Goal: Transaction & Acquisition: Obtain resource

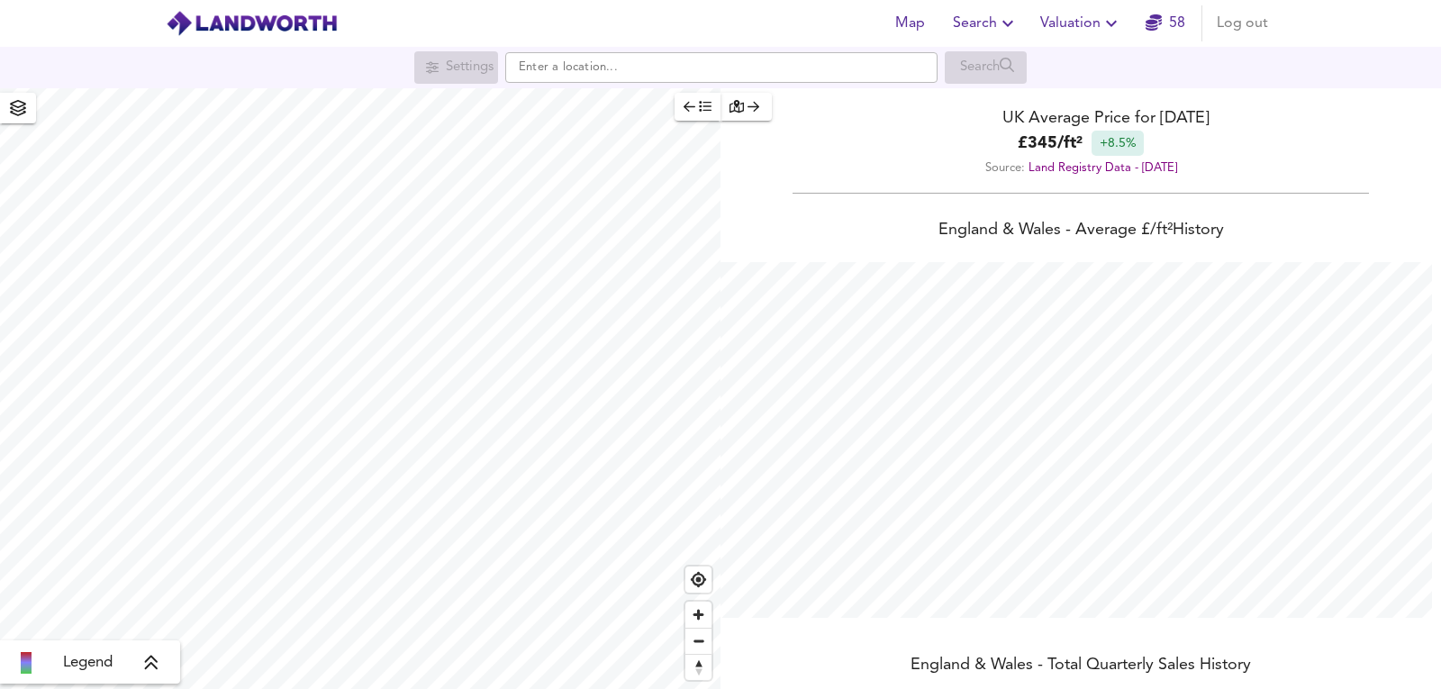
scroll to position [689, 1441]
click at [1095, 23] on span "Valuation" at bounding box center [1081, 23] width 82 height 25
click at [1044, 59] on li "New Valuation Report" at bounding box center [1080, 65] width 215 height 32
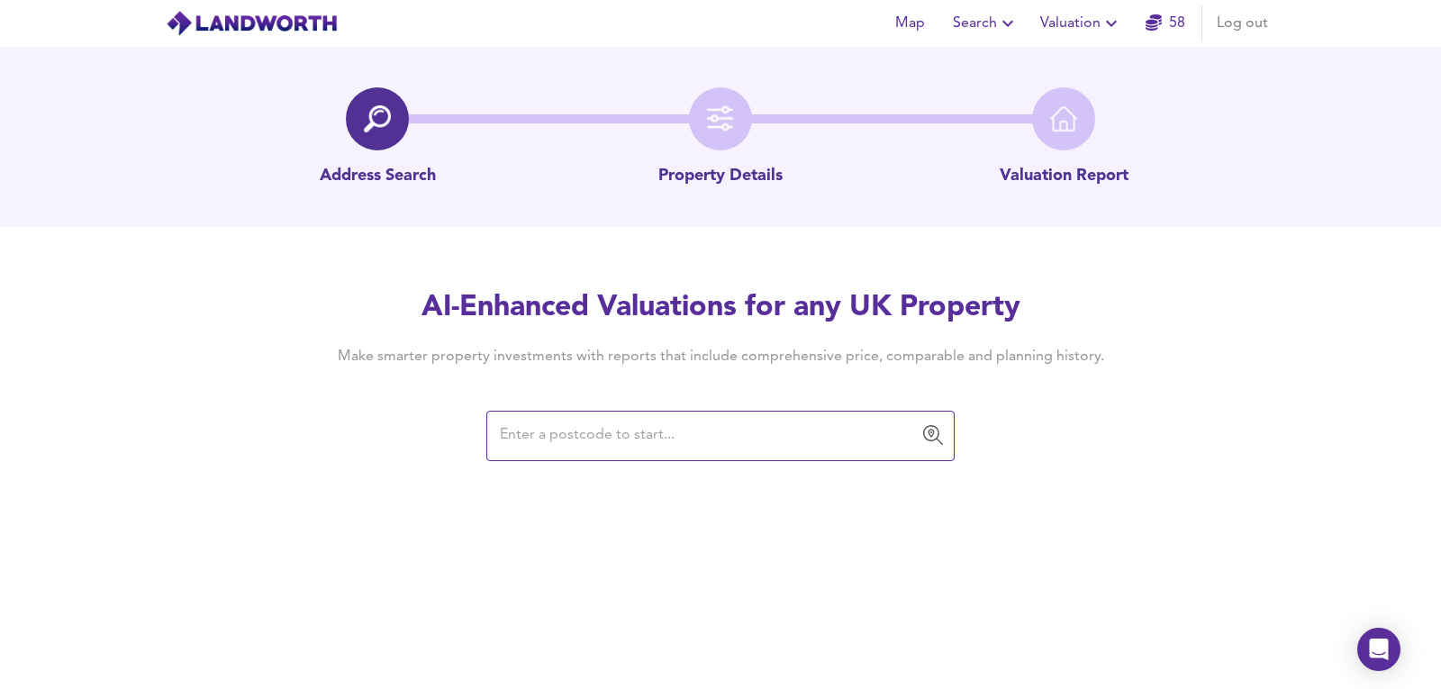
click at [775, 431] on input "text" at bounding box center [706, 436] width 425 height 34
click at [767, 421] on input "text" at bounding box center [706, 436] width 425 height 34
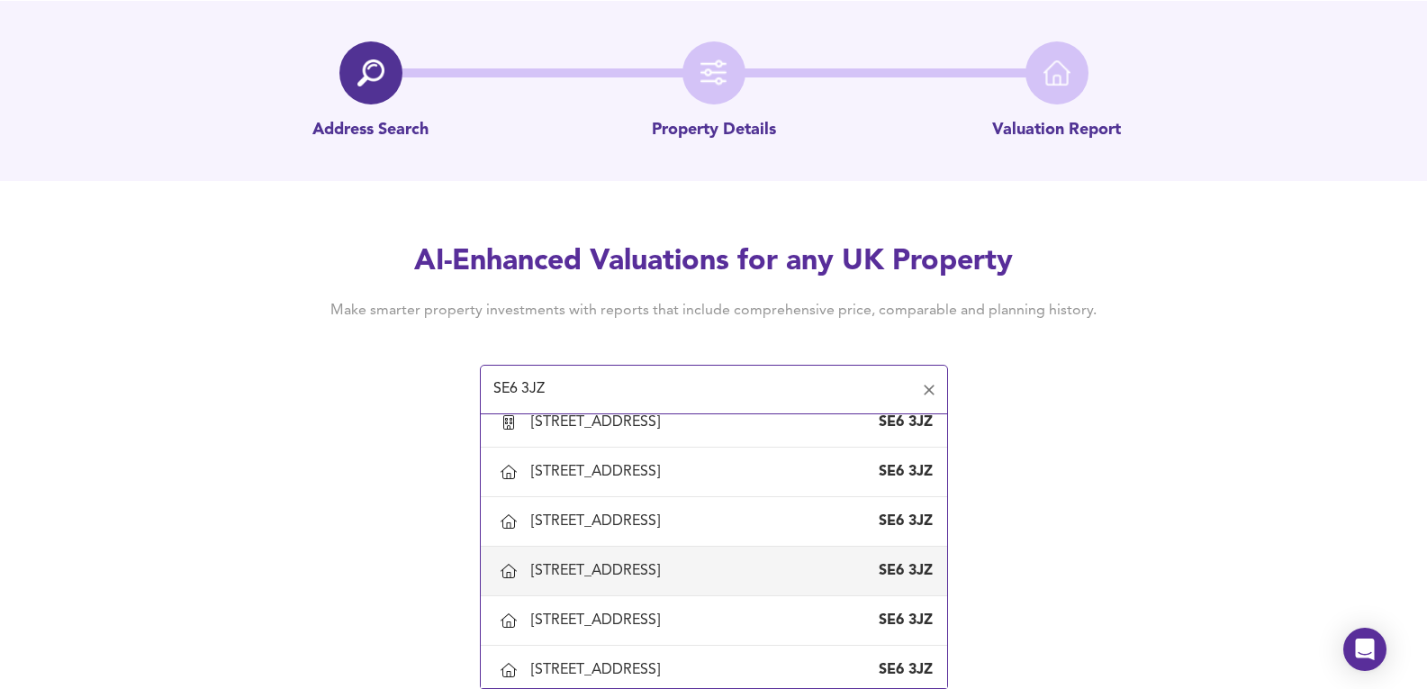
scroll to position [1020, 0]
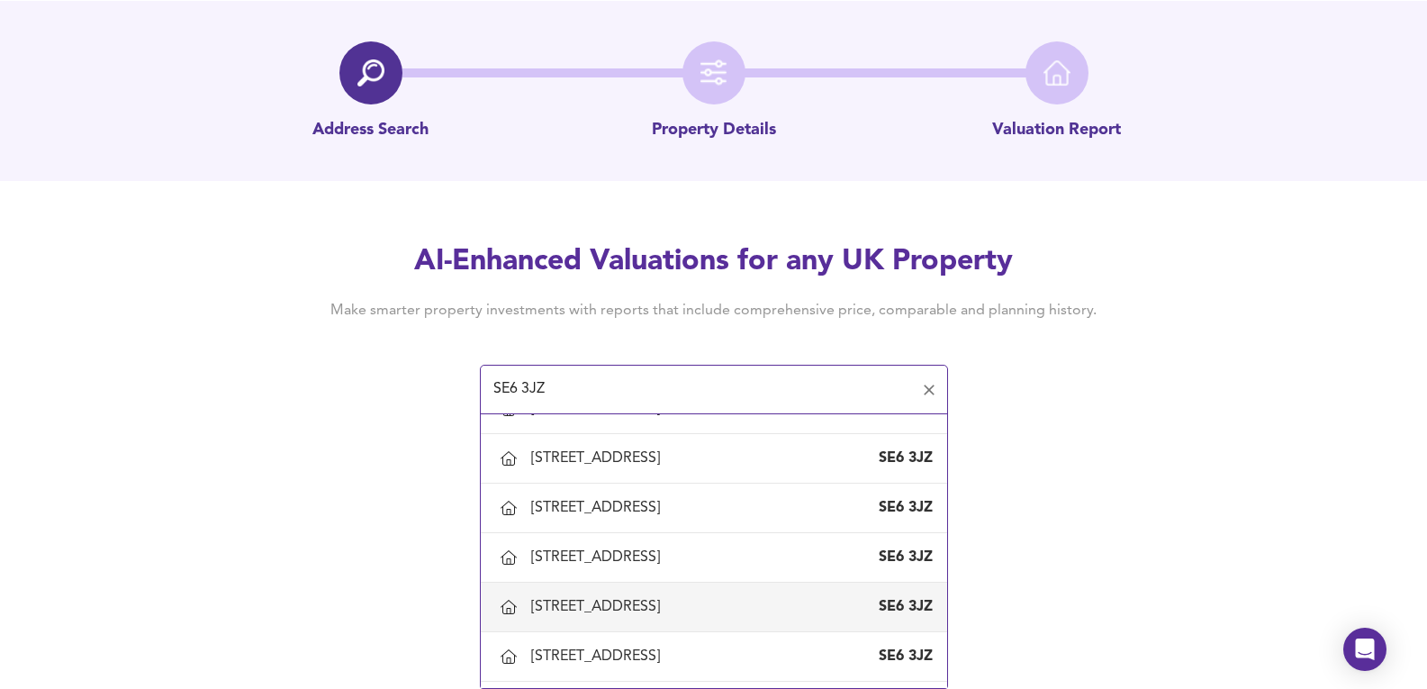
click at [661, 604] on div "79 Grangemill Road, London, Lewisham" at bounding box center [599, 607] width 136 height 20
type input "79 Grangemill Road, London, Lewisham"
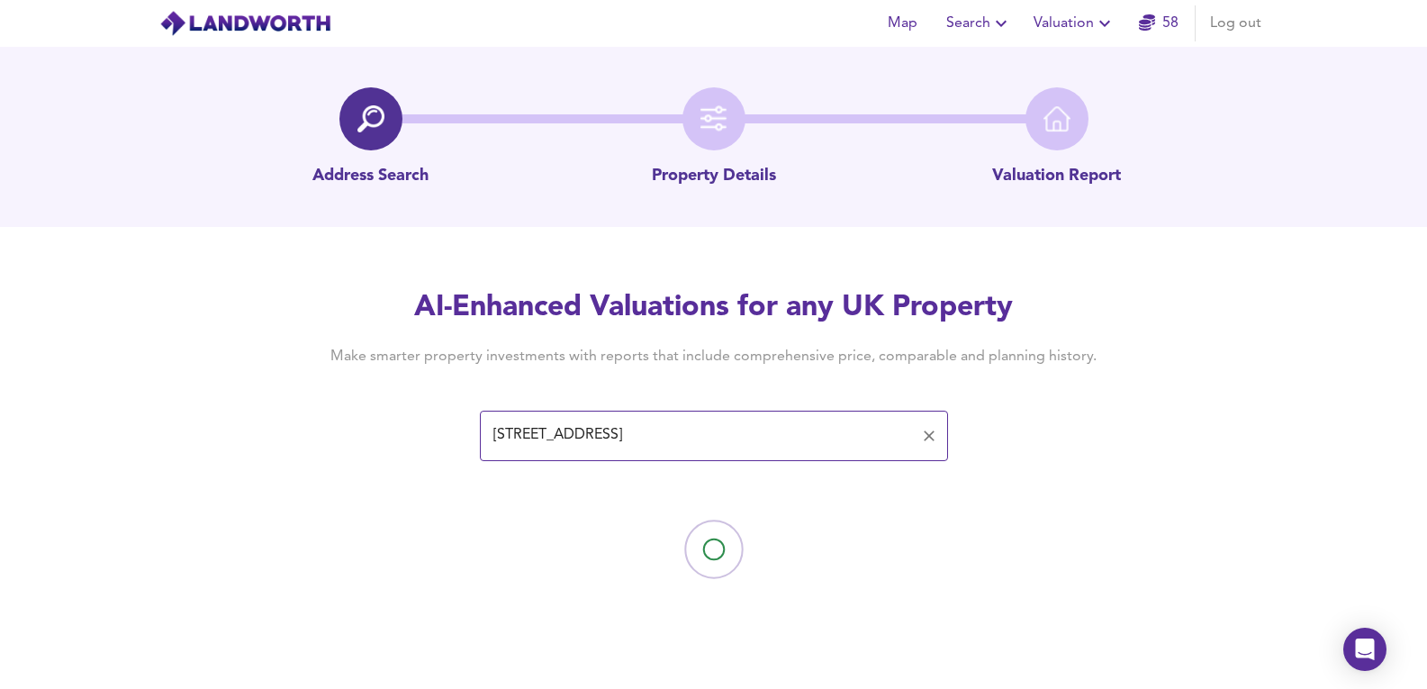
scroll to position [0, 0]
click at [562, 433] on input "text" at bounding box center [706, 436] width 425 height 34
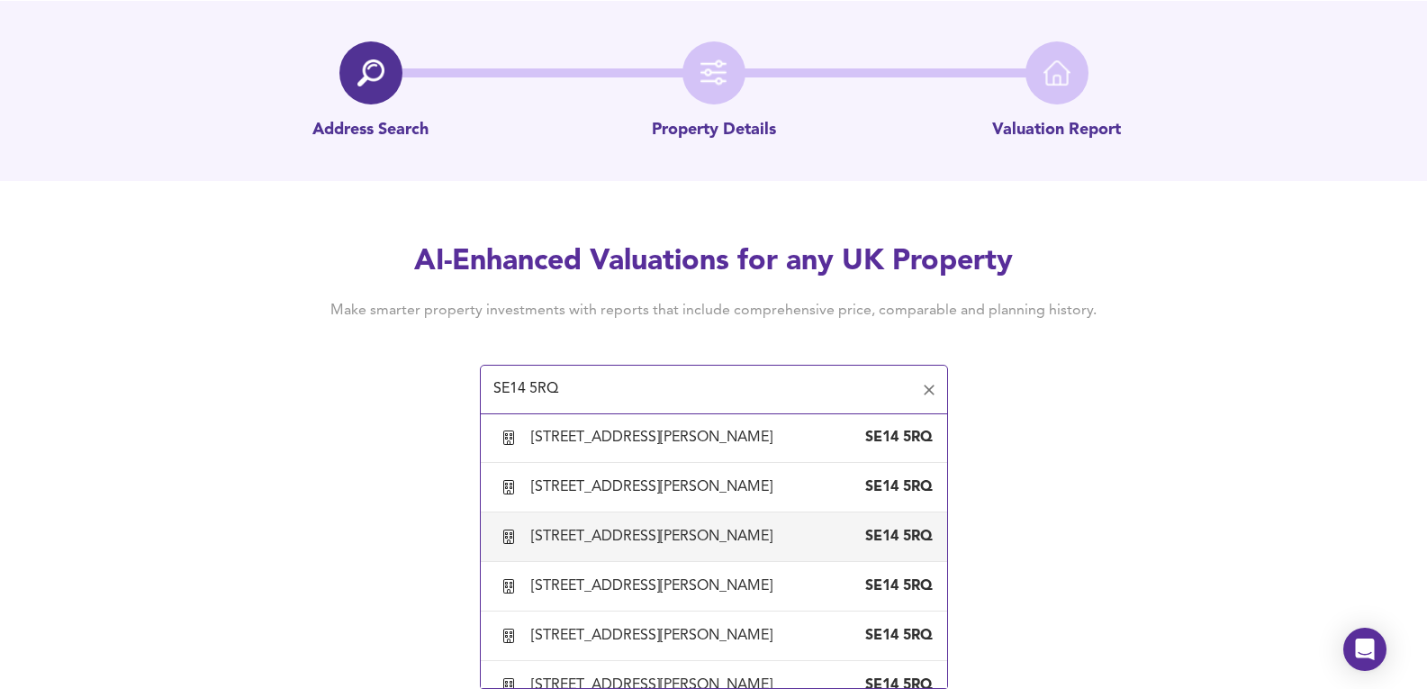
scroll to position [300, 0]
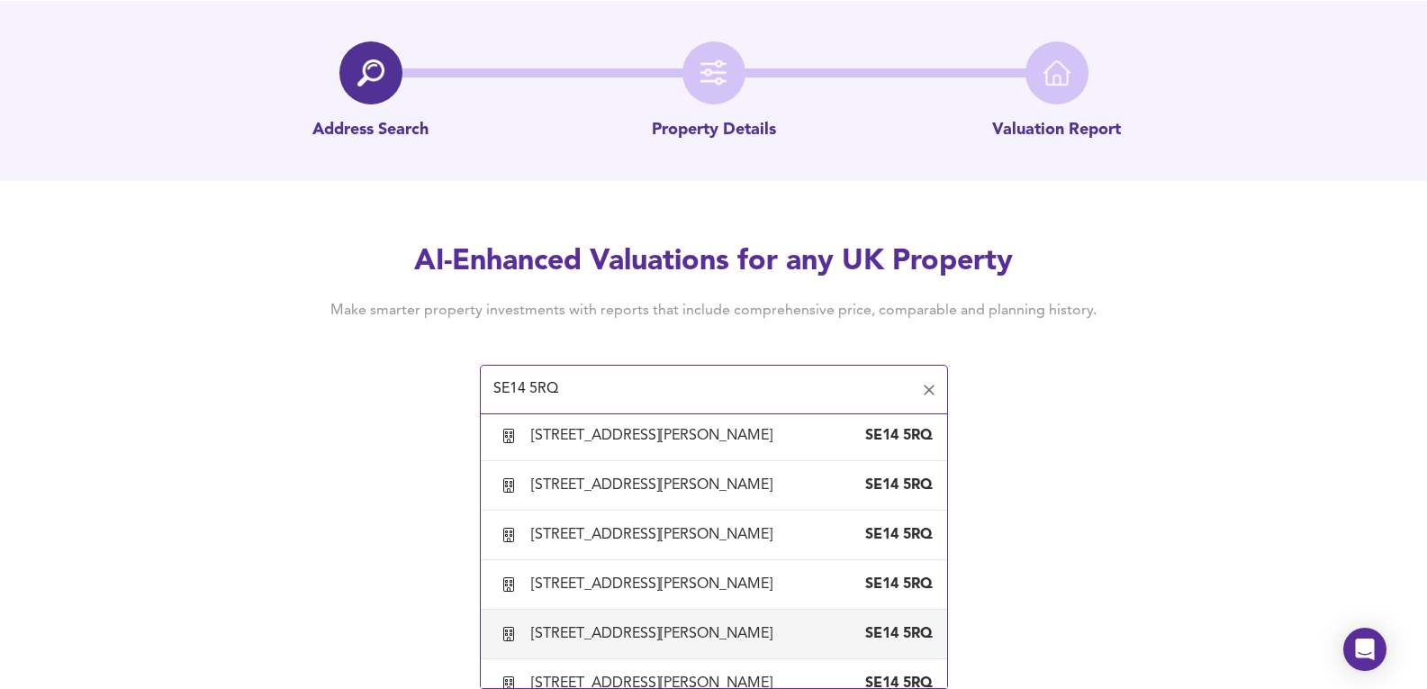
click at [603, 626] on div "20 Joseph Hardcastle Close, London, Lewisham" at bounding box center [655, 634] width 249 height 20
type input "20 Joseph Hardcastle Close, London, Lewisham"
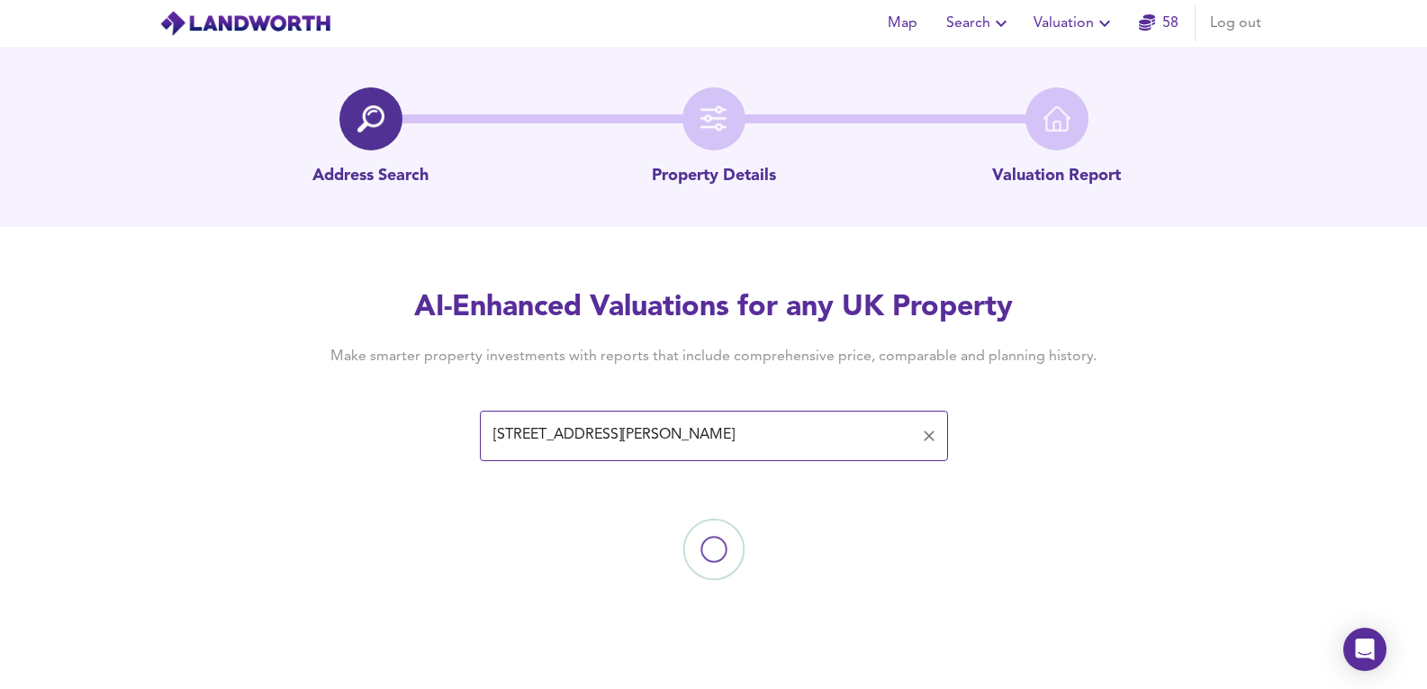
scroll to position [0, 0]
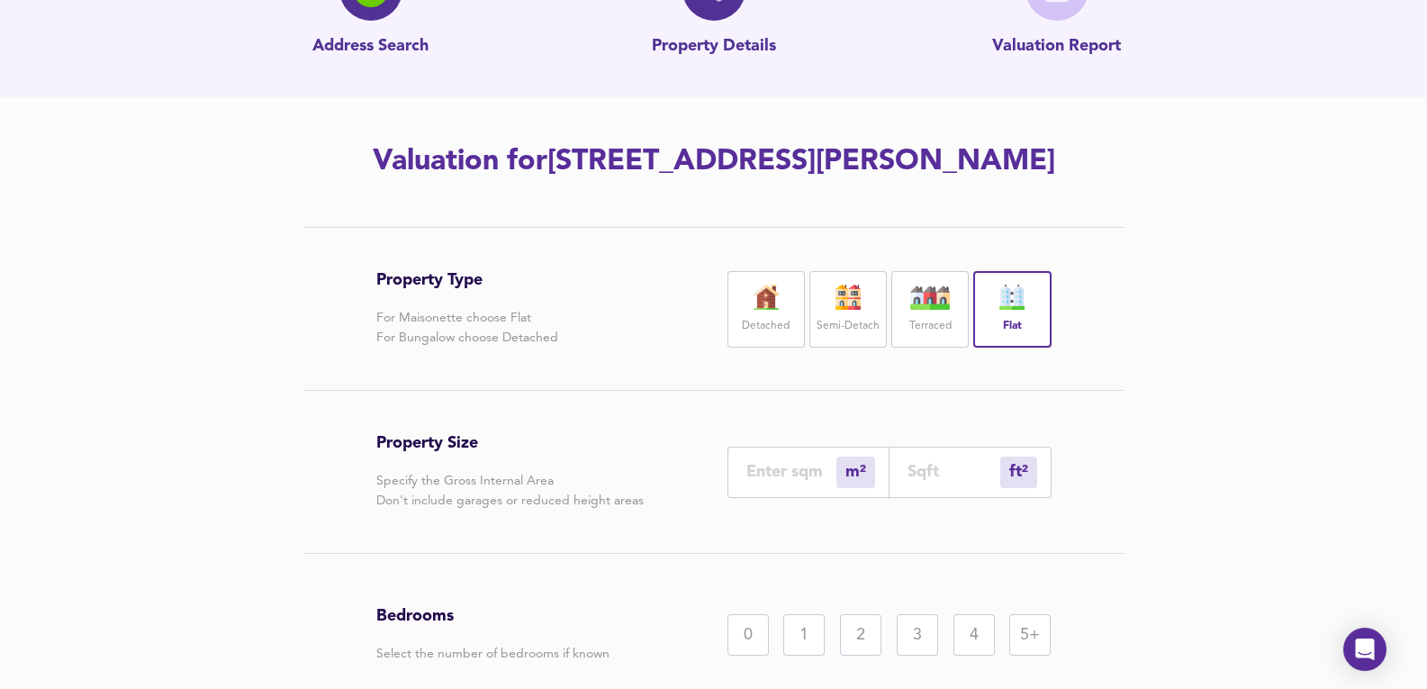
scroll to position [60, 0]
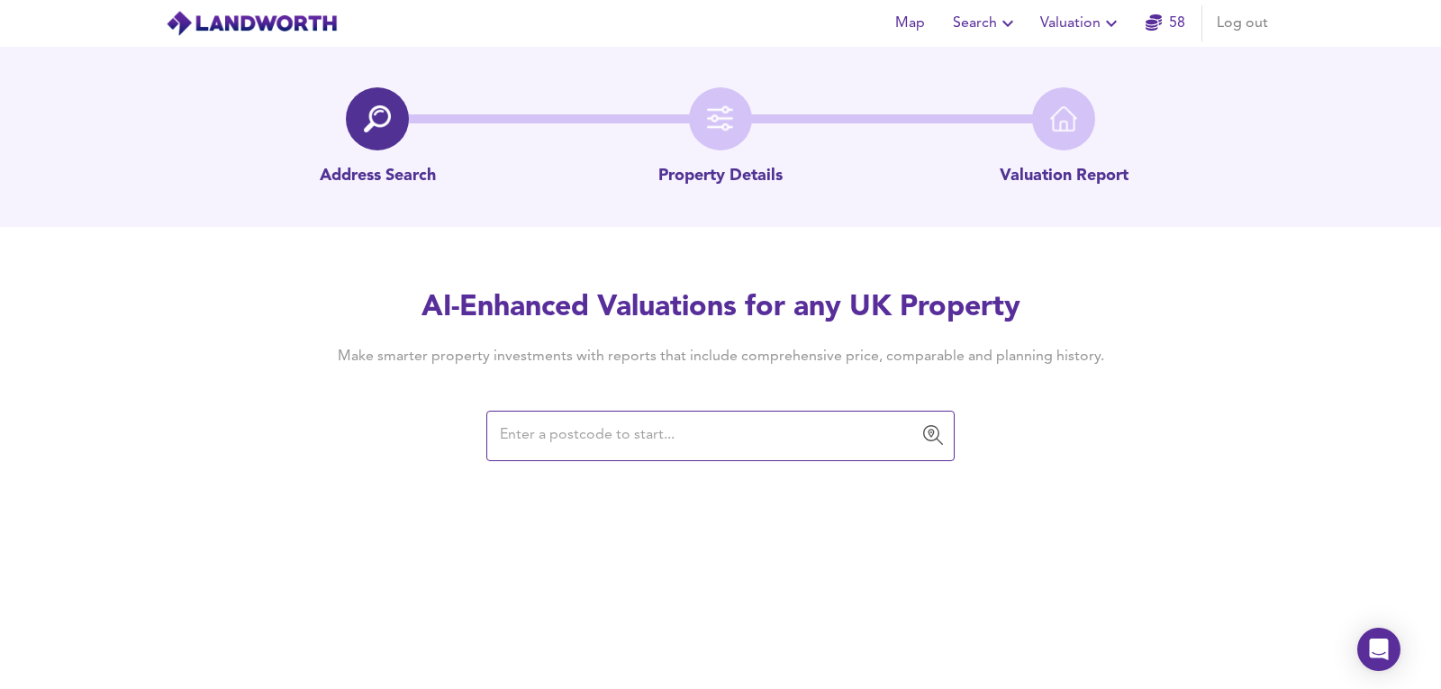
click at [707, 465] on div "Map Search Valuation 58 Log out Address Search Property Details Valuation Repor…" at bounding box center [720, 344] width 1441 height 689
click at [606, 426] on input "text" at bounding box center [706, 436] width 425 height 34
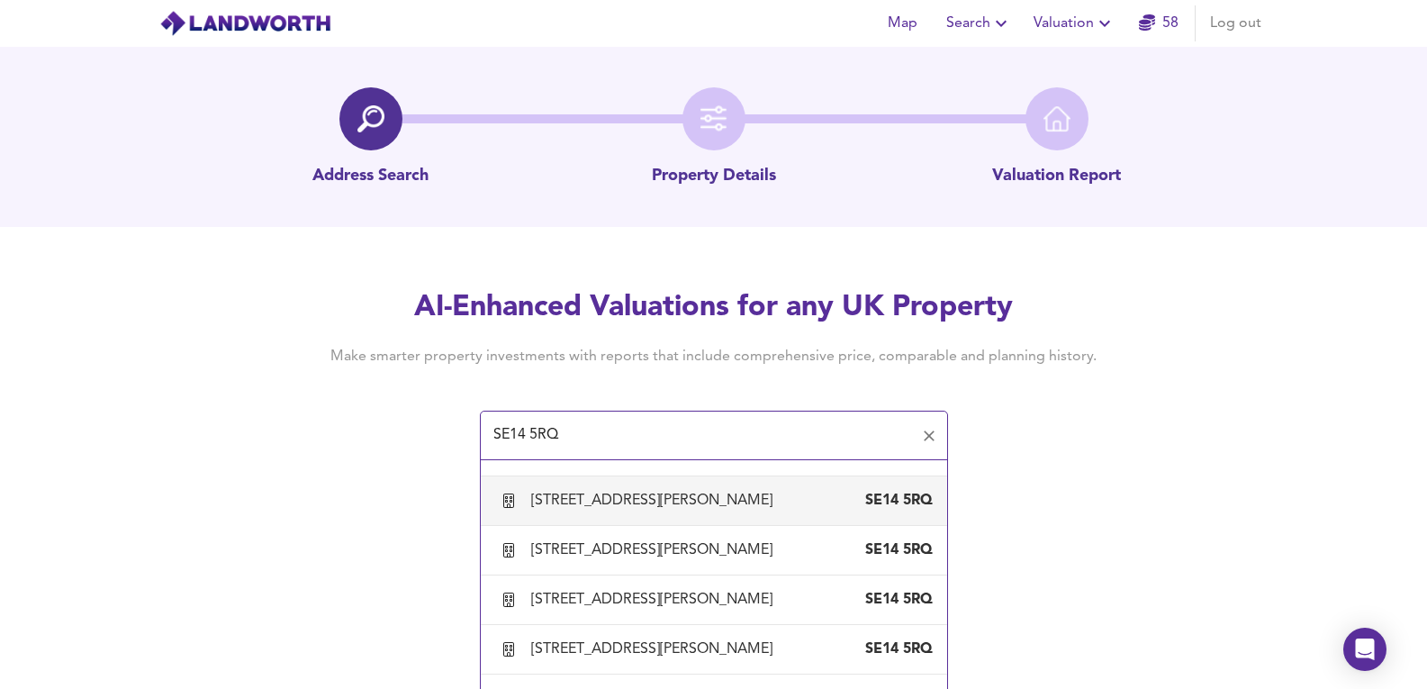
scroll to position [540, 0]
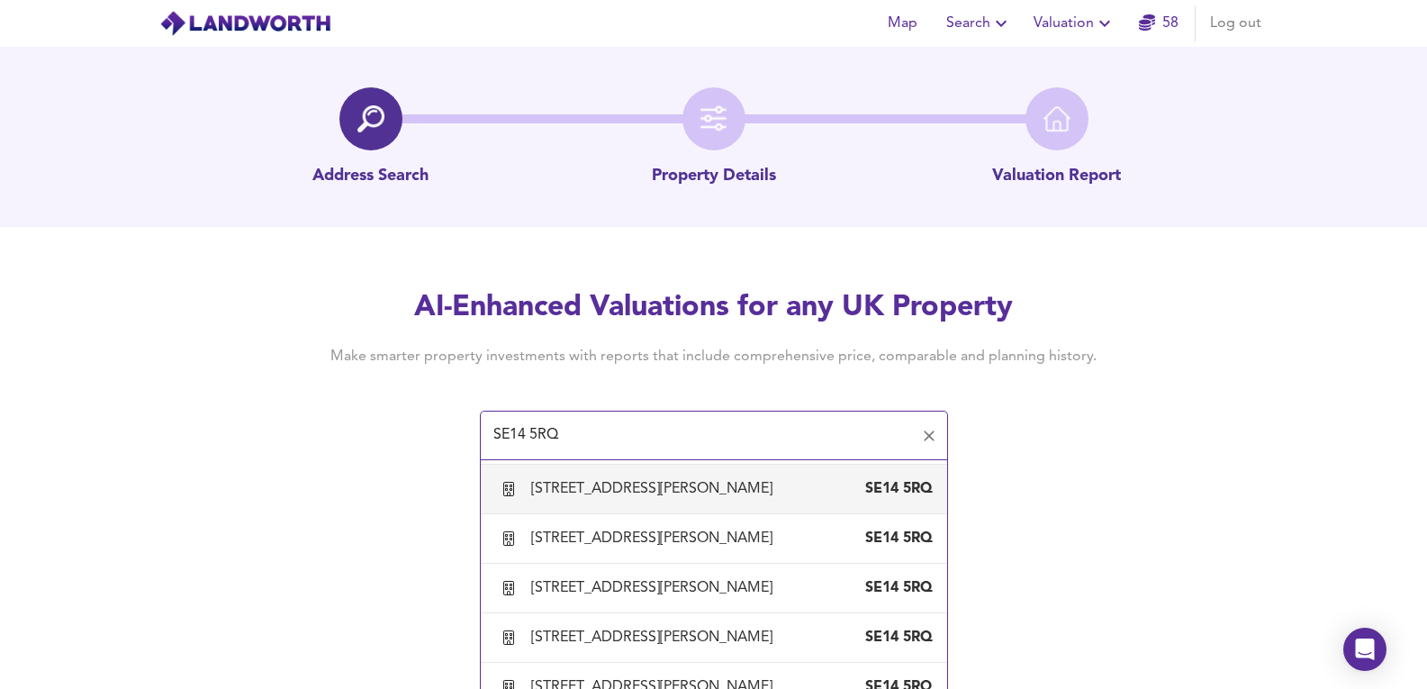
click at [601, 509] on li "22 Joseph Hardcastle Close, London, Lewisham SE14 5RQ" at bounding box center [714, 490] width 466 height 50
type input "22 Joseph Hardcastle Close, London, Lewisham"
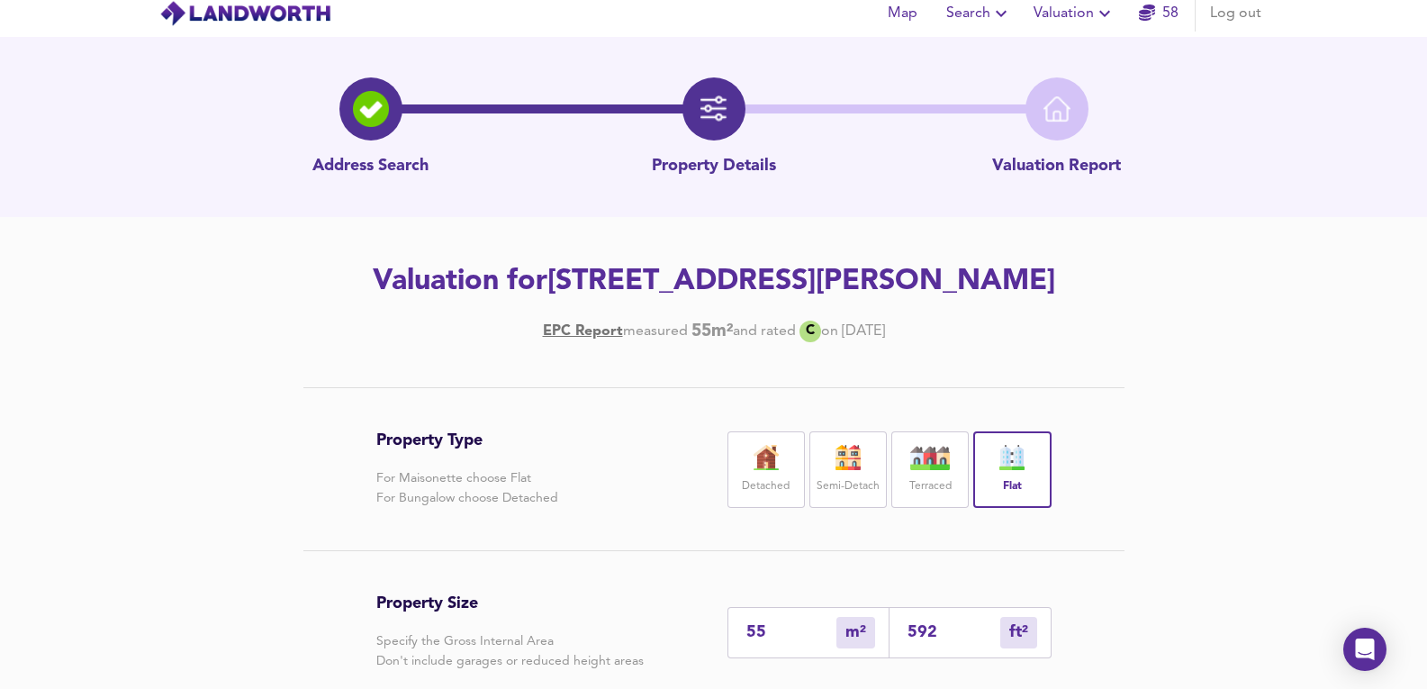
scroll to position [300, 0]
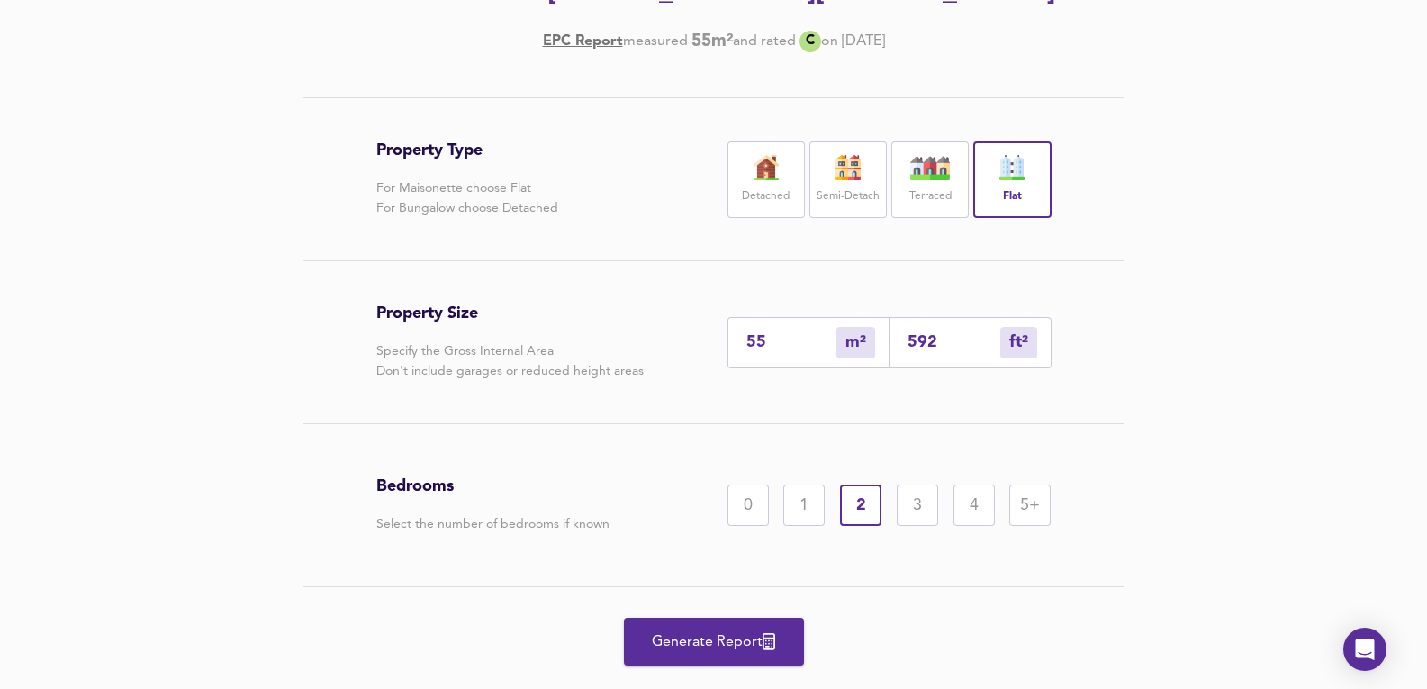
click at [742, 620] on button "Generate Report" at bounding box center [714, 642] width 180 height 48
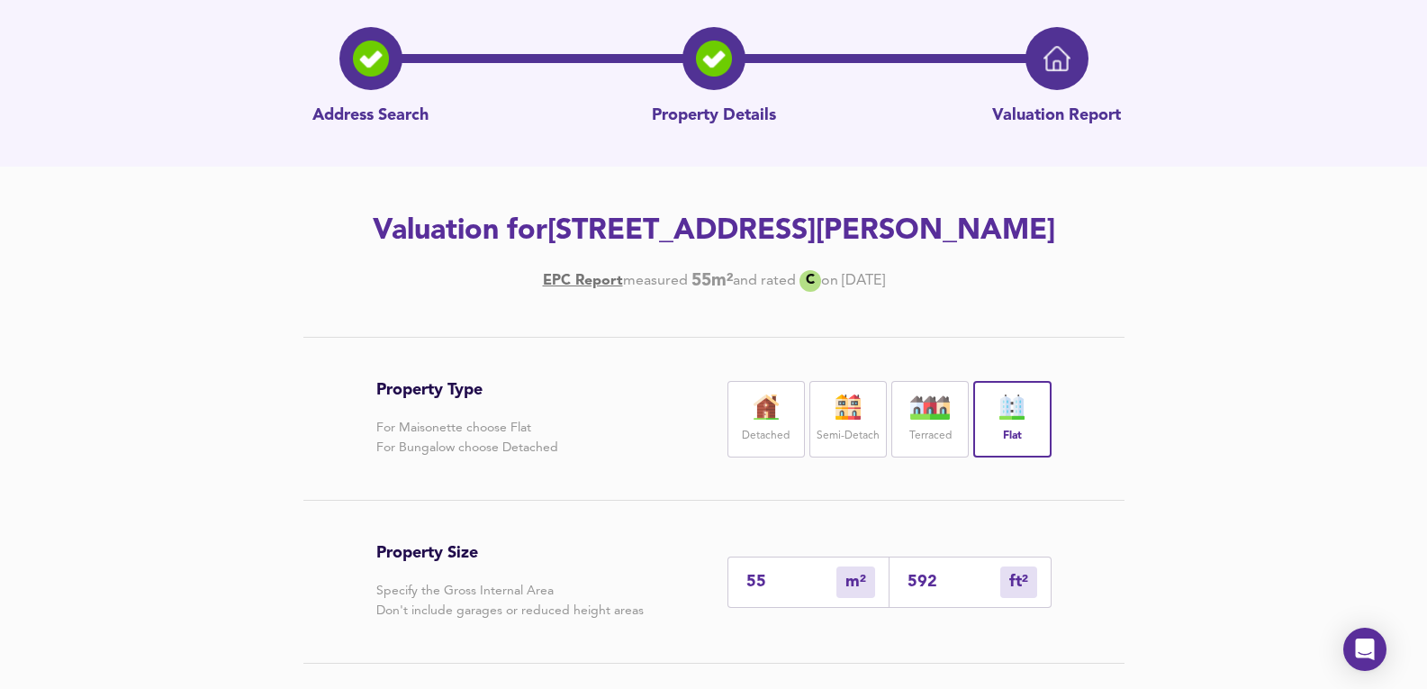
scroll to position [0, 0]
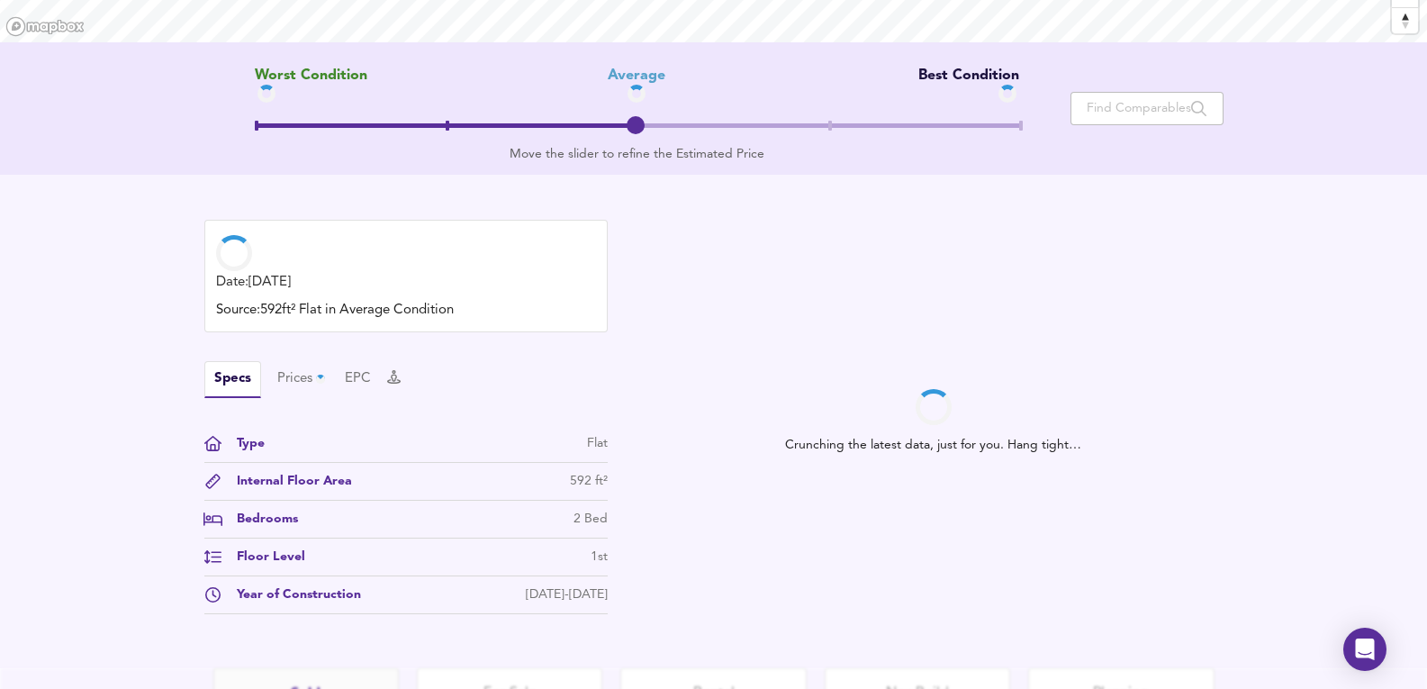
scroll to position [503, 0]
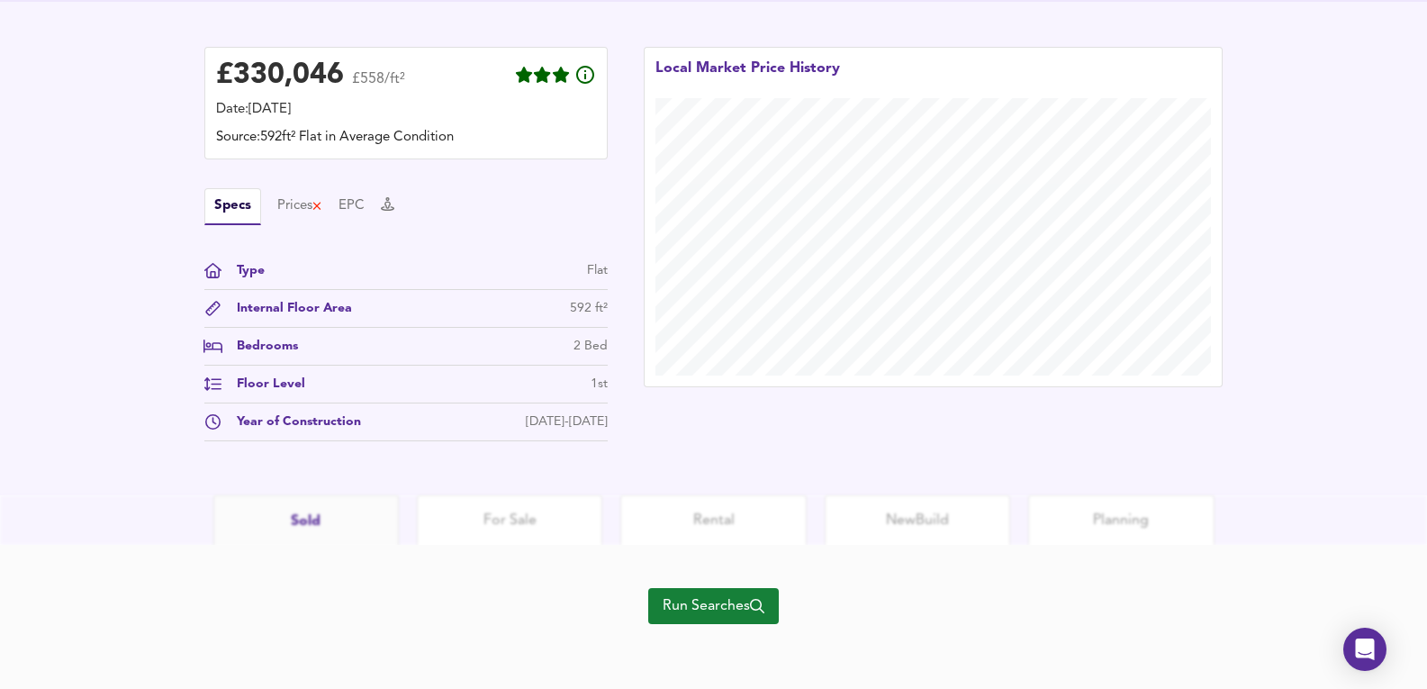
click at [719, 605] on span "Run Searches" at bounding box center [714, 605] width 102 height 25
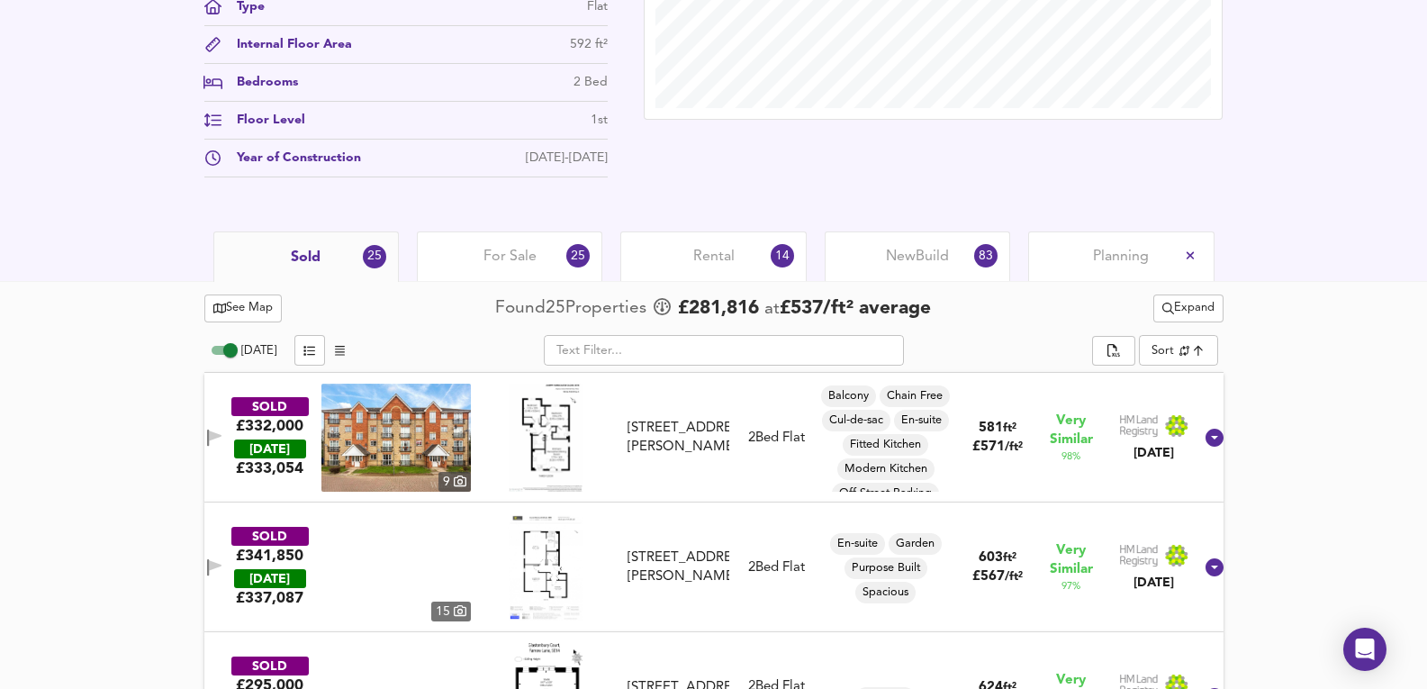
scroll to position [704, 0]
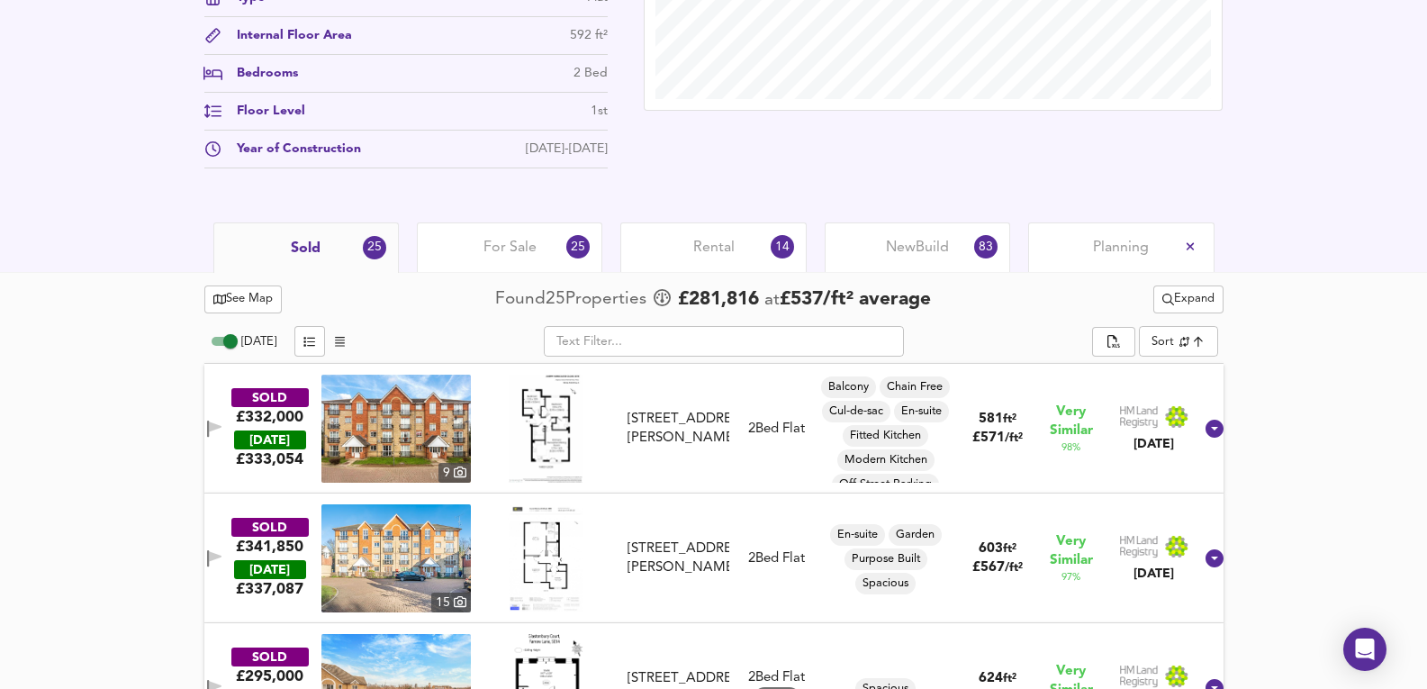
click at [688, 263] on div "Rental 14" at bounding box center [712, 247] width 185 height 50
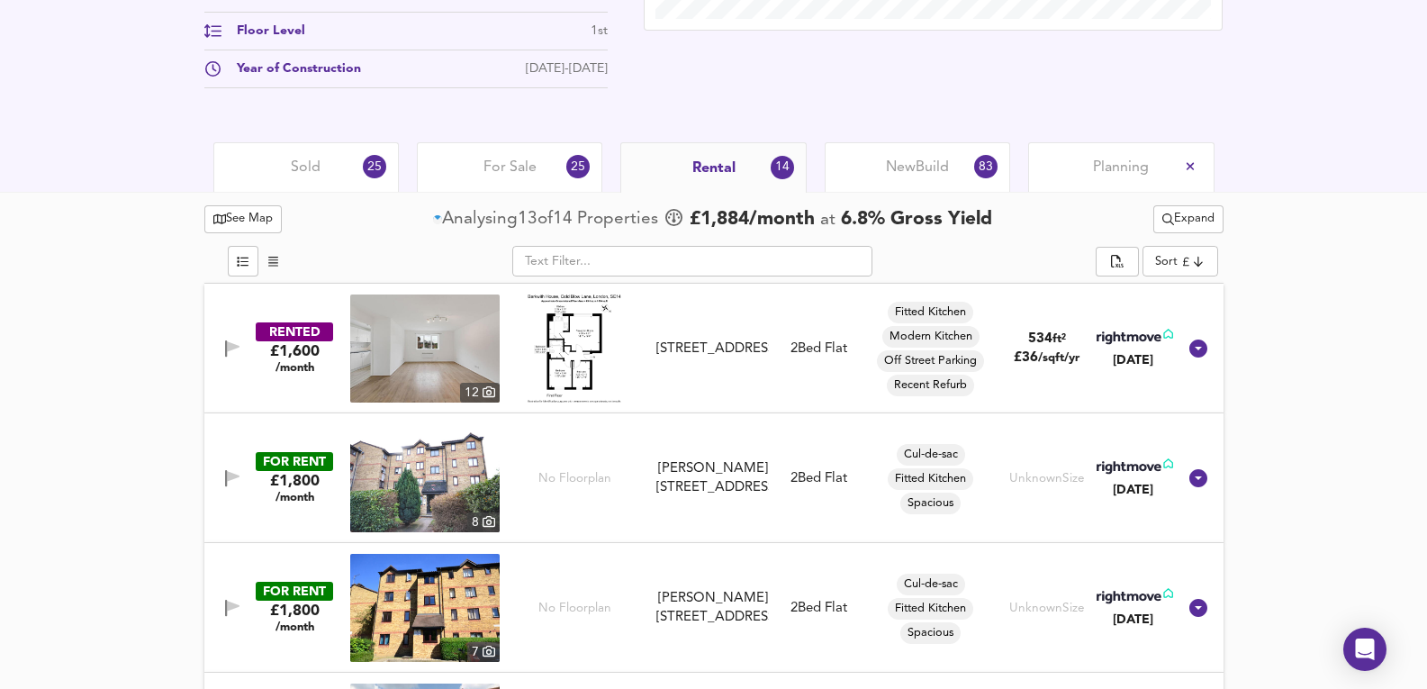
scroll to position [704, 0]
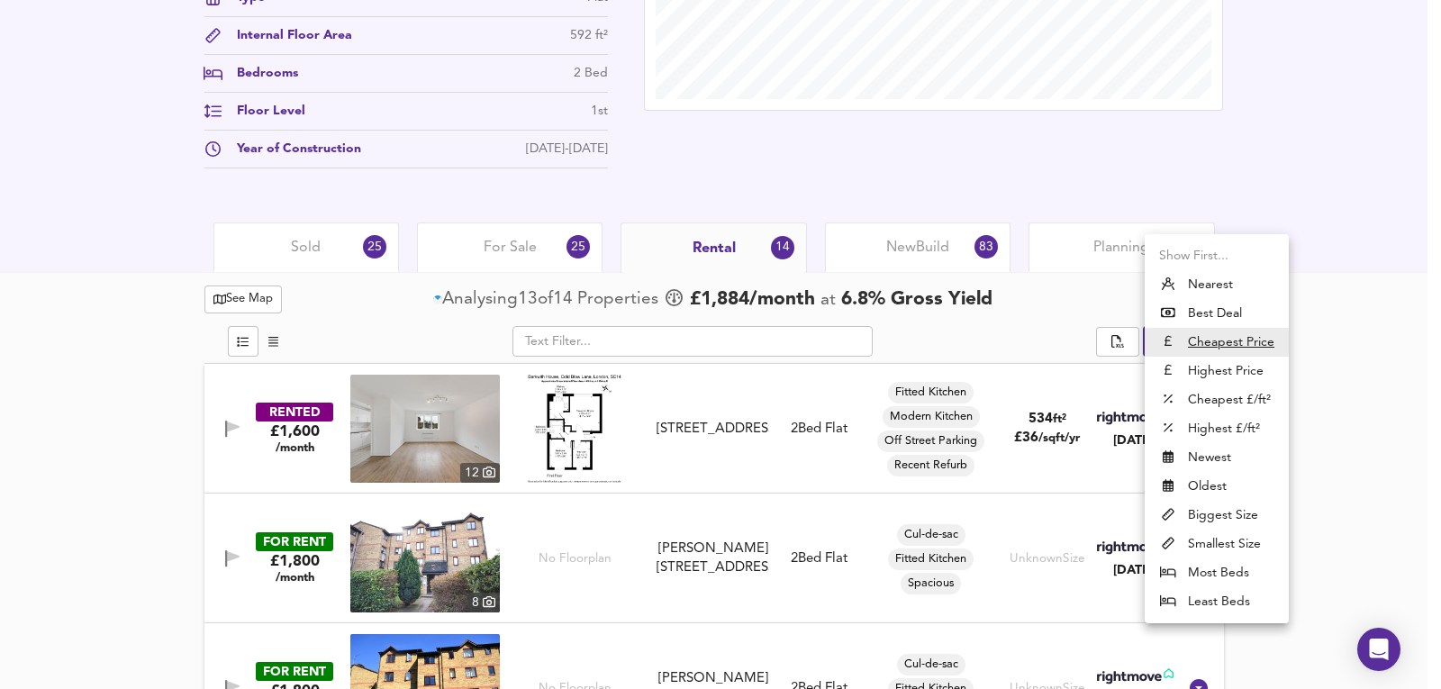
click at [1221, 281] on li "Nearest" at bounding box center [1216, 284] width 144 height 29
type input "distancetocenter"
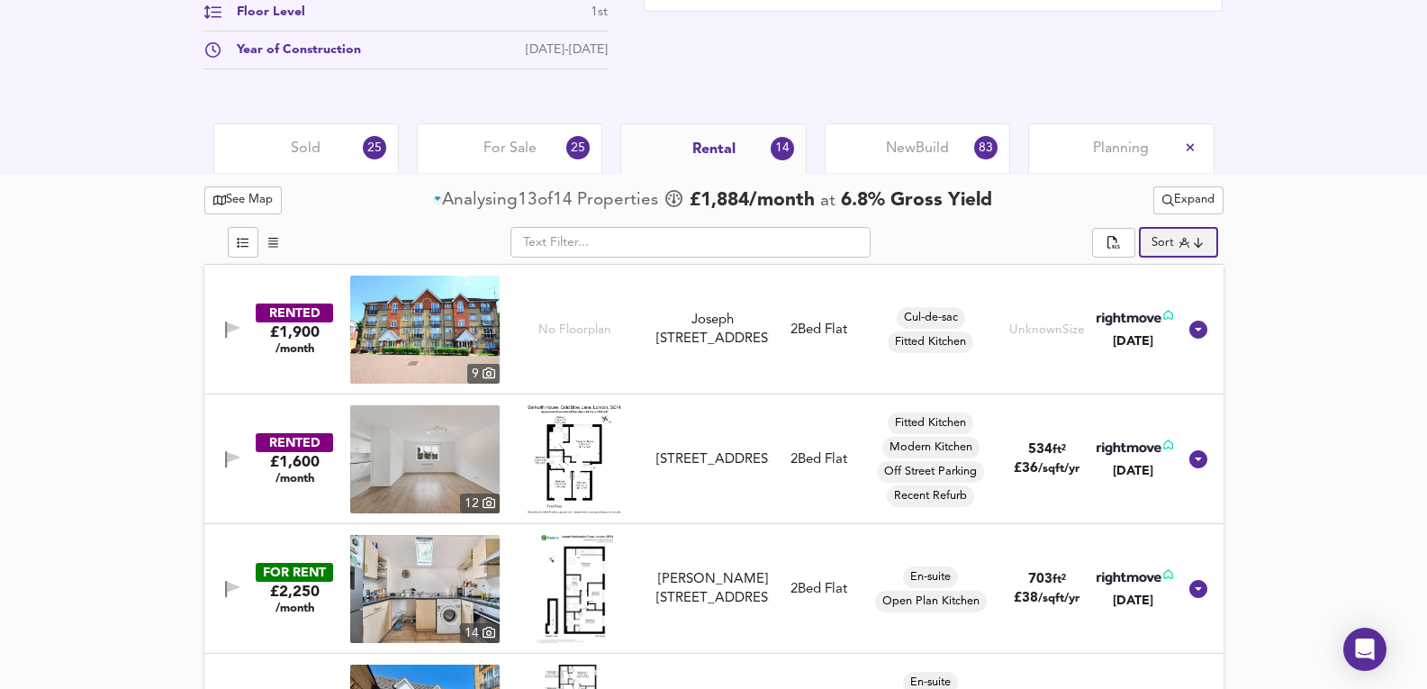
scroll to position [825, 0]
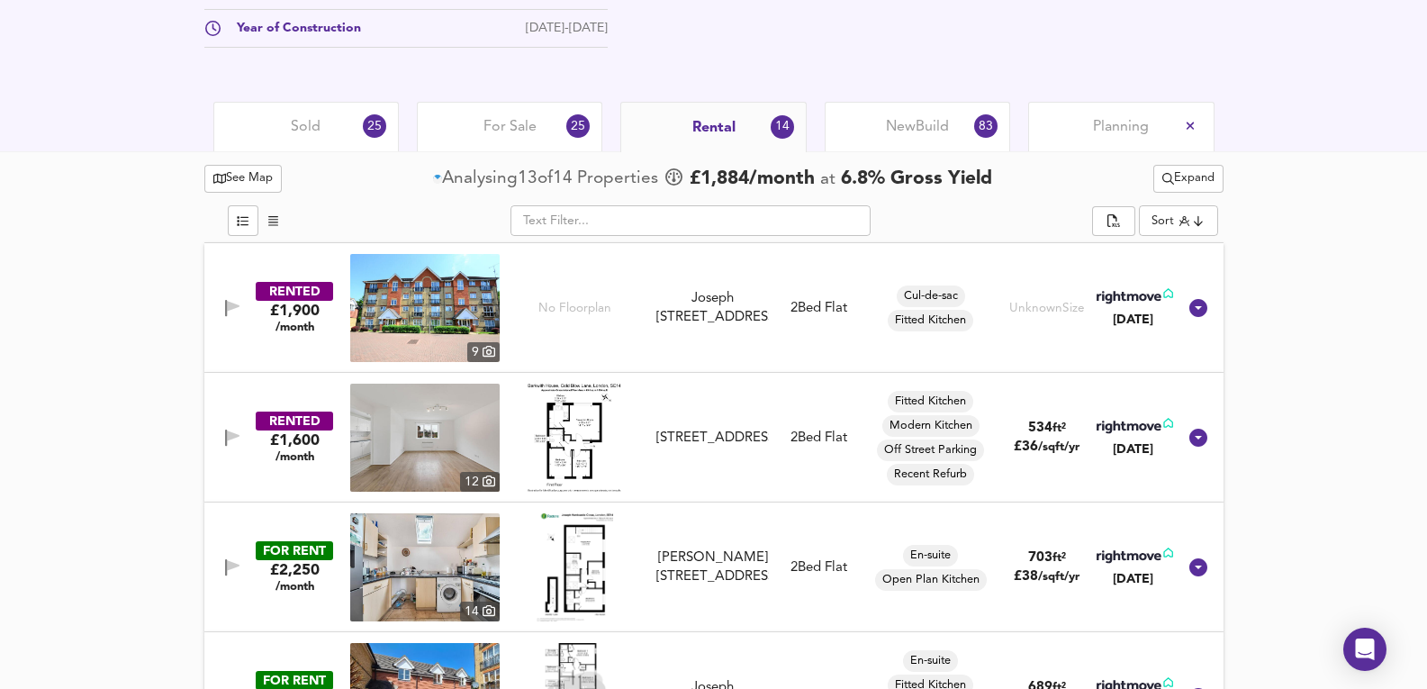
click at [439, 315] on img at bounding box center [424, 308] width 149 height 108
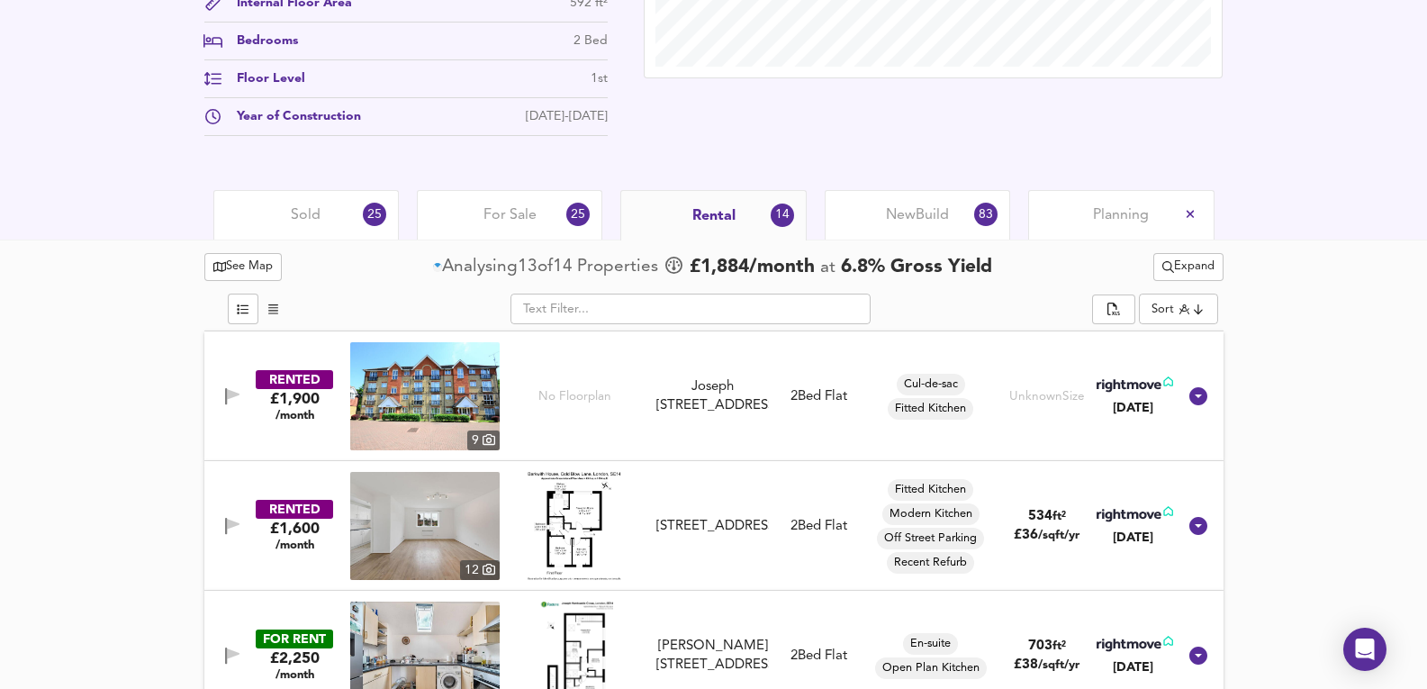
scroll to position [645, 0]
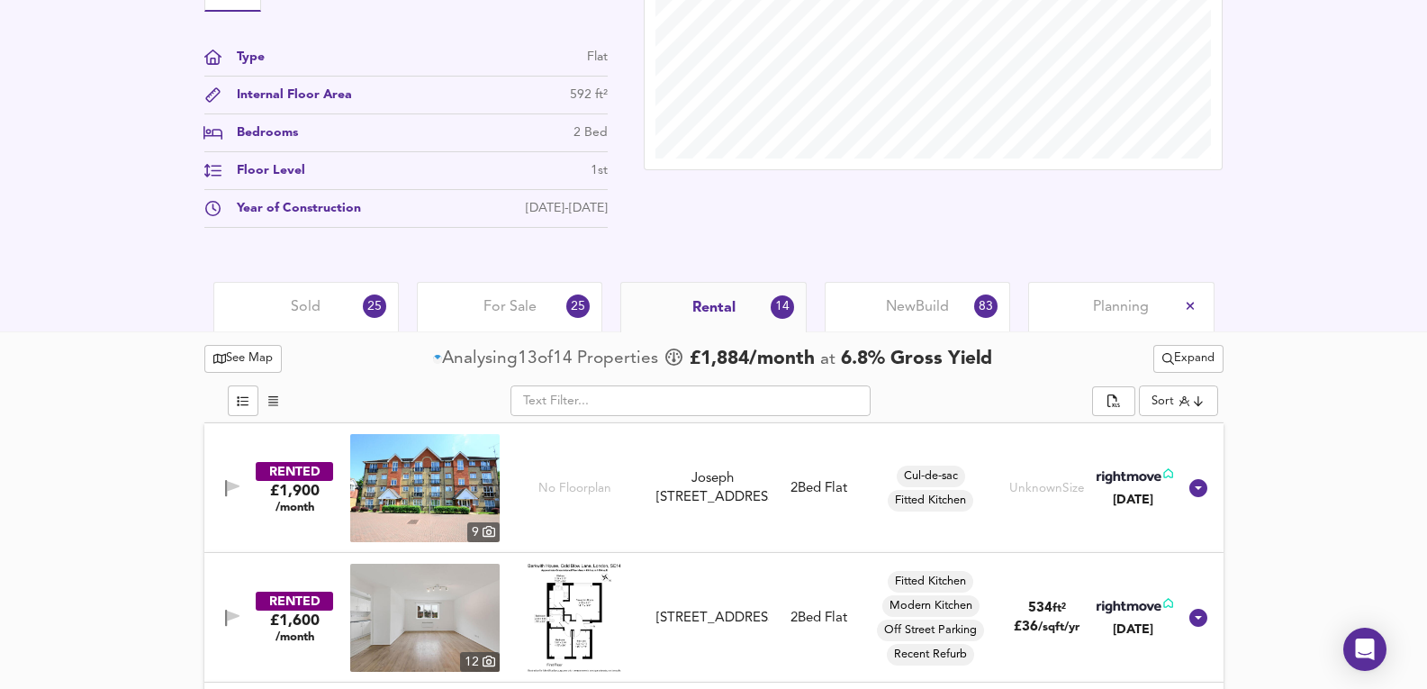
drag, startPoint x: 520, startPoint y: 319, endPoint x: 575, endPoint y: 341, distance: 60.2
click at [520, 319] on div "For Sale 25" at bounding box center [509, 307] width 185 height 50
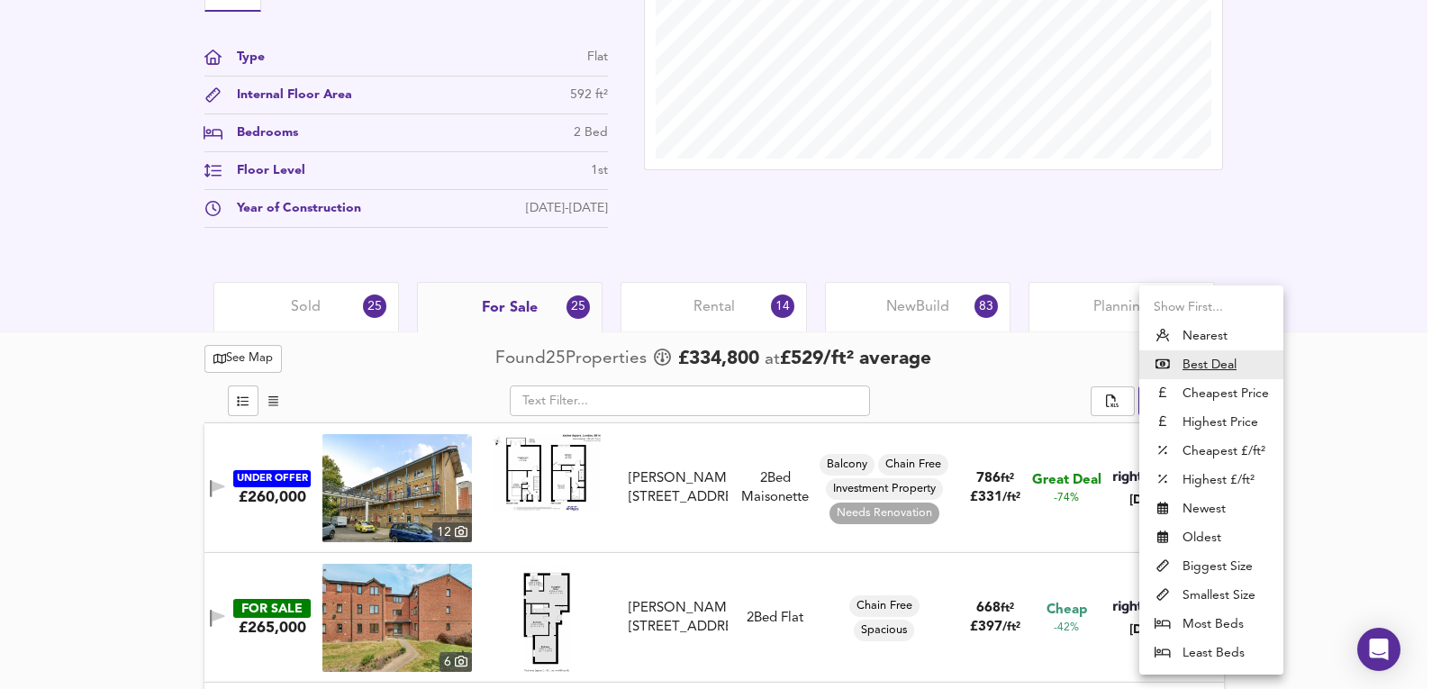
click at [1211, 327] on li "Nearest" at bounding box center [1211, 335] width 144 height 29
type input "distancetocenter"
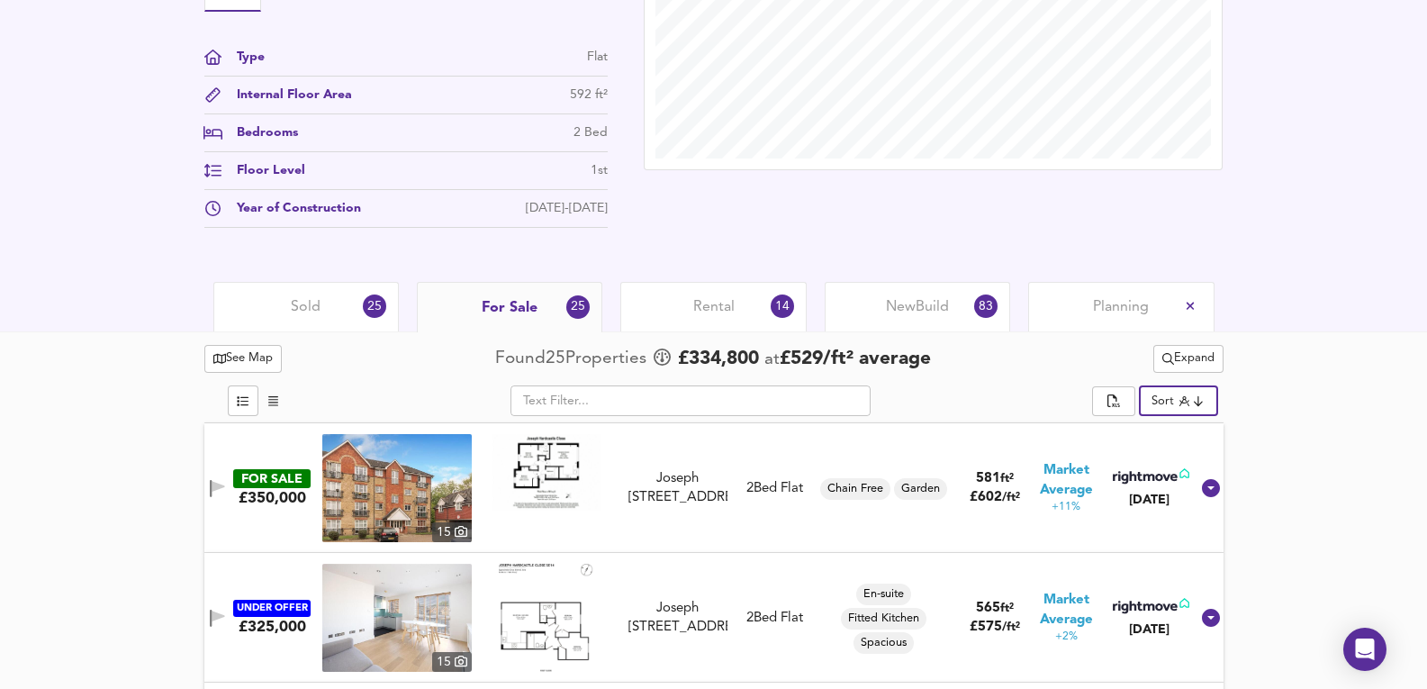
click at [328, 318] on div "Sold 25" at bounding box center [305, 307] width 185 height 50
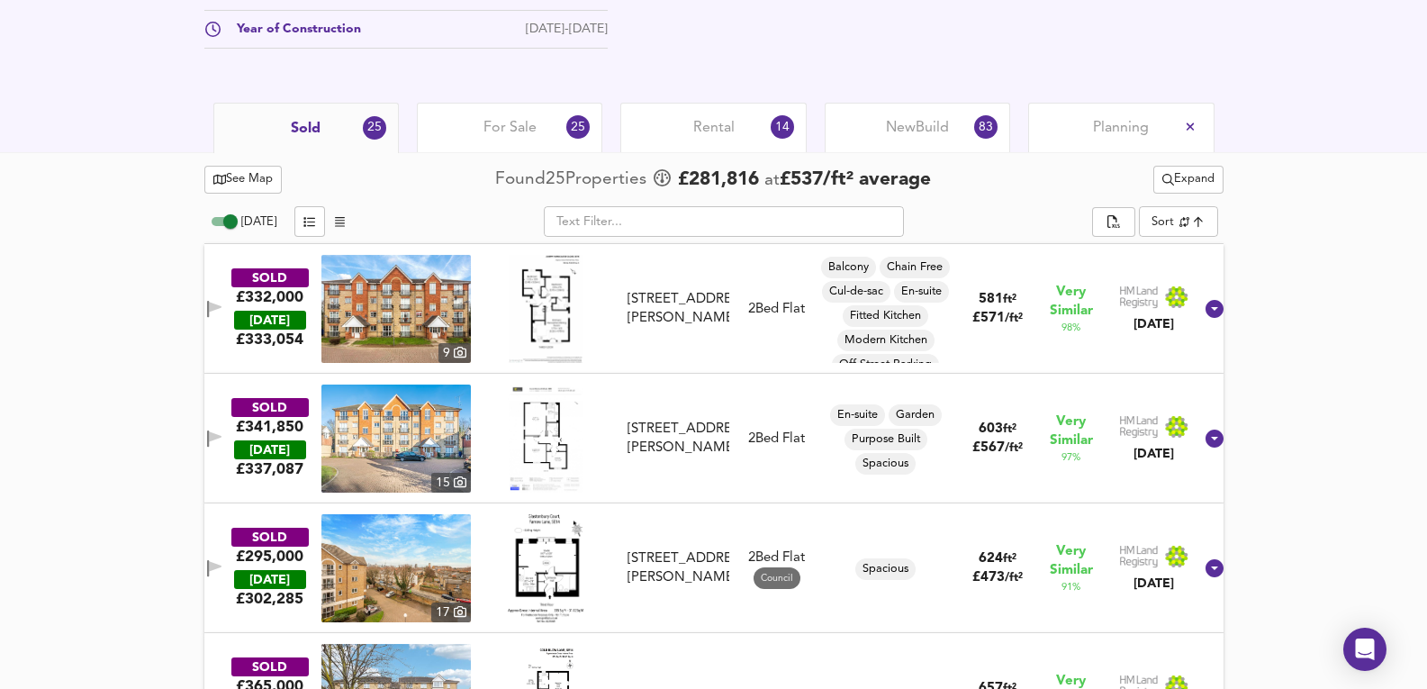
scroll to position [944, 0]
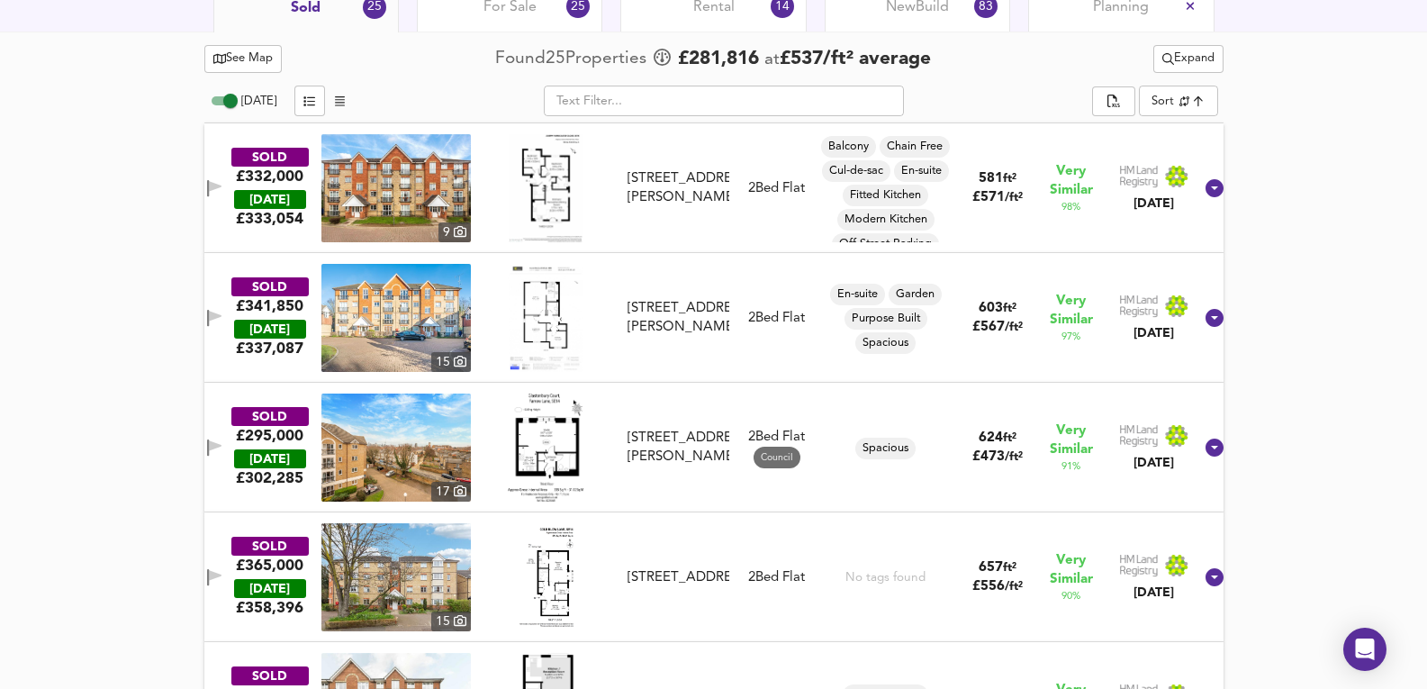
click at [438, 184] on img at bounding box center [395, 188] width 149 height 108
drag, startPoint x: 665, startPoint y: 233, endPoint x: 1279, endPoint y: 300, distance: 617.7
click at [665, 233] on div "SOLD £332,000 TODAY £ 333,054 9 90 Joseph Hardcastle Close, SE14 5RQ 90 Joseph …" at bounding box center [692, 188] width 1002 height 108
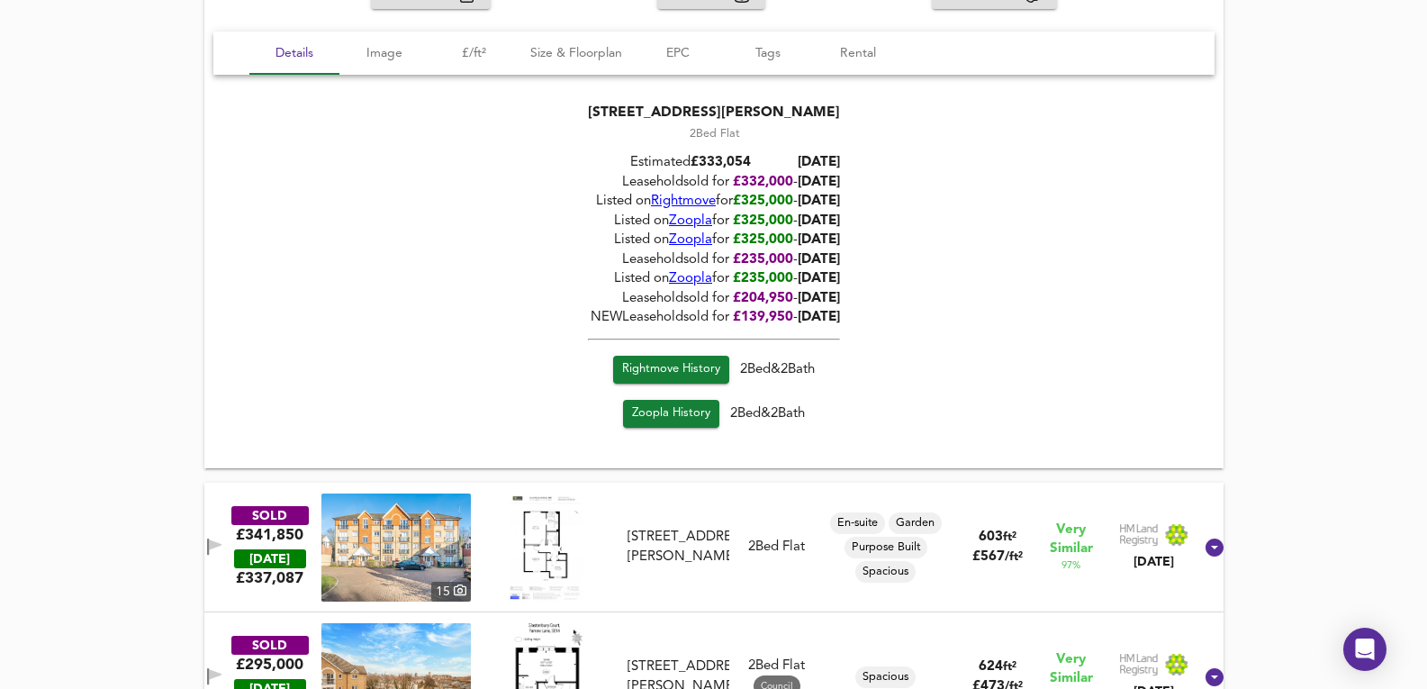
scroll to position [1604, 0]
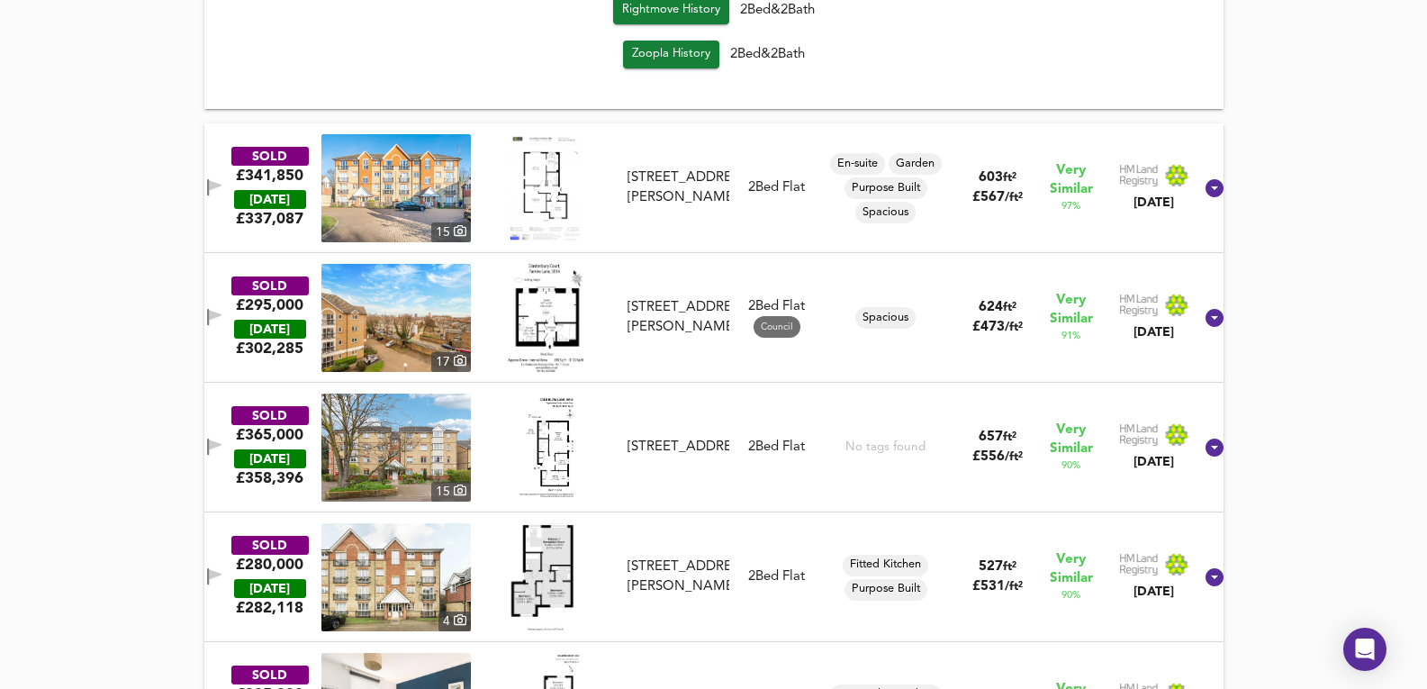
click at [372, 175] on img at bounding box center [395, 188] width 149 height 108
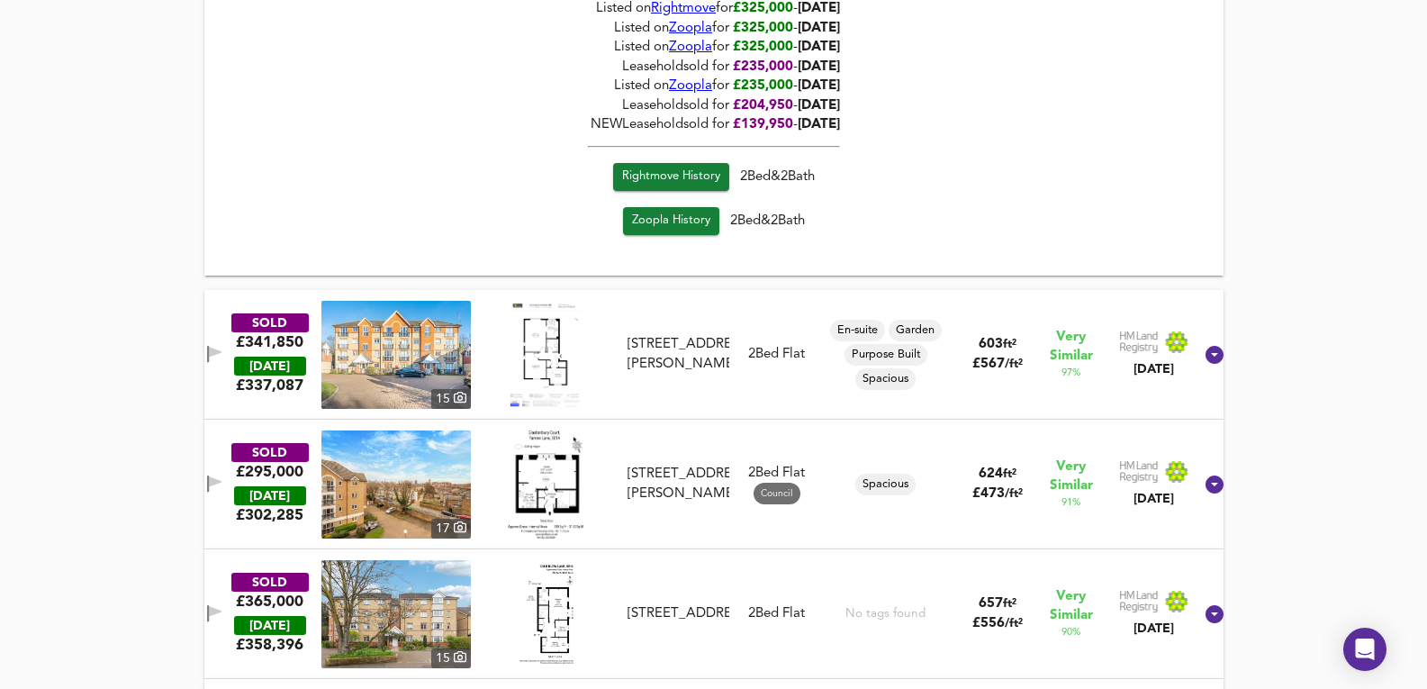
scroll to position [1305, 0]
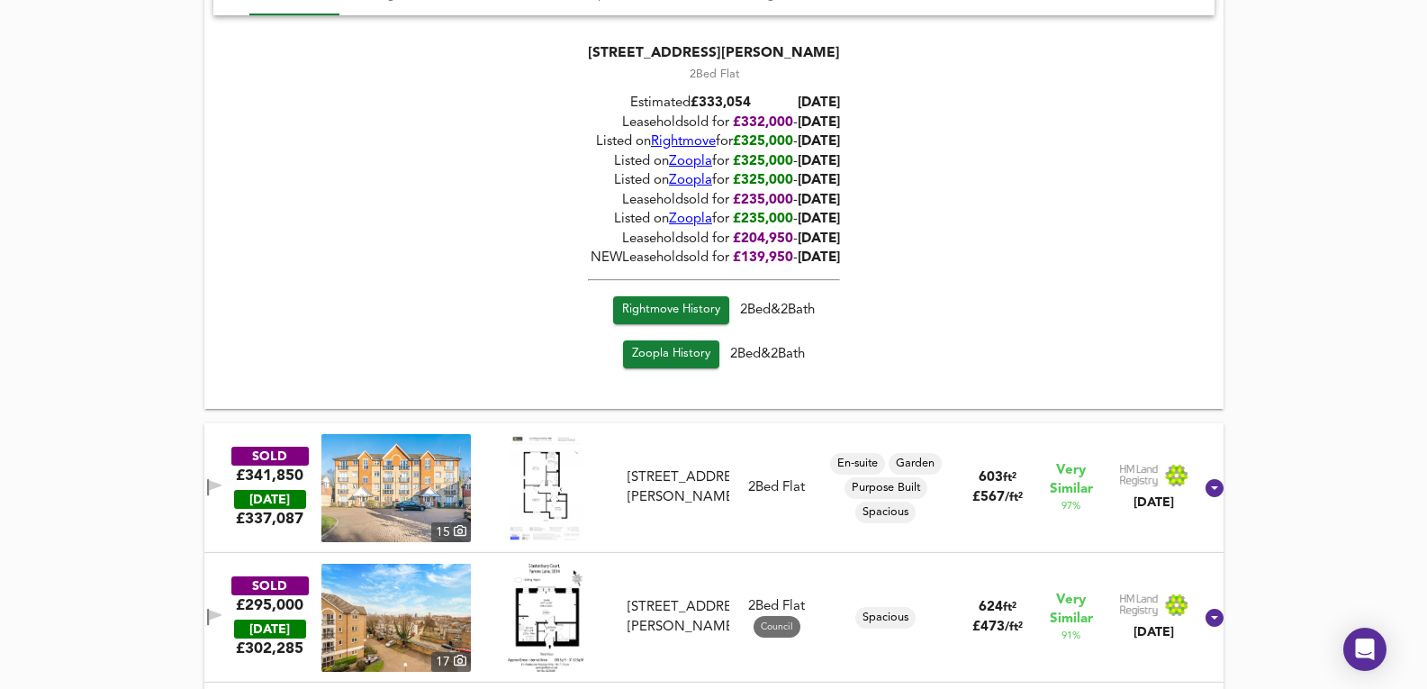
click at [732, 530] on div "SOLD £341,850 TODAY £ 337,087 15 18 Joseph Hardcastle Close, SE14 5RQ 18 Joseph…" at bounding box center [692, 488] width 1002 height 108
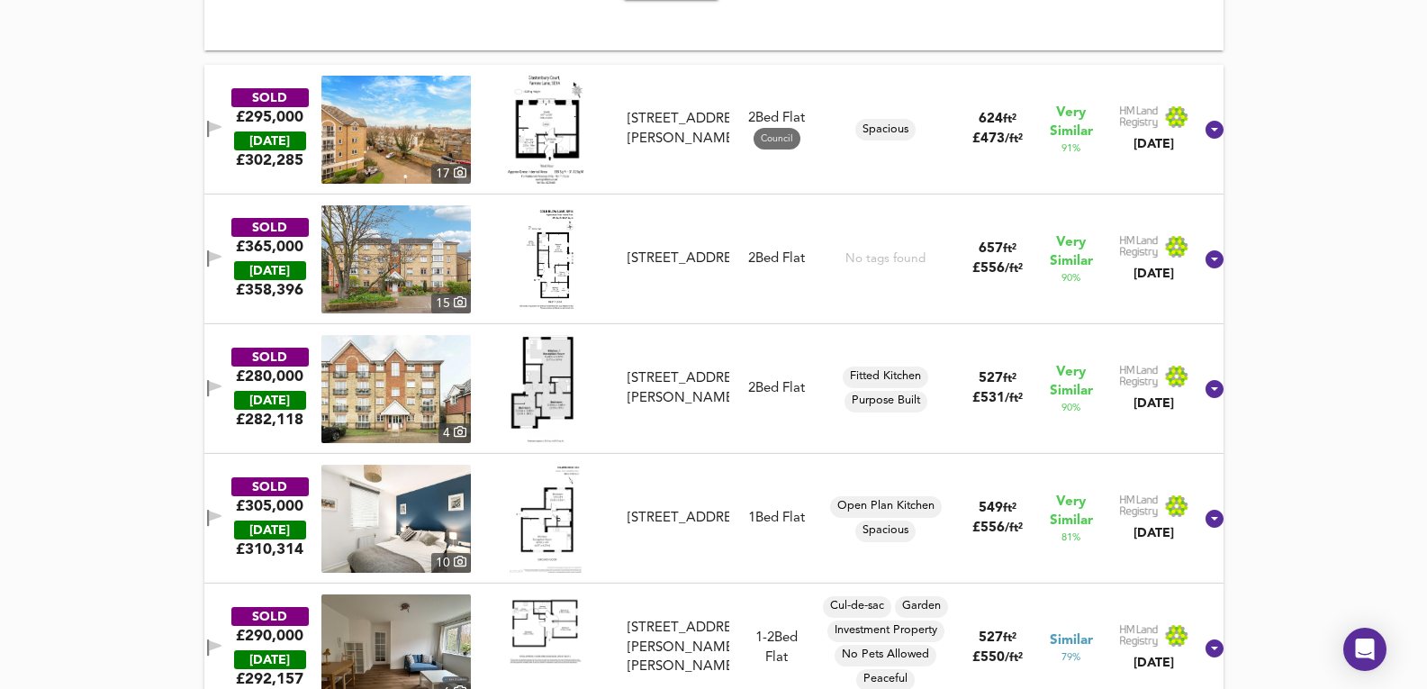
scroll to position [2325, 0]
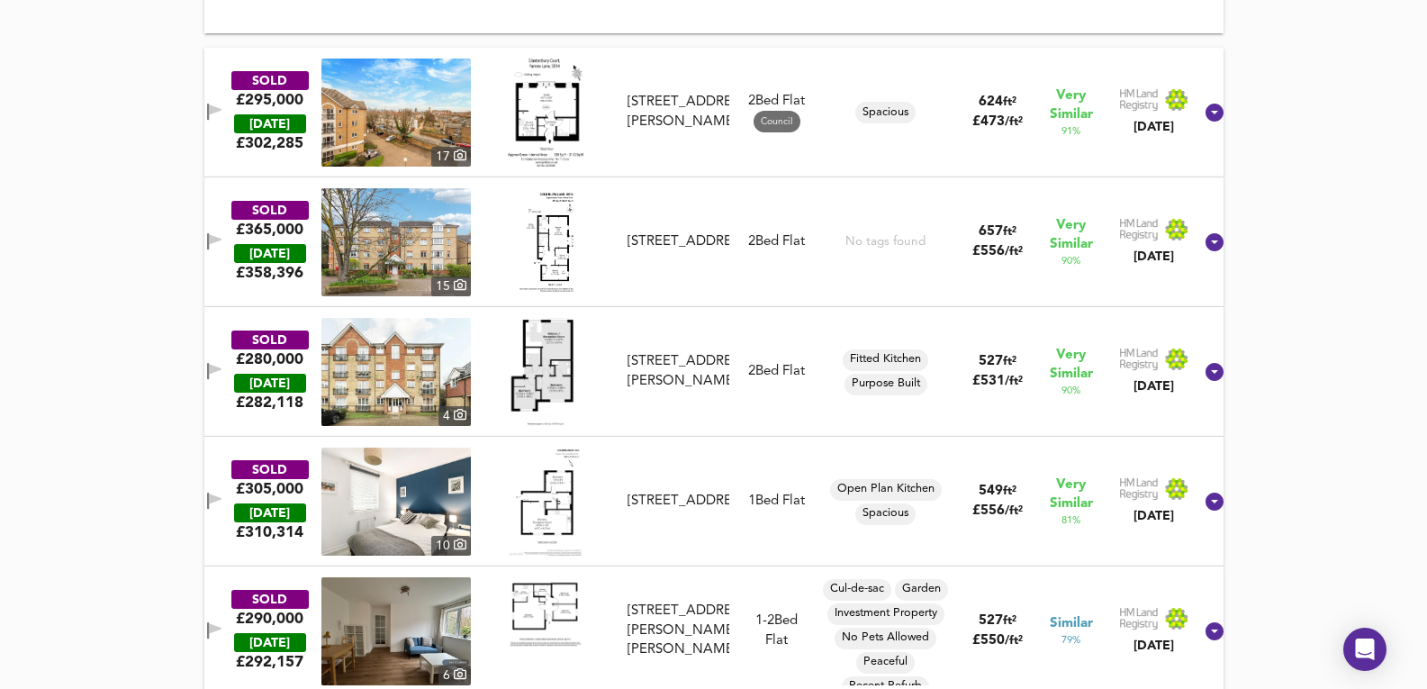
click at [426, 365] on img at bounding box center [395, 372] width 149 height 108
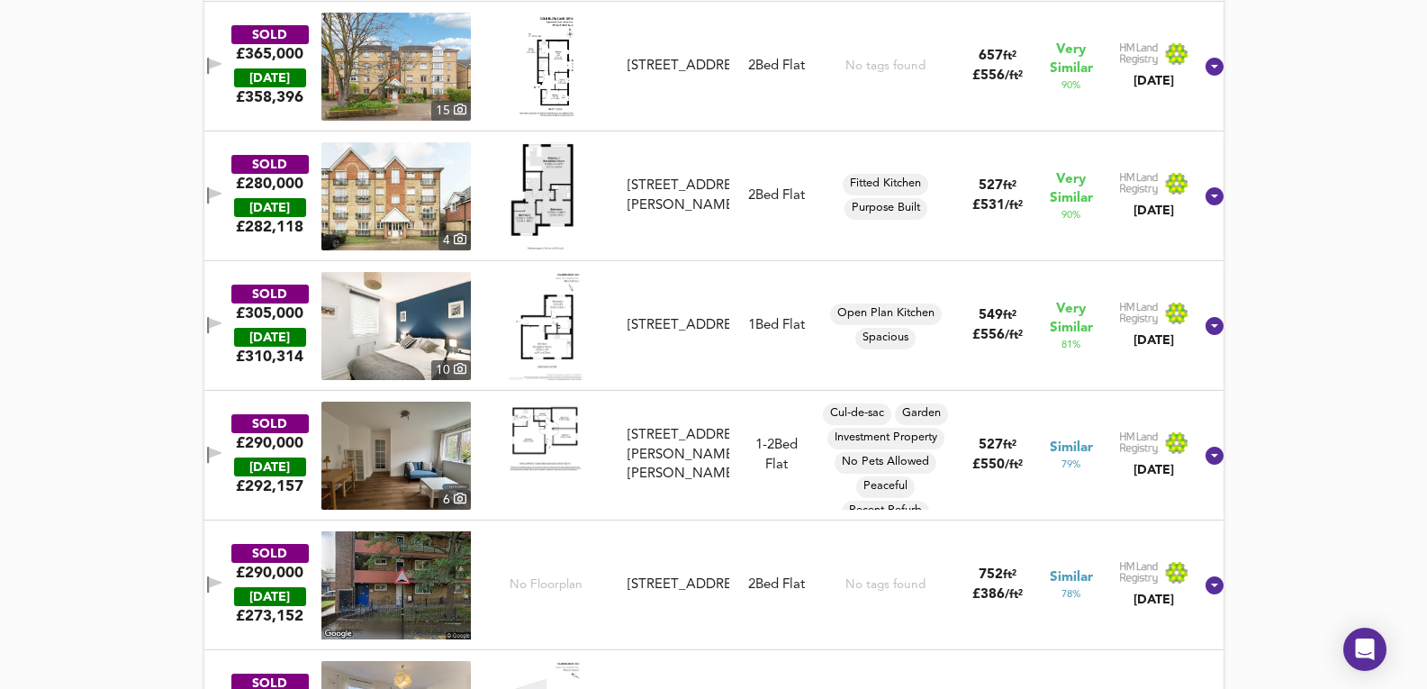
scroll to position [2505, 0]
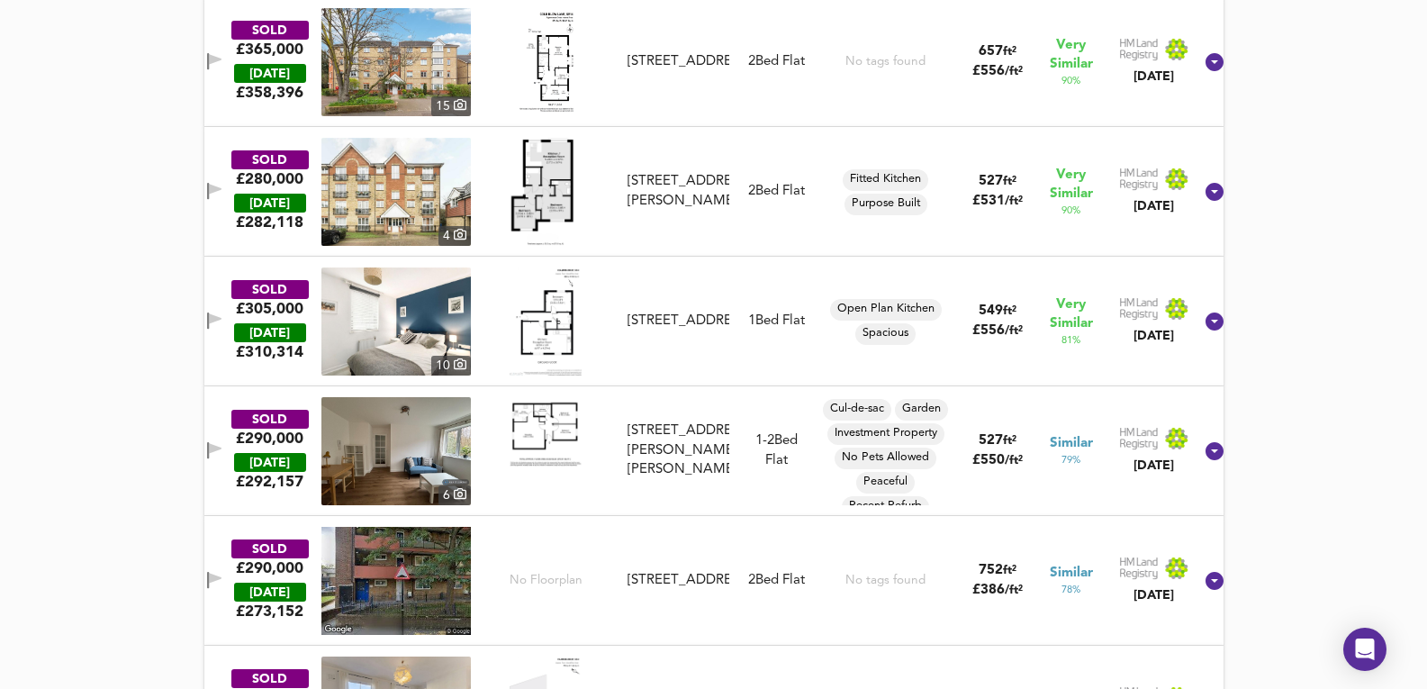
click at [733, 211] on div "82 Joseph Hardcastle Close, SE14 5RQ" at bounding box center [678, 191] width 116 height 39
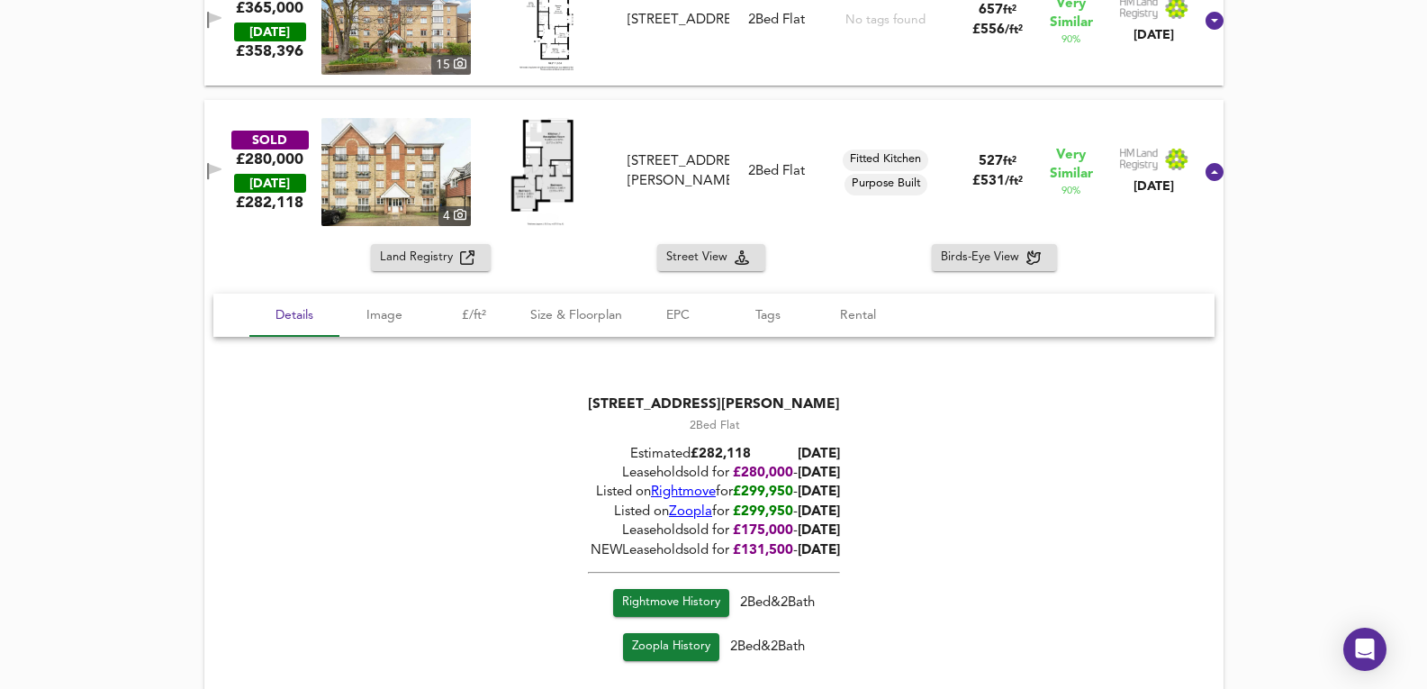
scroll to position [2625, 0]
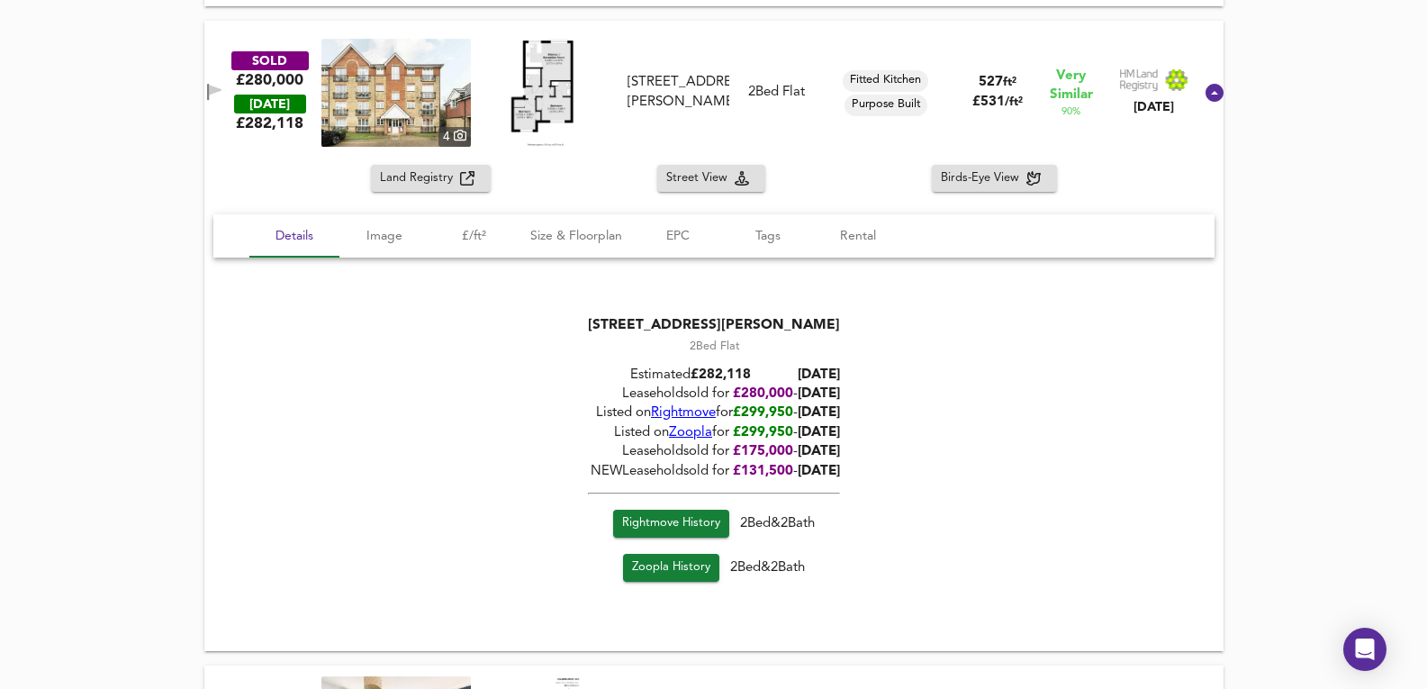
drag, startPoint x: 821, startPoint y: 405, endPoint x: 856, endPoint y: 412, distance: 35.8
click at [840, 412] on span "08/07/2024" at bounding box center [819, 414] width 42 height 14
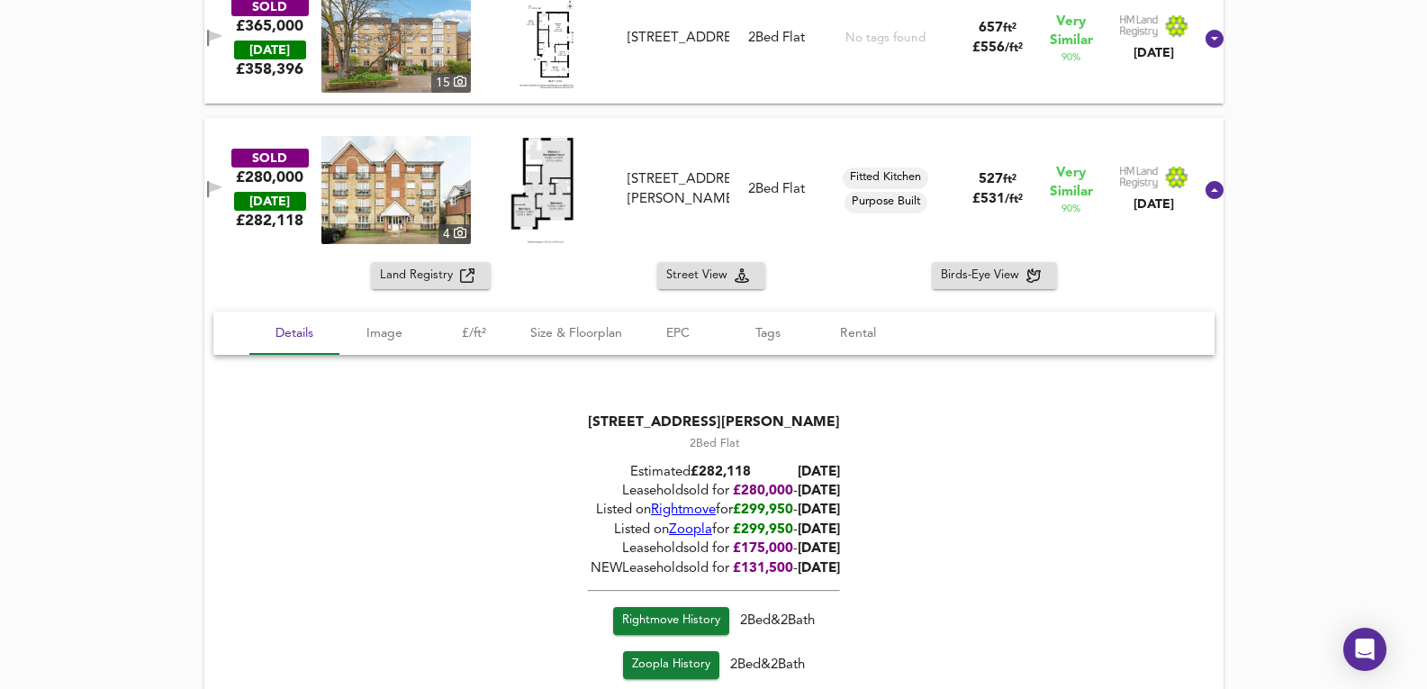
scroll to position [2505, 0]
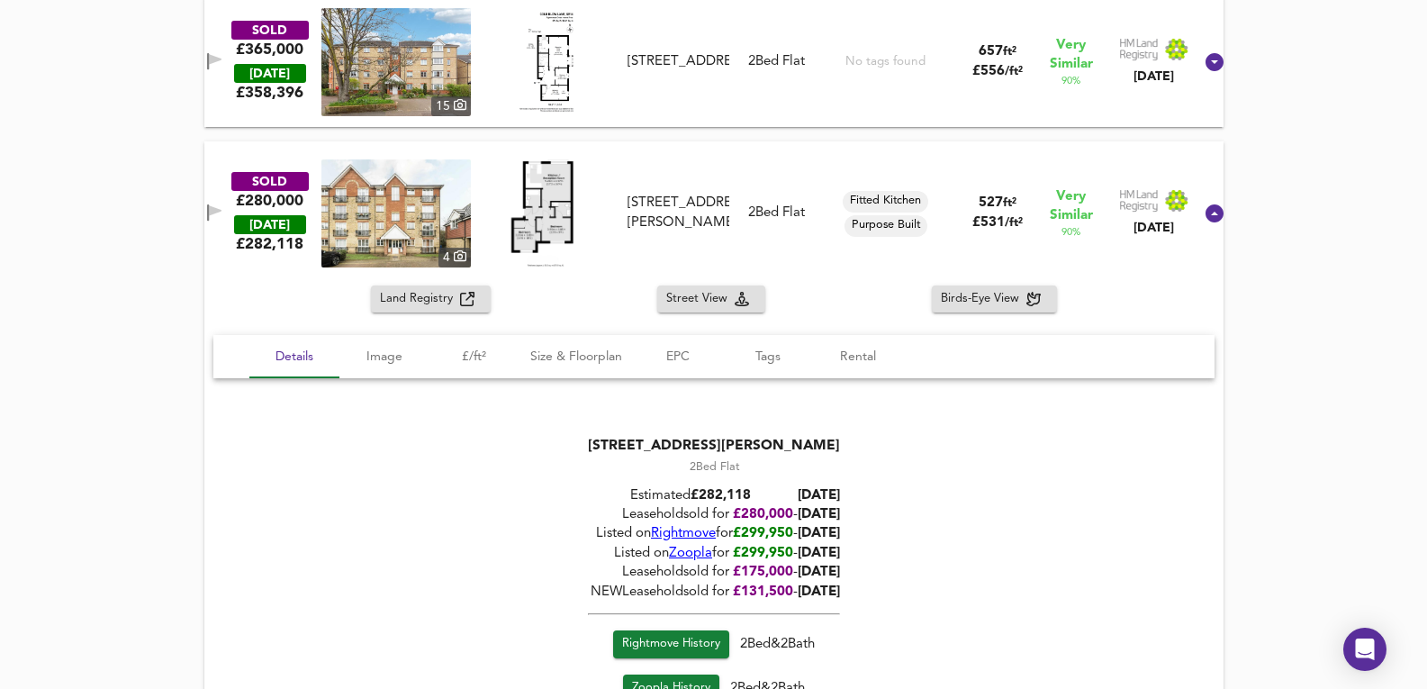
click at [669, 531] on span "Rightmove" at bounding box center [683, 535] width 65 height 14
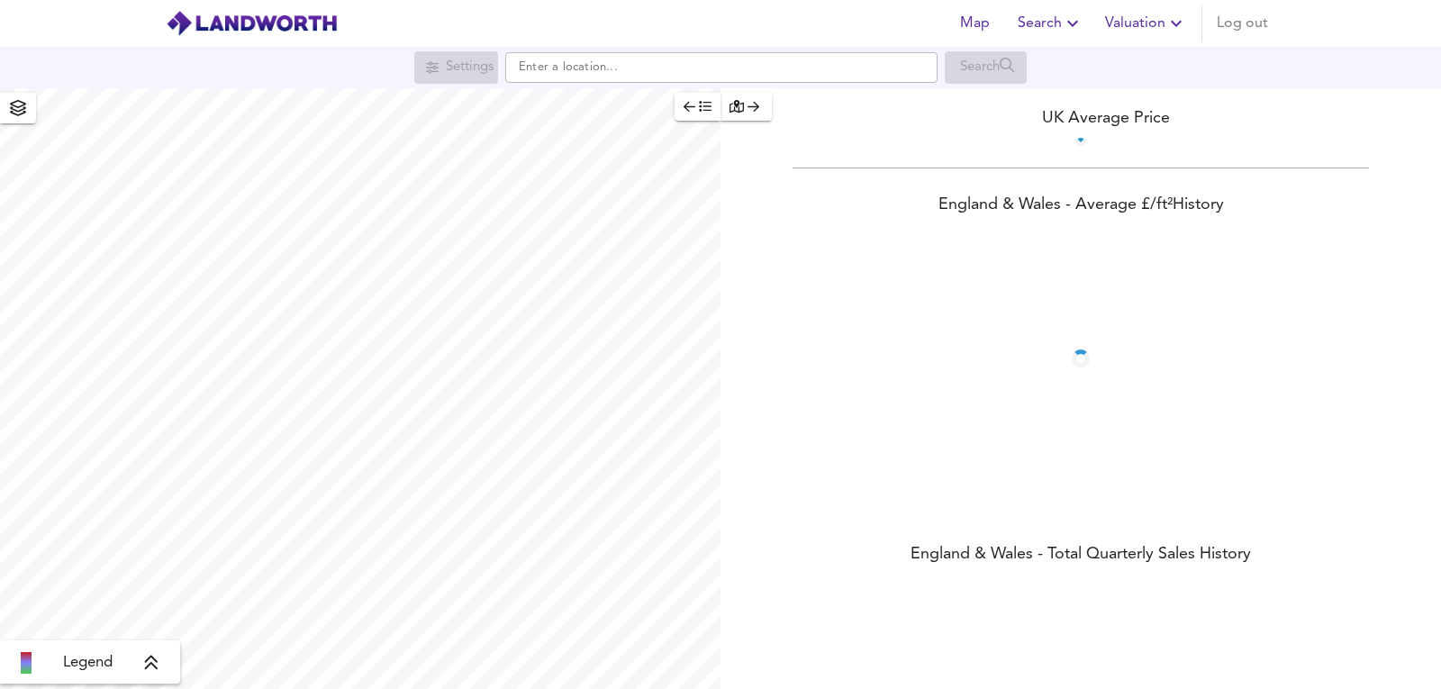
click at [1183, 32] on icon "button" at bounding box center [1176, 24] width 22 height 22
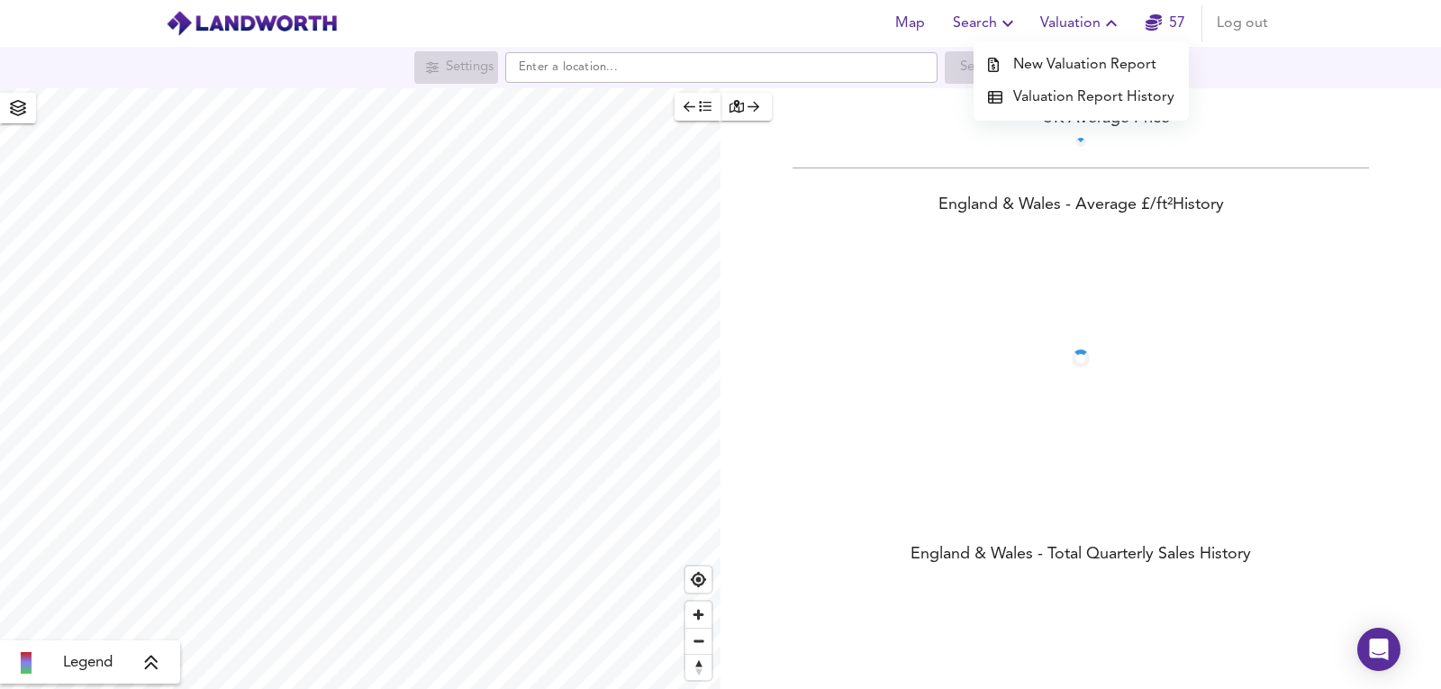
click at [1111, 95] on li "Valuation Report History" at bounding box center [1080, 97] width 215 height 32
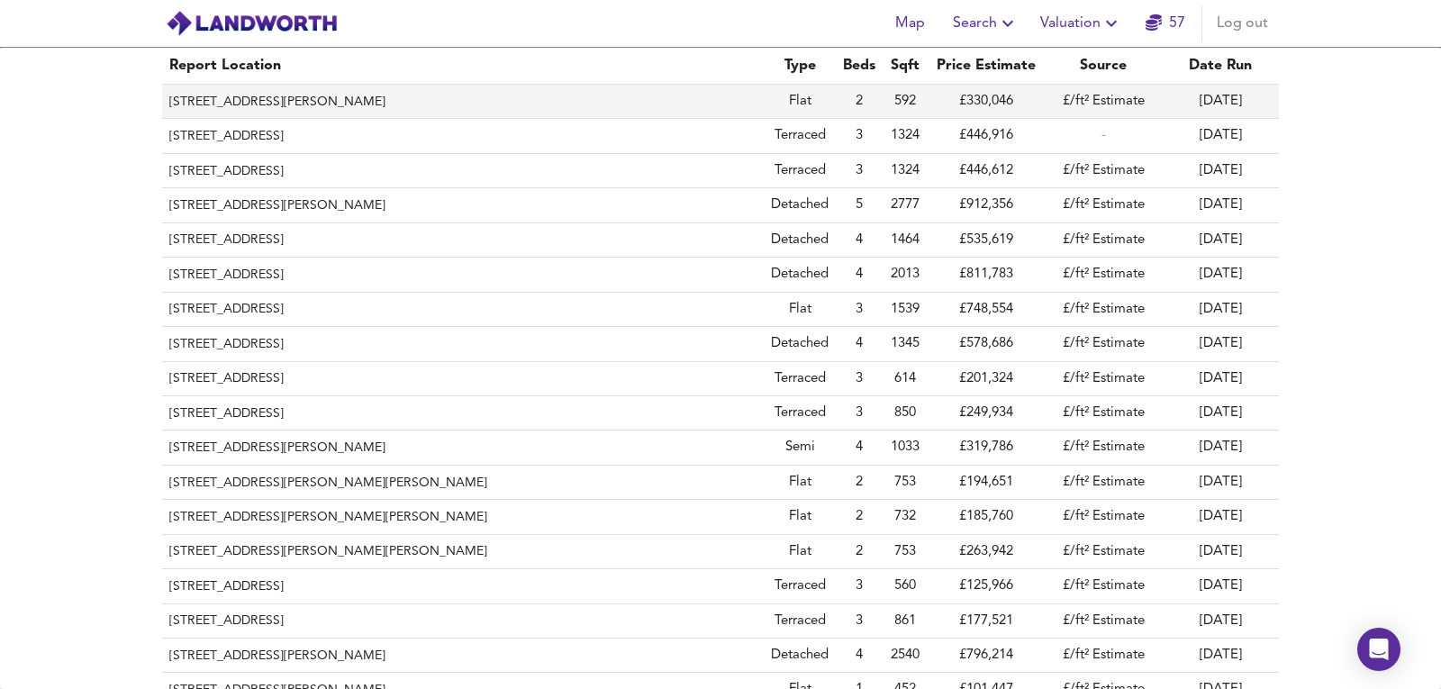
click at [430, 88] on th "22 Joseph Hardcastle Close, London, Lewisham, SE14 5RQ" at bounding box center [462, 102] width 601 height 34
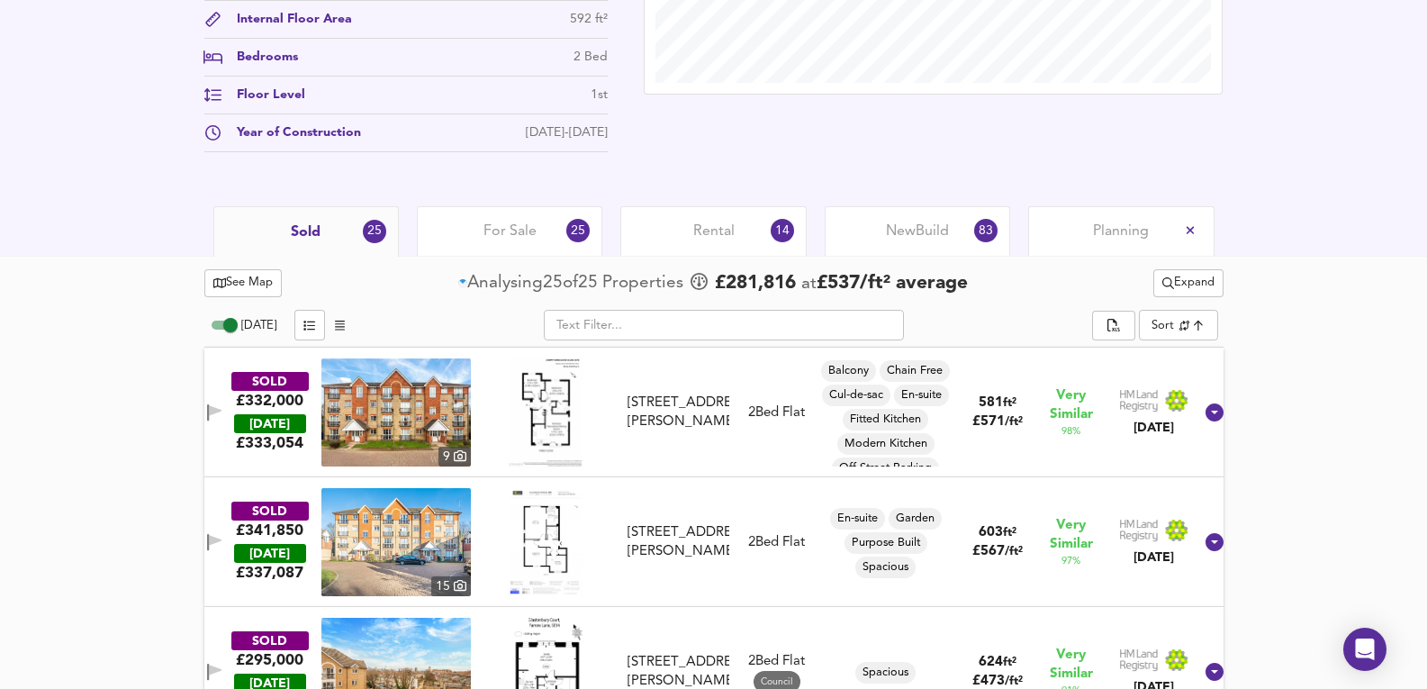
scroll to position [1020, 0]
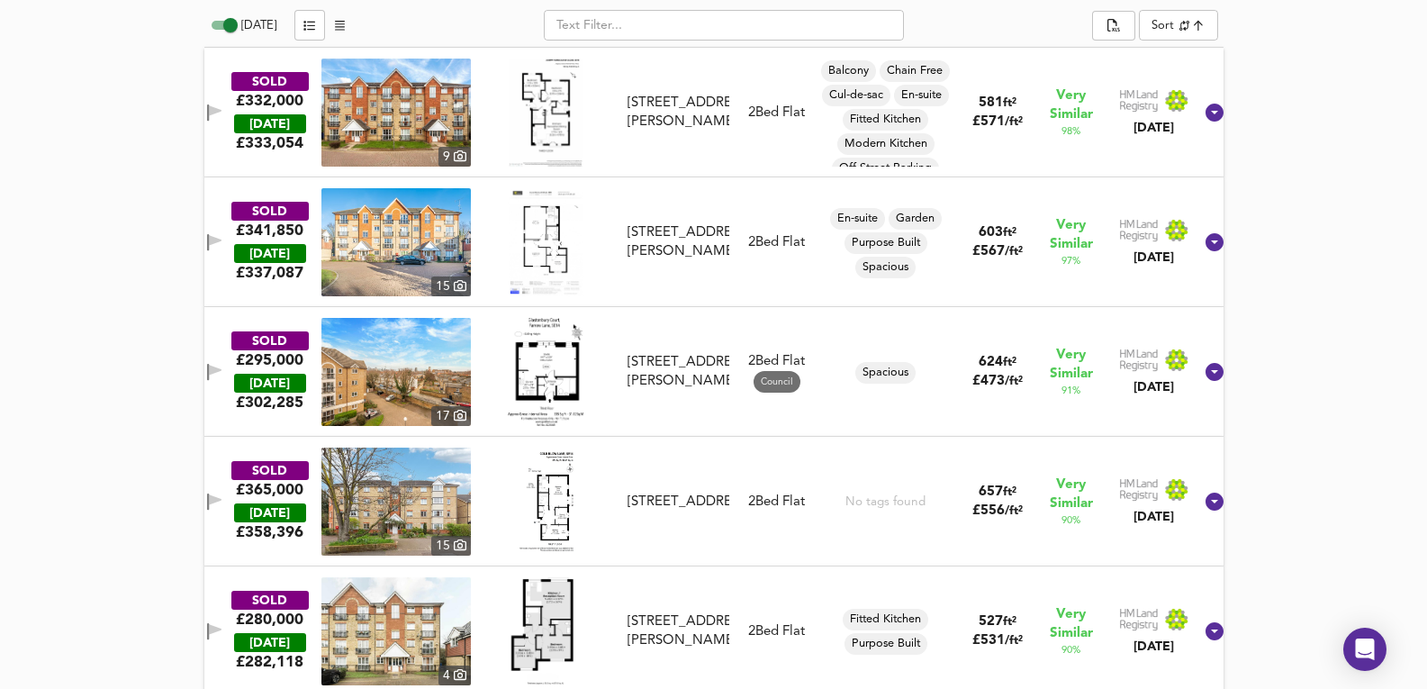
click at [727, 287] on div "SOLD £341,850 TODAY £ 337,087 15 18 Joseph Hardcastle Close, SE14 5RQ 18 Joseph…" at bounding box center [692, 242] width 1002 height 108
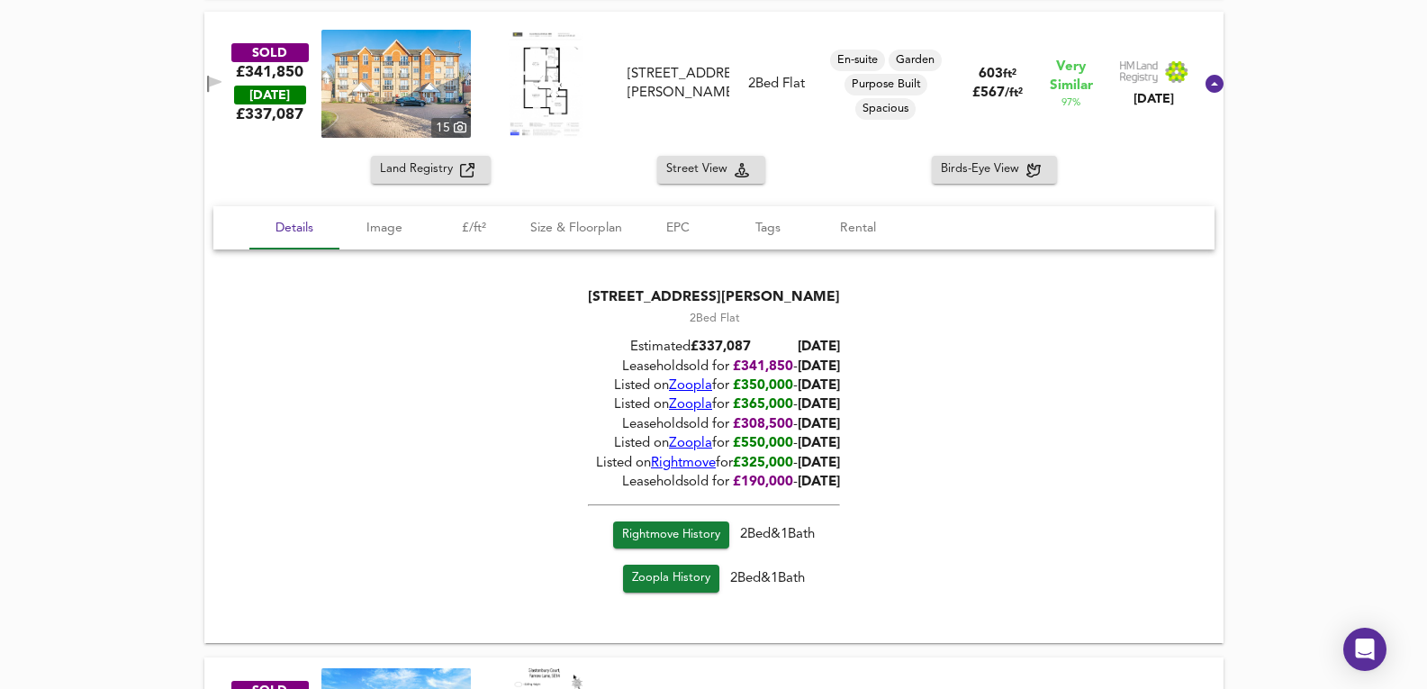
scroll to position [1141, 0]
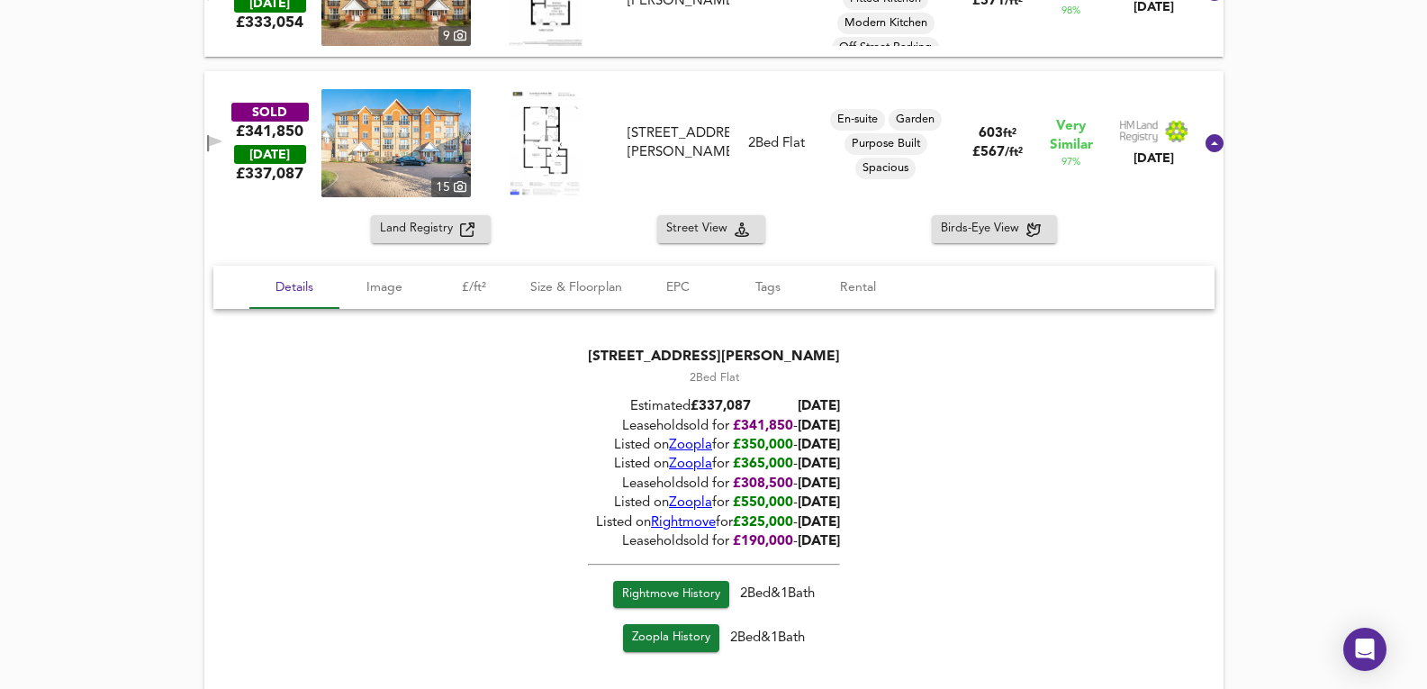
drag, startPoint x: 830, startPoint y: 458, endPoint x: 852, endPoint y: 461, distance: 21.8
click at [840, 461] on span "01/04/2024" at bounding box center [819, 465] width 42 height 14
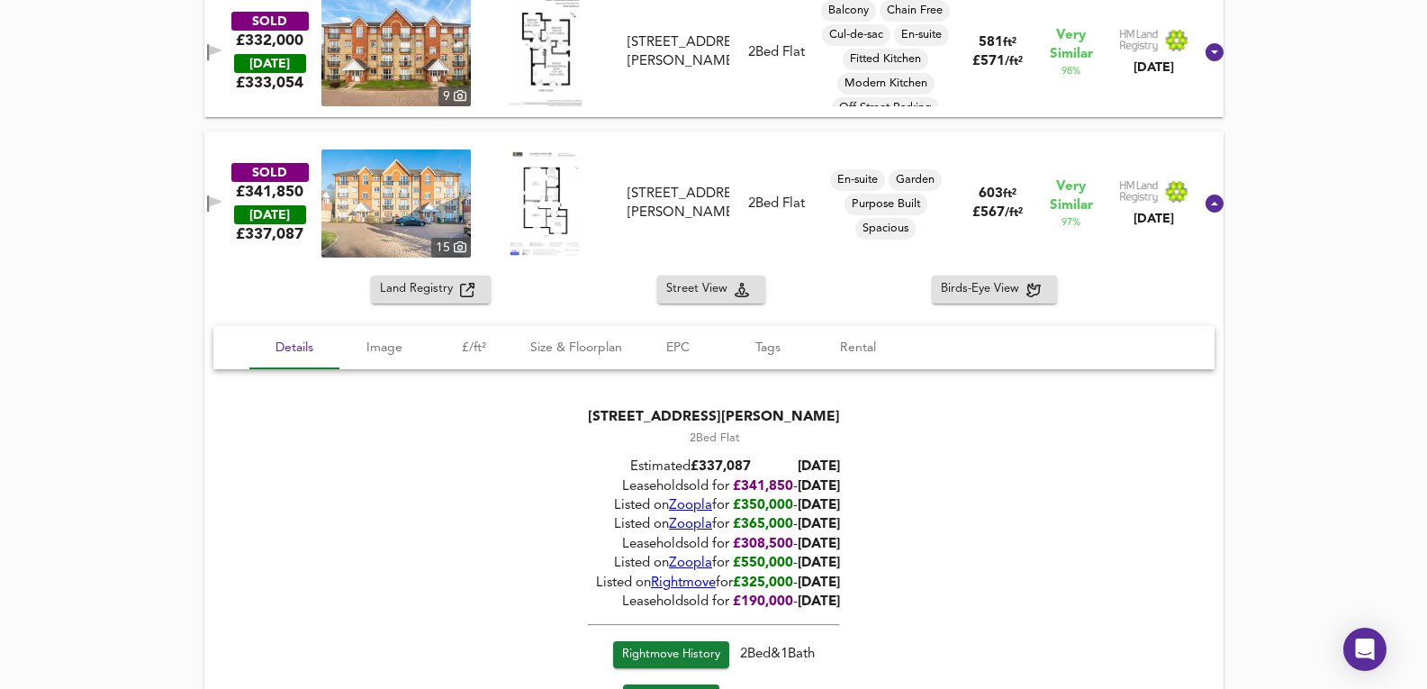
click at [701, 111] on div "SOLD £332,000 TODAY £ 333,054 9 90 Joseph Hardcastle Close, SE14 5RQ 90 Joseph …" at bounding box center [713, 52] width 1019 height 130
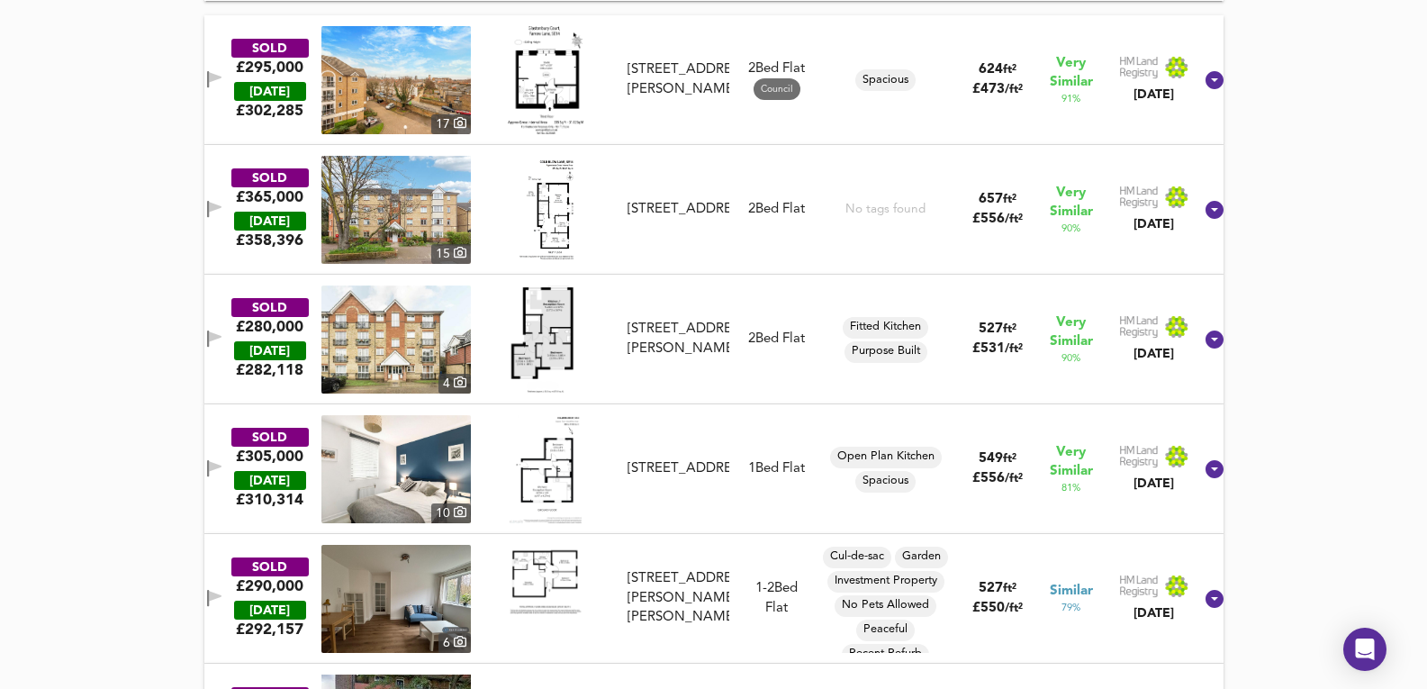
scroll to position [2401, 0]
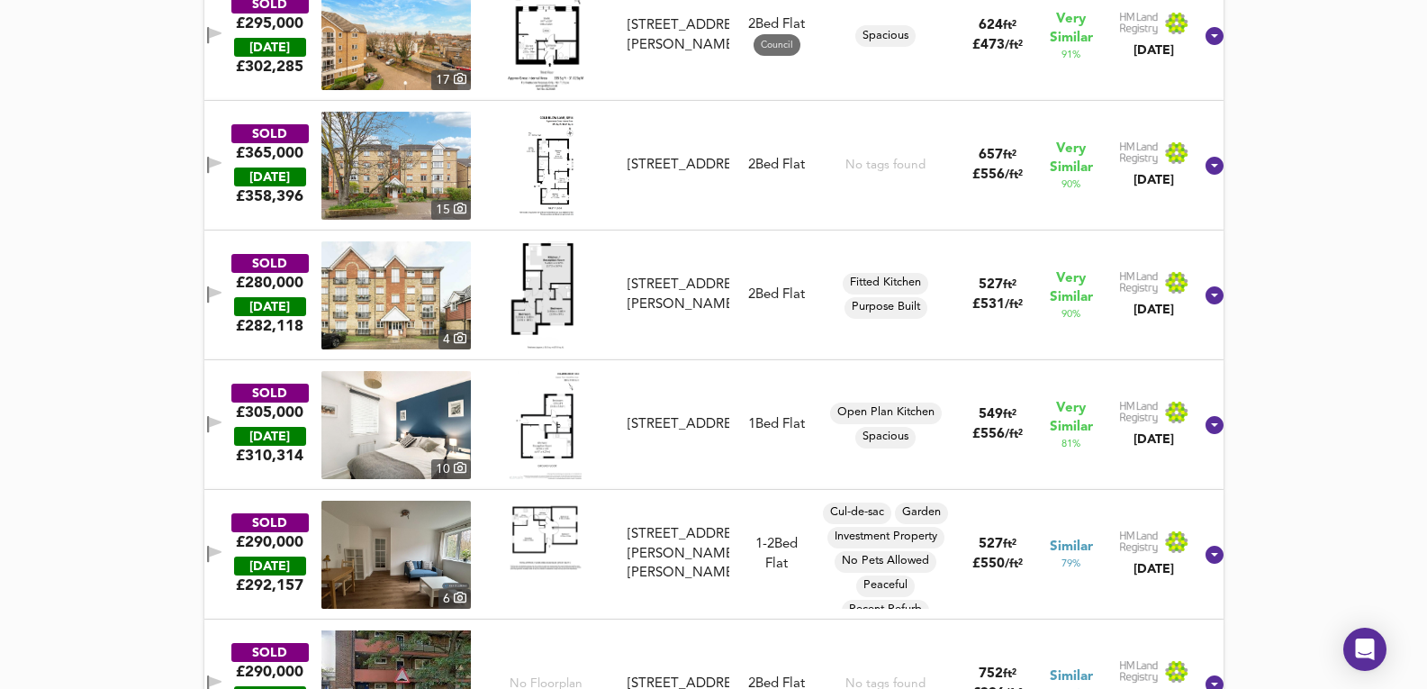
click at [775, 313] on div "SOLD £280,000 TODAY £ 282,118 4 82 Joseph Hardcastle Close, SE14 5RQ 82 Joseph …" at bounding box center [692, 295] width 1002 height 108
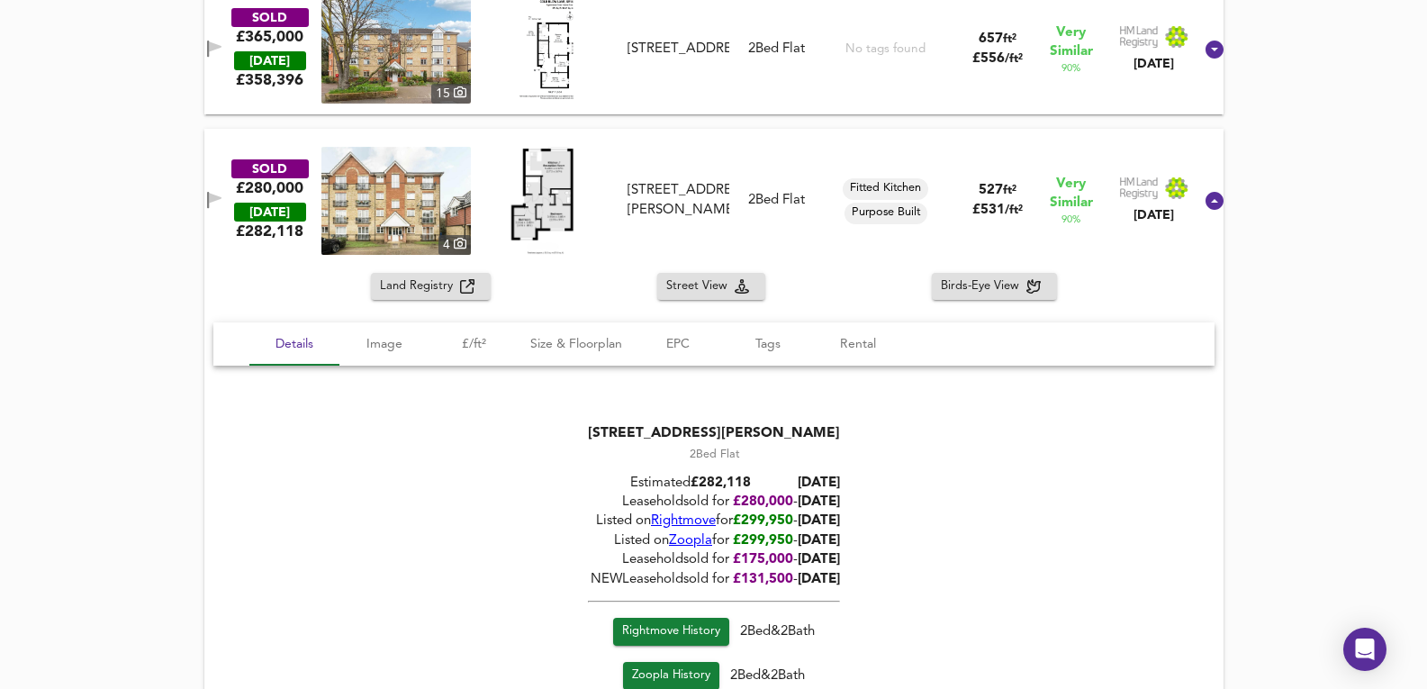
scroll to position [2521, 0]
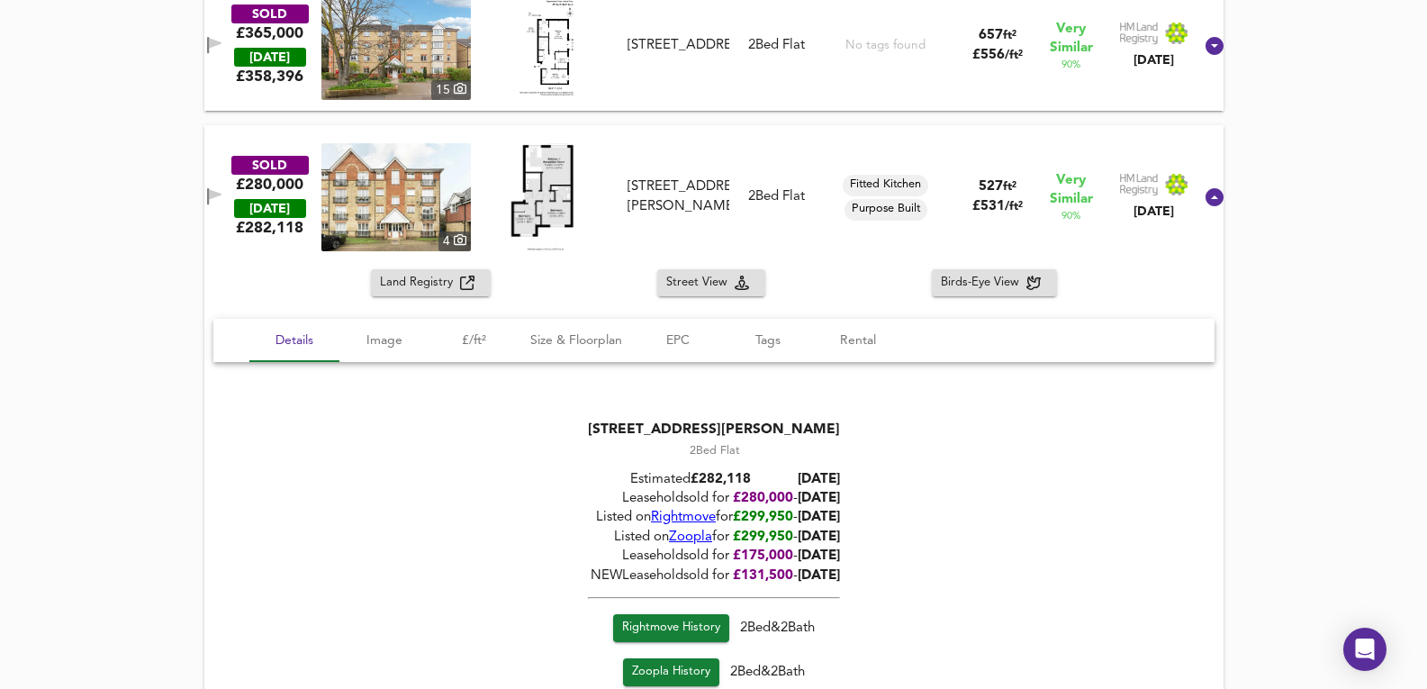
click at [662, 506] on div "Leasehold sold for £ 280,000 - 02/05/2025" at bounding box center [714, 498] width 252 height 19
click at [666, 511] on span "Rightmove" at bounding box center [683, 518] width 65 height 14
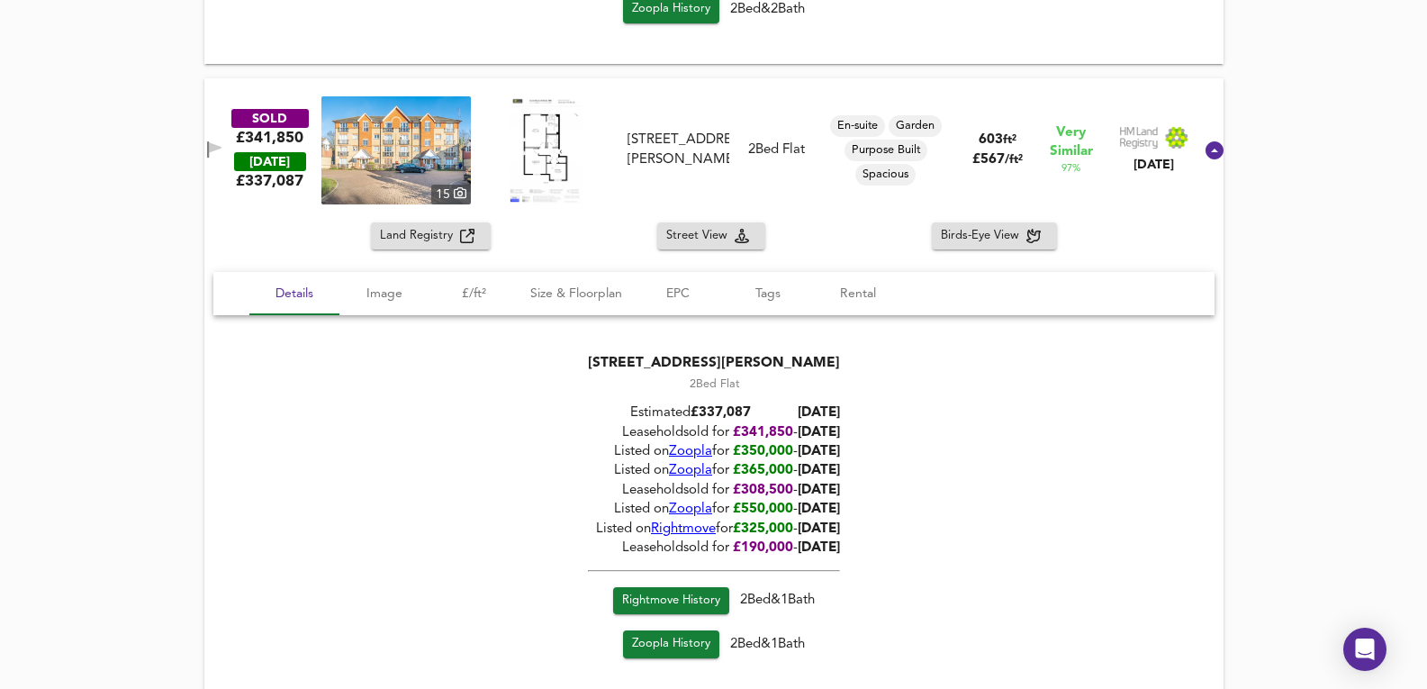
scroll to position [1560, 0]
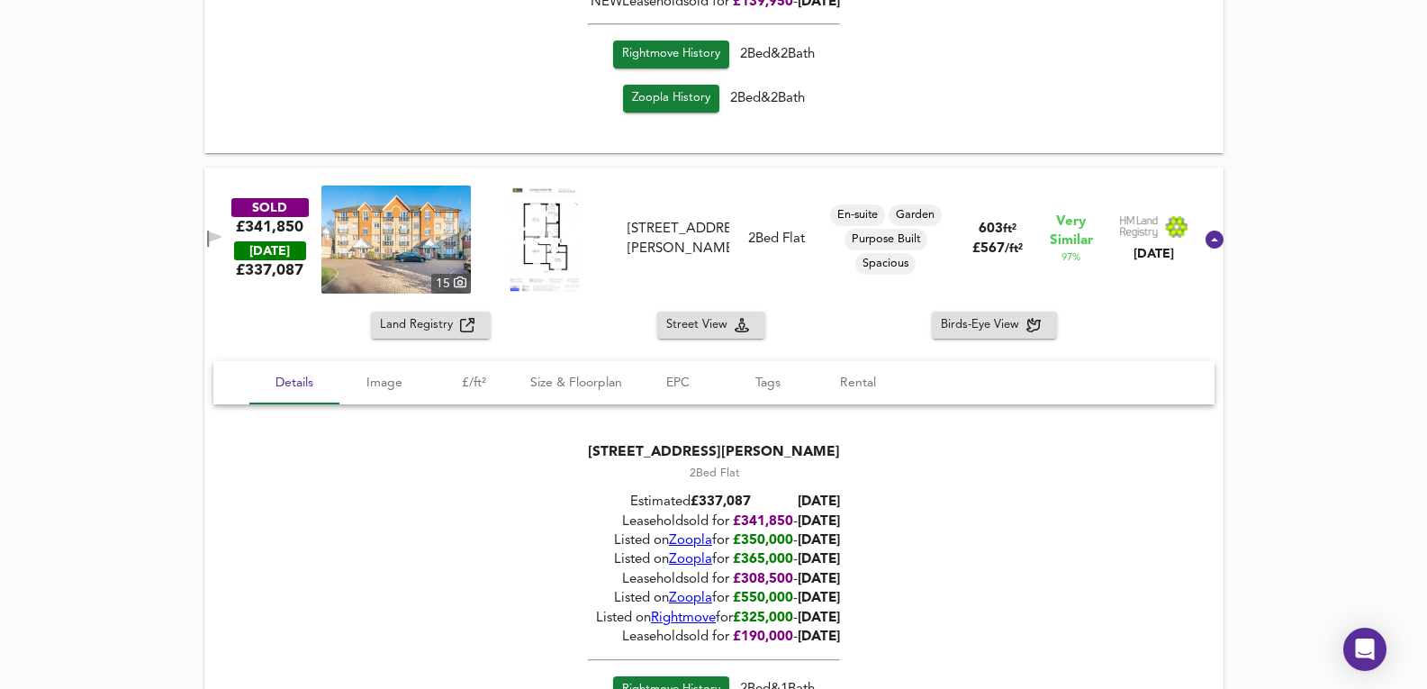
click at [395, 257] on img at bounding box center [395, 239] width 149 height 108
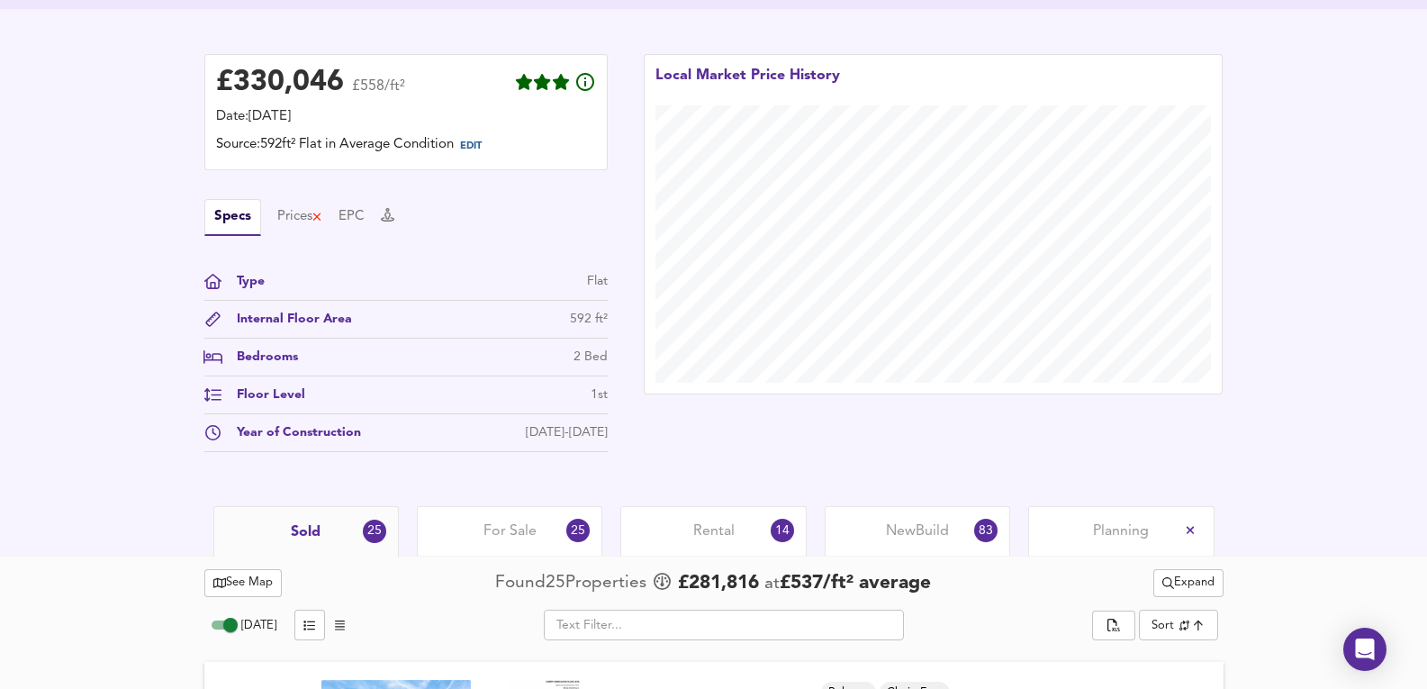
click at [540, 530] on div "For Sale 25" at bounding box center [509, 531] width 185 height 50
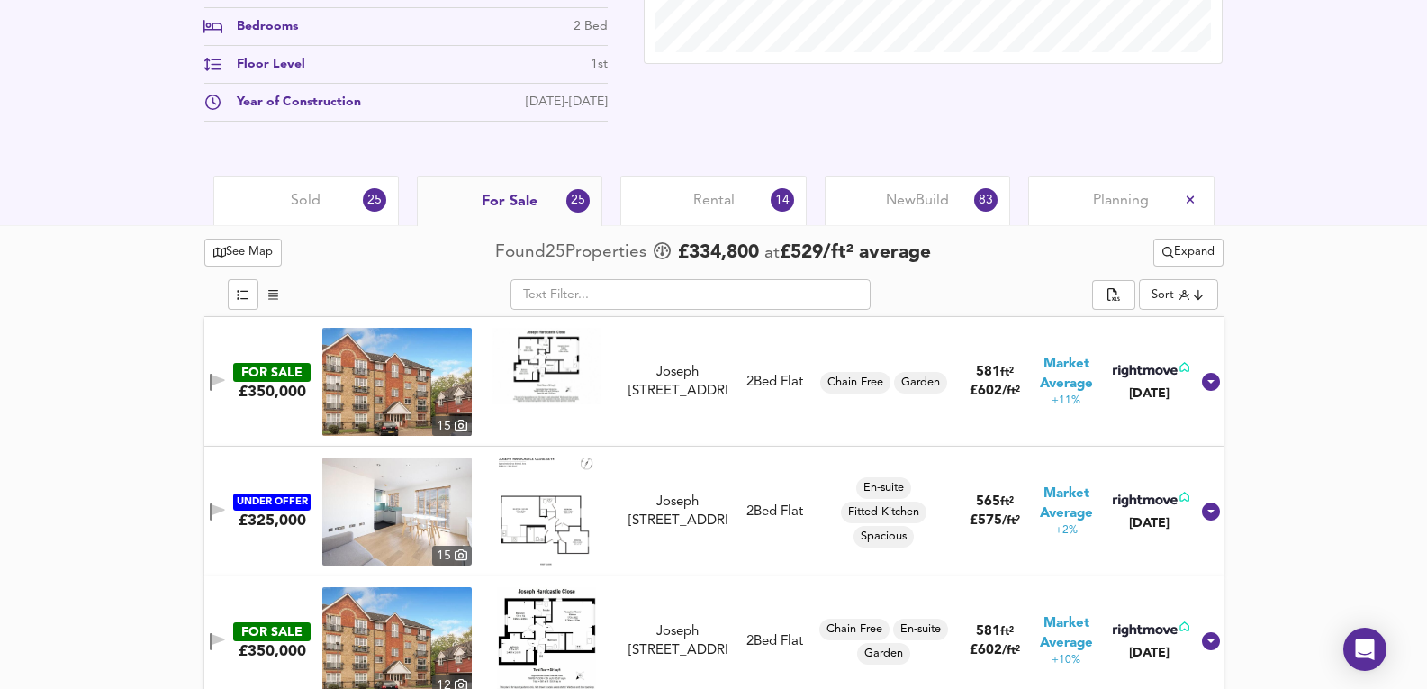
scroll to position [781, 0]
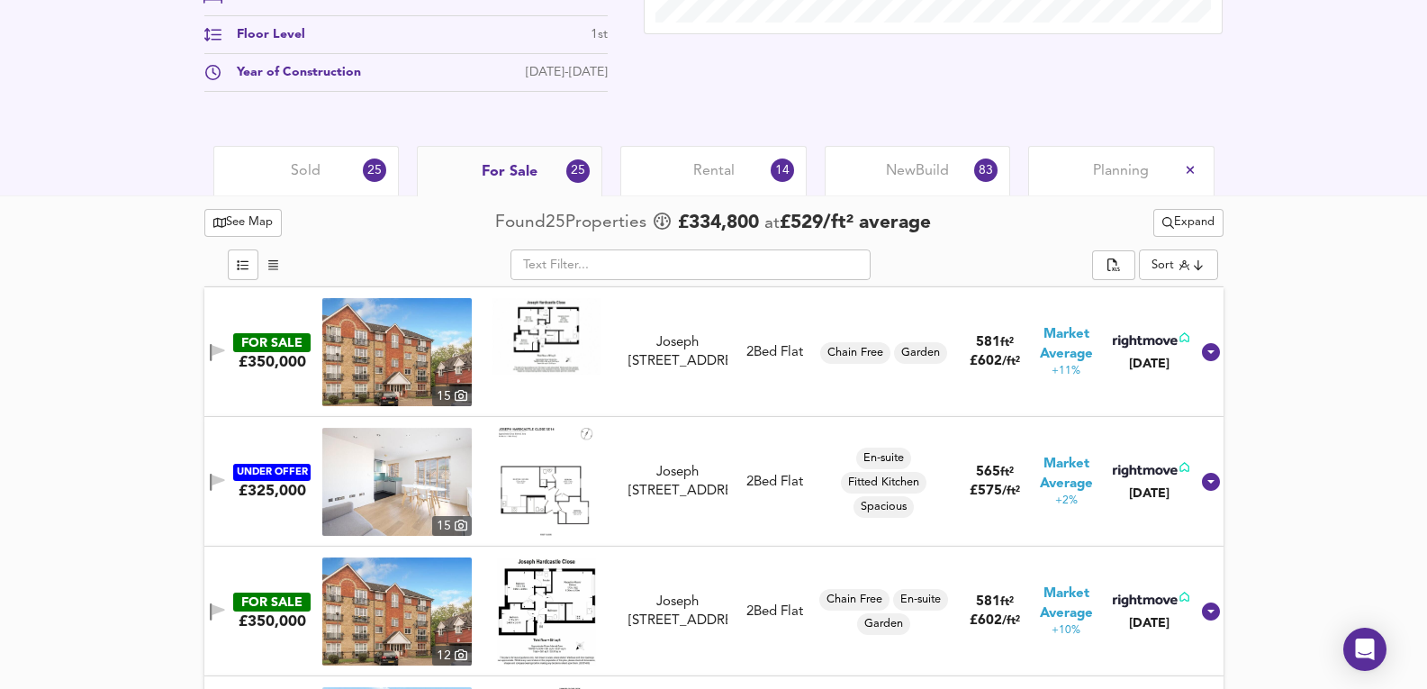
click at [422, 347] on img at bounding box center [396, 352] width 149 height 108
click at [444, 602] on img at bounding box center [396, 611] width 149 height 108
click at [407, 340] on img at bounding box center [396, 352] width 149 height 108
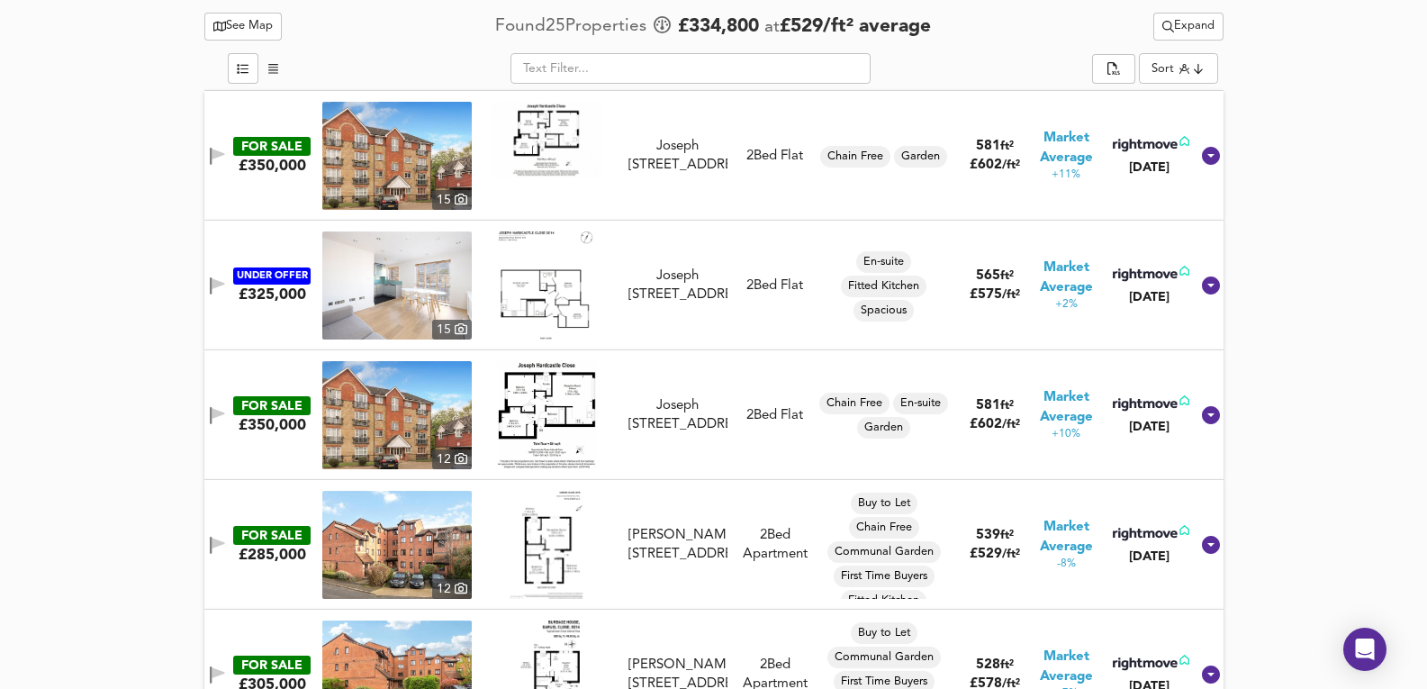
scroll to position [961, 0]
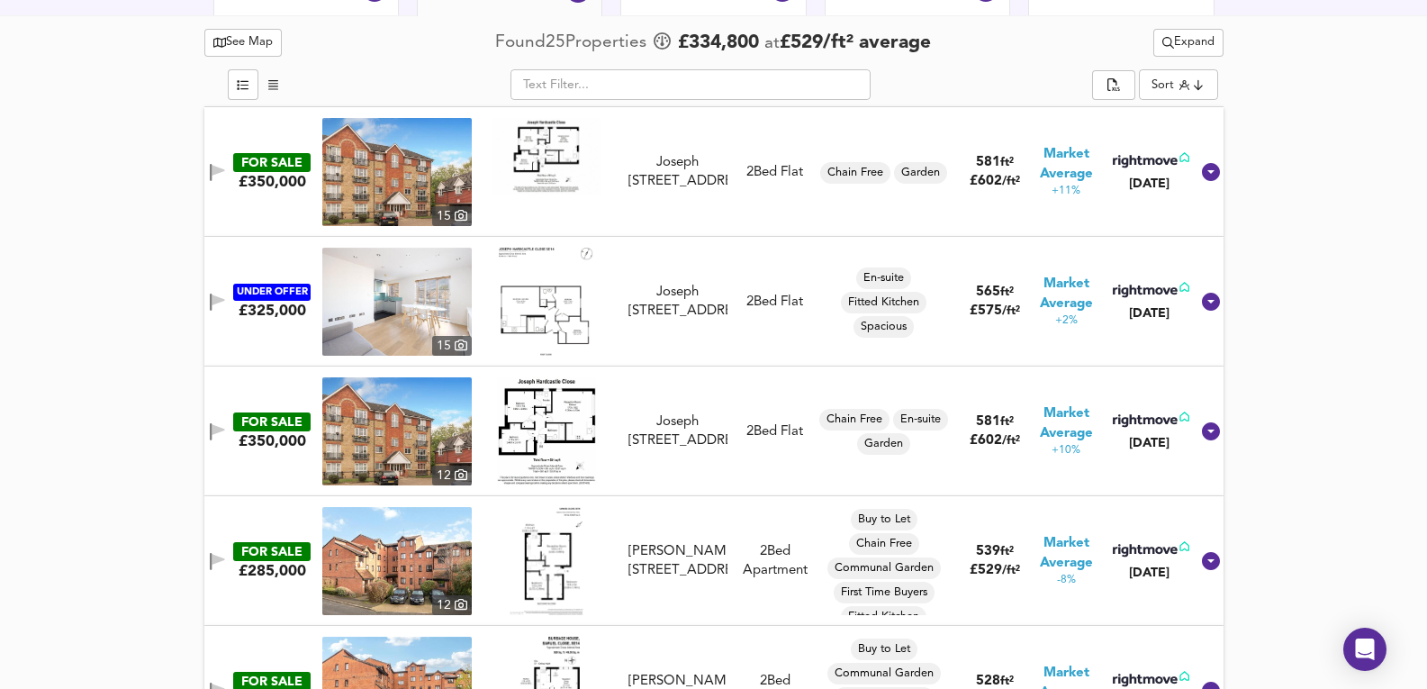
click at [426, 276] on img at bounding box center [396, 302] width 149 height 108
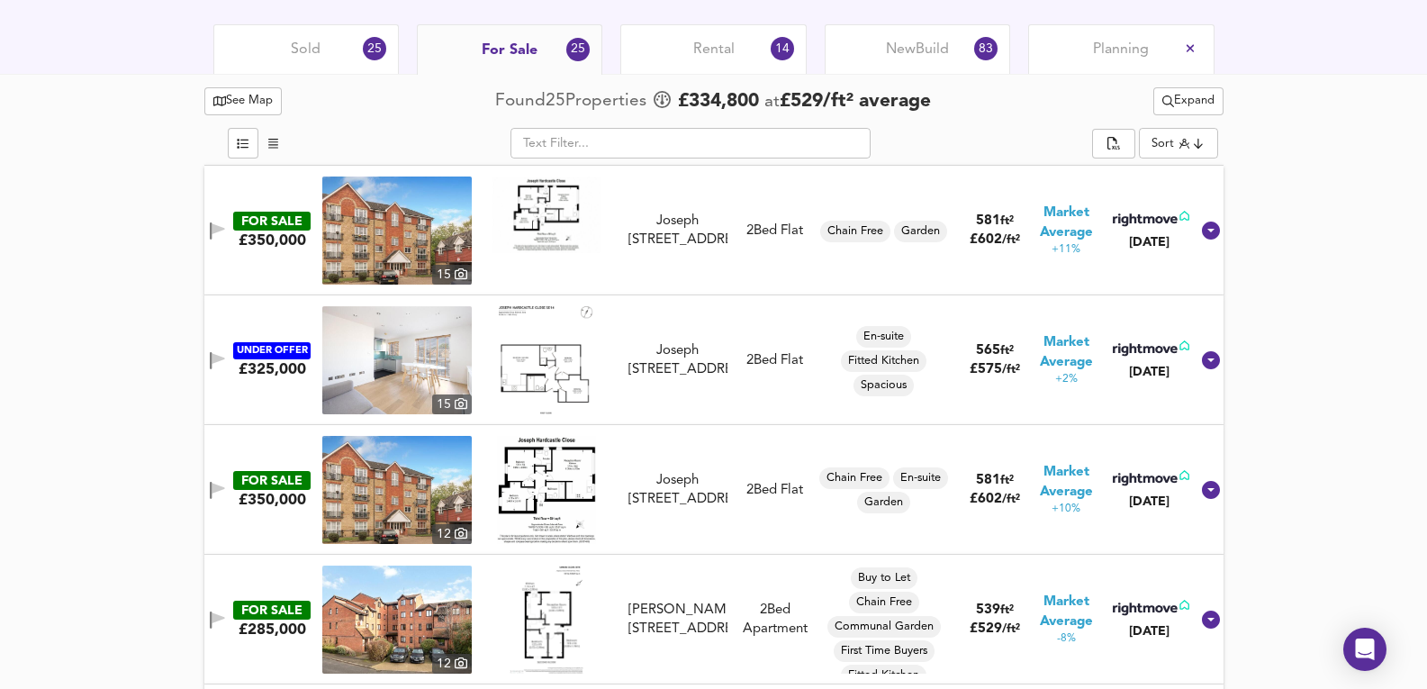
scroll to position [900, 0]
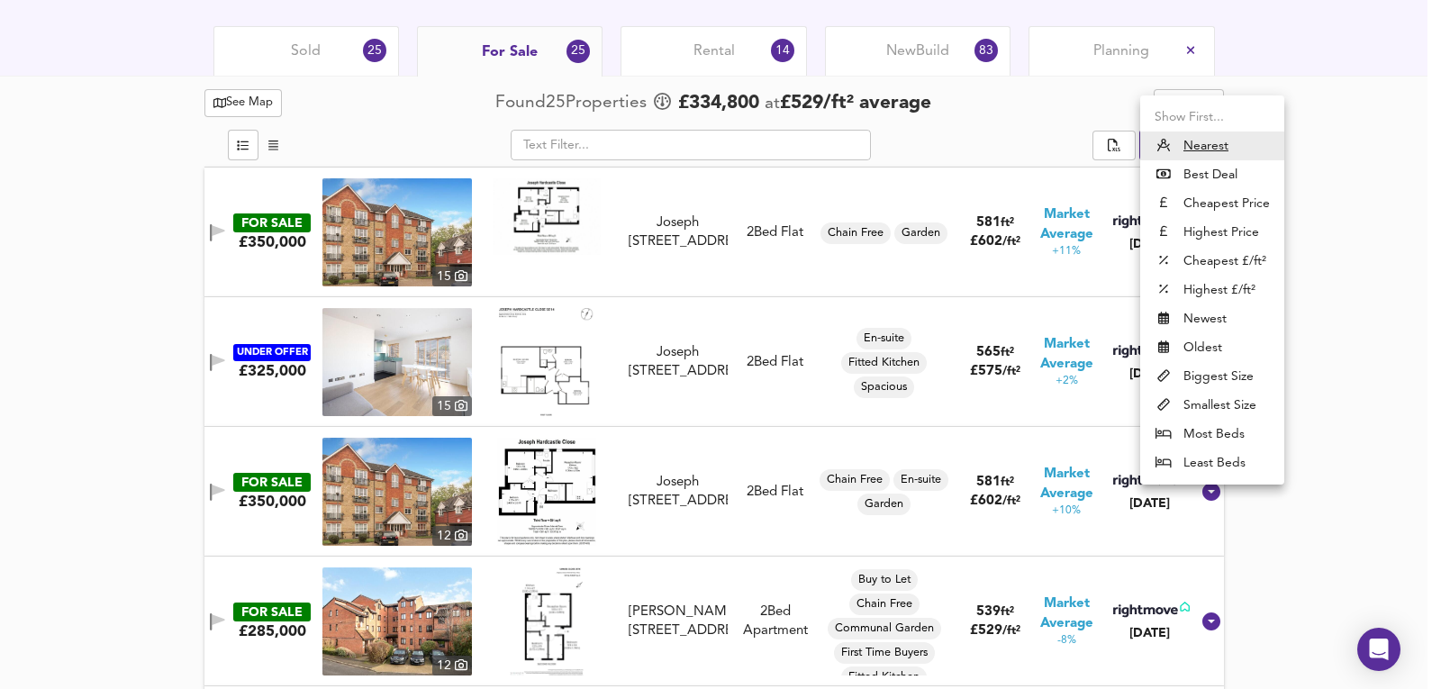
click at [1193, 142] on u "Nearest" at bounding box center [1205, 146] width 45 height 18
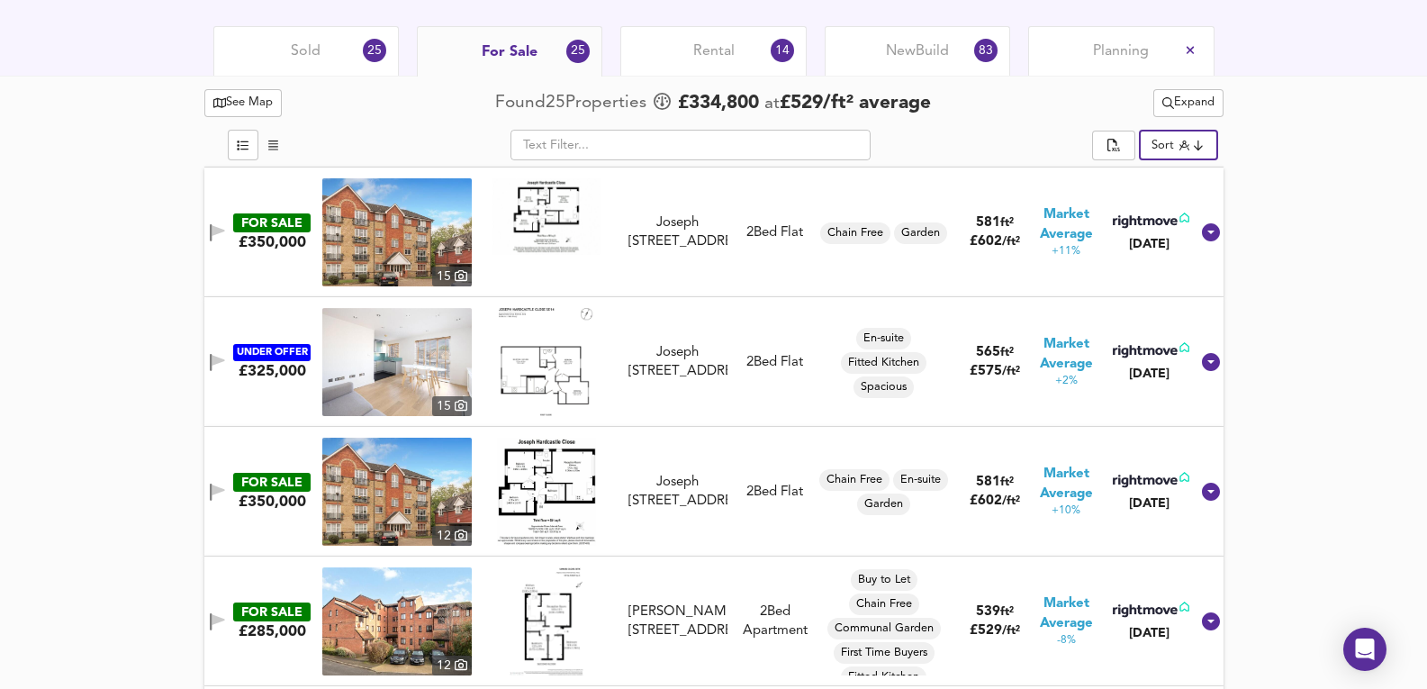
click at [414, 347] on img at bounding box center [396, 362] width 149 height 108
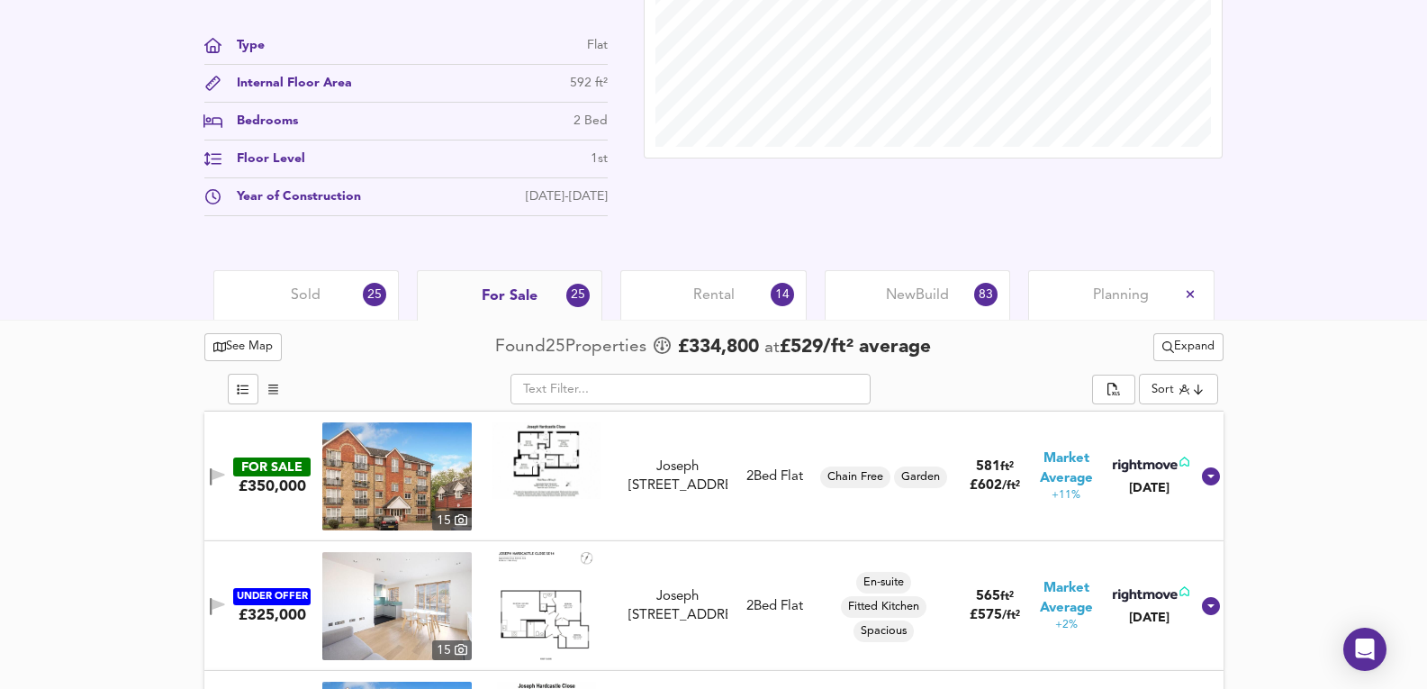
scroll to position [480, 0]
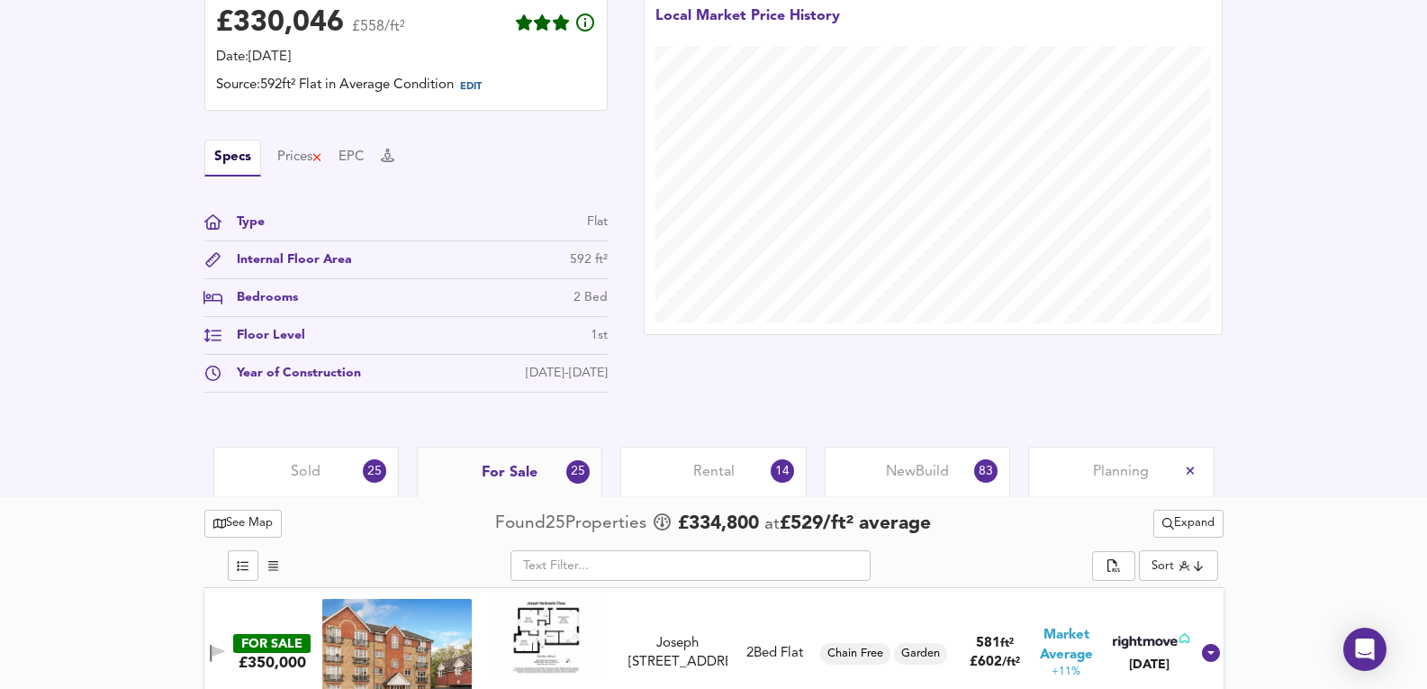
click at [914, 485] on div "New Build 83" at bounding box center [917, 472] width 185 height 50
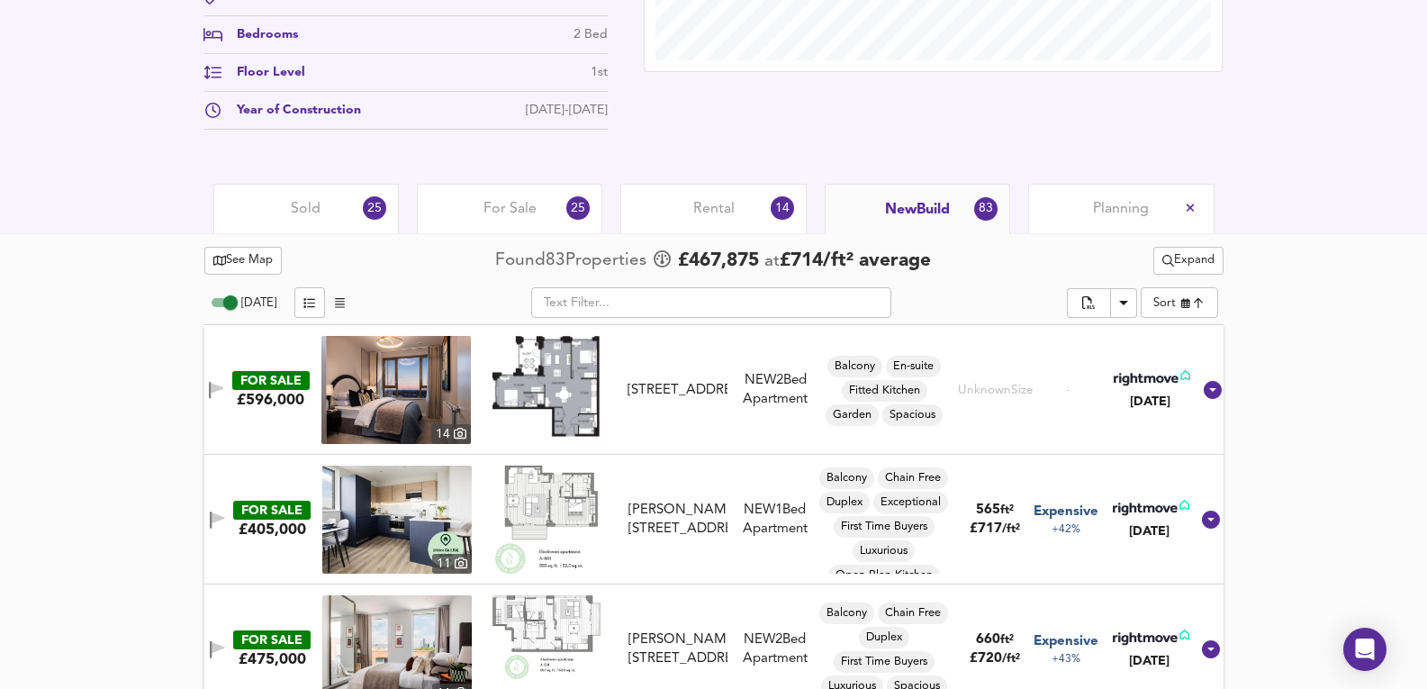
scroll to position [540, 0]
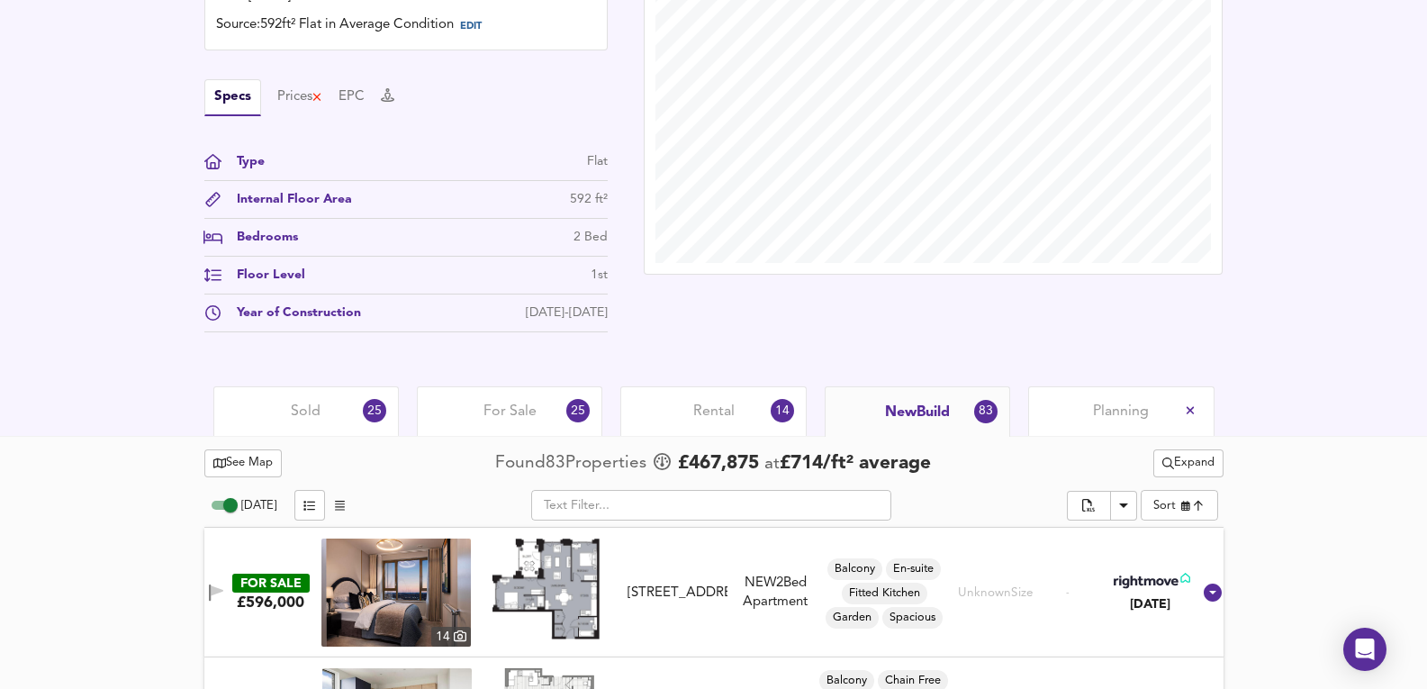
click at [729, 375] on div "£ 330,046 £558/ft² Date: 26 August 2025 Source: 592ft² Flat in Average Conditio…" at bounding box center [713, 137] width 1427 height 497
click at [738, 402] on div "Rental 14" at bounding box center [712, 411] width 185 height 50
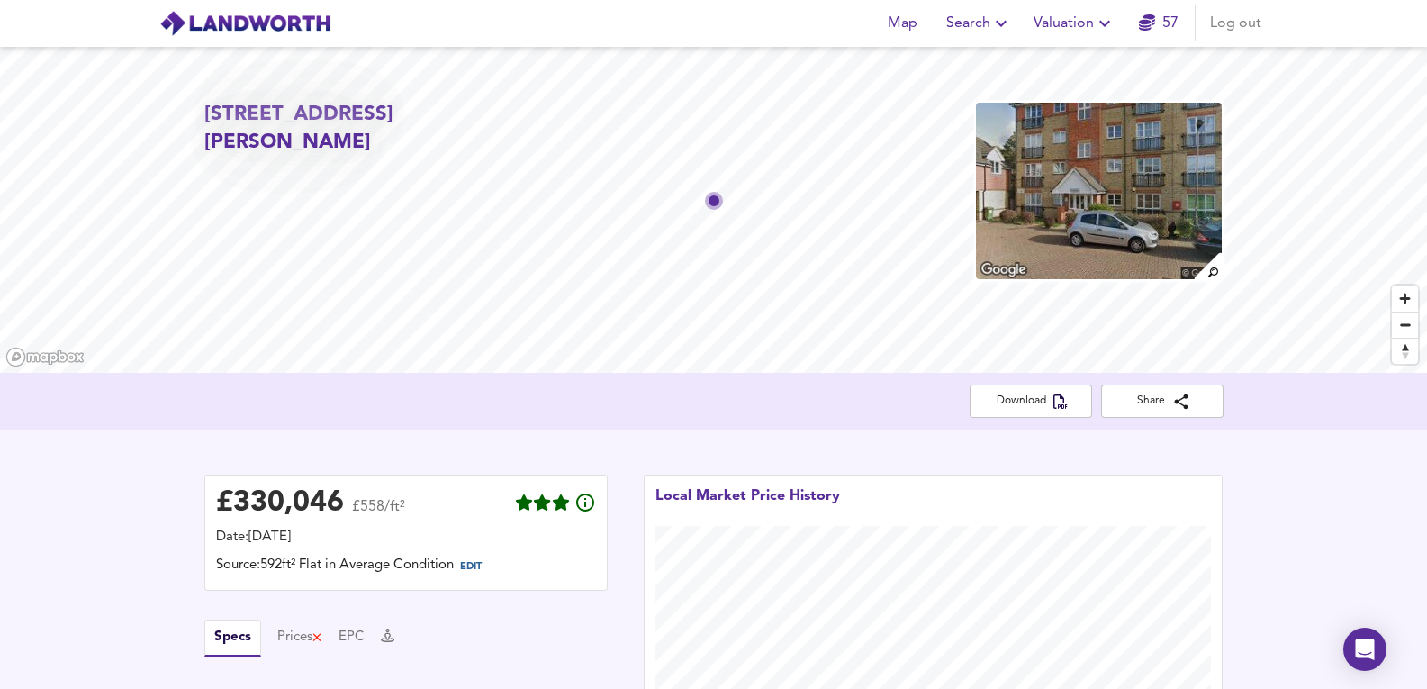
click at [1142, 175] on img at bounding box center [1098, 191] width 249 height 180
click at [1076, 30] on span "Valuation" at bounding box center [1075, 23] width 82 height 25
click at [1062, 69] on li "New Valuation Report" at bounding box center [1074, 65] width 215 height 32
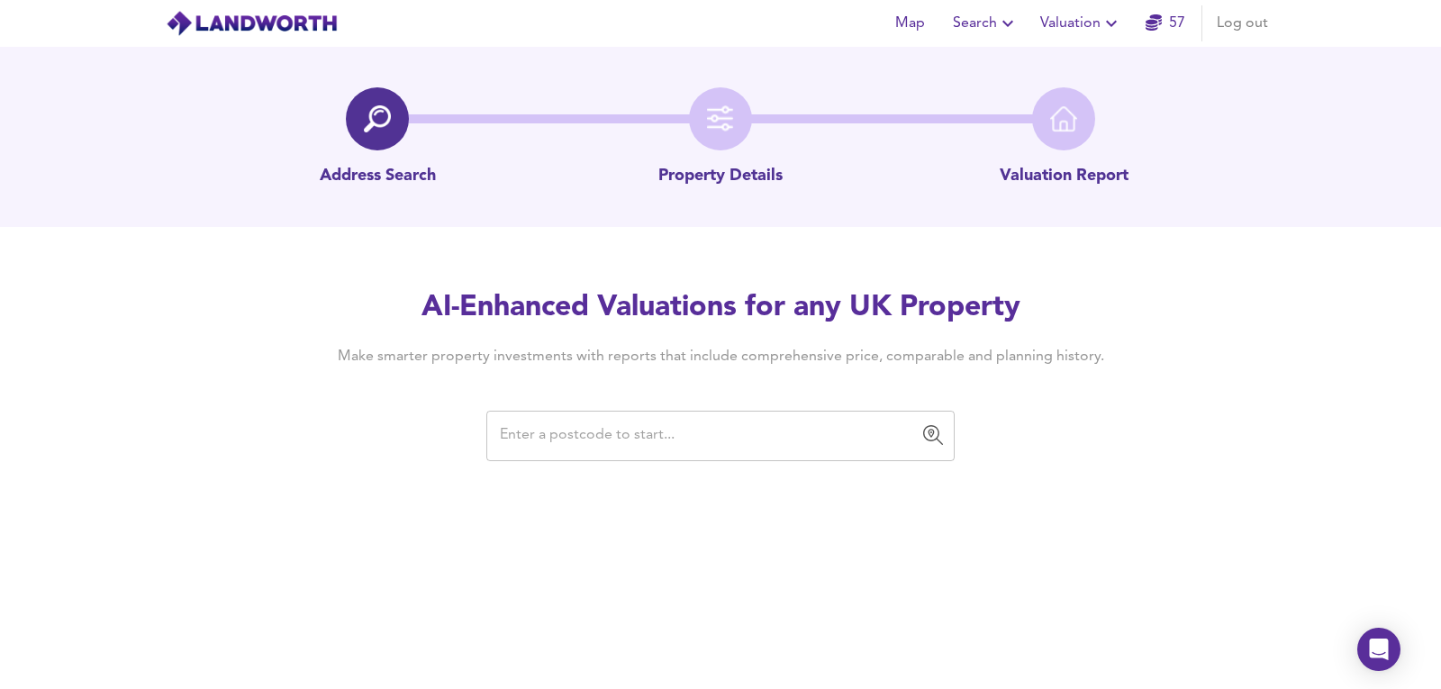
drag, startPoint x: 545, startPoint y: 431, endPoint x: 603, endPoint y: 431, distance: 58.5
click at [545, 431] on input "text" at bounding box center [706, 436] width 425 height 34
paste input "SE6 3JZ"
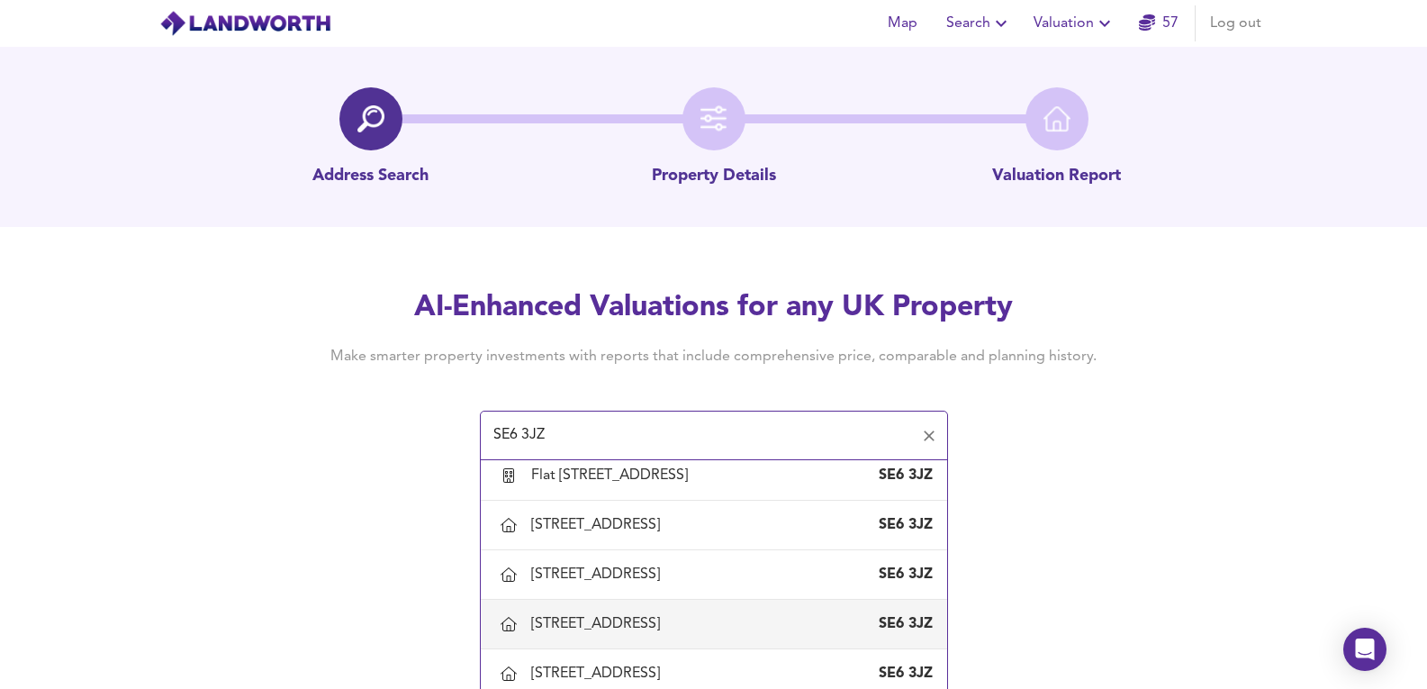
scroll to position [1020, 0]
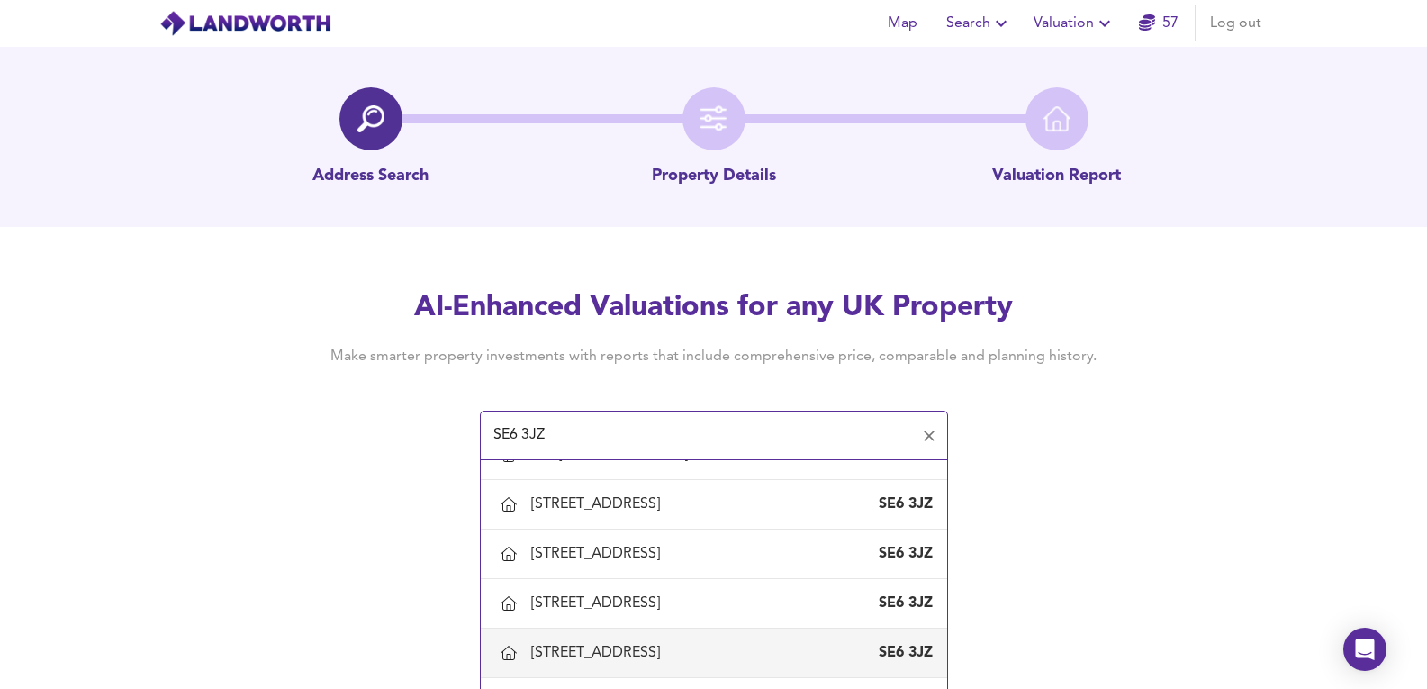
click at [574, 640] on div "79 Grangemill Road, London, Lewisham SE6 3JZ" at bounding box center [714, 653] width 438 height 38
type input "79 Grangemill Road, London, Lewisham"
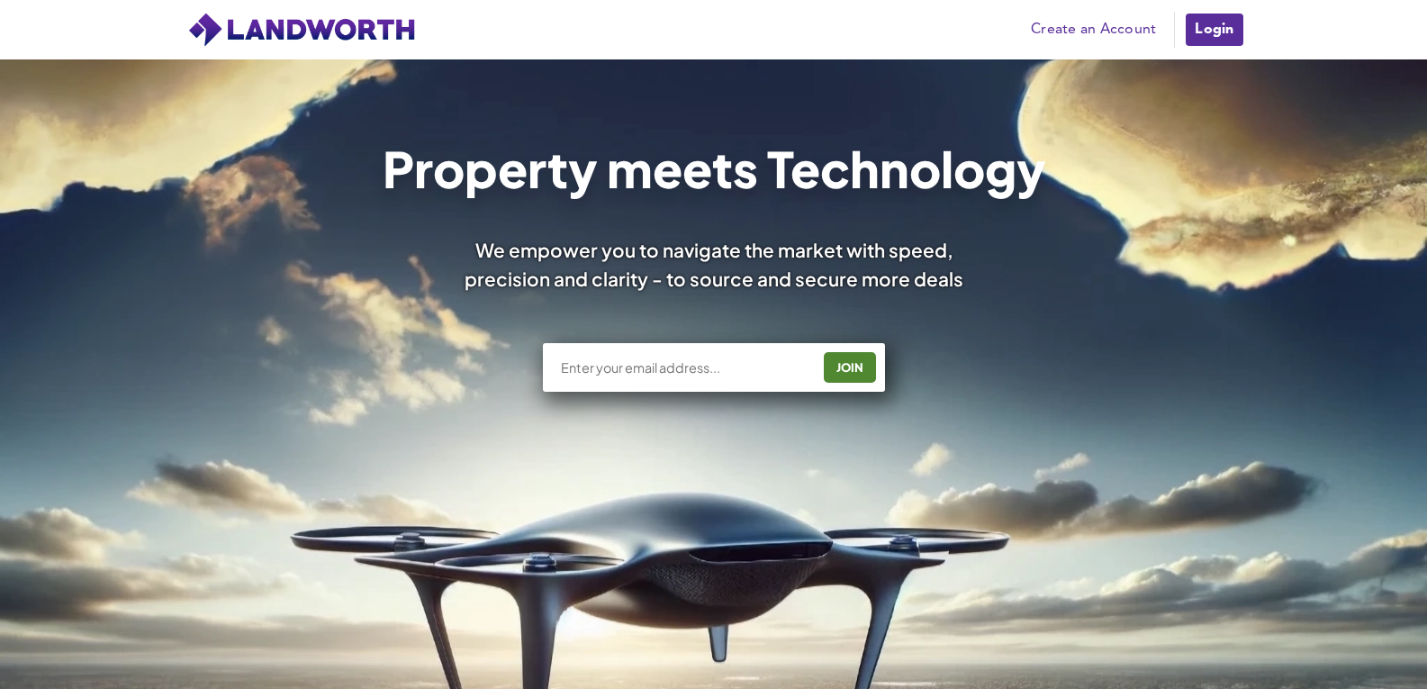
click at [1232, 41] on link "Login" at bounding box center [1214, 30] width 60 height 36
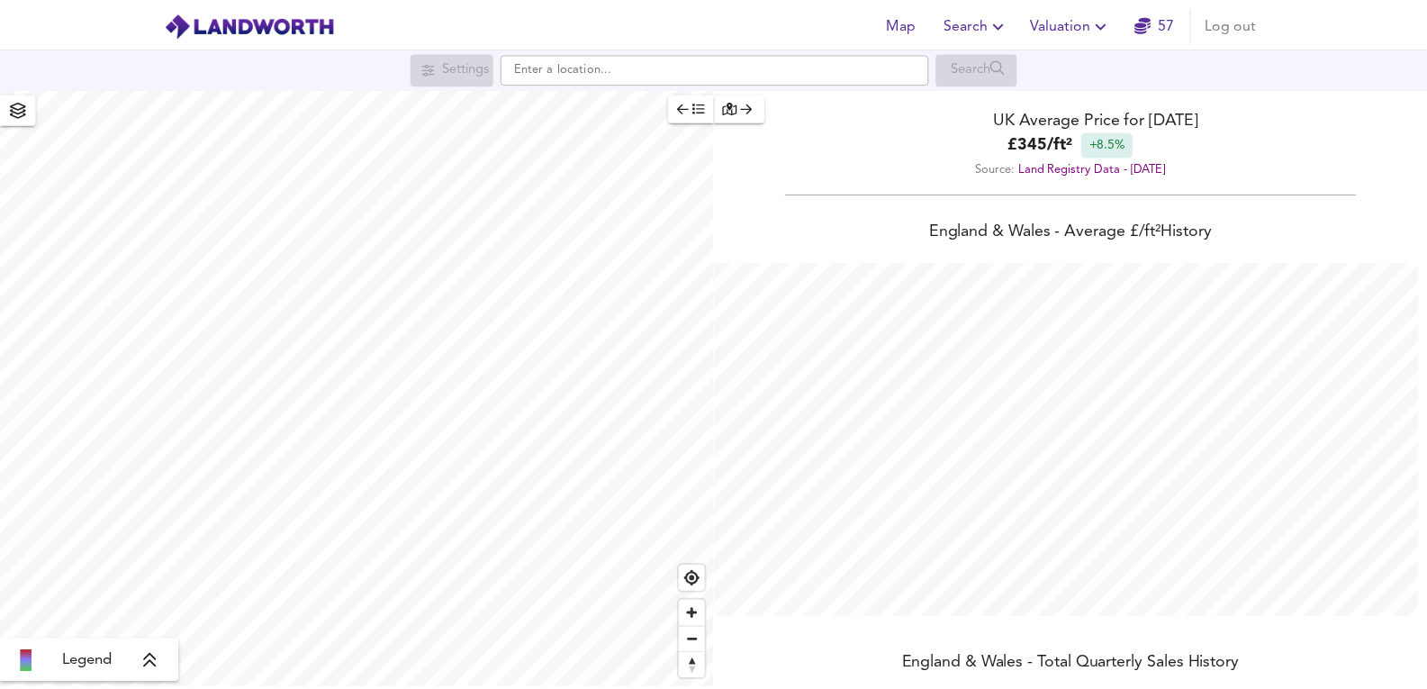
scroll to position [689, 1441]
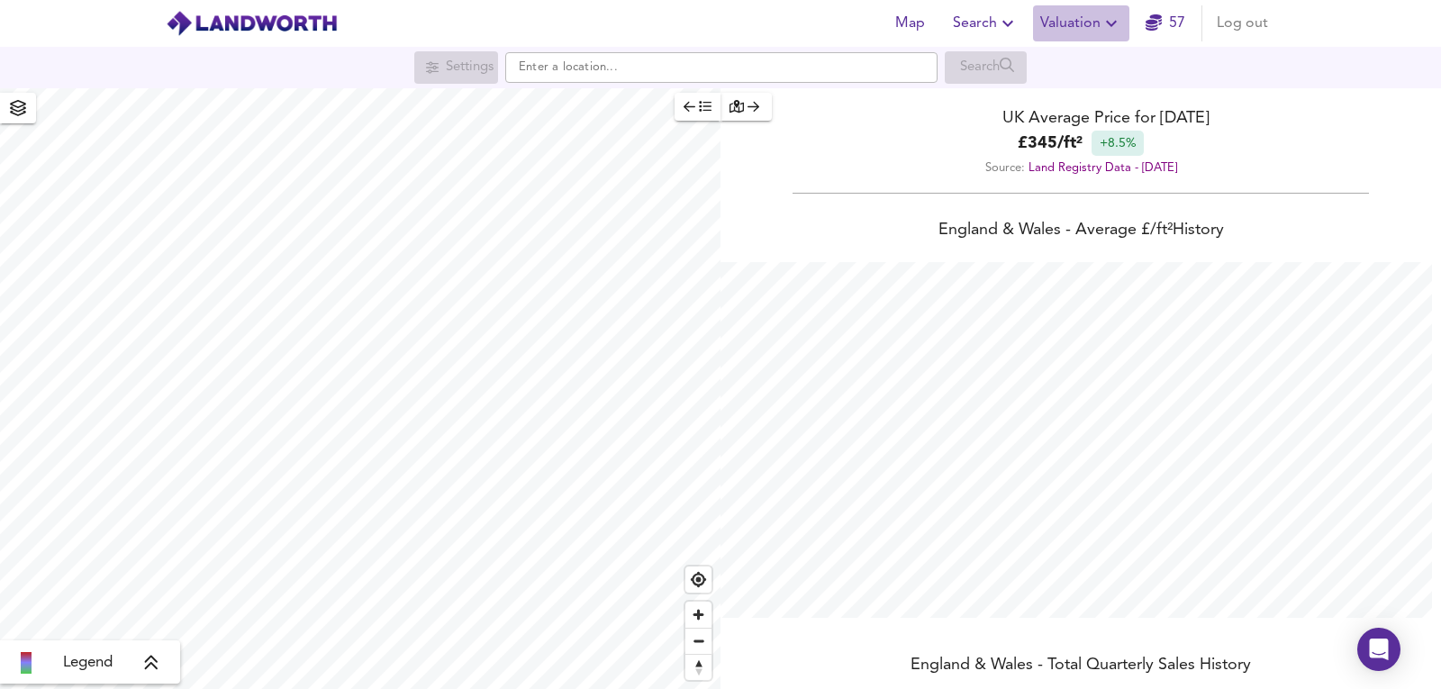
click at [1122, 26] on icon "button" at bounding box center [1111, 24] width 22 height 22
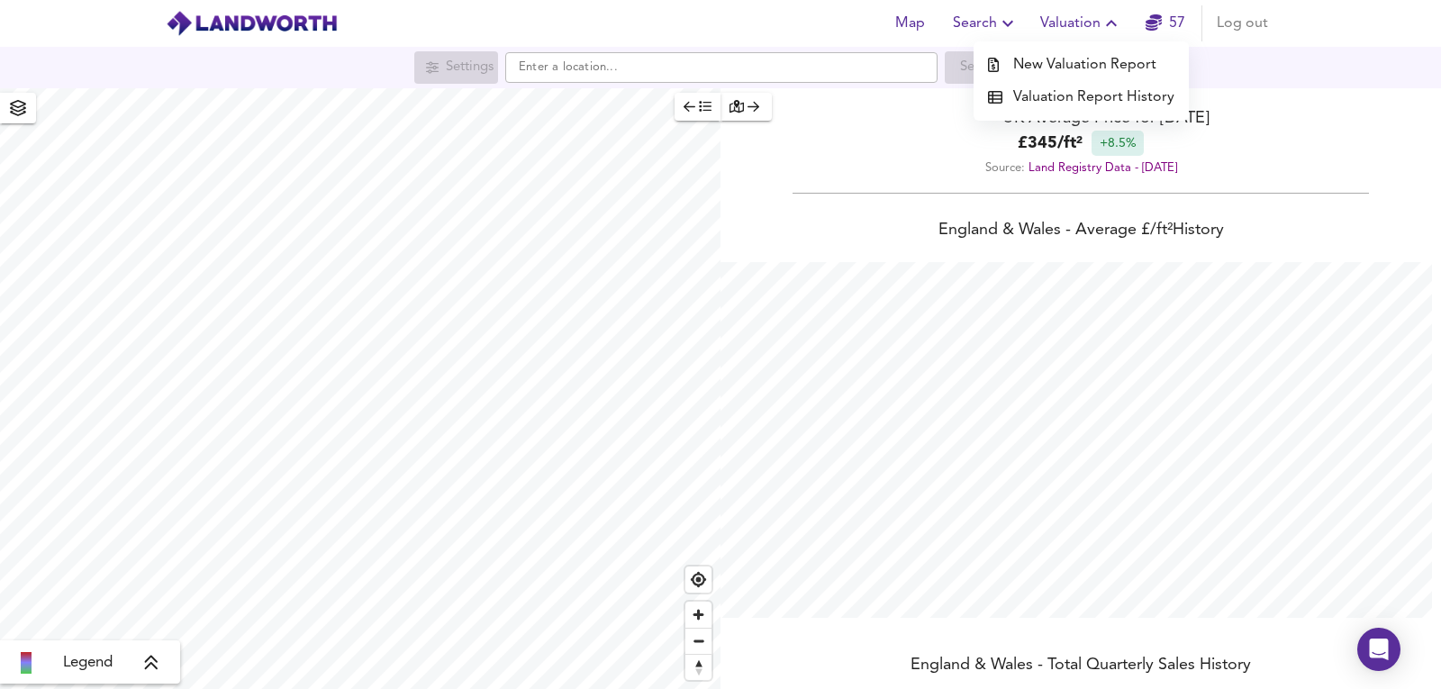
click at [1062, 52] on li "New Valuation Report" at bounding box center [1080, 65] width 215 height 32
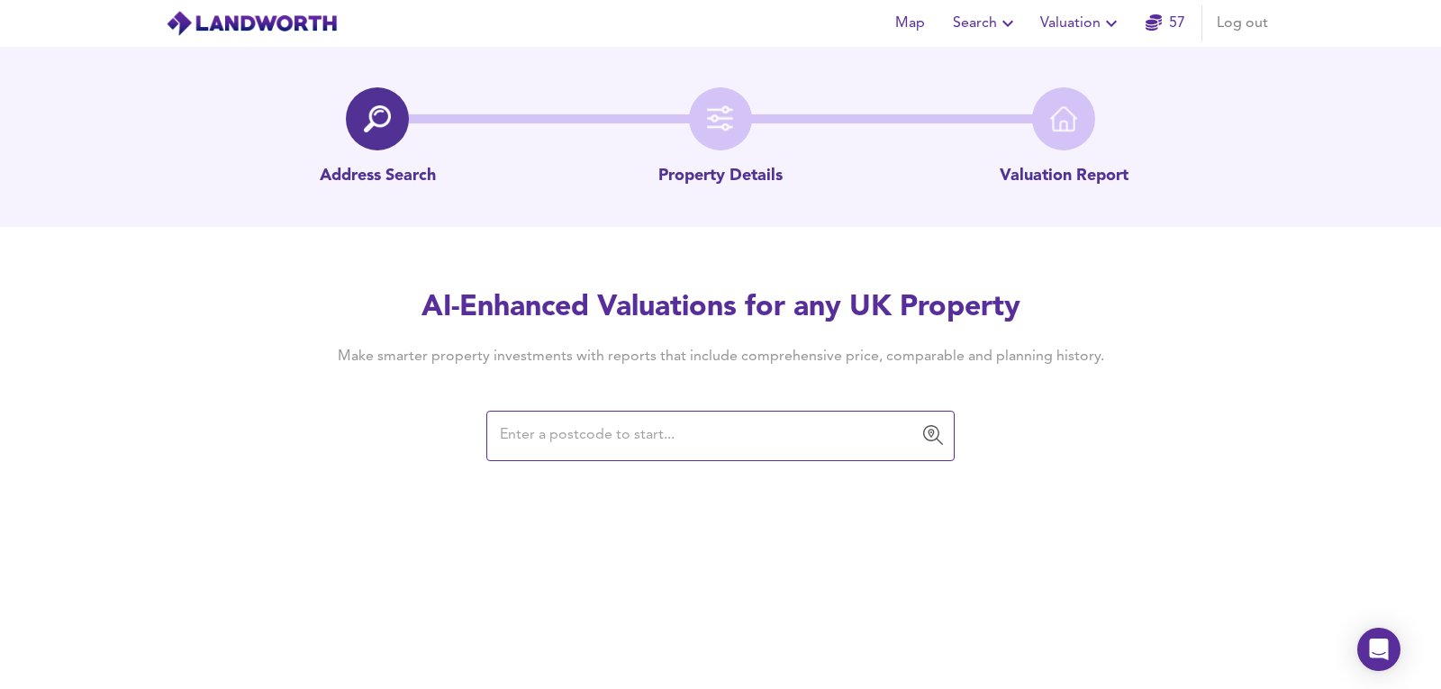
click at [814, 455] on div "​" at bounding box center [720, 436] width 468 height 50
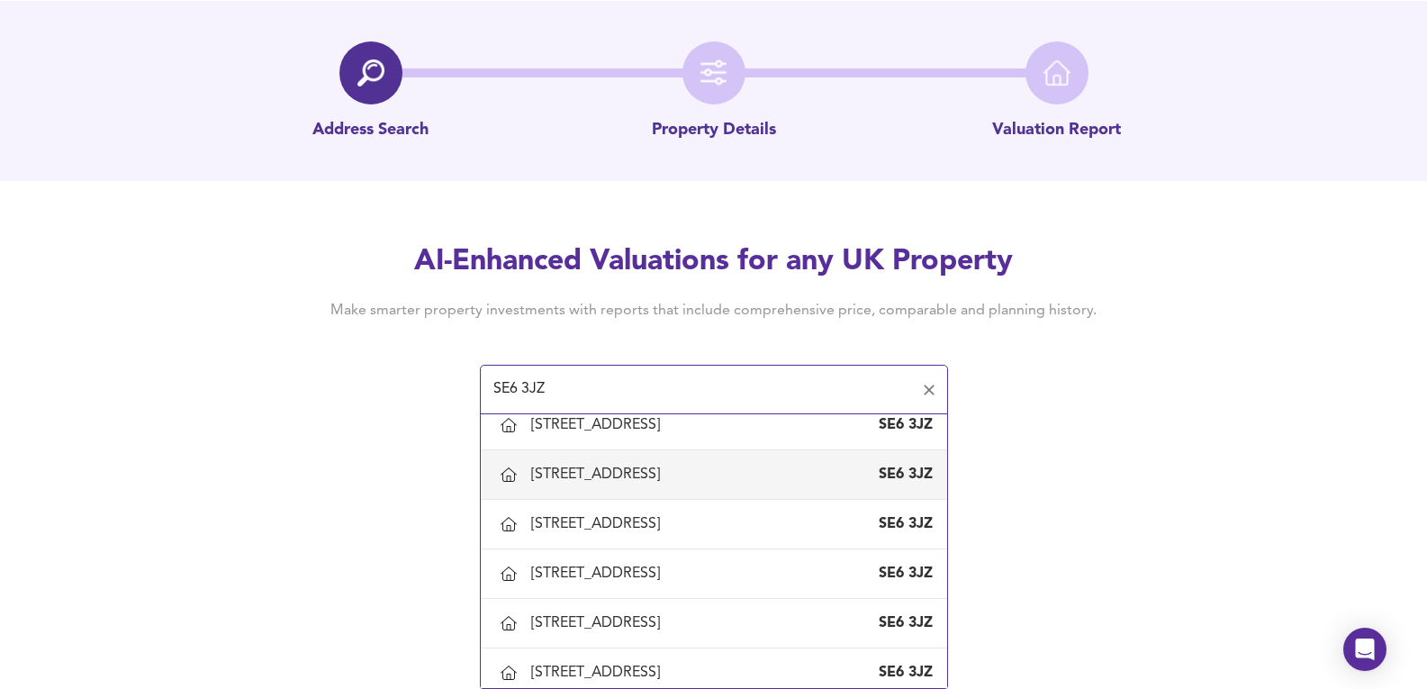
scroll to position [1200, 0]
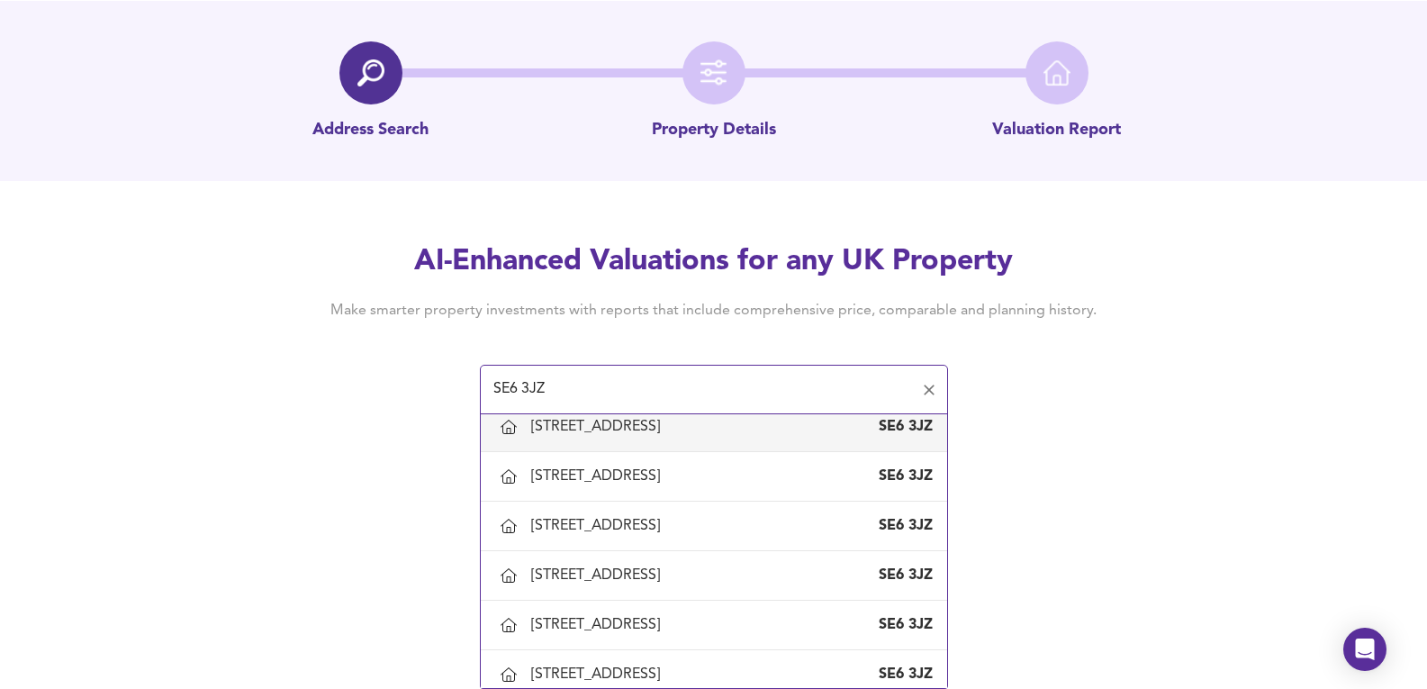
click at [590, 424] on div "79 Grangemill Road, London, Lewisham" at bounding box center [599, 427] width 136 height 20
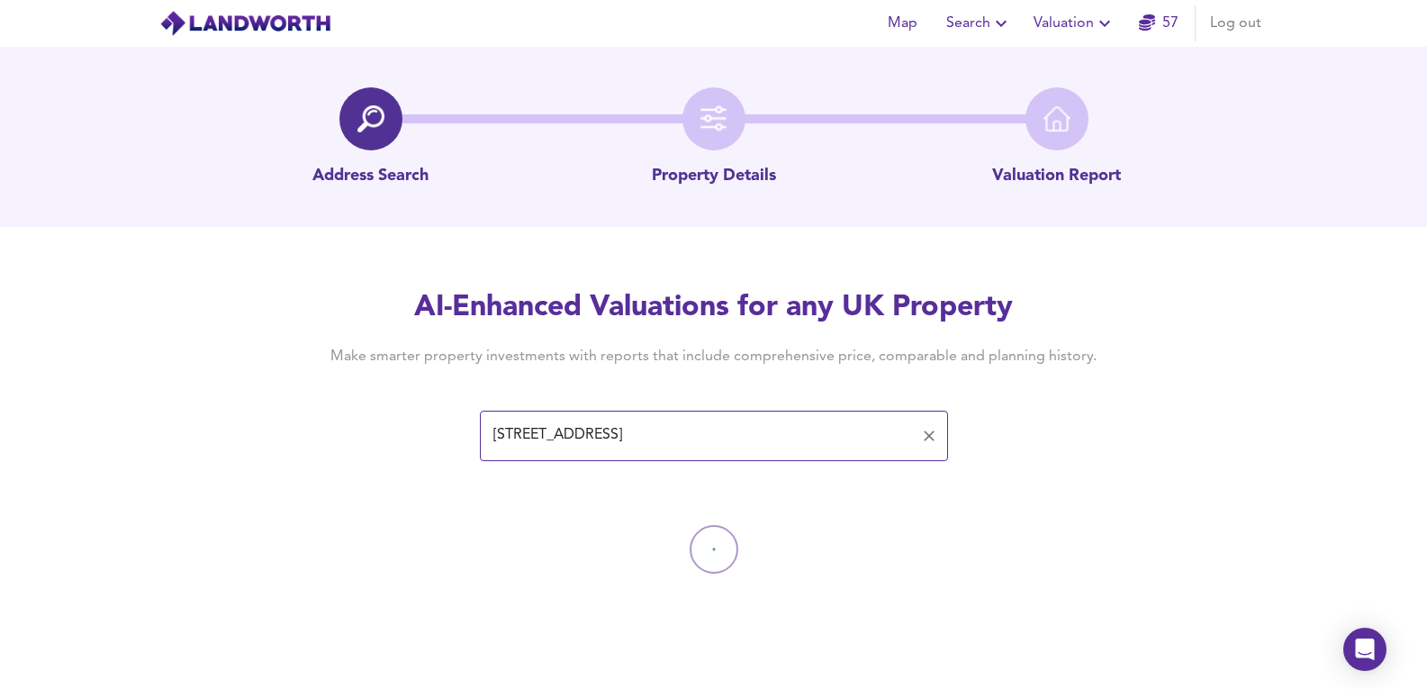
scroll to position [0, 0]
type input "79 Grangemill Road, London, Lewisham"
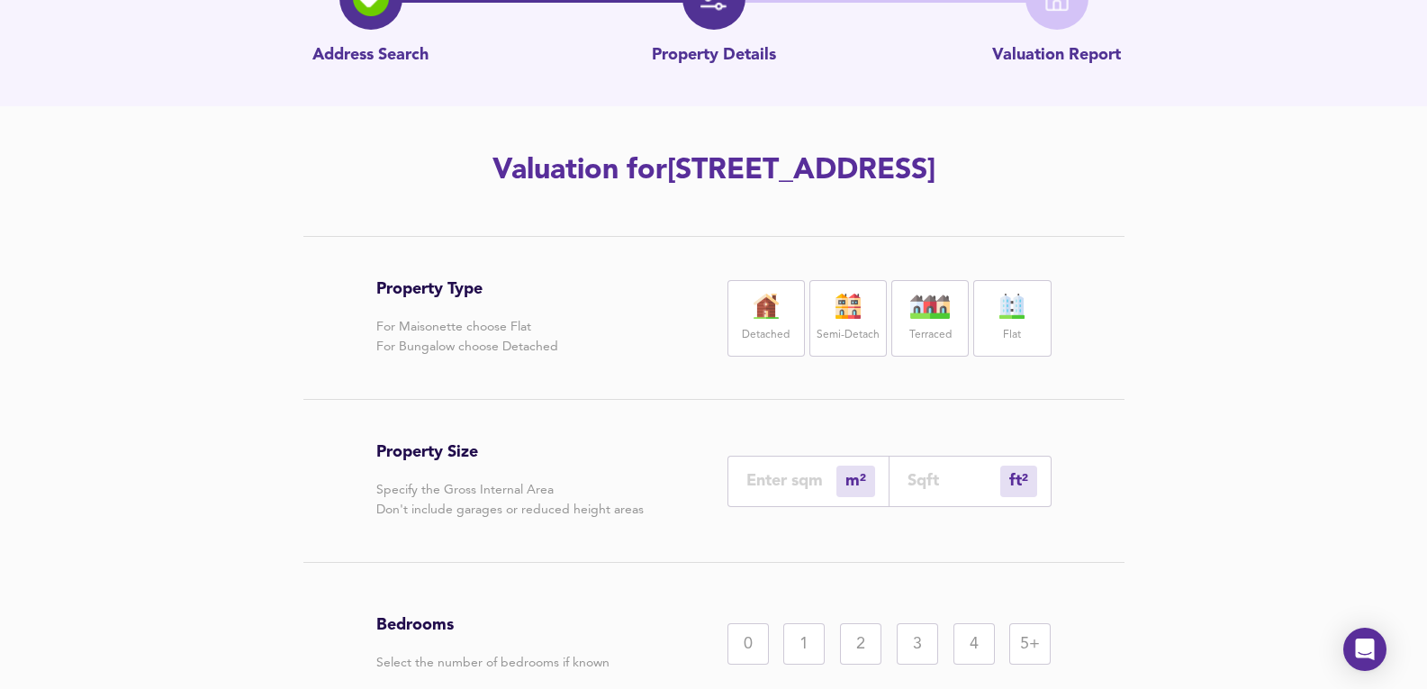
scroll to position [300, 0]
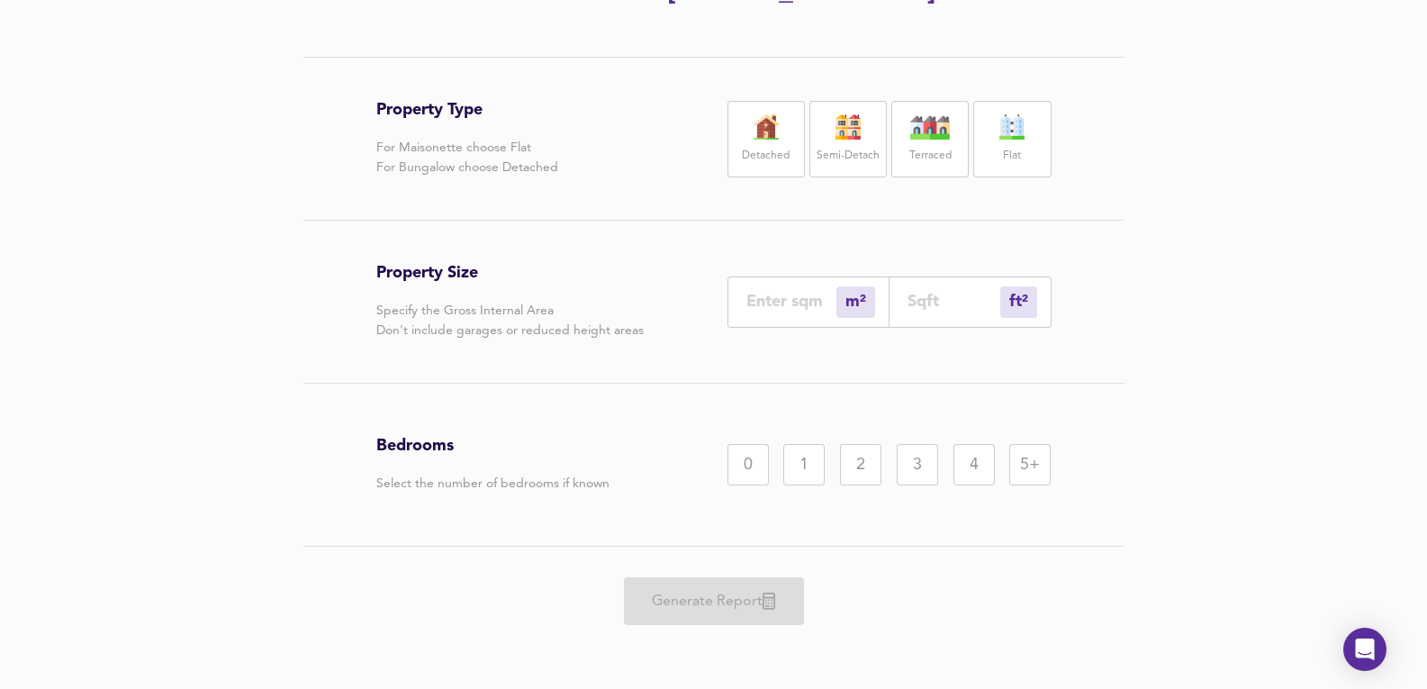
click at [875, 159] on label "Semi-Detach" at bounding box center [848, 156] width 63 height 23
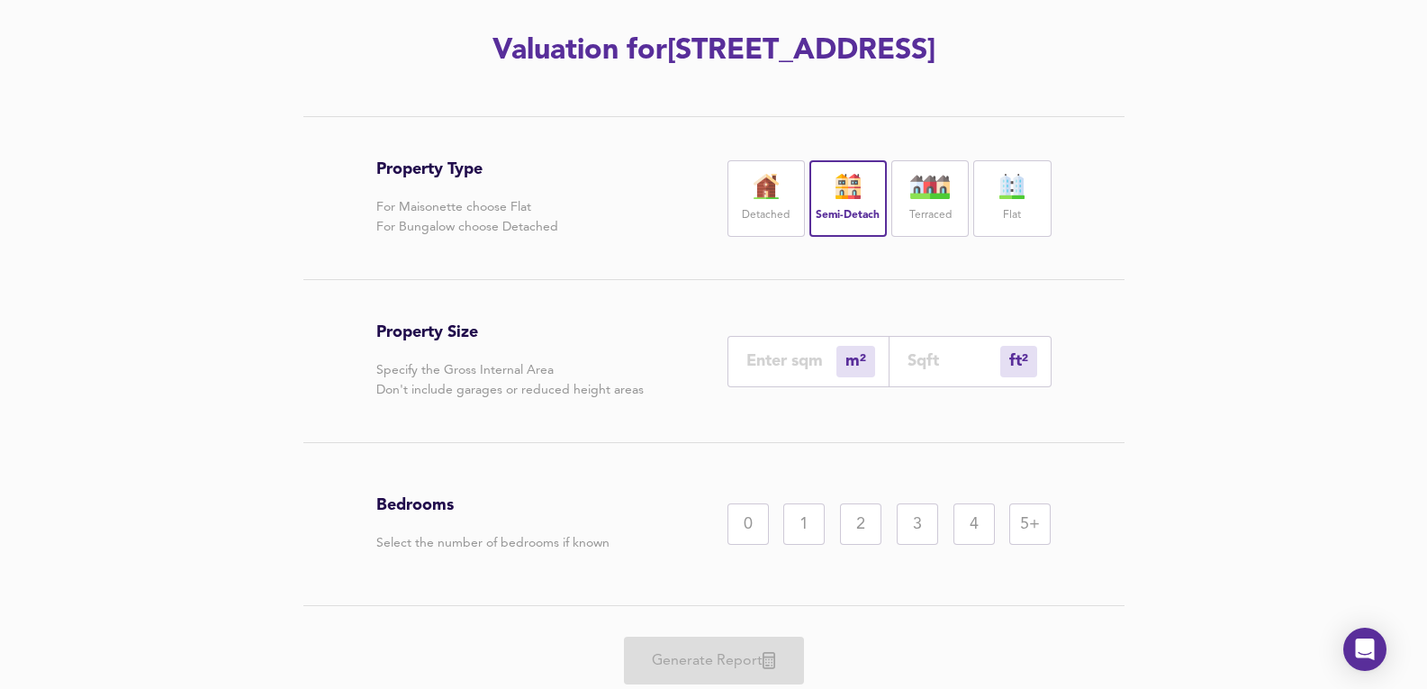
scroll to position [120, 0]
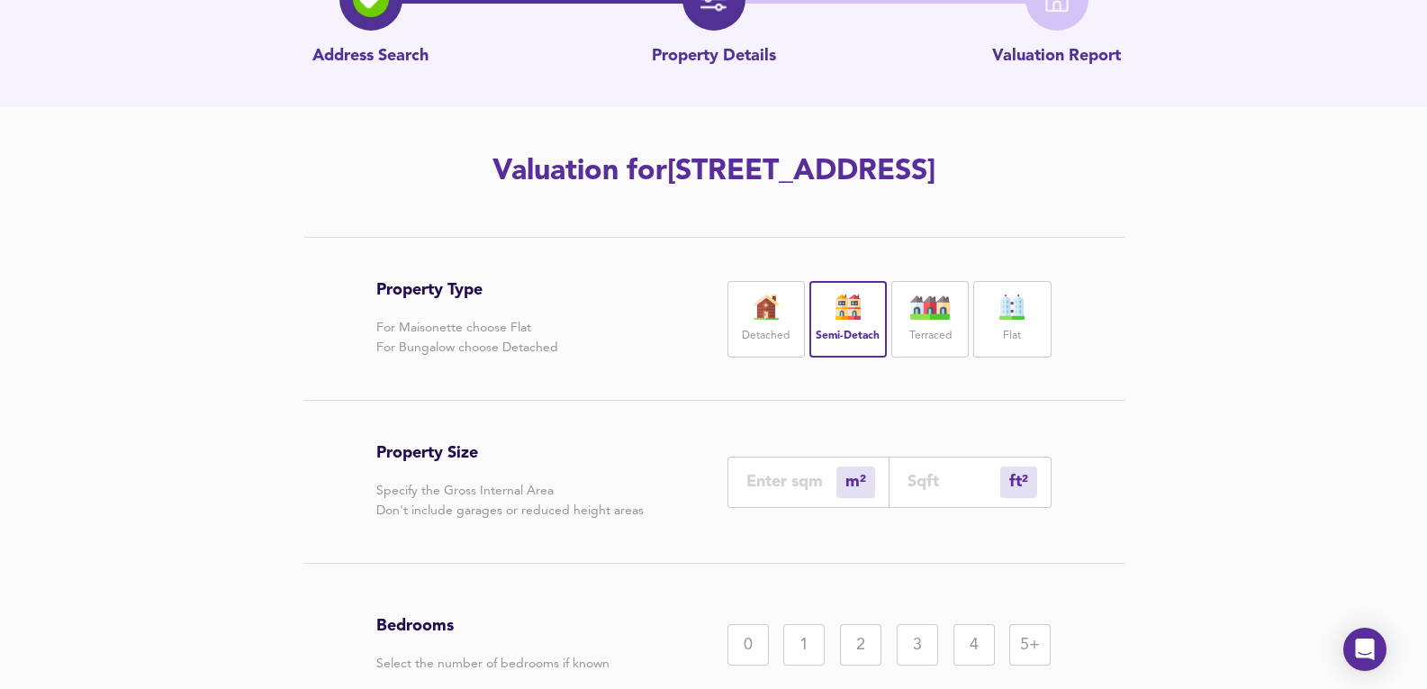
click at [918, 648] on div "3" at bounding box center [917, 644] width 41 height 41
click at [786, 456] on div "m² sqm" at bounding box center [808, 481] width 162 height 51
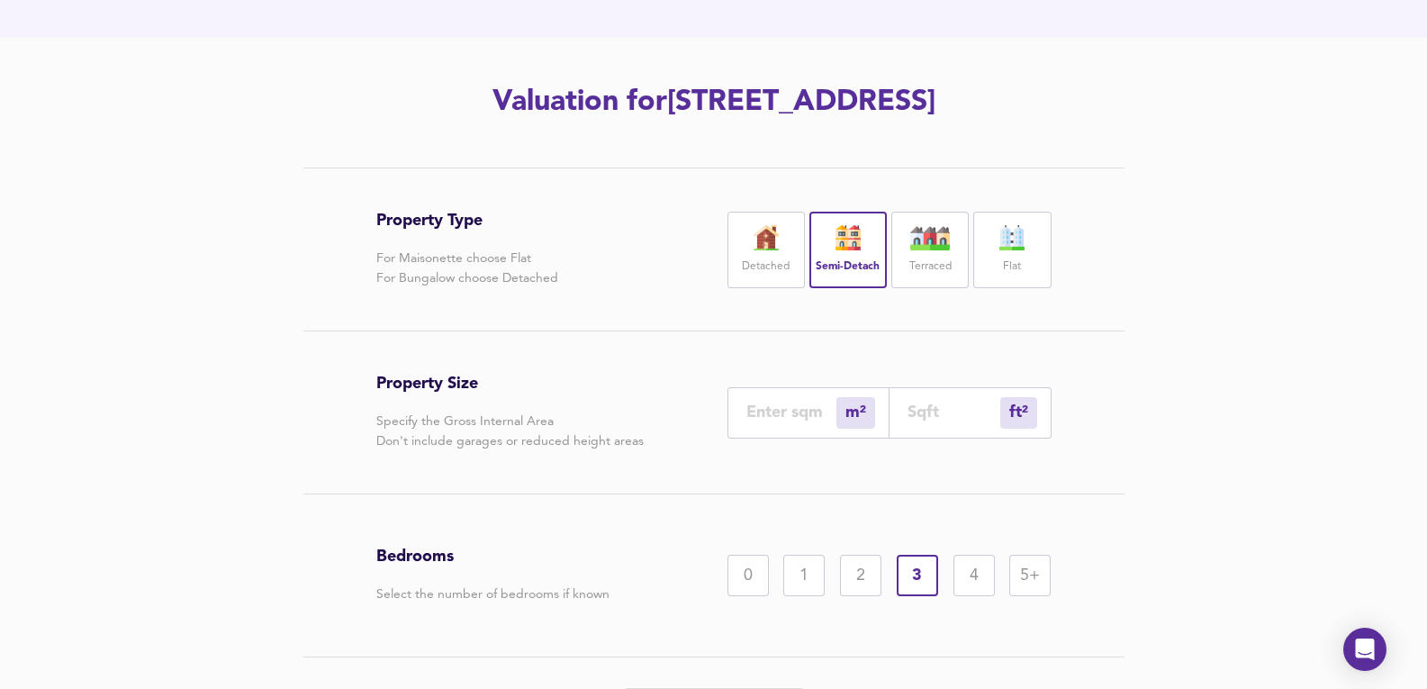
scroll to position [303, 0]
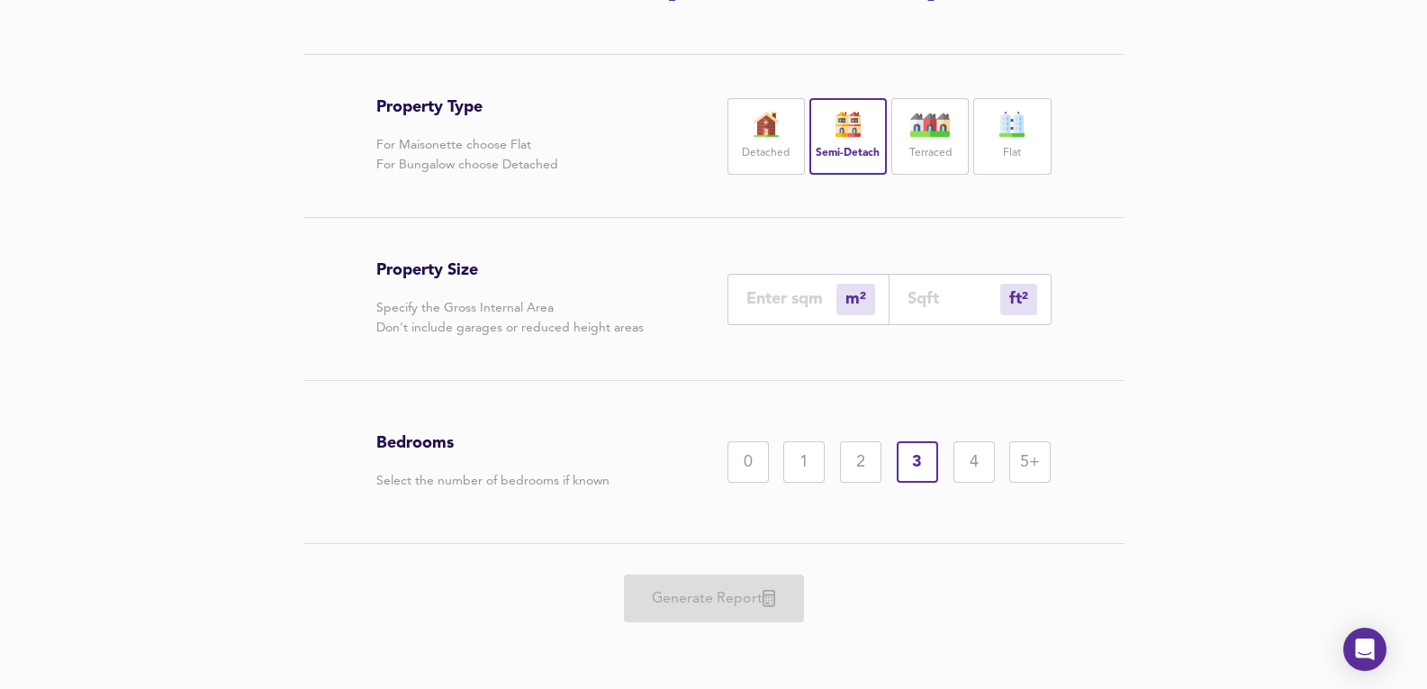
click at [766, 295] on input "number" at bounding box center [791, 298] width 90 height 19
type input "8"
type input "86"
type input "80"
type input "861"
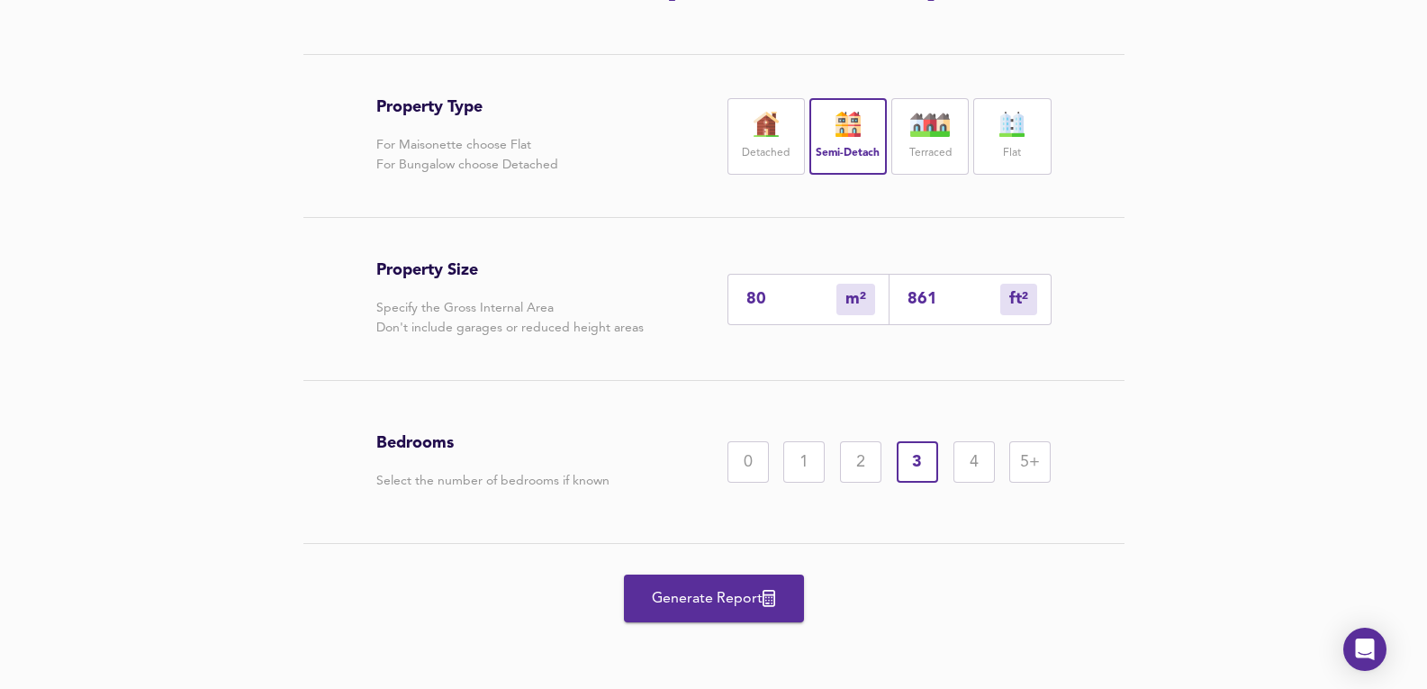
type input "80"
click at [721, 604] on span "Generate Report" at bounding box center [714, 598] width 144 height 25
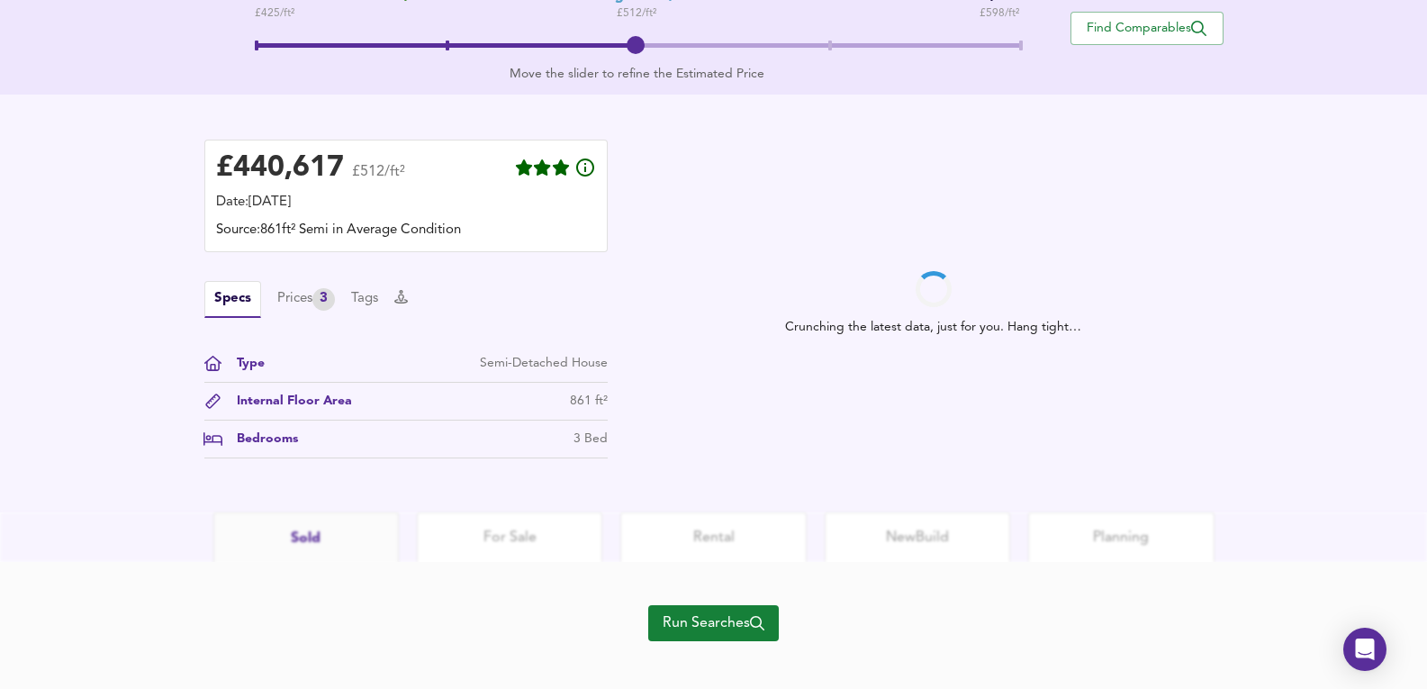
scroll to position [420, 0]
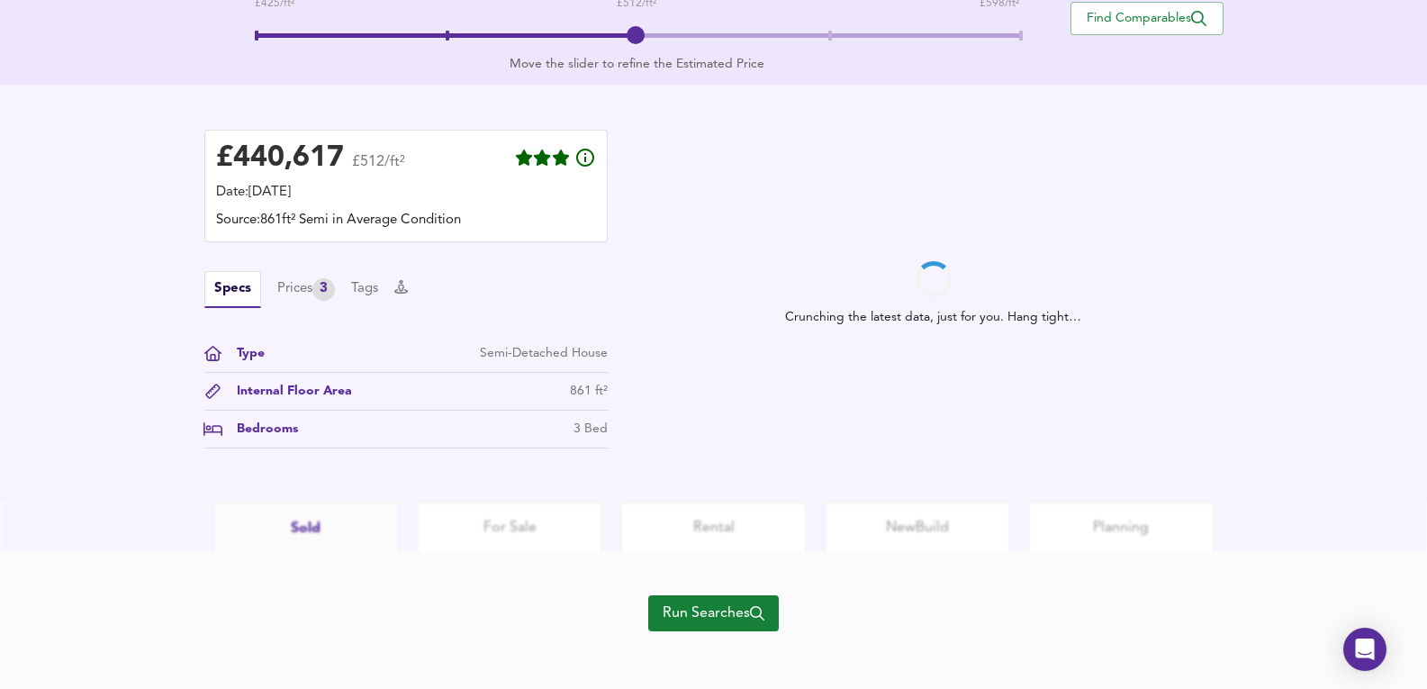
drag, startPoint x: 339, startPoint y: 311, endPoint x: 324, endPoint y: 299, distance: 18.6
click at [338, 311] on div "Specs Prices 3 Tags Type Semi-Detached House Internal Floor Area 861 ft² Bedroo…" at bounding box center [405, 359] width 403 height 177
click at [322, 298] on div "3" at bounding box center [323, 289] width 23 height 23
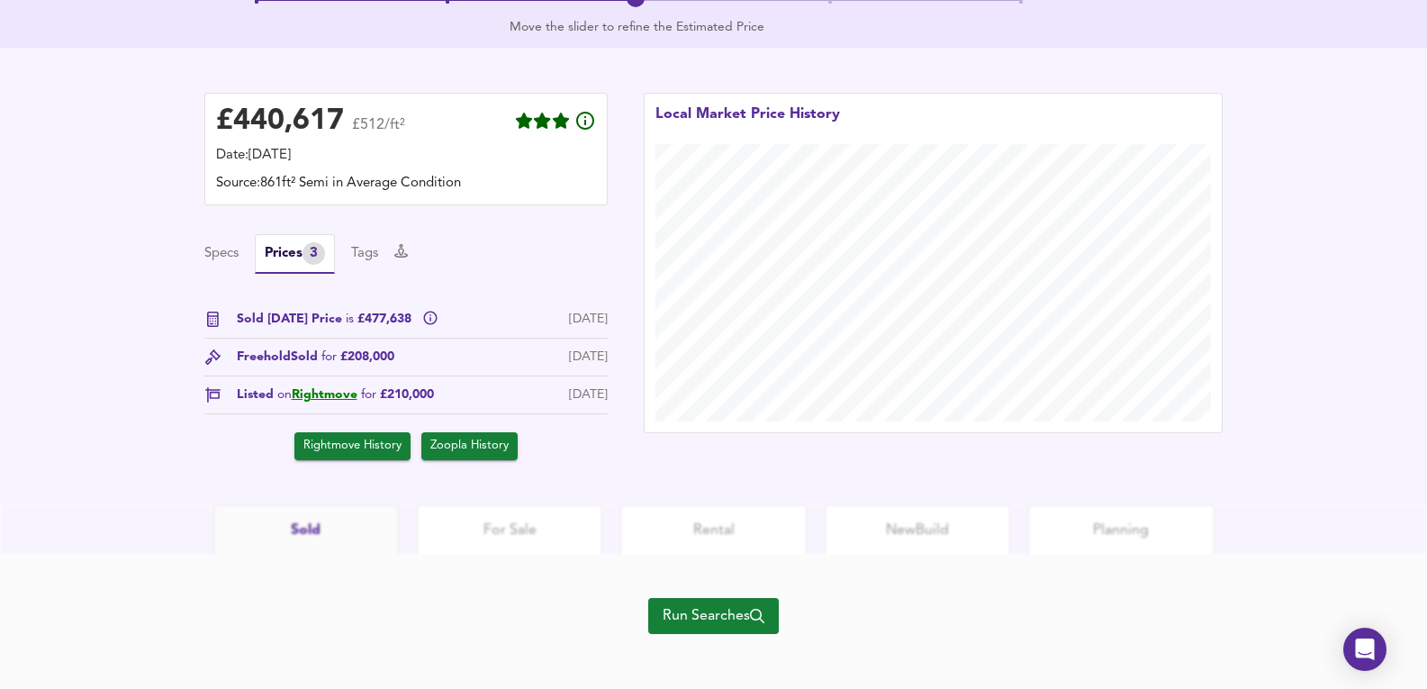
scroll to position [468, 0]
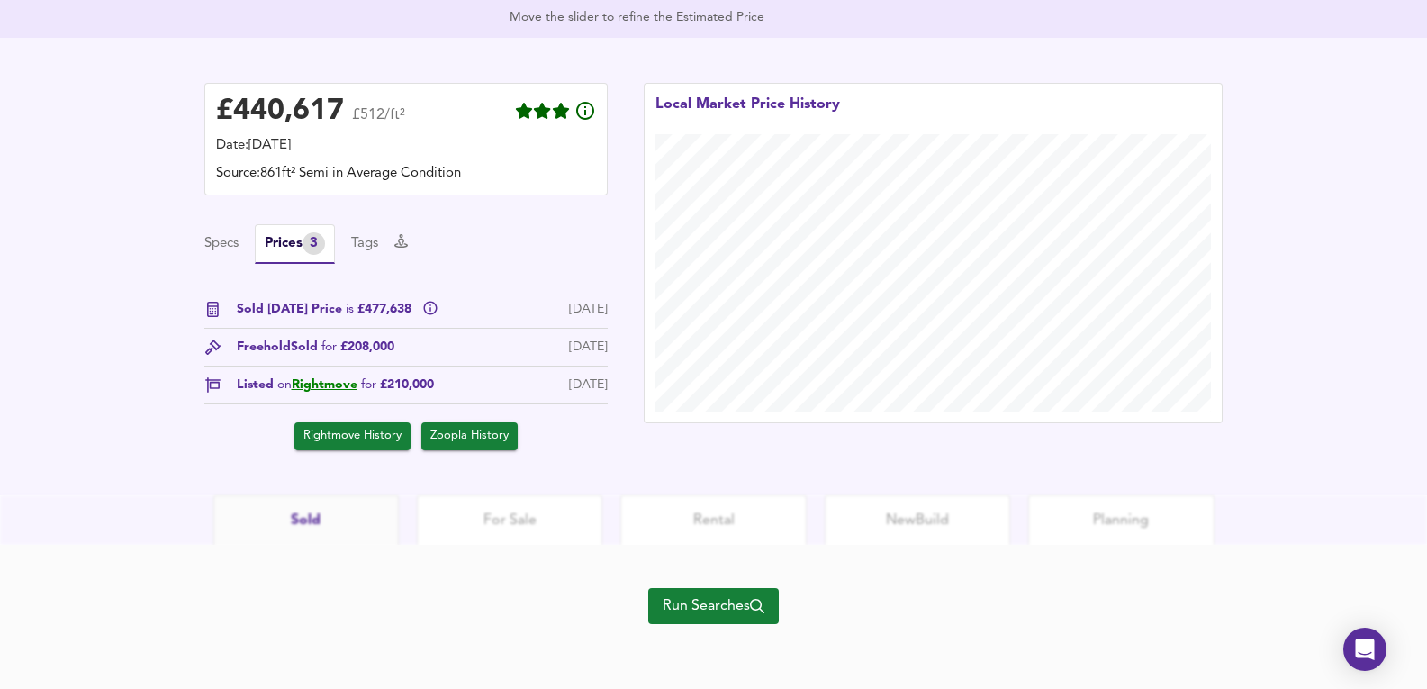
click at [677, 585] on div "Run Searches" at bounding box center [713, 617] width 131 height 144
click at [681, 617] on span "Run Searches" at bounding box center [714, 605] width 102 height 25
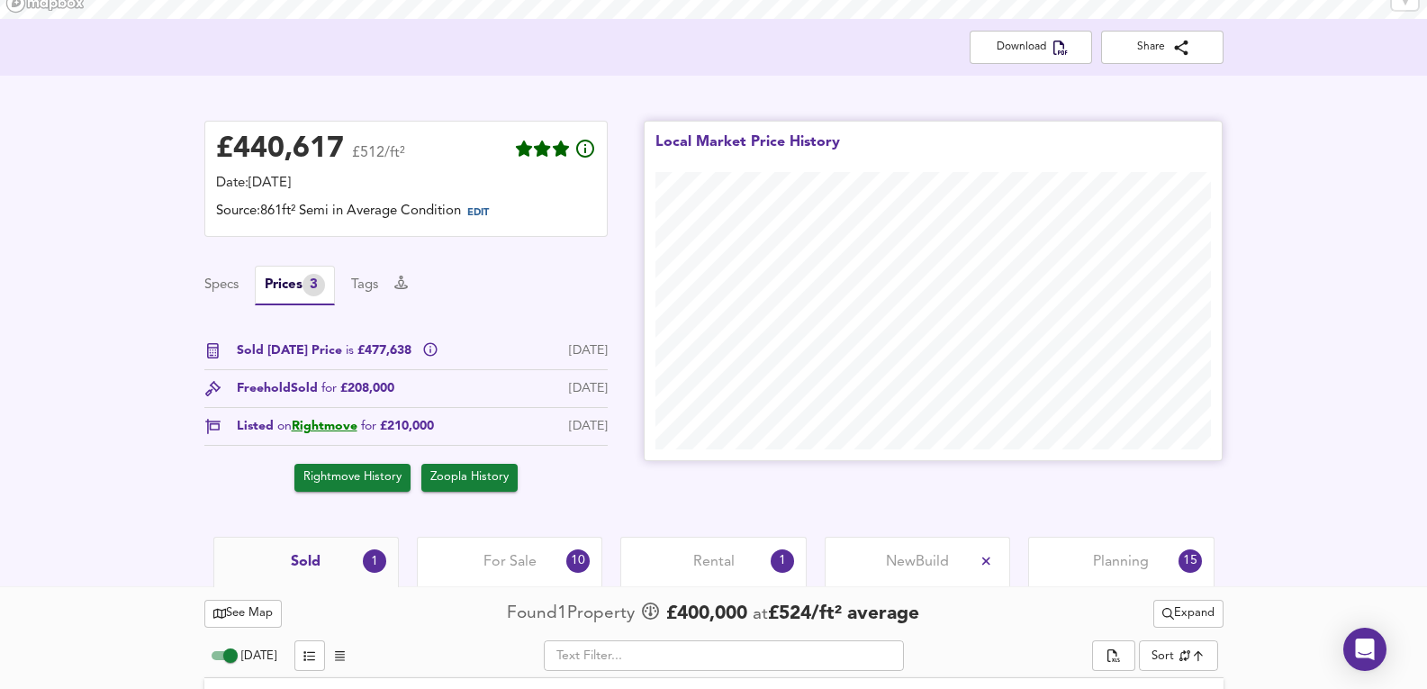
scroll to position [483, 0]
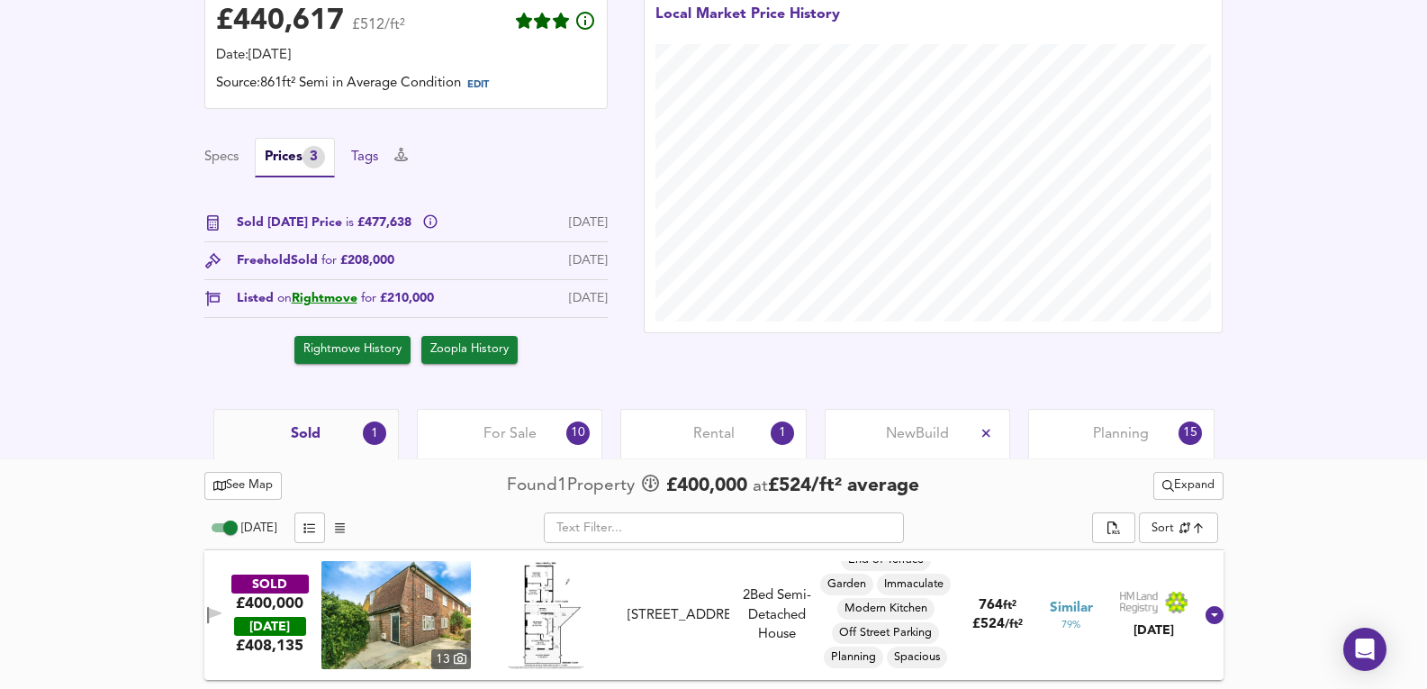
click at [378, 150] on button "Tags" at bounding box center [364, 158] width 27 height 20
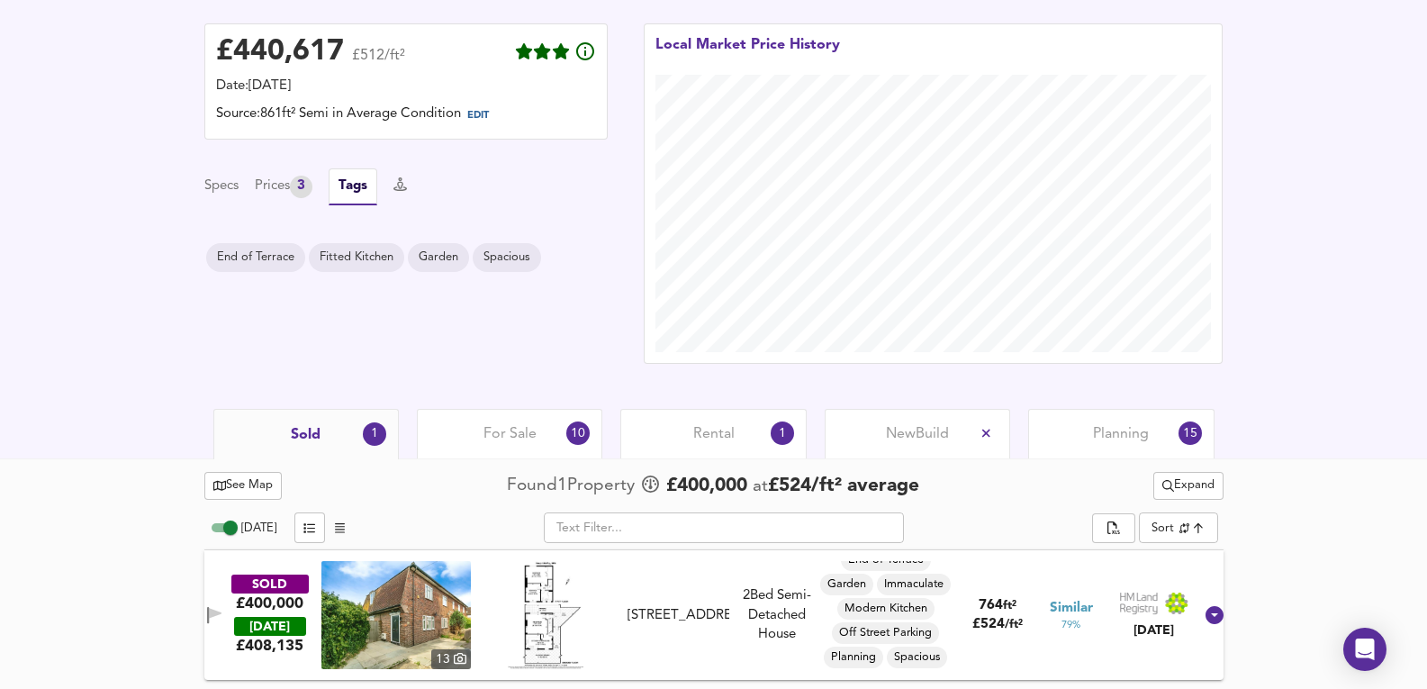
click at [251, 170] on div "Specs Prices 3 Tags" at bounding box center [405, 186] width 403 height 37
click at [233, 173] on div "Specs Prices 3 Tags" at bounding box center [405, 186] width 403 height 37
click at [1178, 414] on div "Planning 15" at bounding box center [1120, 434] width 185 height 50
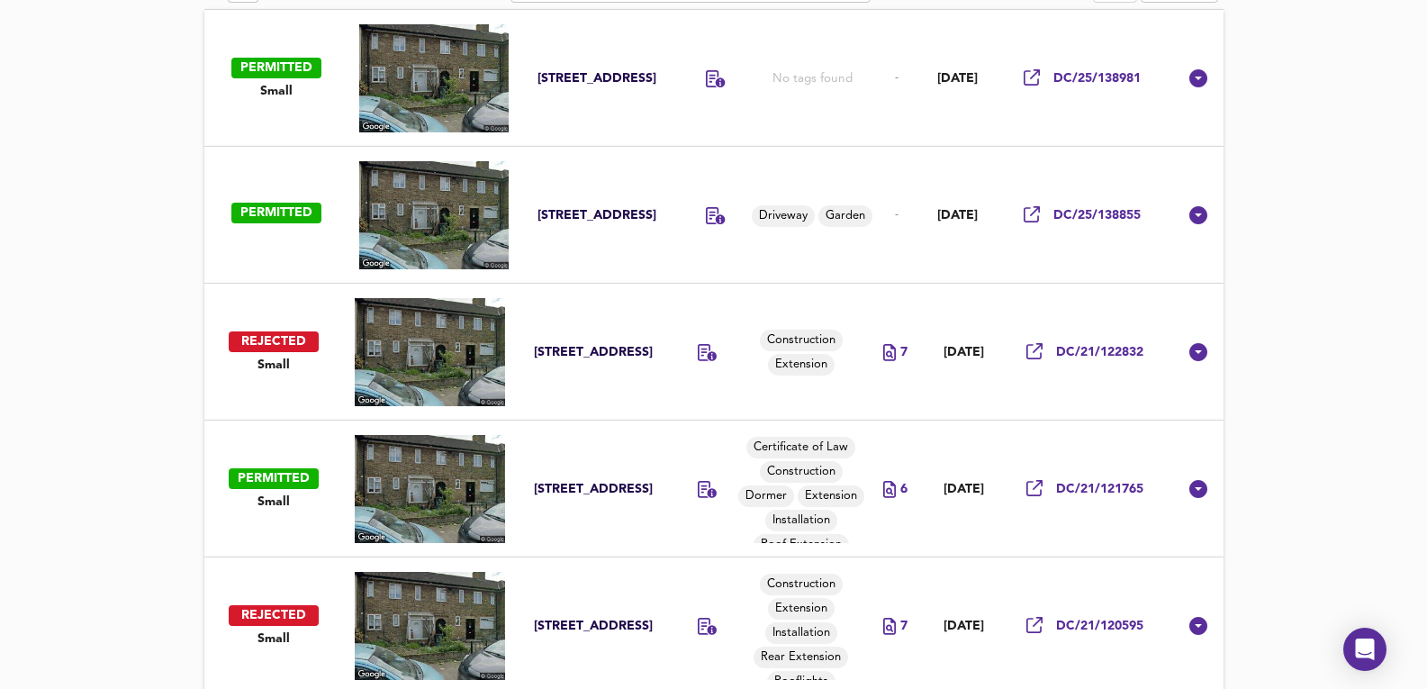
scroll to position [631, 0]
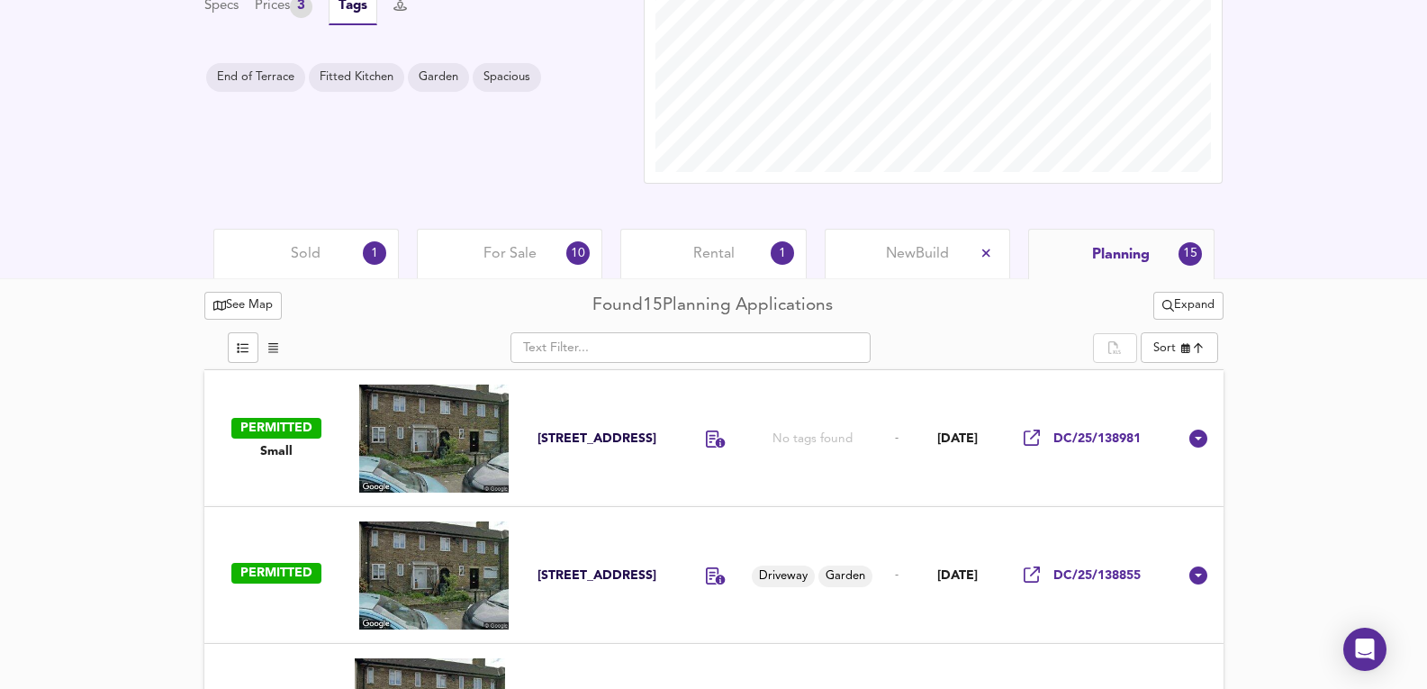
click at [705, 275] on div "Rental 1" at bounding box center [712, 254] width 185 height 50
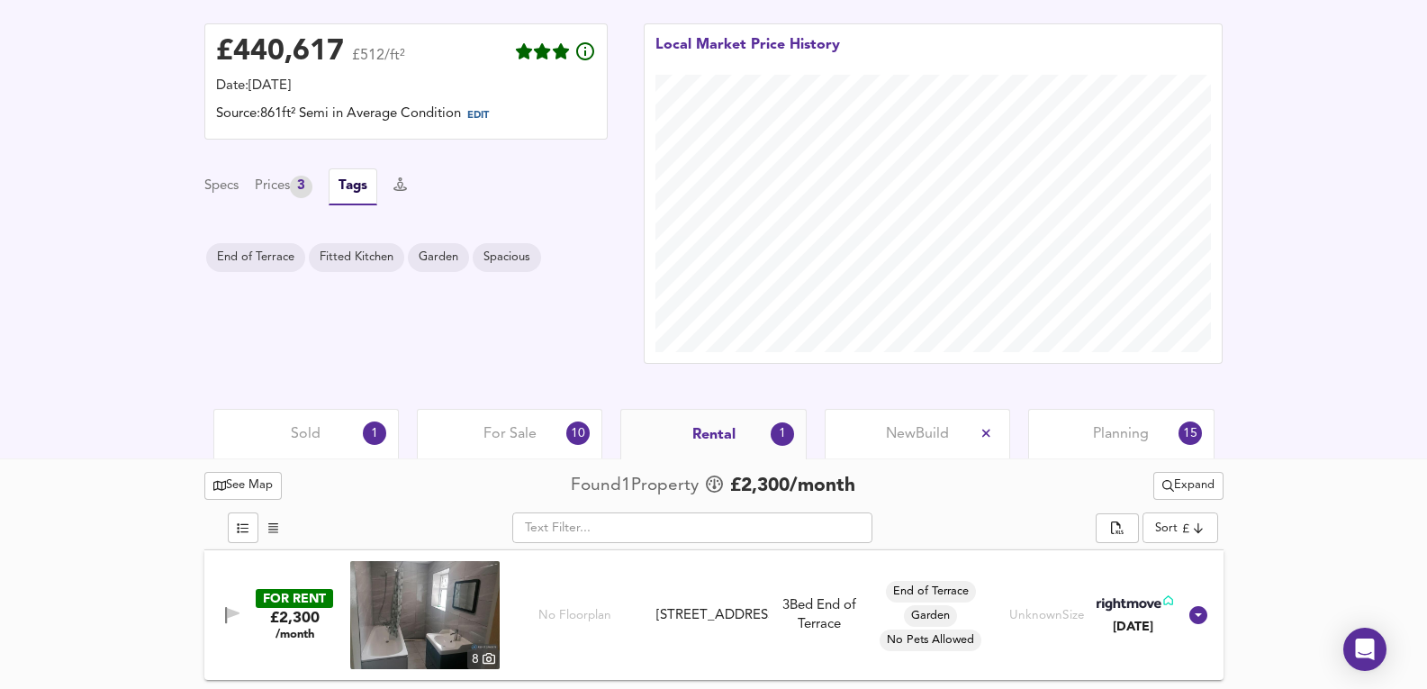
click at [511, 455] on div "For Sale 10" at bounding box center [509, 434] width 185 height 50
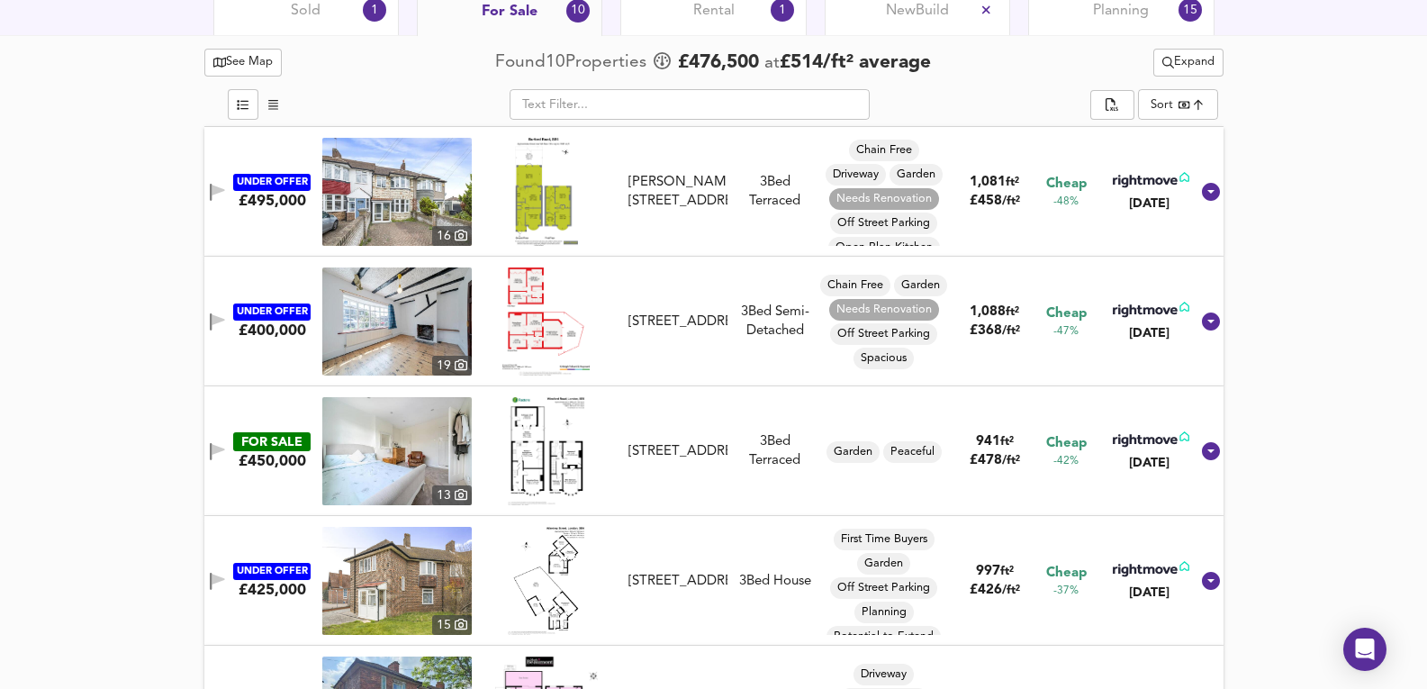
scroll to position [751, 0]
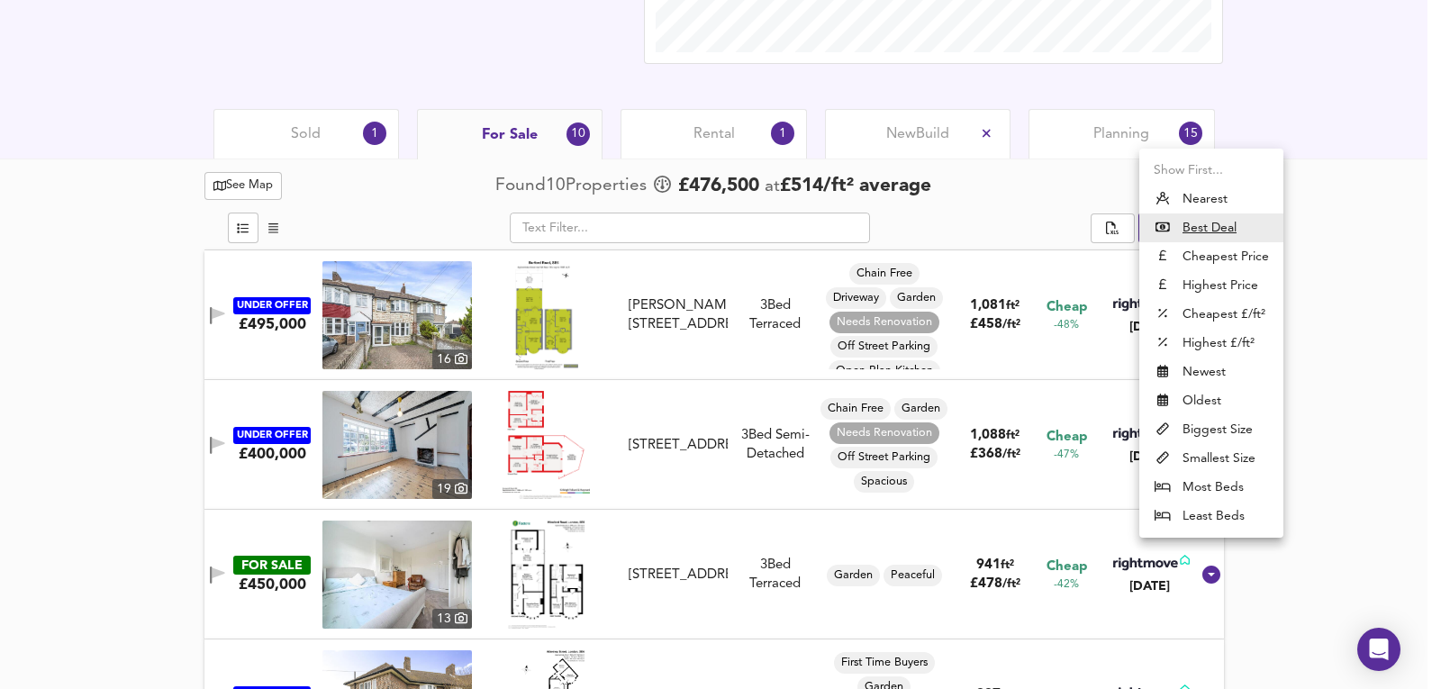
click at [1235, 202] on li "Nearest" at bounding box center [1211, 199] width 144 height 29
type input "distancetocenter"
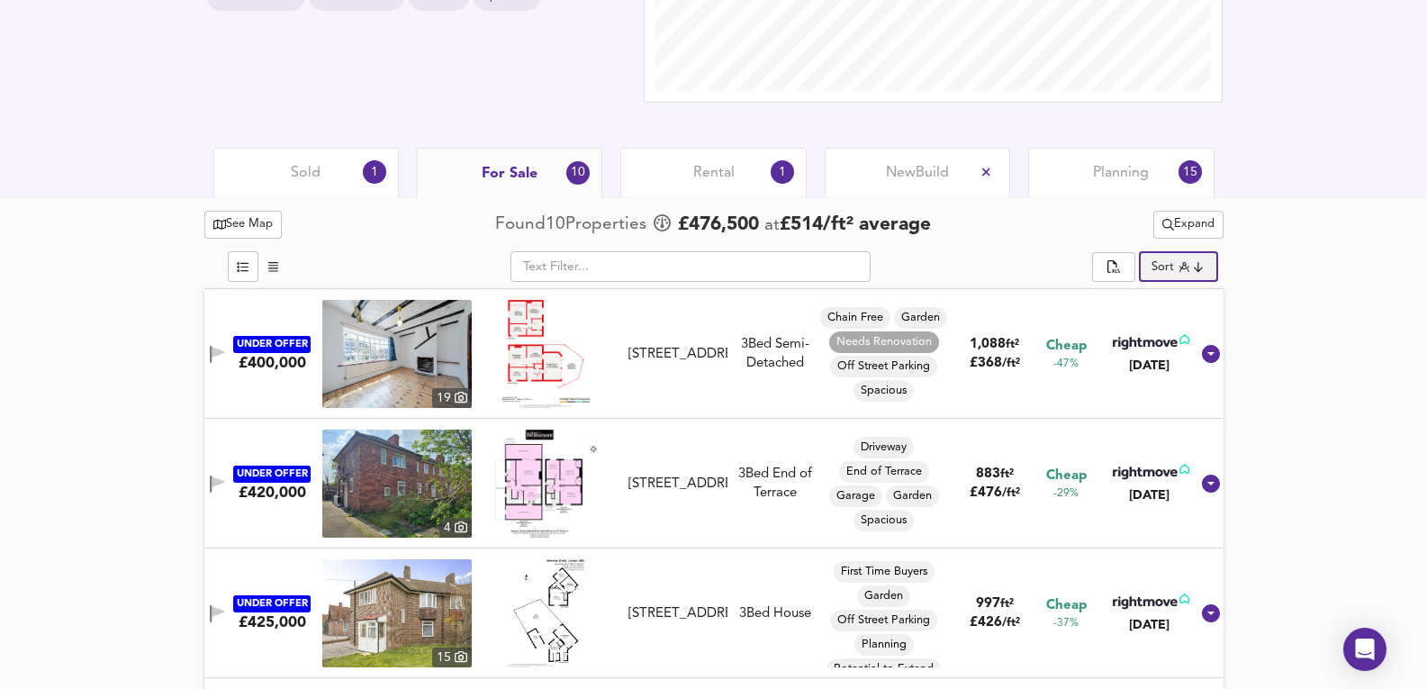
scroll to position [691, 0]
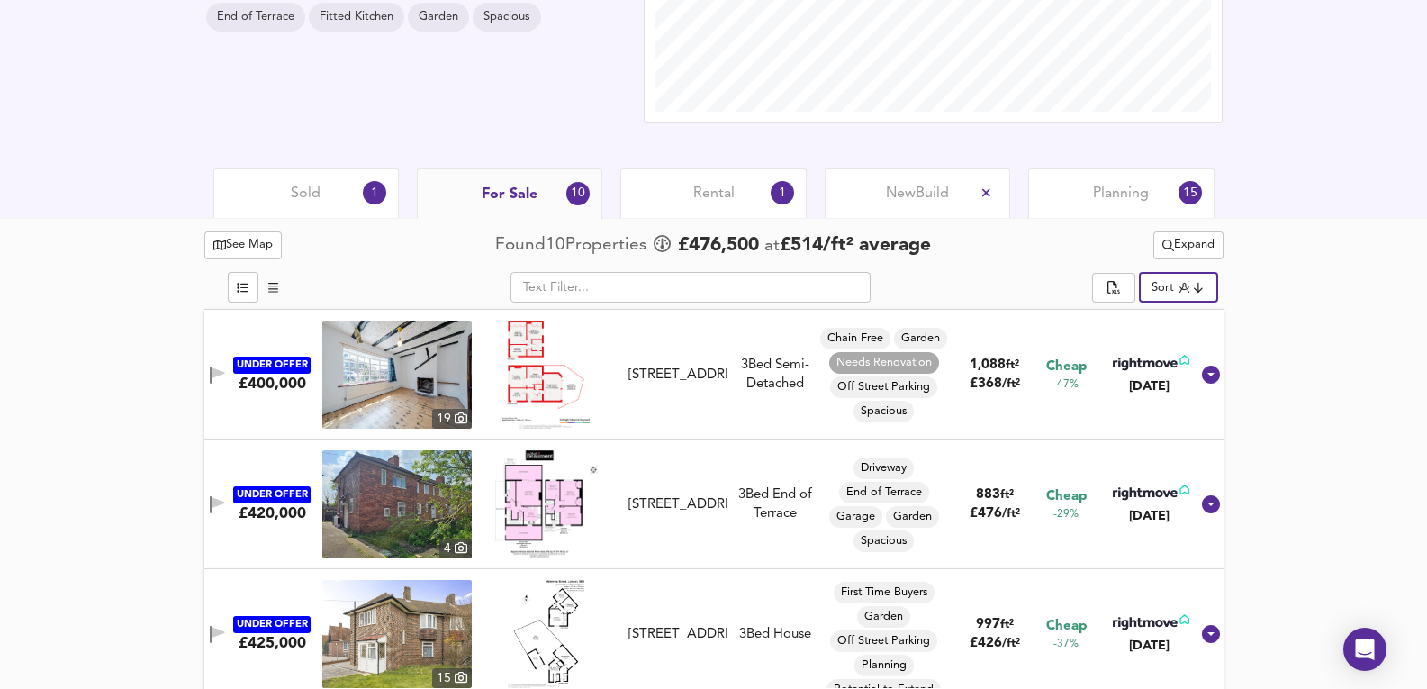
click at [451, 374] on img at bounding box center [396, 375] width 149 height 108
click at [390, 348] on img at bounding box center [396, 375] width 149 height 108
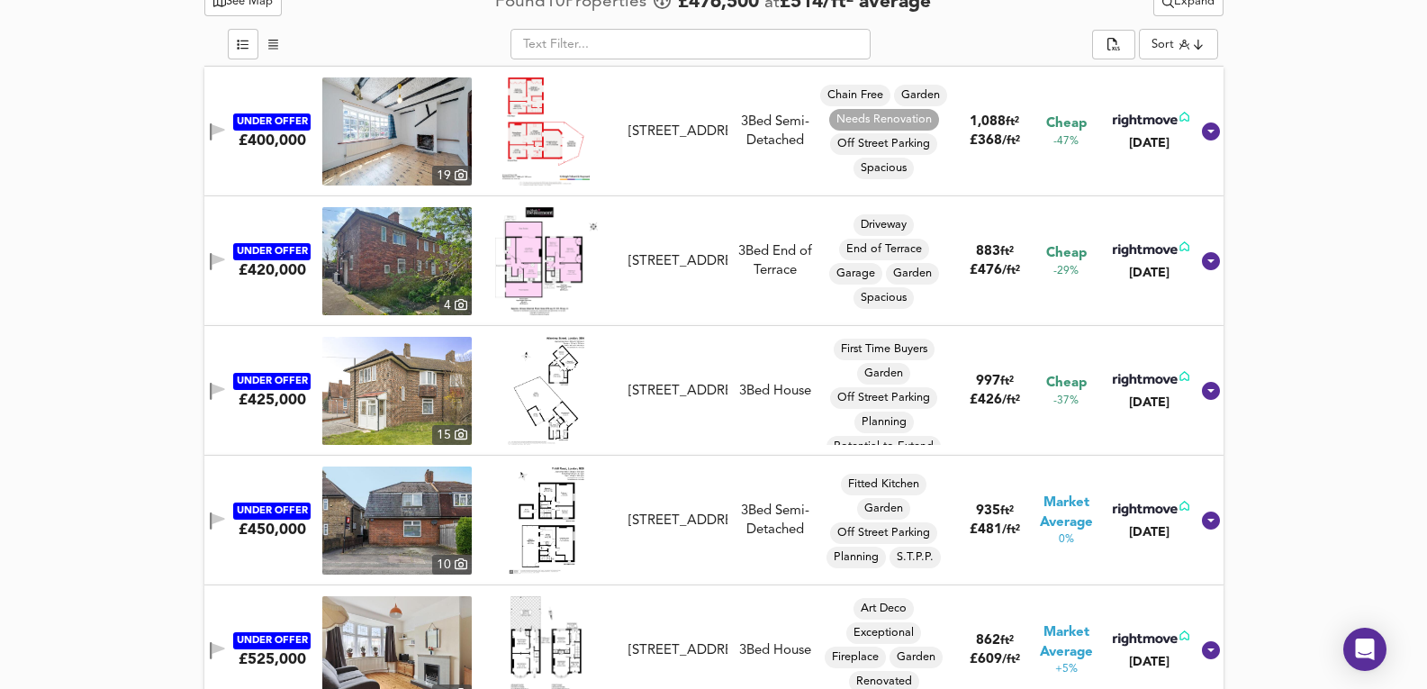
scroll to position [931, 0]
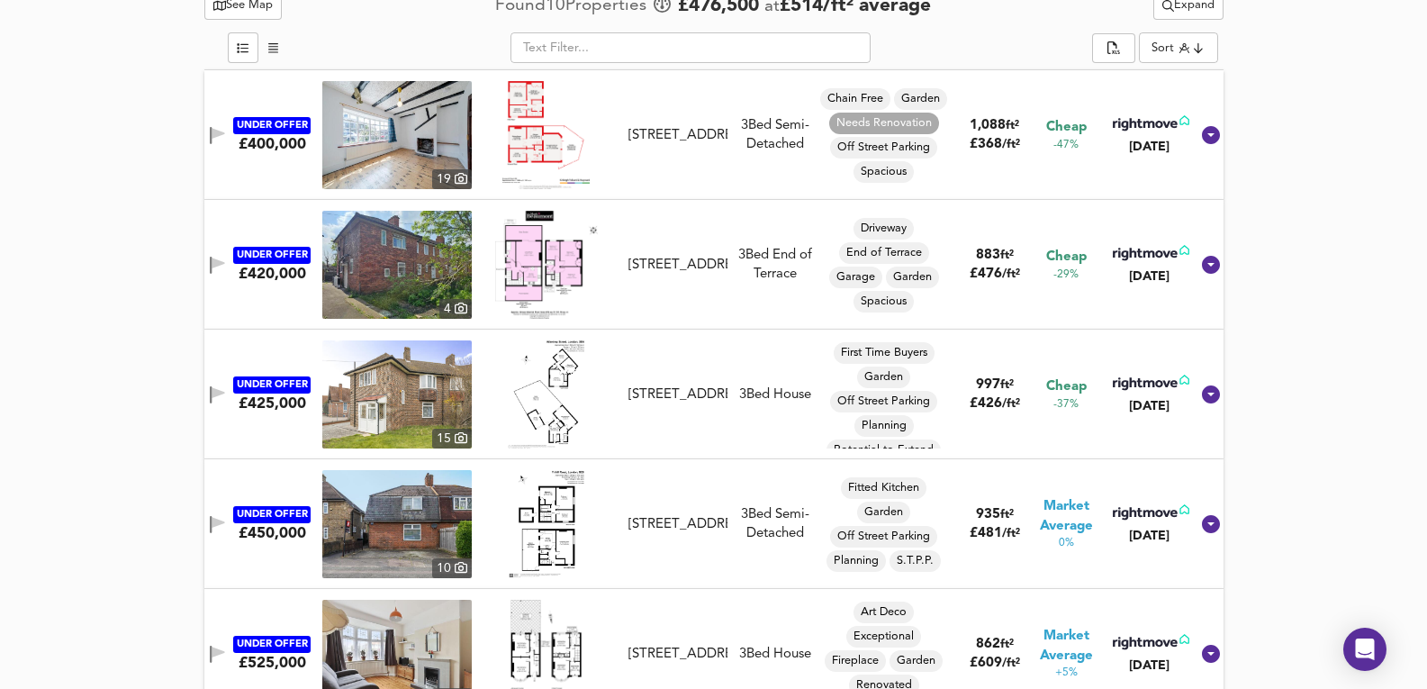
click at [396, 516] on img at bounding box center [396, 524] width 149 height 108
click at [421, 515] on img at bounding box center [396, 524] width 149 height 108
click at [389, 513] on img at bounding box center [396, 524] width 149 height 108
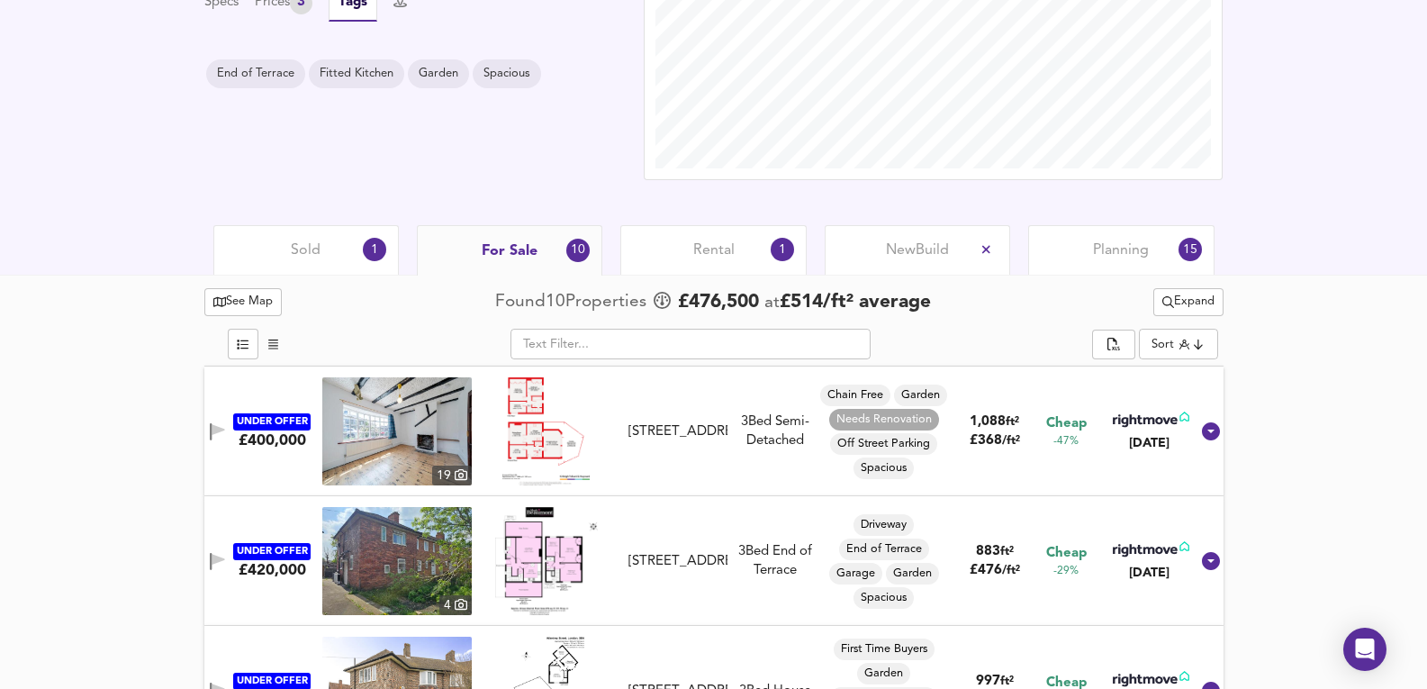
scroll to position [631, 0]
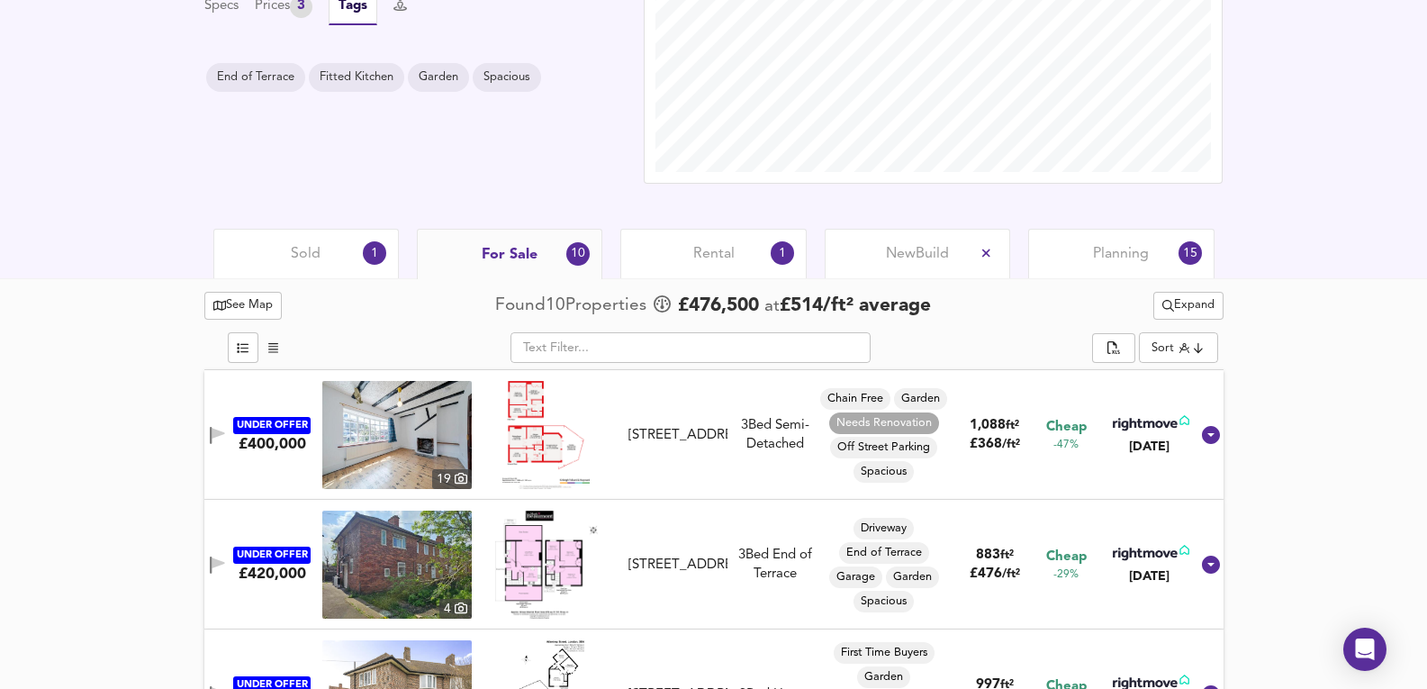
click at [312, 241] on div "Sold 1" at bounding box center [305, 254] width 185 height 50
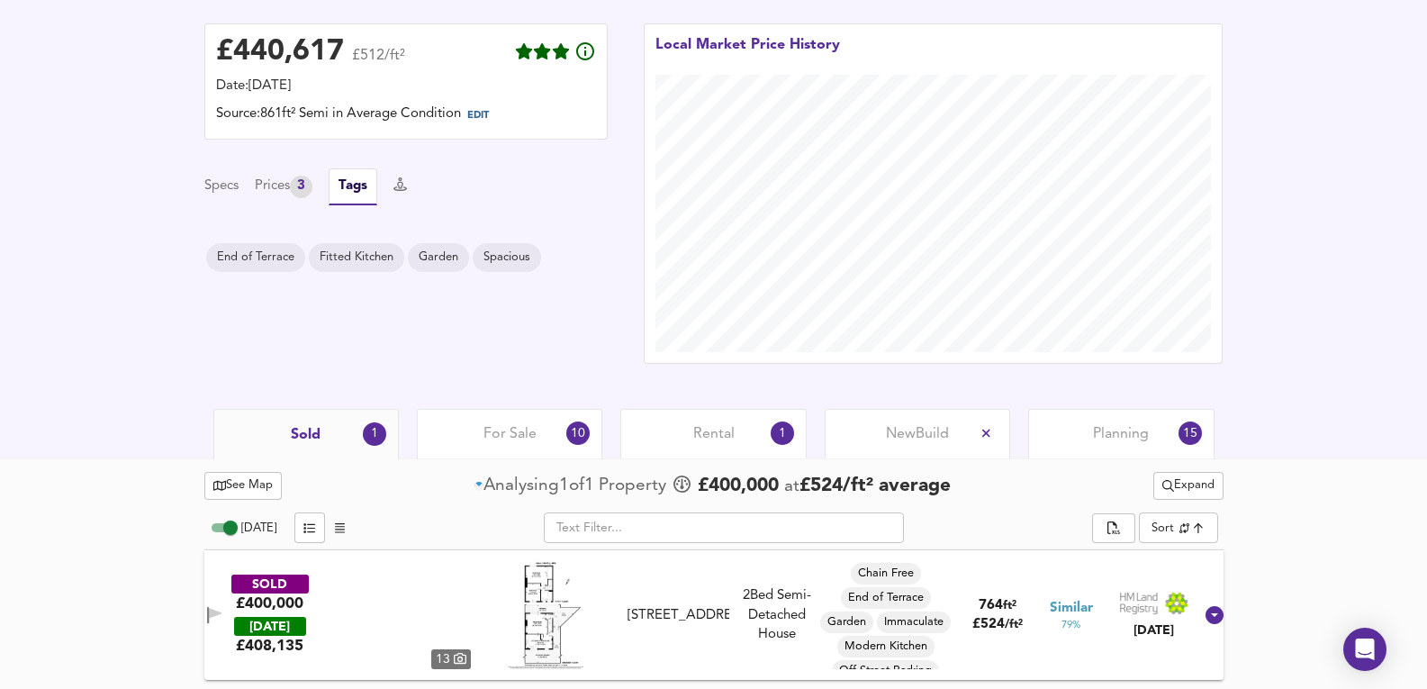
scroll to position [451, 0]
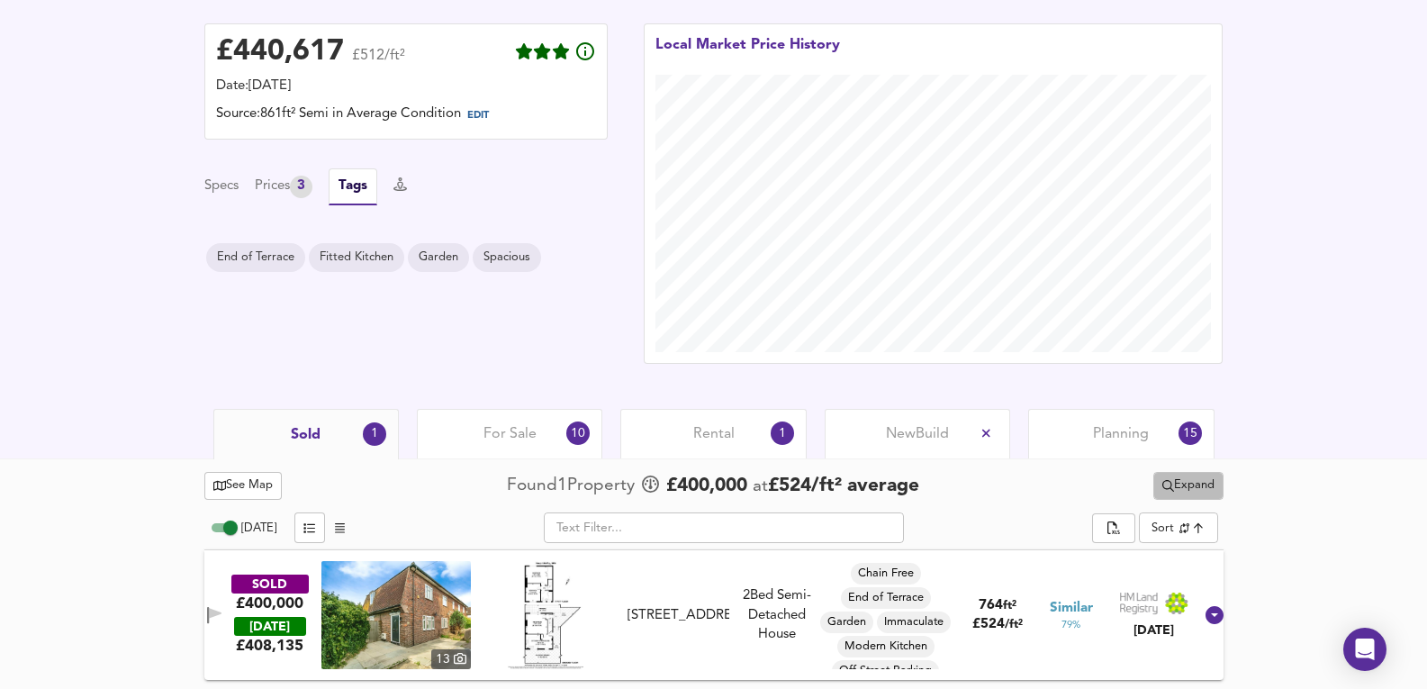
click at [1173, 488] on span "Expand" at bounding box center [1188, 485] width 52 height 21
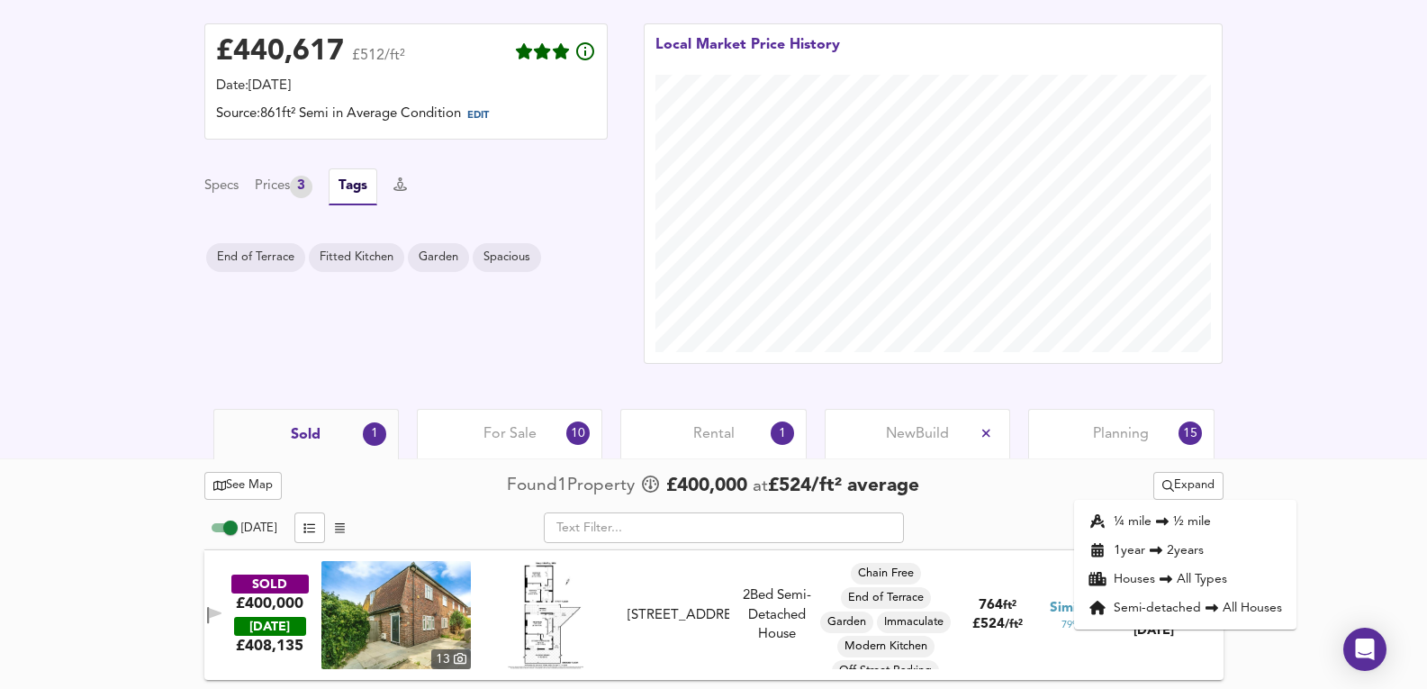
click at [1206, 528] on li "¼ mile ½ mile" at bounding box center [1185, 521] width 222 height 29
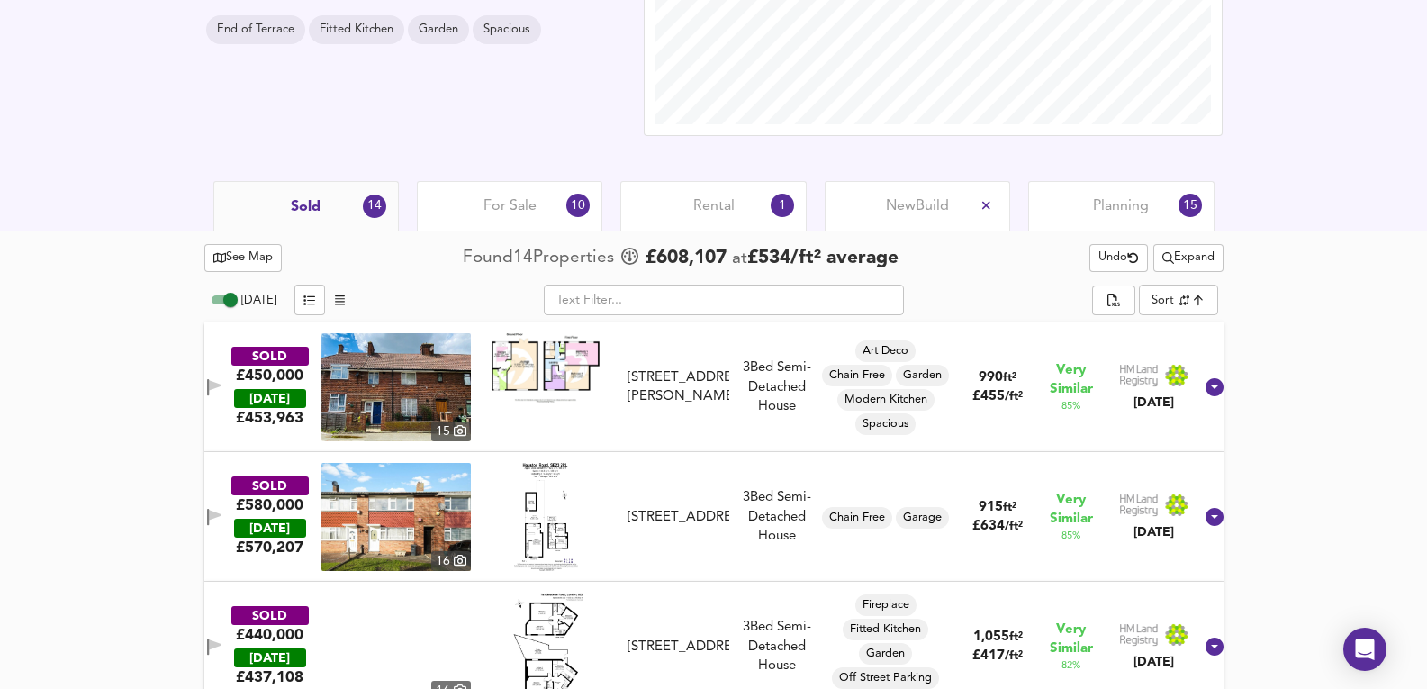
scroll to position [691, 0]
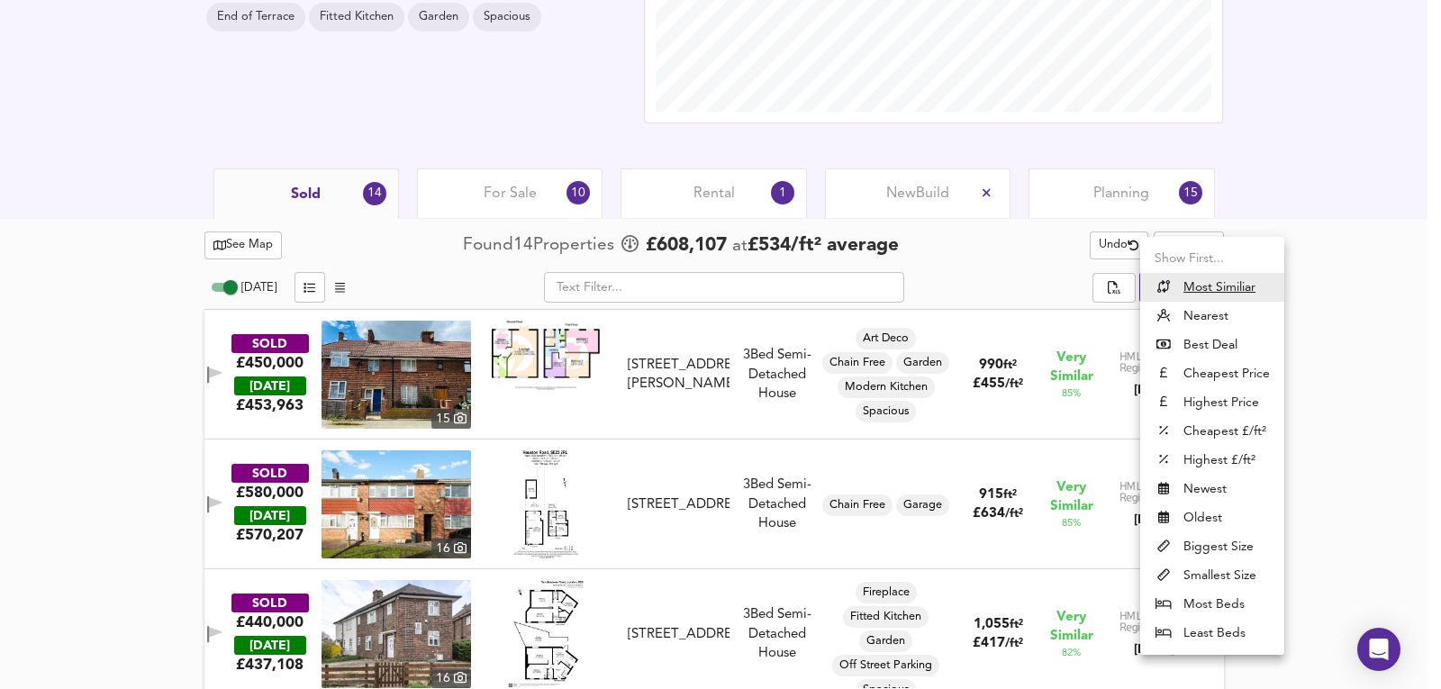
drag, startPoint x: 1210, startPoint y: 293, endPoint x: 1310, endPoint y: 295, distance: 100.0
click at [1310, 295] on div "Show First... Most Similiar Nearest Best Deal Cheapest Price Highest Price Chea…" at bounding box center [720, 344] width 1441 height 689
click at [1336, 270] on div at bounding box center [720, 344] width 1441 height 689
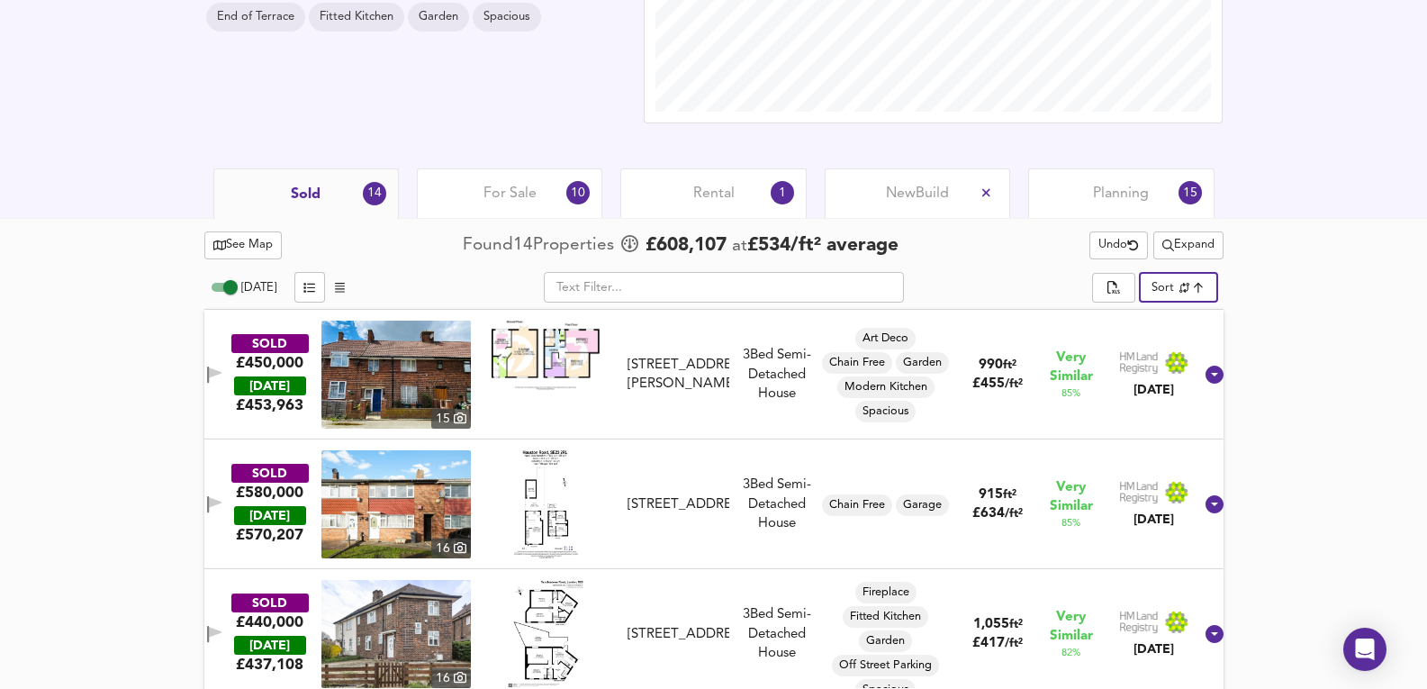
click at [393, 395] on img at bounding box center [395, 375] width 149 height 108
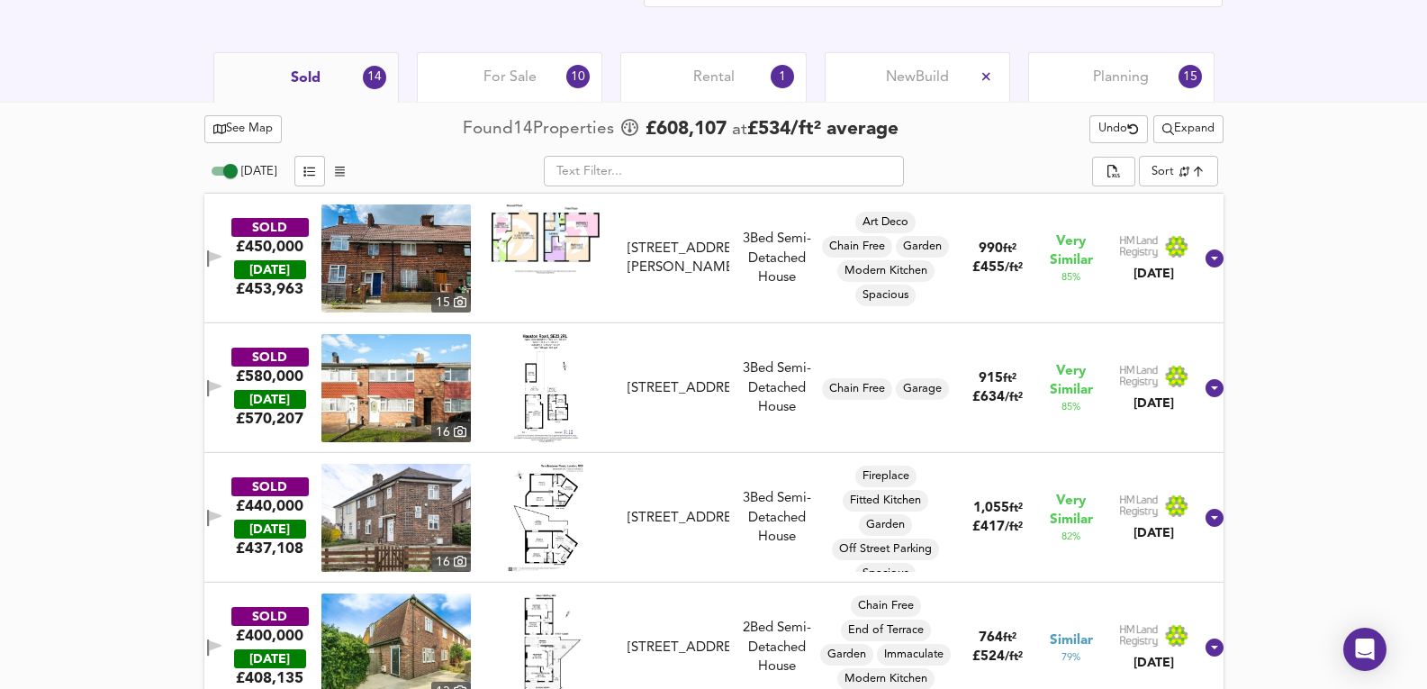
scroll to position [811, 0]
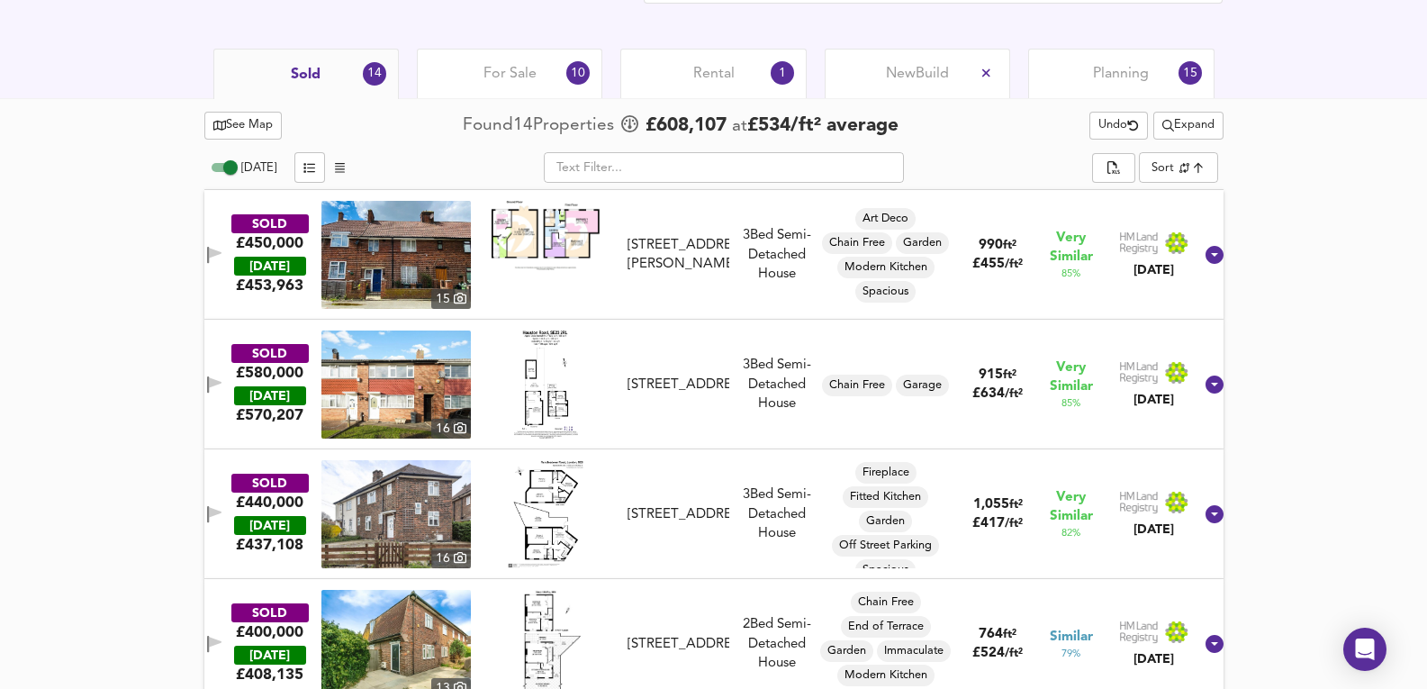
click at [397, 213] on img at bounding box center [395, 255] width 149 height 108
click at [390, 267] on img at bounding box center [395, 255] width 149 height 108
click at [791, 299] on div "SOLD £450,000 TODAY £ 453,963 15 7 King Alfred Avenue, SE6 3HT 7 King Alfred Av…" at bounding box center [692, 255] width 1002 height 108
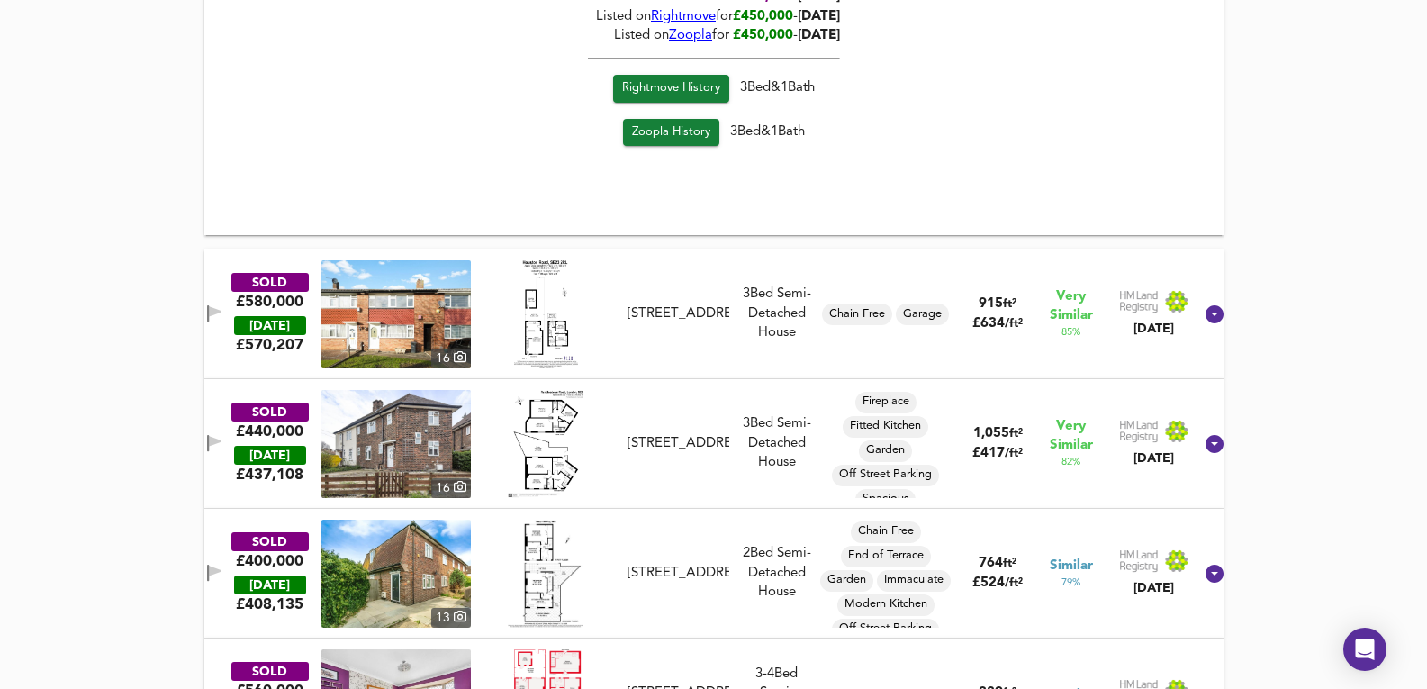
scroll to position [1592, 0]
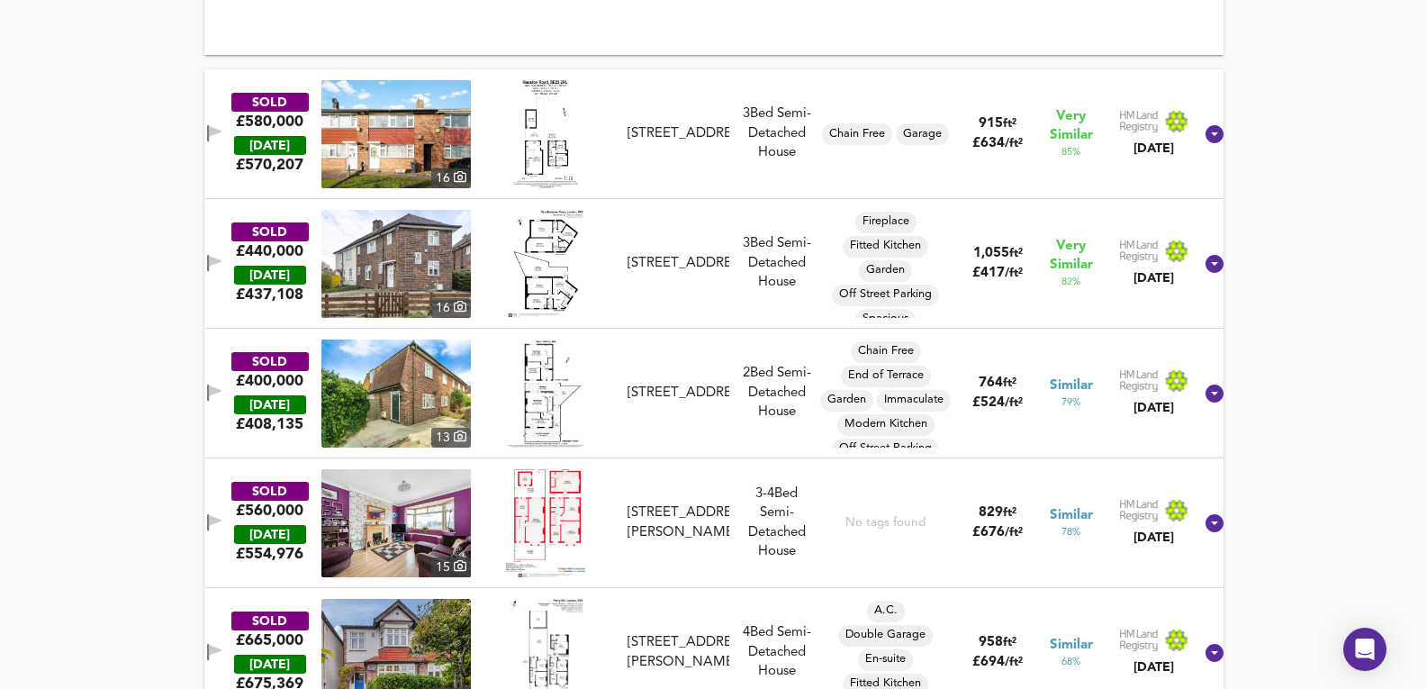
click at [392, 277] on img at bounding box center [395, 264] width 149 height 108
click at [734, 322] on div "SOLD £440,000 TODAY £ 437,108 16 173 Randlesdown Road, SE6 3SP 173 Randlesdown …" at bounding box center [713, 264] width 1019 height 130
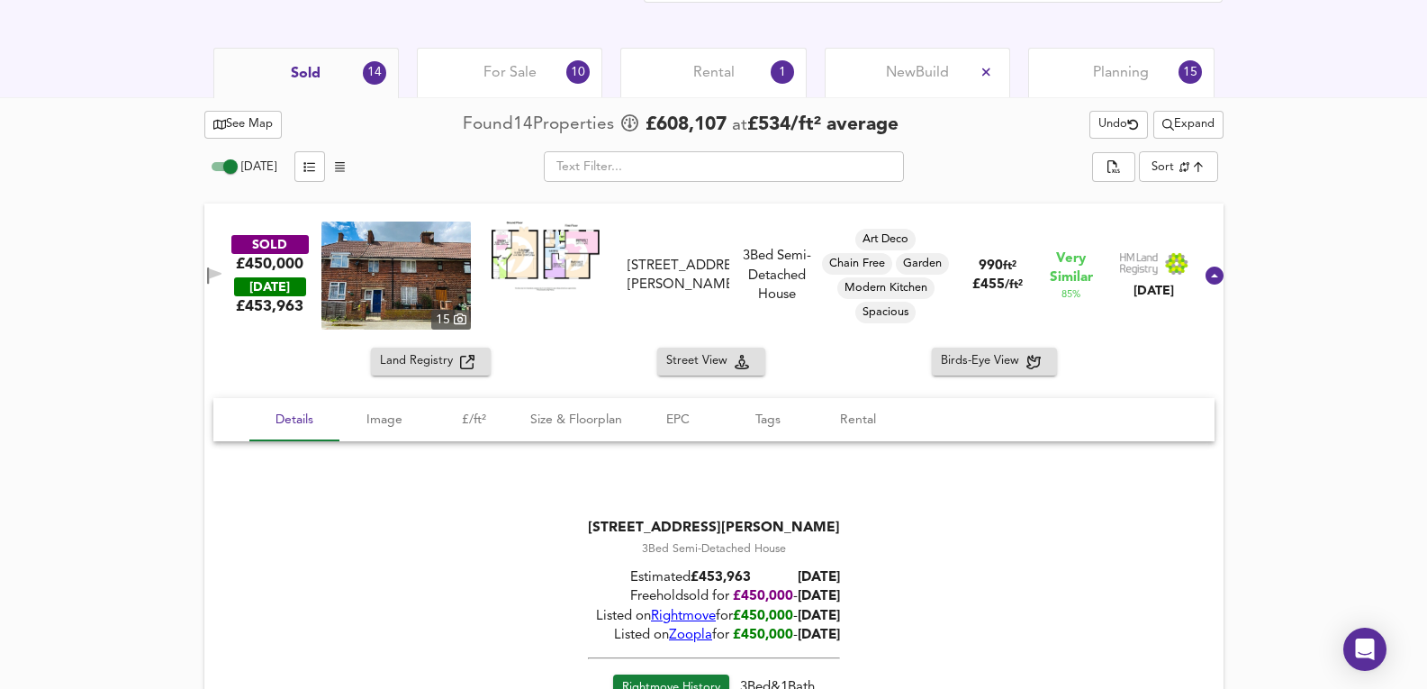
scroll to position [811, 0]
click at [496, 80] on span "For Sale" at bounding box center [509, 74] width 53 height 20
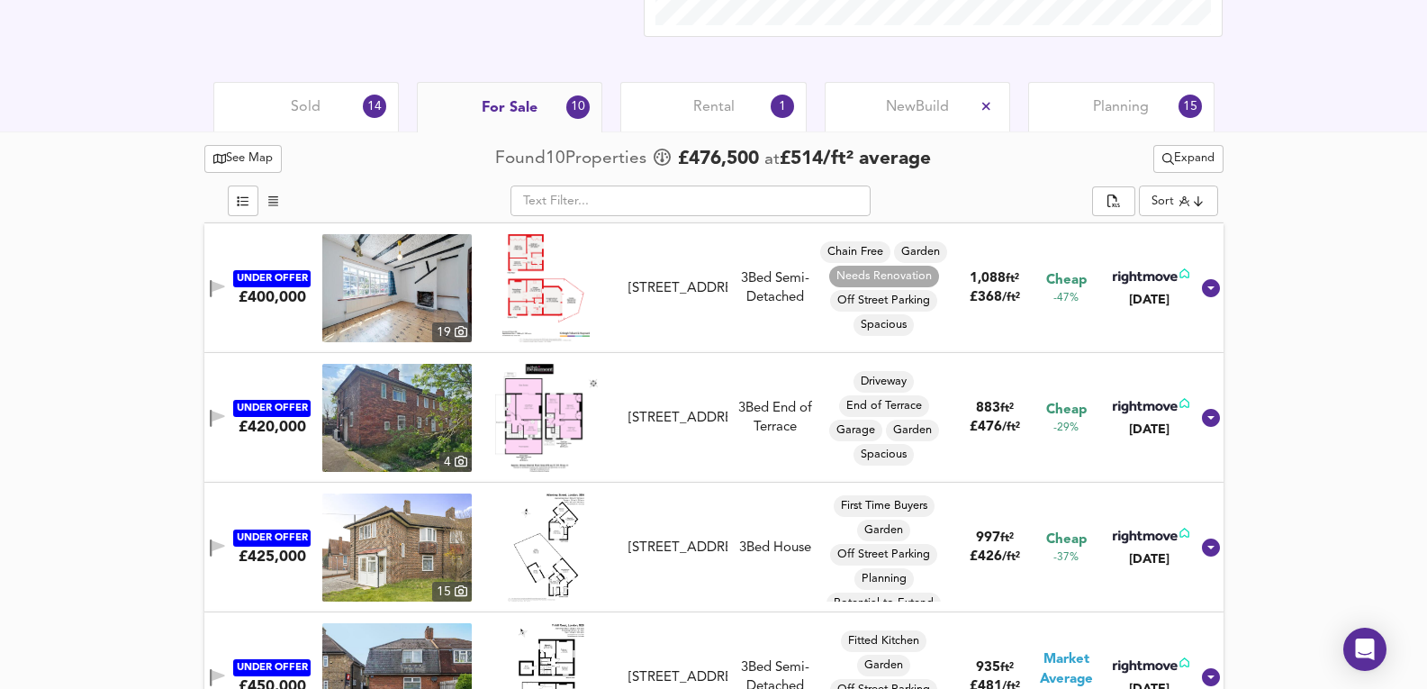
scroll to position [418, 0]
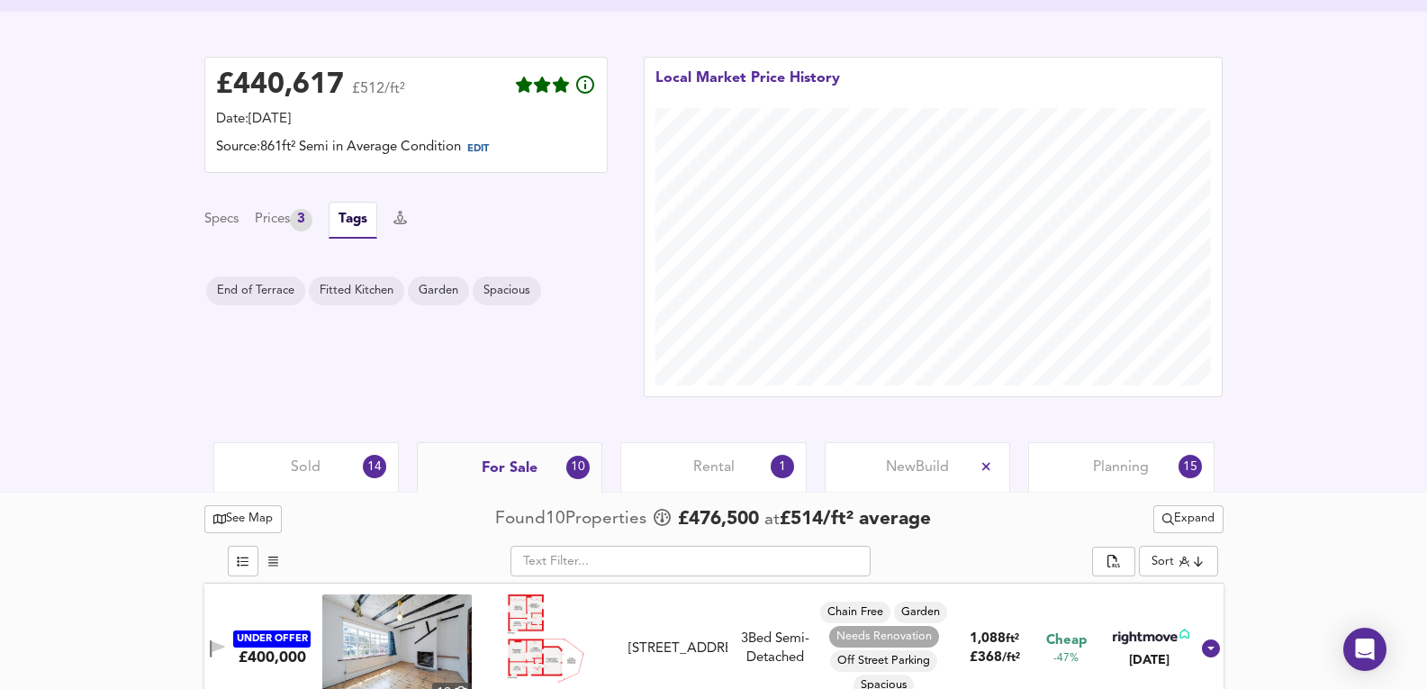
click at [1088, 468] on div "Planning 15" at bounding box center [1120, 467] width 185 height 50
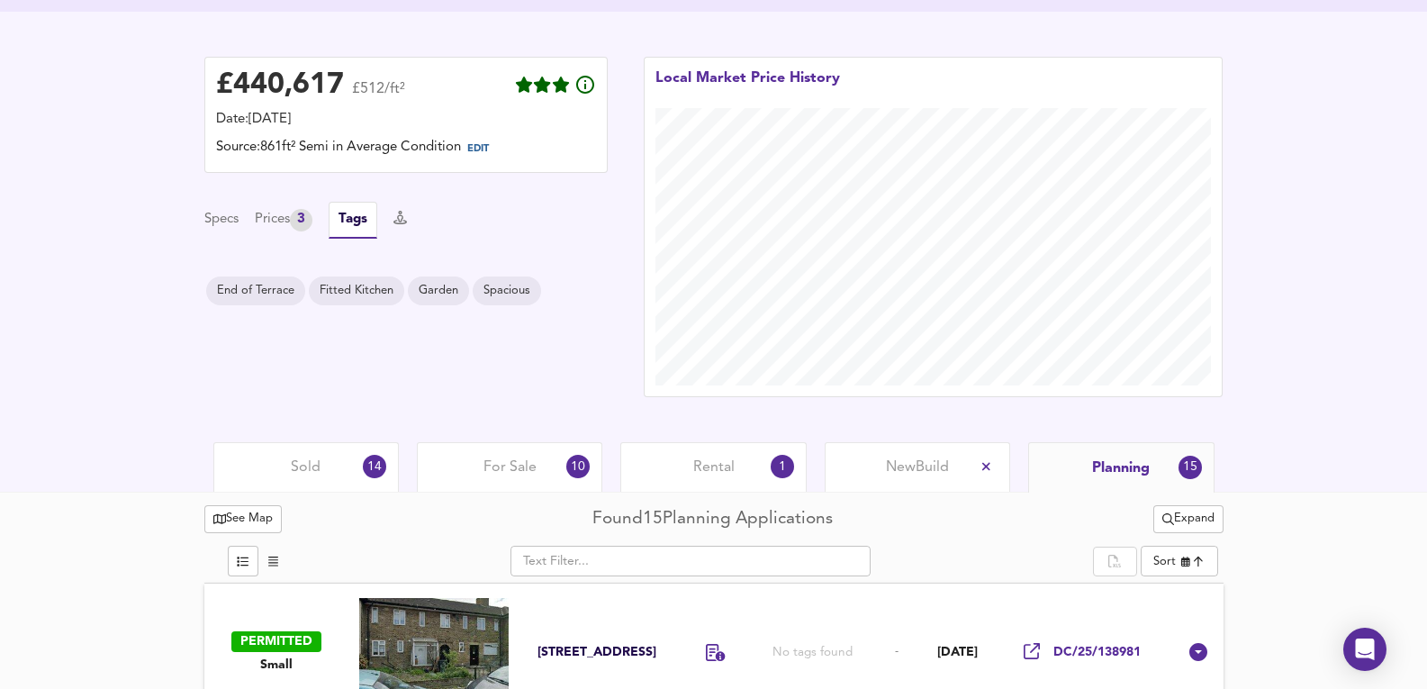
click at [812, 461] on div "Sold 14 For Sale 10 Rental 1 New Build Planning 15" at bounding box center [713, 467] width 1019 height 50
click at [789, 461] on div "1" at bounding box center [782, 466] width 31 height 31
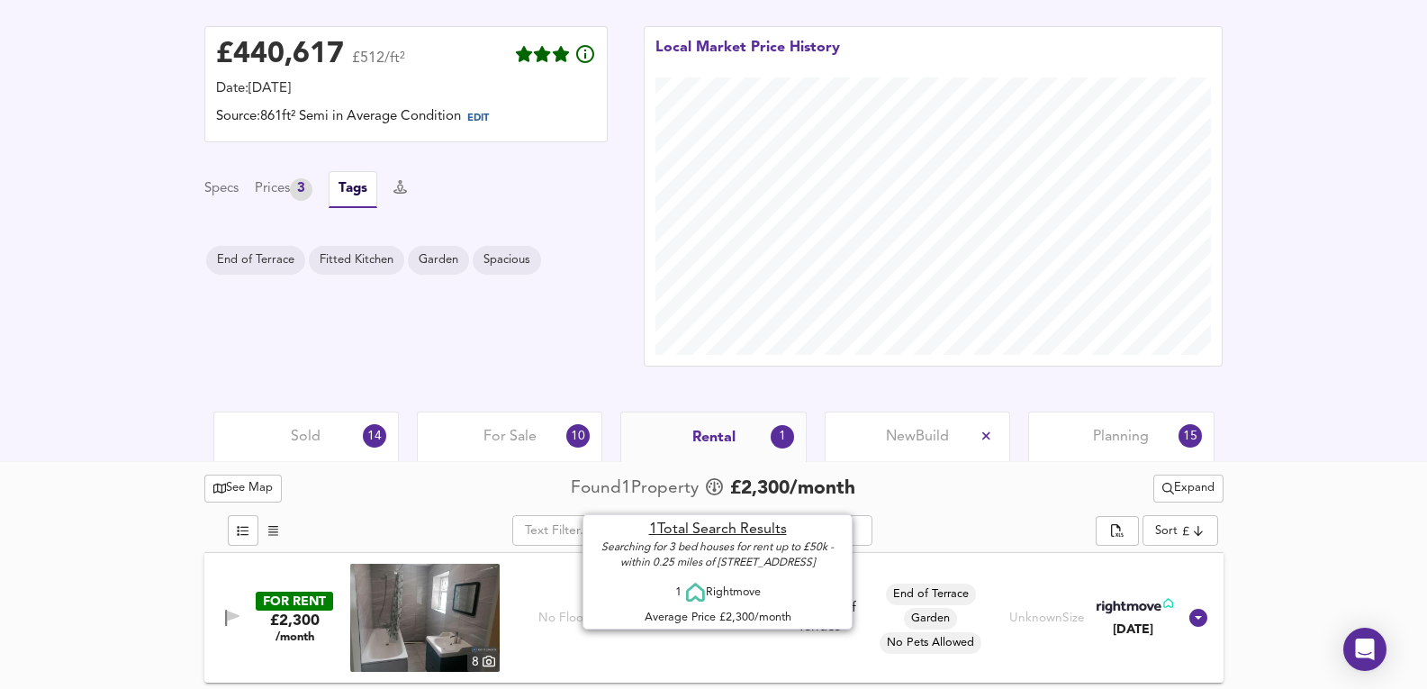
scroll to position [451, 0]
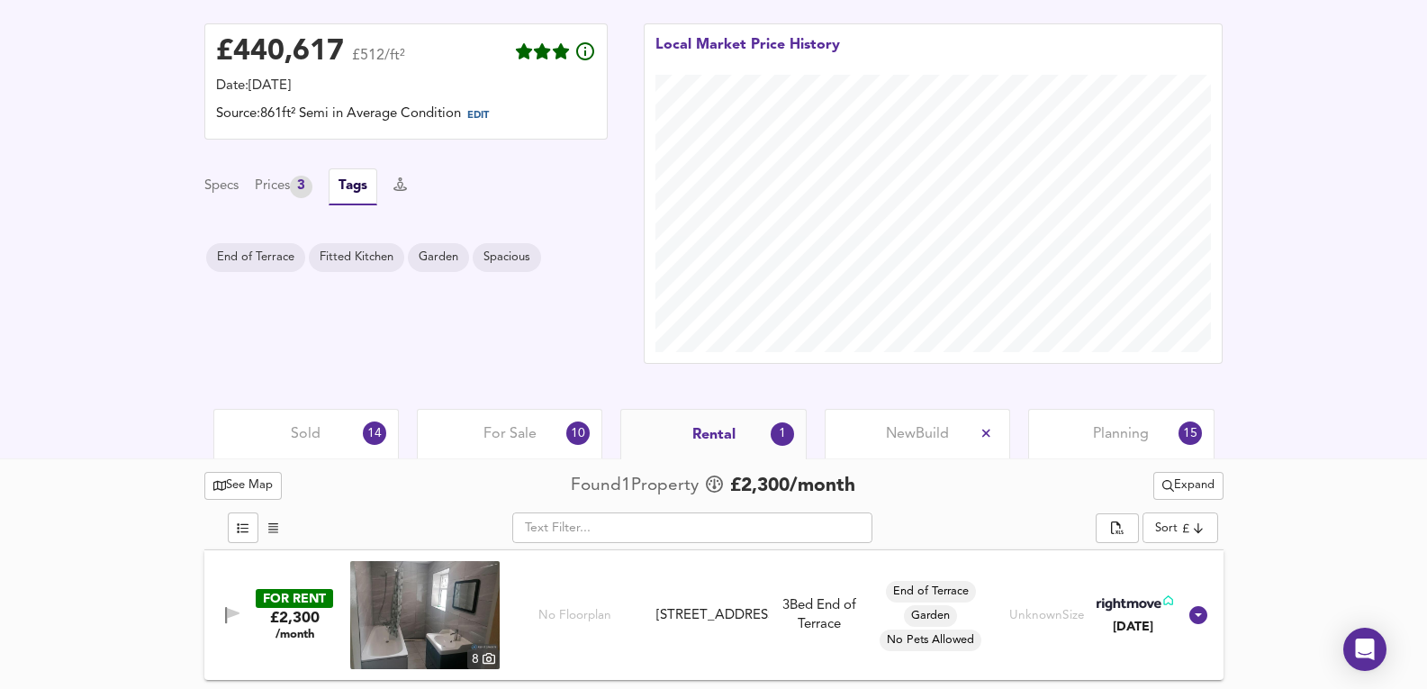
click at [639, 623] on div "No Floorplan" at bounding box center [574, 615] width 149 height 108
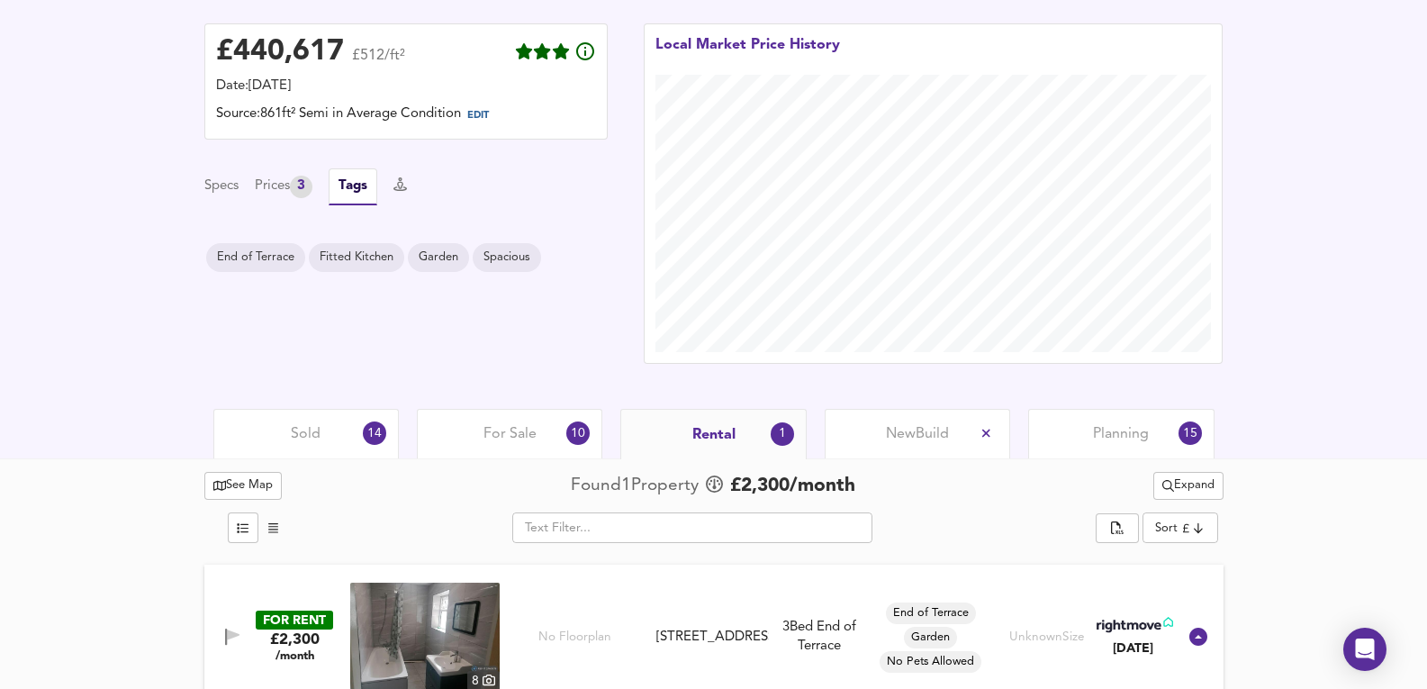
click at [457, 633] on img at bounding box center [424, 637] width 149 height 108
click at [339, 415] on div "Sold 14" at bounding box center [305, 434] width 185 height 50
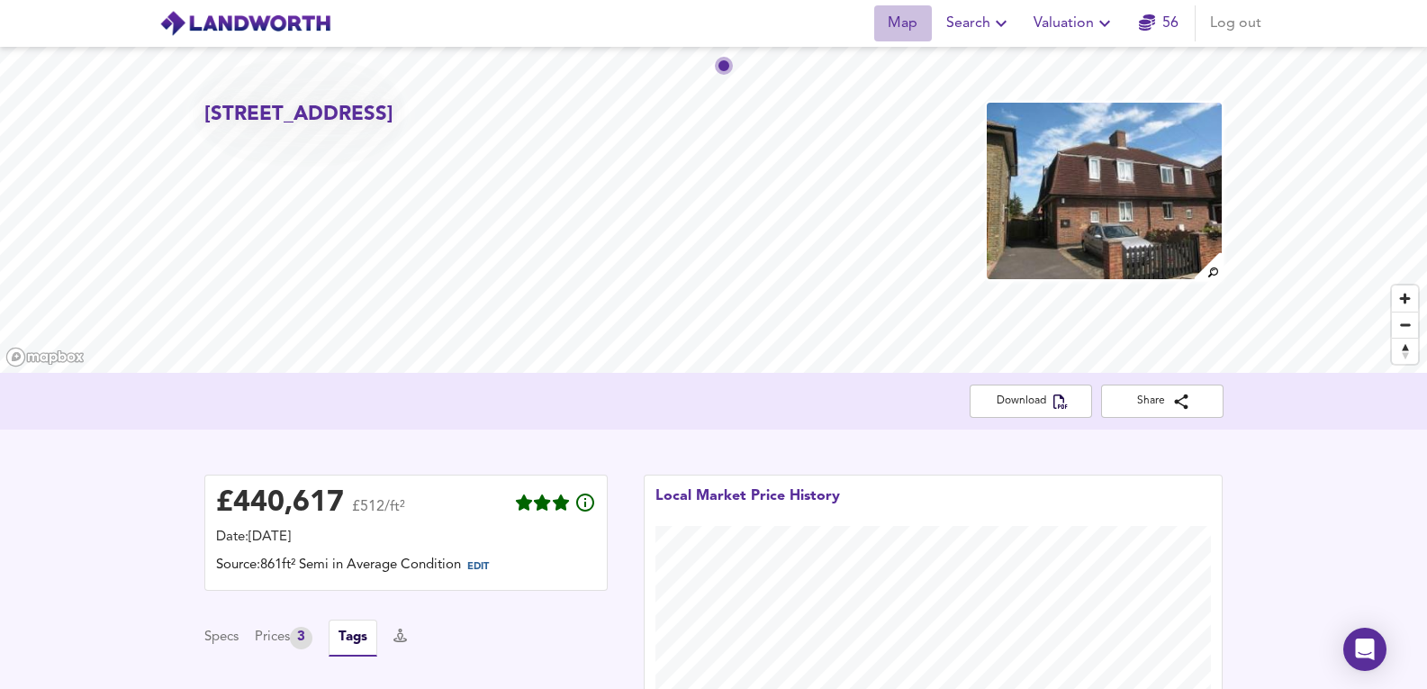
click at [908, 30] on span "Map" at bounding box center [902, 23] width 43 height 25
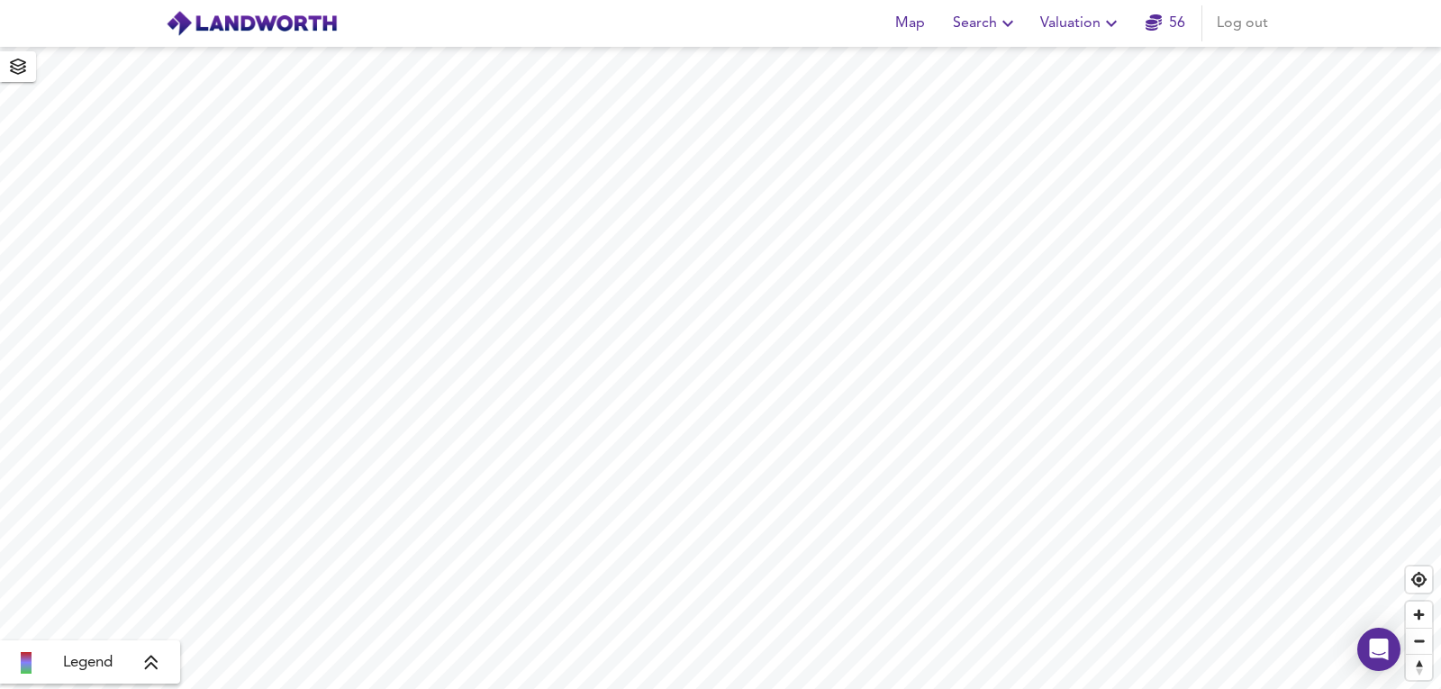
click at [1051, 20] on span "Valuation" at bounding box center [1081, 23] width 82 height 25
click at [1021, 21] on button "Search" at bounding box center [985, 23] width 80 height 36
click at [994, 68] on li "New Search" at bounding box center [986, 65] width 178 height 32
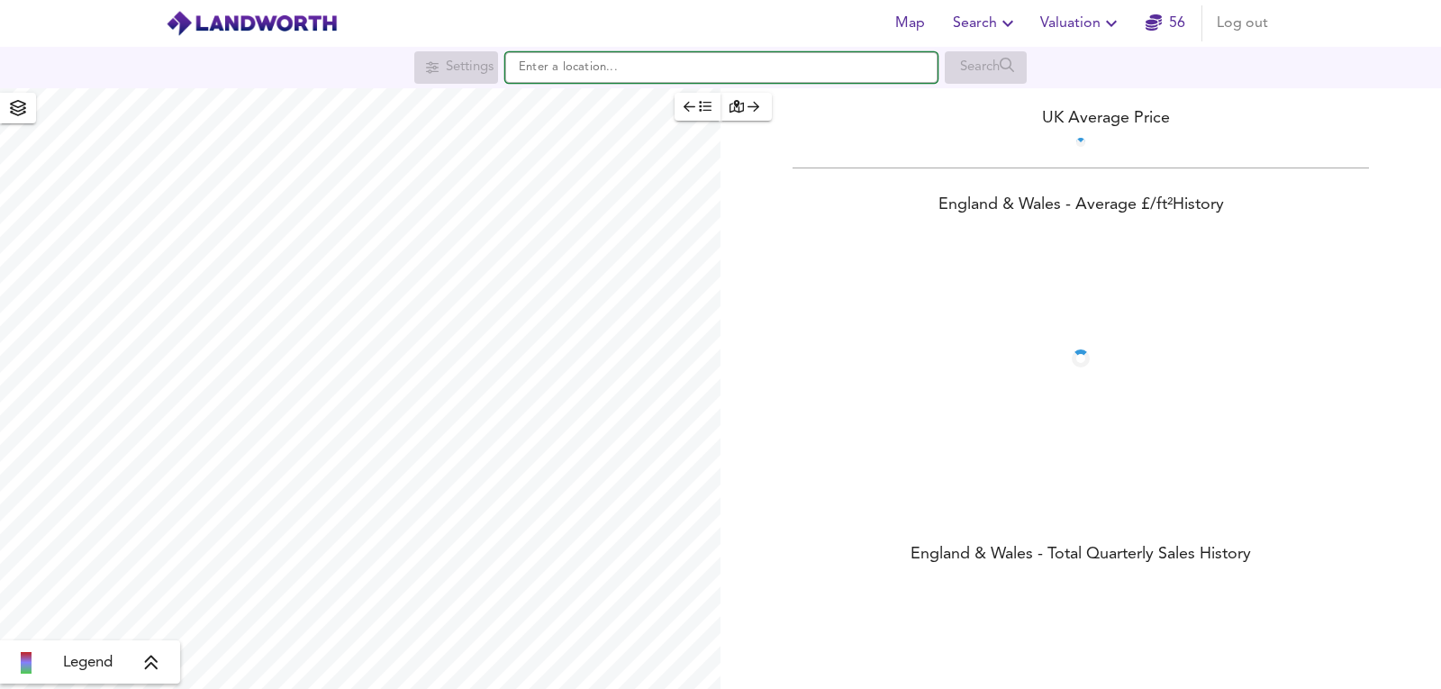
click at [840, 76] on input "text" at bounding box center [721, 67] width 432 height 31
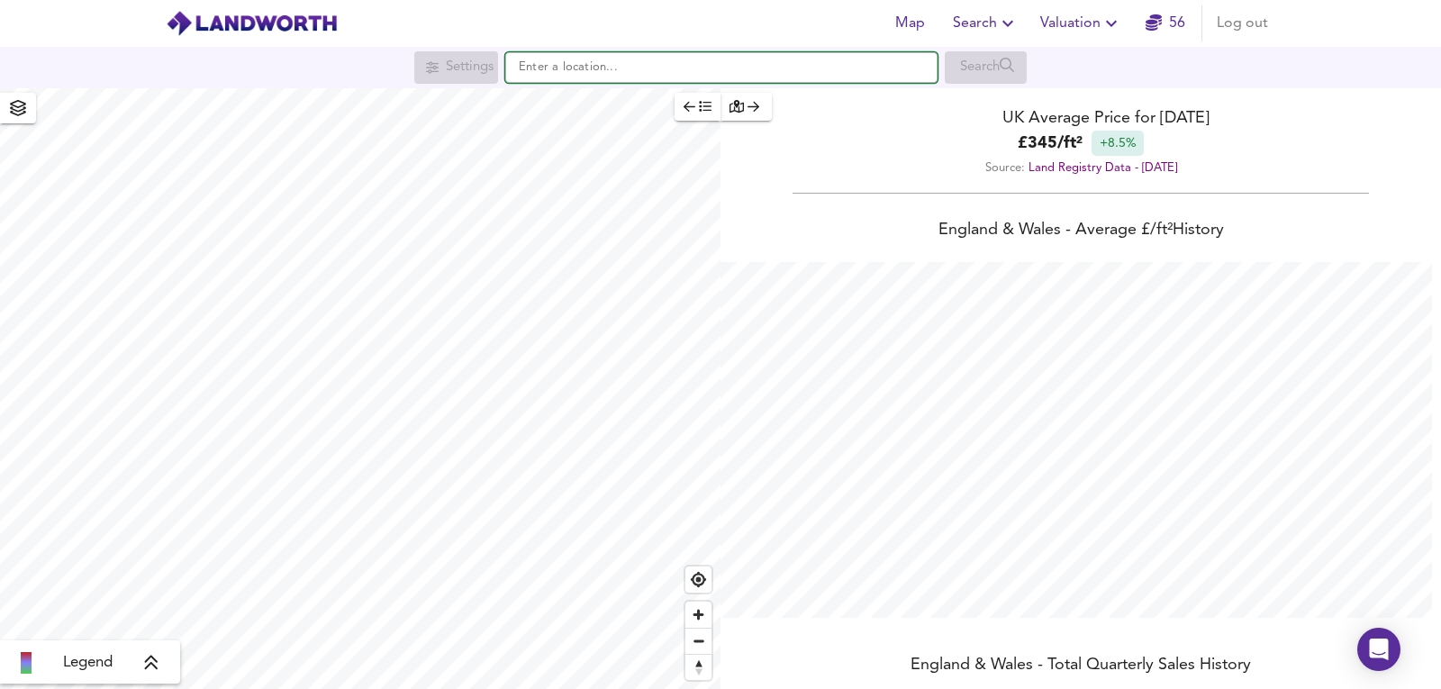
scroll to position [689, 1441]
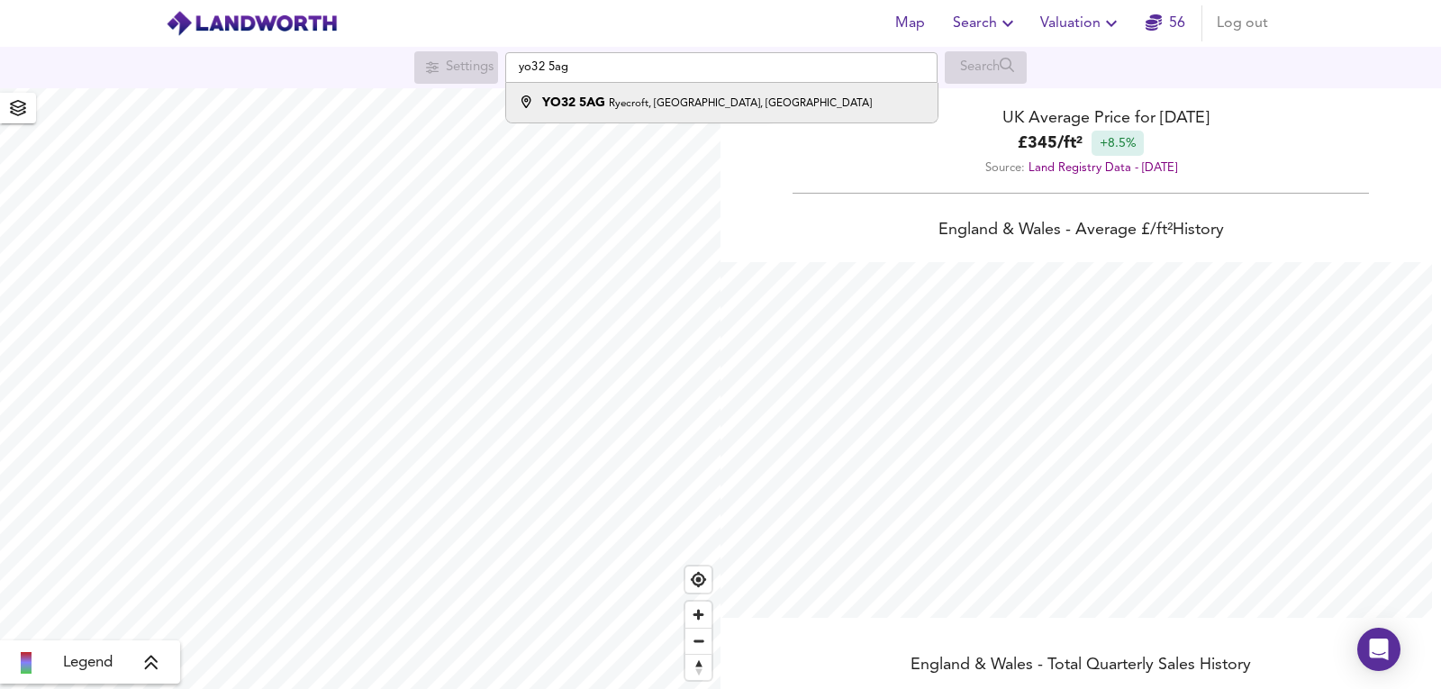
click at [815, 93] on li "YO32 5AG Ryecroft, [GEOGRAPHIC_DATA], [GEOGRAPHIC_DATA]" at bounding box center [721, 103] width 430 height 40
type input "[STREET_ADDRESS]"
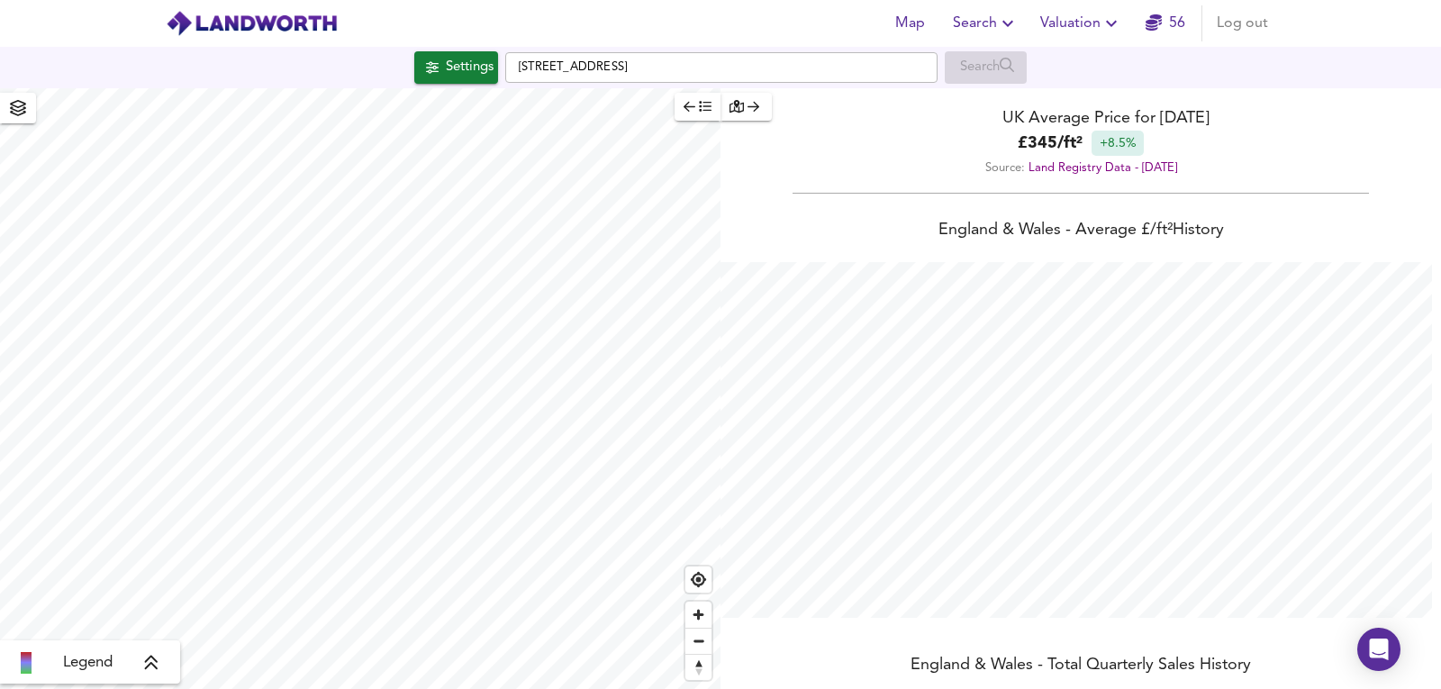
click at [484, 73] on div "Settings" at bounding box center [470, 67] width 48 height 23
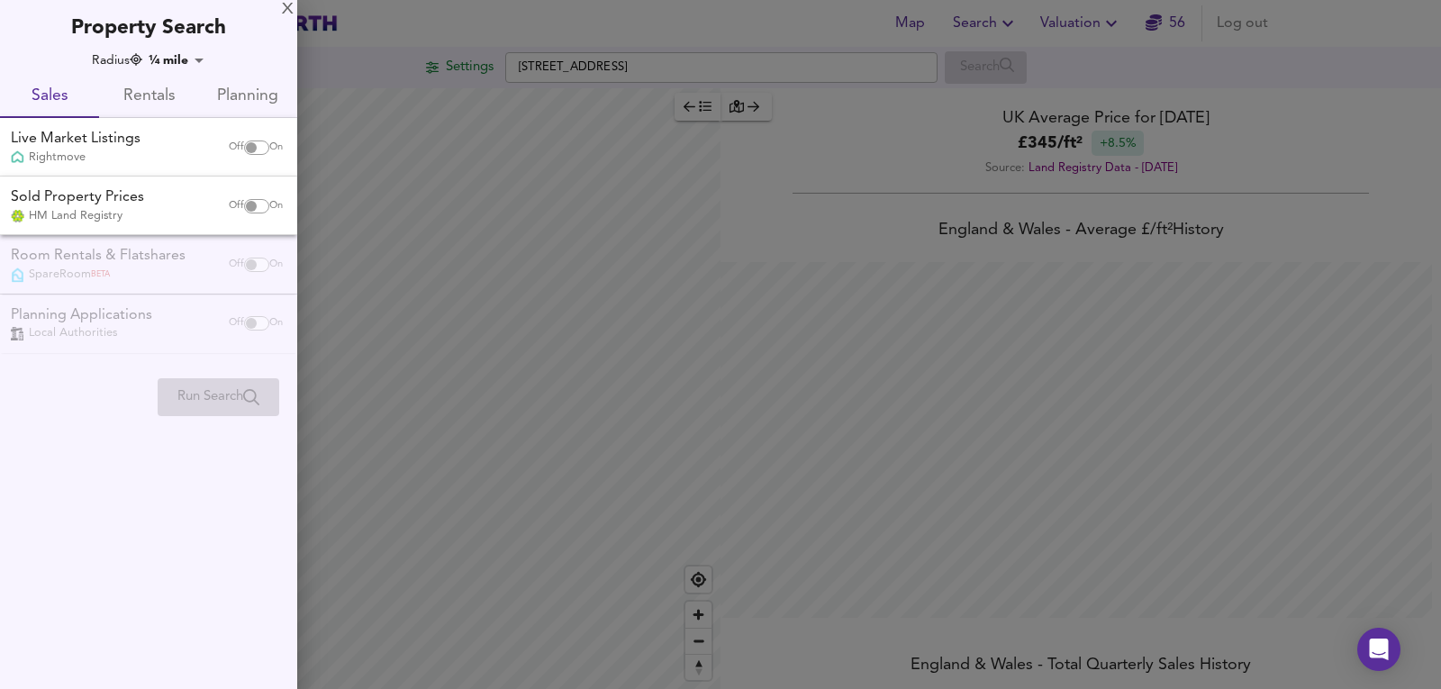
click at [207, 68] on body "Map Search Valuation 56 Log out Settings [GEOGRAPHIC_DATA] 5AG Search Legend UK…" at bounding box center [720, 344] width 1441 height 689
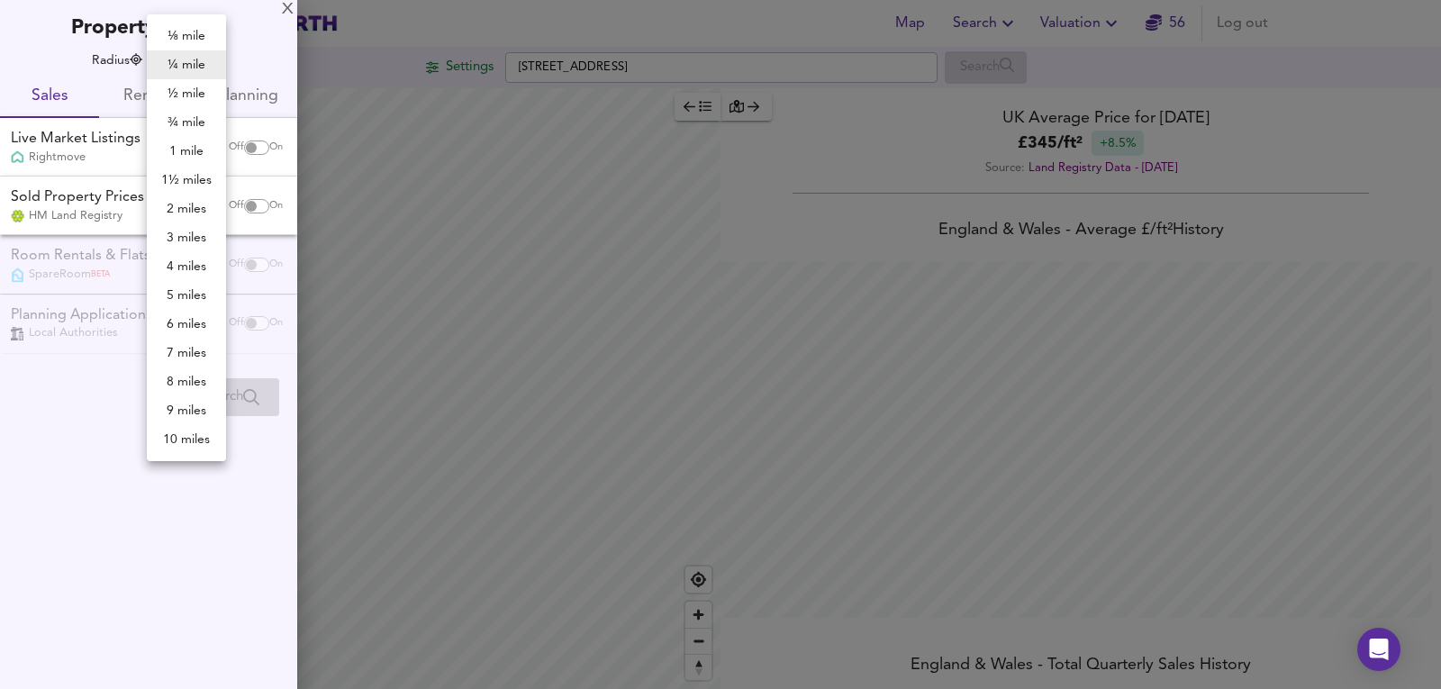
click at [195, 127] on li "¾ mile" at bounding box center [186, 122] width 79 height 29
type input "1207"
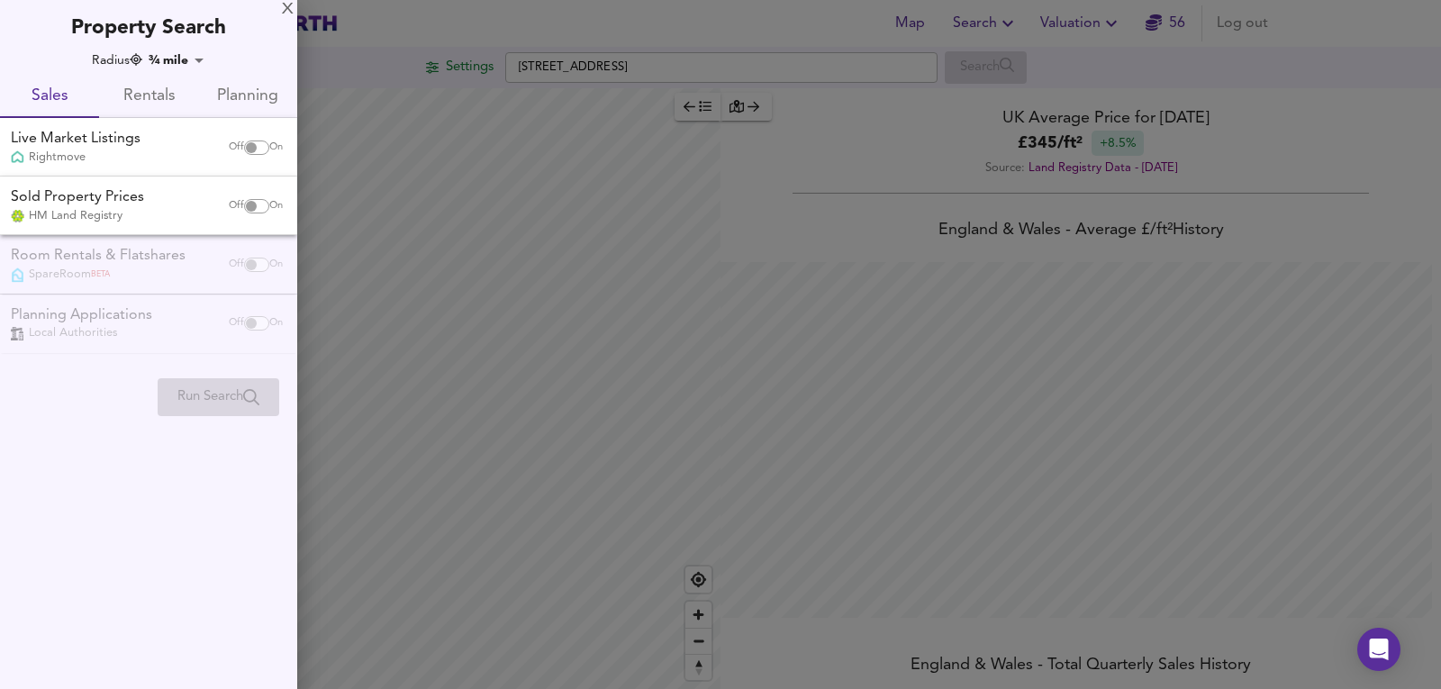
click at [199, 61] on body "Map Search Valuation 56 Log out Settings [GEOGRAPHIC_DATA] 5AG Search Legend UK…" at bounding box center [720, 344] width 1441 height 689
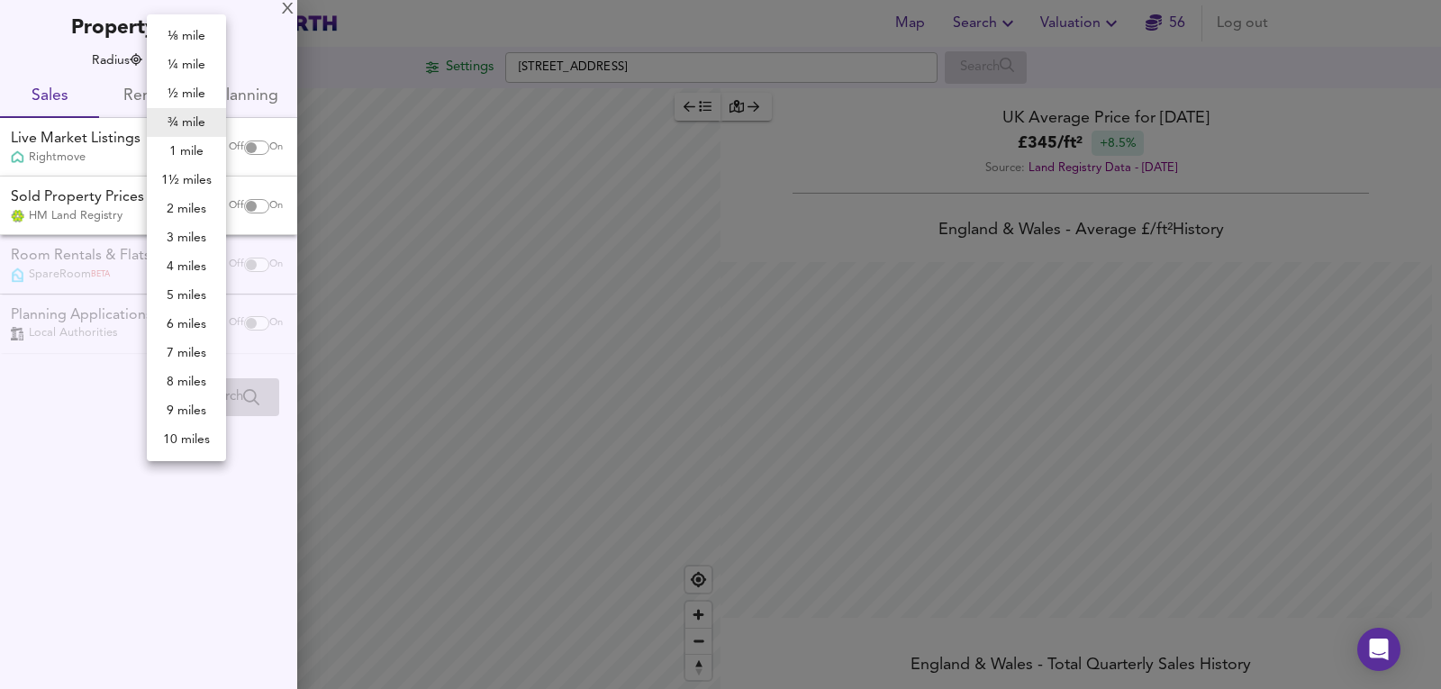
checkbox input "false"
checkbox input "true"
click at [176, 148] on li "1 mile" at bounding box center [186, 151] width 79 height 29
type input "1609"
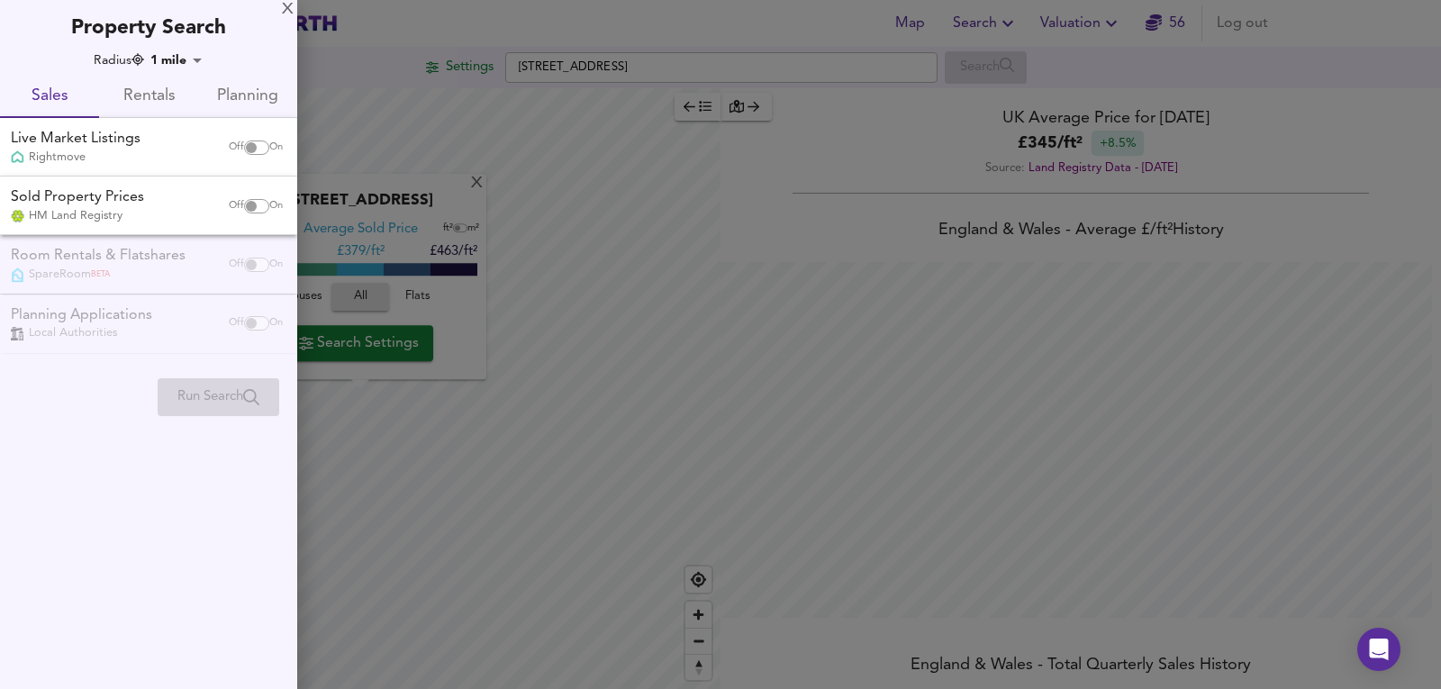
click at [242, 153] on input "checkbox" at bounding box center [251, 147] width 43 height 14
checkbox input "true"
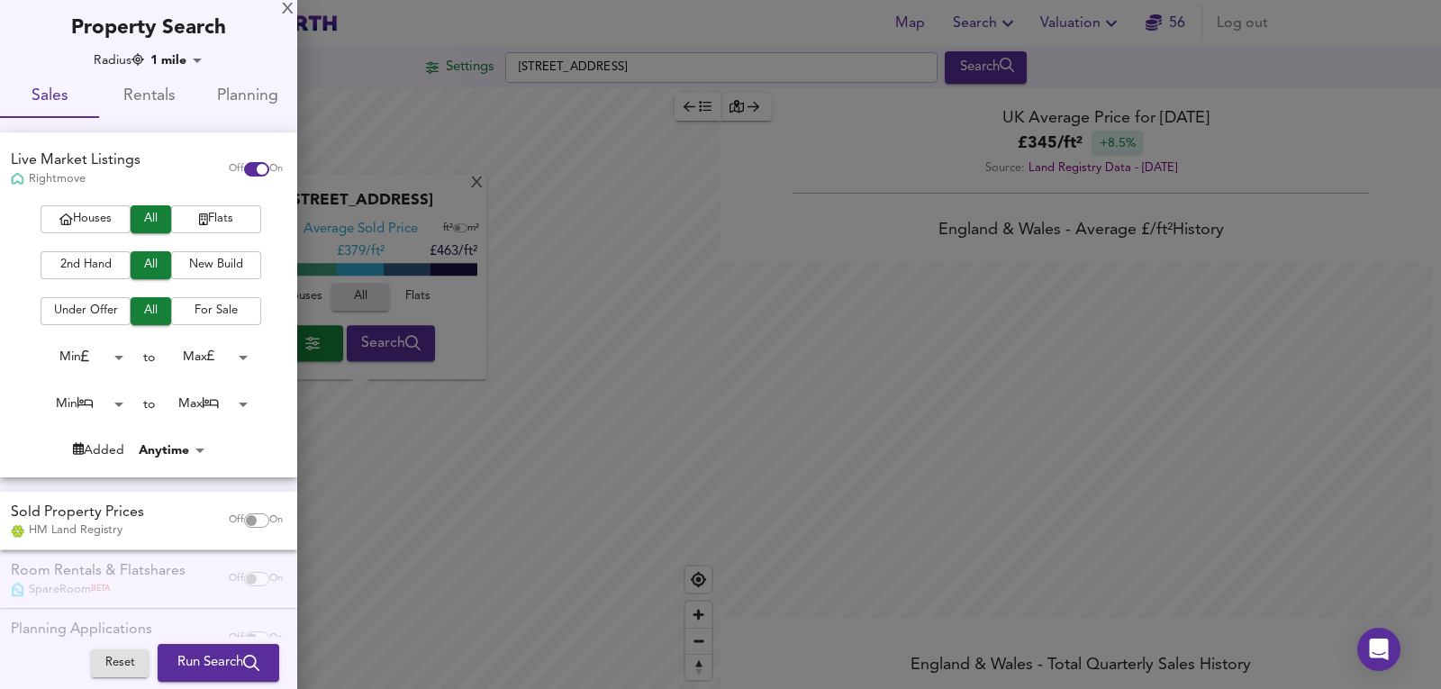
click at [65, 234] on div "Houses All Flats 2nd Hand All New Build Under Offer All For Sale Min 0 to Max 2…" at bounding box center [148, 340] width 297 height 271
click at [64, 225] on icon "button" at bounding box center [66, 219] width 14 height 12
click at [92, 405] on body "Map Search Valuation 56 Log out Settings [GEOGRAPHIC_DATA] Search [GEOGRAPHIC_D…" at bounding box center [720, 344] width 1441 height 689
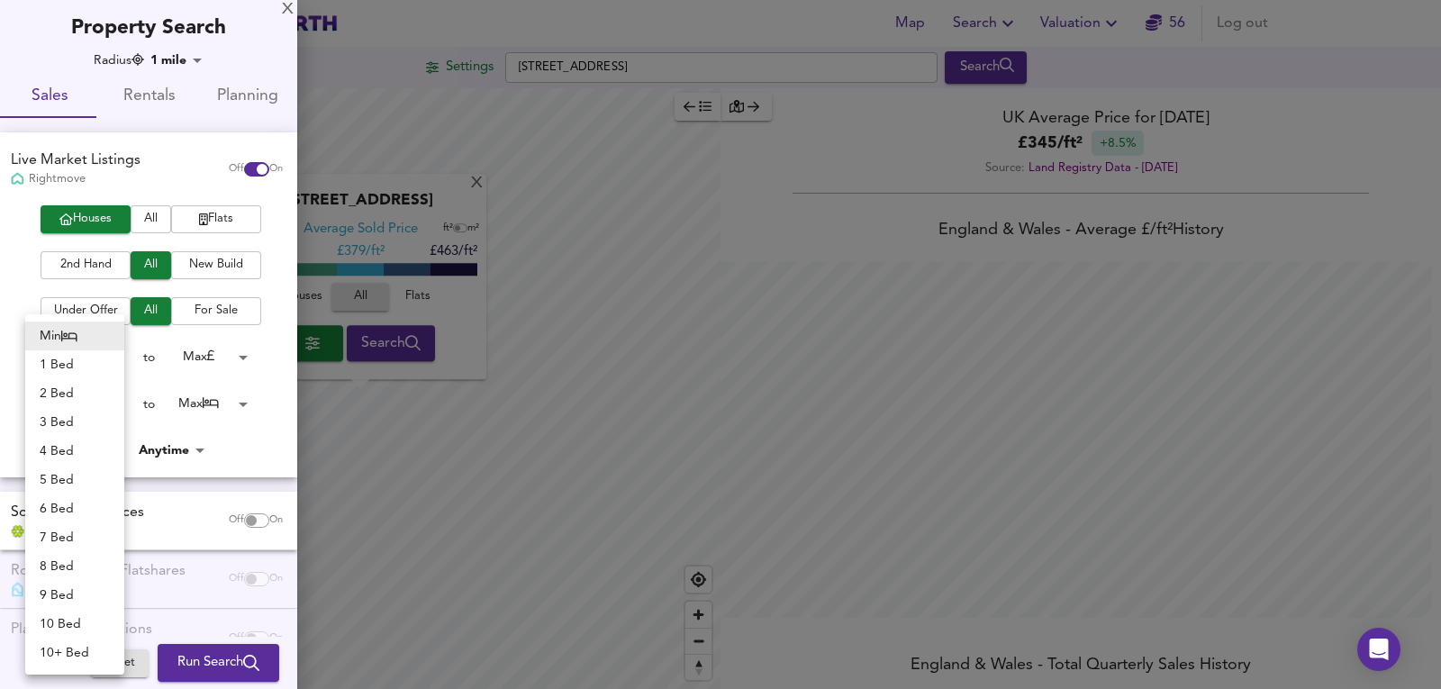
click at [68, 394] on li "2 Bed" at bounding box center [74, 393] width 99 height 29
type input "2"
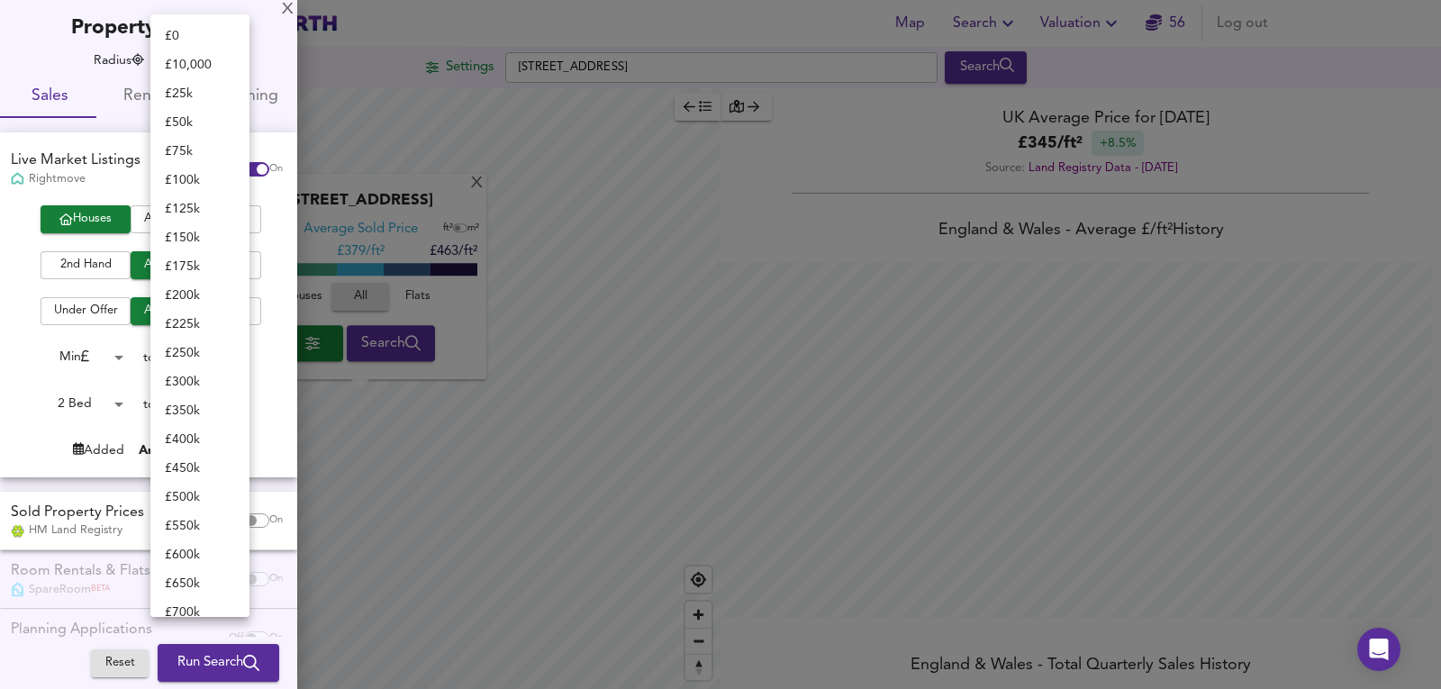
click at [209, 354] on body "Map Search Valuation 56 Log out Settings [GEOGRAPHIC_DATA] Search [GEOGRAPHIC_D…" at bounding box center [720, 344] width 1441 height 689
click at [207, 310] on li "£ 250k" at bounding box center [199, 301] width 99 height 29
click at [209, 361] on body "Map Search Valuation 56 Log out Settings [GEOGRAPHIC_DATA] Search [GEOGRAPHIC_D…" at bounding box center [720, 344] width 1441 height 689
click at [205, 386] on li "£ 300k" at bounding box center [199, 386] width 99 height 29
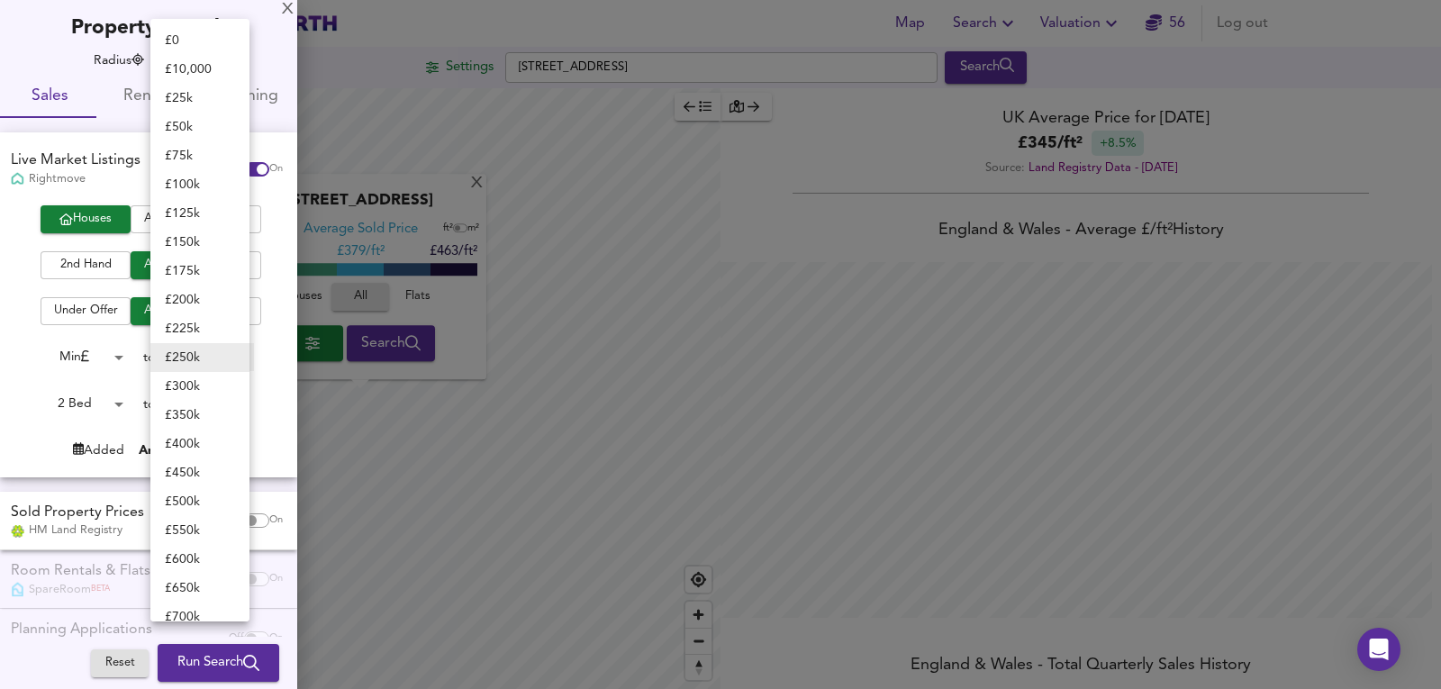
type input "300000"
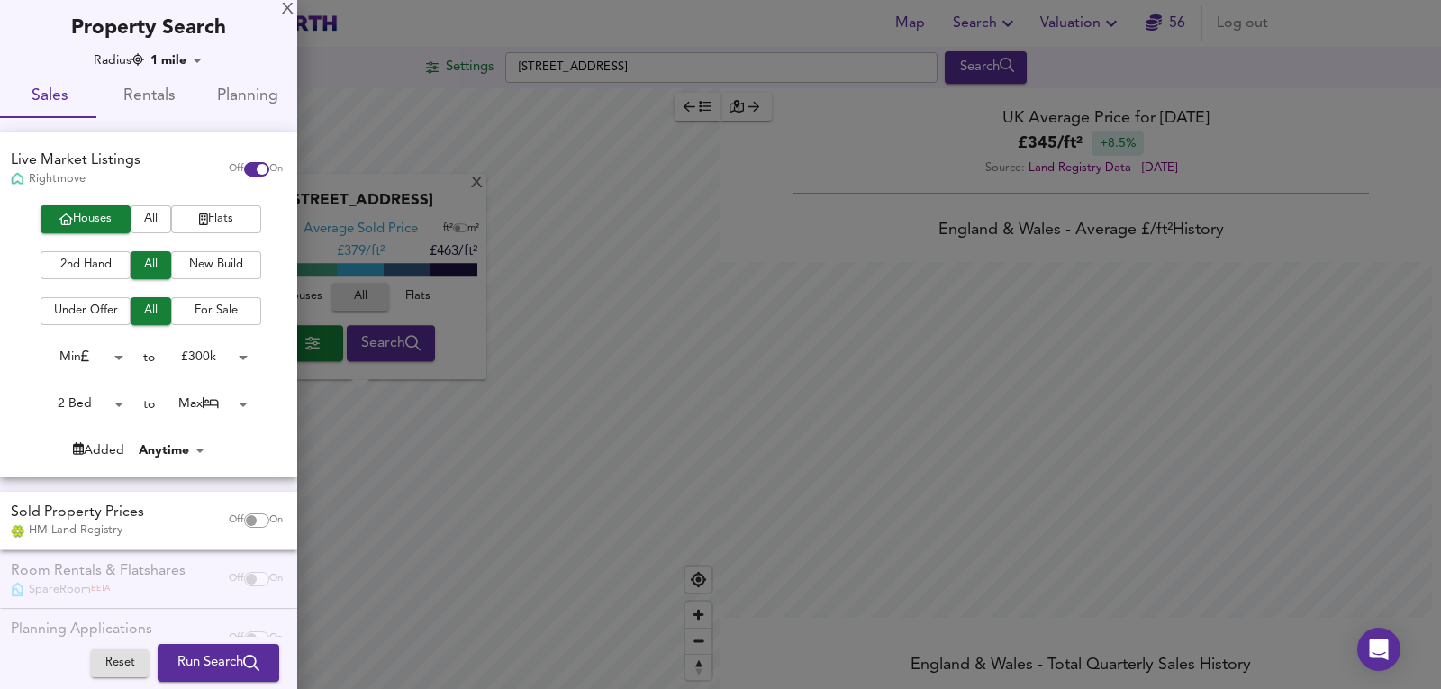
click at [177, 652] on span "Run Search" at bounding box center [218, 662] width 82 height 23
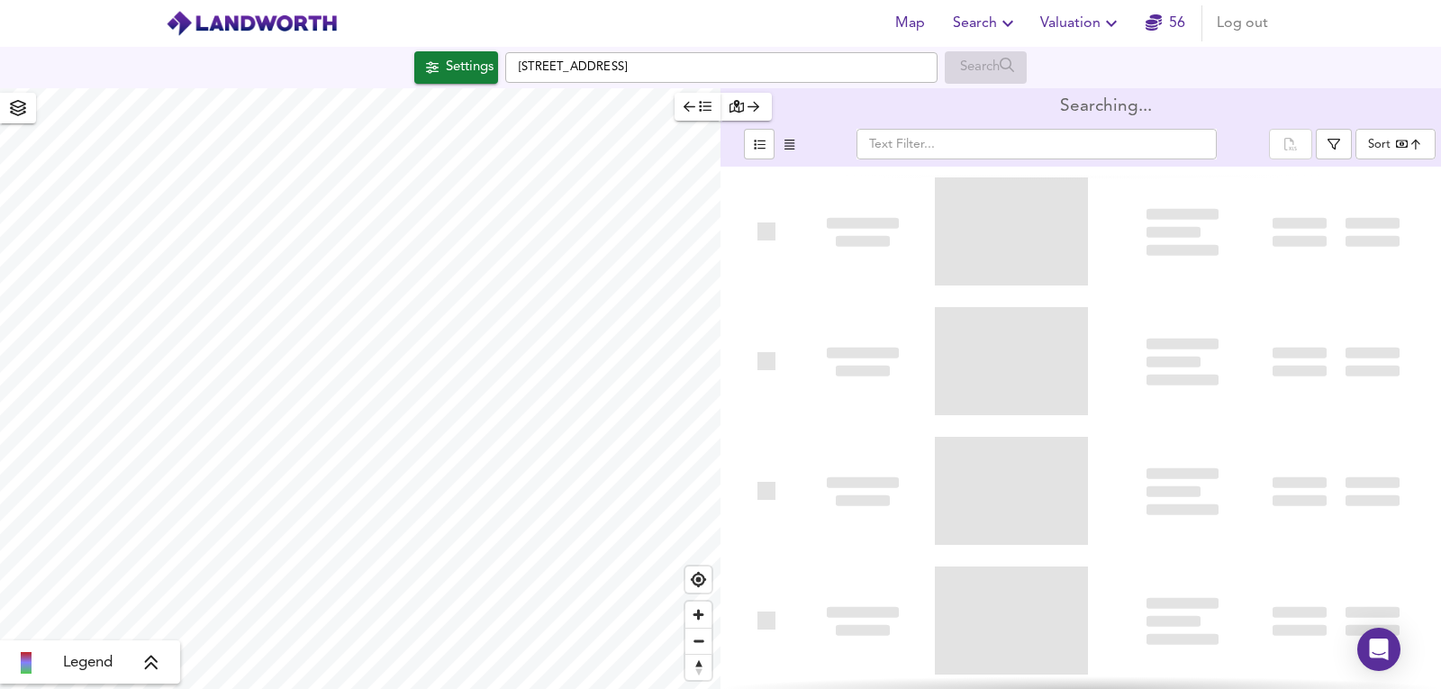
type input "bestdeal"
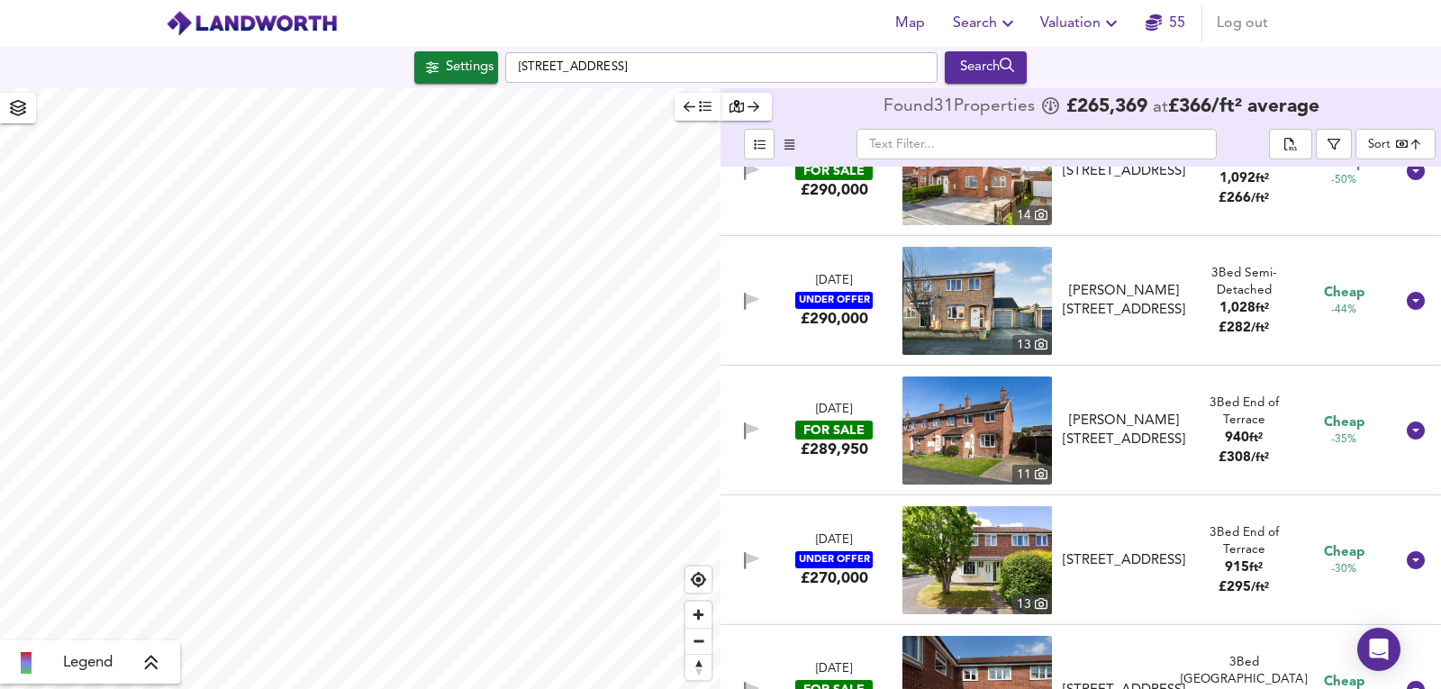
scroll to position [601, 0]
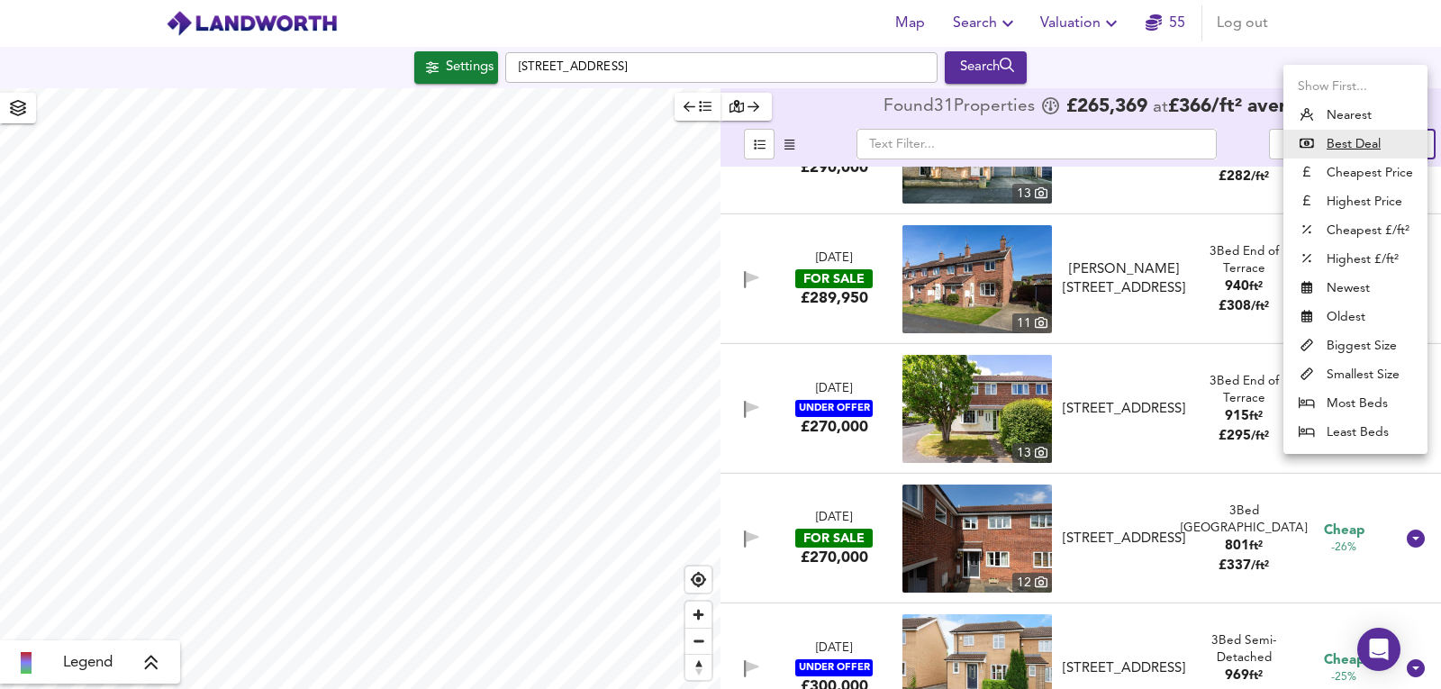
click at [1406, 133] on body "Map Search Valuation 55 Log out Settings [GEOGRAPHIC_DATA] 5AG Search Legend Fo…" at bounding box center [720, 344] width 1441 height 689
click at [1390, 144] on li "Best Deal" at bounding box center [1355, 144] width 144 height 29
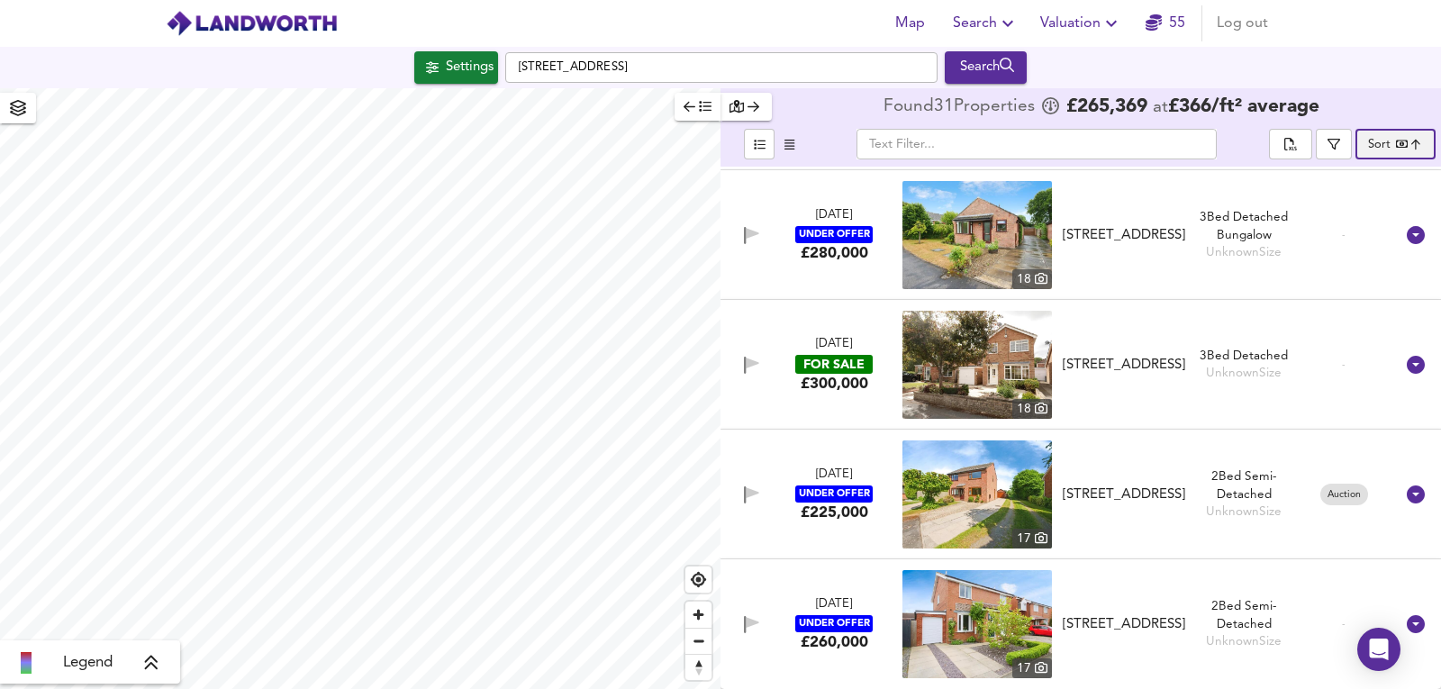
scroll to position [3137, 0]
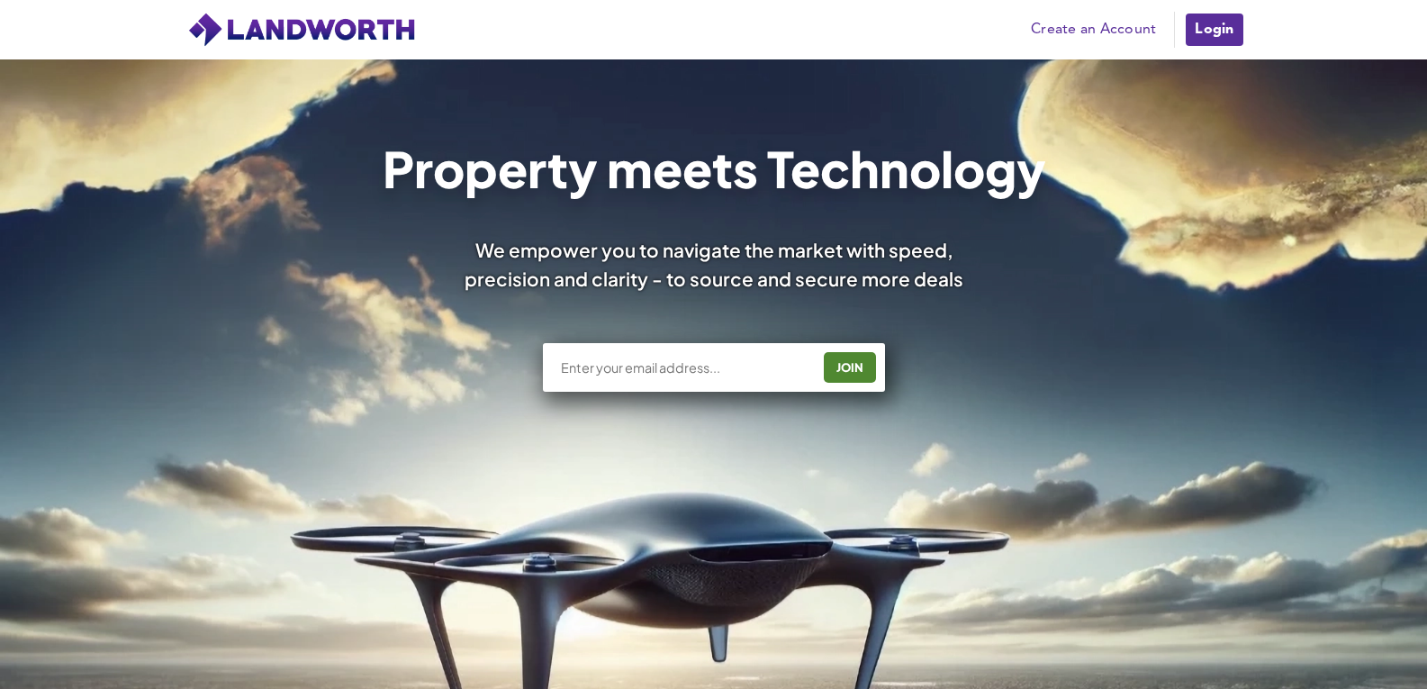
click at [1215, 32] on link "Login" at bounding box center [1214, 30] width 60 height 36
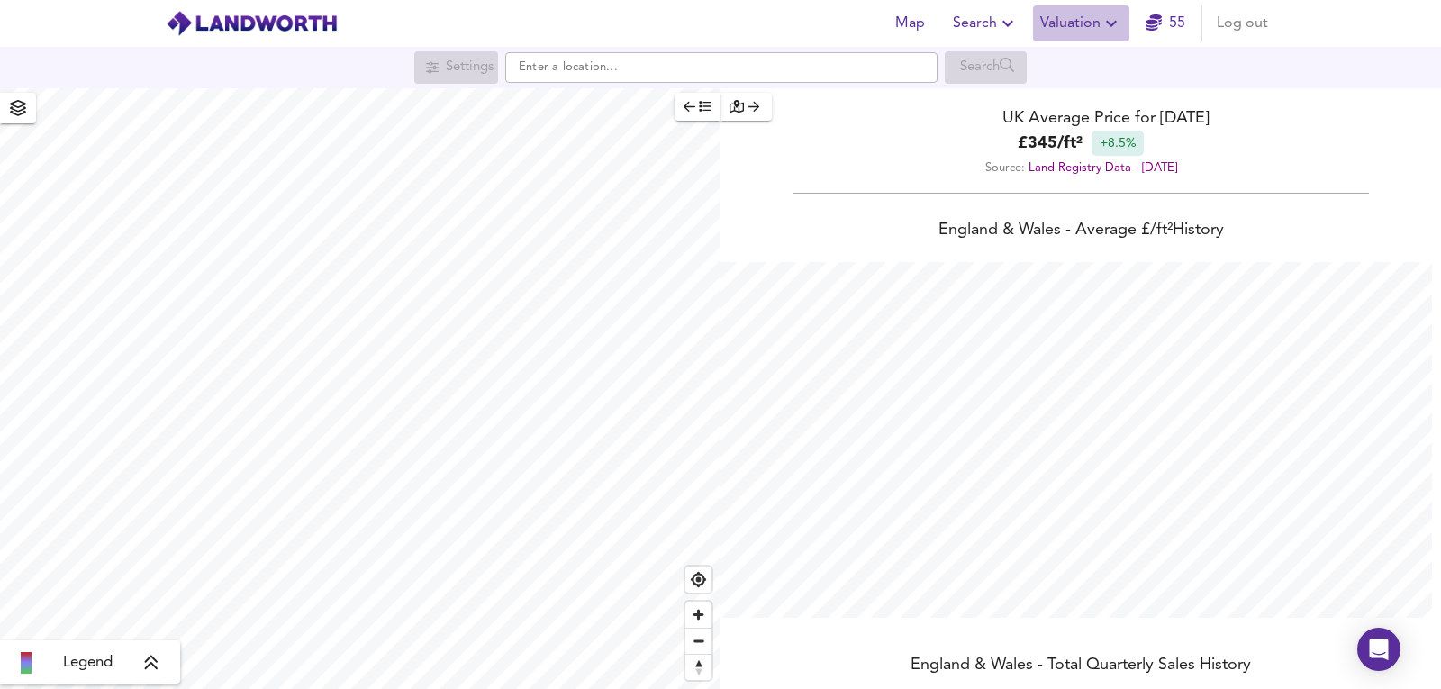
click at [1100, 15] on span "Valuation" at bounding box center [1081, 23] width 82 height 25
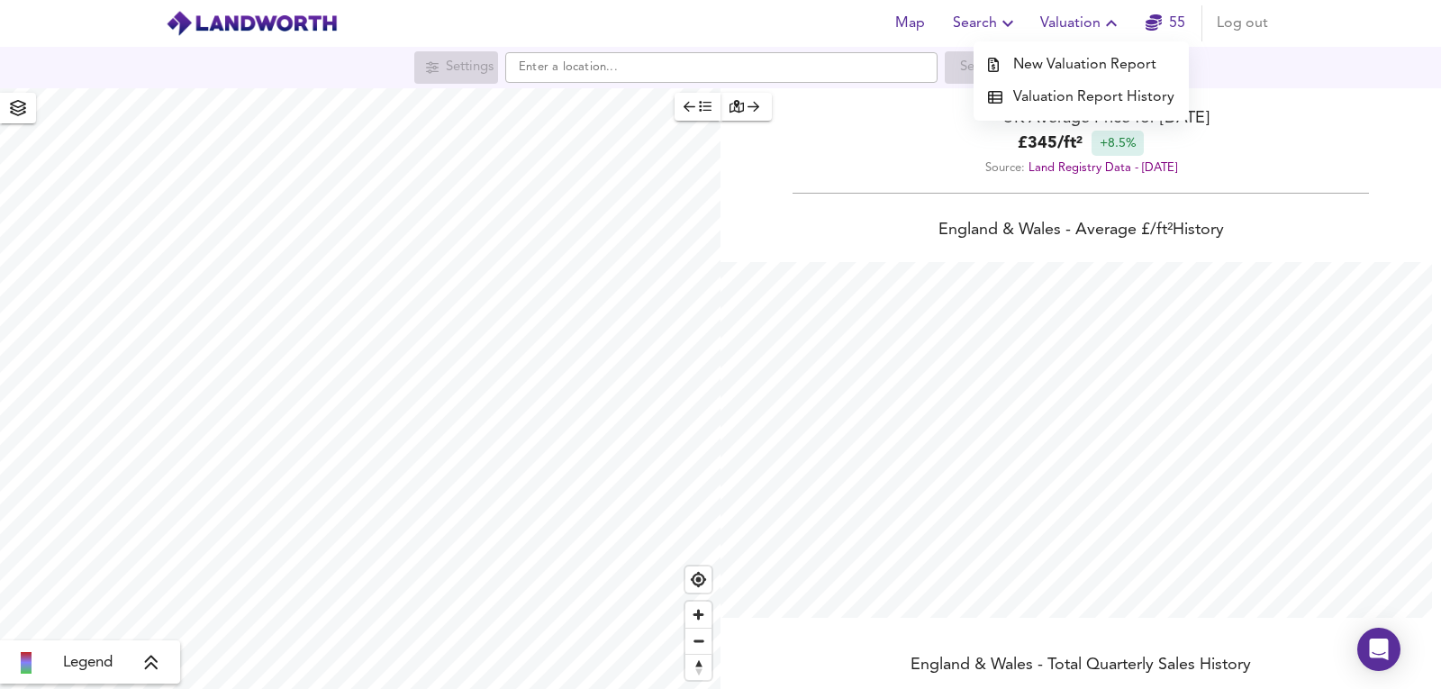
click at [1075, 63] on li "New Valuation Report" at bounding box center [1080, 65] width 215 height 32
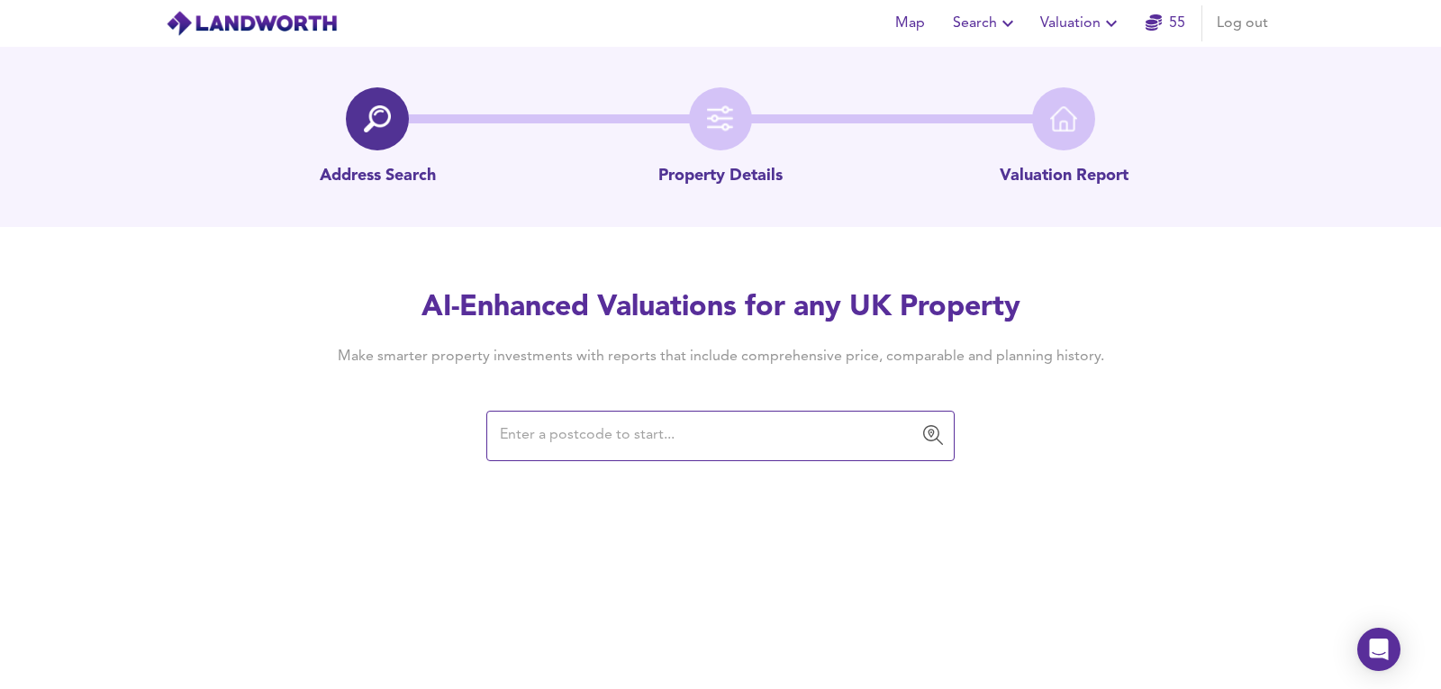
click at [547, 420] on input "text" at bounding box center [706, 436] width 425 height 34
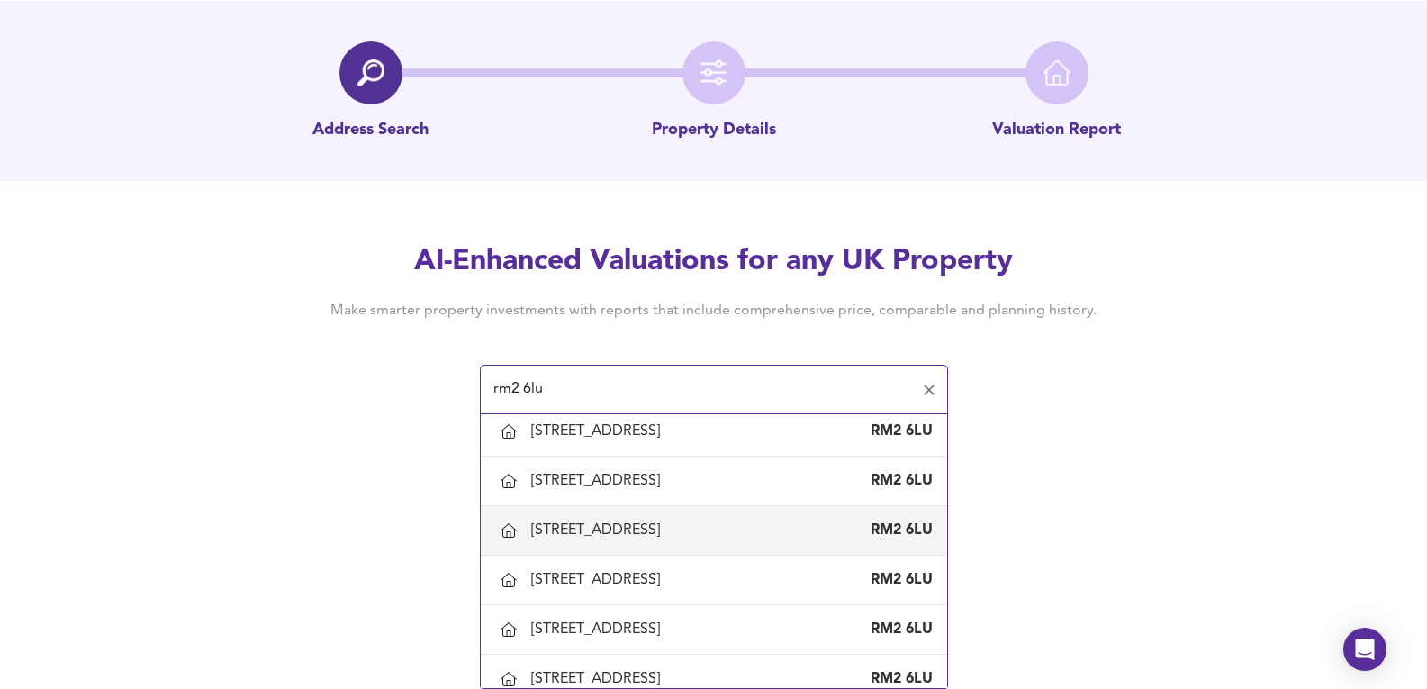
scroll to position [180, 0]
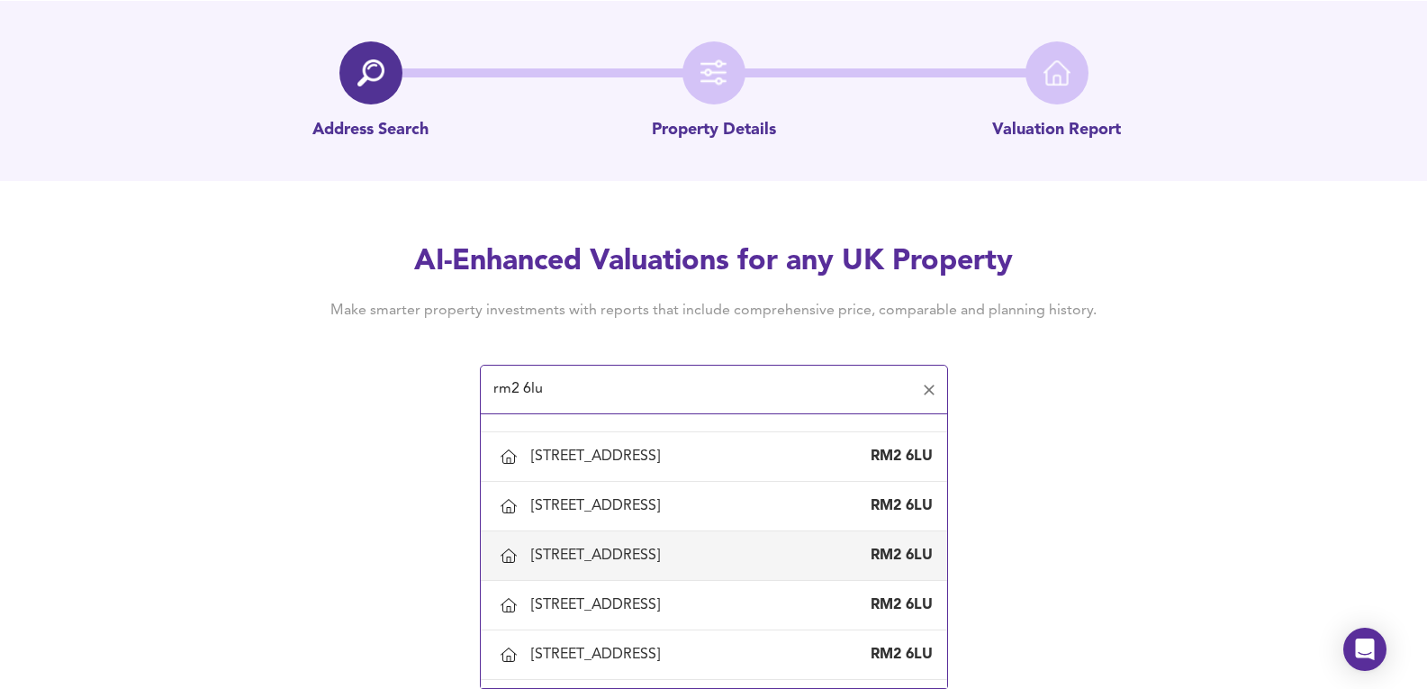
click at [644, 564] on div "[STREET_ADDRESS]" at bounding box center [599, 556] width 136 height 20
type input "[STREET_ADDRESS]"
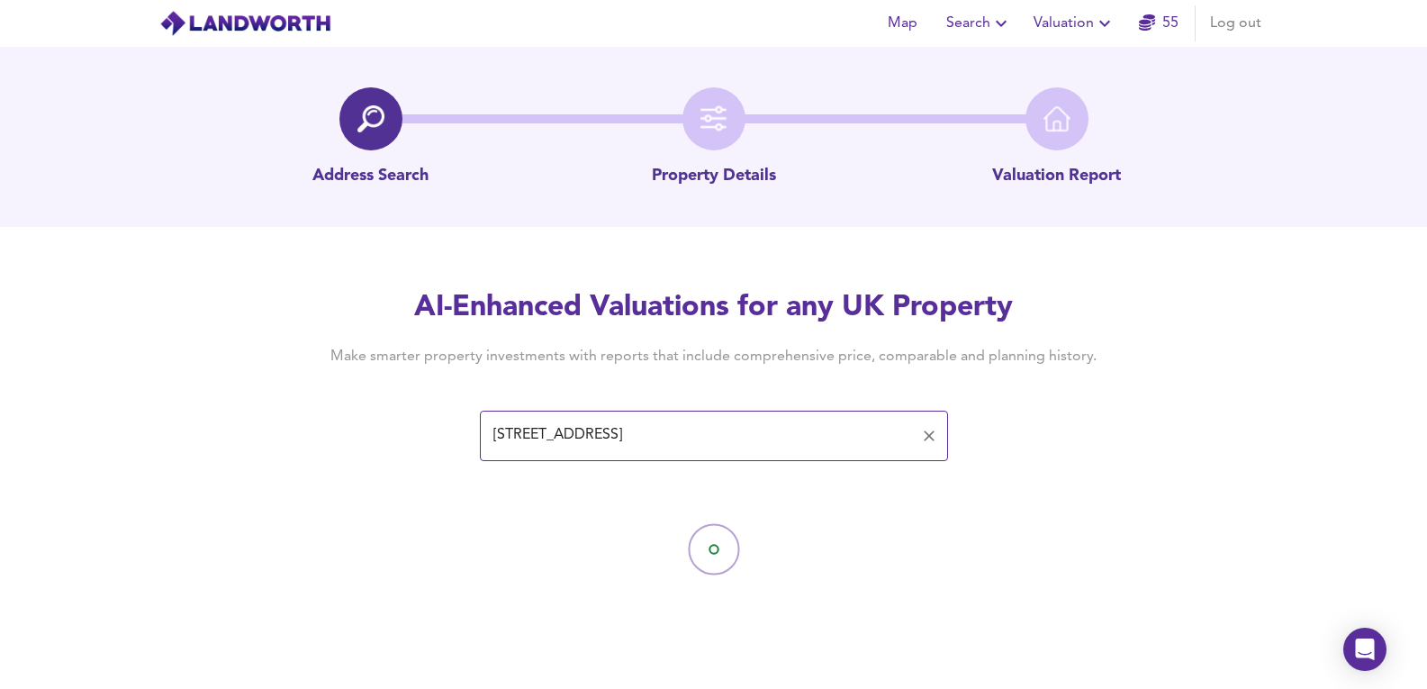
scroll to position [0, 0]
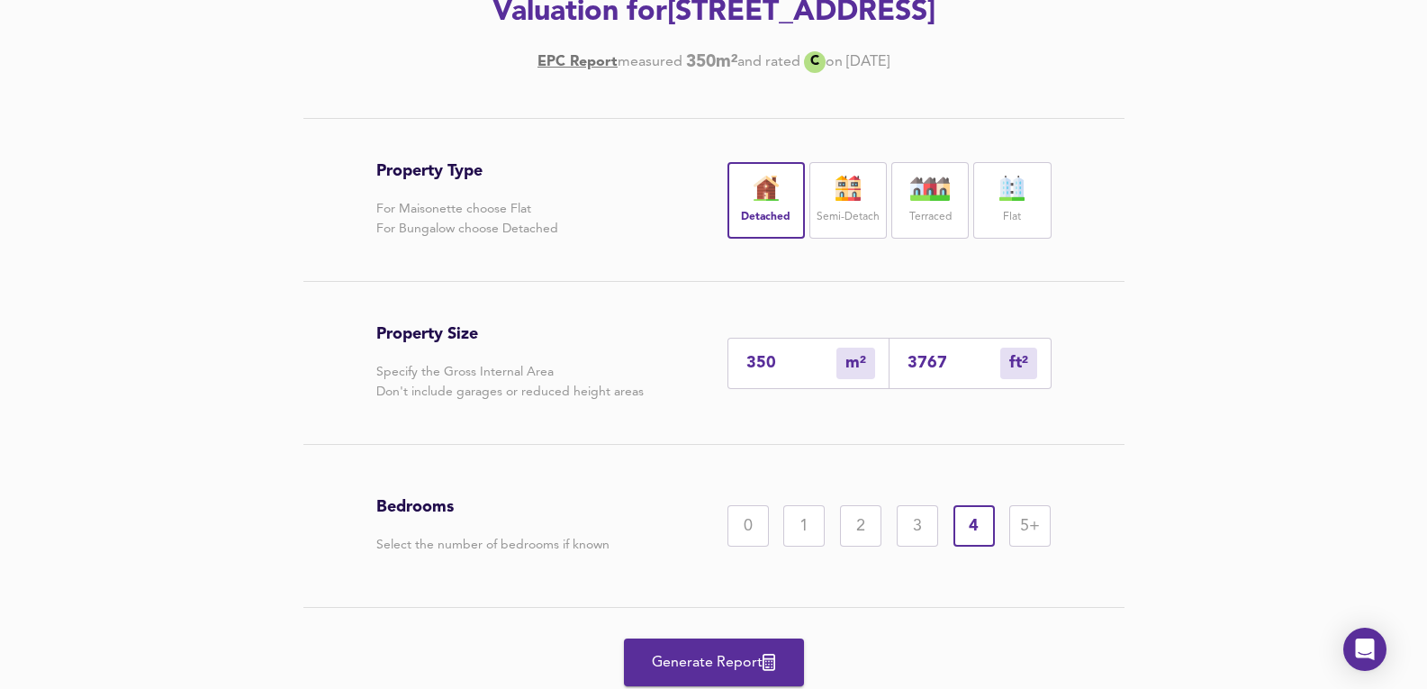
scroll to position [300, 0]
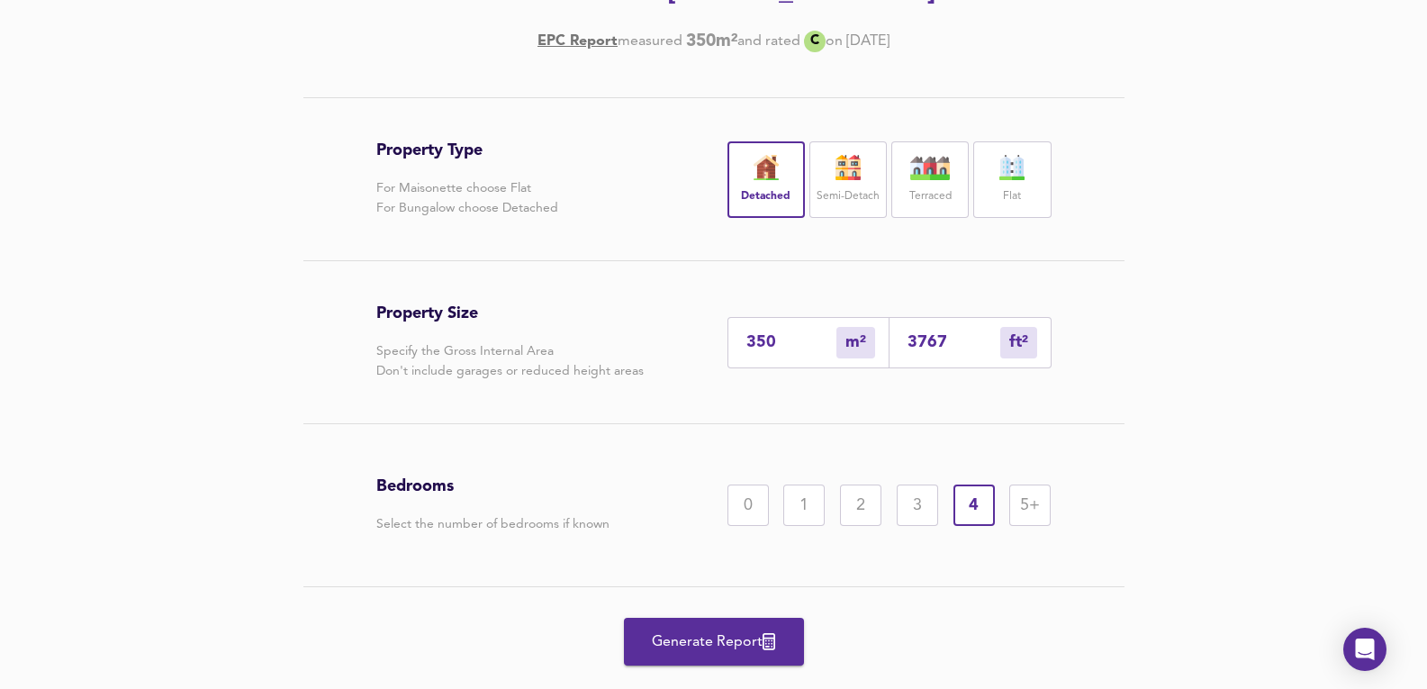
click at [720, 641] on span "Generate Report" at bounding box center [714, 641] width 144 height 25
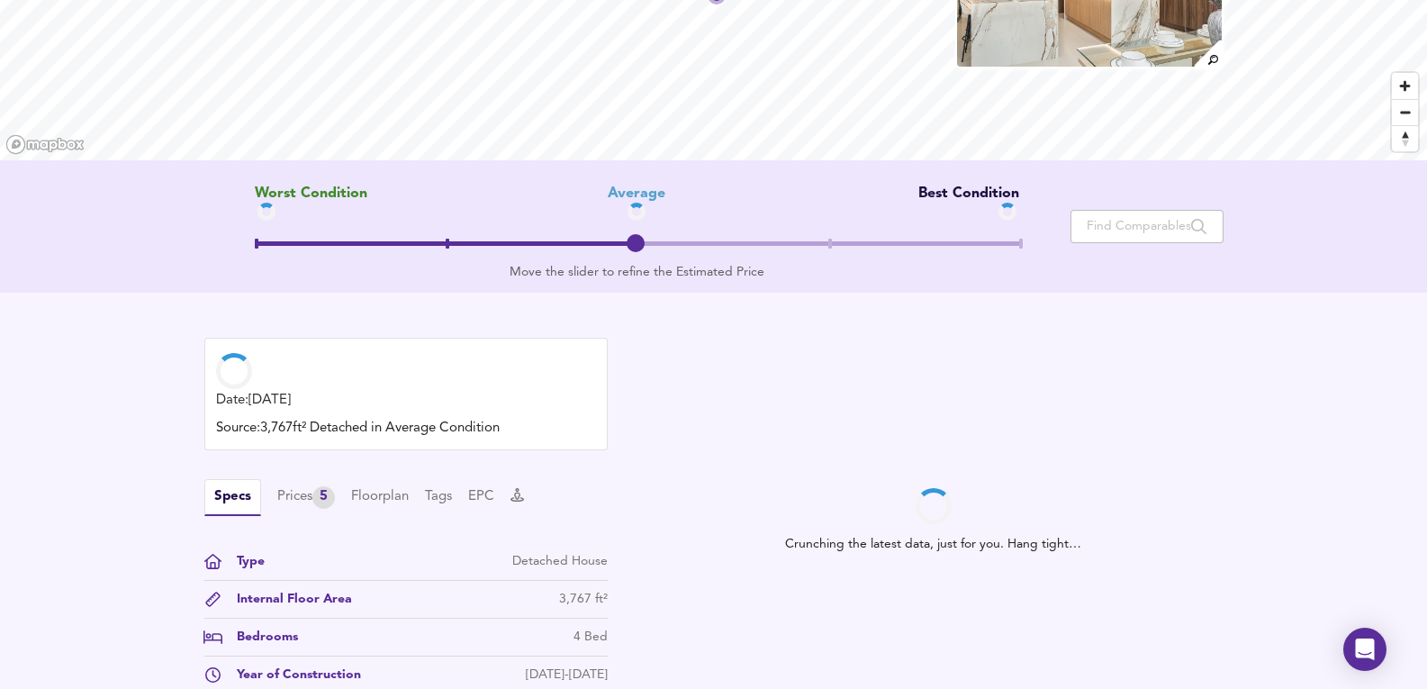
scroll to position [300, 0]
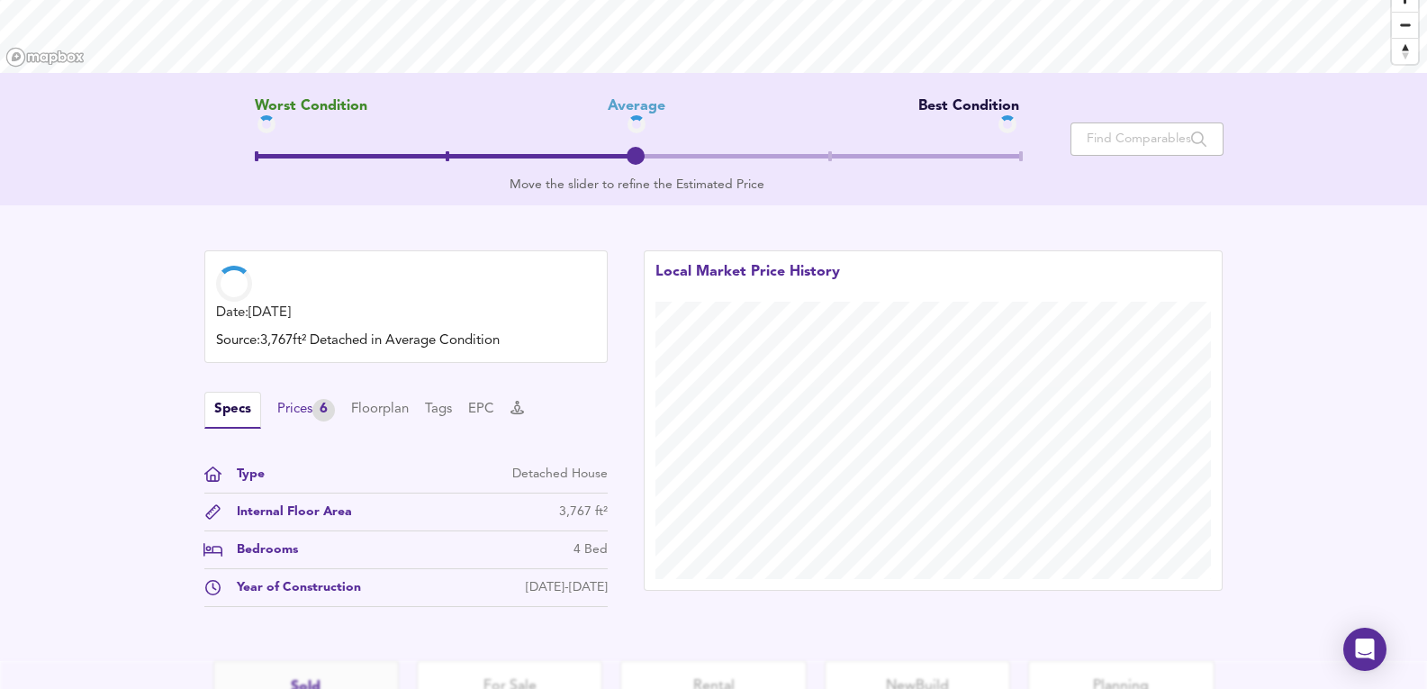
click at [325, 418] on div "6" at bounding box center [323, 410] width 23 height 23
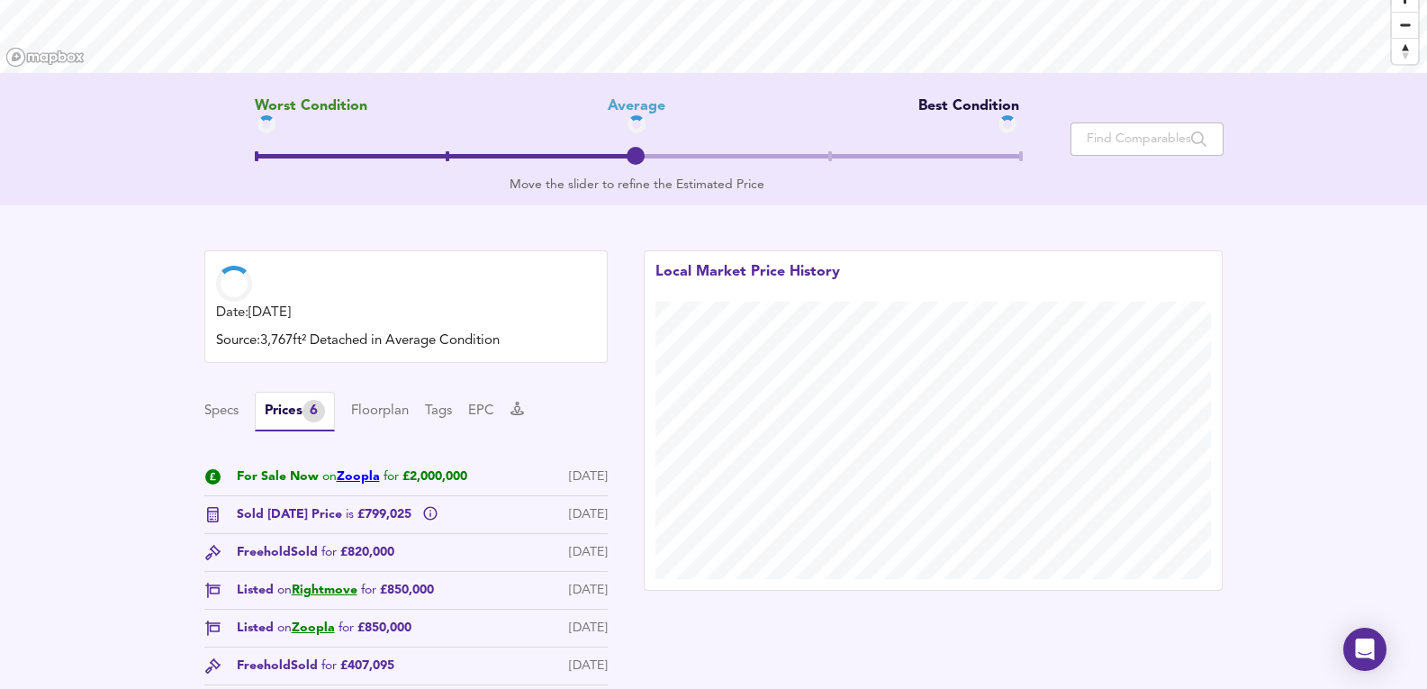
click at [364, 471] on link "Zoopla" at bounding box center [358, 476] width 43 height 13
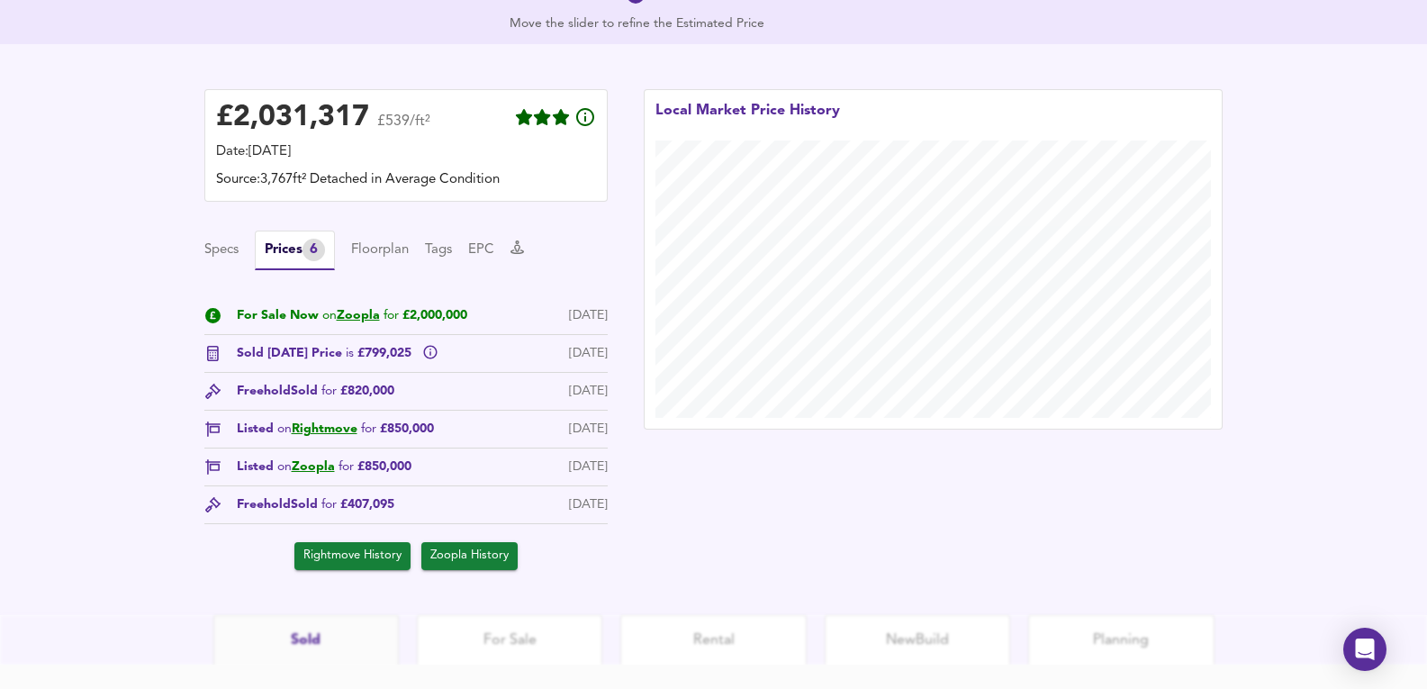
scroll to position [480, 0]
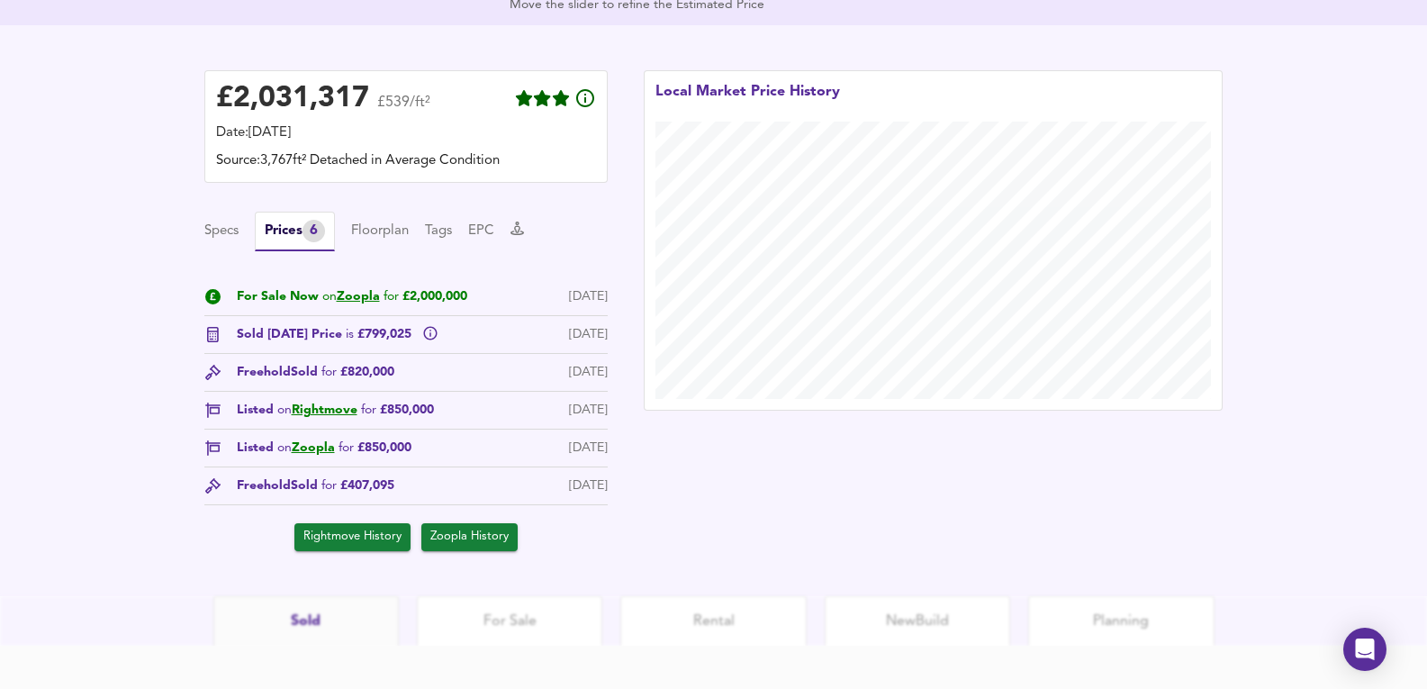
click at [569, 337] on div "[DATE]" at bounding box center [588, 334] width 39 height 19
drag, startPoint x: 312, startPoint y: 339, endPoint x: 416, endPoint y: 345, distance: 104.6
click at [416, 344] on div "Sold [DATE] Price is £799,025" at bounding box center [338, 334] width 202 height 19
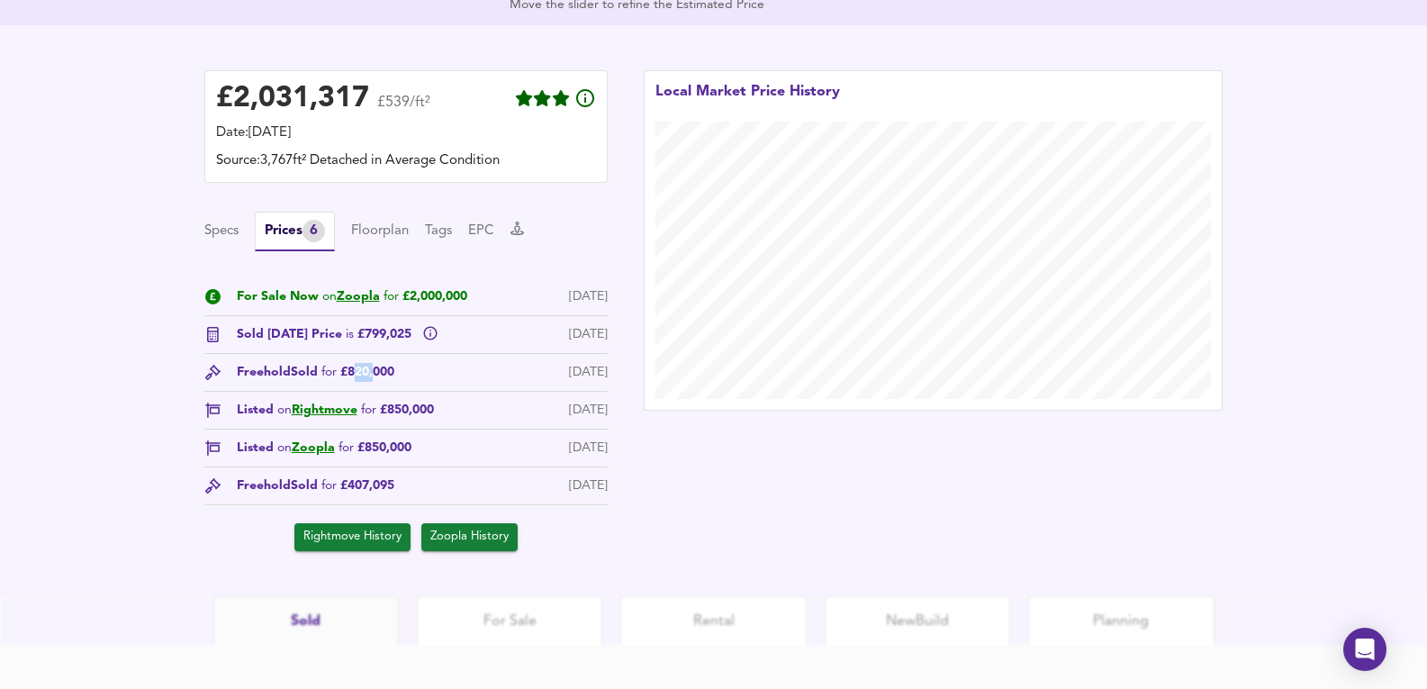
drag, startPoint x: 355, startPoint y: 382, endPoint x: 393, endPoint y: 375, distance: 39.2
click at [392, 376] on span "Sold for £820,000" at bounding box center [343, 372] width 104 height 19
click at [393, 375] on span "Sold for £820,000" at bounding box center [343, 372] width 104 height 19
click at [337, 416] on link "Rightmove" at bounding box center [325, 409] width 66 height 13
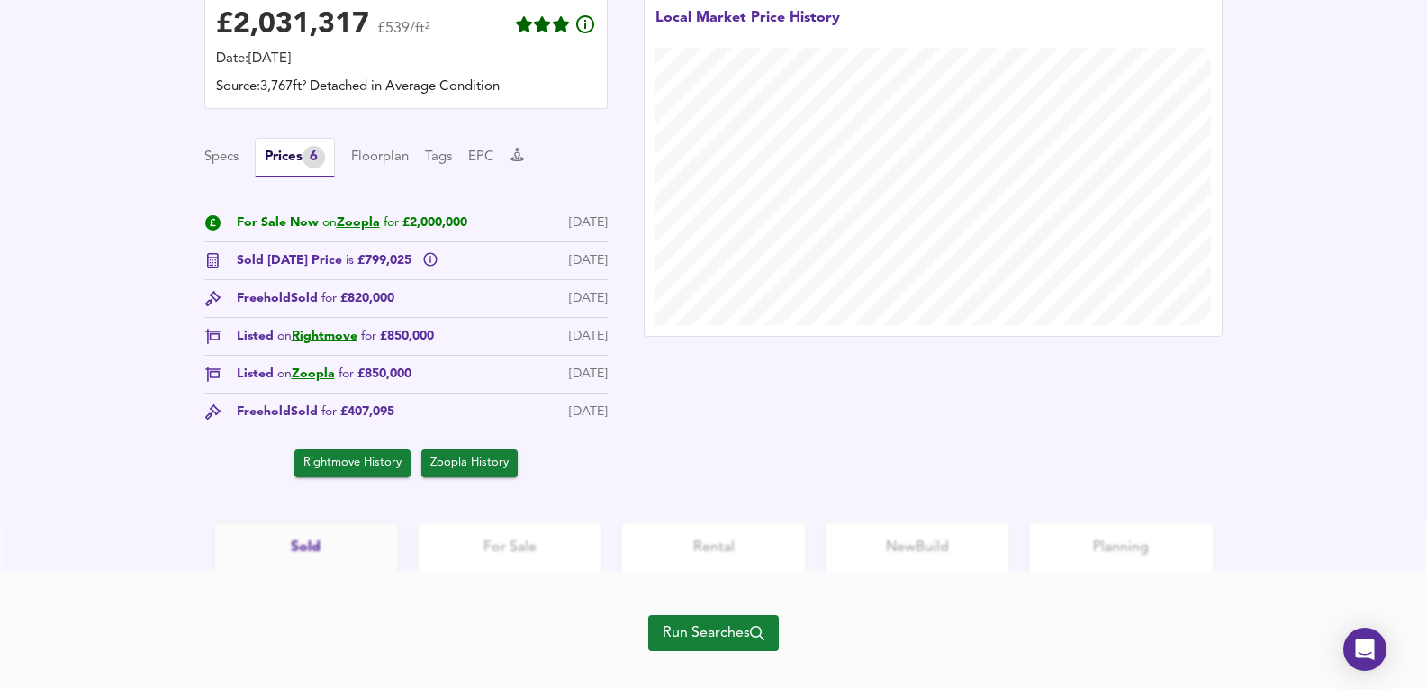
scroll to position [582, 0]
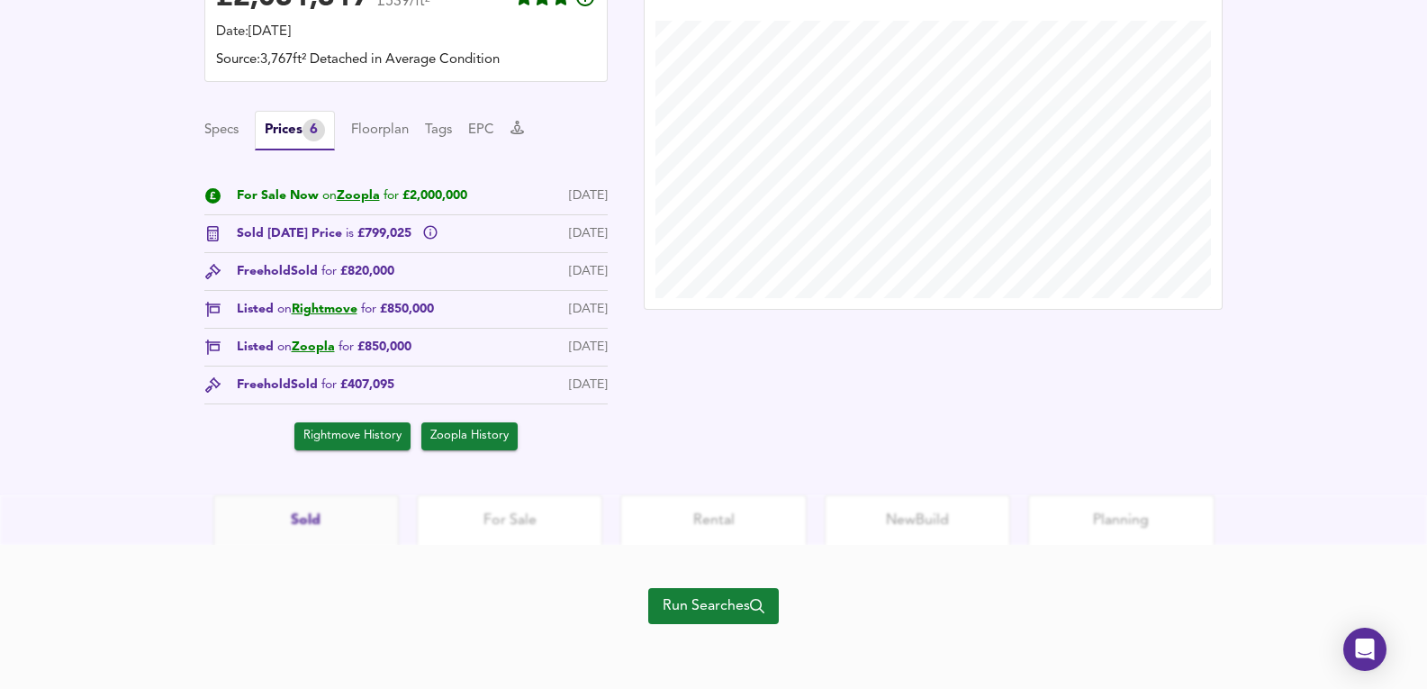
click at [711, 586] on div "Run Searches" at bounding box center [713, 617] width 131 height 144
click at [700, 595] on span "Run Searches" at bounding box center [714, 605] width 102 height 25
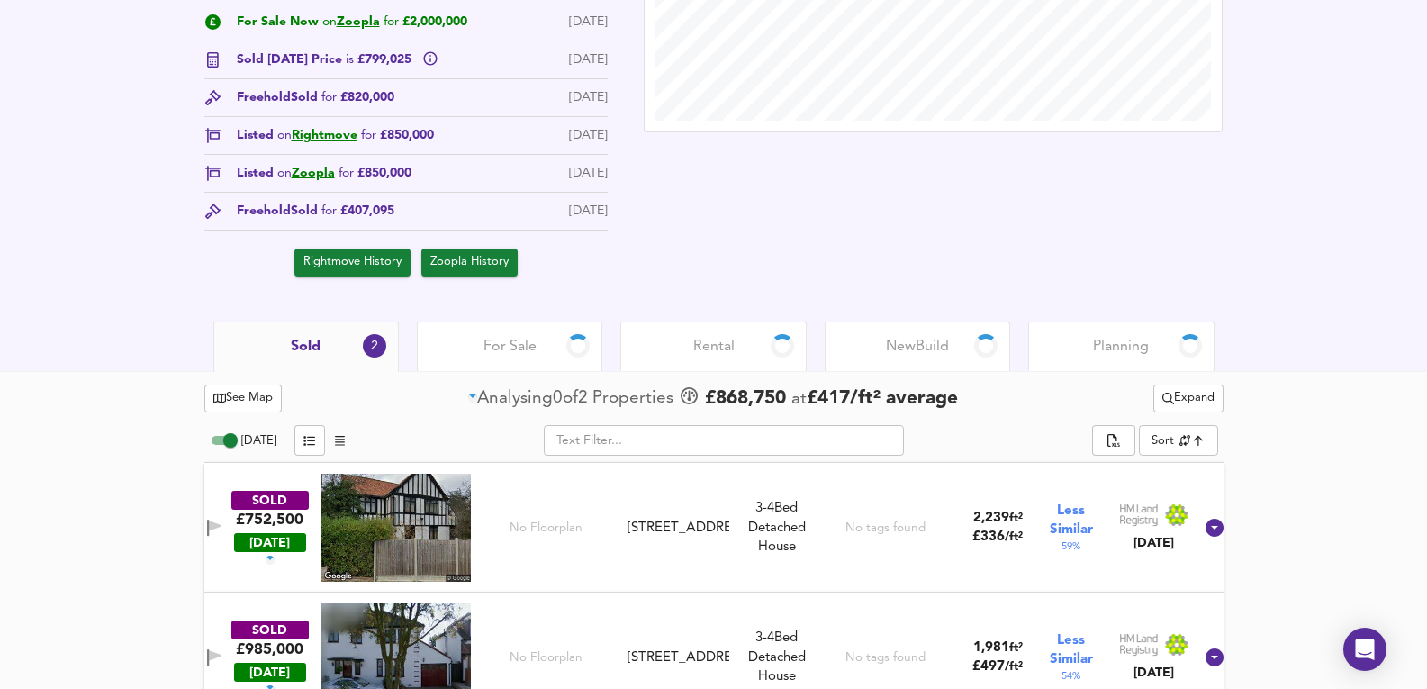
scroll to position [726, 0]
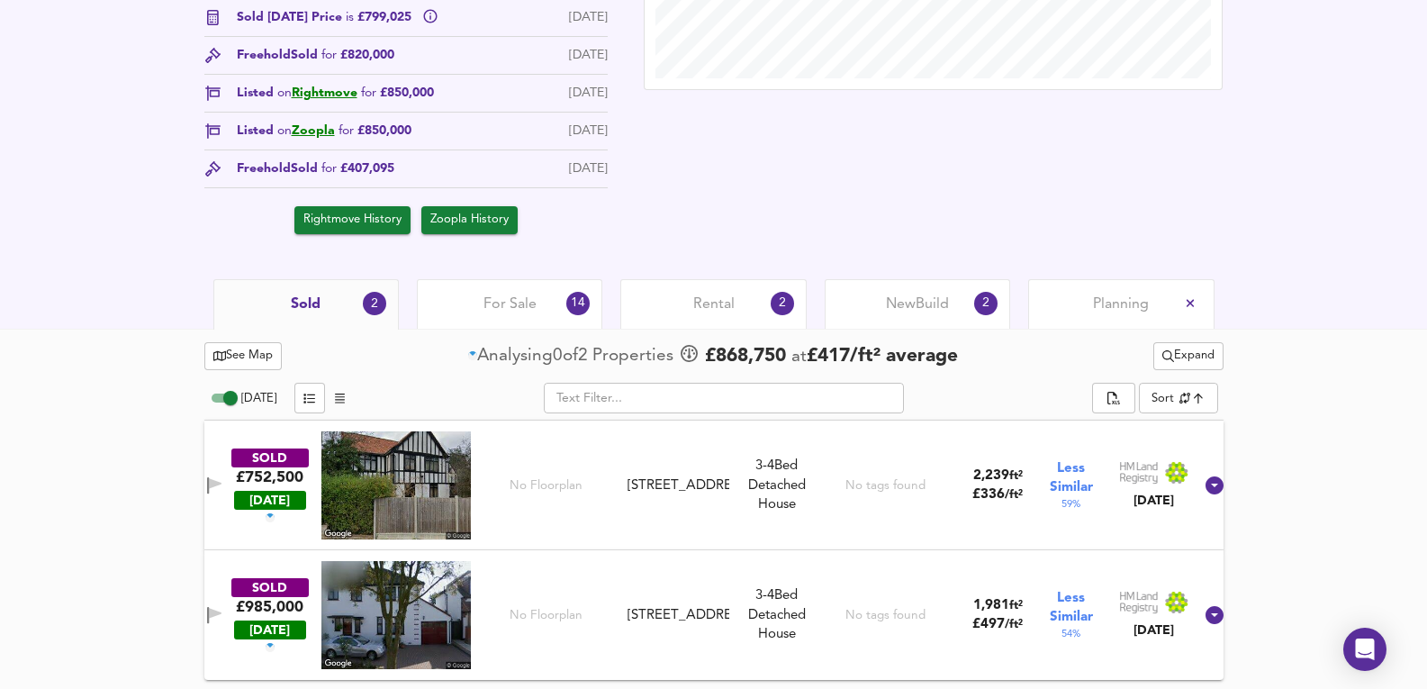
click at [530, 298] on span "For Sale" at bounding box center [509, 304] width 53 height 20
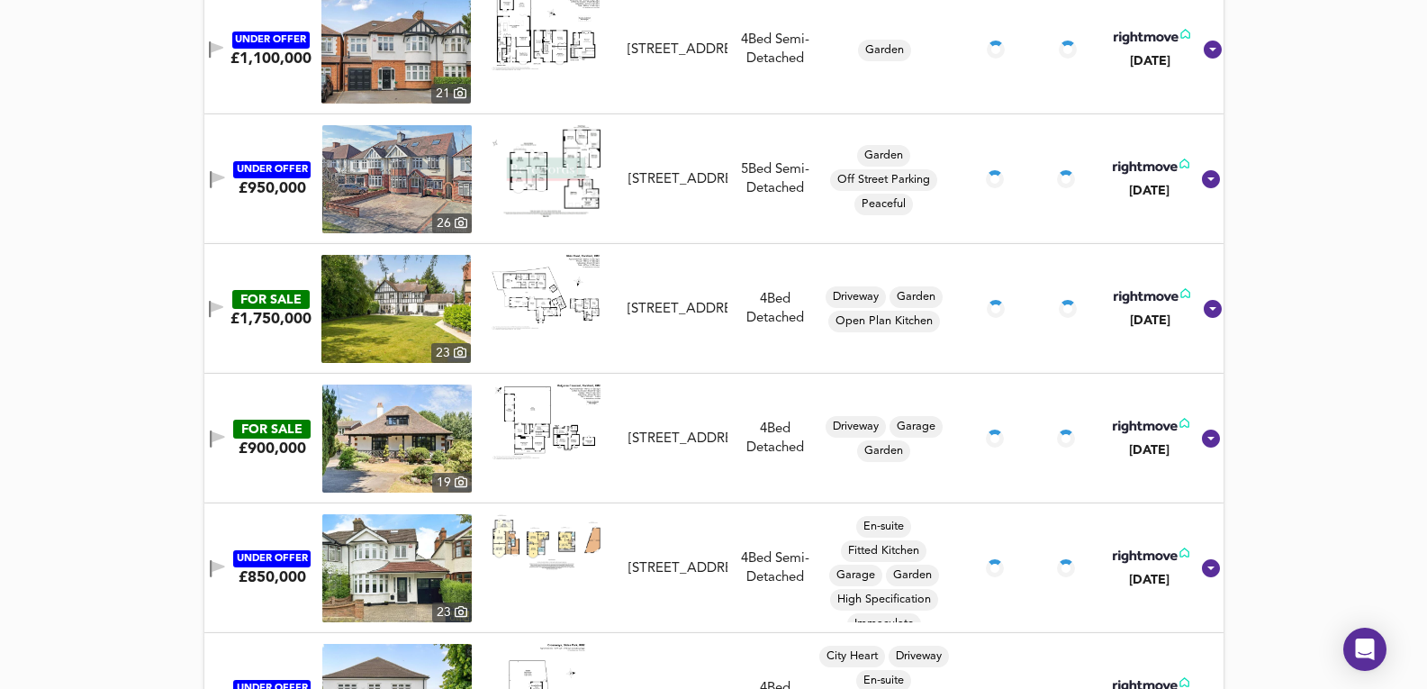
scroll to position [772, 0]
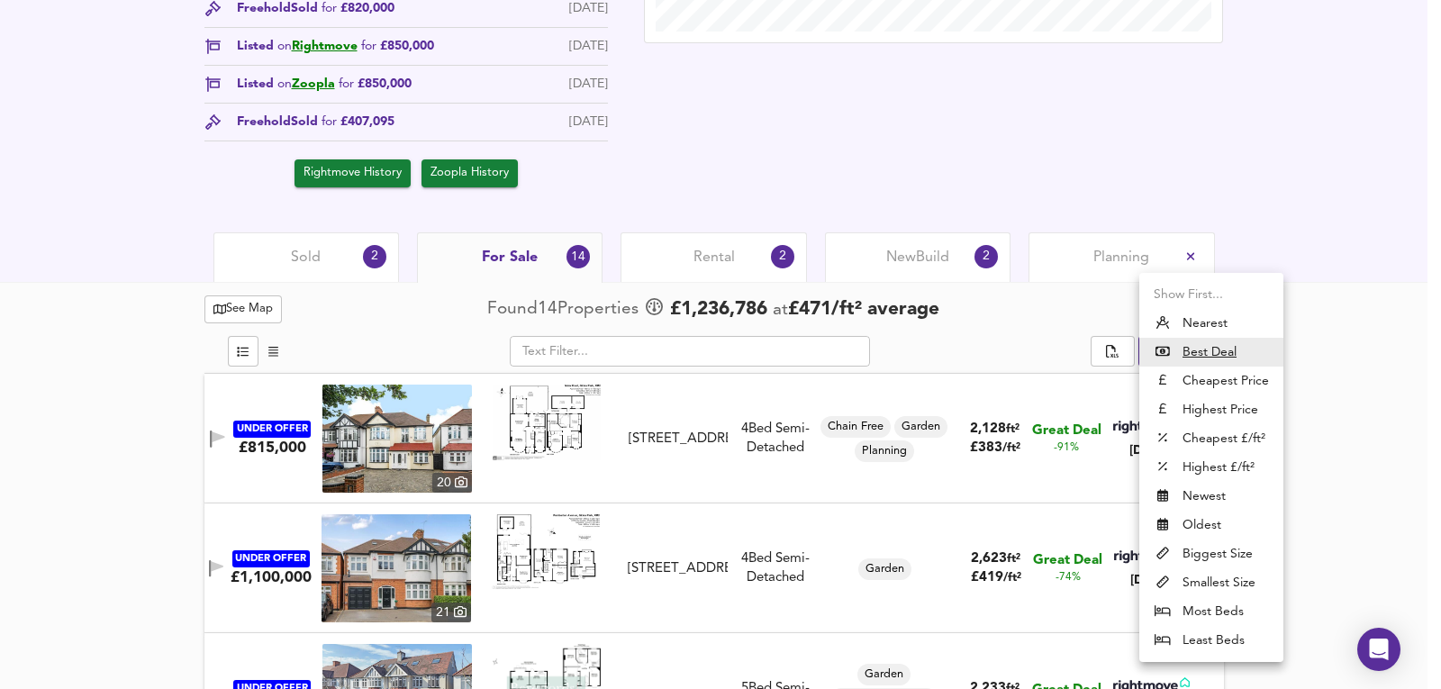
click at [1191, 334] on li "Nearest" at bounding box center [1211, 323] width 144 height 29
type input "distancetocenter"
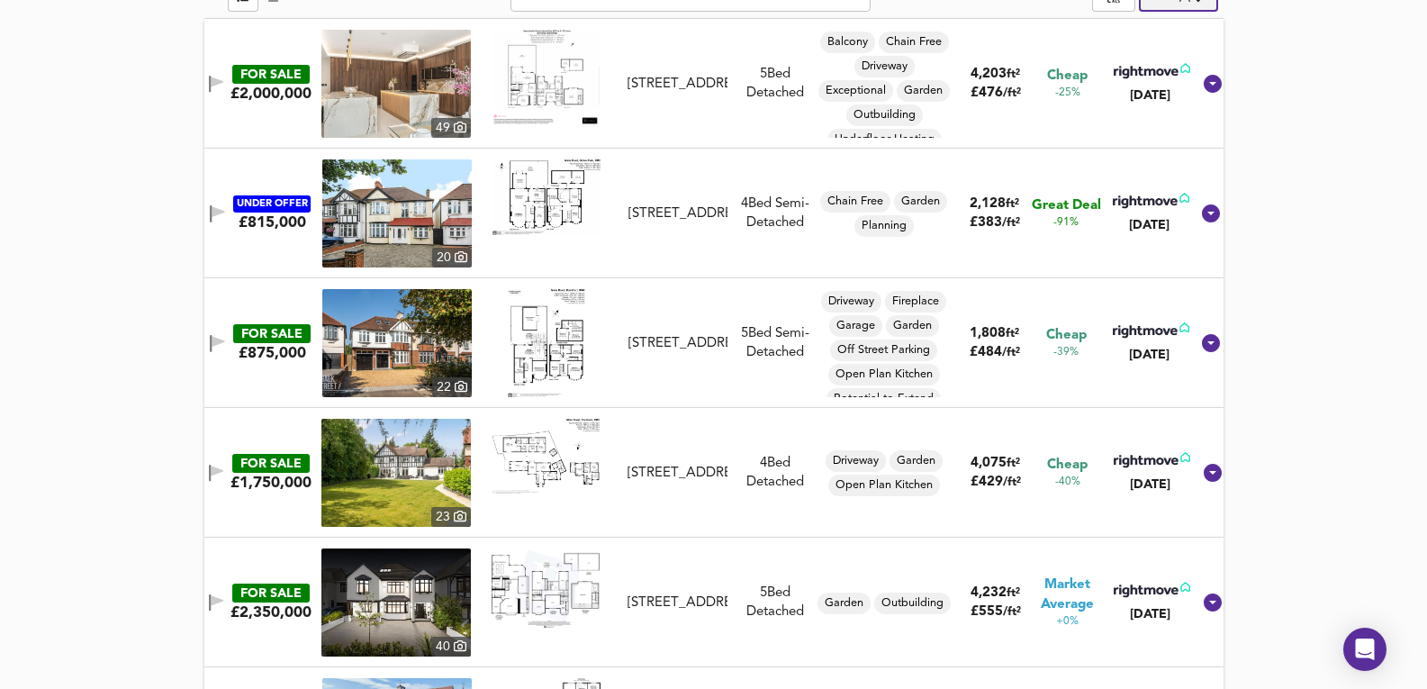
scroll to position [1191, 0]
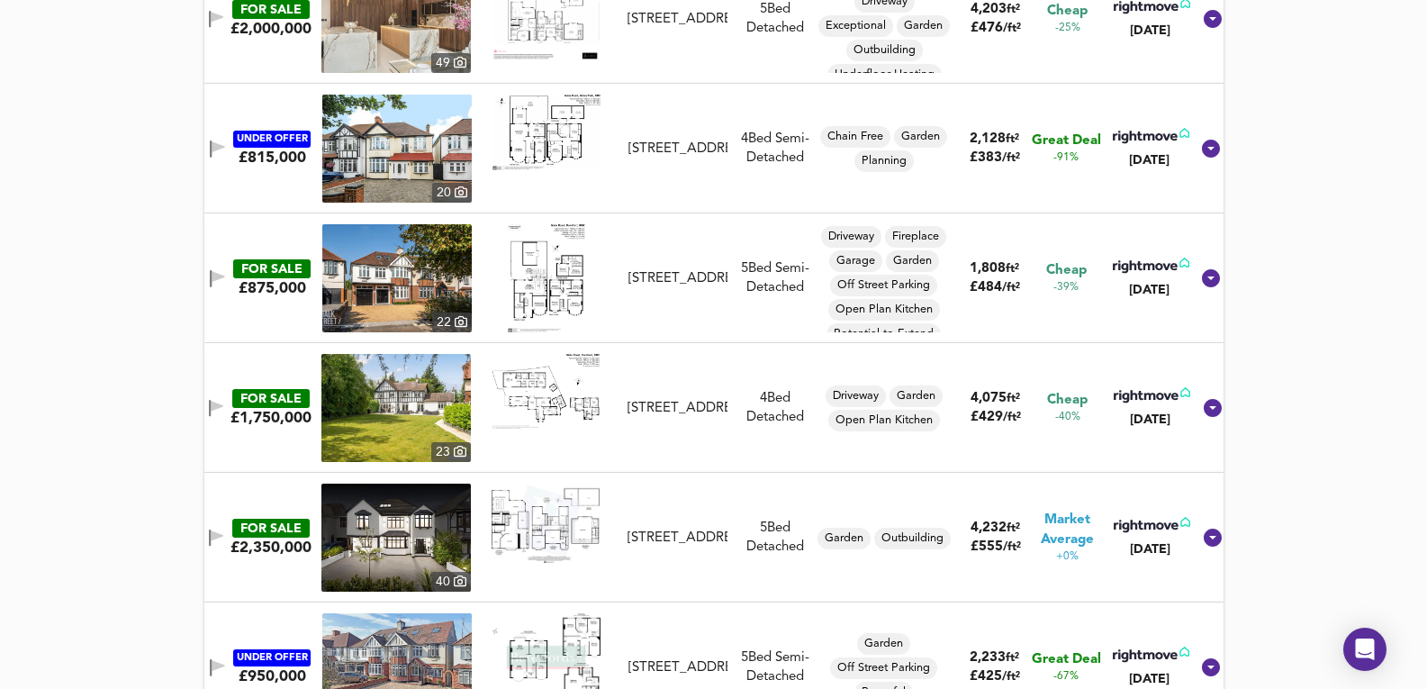
click at [464, 489] on img at bounding box center [395, 537] width 149 height 108
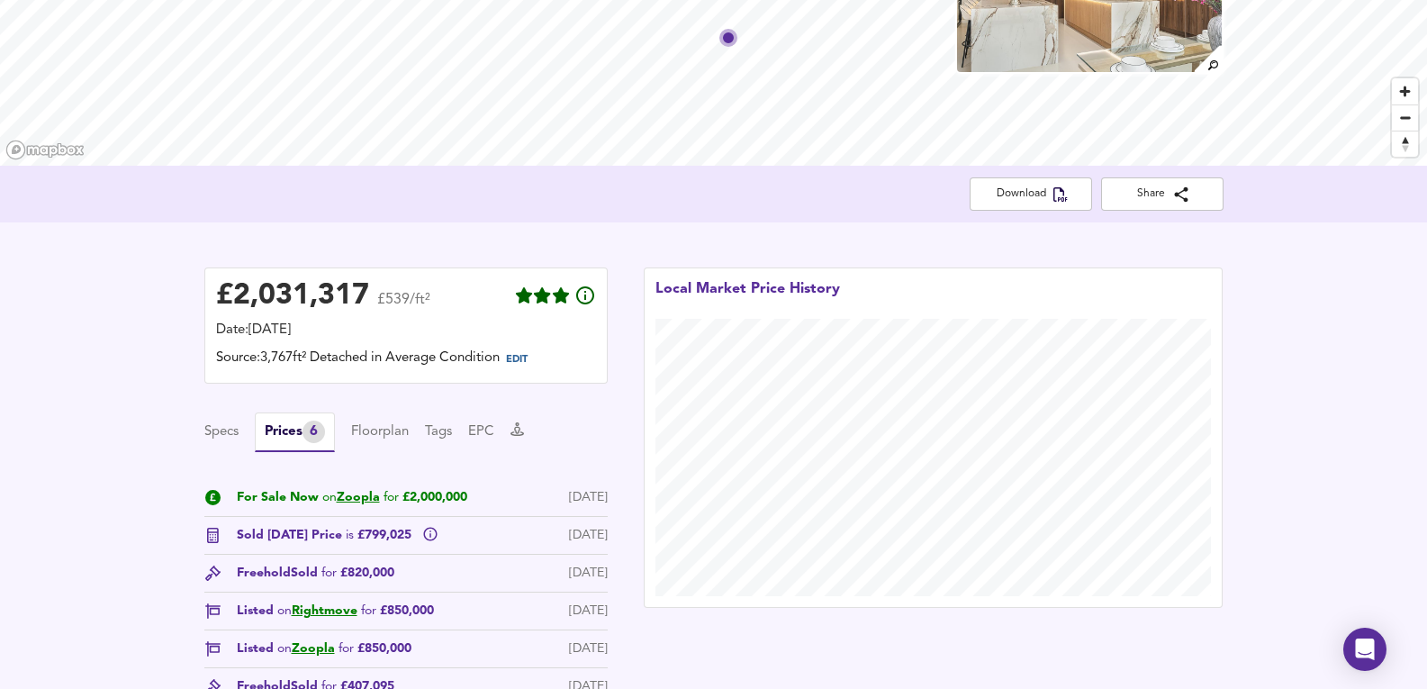
scroll to position [601, 0]
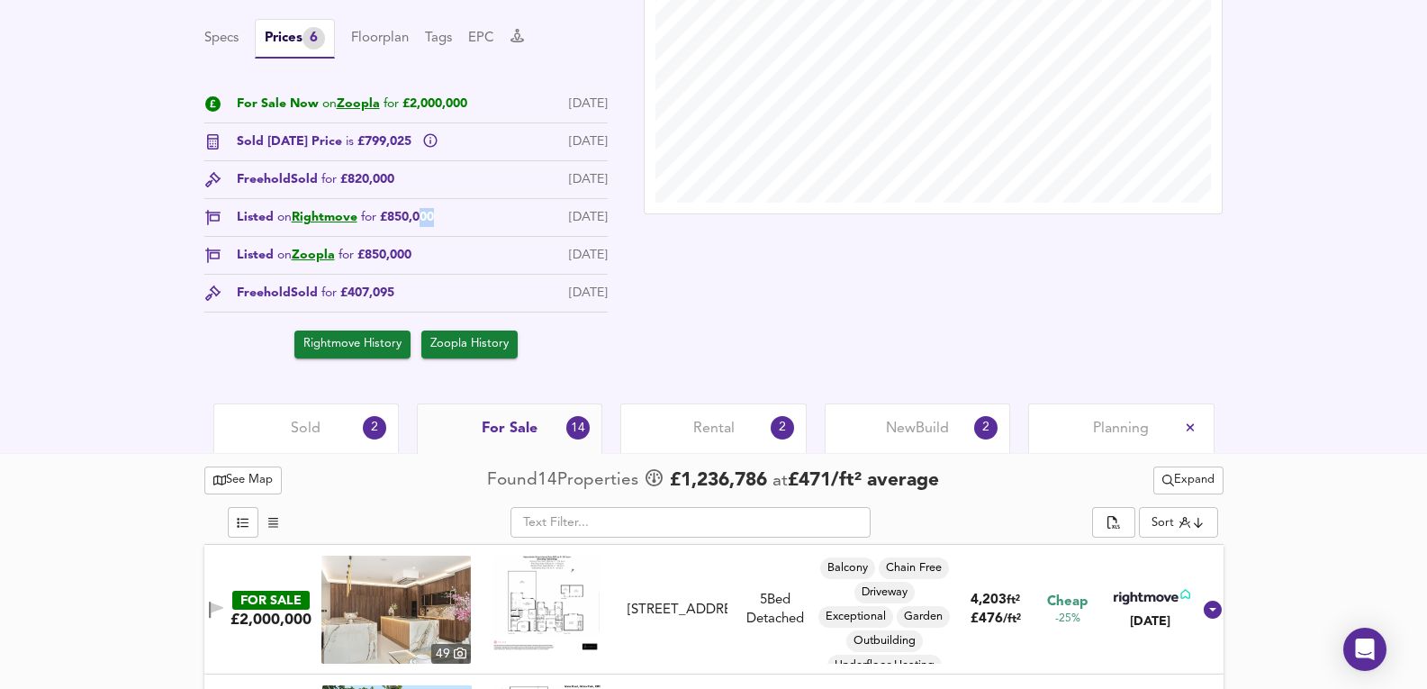
drag, startPoint x: 421, startPoint y: 213, endPoint x: 502, endPoint y: 227, distance: 82.2
click at [502, 227] on div "Listed on Rightmove for £850,000 [DATE]" at bounding box center [405, 222] width 403 height 29
drag, startPoint x: 581, startPoint y: 221, endPoint x: 504, endPoint y: 192, distance: 82.1
click at [504, 192] on div "For Sale Now on Zoopla for £2,000,000 [DATE] Sold [DATE] Price is £799,025 [DAT…" at bounding box center [405, 227] width 403 height 264
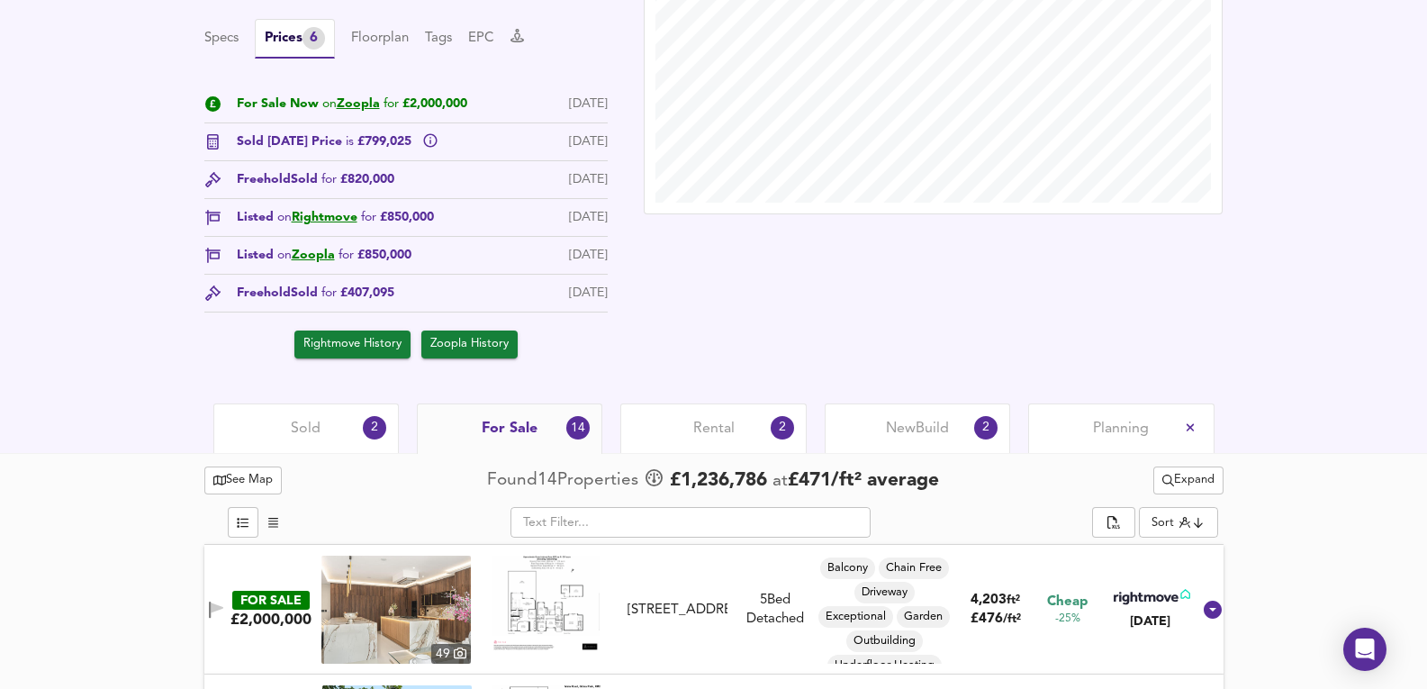
click at [587, 192] on div "Freehold Sold for £820,000 [DATE]" at bounding box center [405, 184] width 403 height 29
drag, startPoint x: 552, startPoint y: 167, endPoint x: 582, endPoint y: 167, distance: 29.7
click at [582, 167] on div "For Sale Now on Zoopla for £2,000,000 [DATE] Sold [DATE] Price is £799,025 [DAT…" at bounding box center [405, 227] width 403 height 264
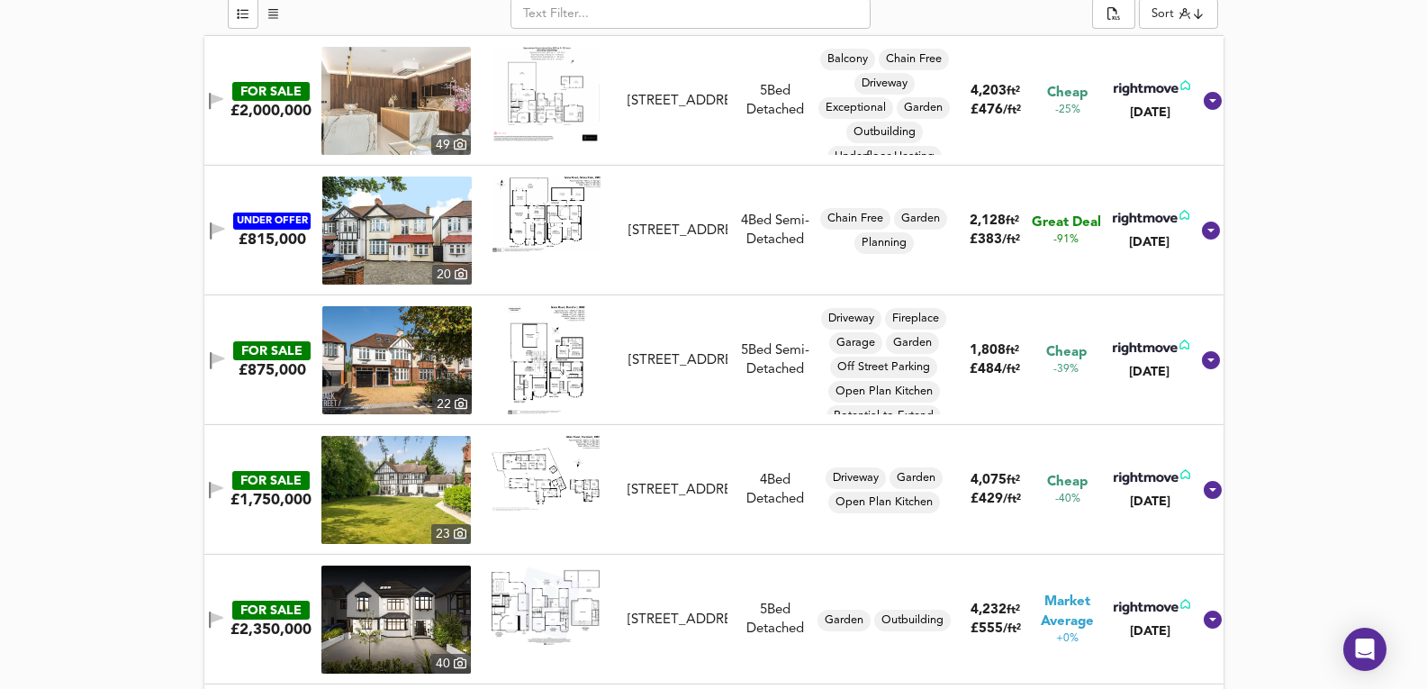
scroll to position [1261, 0]
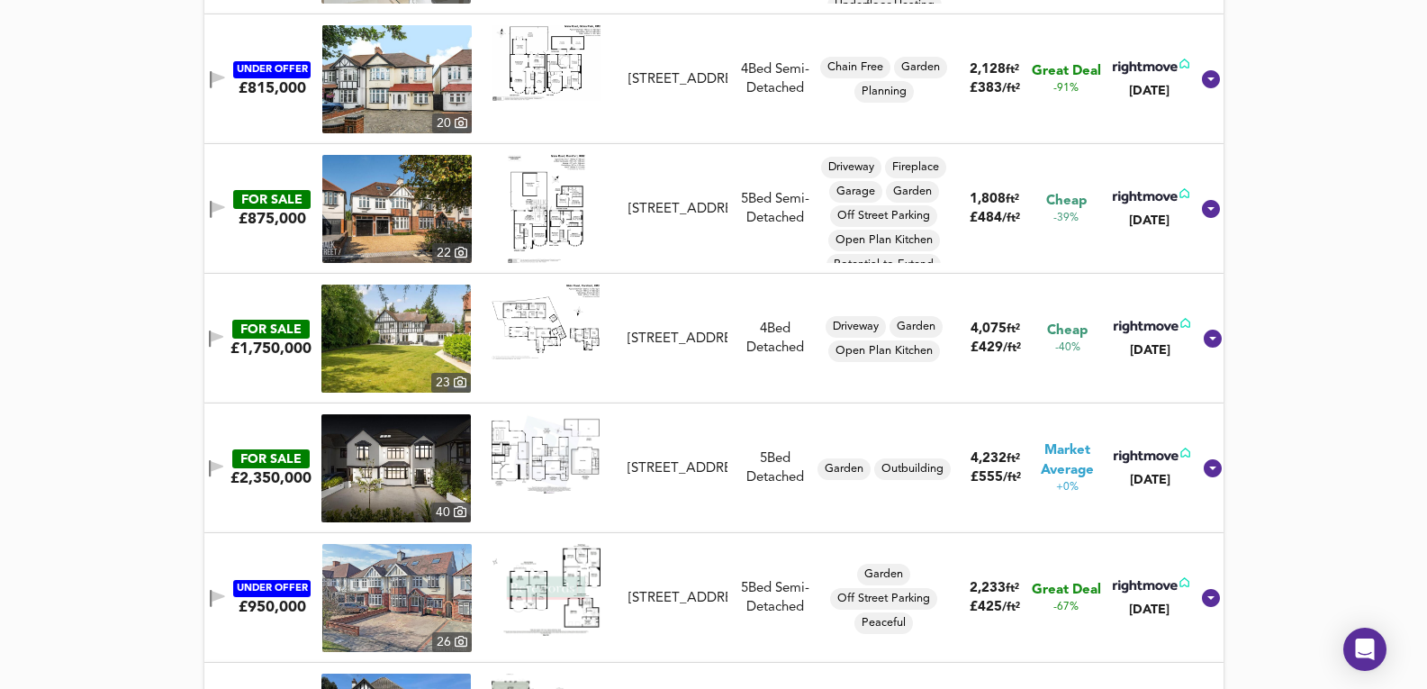
click at [419, 305] on img at bounding box center [395, 339] width 149 height 108
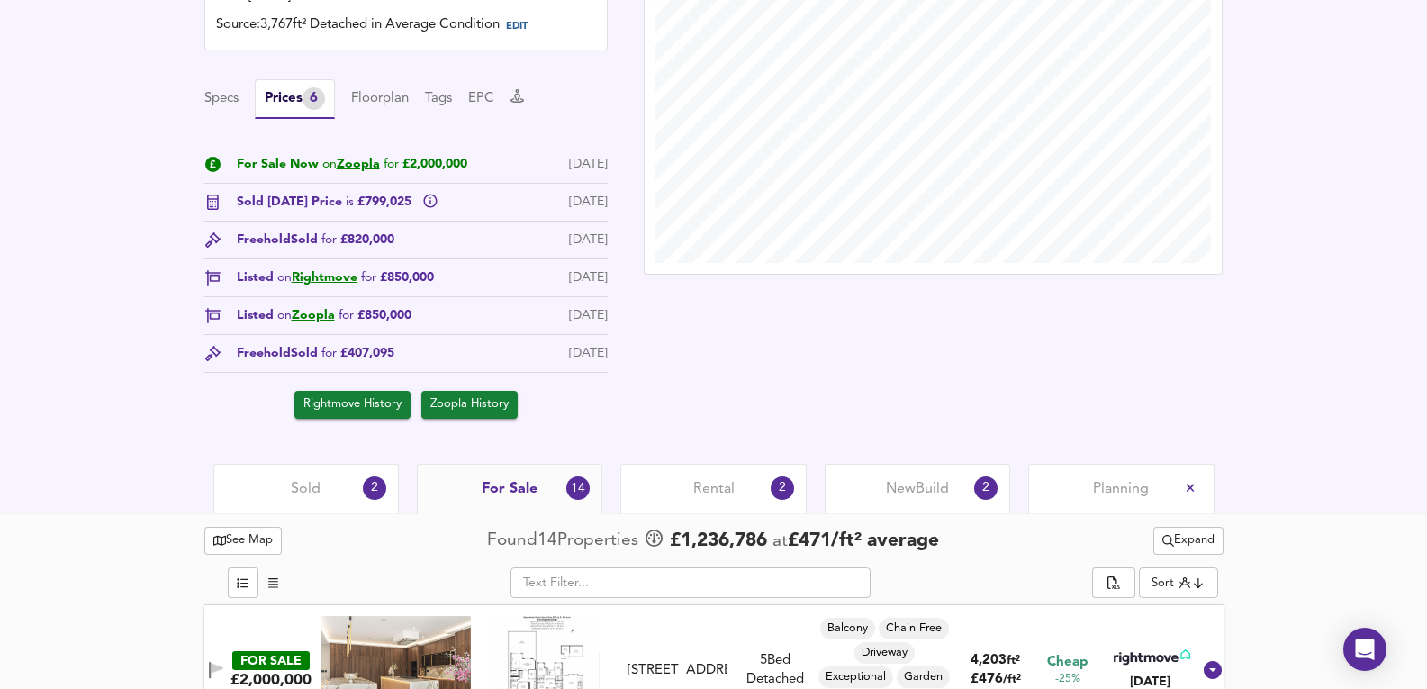
click at [272, 465] on div "Sold 2" at bounding box center [305, 489] width 185 height 50
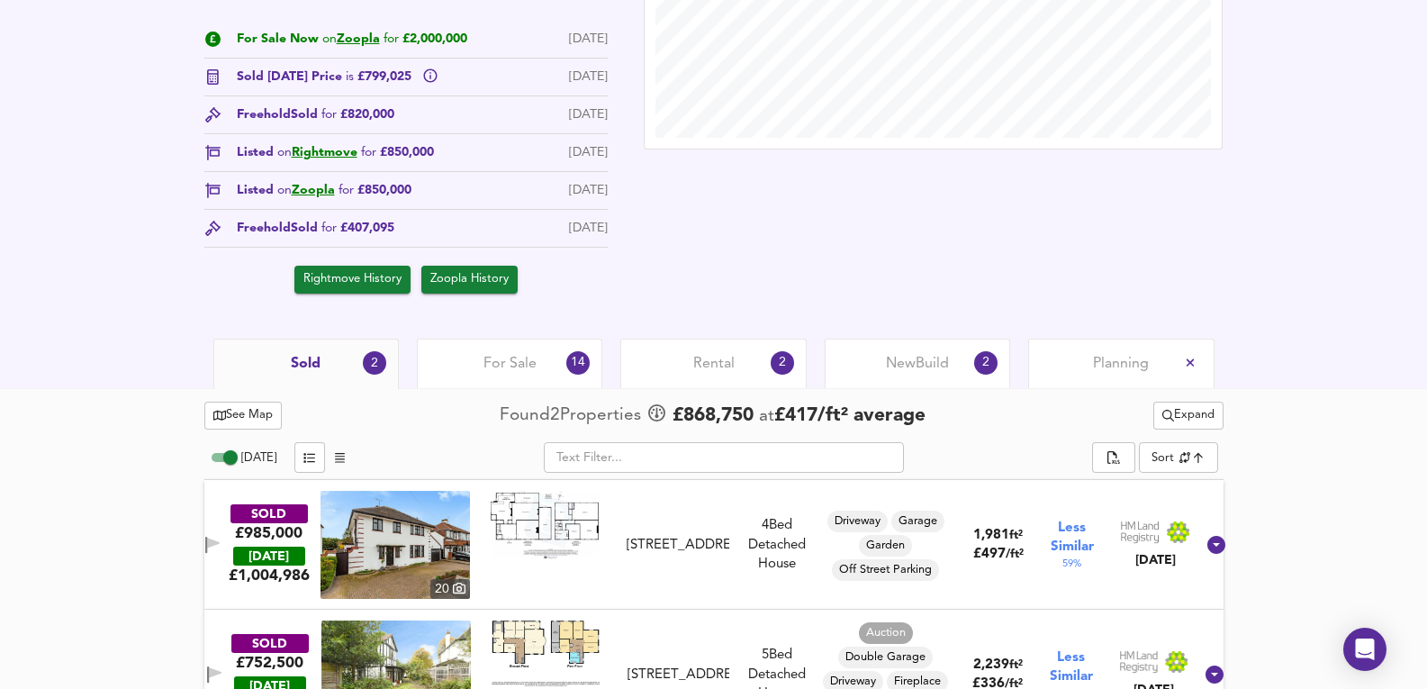
scroll to position [726, 0]
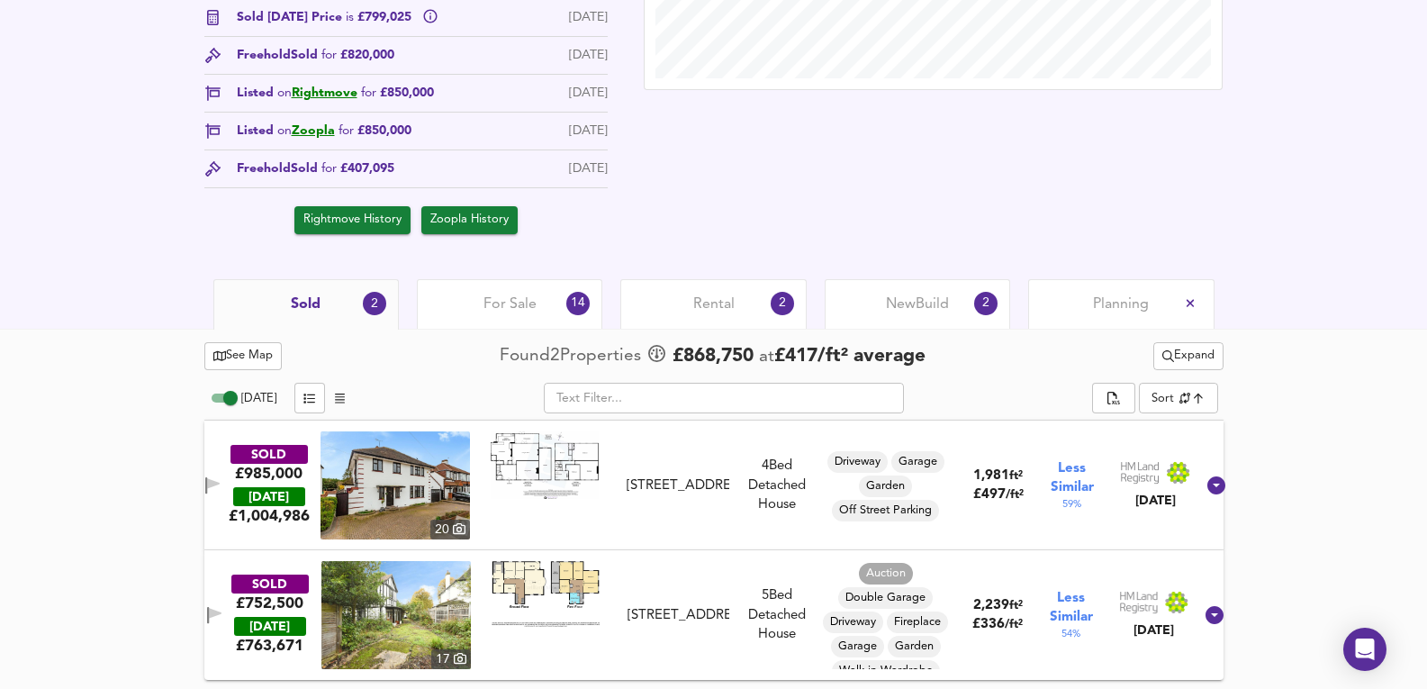
click at [1191, 364] on span "Expand" at bounding box center [1188, 356] width 52 height 21
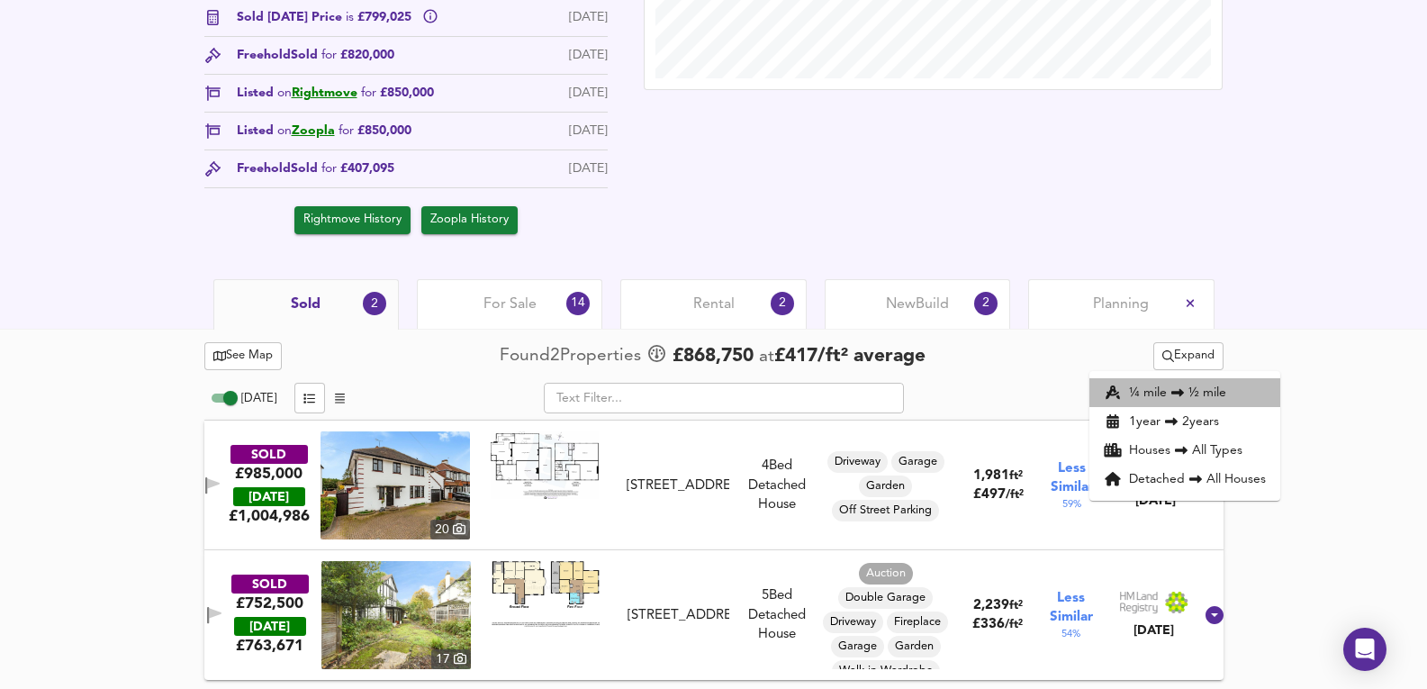
click at [1222, 400] on li "¼ mile ½ mile" at bounding box center [1184, 392] width 191 height 29
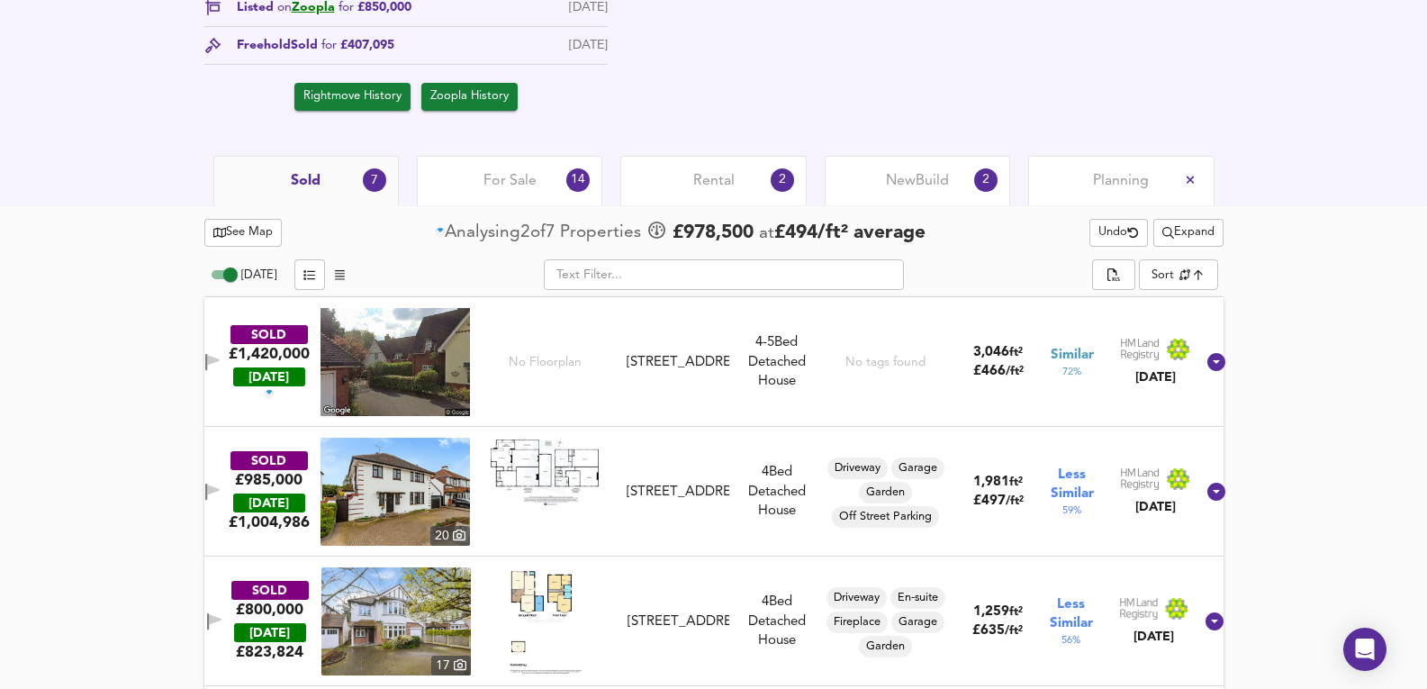
scroll to position [845, 0]
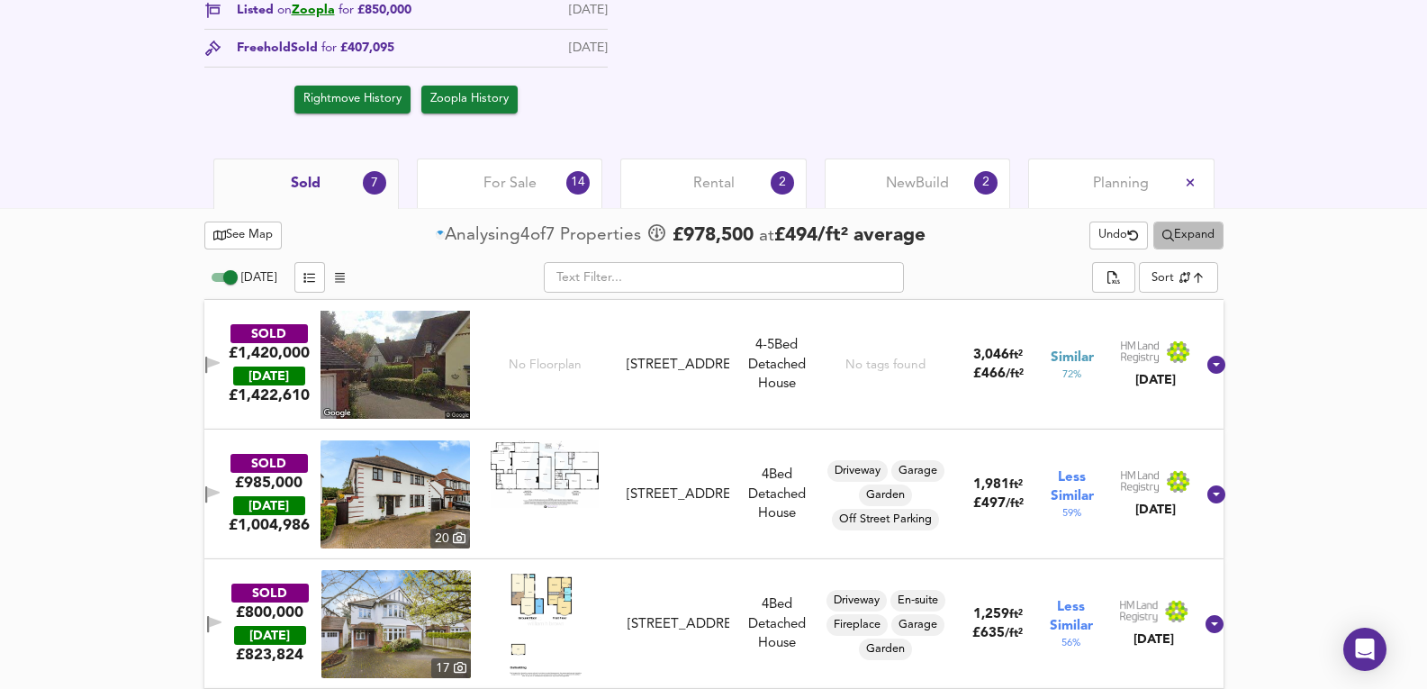
click at [1179, 239] on span "Expand" at bounding box center [1188, 235] width 52 height 21
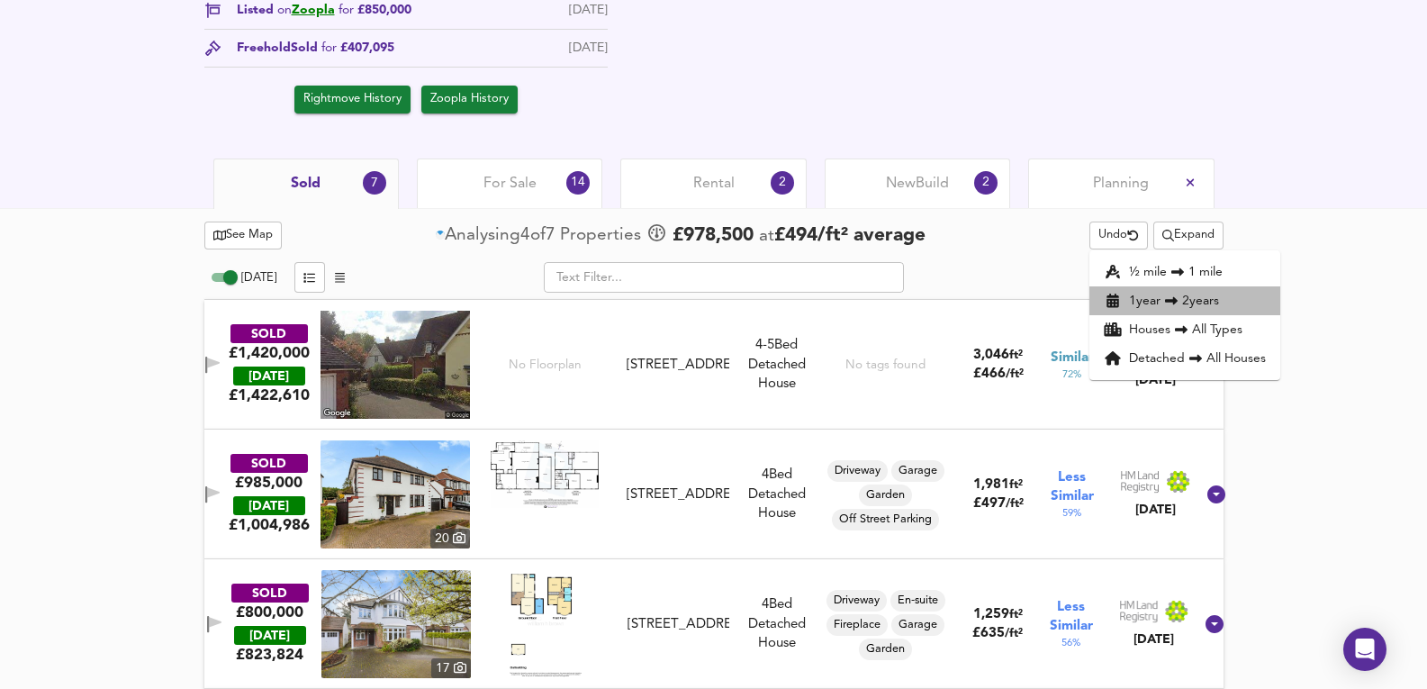
click at [1169, 291] on li "1 year 2 years" at bounding box center [1184, 300] width 191 height 29
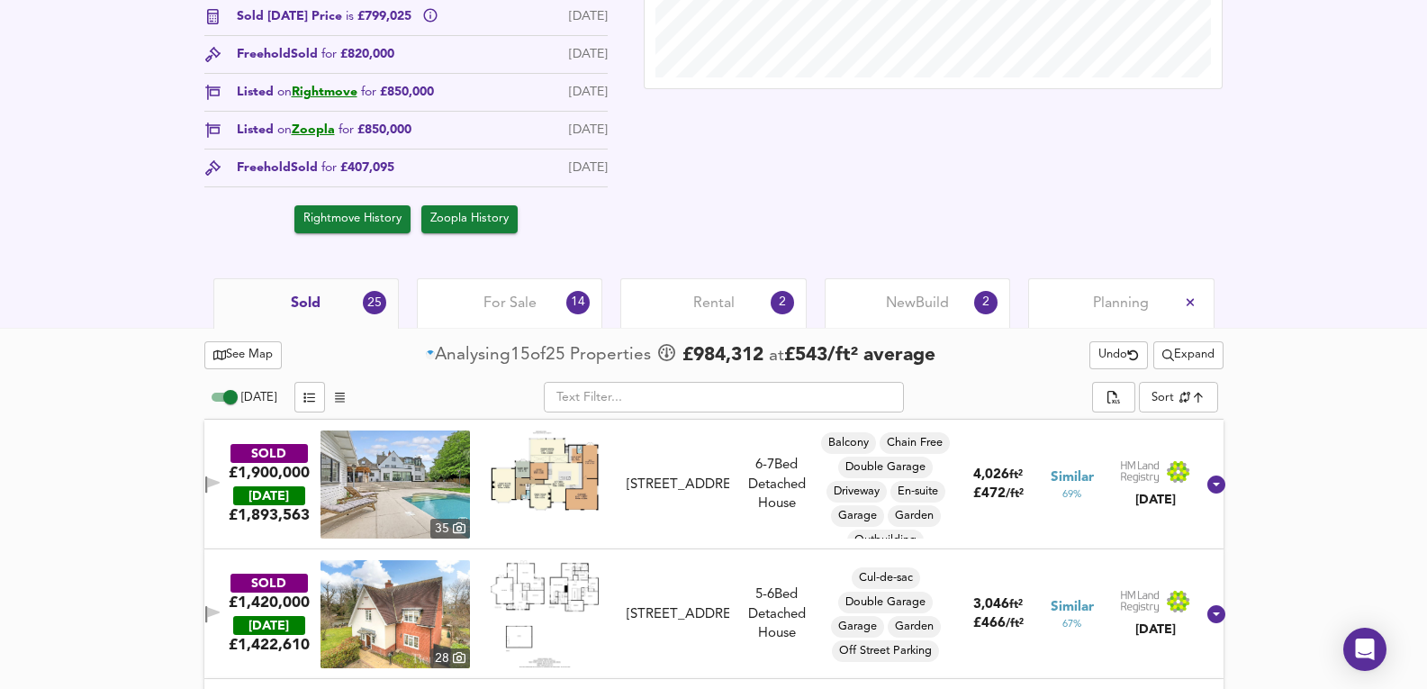
scroll to position [485, 0]
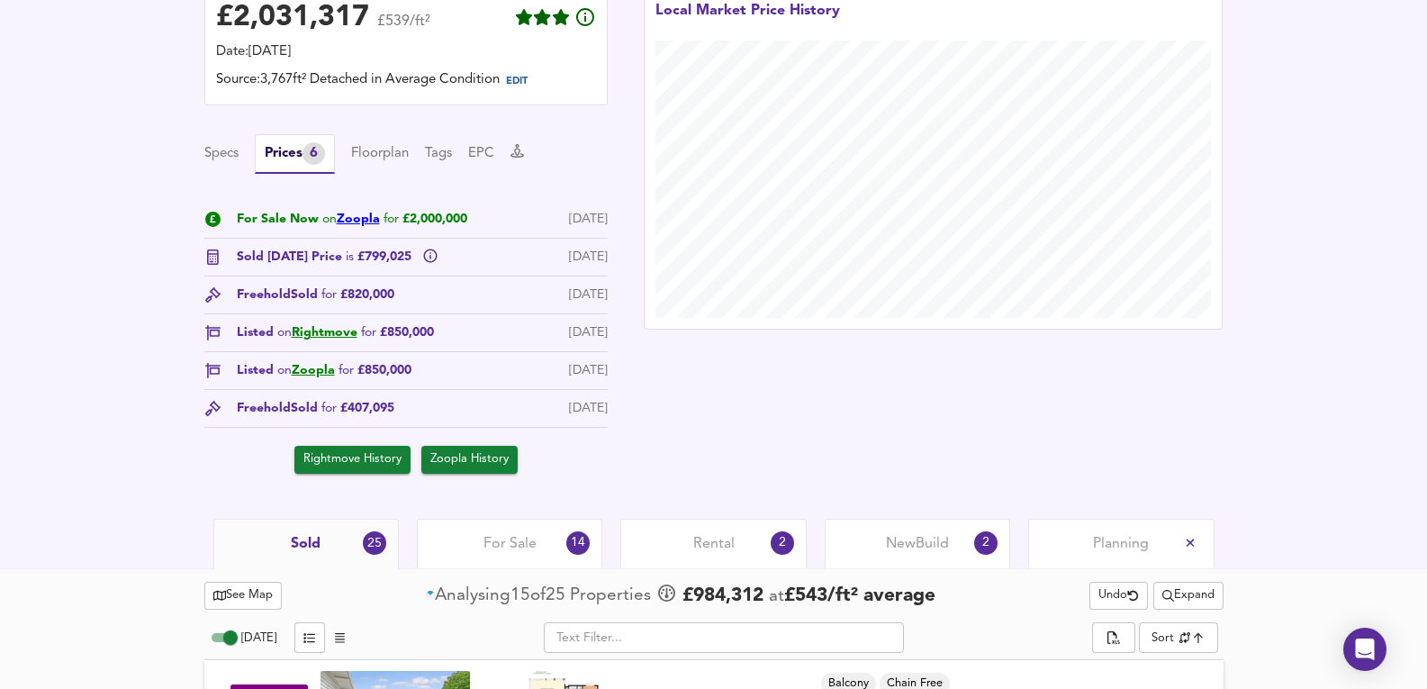
click at [365, 225] on link "Zoopla" at bounding box center [358, 218] width 43 height 13
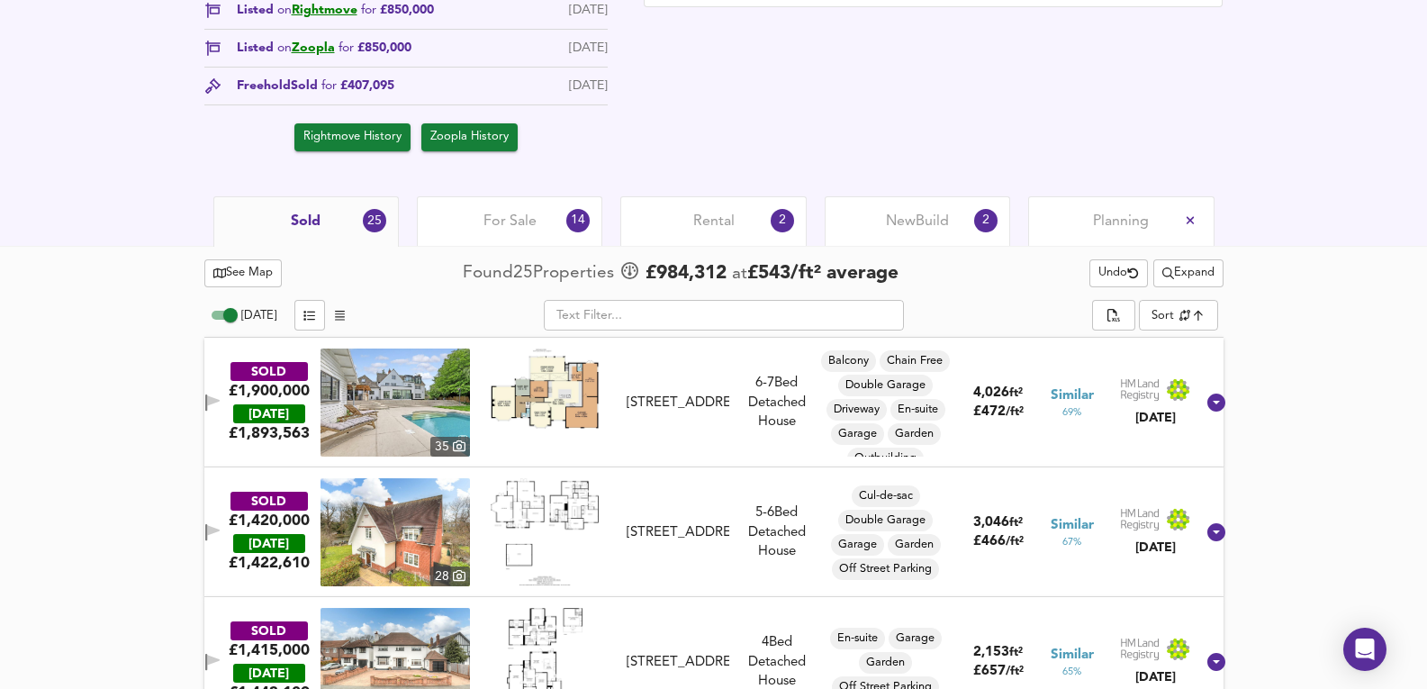
scroll to position [965, 0]
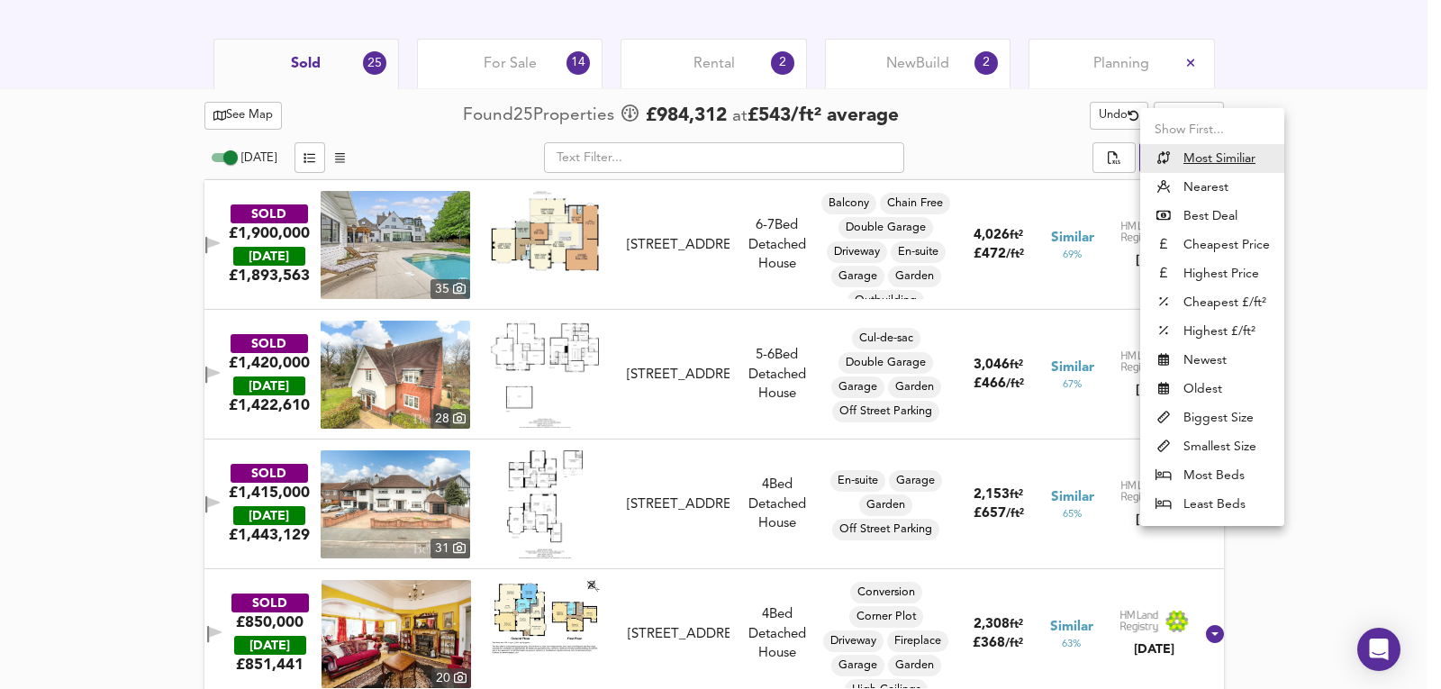
click at [1226, 276] on li "Highest Price" at bounding box center [1212, 273] width 144 height 29
type input "expensive"
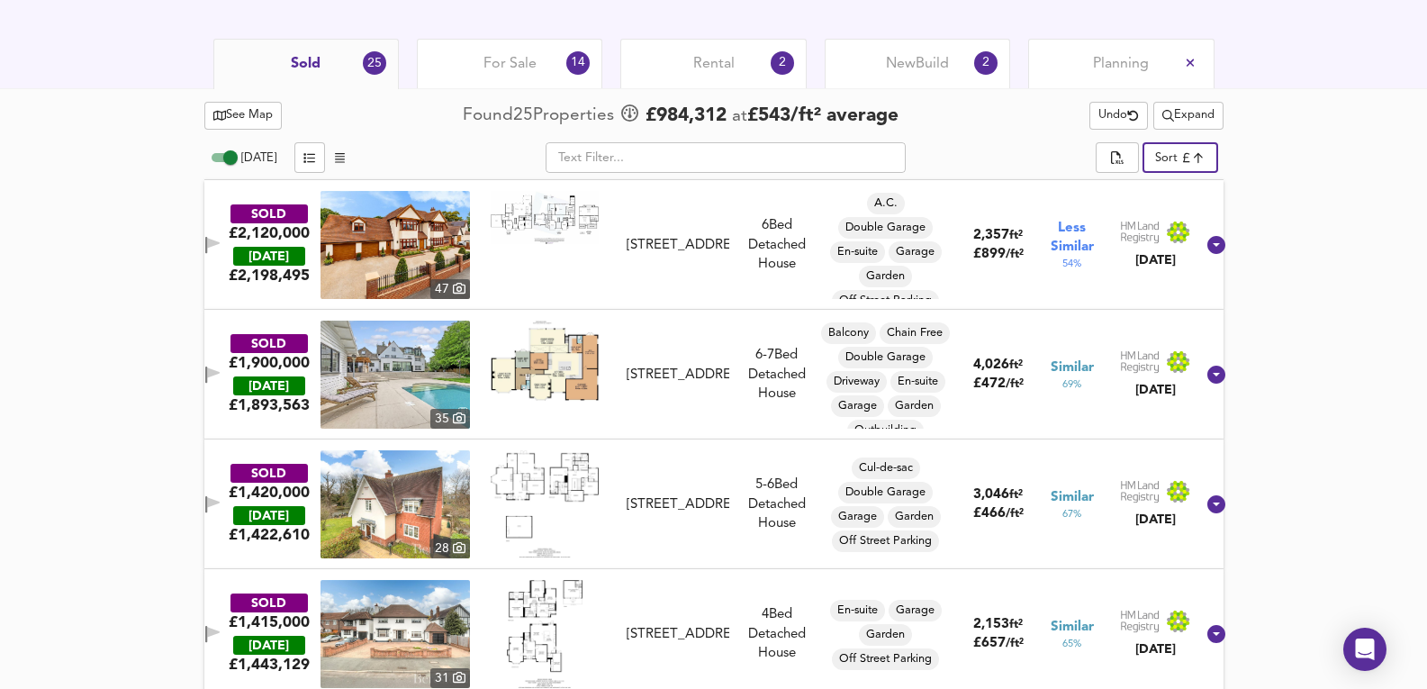
click at [413, 385] on img at bounding box center [395, 375] width 149 height 108
click at [759, 424] on div "SOLD £1,900,000 TODAY £ 1,893,563 35 1 Broadway, RM2 5NS 1 Broadway, RM2 5NS 6-…" at bounding box center [692, 375] width 1006 height 108
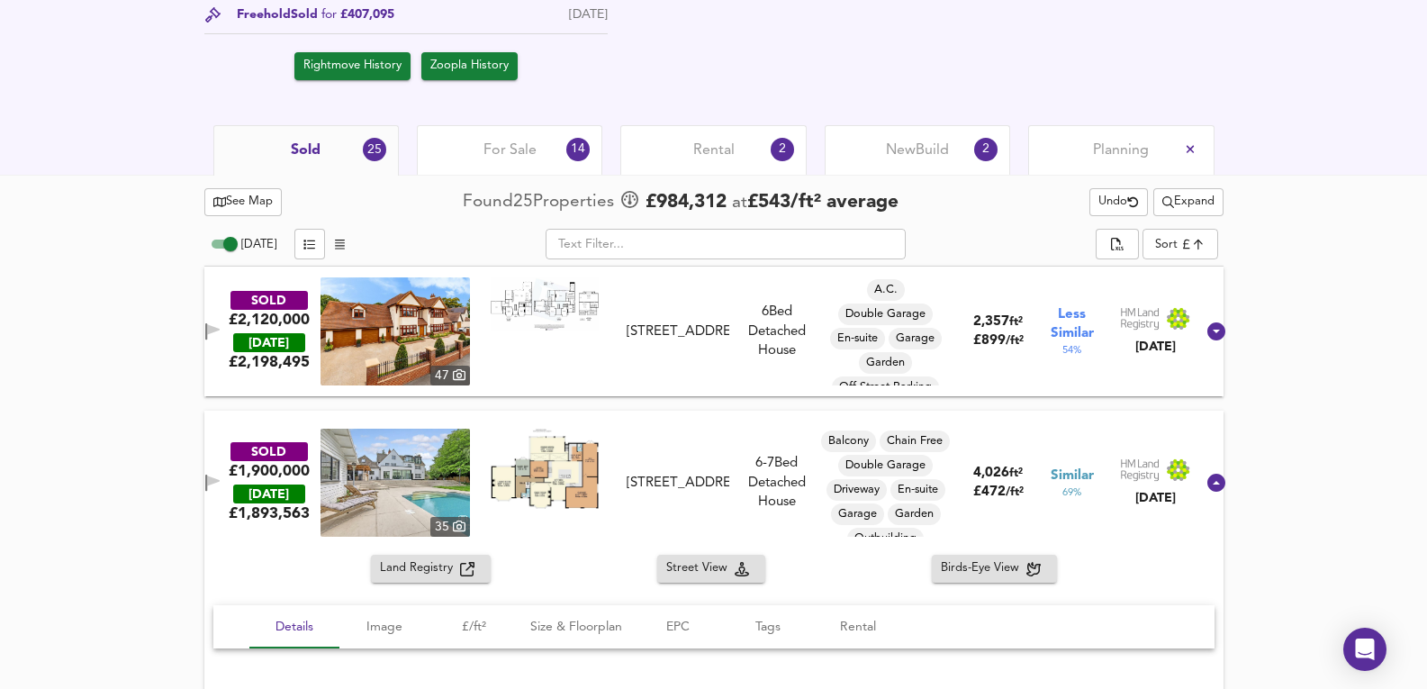
scroll to position [665, 0]
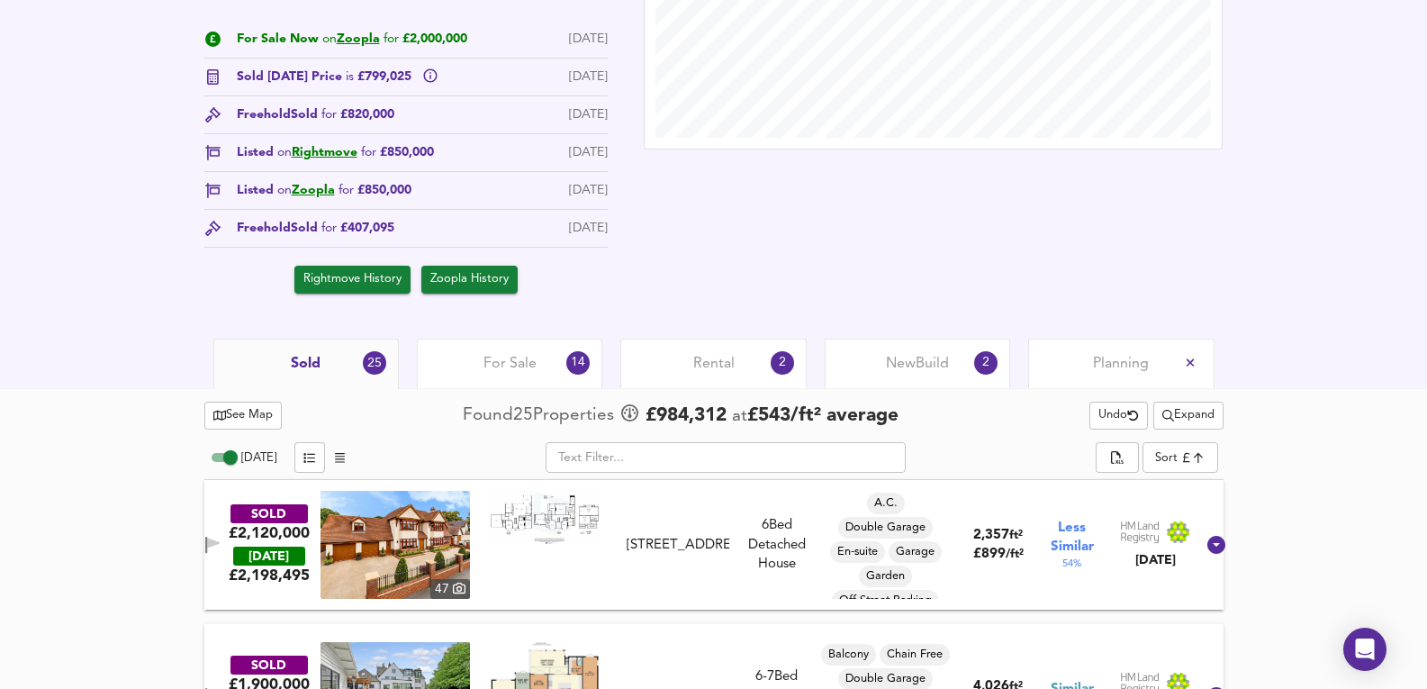
click at [566, 353] on div "For Sale 14" at bounding box center [509, 364] width 185 height 50
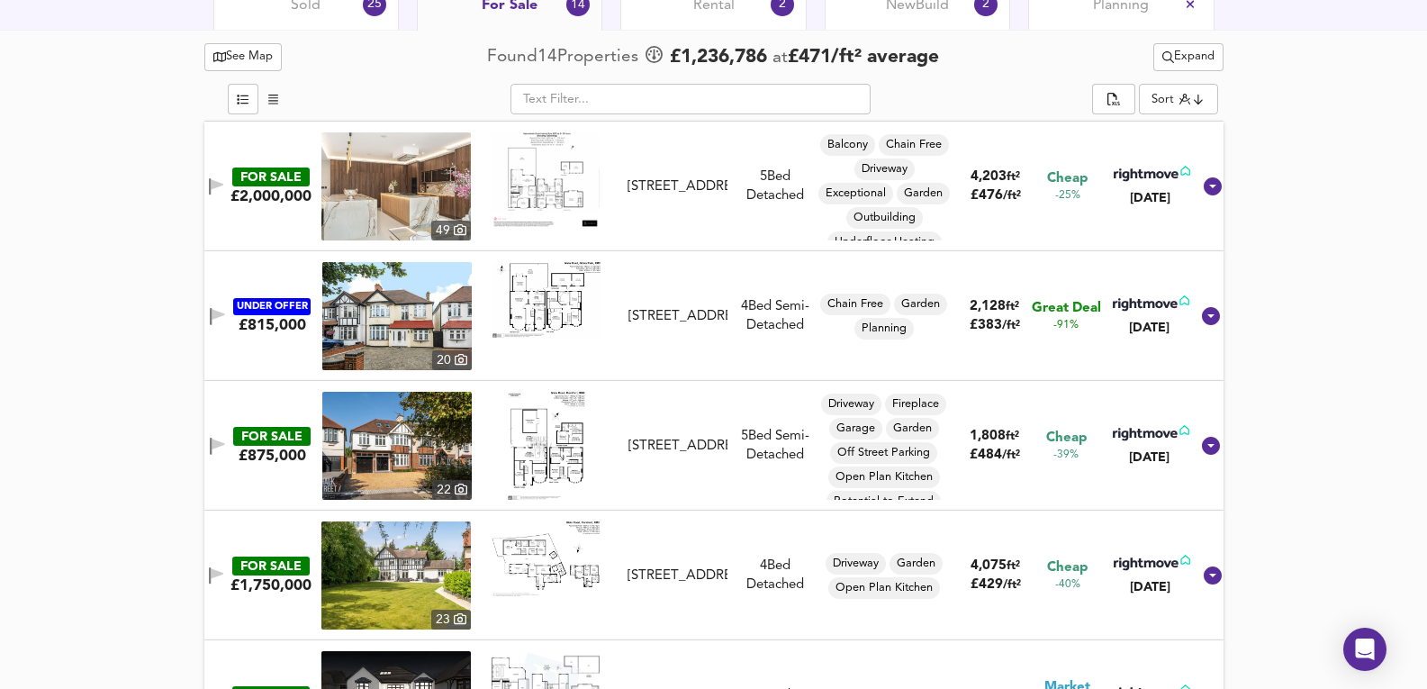
scroll to position [726, 0]
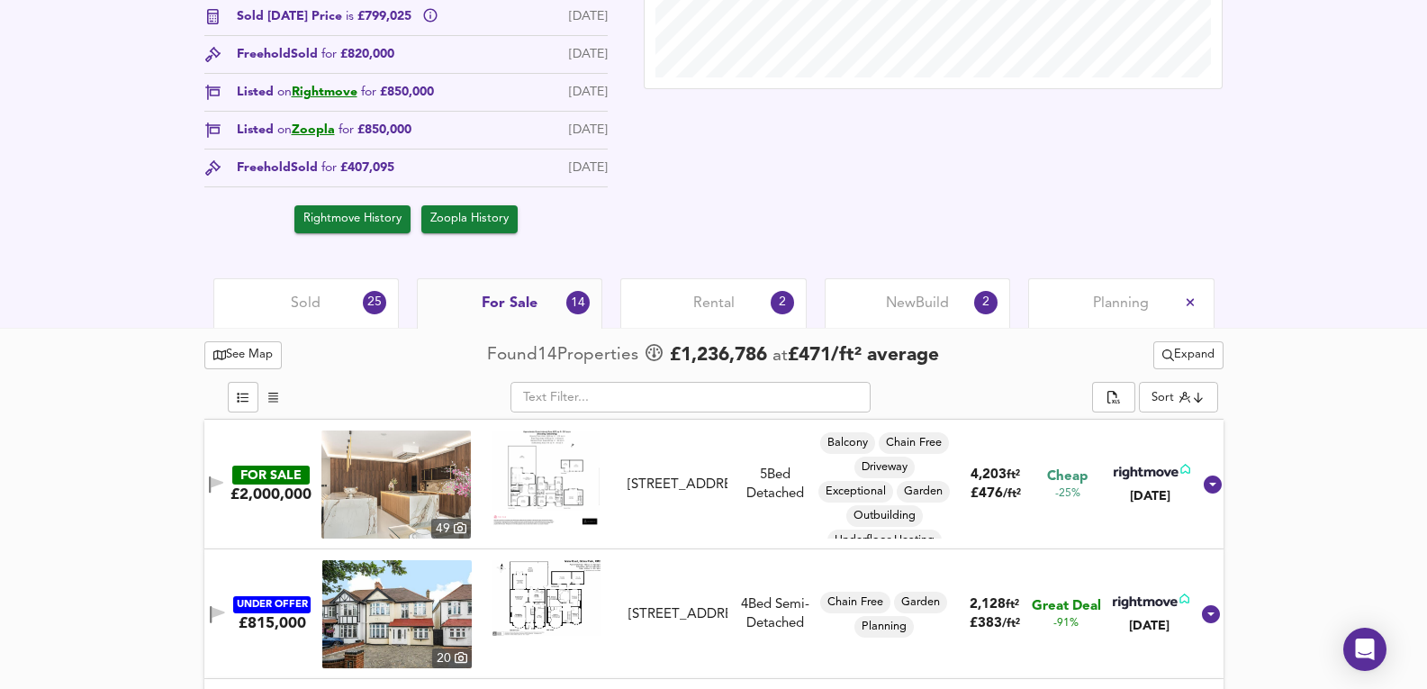
drag, startPoint x: 351, startPoint y: 308, endPoint x: 1327, endPoint y: 217, distance: 980.2
click at [351, 308] on div "Sold 25" at bounding box center [305, 303] width 185 height 50
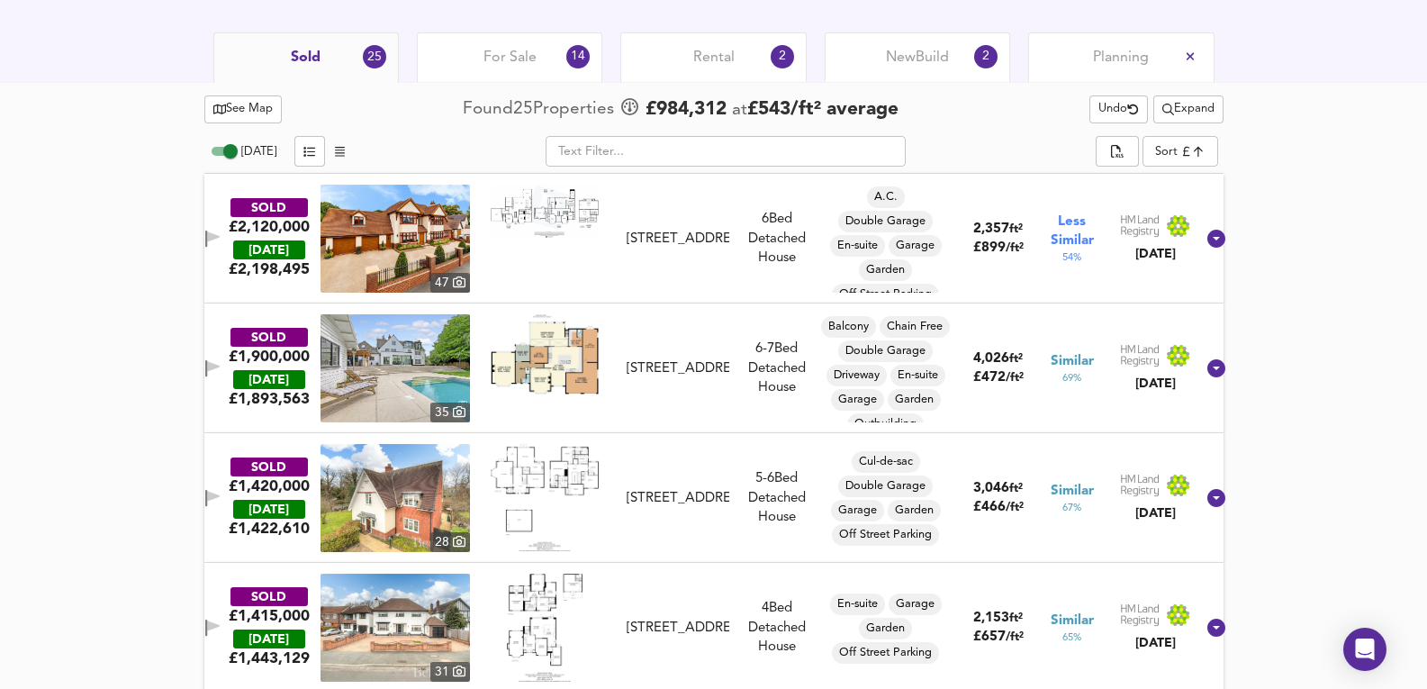
scroll to position [965, 0]
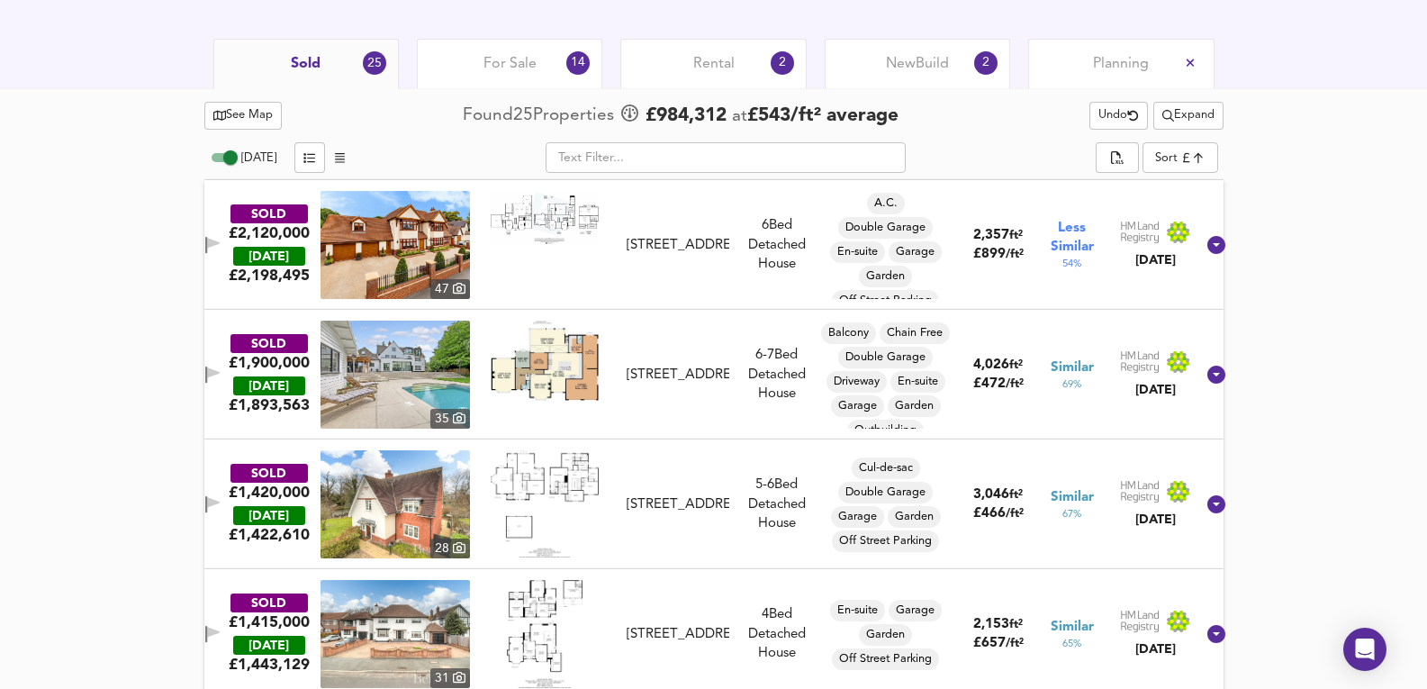
click at [550, 59] on div "For Sale 14" at bounding box center [509, 64] width 185 height 50
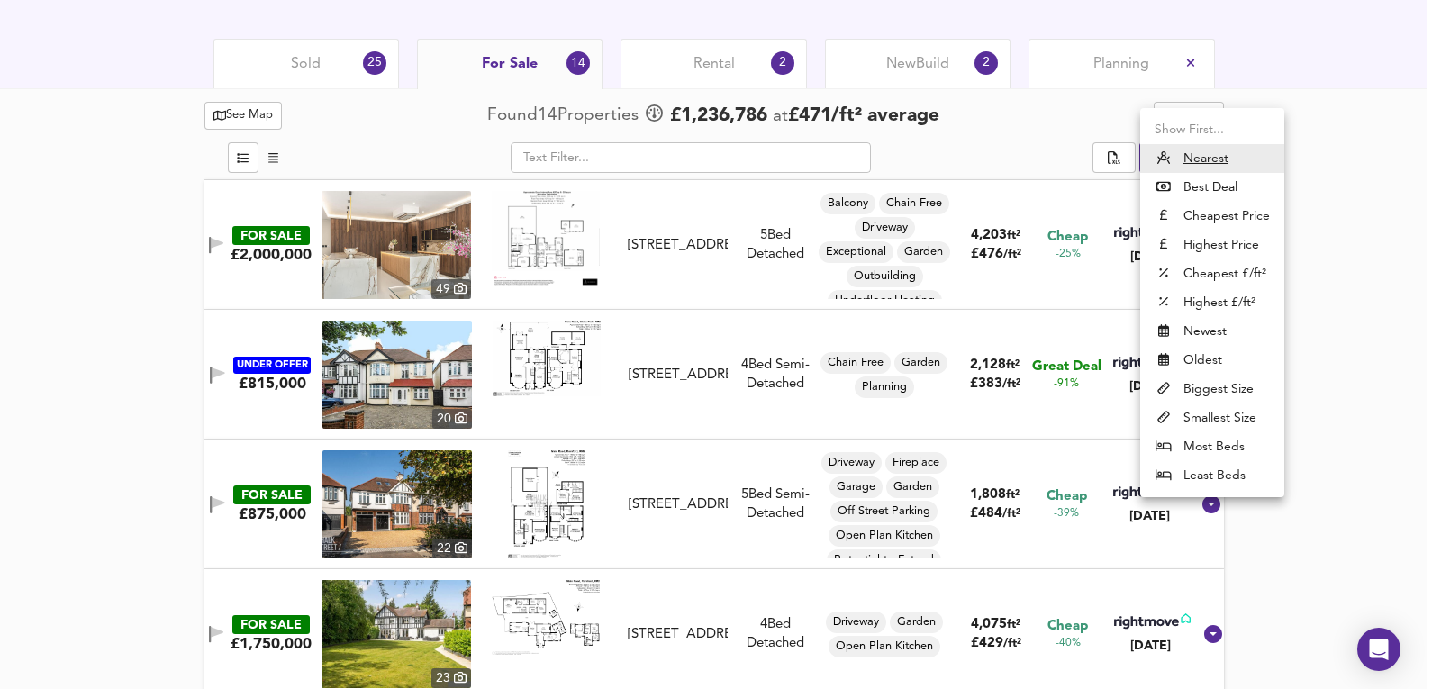
click at [1212, 239] on li "Highest Price" at bounding box center [1212, 244] width 144 height 29
type input "expensive"
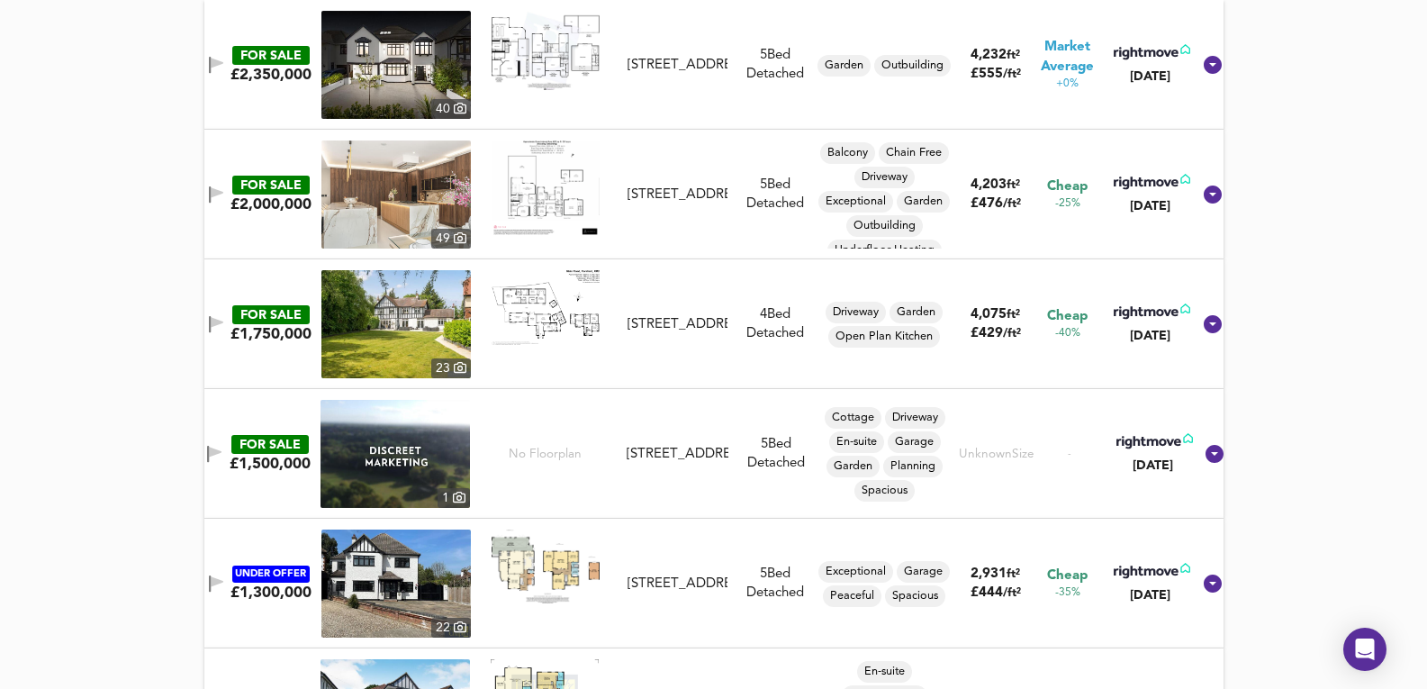
scroll to position [1206, 0]
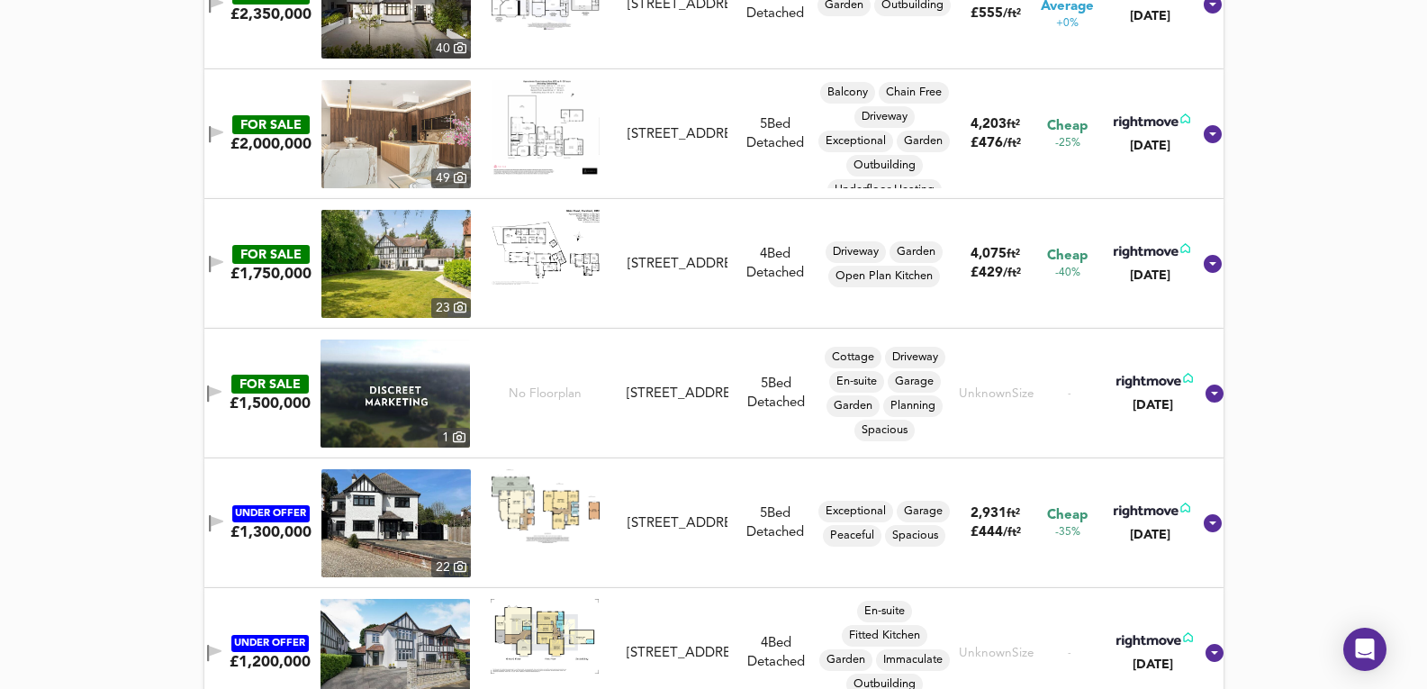
click at [478, 402] on div "No Floorplan" at bounding box center [544, 393] width 149 height 108
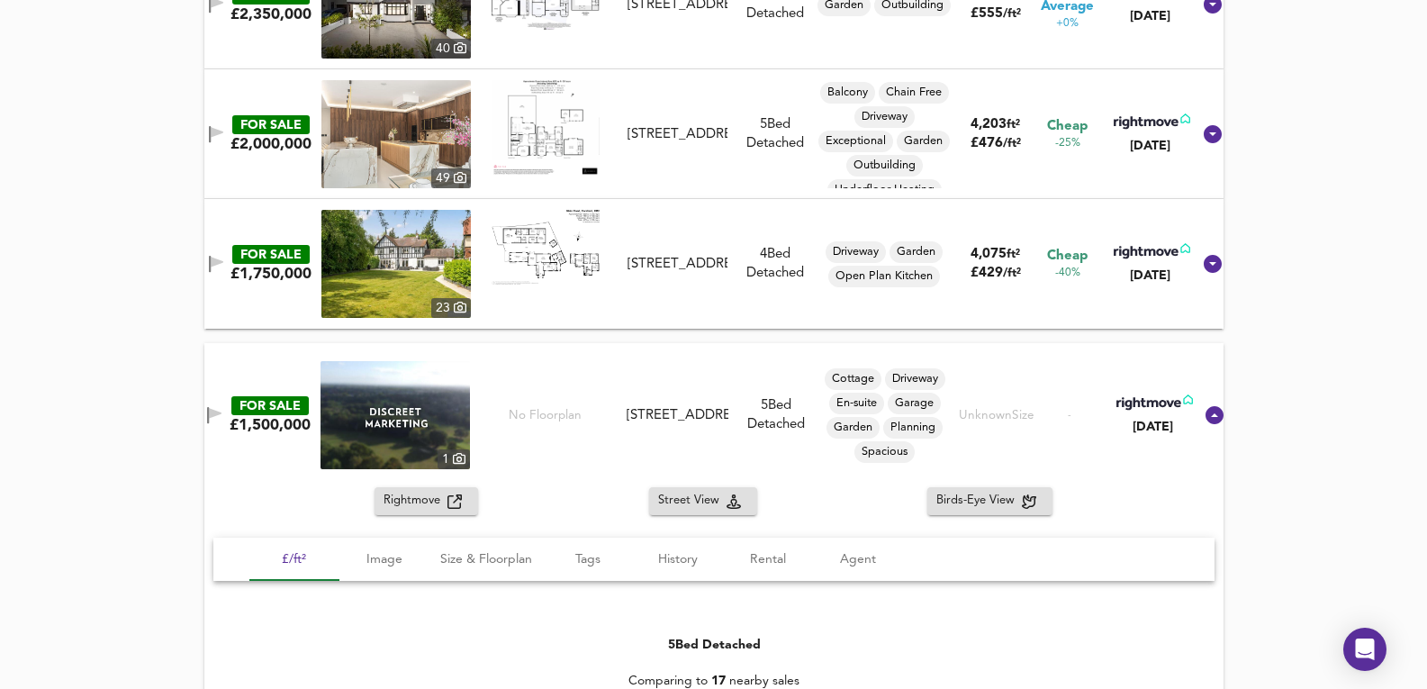
click at [464, 409] on img at bounding box center [395, 415] width 149 height 108
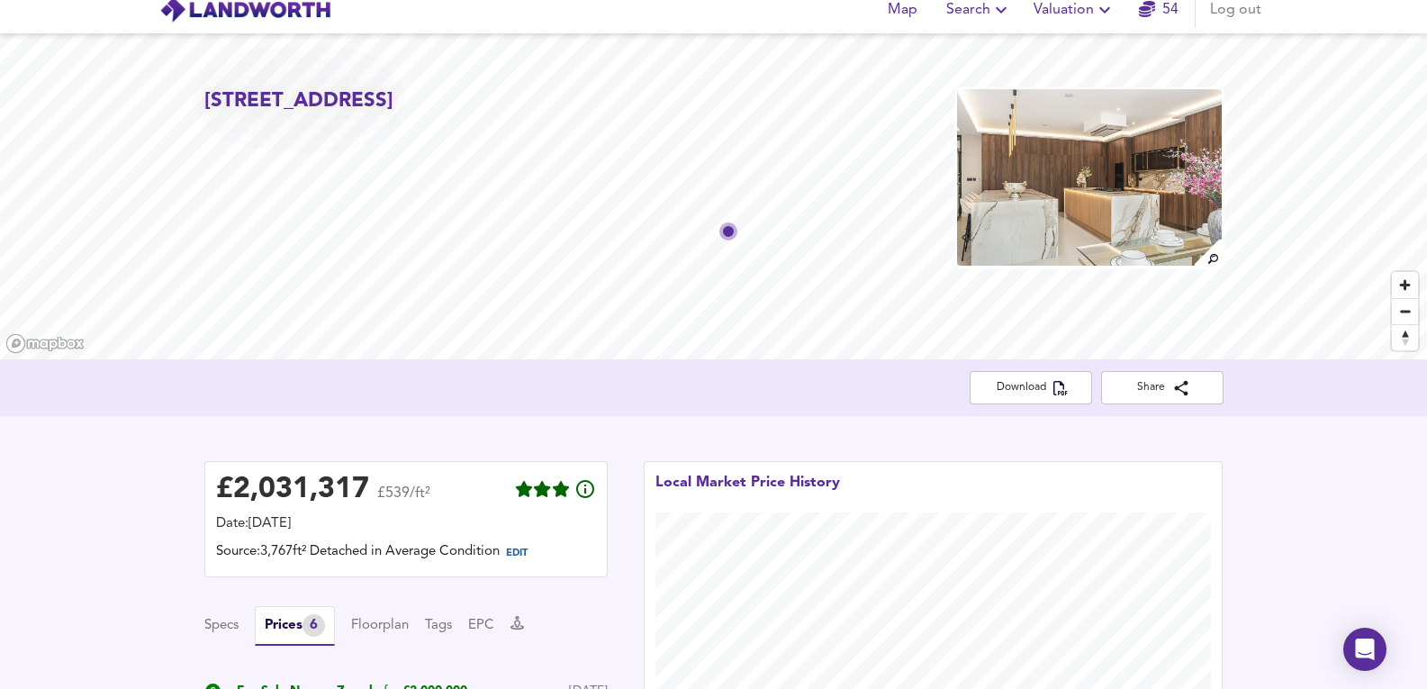
scroll to position [0, 0]
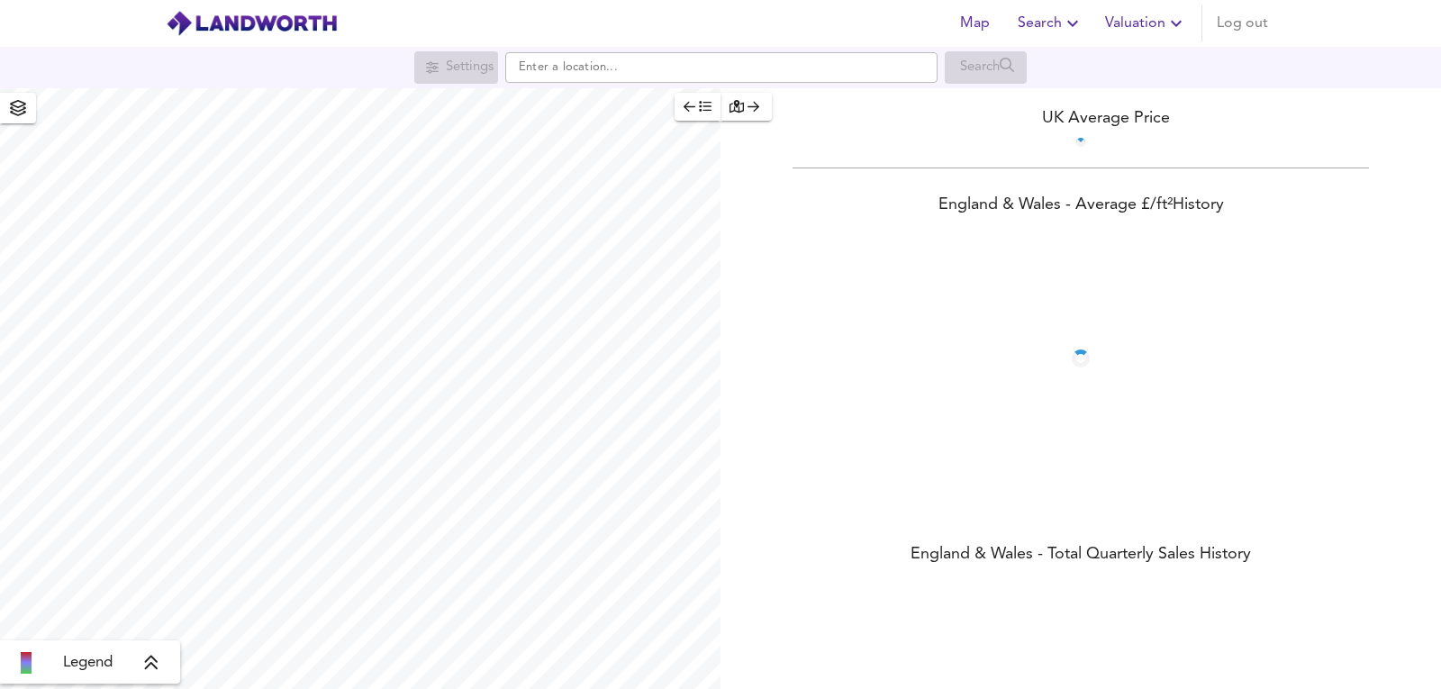
click at [1142, 23] on span "Valuation" at bounding box center [1146, 23] width 82 height 25
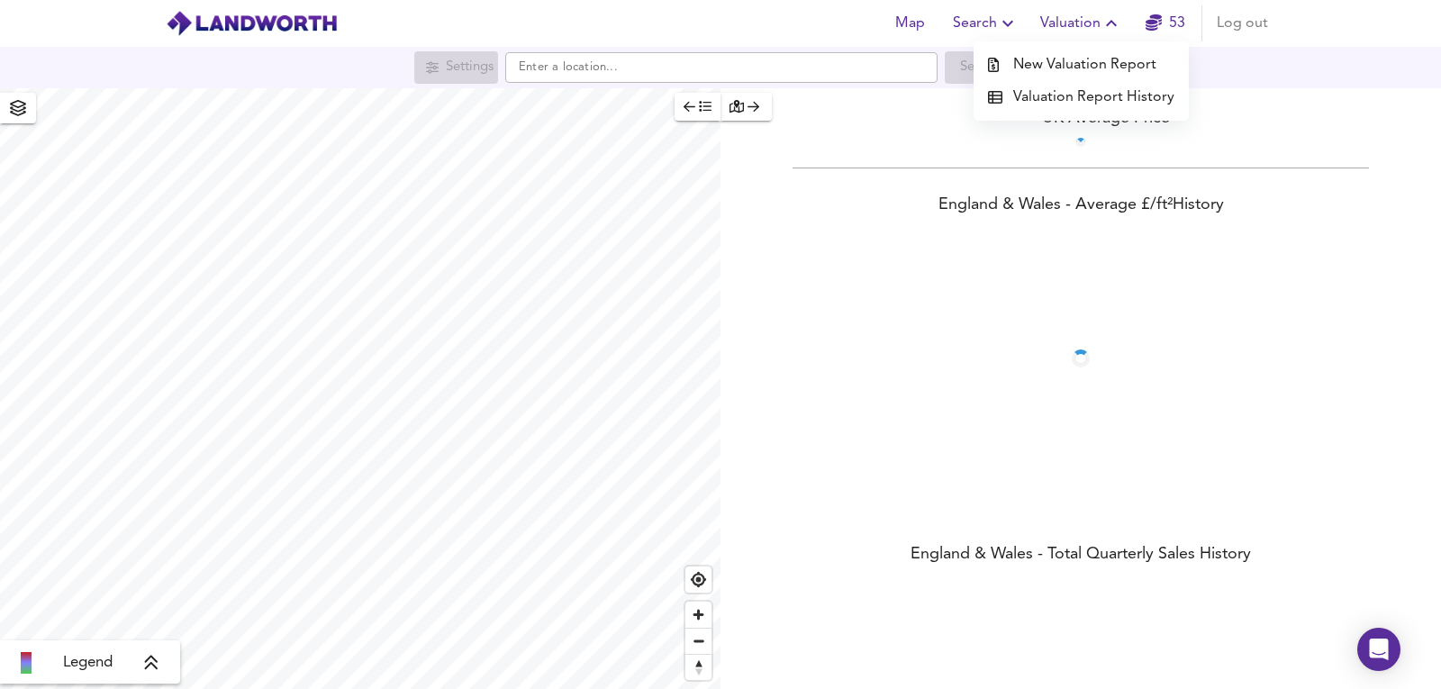
click at [1094, 63] on li "New Valuation Report" at bounding box center [1080, 65] width 215 height 32
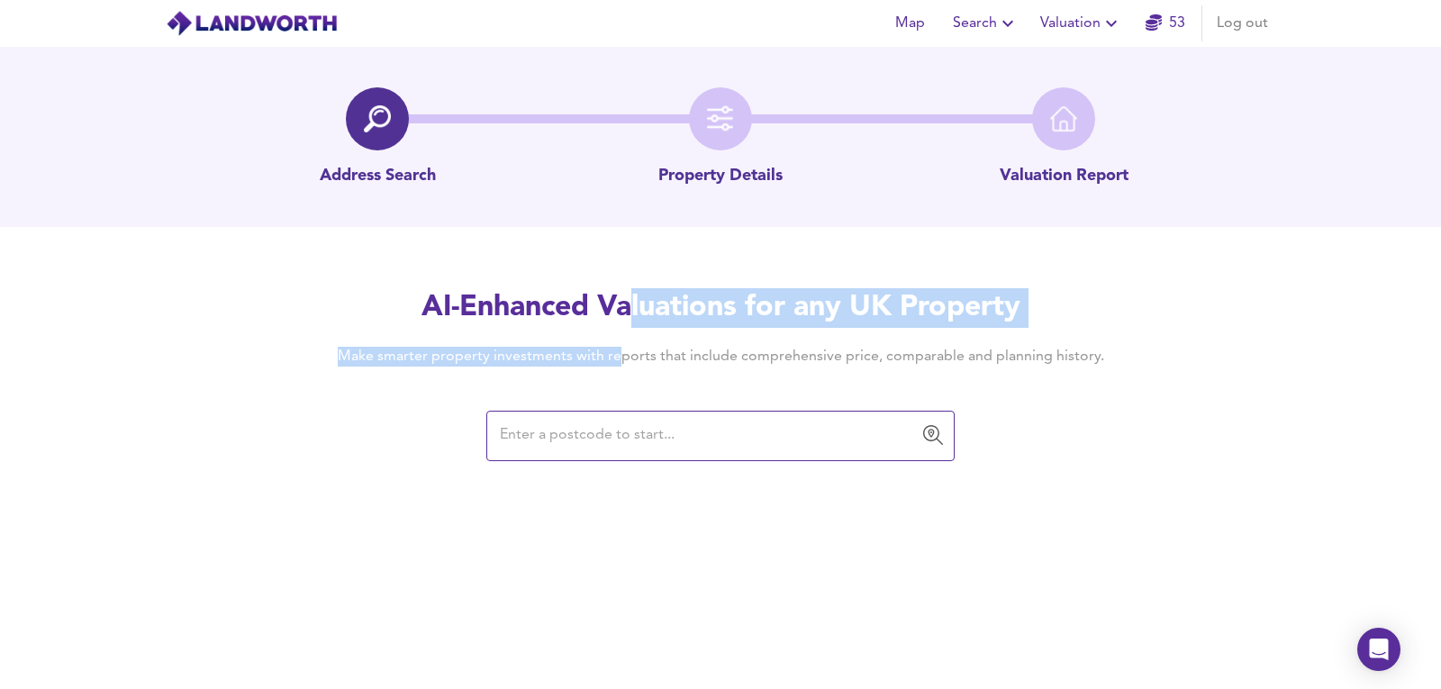
drag, startPoint x: 627, startPoint y: 320, endPoint x: 531, endPoint y: 514, distance: 216.6
click at [565, 473] on div "Map Search Valuation 53 Log out Address Search Property Details Valuation Repor…" at bounding box center [720, 344] width 1441 height 689
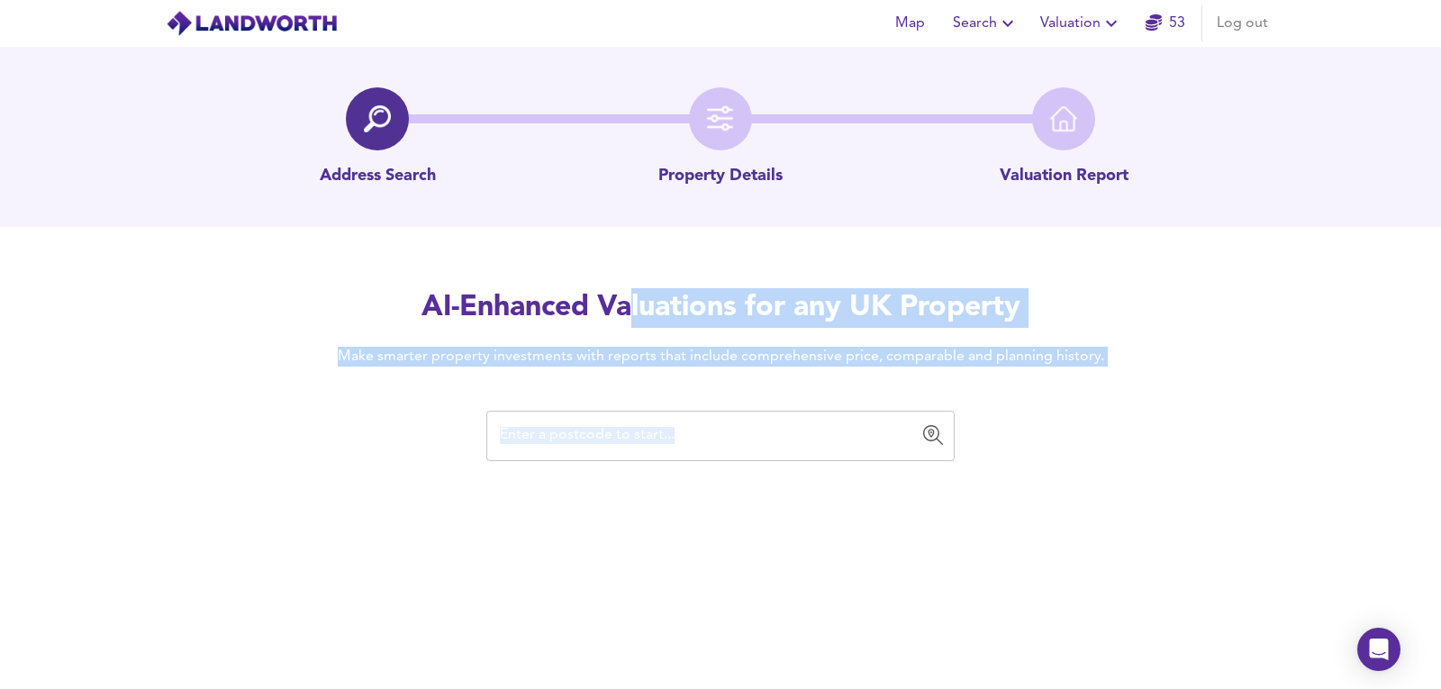
click at [538, 448] on input "text" at bounding box center [706, 436] width 425 height 34
click at [583, 414] on div "​" at bounding box center [720, 436] width 468 height 50
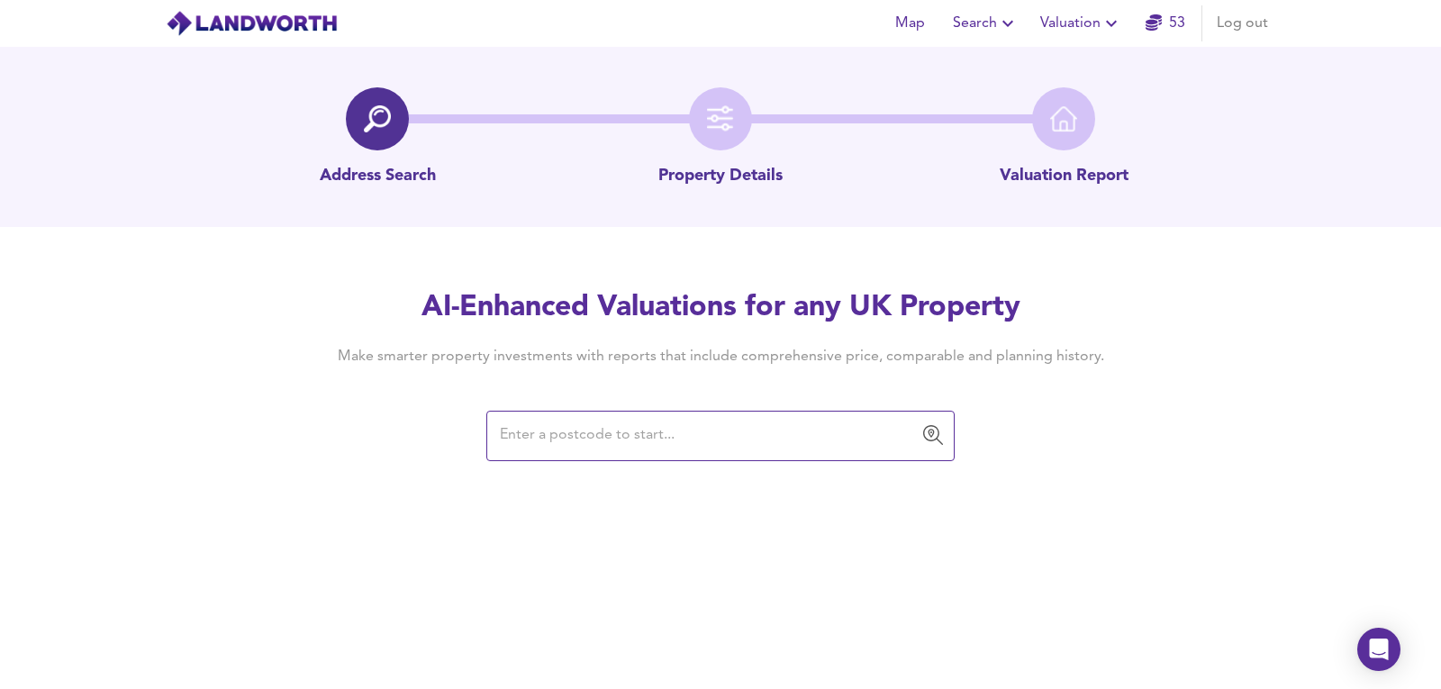
click at [612, 561] on div "Map Search Valuation 53 Log out Address Search Property Details Valuation Repor…" at bounding box center [720, 344] width 1441 height 689
click at [786, 446] on input "text" at bounding box center [706, 436] width 425 height 34
paste input "ig3 8qh"
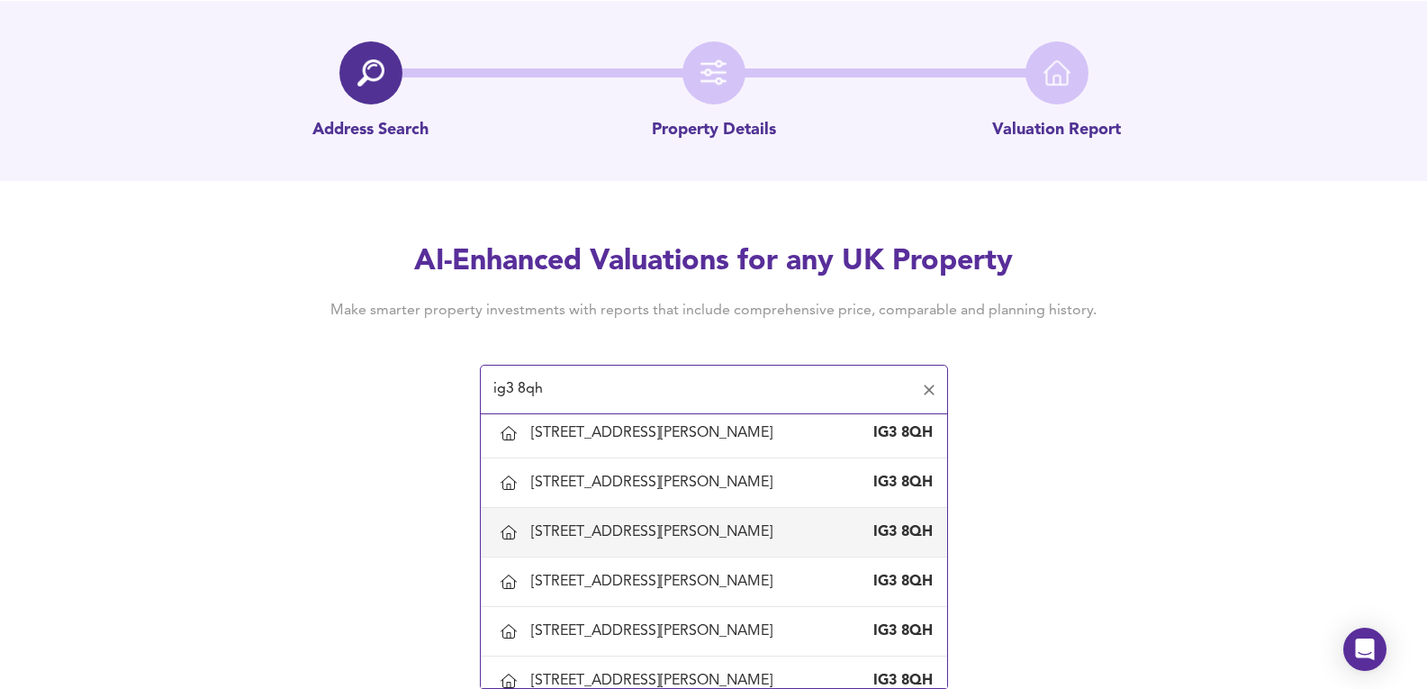
scroll to position [120, 0]
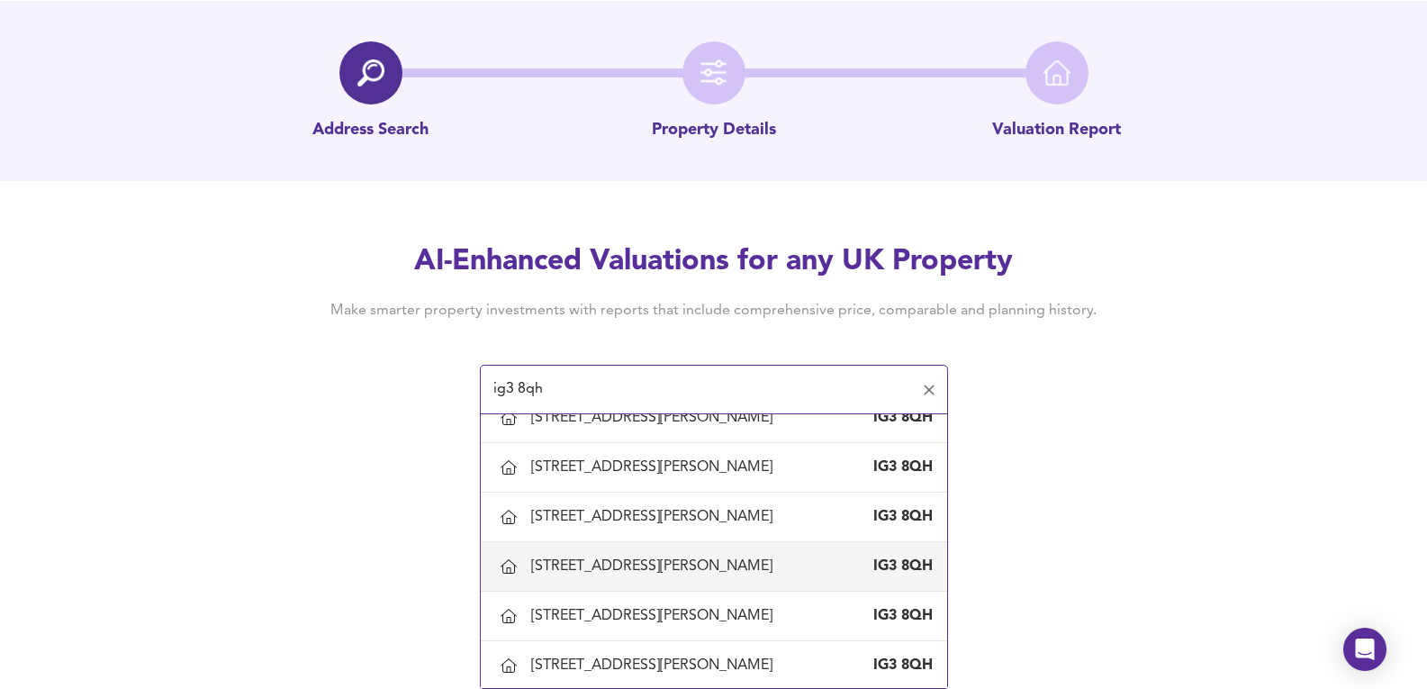
click at [663, 567] on div "[STREET_ADDRESS][PERSON_NAME]" at bounding box center [655, 566] width 249 height 20
type input "[STREET_ADDRESS][PERSON_NAME]"
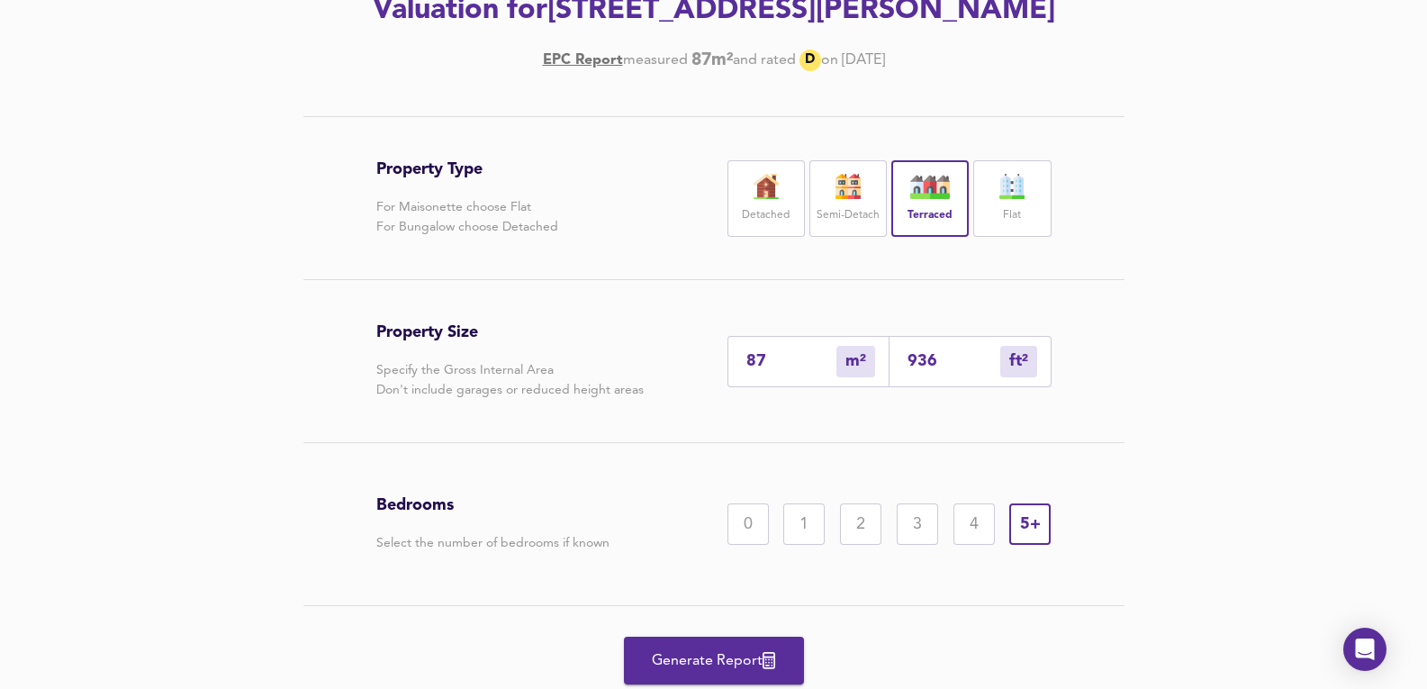
scroll to position [283, 0]
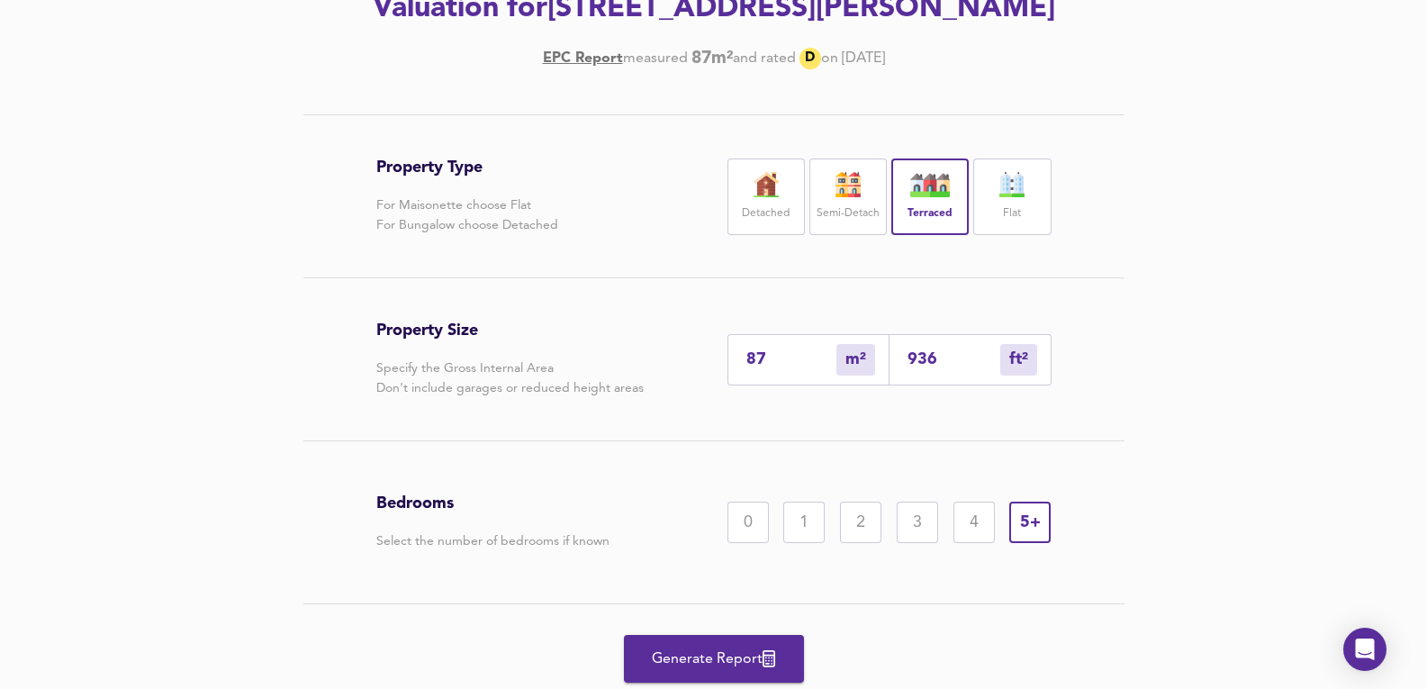
click at [911, 503] on div "3" at bounding box center [917, 522] width 41 height 41
click at [735, 654] on span "Generate Report" at bounding box center [714, 658] width 144 height 25
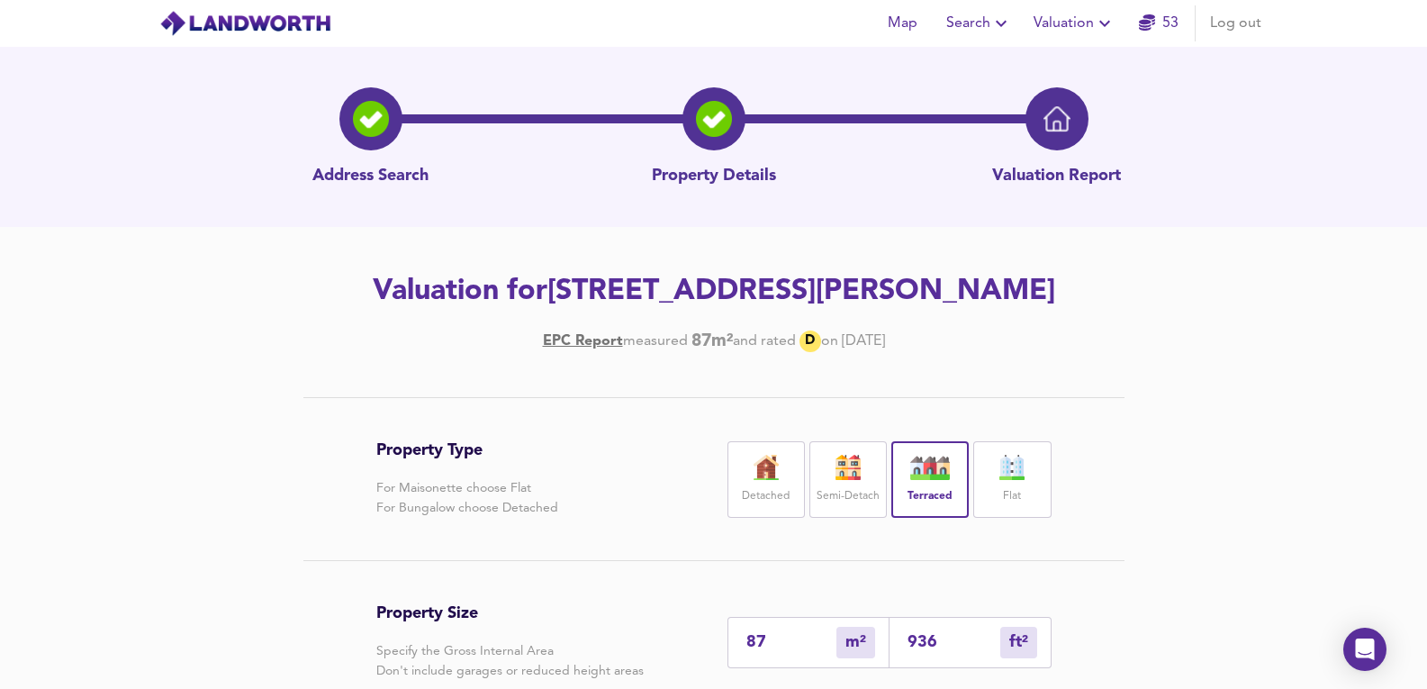
scroll to position [343, 0]
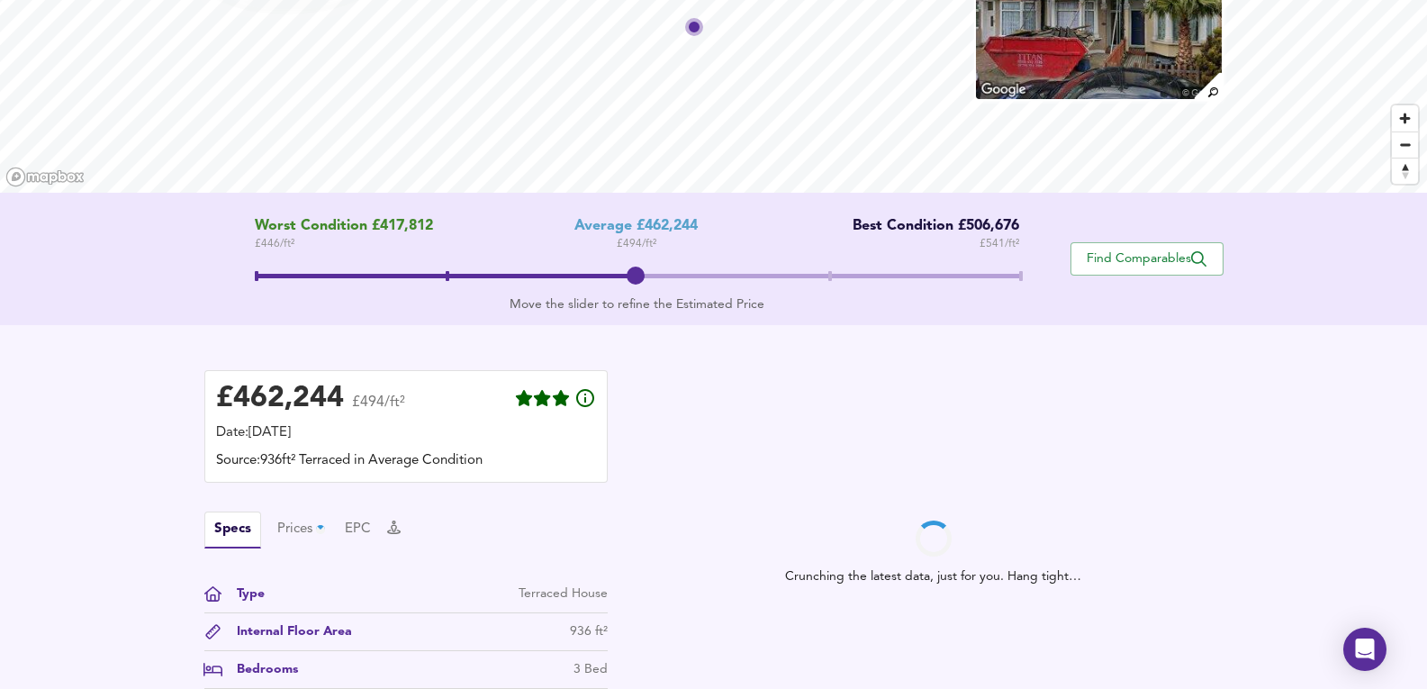
scroll to position [420, 0]
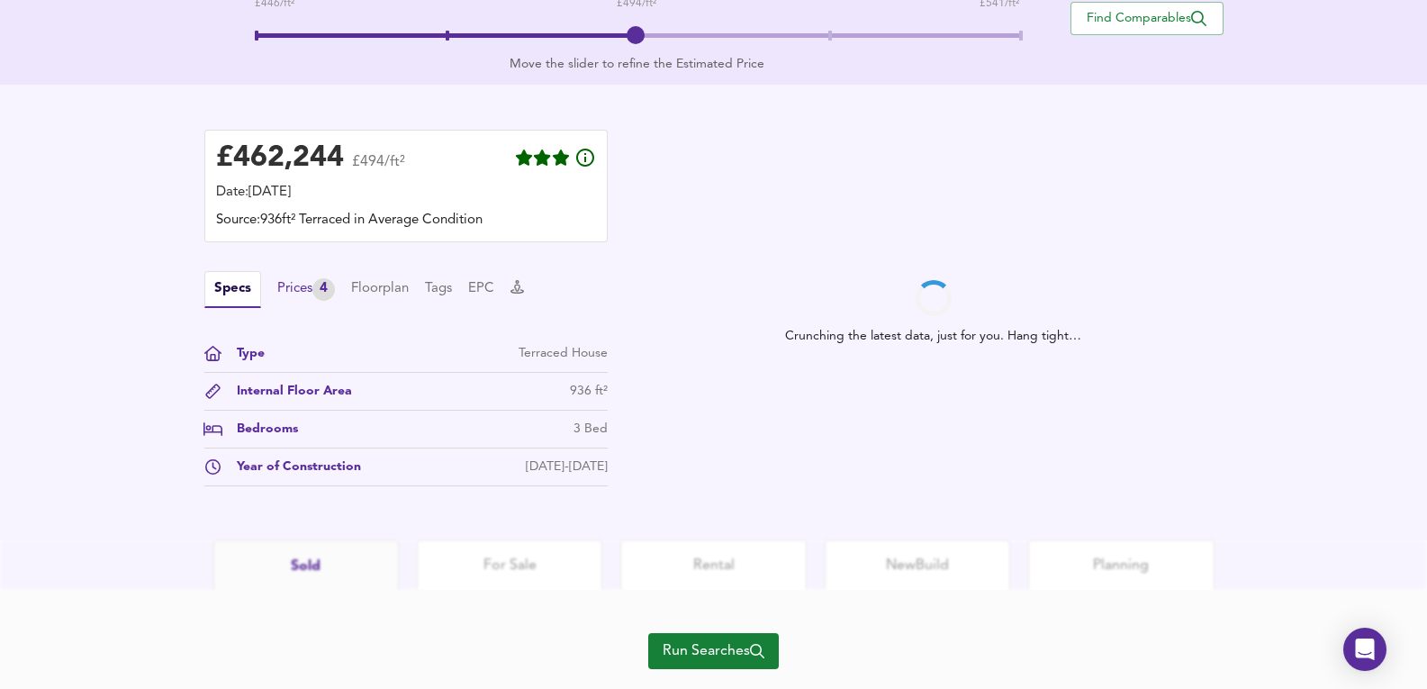
click at [334, 278] on div "Prices 4" at bounding box center [306, 289] width 58 height 23
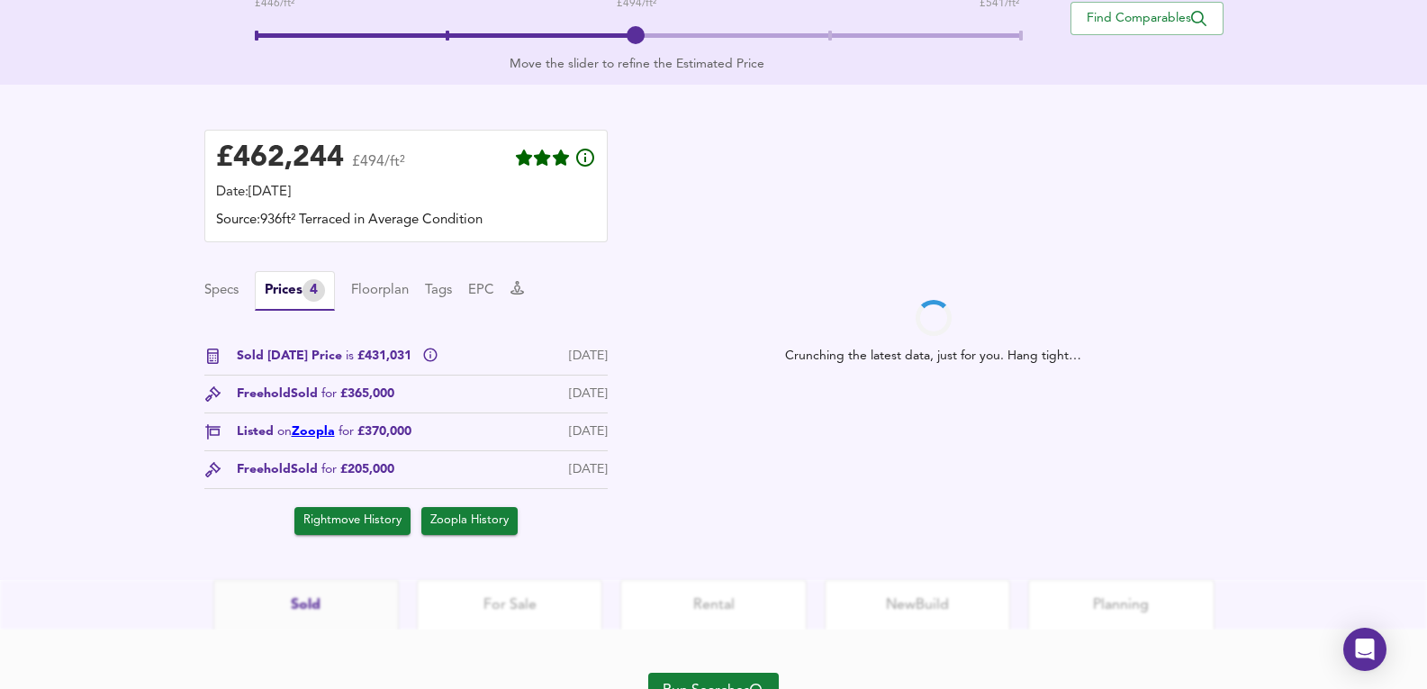
click at [320, 425] on link "Zoopla" at bounding box center [313, 431] width 43 height 13
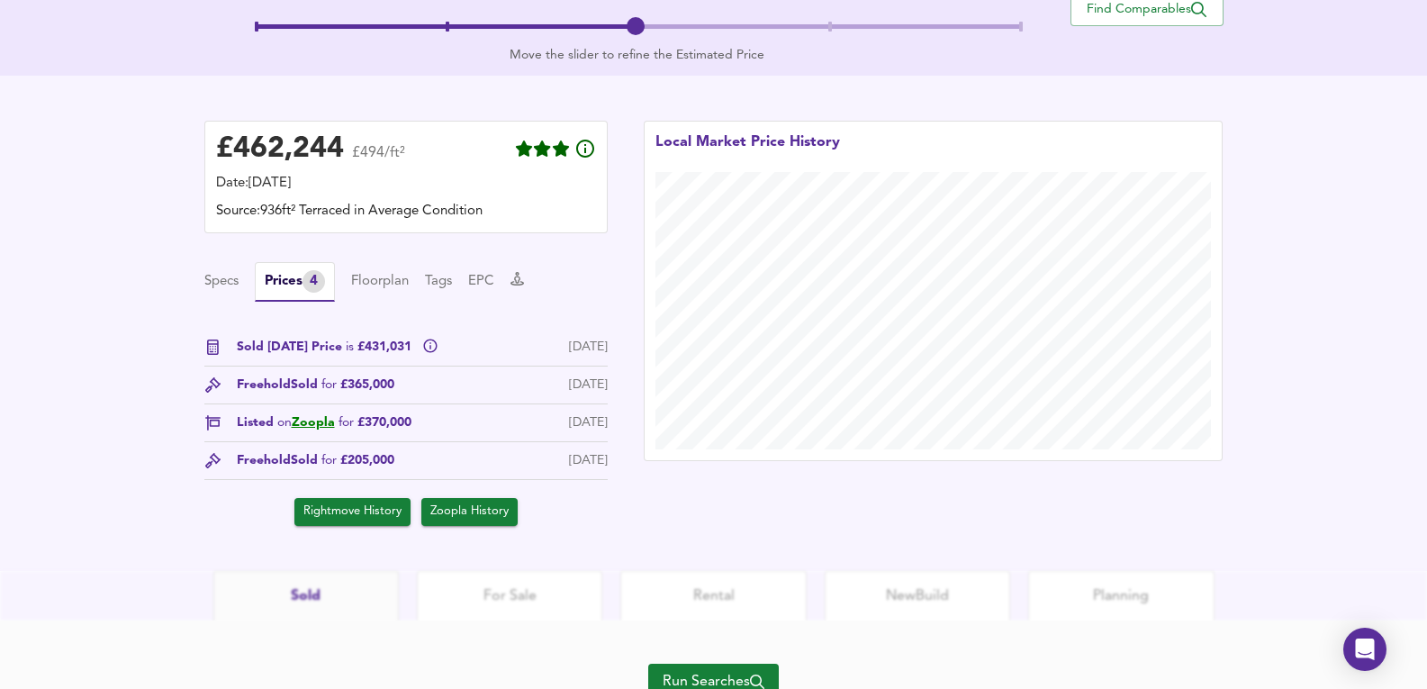
scroll to position [506, 0]
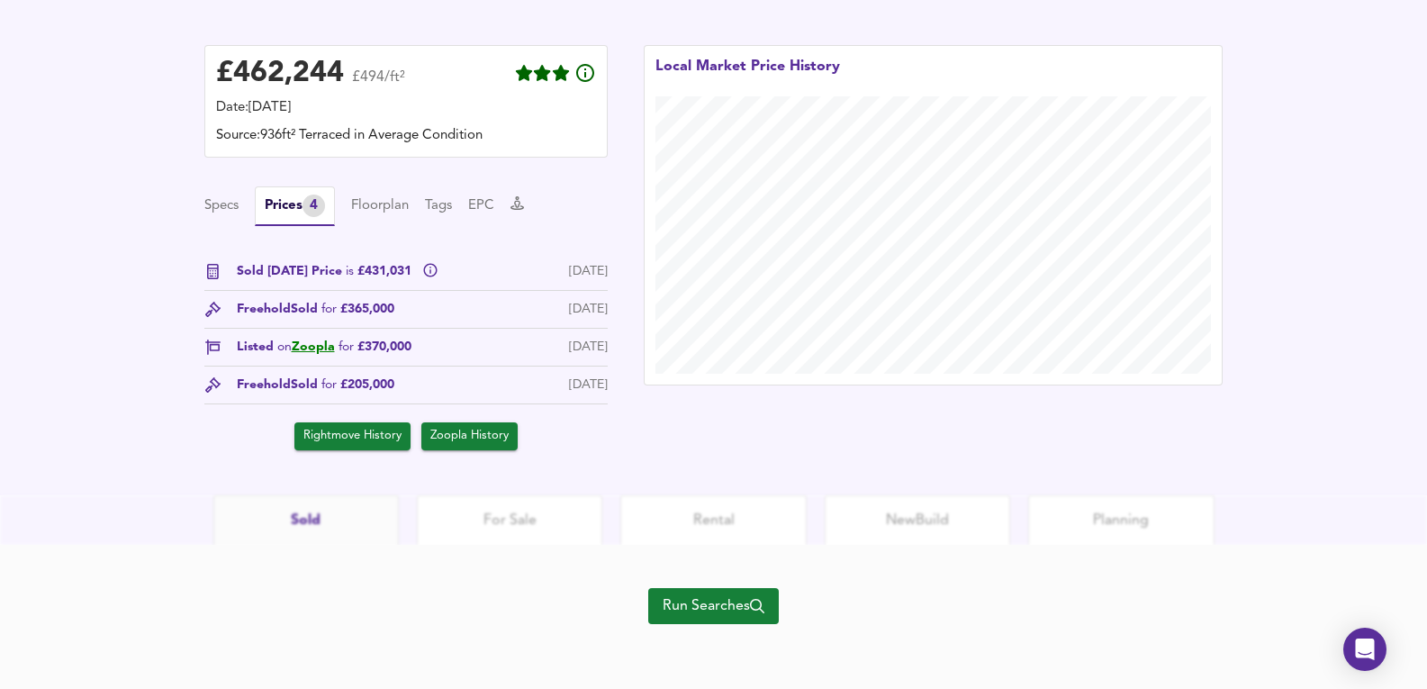
click at [672, 606] on span "Run Searches" at bounding box center [714, 605] width 102 height 25
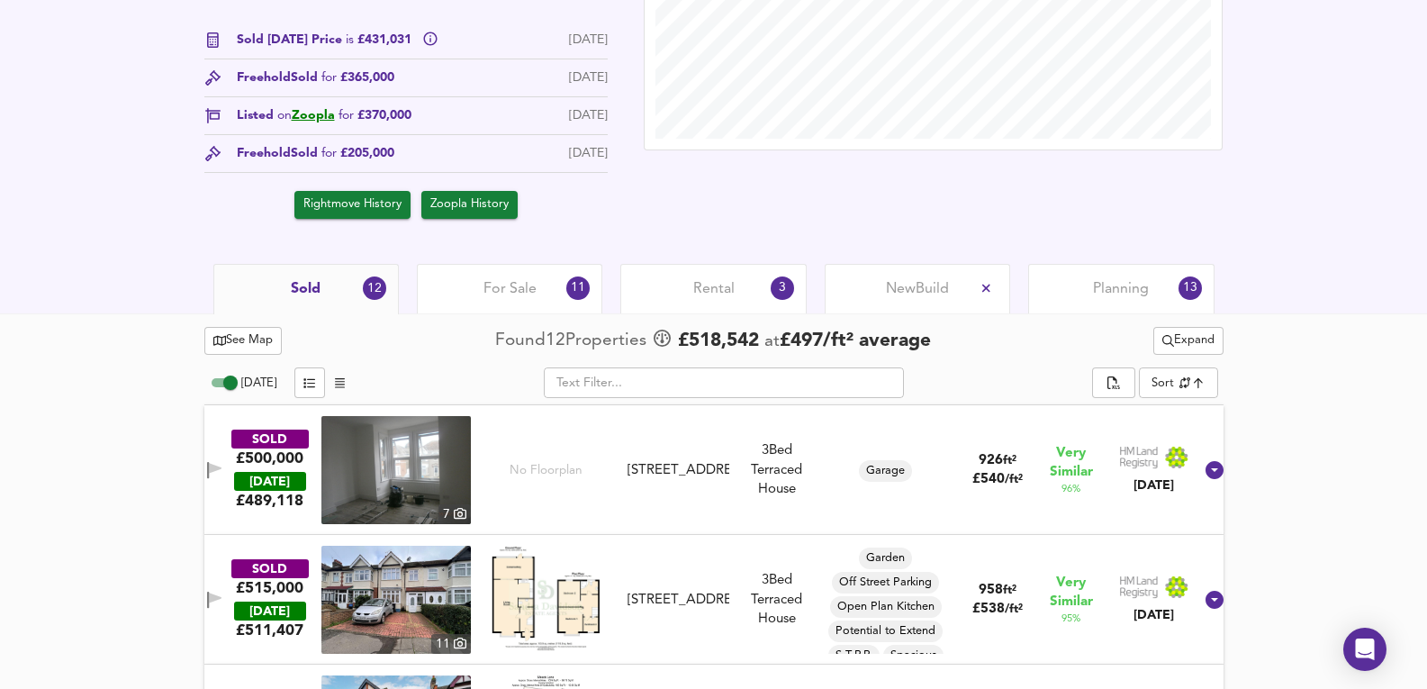
scroll to position [646, 0]
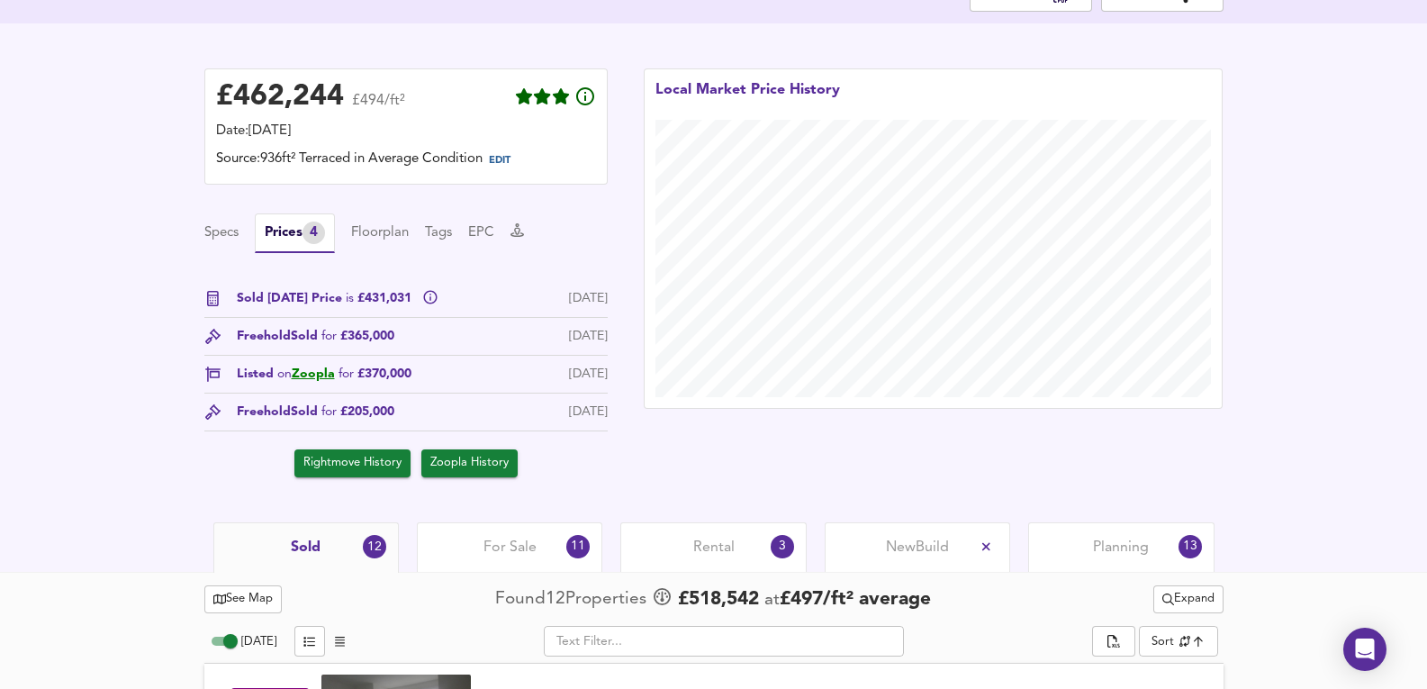
click at [1131, 538] on span "Planning" at bounding box center [1121, 548] width 56 height 20
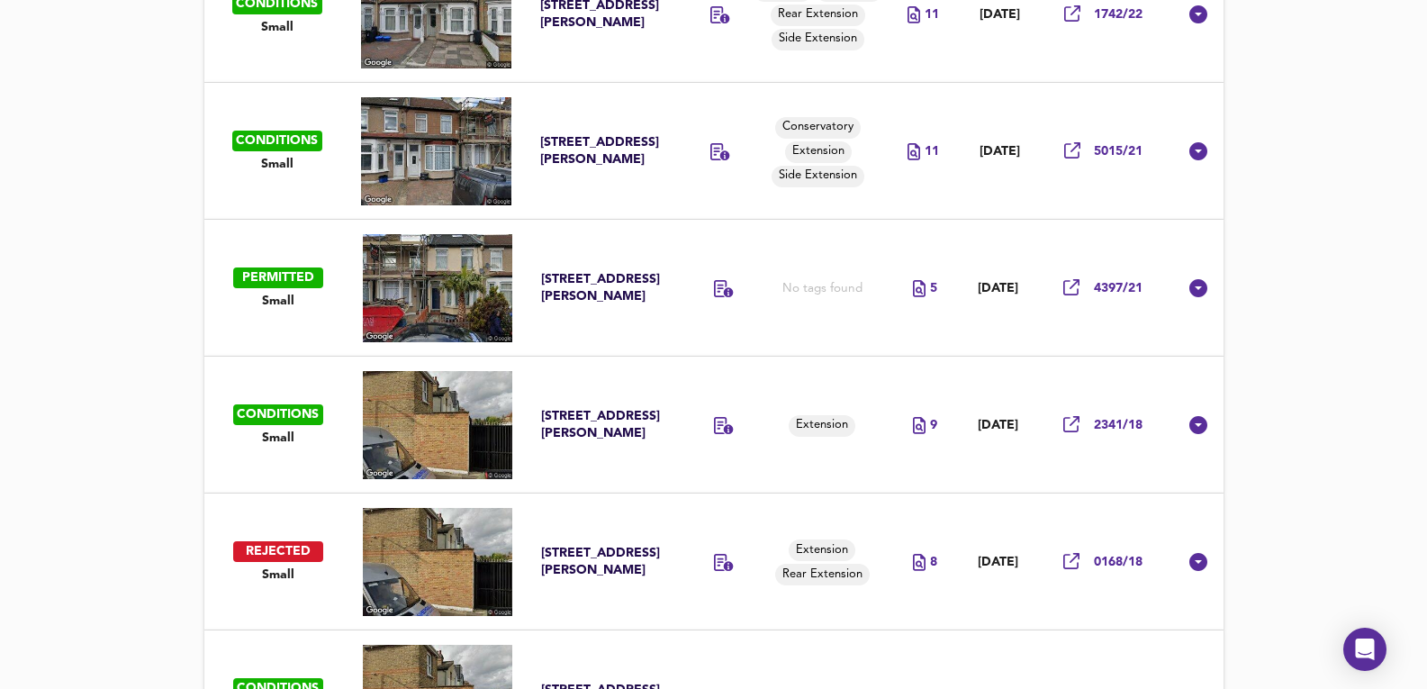
scroll to position [1126, 0]
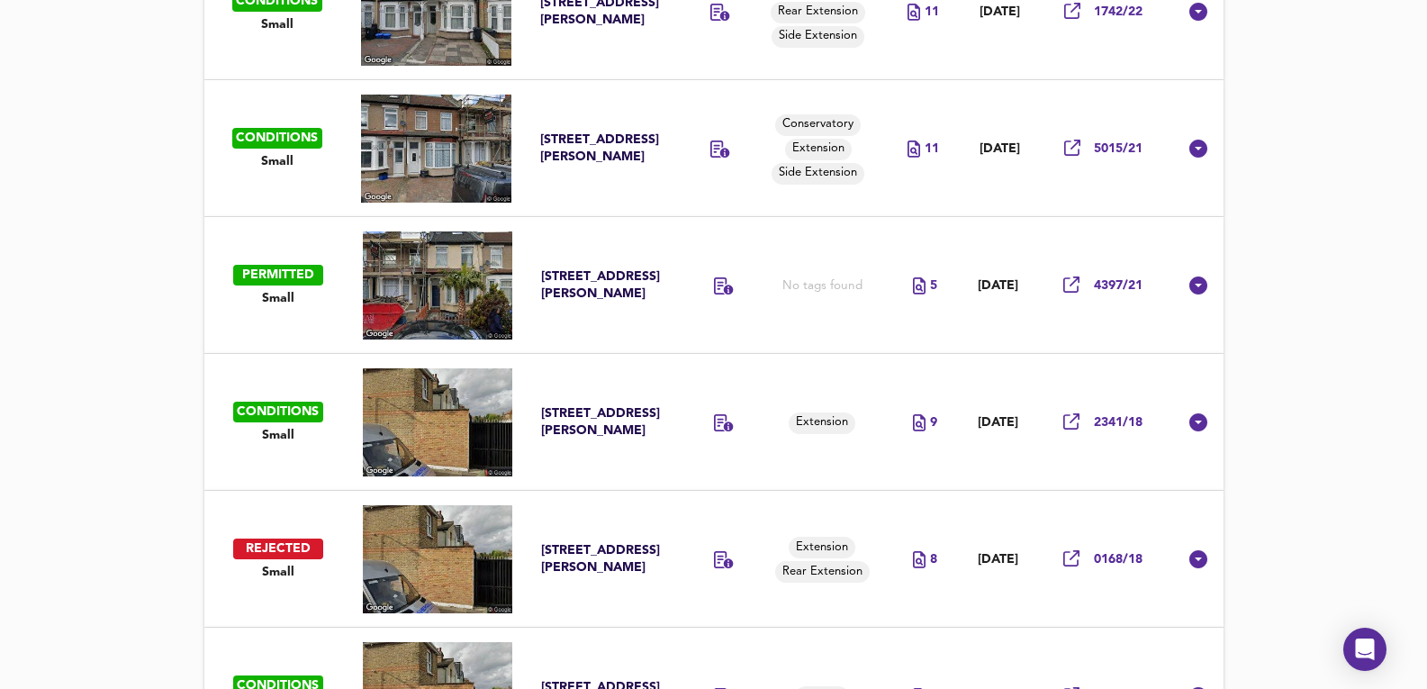
click at [841, 198] on td "Conservatory Extension Side Extension" at bounding box center [829, 148] width 118 height 137
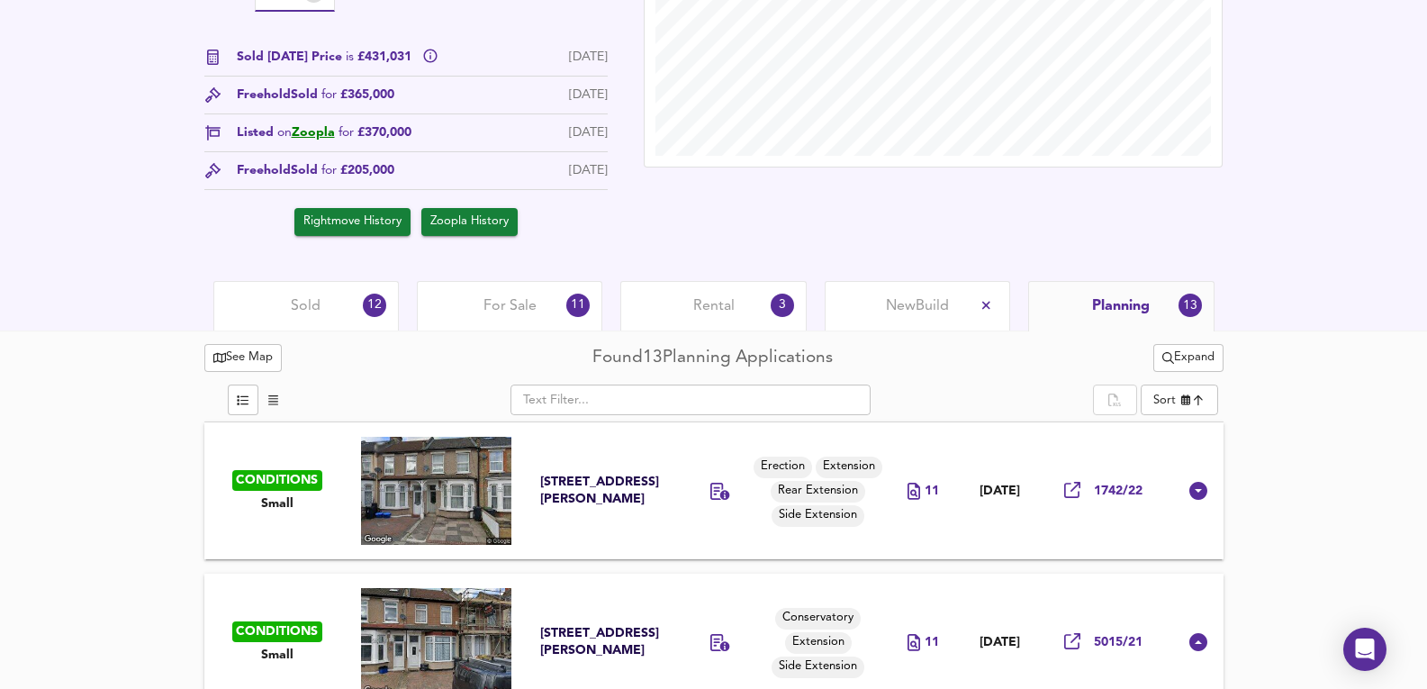
scroll to position [646, 0]
drag, startPoint x: 832, startPoint y: 332, endPoint x: 790, endPoint y: 312, distance: 46.7
click at [739, 309] on div "Rental 3" at bounding box center [712, 307] width 185 height 50
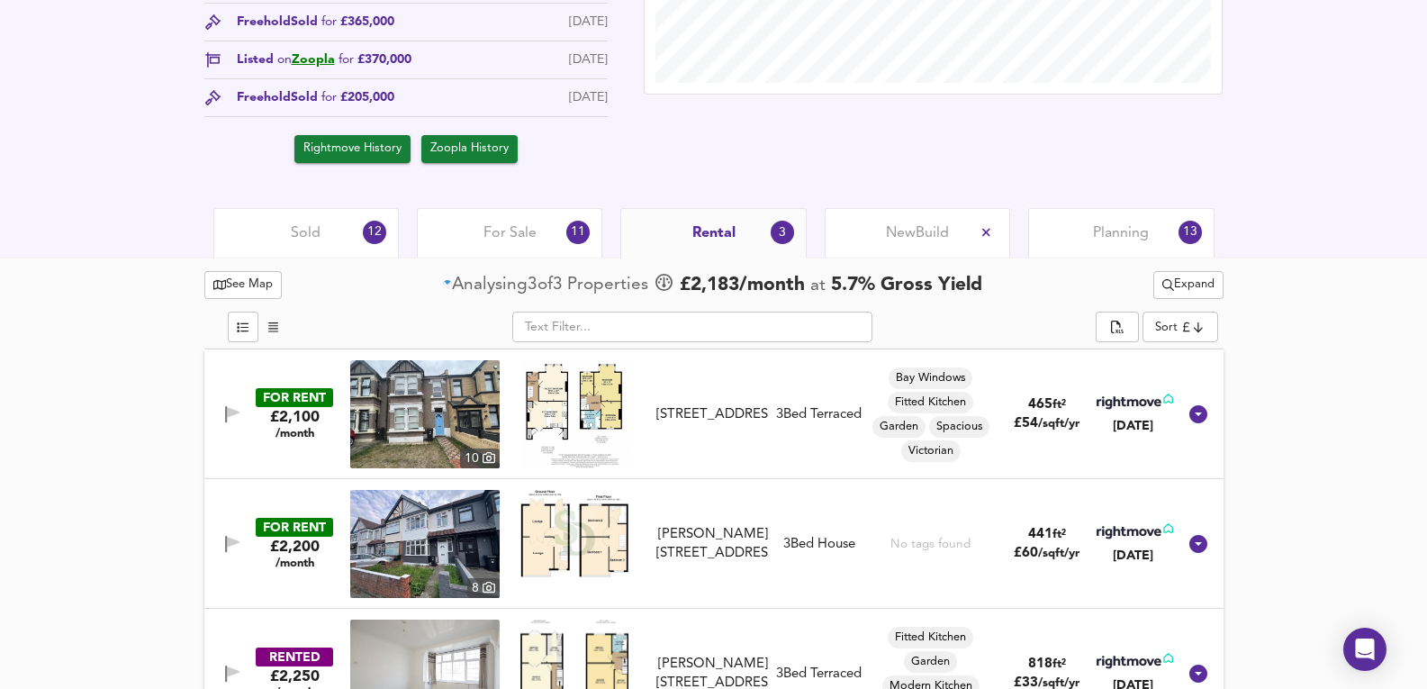
scroll to position [780, 0]
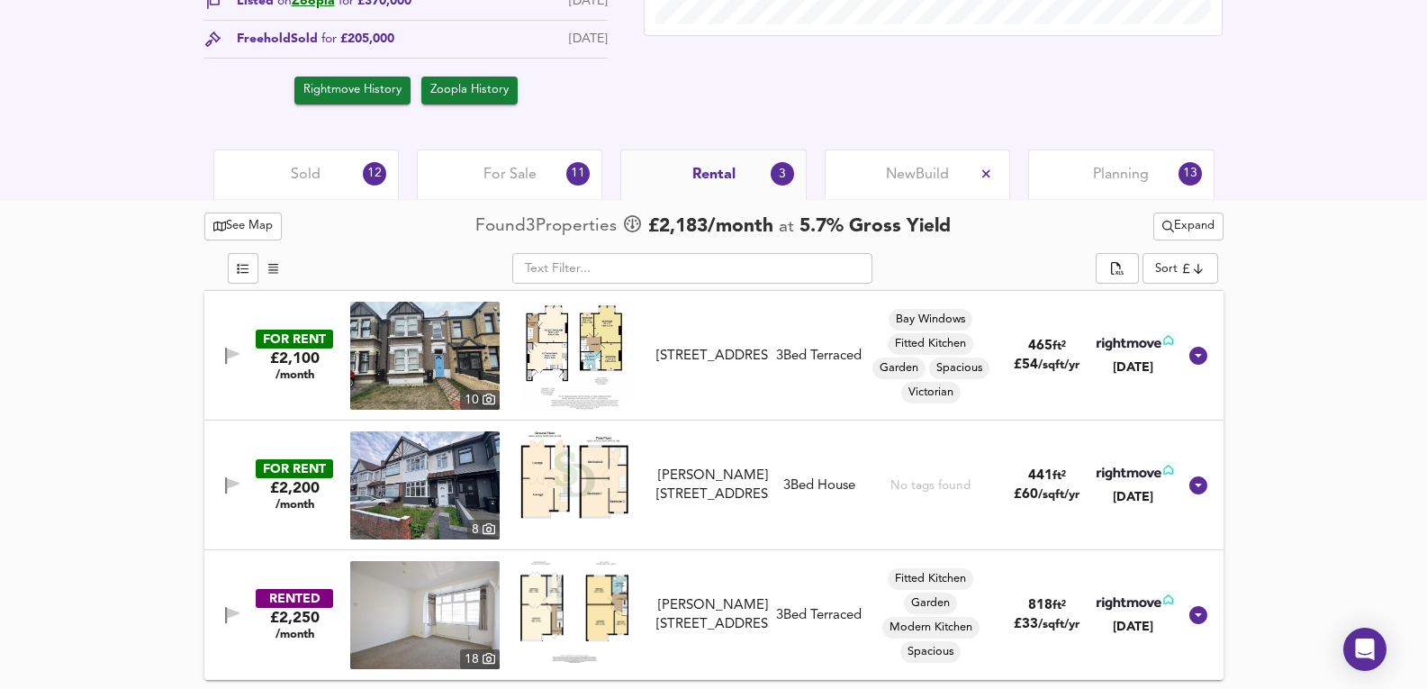
click at [485, 185] on div "For Sale 11" at bounding box center [509, 174] width 185 height 50
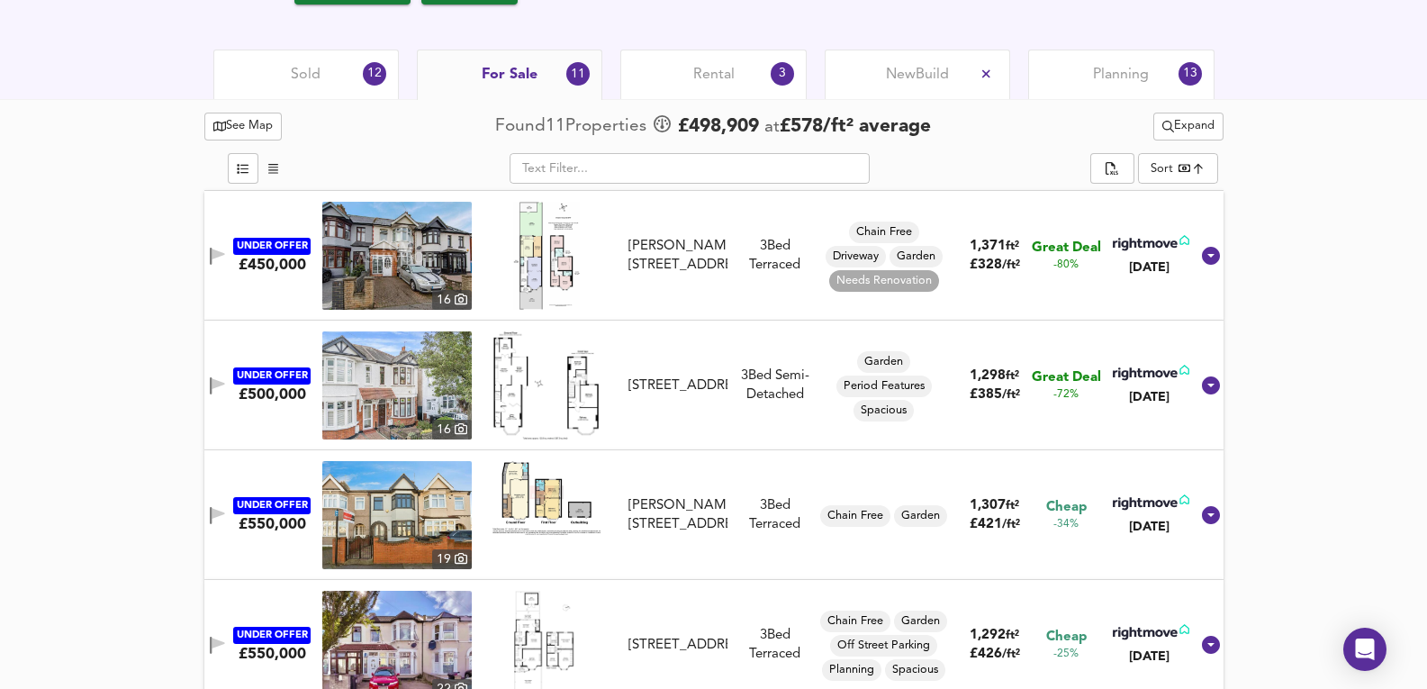
scroll to position [899, 0]
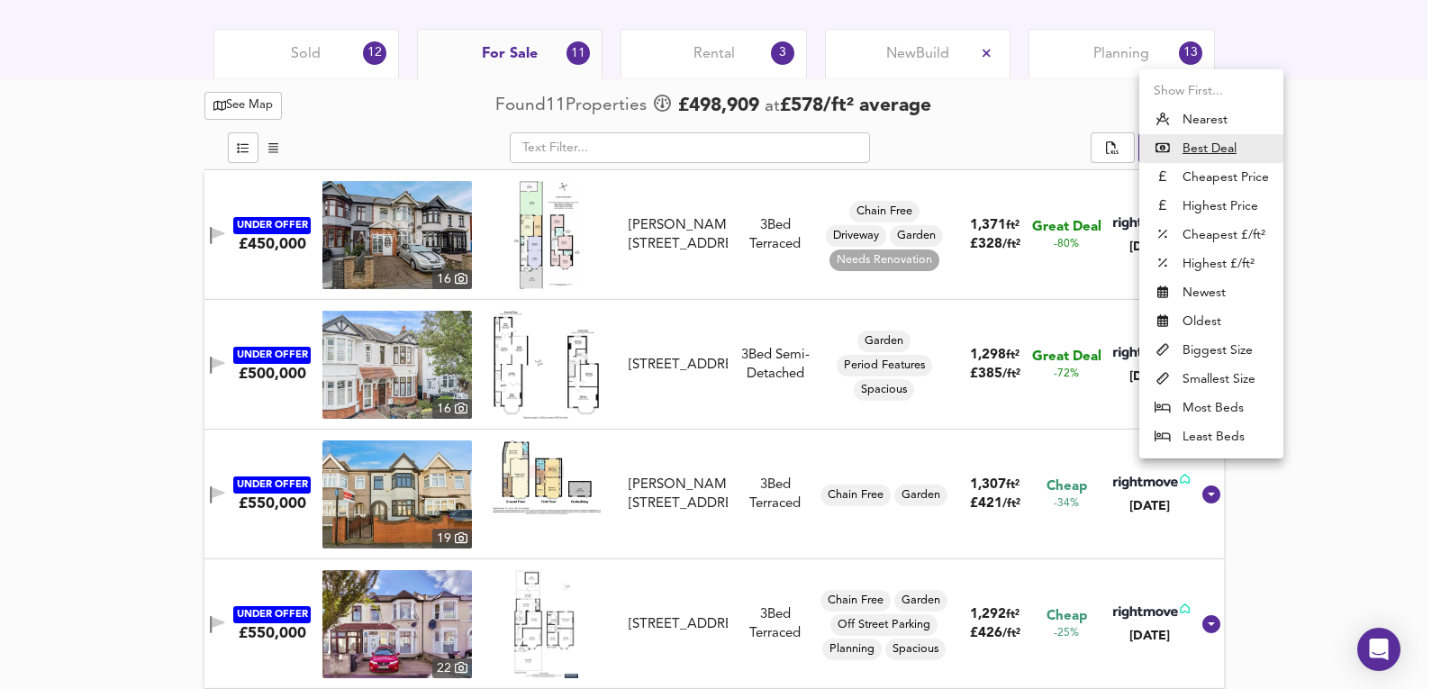
click at [1261, 111] on li "Nearest" at bounding box center [1211, 119] width 144 height 29
type input "distancetocenter"
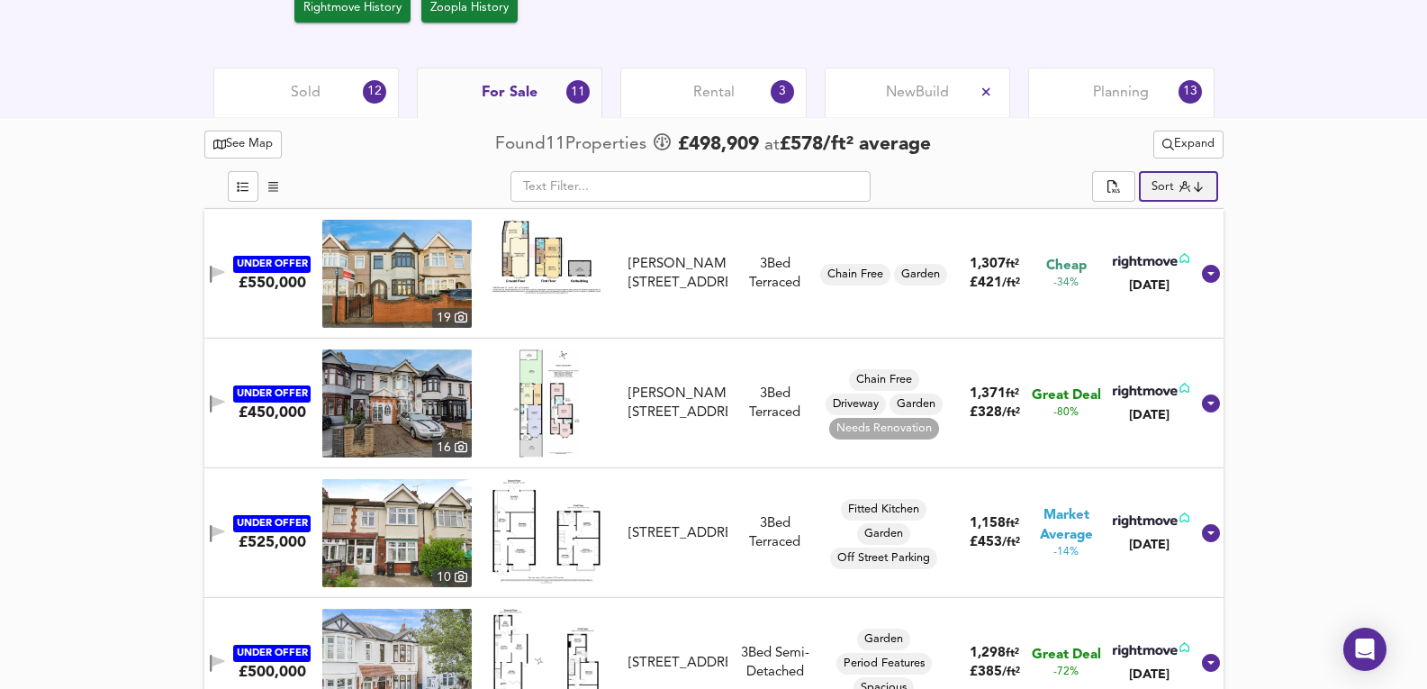
scroll to position [840, 0]
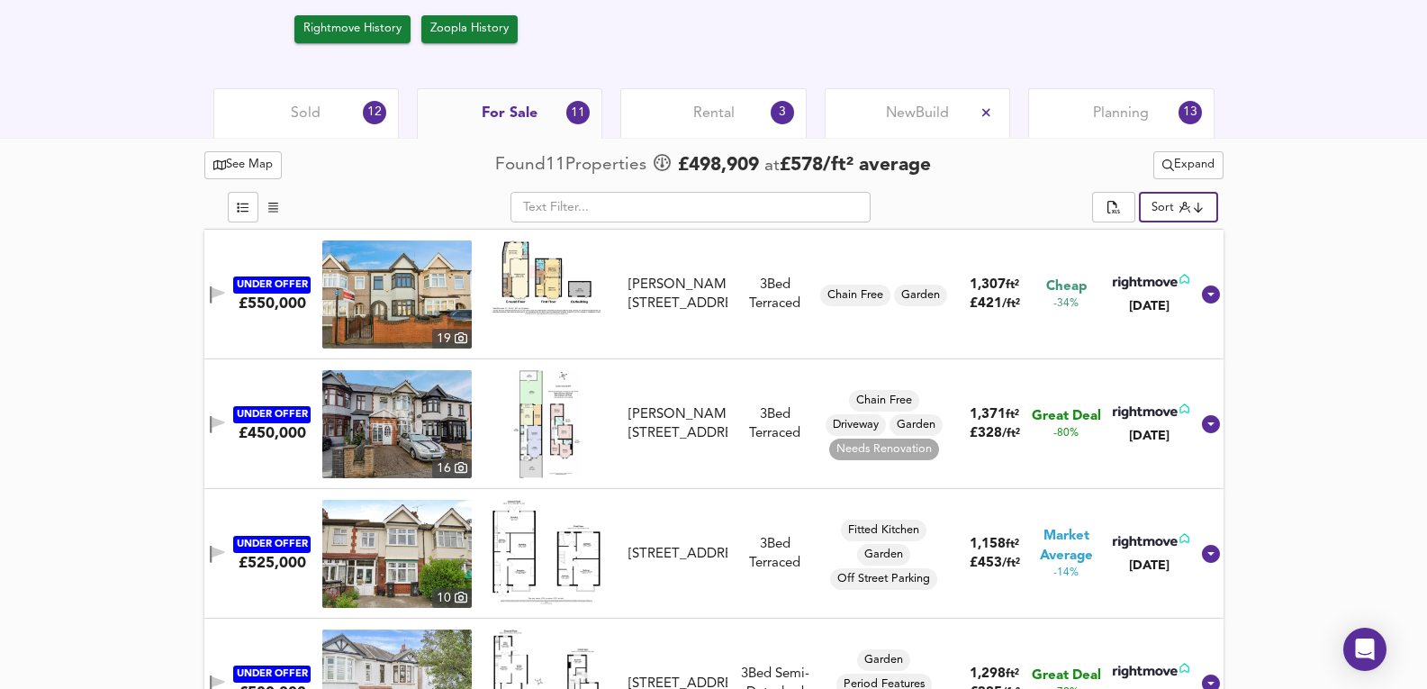
click at [396, 288] on img at bounding box center [396, 294] width 149 height 108
click at [282, 129] on div "Sold 12" at bounding box center [305, 113] width 185 height 50
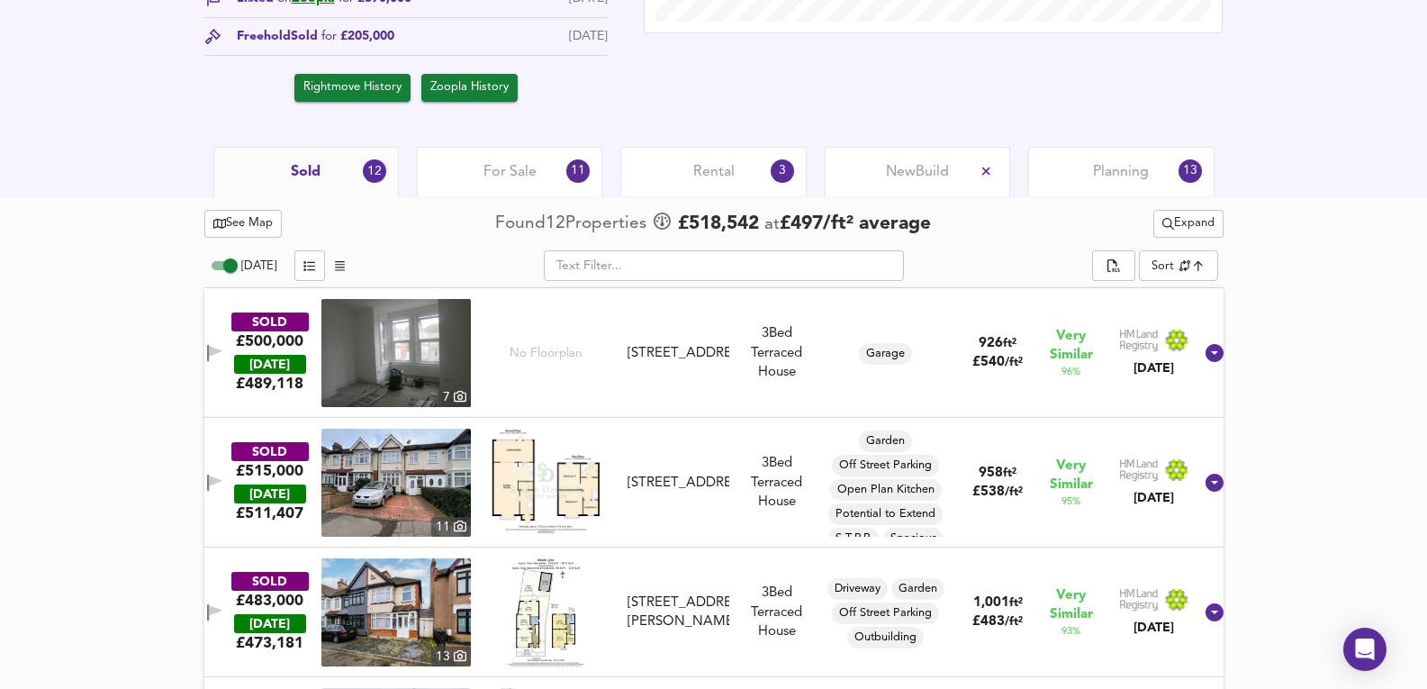
scroll to position [780, 0]
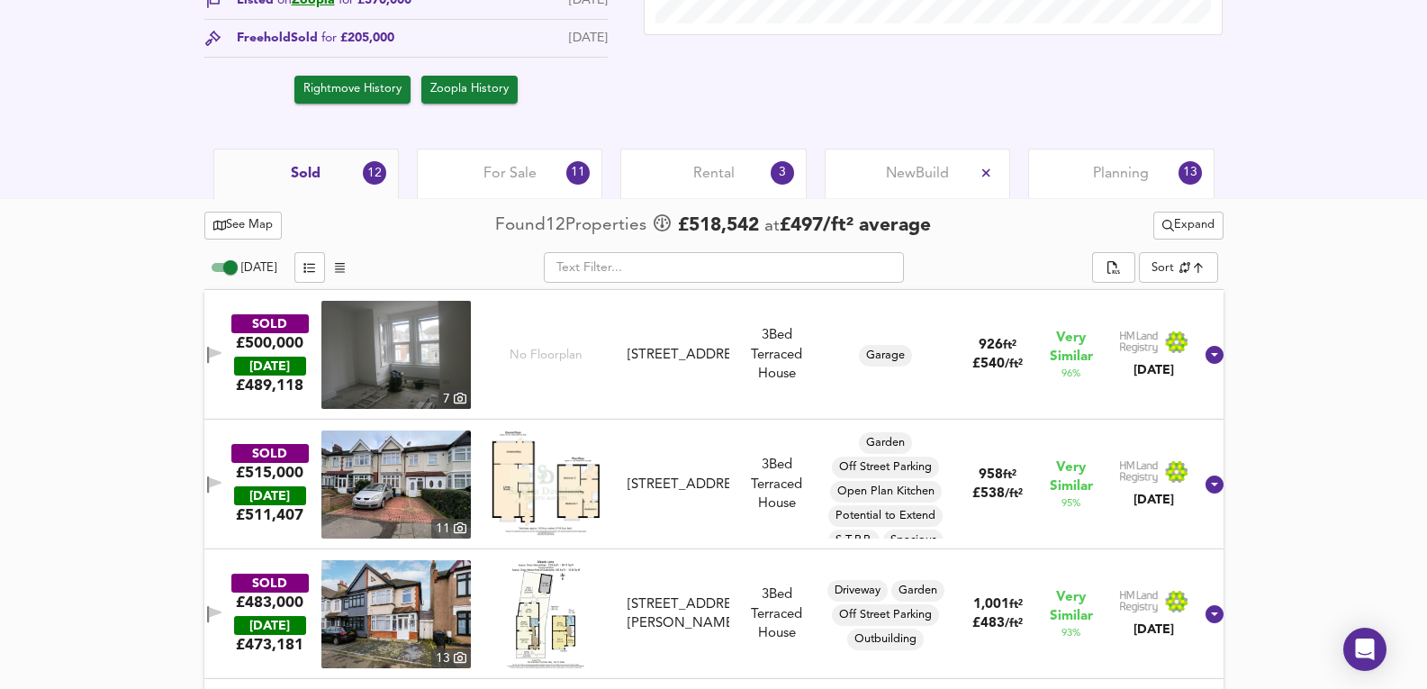
click at [372, 621] on img at bounding box center [395, 614] width 149 height 108
click at [727, 651] on div "SOLD £483,000 [DATE] £ 473,181 [STREET_ADDRESS][PERSON_NAME] [STREET_ADDRESS][P…" at bounding box center [692, 614] width 1002 height 108
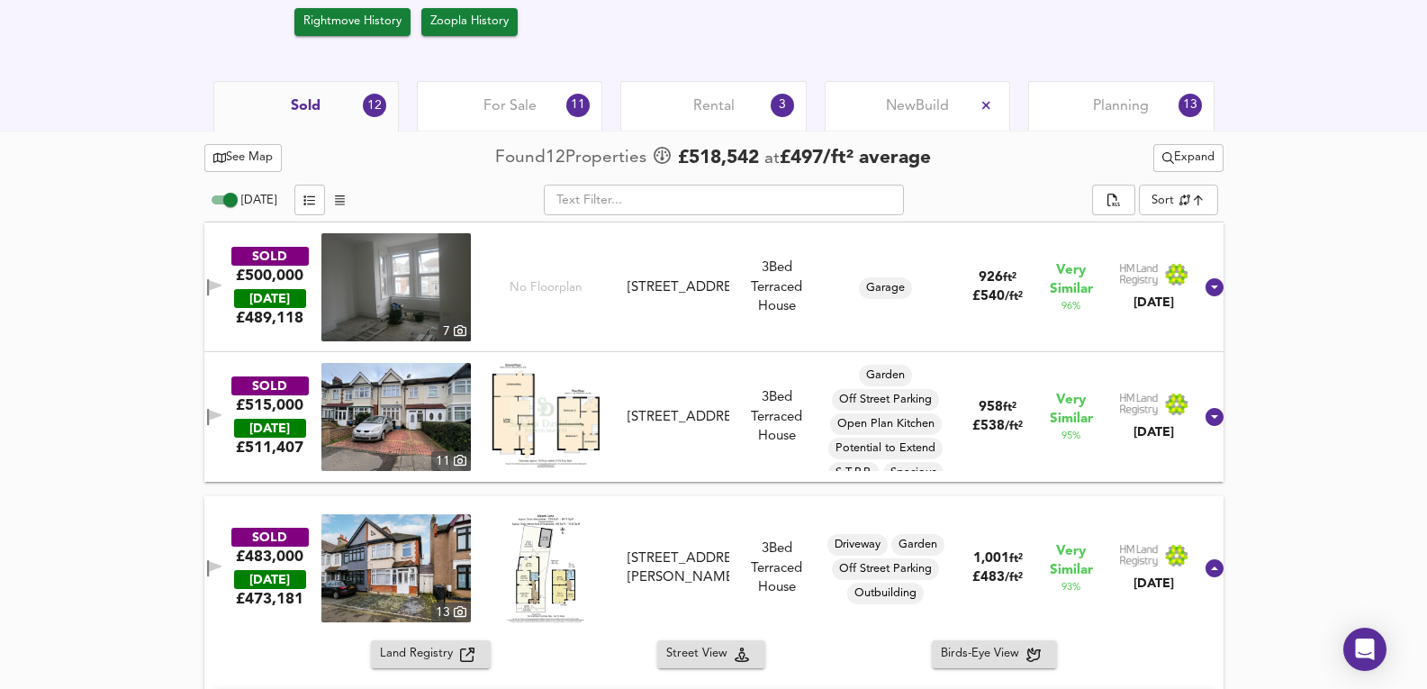
scroll to position [840, 0]
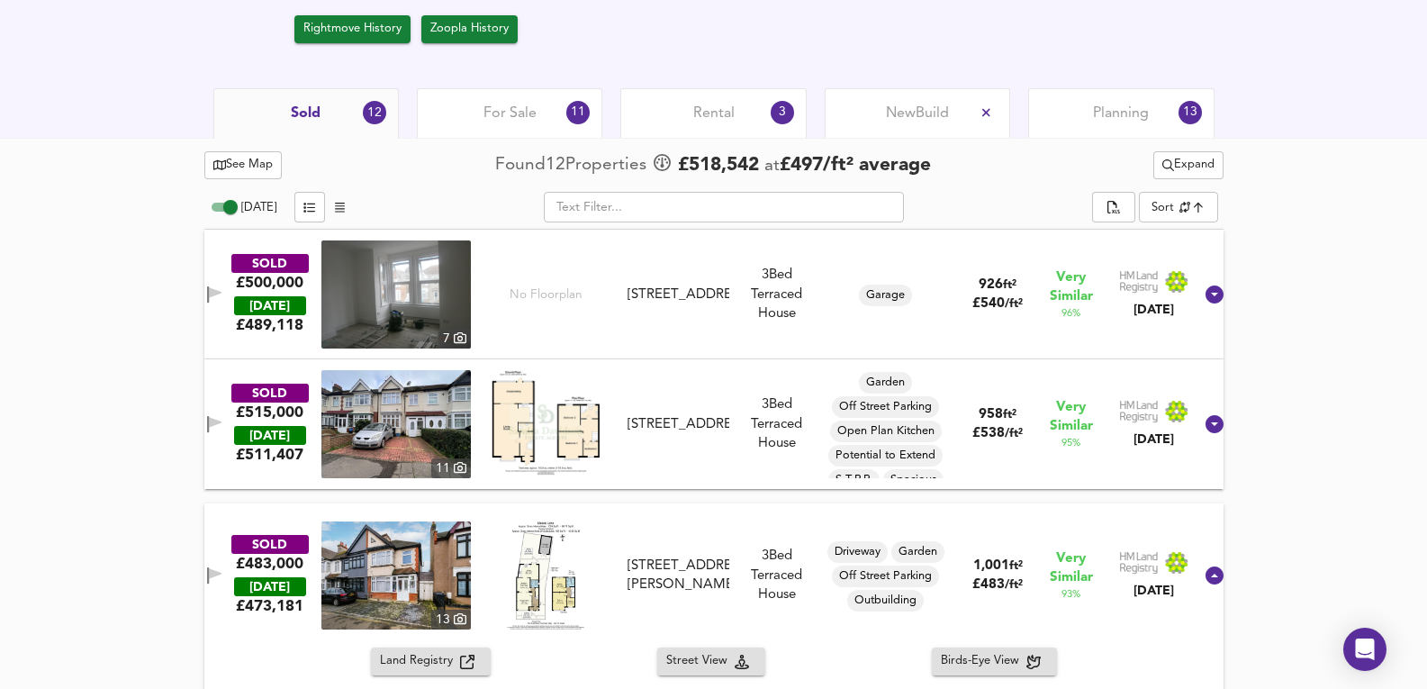
click at [432, 286] on img at bounding box center [395, 294] width 149 height 108
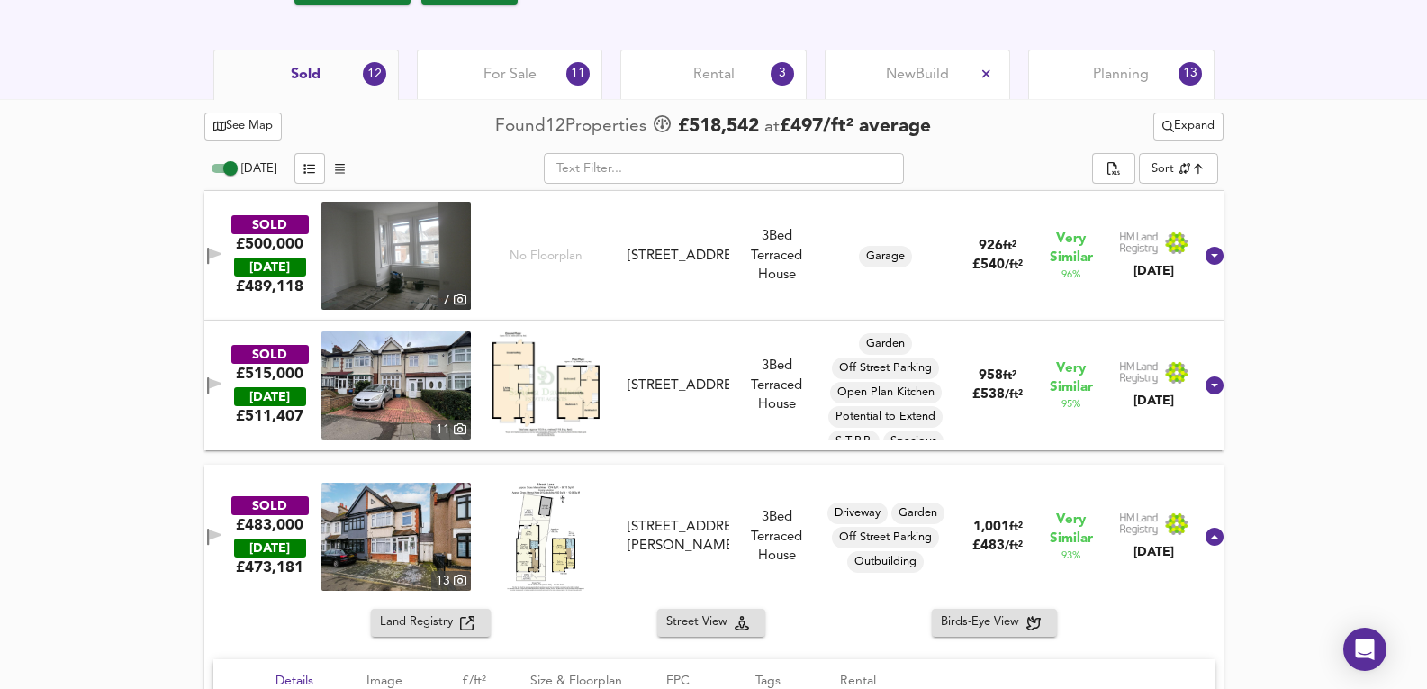
scroll to position [899, 0]
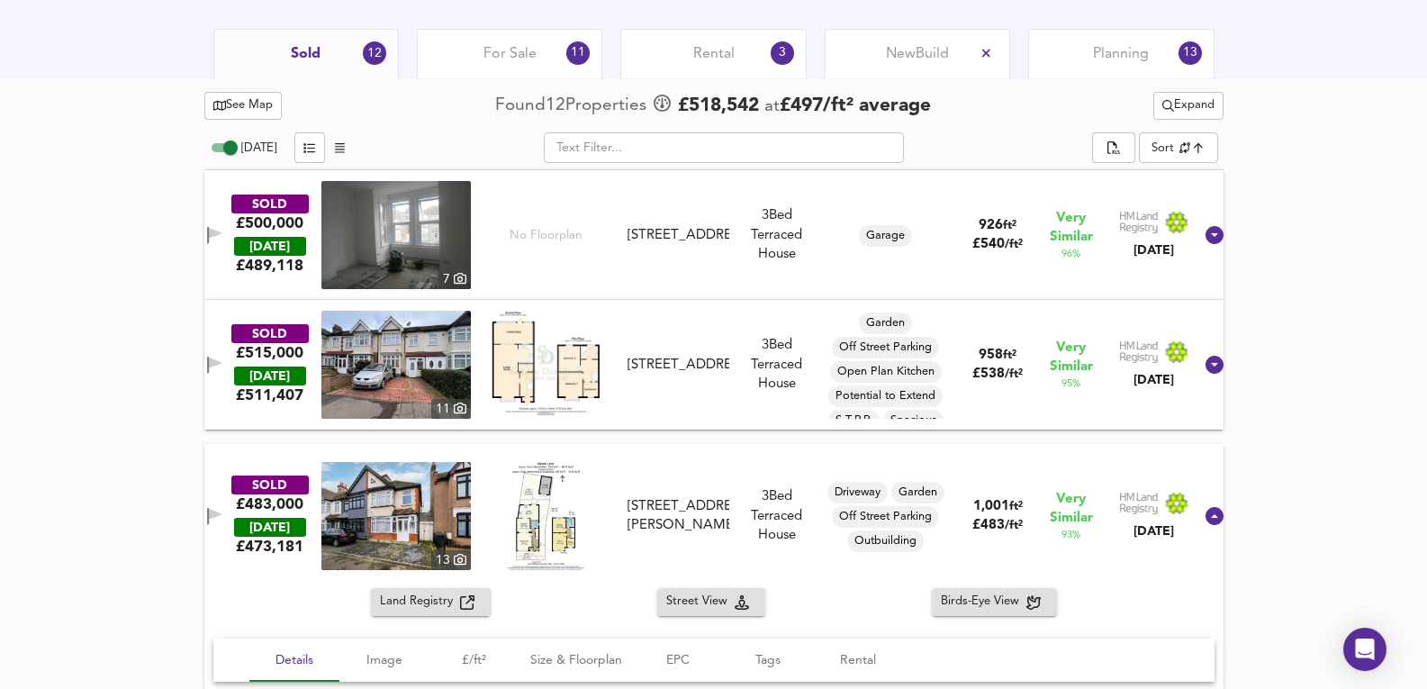
drag, startPoint x: 733, startPoint y: 419, endPoint x: 693, endPoint y: 398, distance: 44.7
click at [733, 420] on div "SOLD £515,000 [DATE] £ 511,407 [GEOGRAPHIC_DATA][STREET_ADDRESS][STREET_ADDRESS…" at bounding box center [713, 365] width 1019 height 130
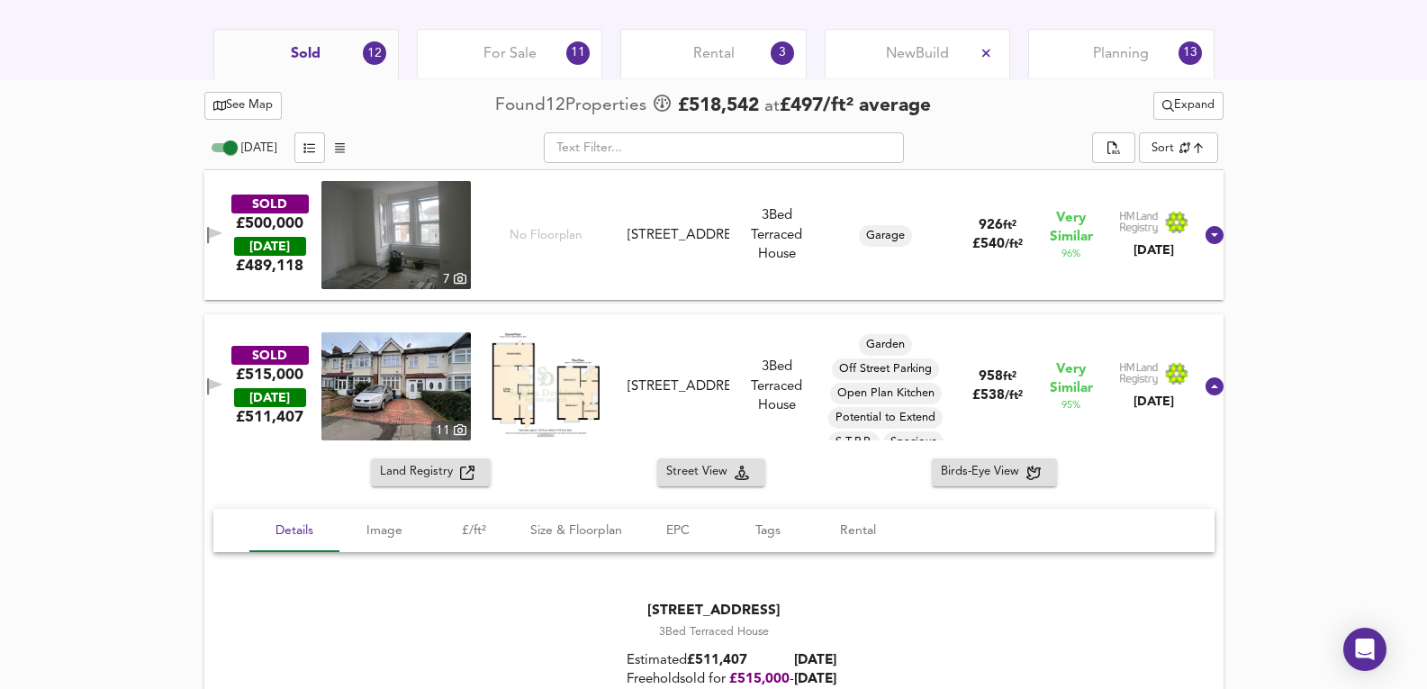
click at [452, 356] on img at bounding box center [395, 386] width 149 height 108
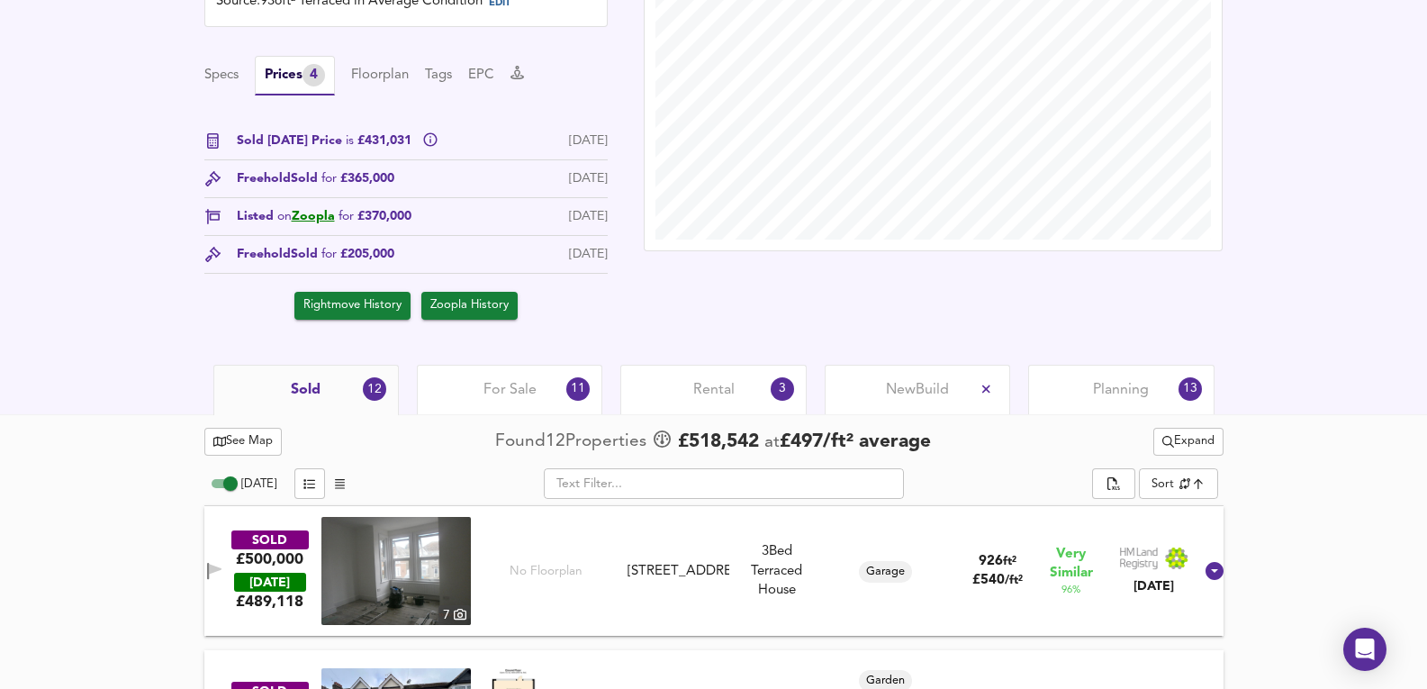
scroll to position [719, 0]
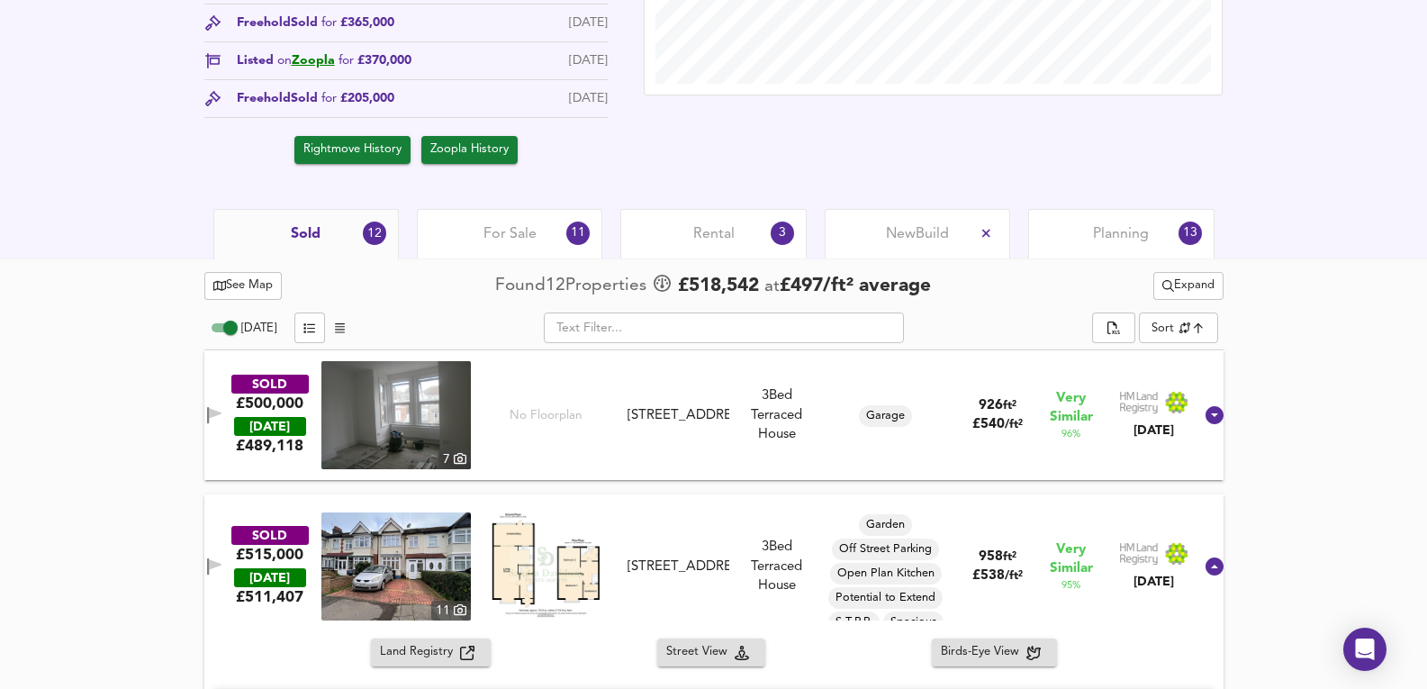
click at [421, 565] on img at bounding box center [395, 566] width 149 height 108
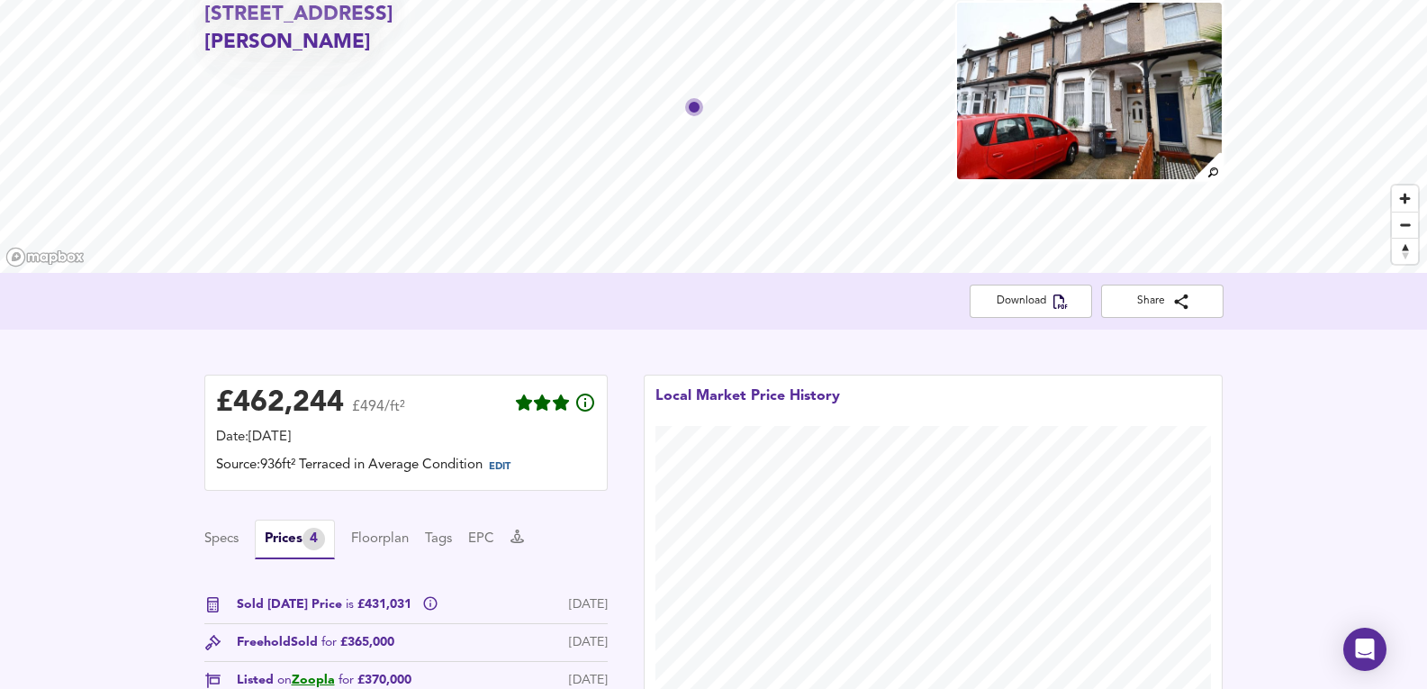
scroll to position [0, 0]
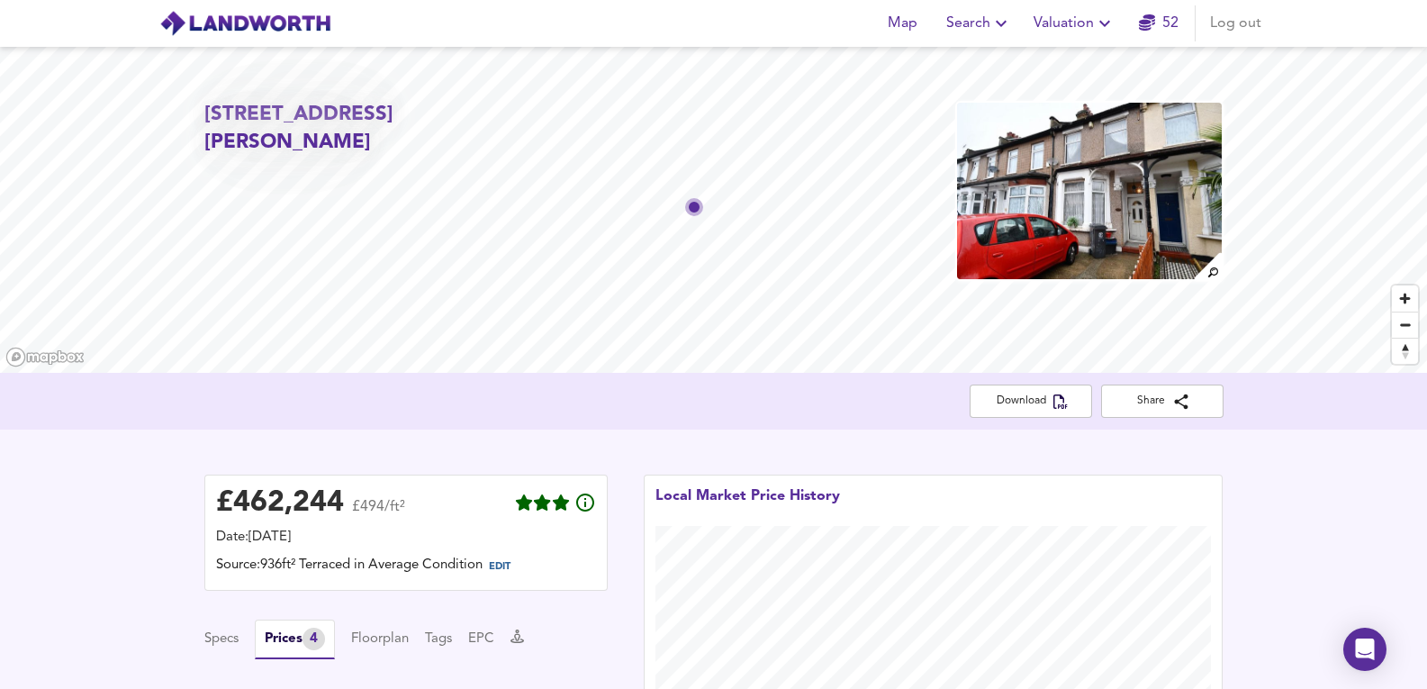
click at [1155, 162] on img at bounding box center [1089, 191] width 268 height 180
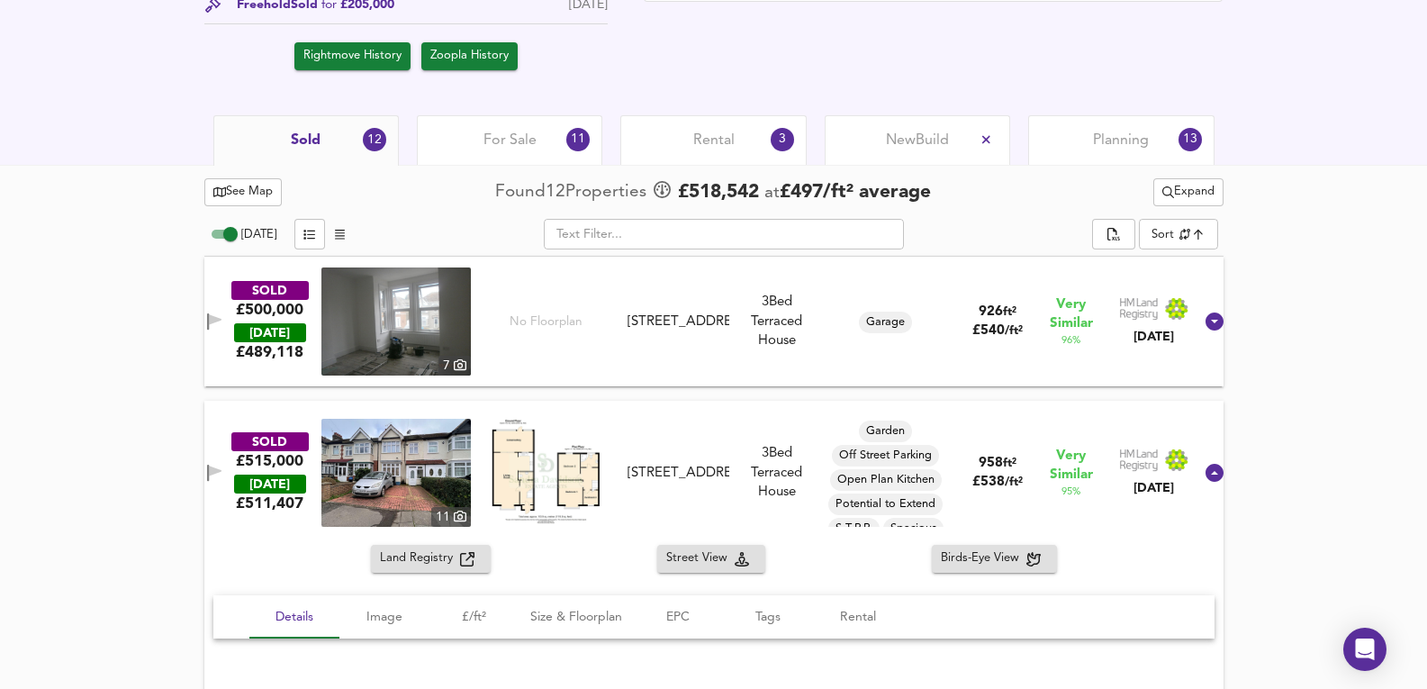
scroll to position [840, 0]
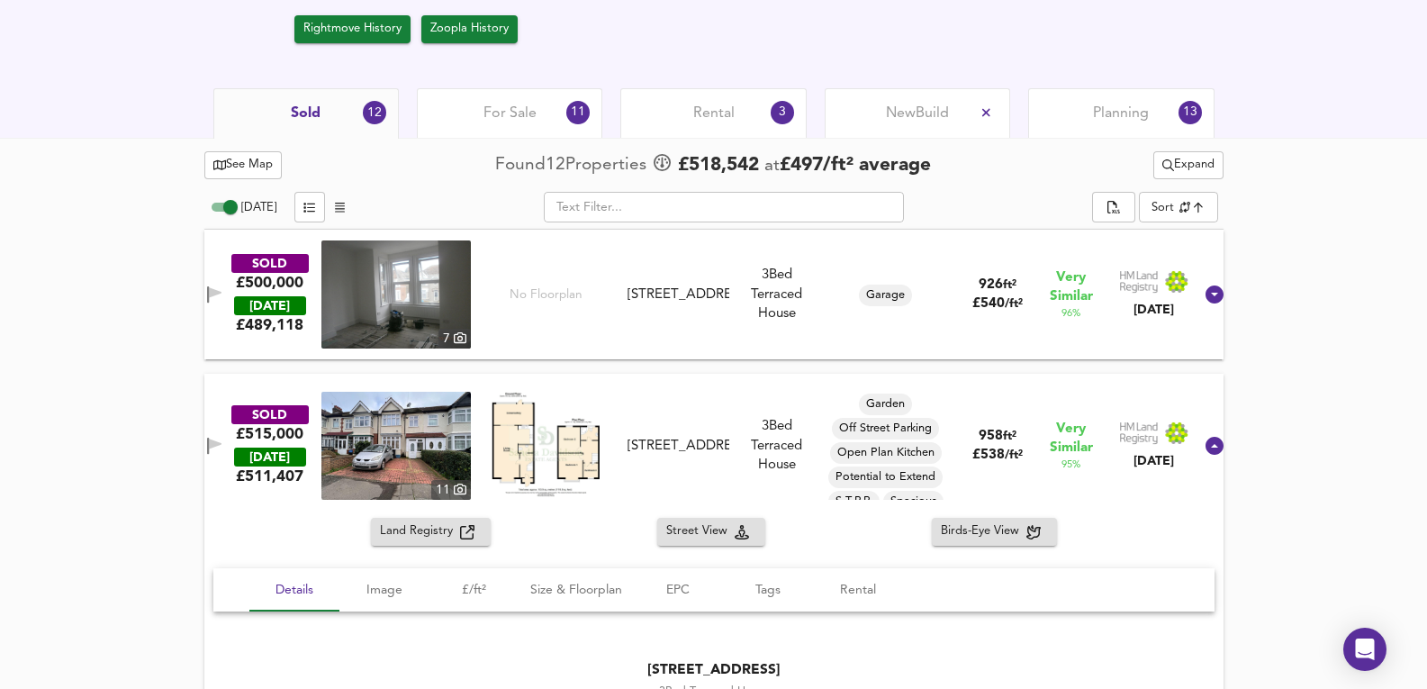
click at [507, 95] on div "For Sale 11" at bounding box center [509, 113] width 185 height 50
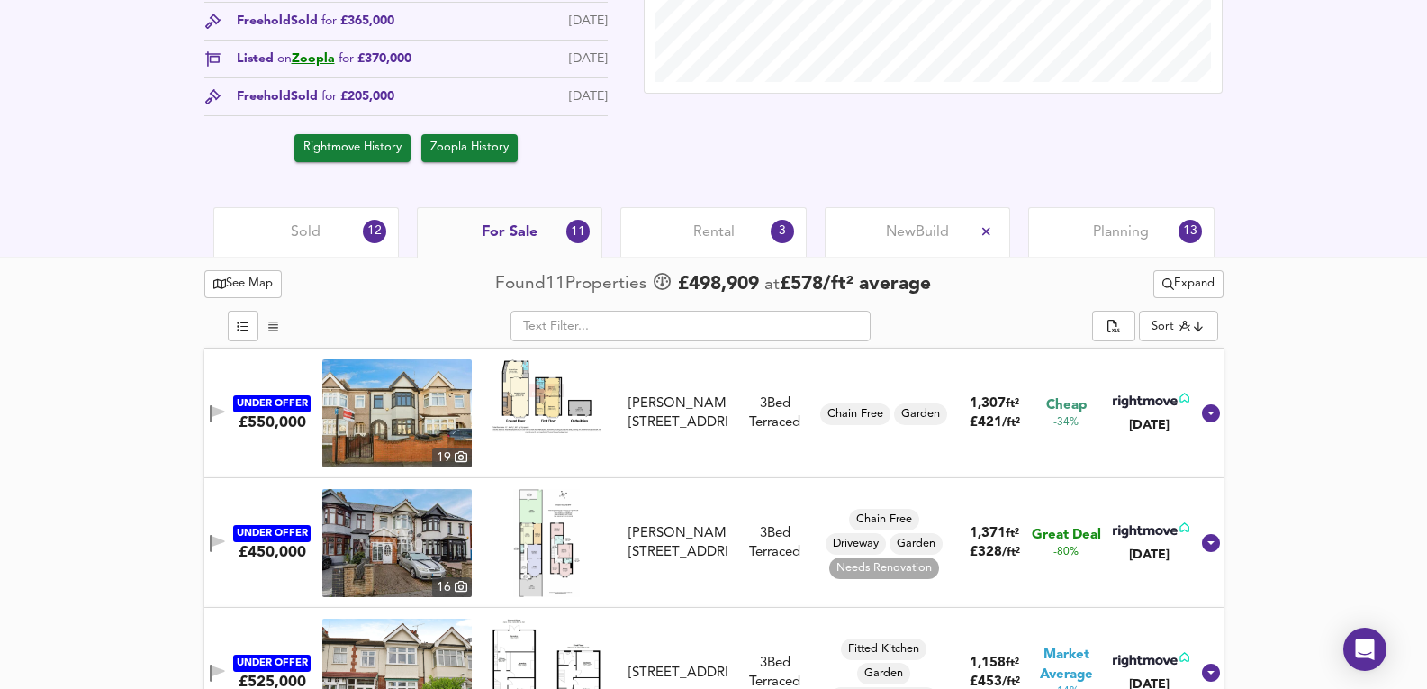
scroll to position [720, 0]
click at [332, 235] on div "Sold 12" at bounding box center [305, 233] width 185 height 50
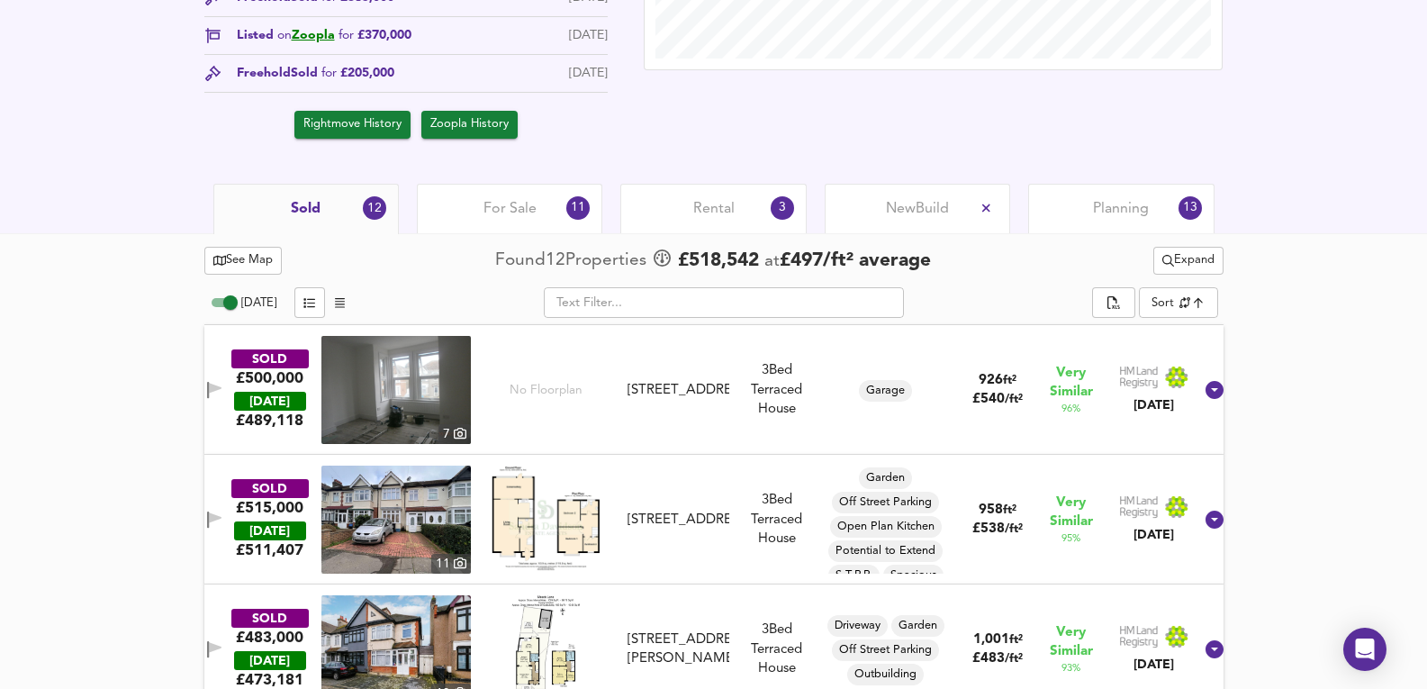
scroll to position [720, 0]
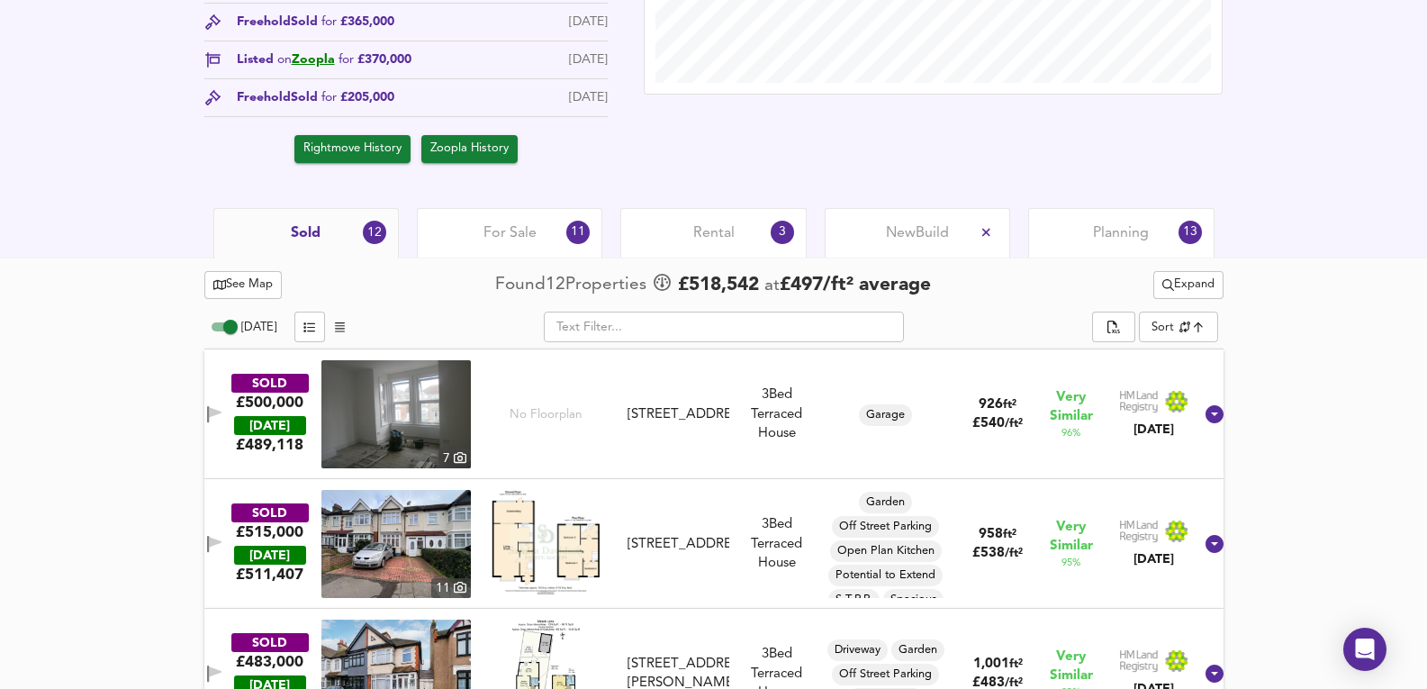
click at [508, 224] on span "For Sale" at bounding box center [509, 233] width 53 height 20
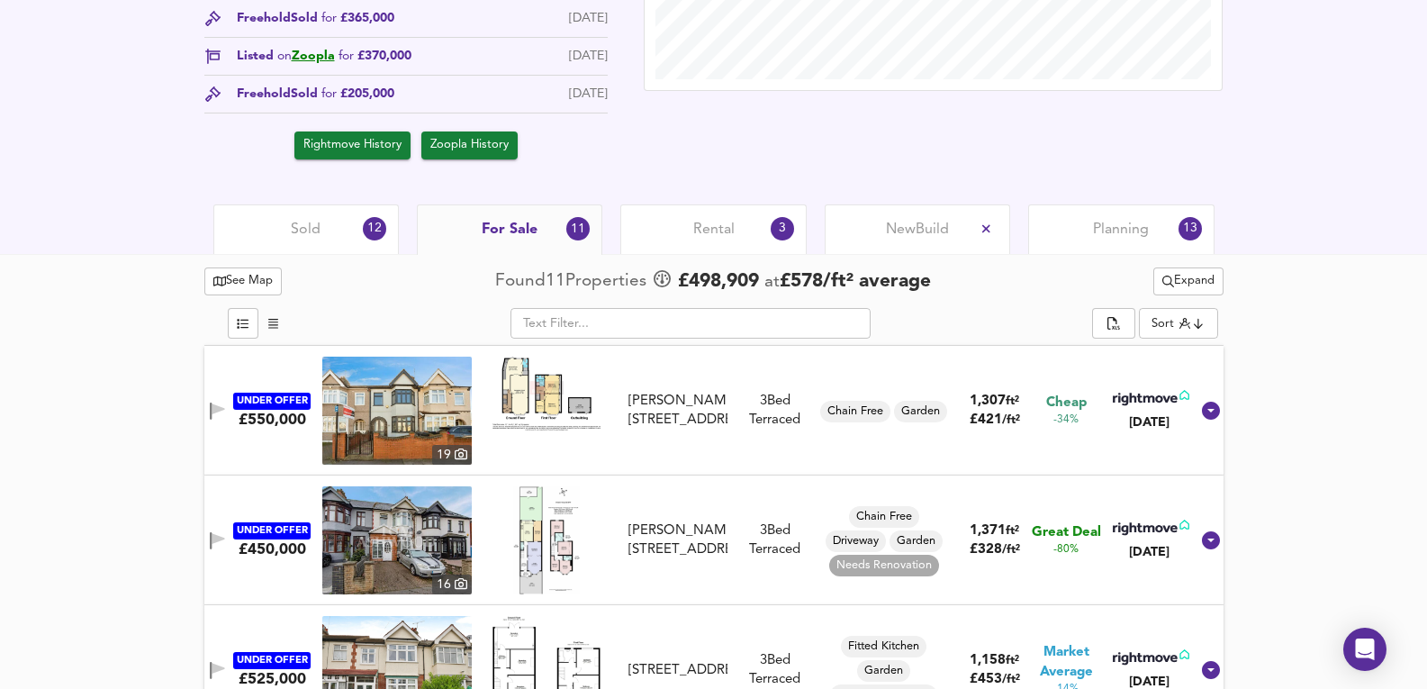
scroll to position [660, 0]
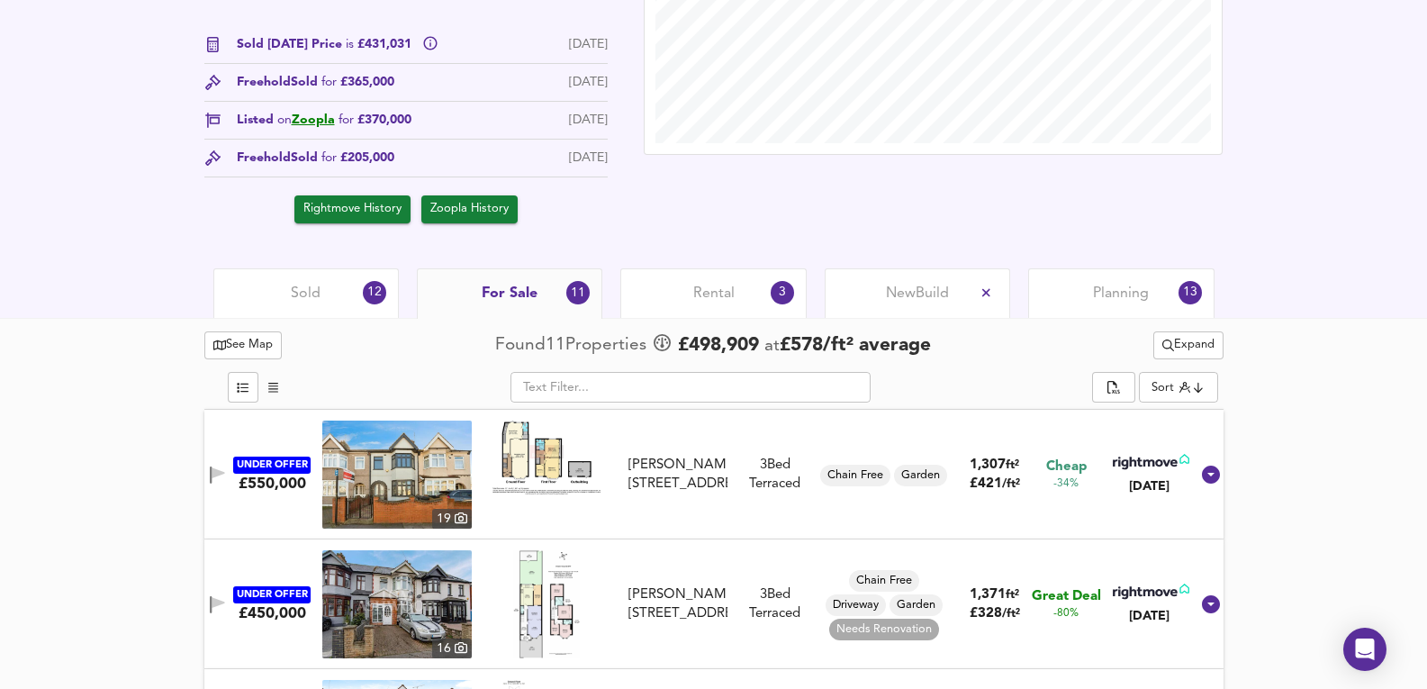
click at [286, 263] on div "£ 462,244 £494/ft² Date: [DATE] Source: 936ft² Terraced in Average Condition ED…" at bounding box center [713, 19] width 1427 height 499
click at [308, 283] on div "Sold 12" at bounding box center [305, 293] width 185 height 50
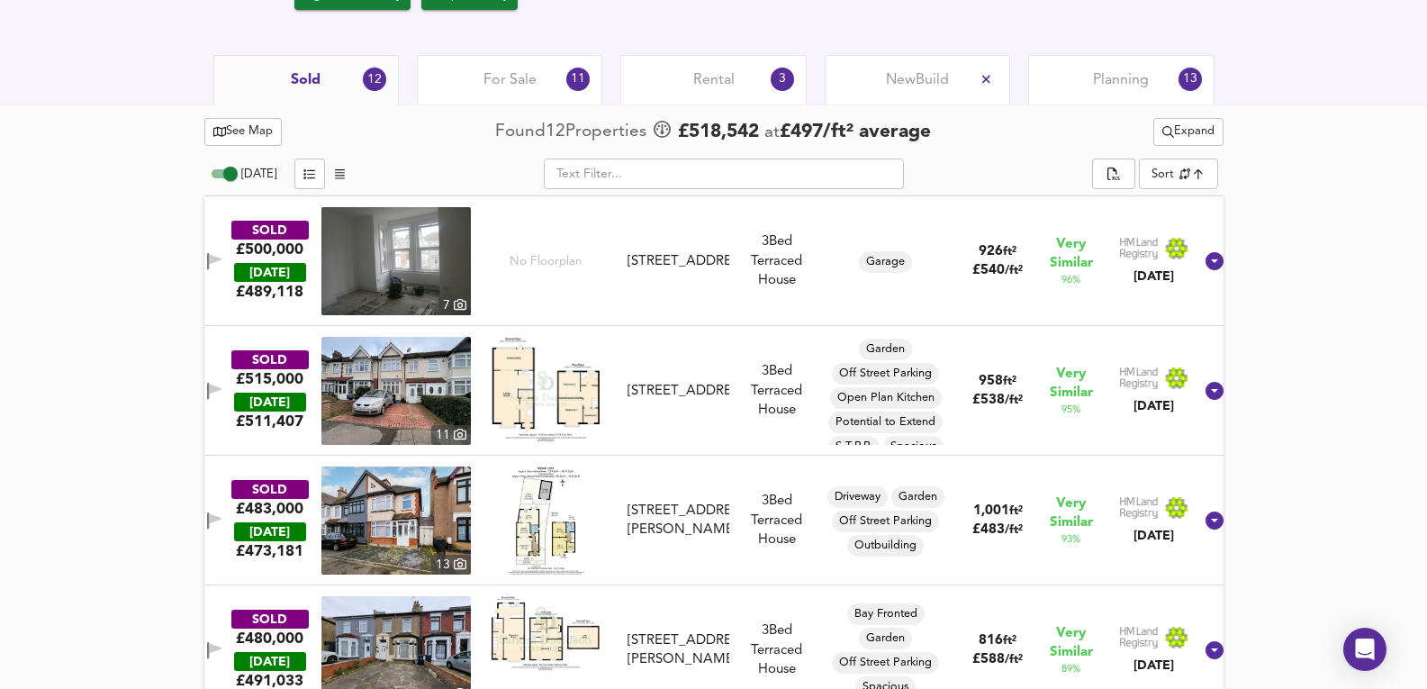
scroll to position [840, 0]
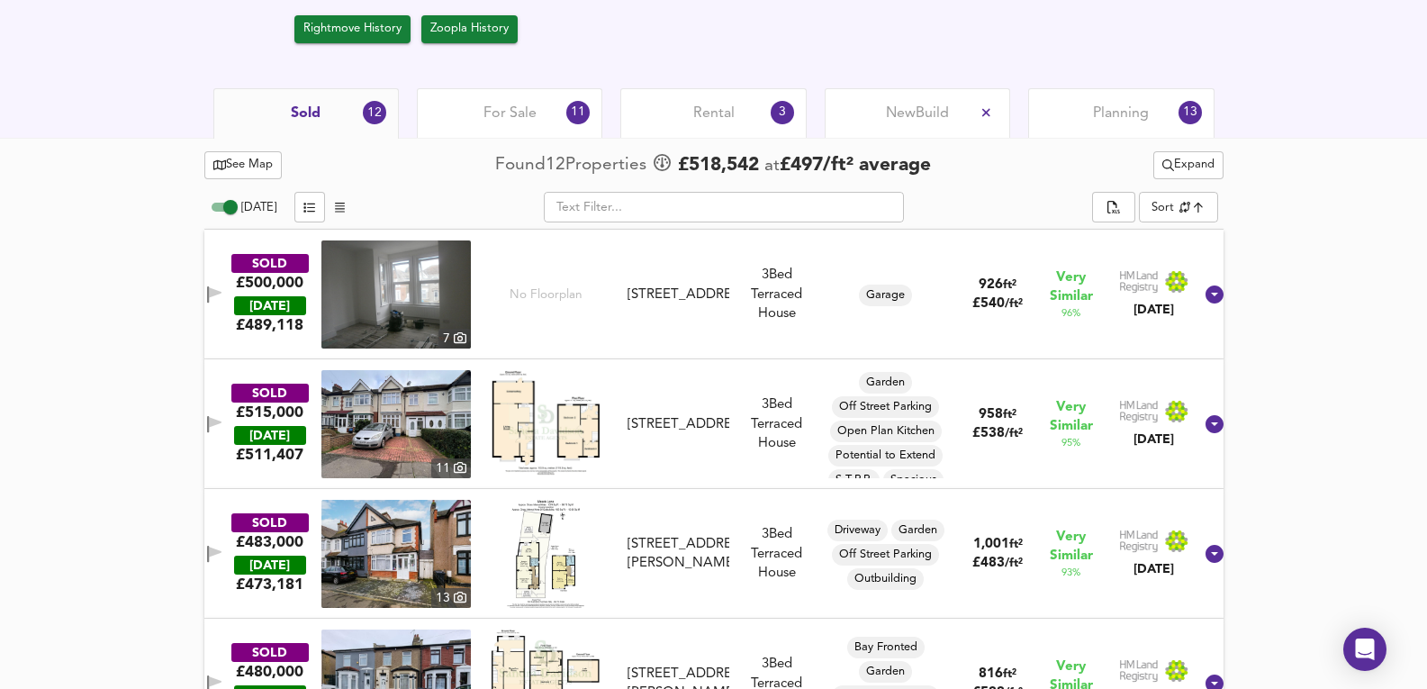
click at [518, 104] on span "For Sale" at bounding box center [509, 114] width 53 height 20
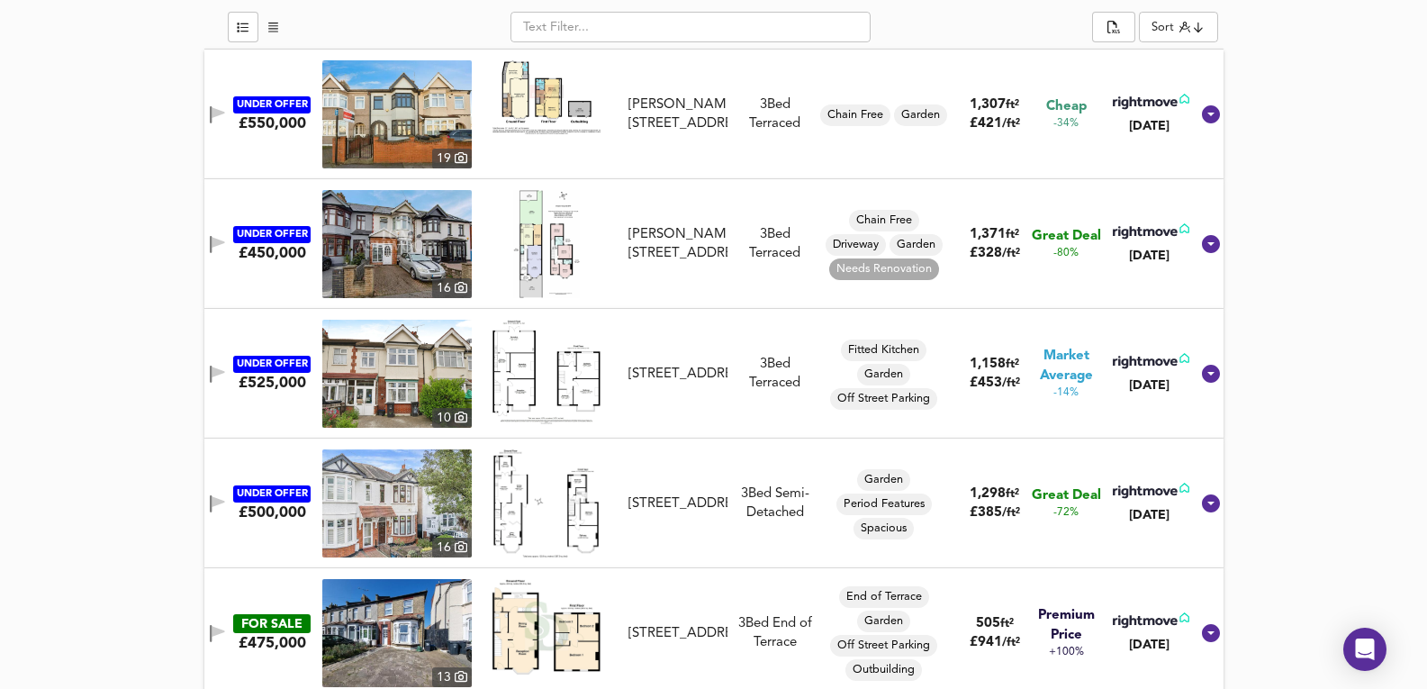
scroll to position [1080, 0]
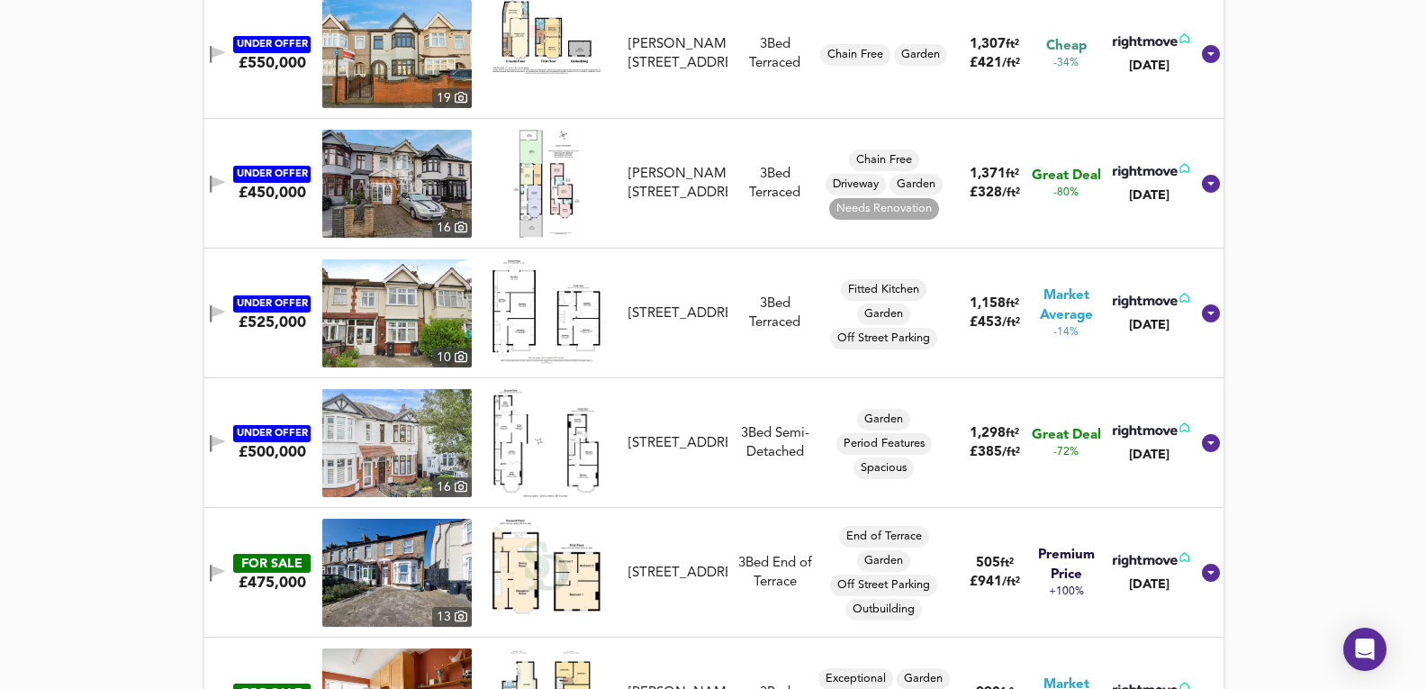
click at [383, 309] on img at bounding box center [396, 313] width 149 height 108
click at [394, 321] on img at bounding box center [396, 313] width 149 height 108
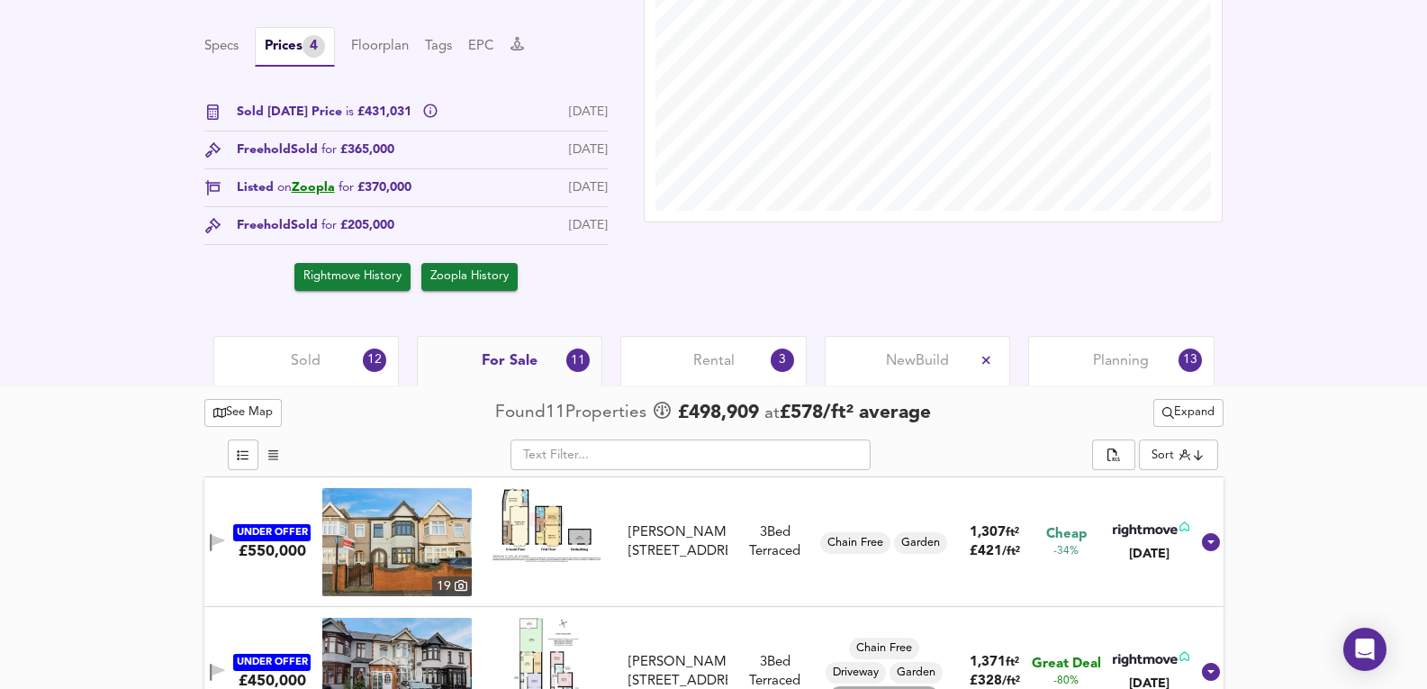
scroll to position [617, 0]
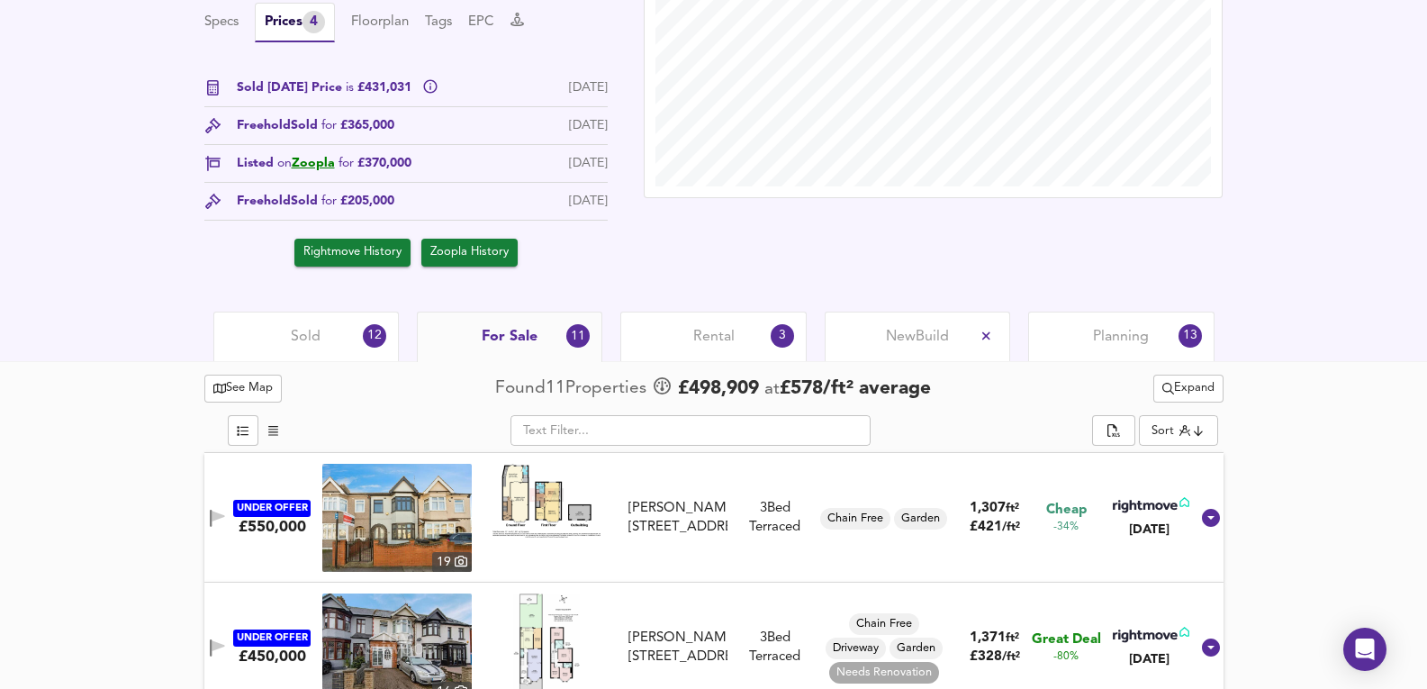
click at [359, 371] on div "See Map Found 11 Propert ies £ 498,909 at £ 578 / ft² average Expand" at bounding box center [713, 388] width 1019 height 35
click at [266, 354] on div "Sold 12" at bounding box center [305, 337] width 185 height 50
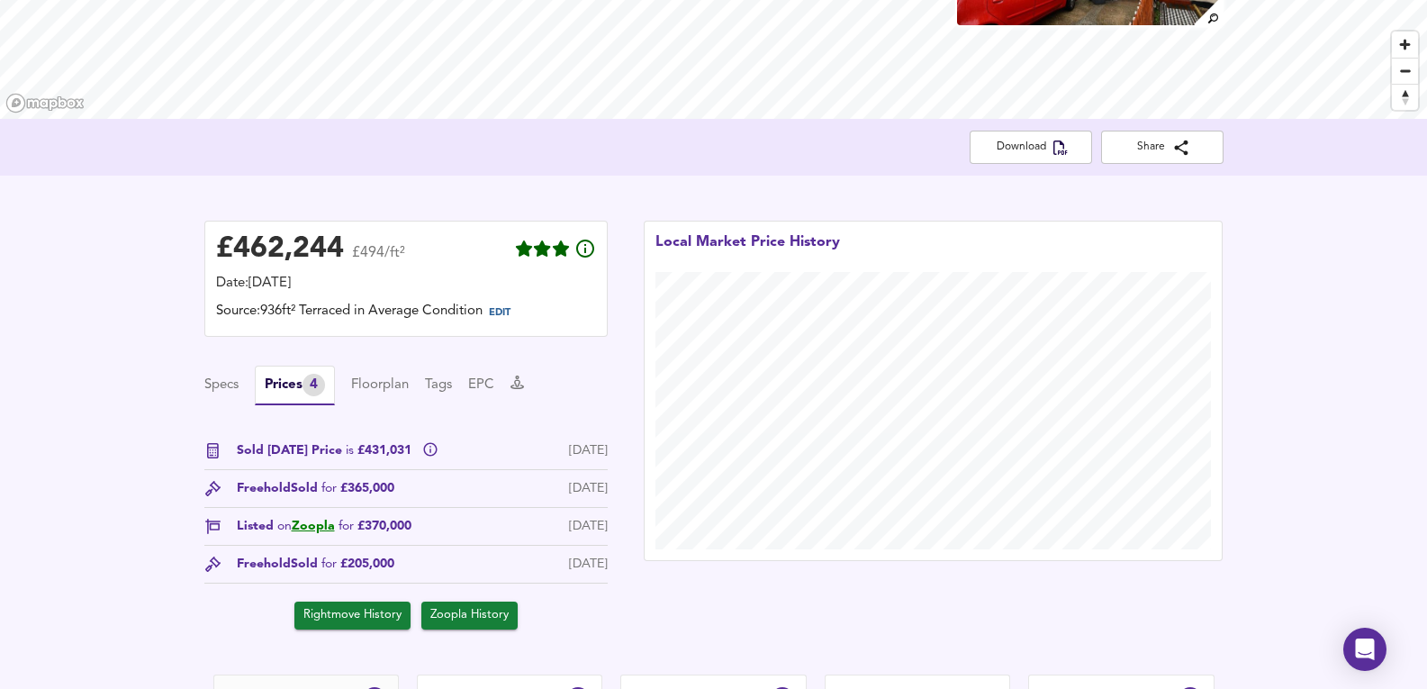
scroll to position [16, 0]
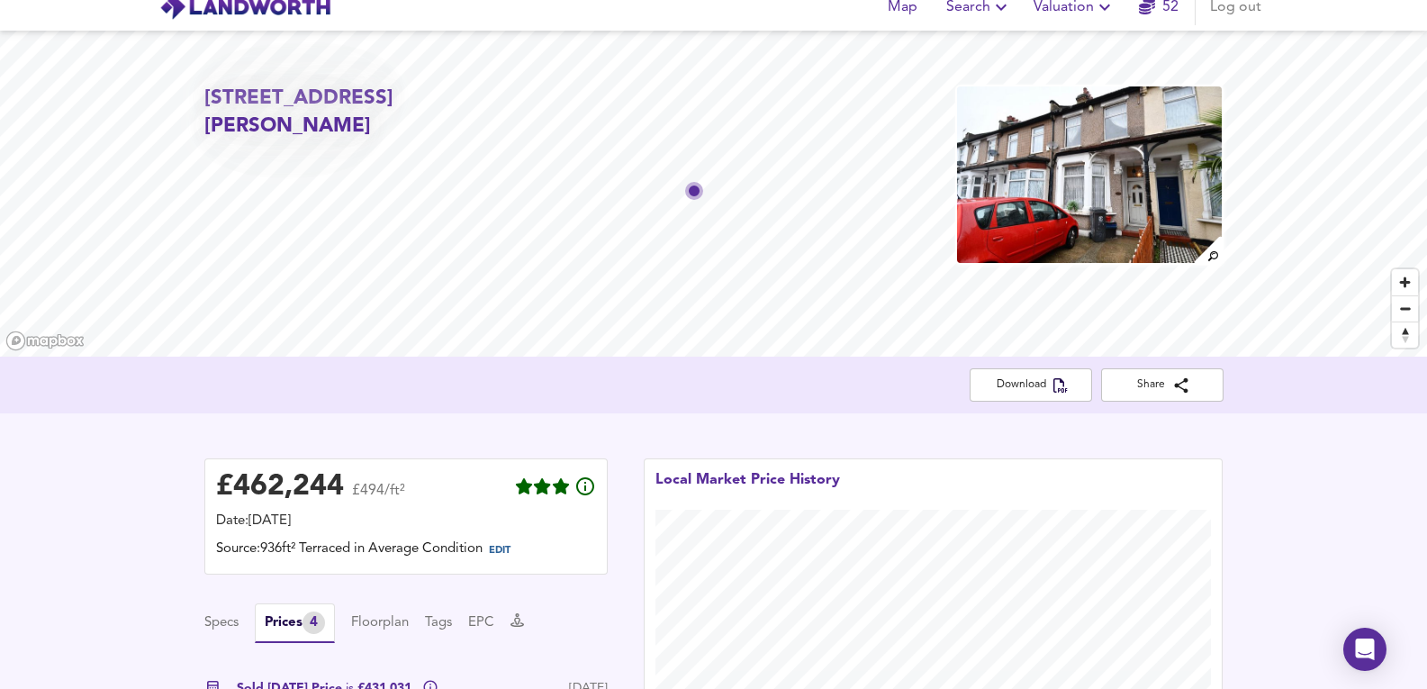
click at [1110, 176] on img at bounding box center [1089, 175] width 268 height 180
click at [1060, 14] on span "Valuation" at bounding box center [1075, 7] width 82 height 25
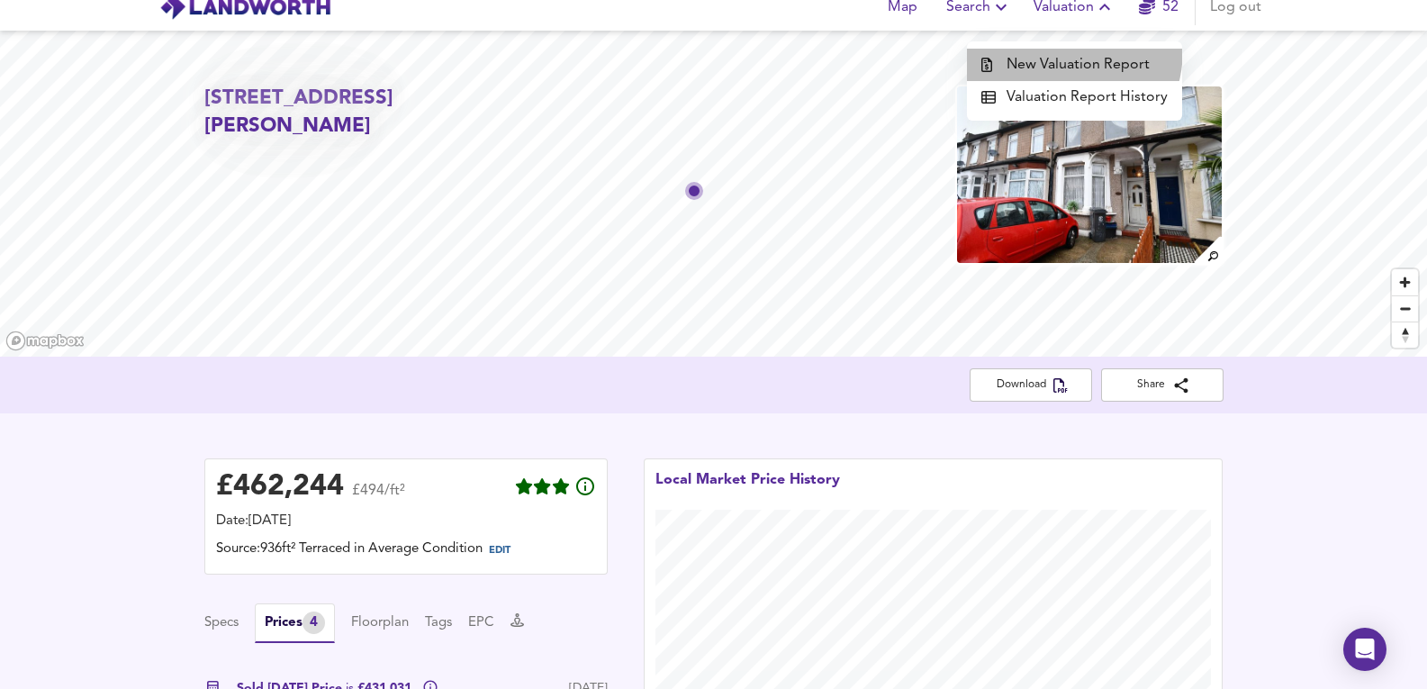
drag, startPoint x: 1053, startPoint y: 30, endPoint x: 1043, endPoint y: 49, distance: 21.3
click at [1043, 49] on li "New Valuation Report" at bounding box center [1074, 65] width 215 height 32
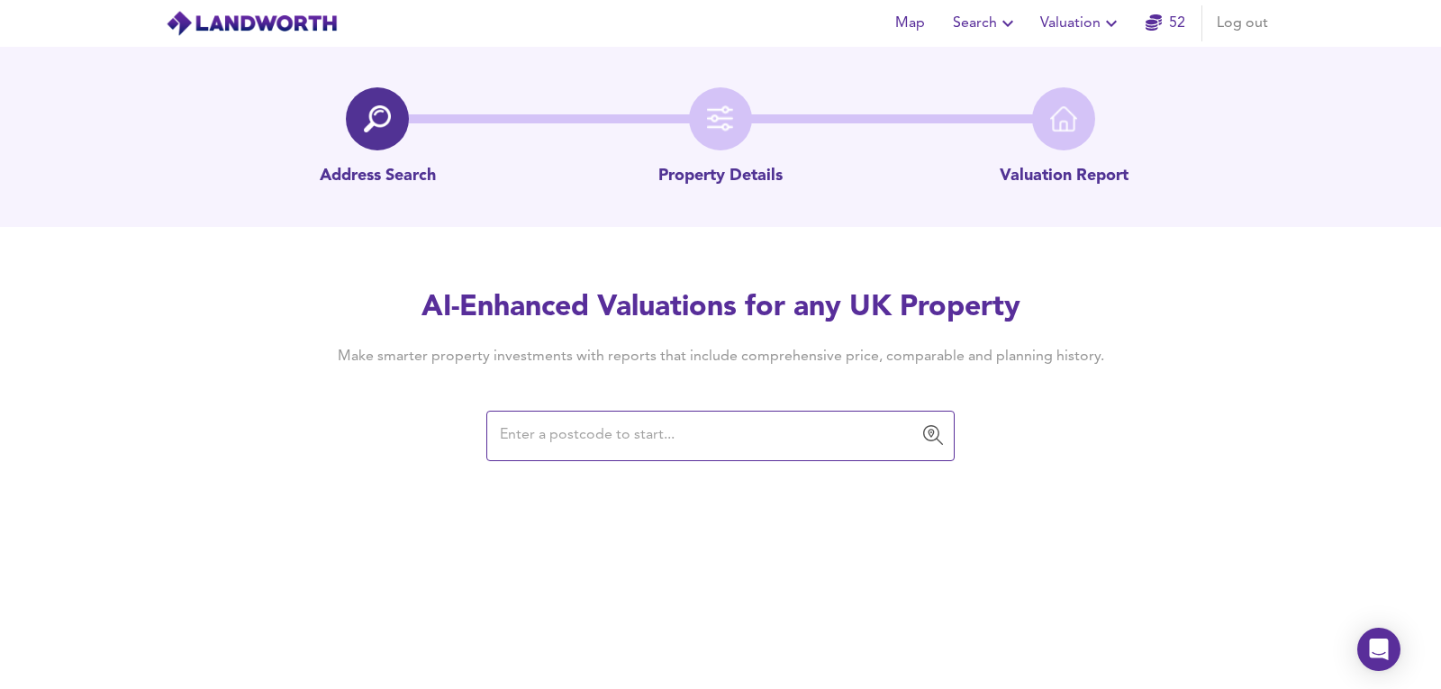
click at [821, 446] on input "text" at bounding box center [706, 436] width 425 height 34
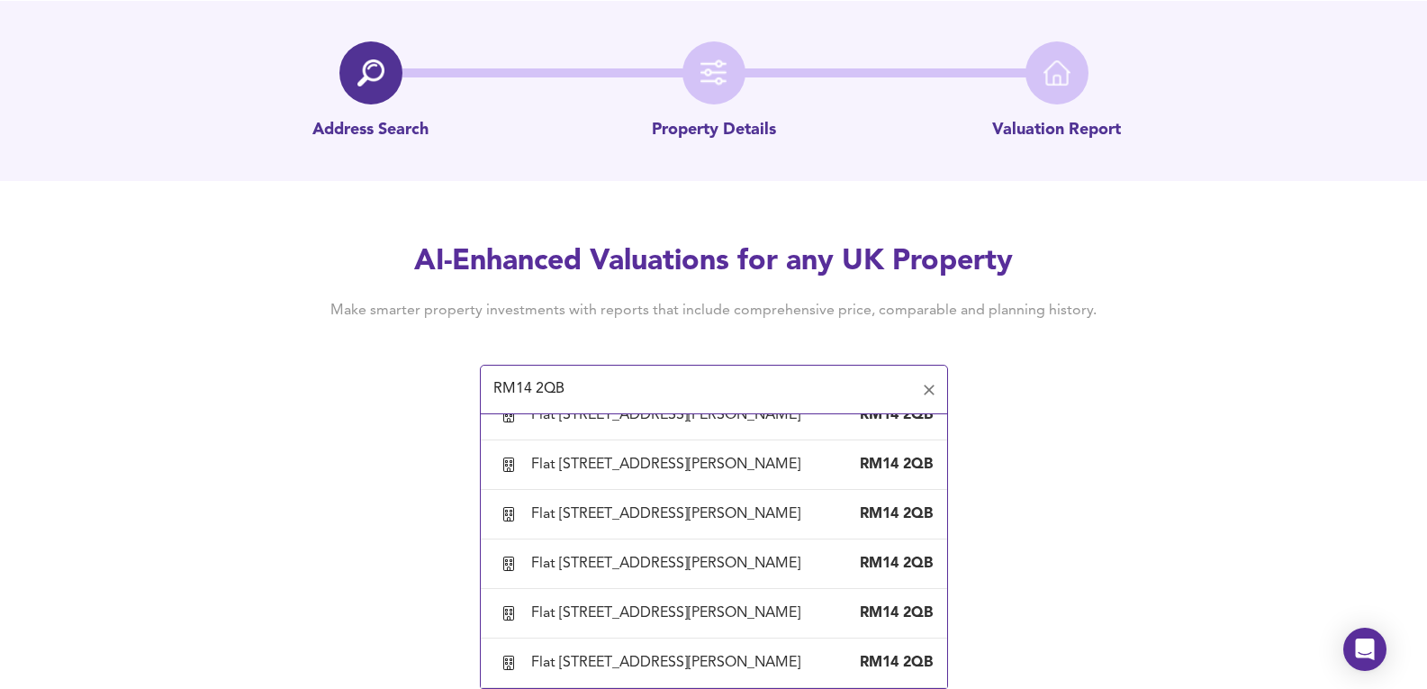
scroll to position [925, 0]
click at [748, 472] on div "Flat [STREET_ADDRESS][PERSON_NAME]" at bounding box center [669, 465] width 276 height 20
type input "Flat [STREET_ADDRESS][PERSON_NAME]"
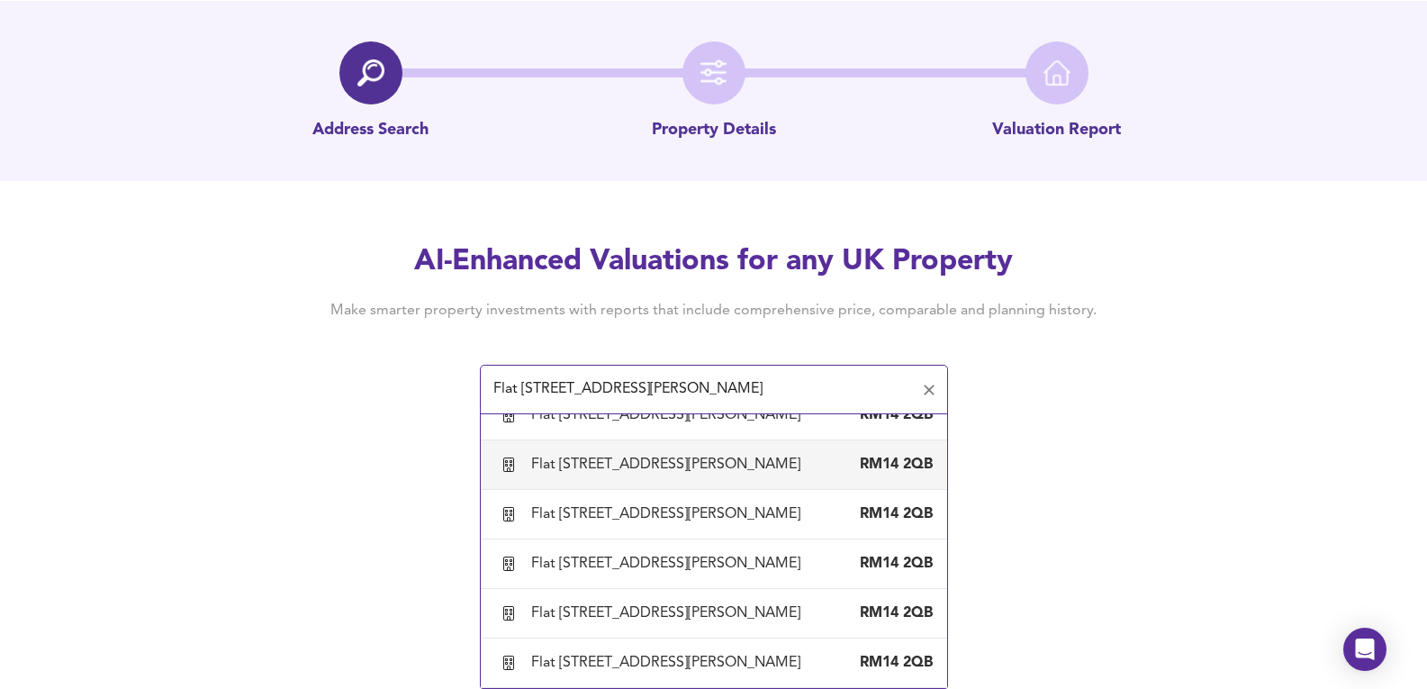
scroll to position [0, 0]
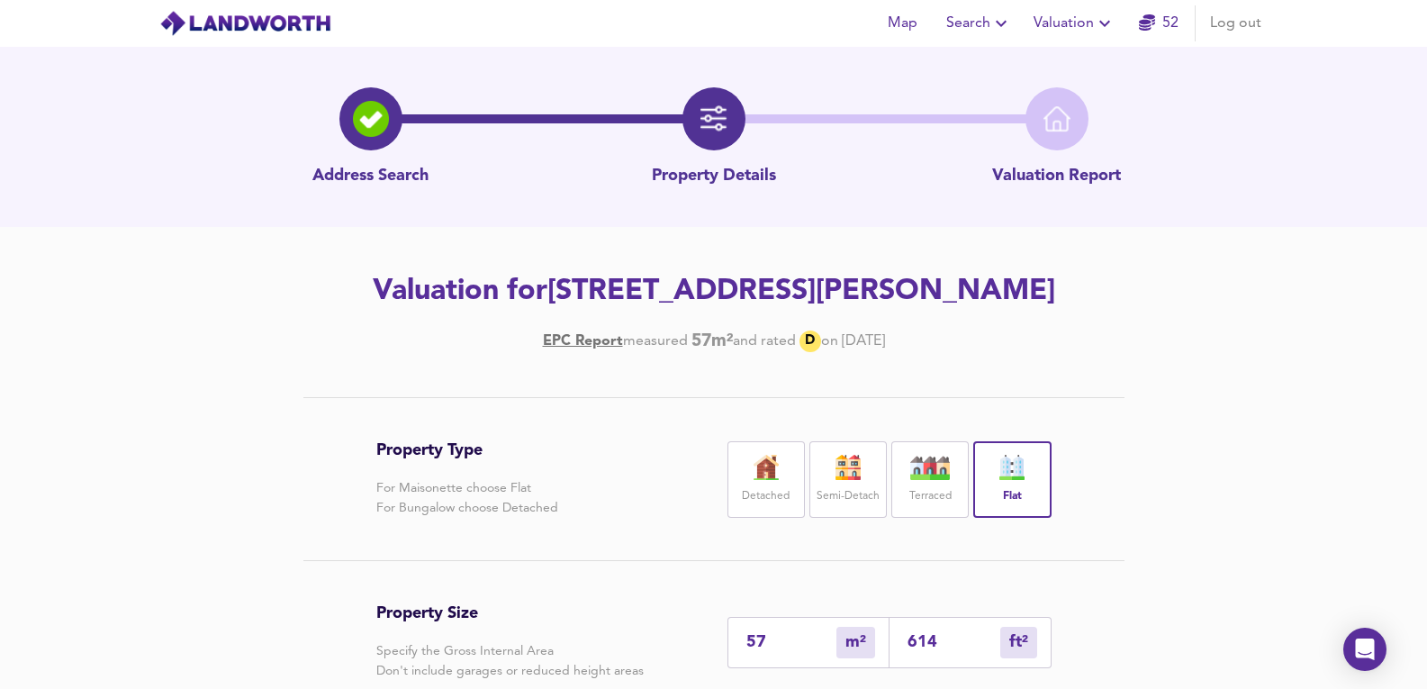
scroll to position [300, 0]
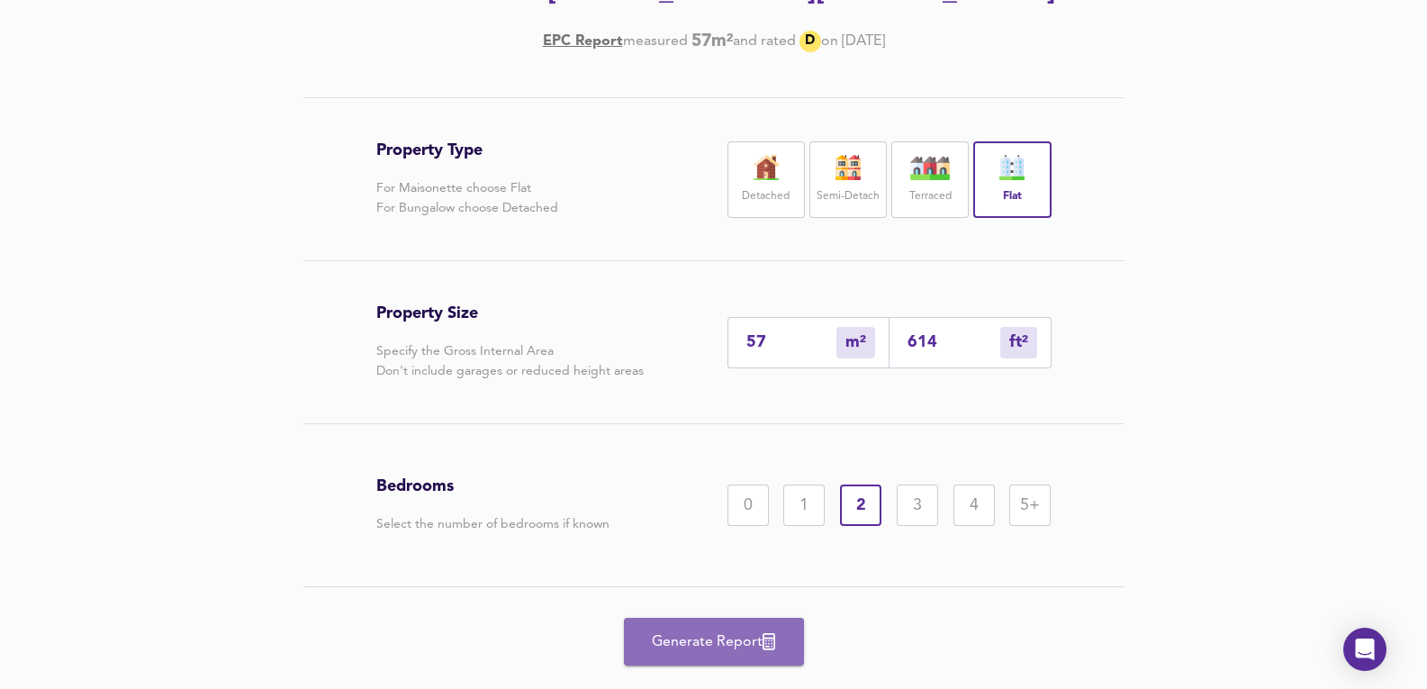
click at [672, 648] on span "Generate Report" at bounding box center [714, 641] width 144 height 25
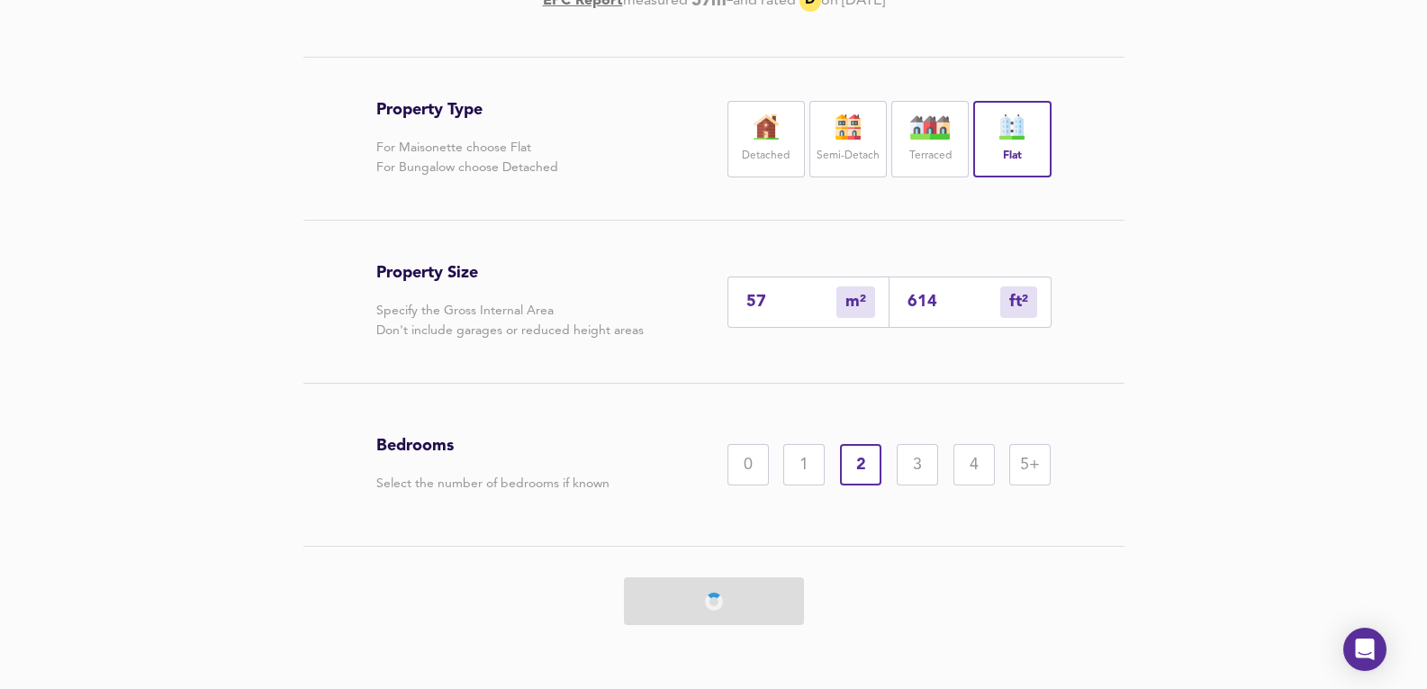
scroll to position [343, 0]
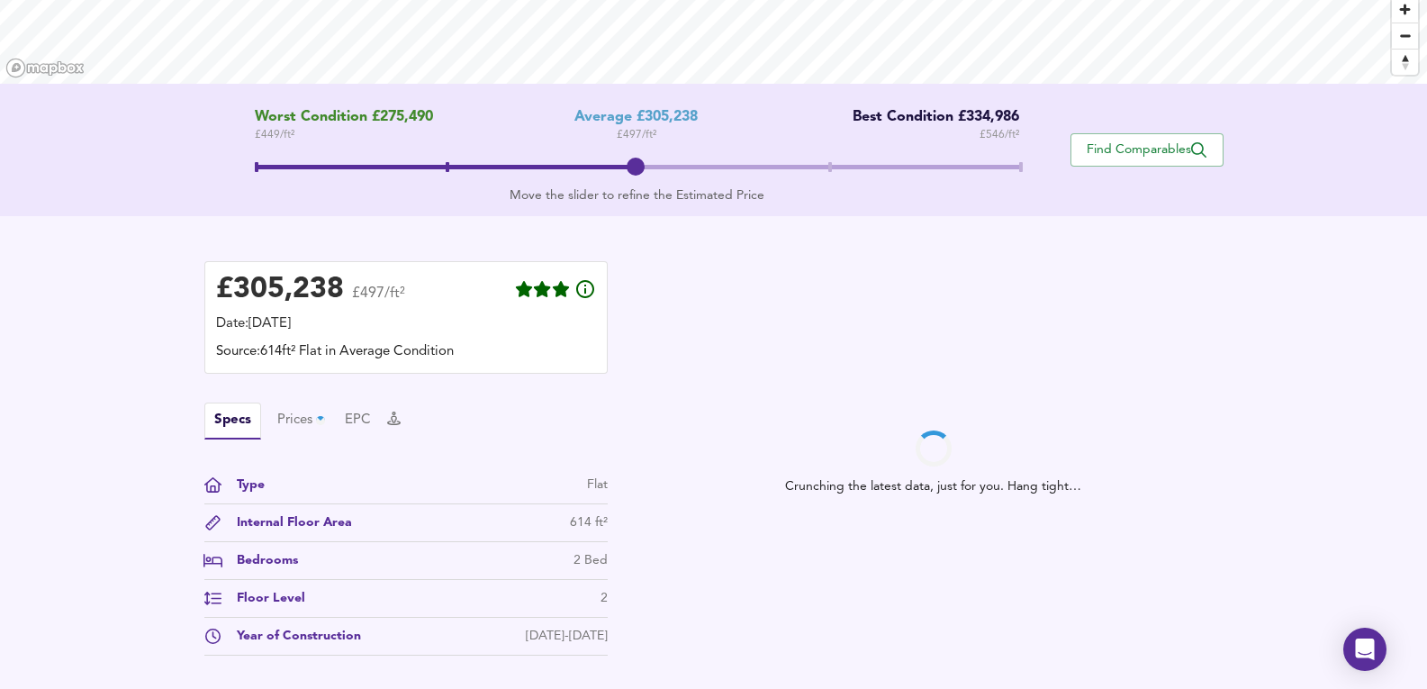
scroll to position [360, 0]
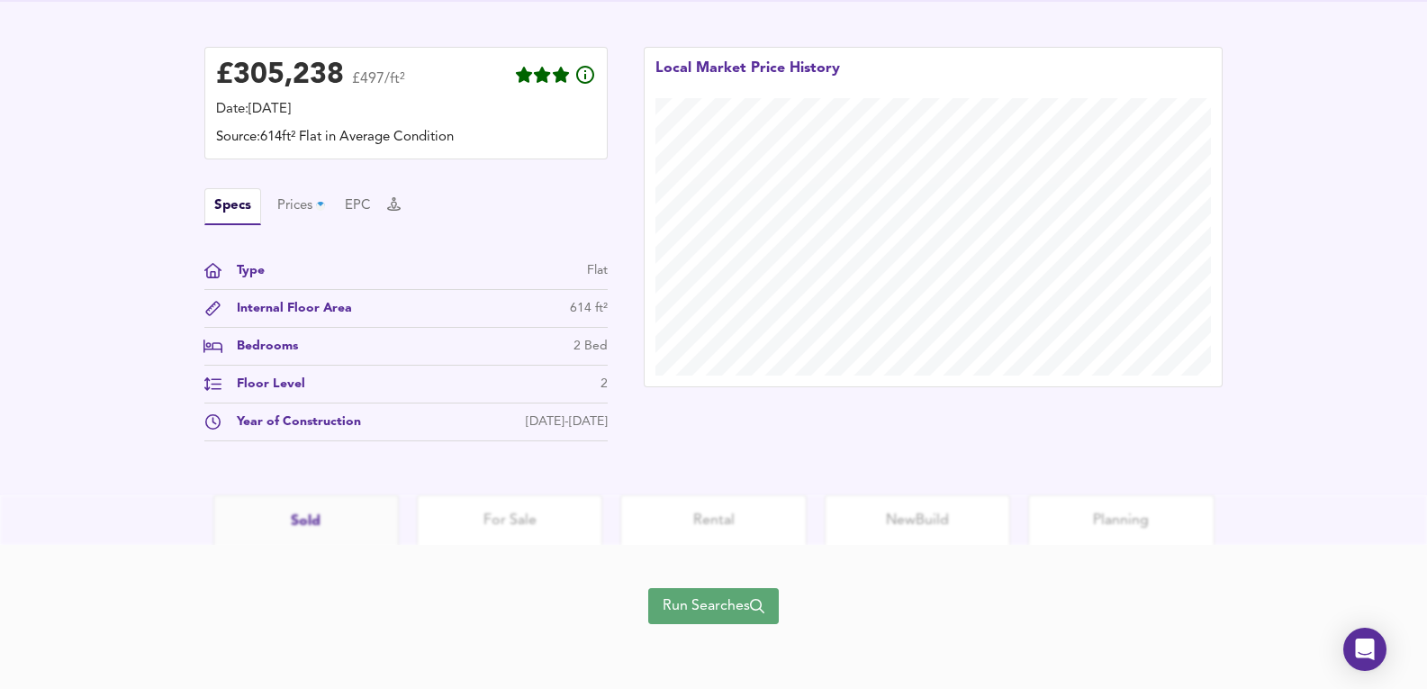
click at [692, 592] on button "Run Searches" at bounding box center [713, 606] width 131 height 36
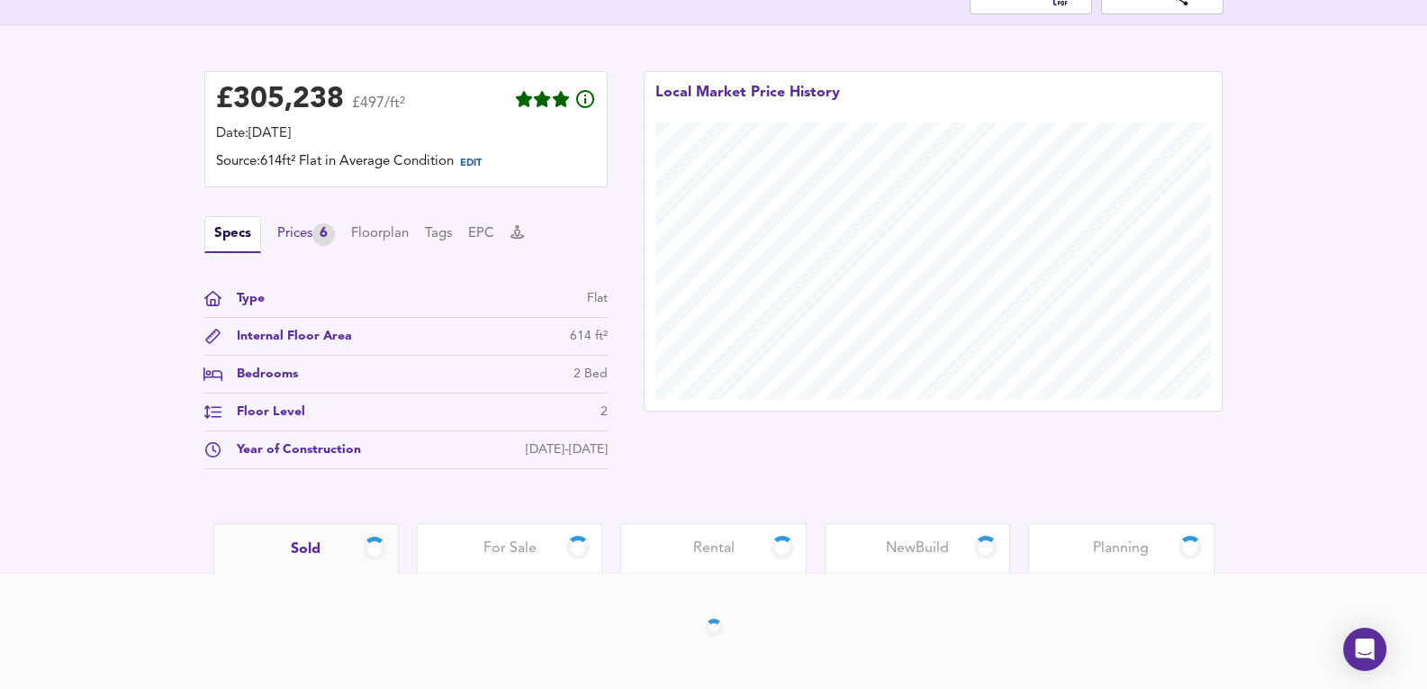
click at [294, 223] on div "Prices 6" at bounding box center [306, 234] width 58 height 23
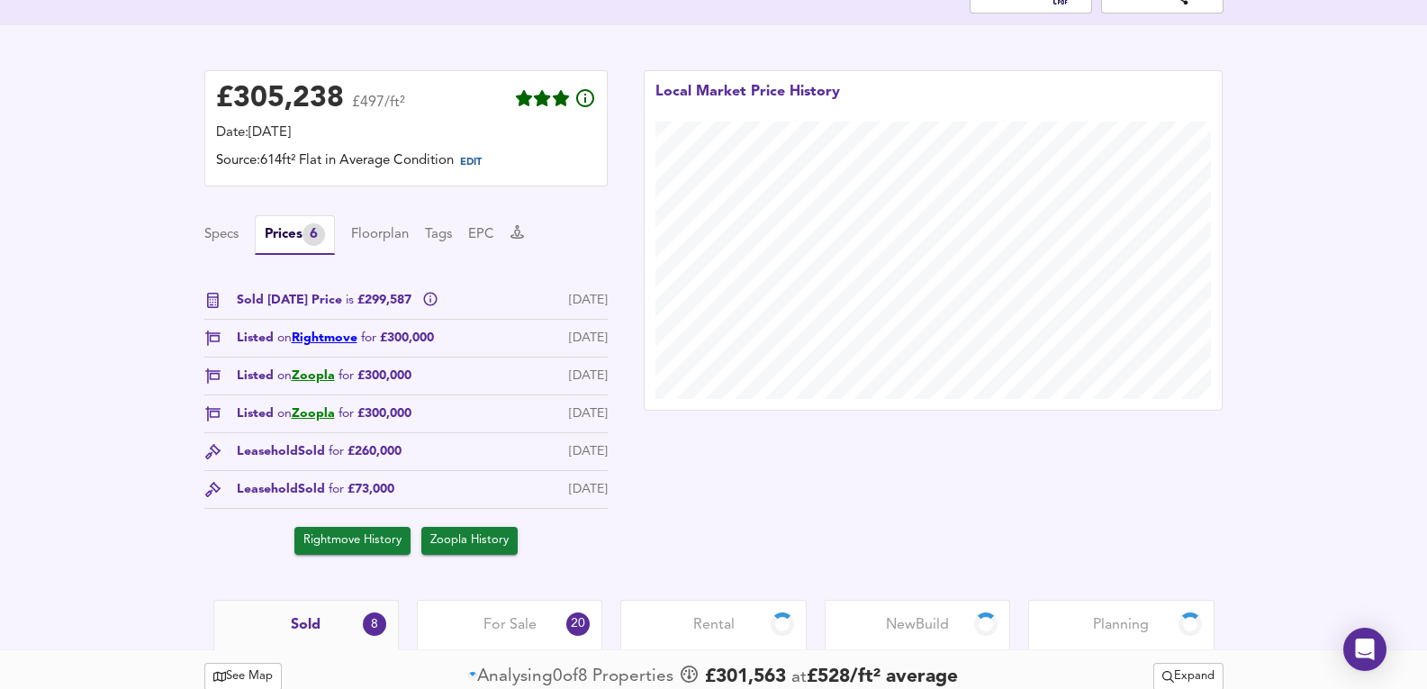
click at [318, 344] on link "Rightmove" at bounding box center [325, 337] width 66 height 13
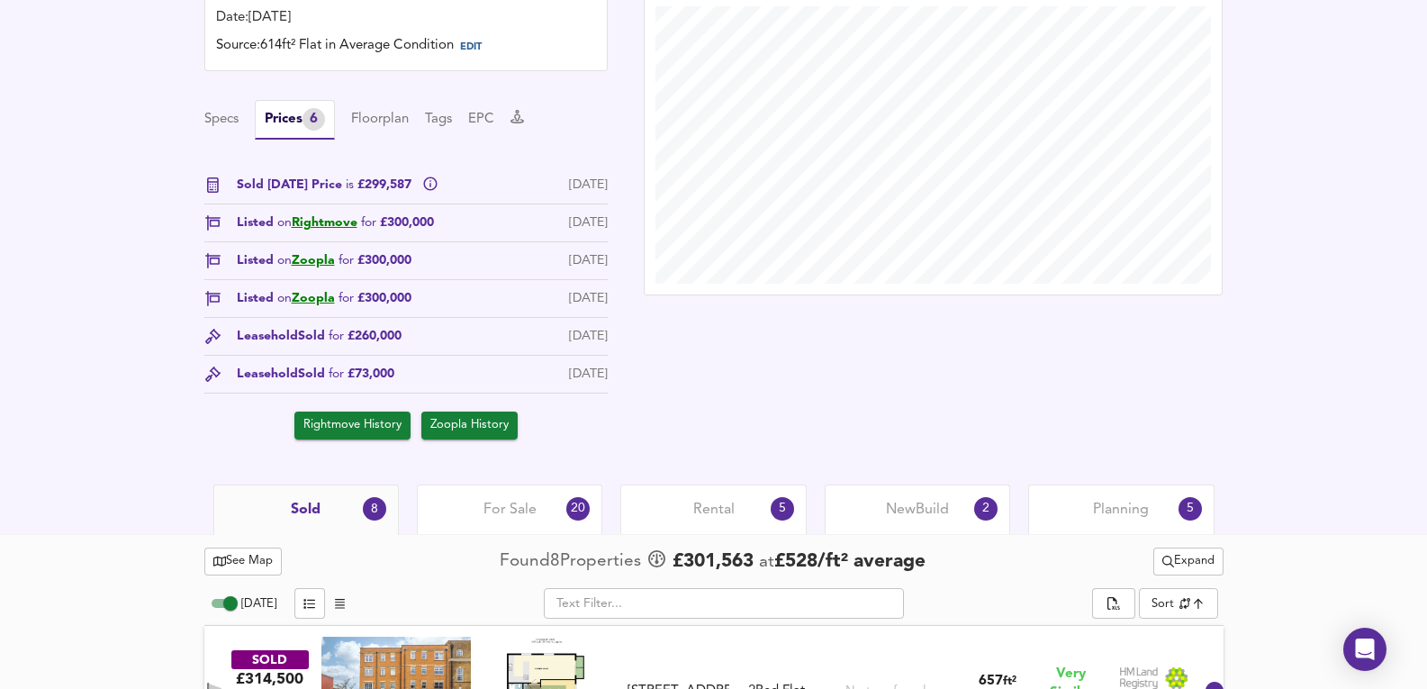
scroll to position [524, 0]
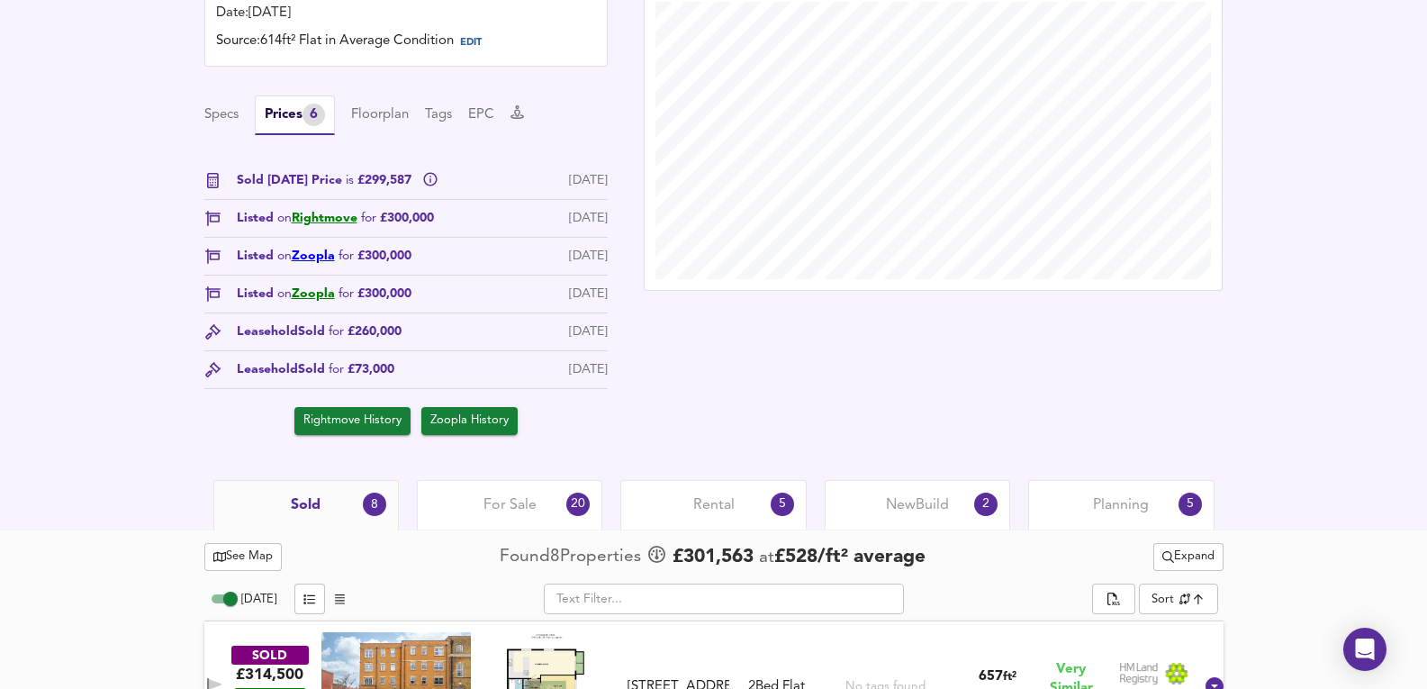
click at [307, 256] on link "Zoopla" at bounding box center [313, 255] width 43 height 13
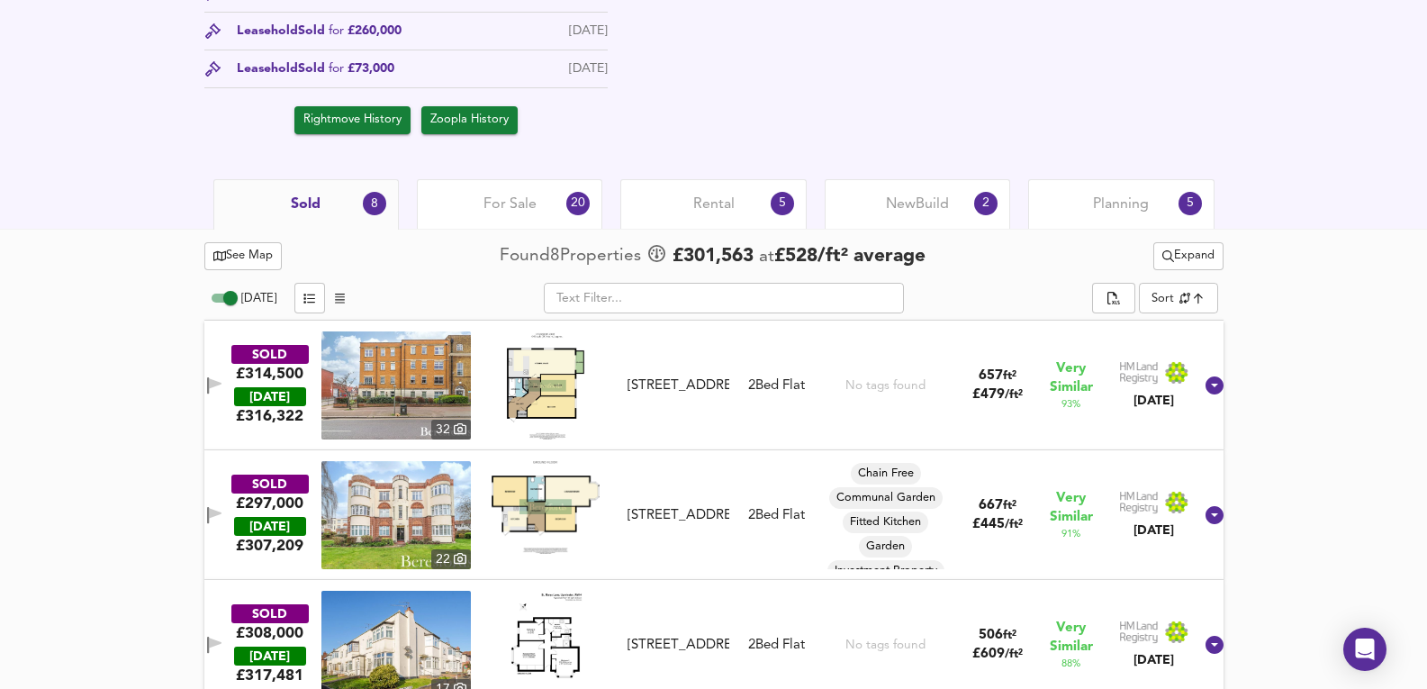
click at [1152, 202] on div "Planning 5" at bounding box center [1120, 204] width 185 height 50
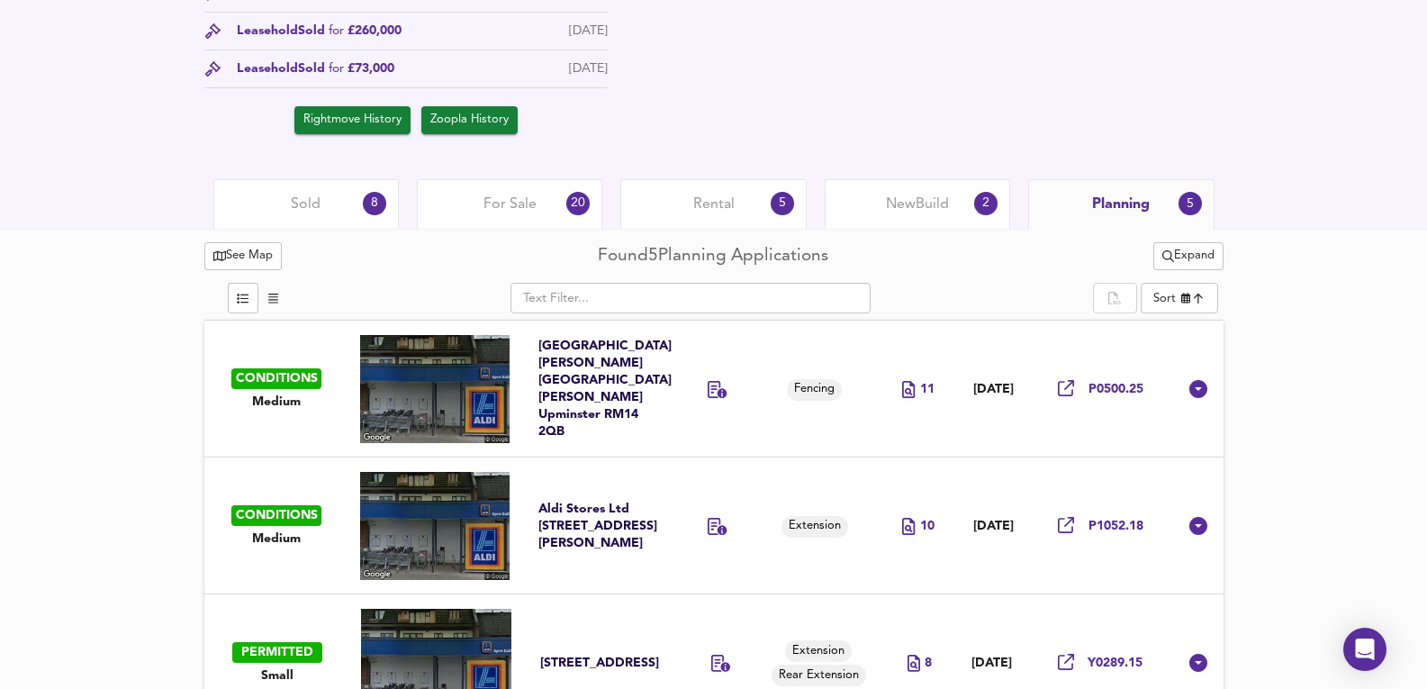
click at [964, 465] on td "[DATE]" at bounding box center [993, 525] width 80 height 137
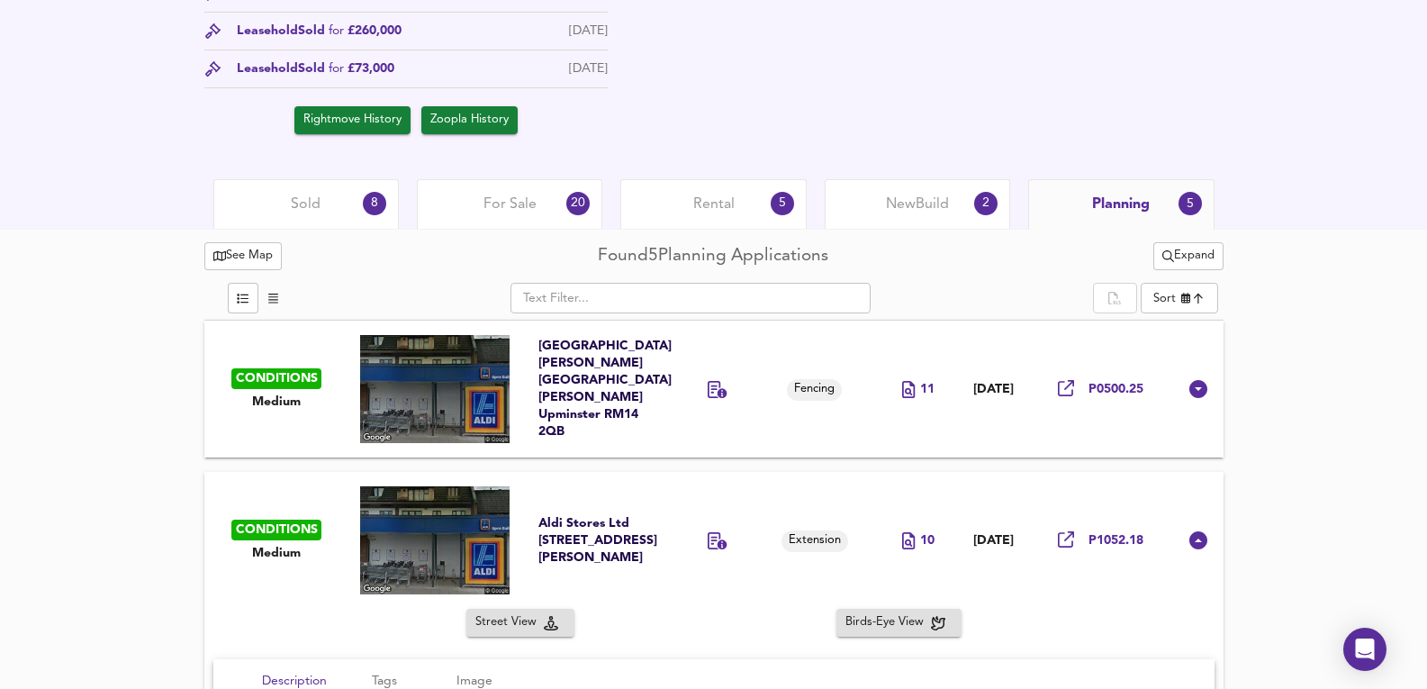
scroll to position [1125, 0]
click at [949, 214] on span "New Build" at bounding box center [917, 204] width 63 height 20
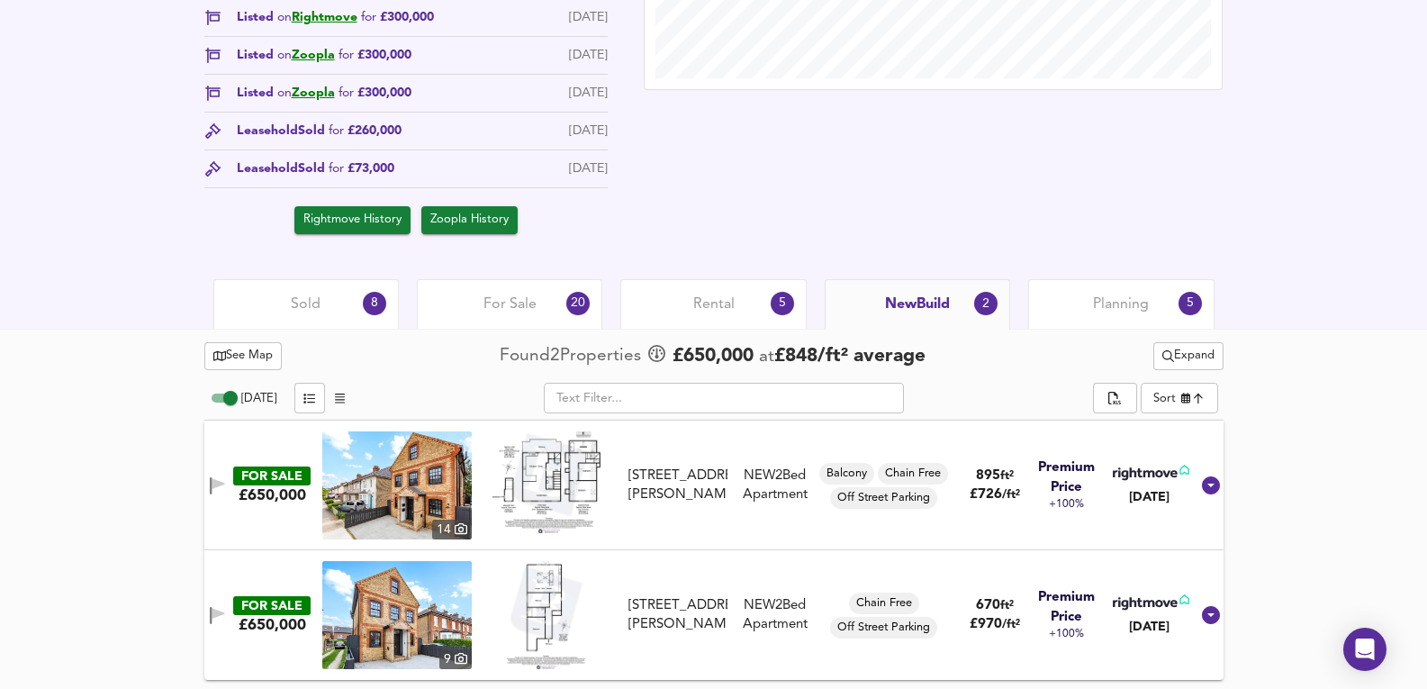
click at [750, 319] on div "Rental 5" at bounding box center [712, 304] width 185 height 50
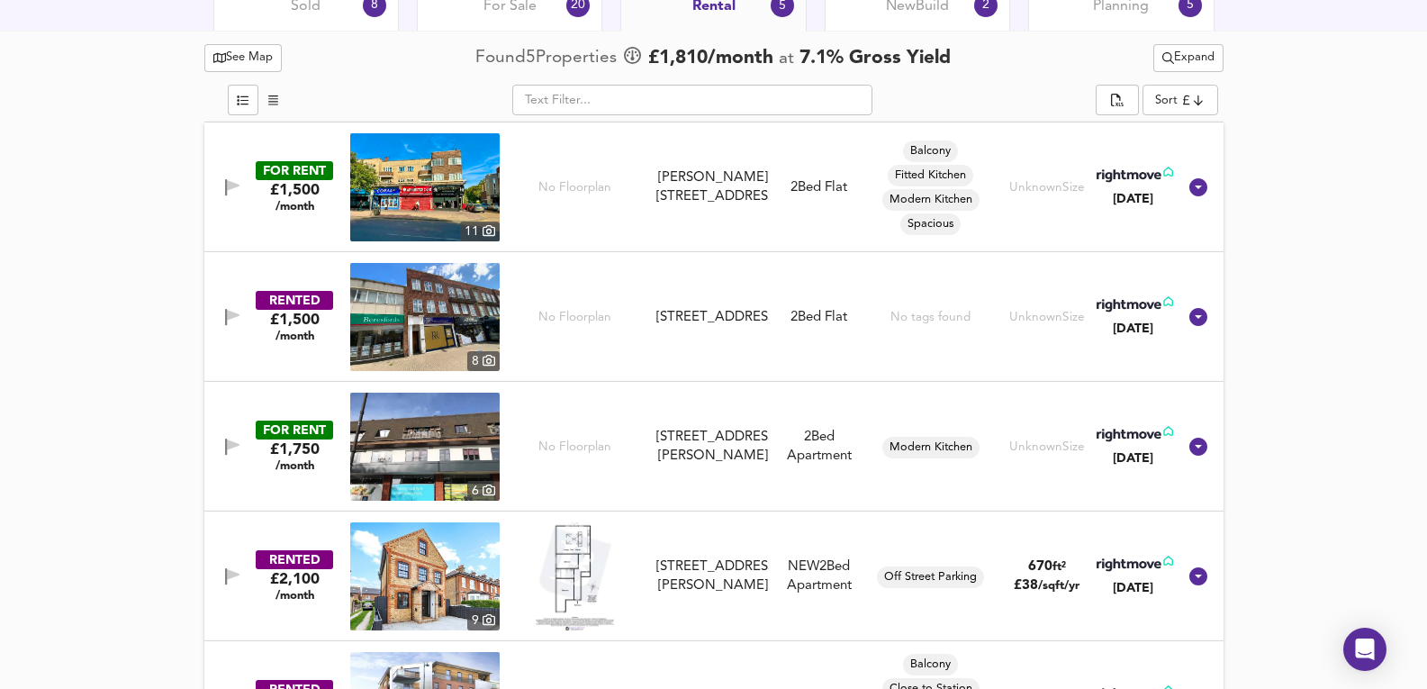
scroll to position [935, 0]
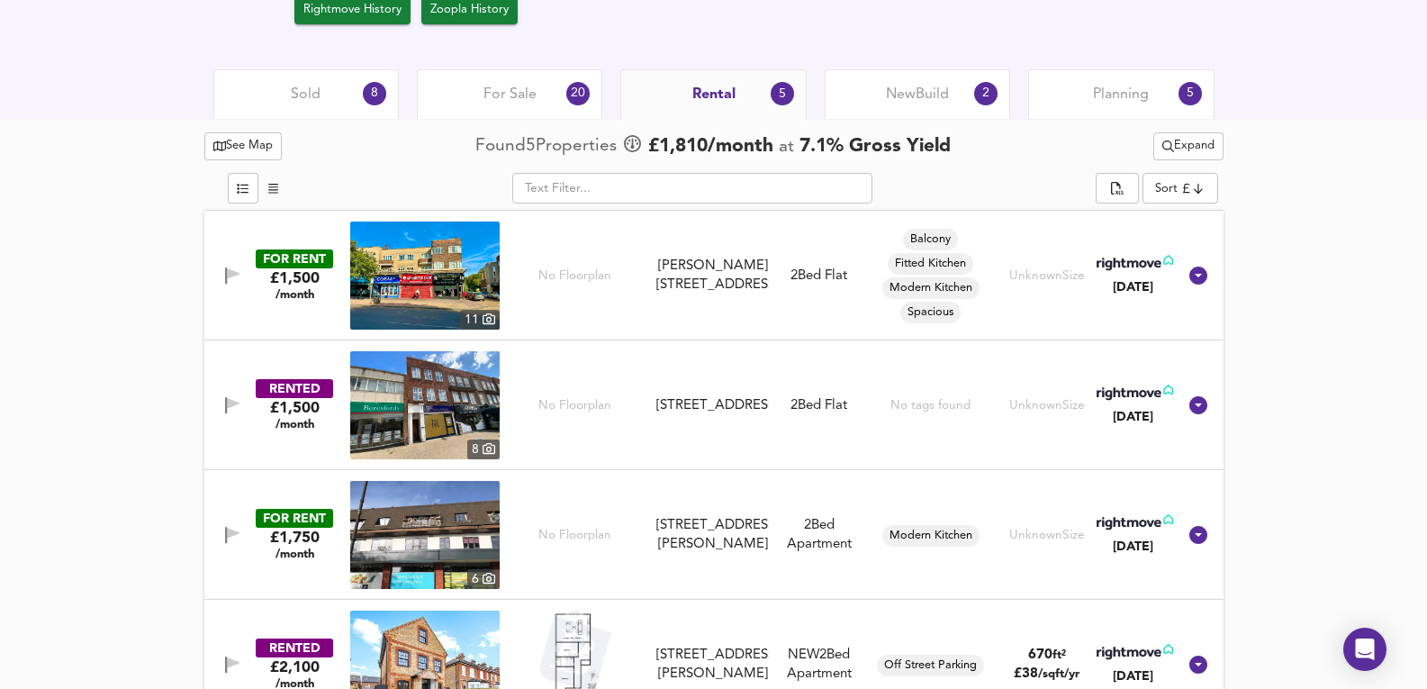
click at [526, 88] on span "For Sale" at bounding box center [509, 95] width 53 height 20
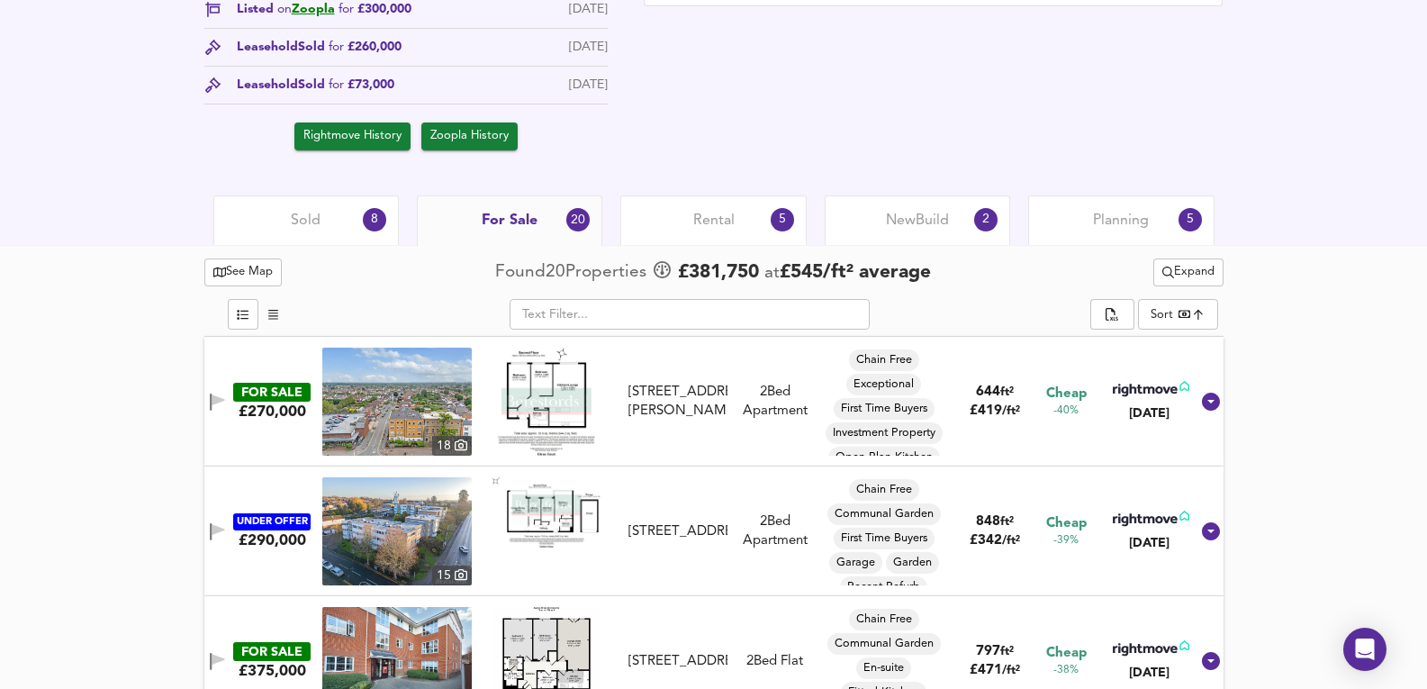
scroll to position [874, 0]
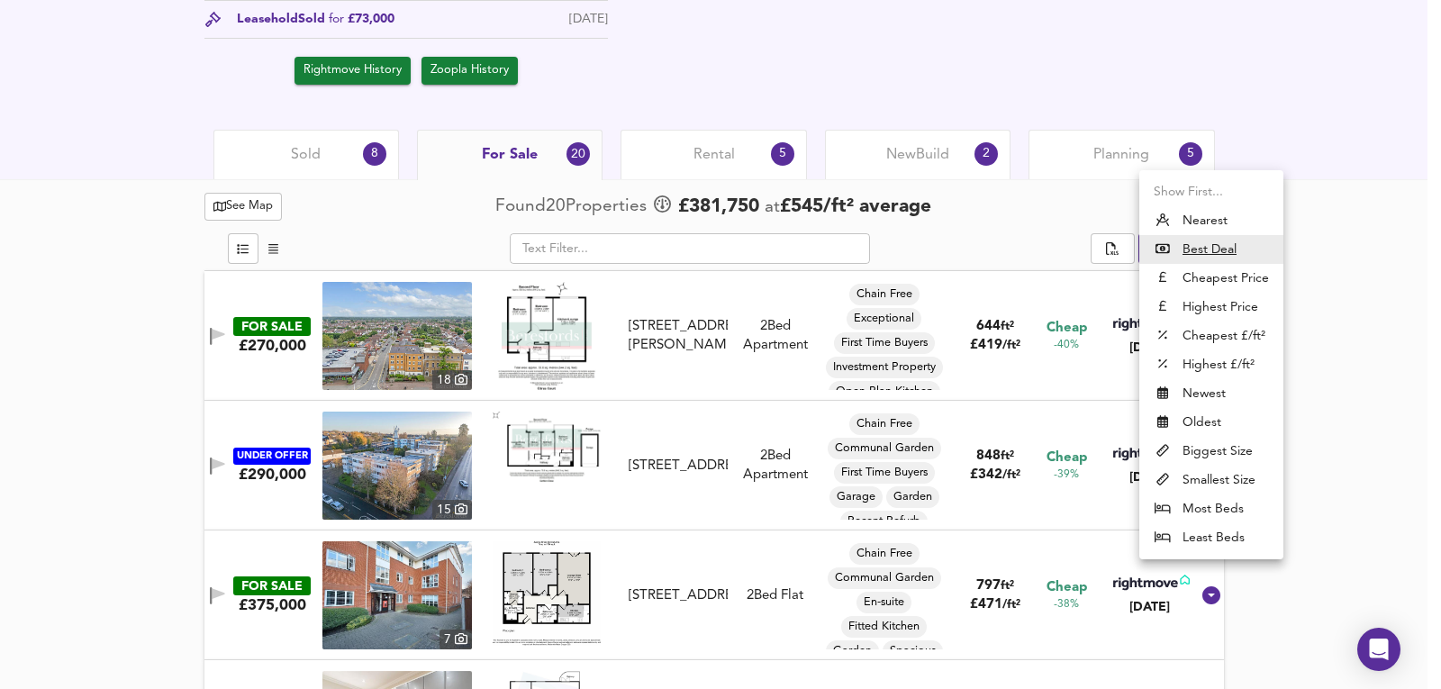
click at [1222, 223] on li "Nearest" at bounding box center [1211, 220] width 144 height 29
type input "distancetocenter"
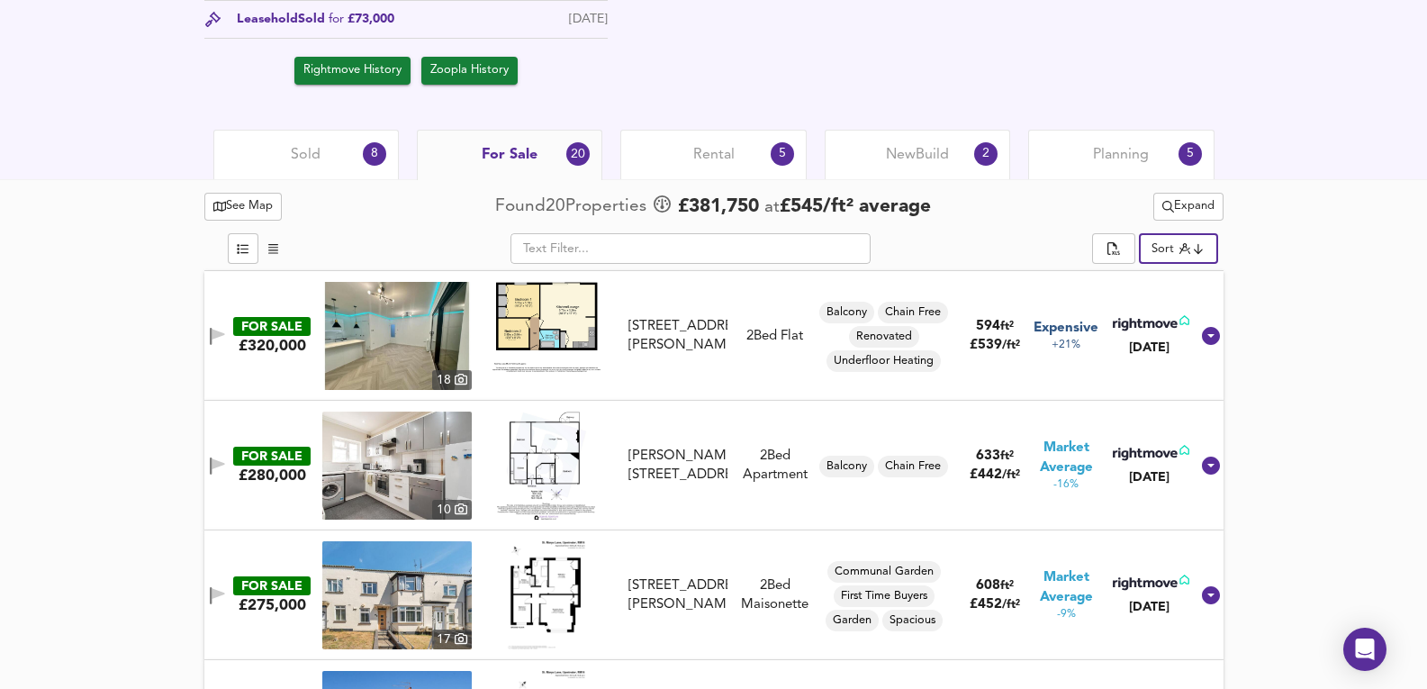
click at [387, 327] on img at bounding box center [396, 336] width 149 height 108
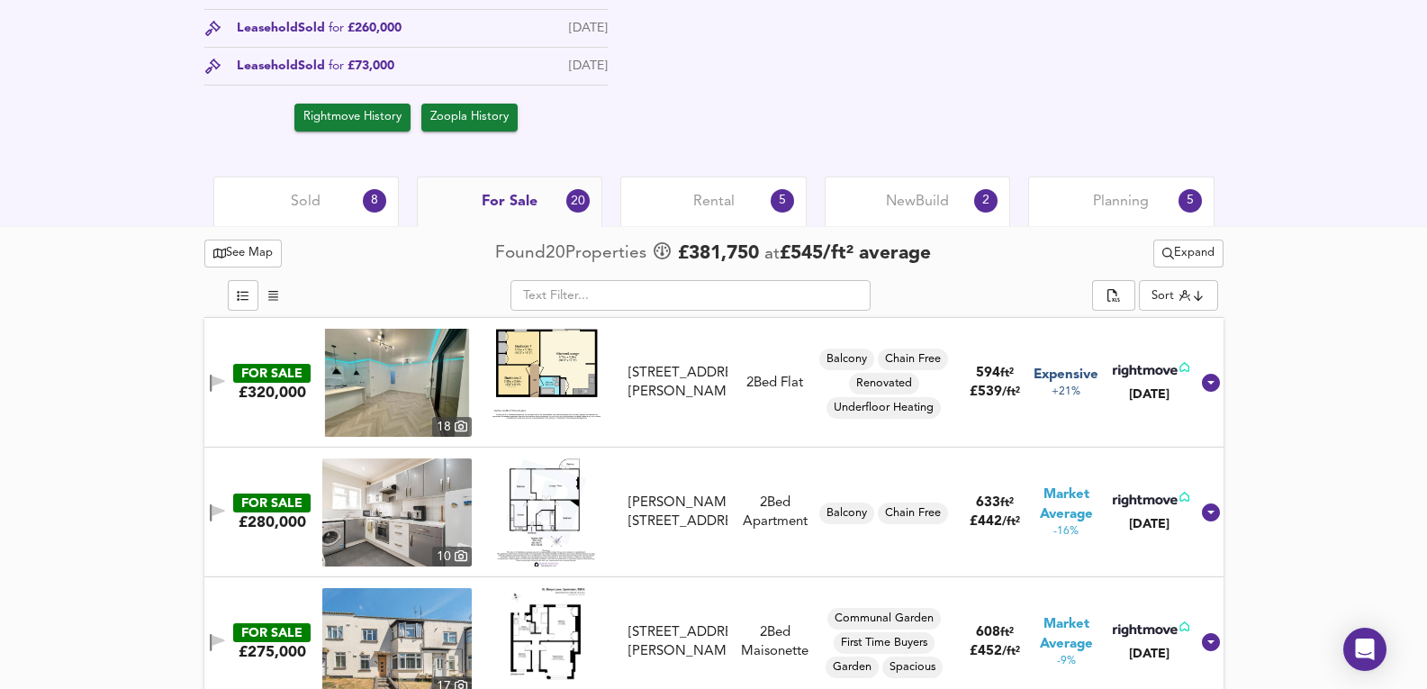
scroll to position [815, 0]
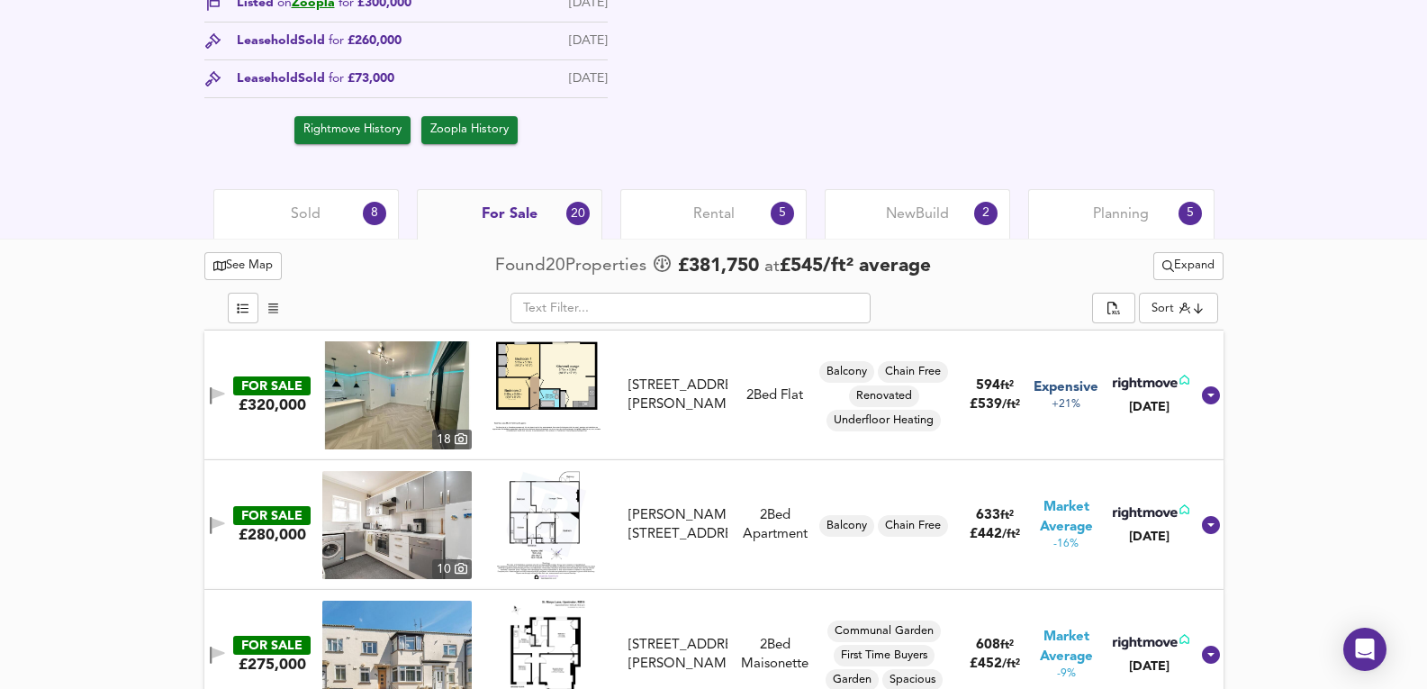
click at [324, 228] on div "Sold 8" at bounding box center [305, 214] width 185 height 50
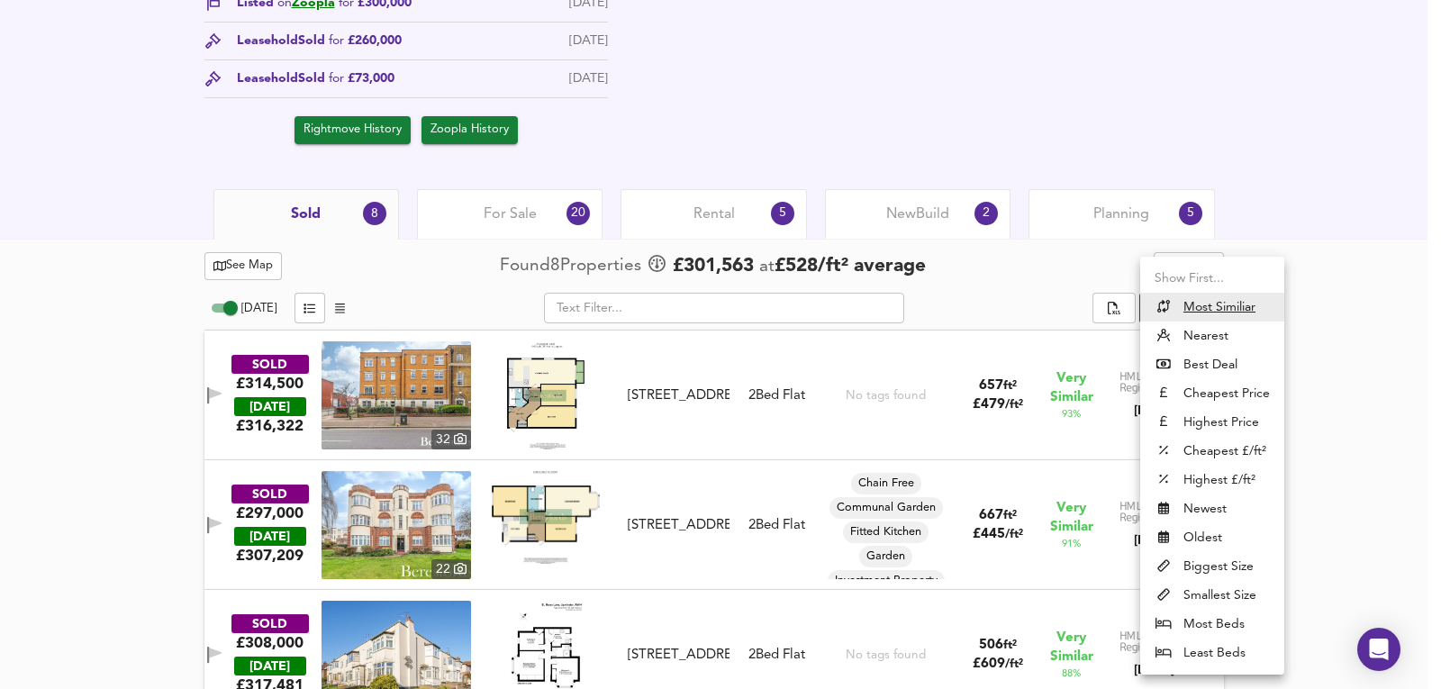
click at [1270, 324] on li "Nearest" at bounding box center [1212, 335] width 144 height 29
type input "distancetocenter"
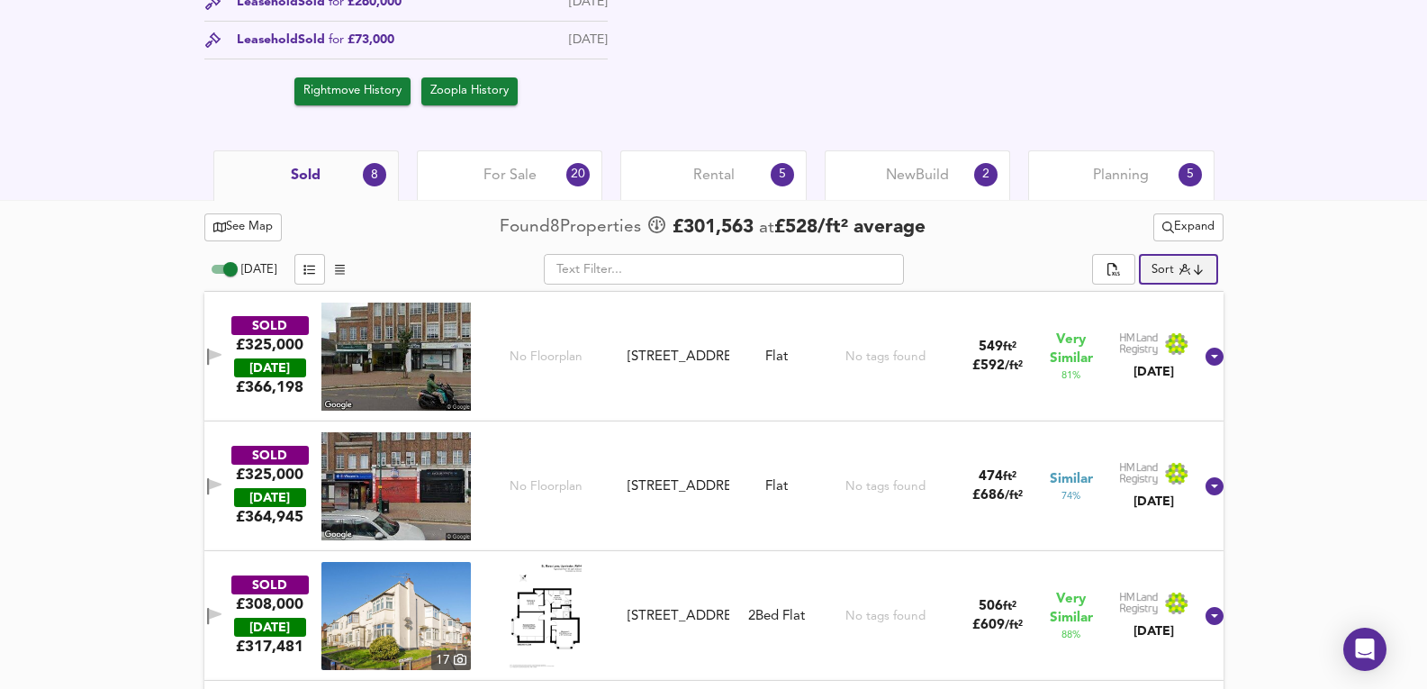
scroll to position [844, 0]
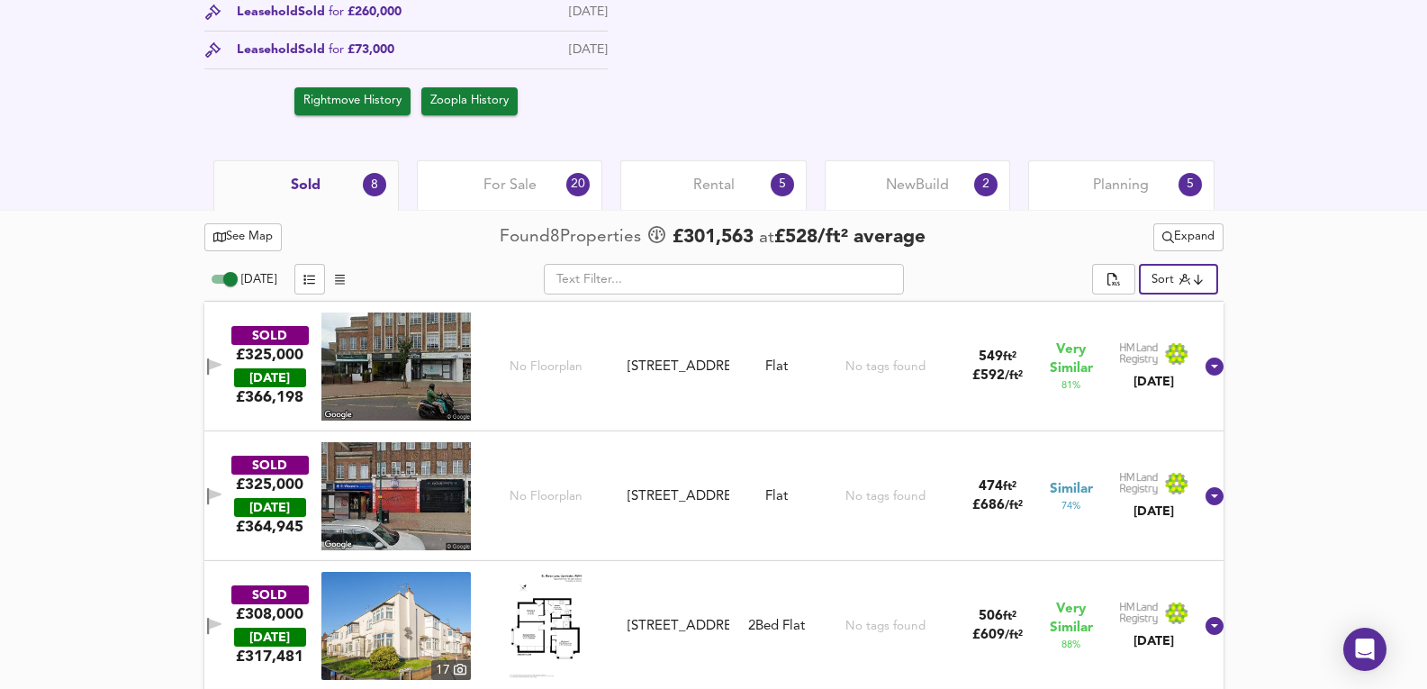
click at [572, 201] on div "For Sale 20" at bounding box center [509, 185] width 185 height 50
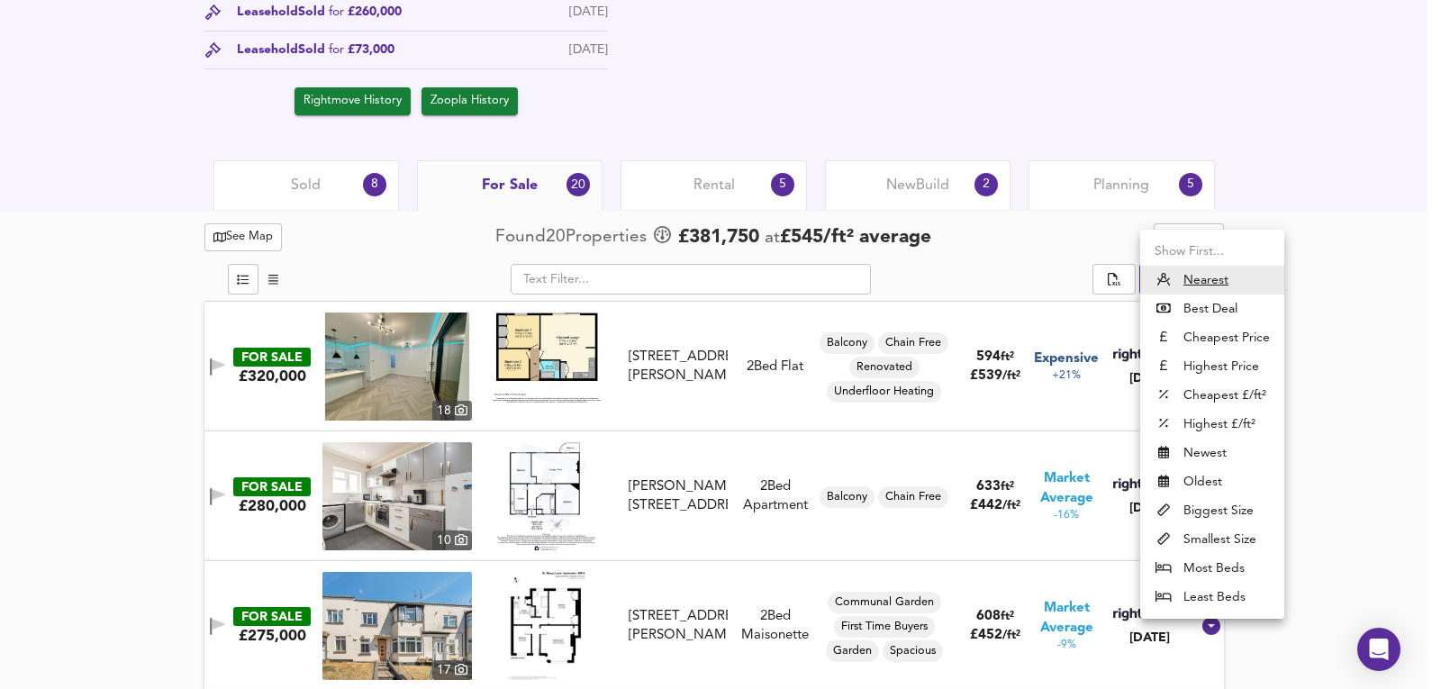
click at [1361, 296] on div at bounding box center [720, 344] width 1441 height 689
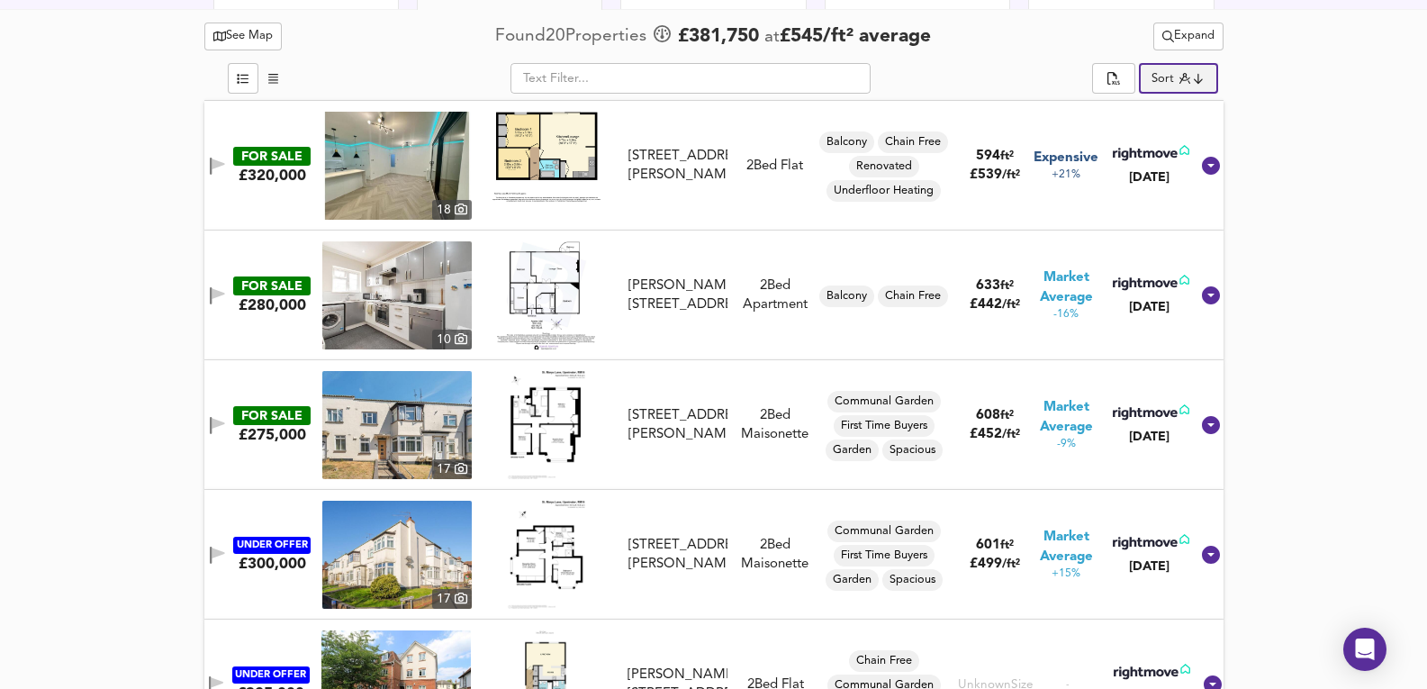
scroll to position [1024, 0]
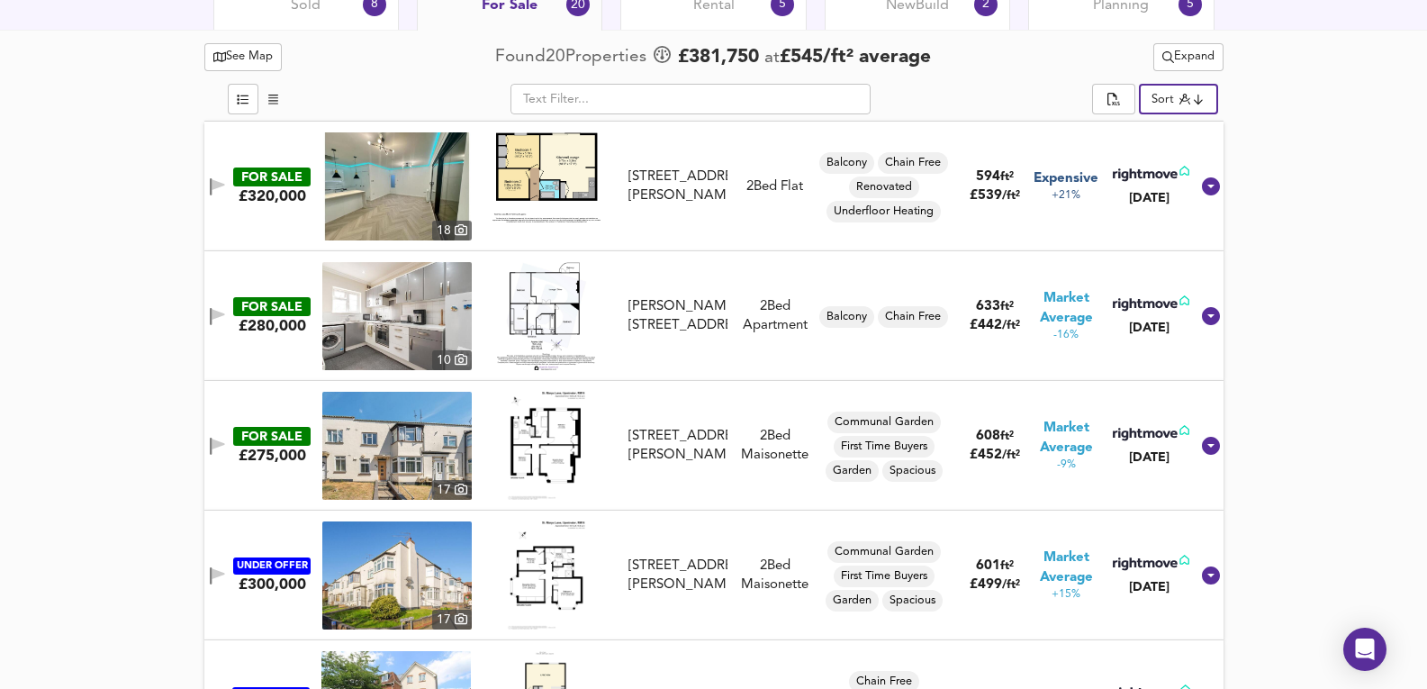
click at [383, 465] on img at bounding box center [396, 446] width 149 height 108
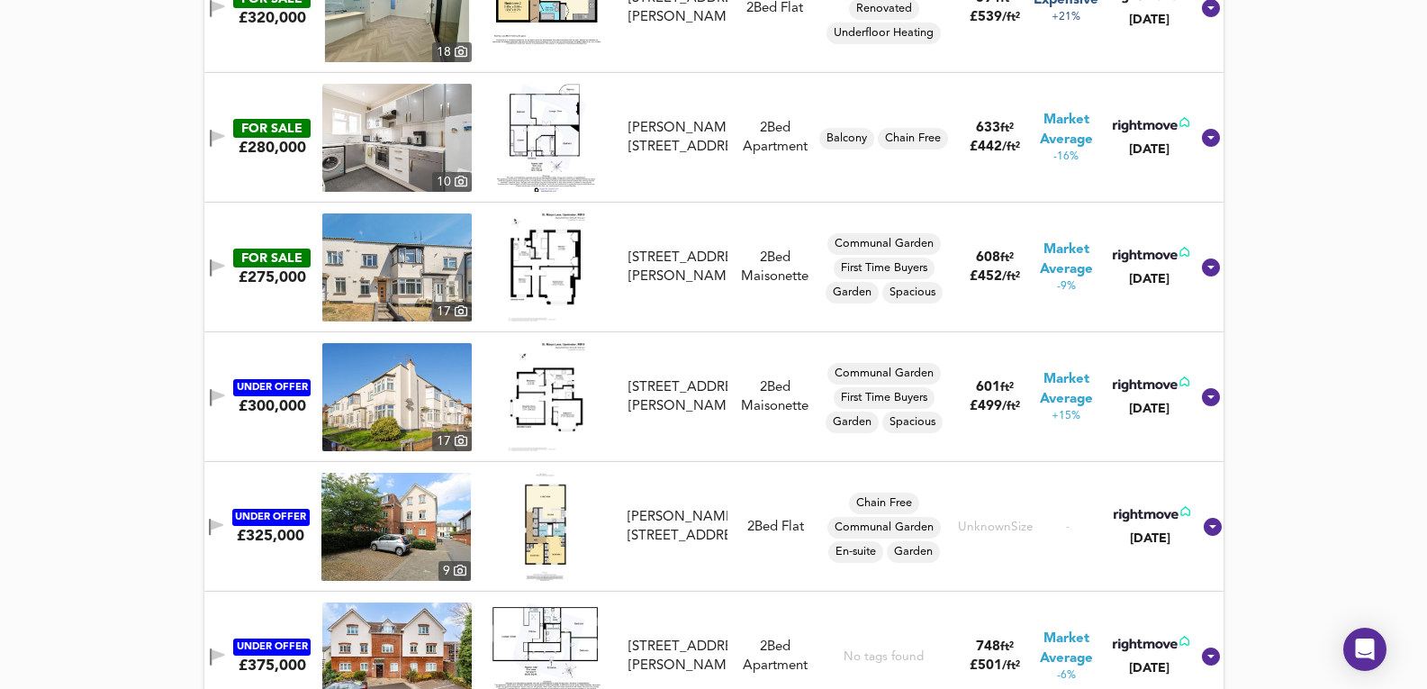
scroll to position [1204, 0]
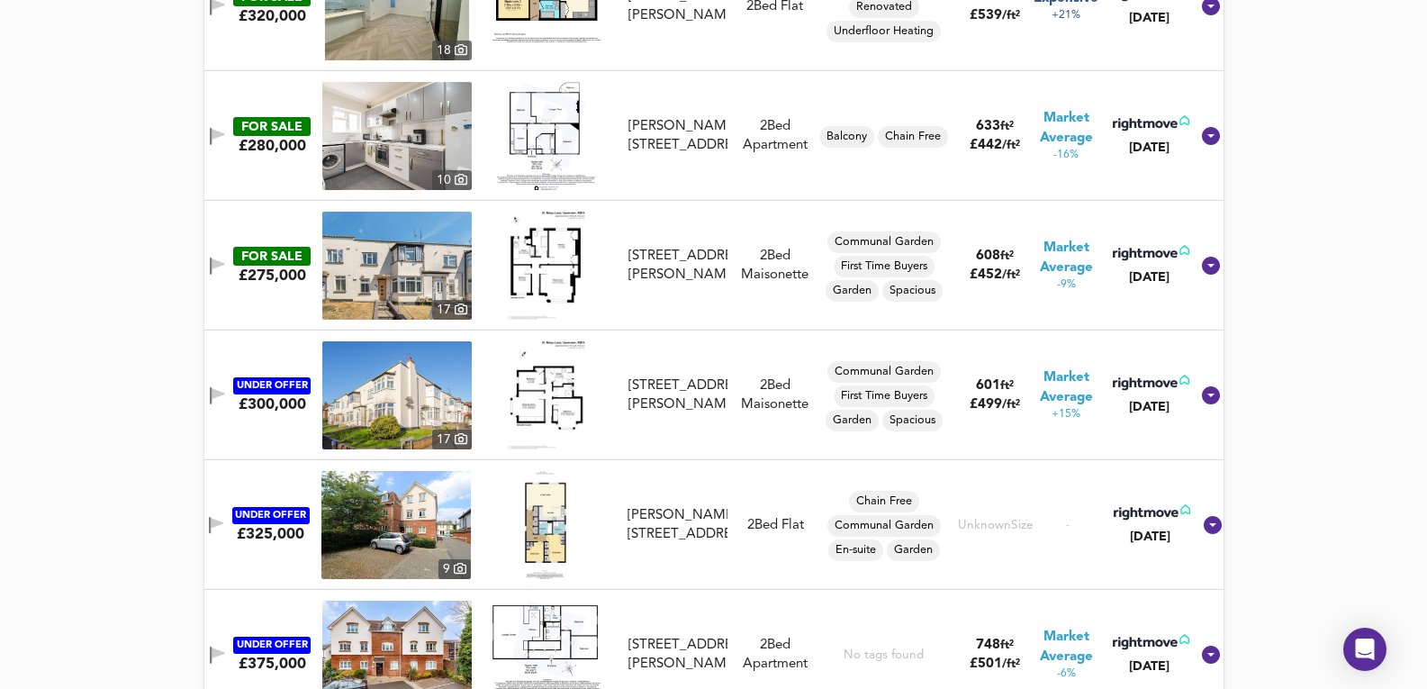
click at [403, 411] on img at bounding box center [396, 395] width 149 height 108
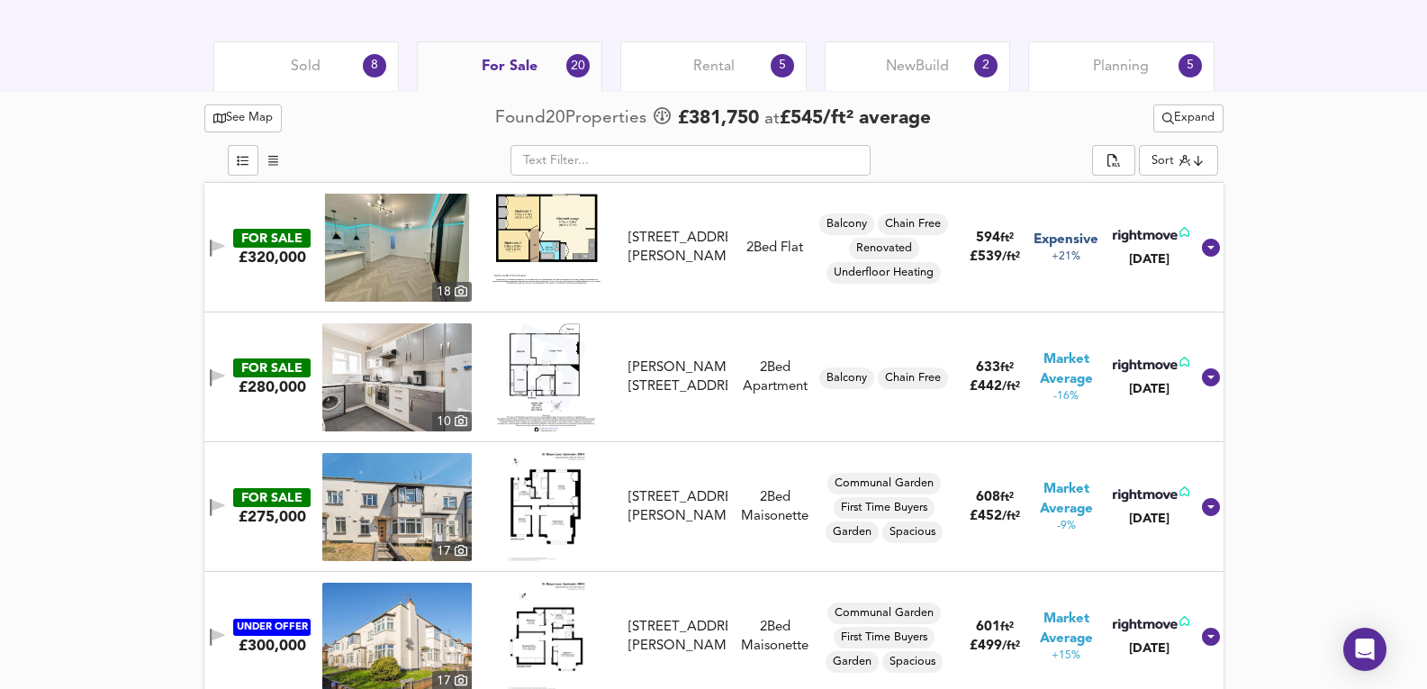
scroll to position [903, 0]
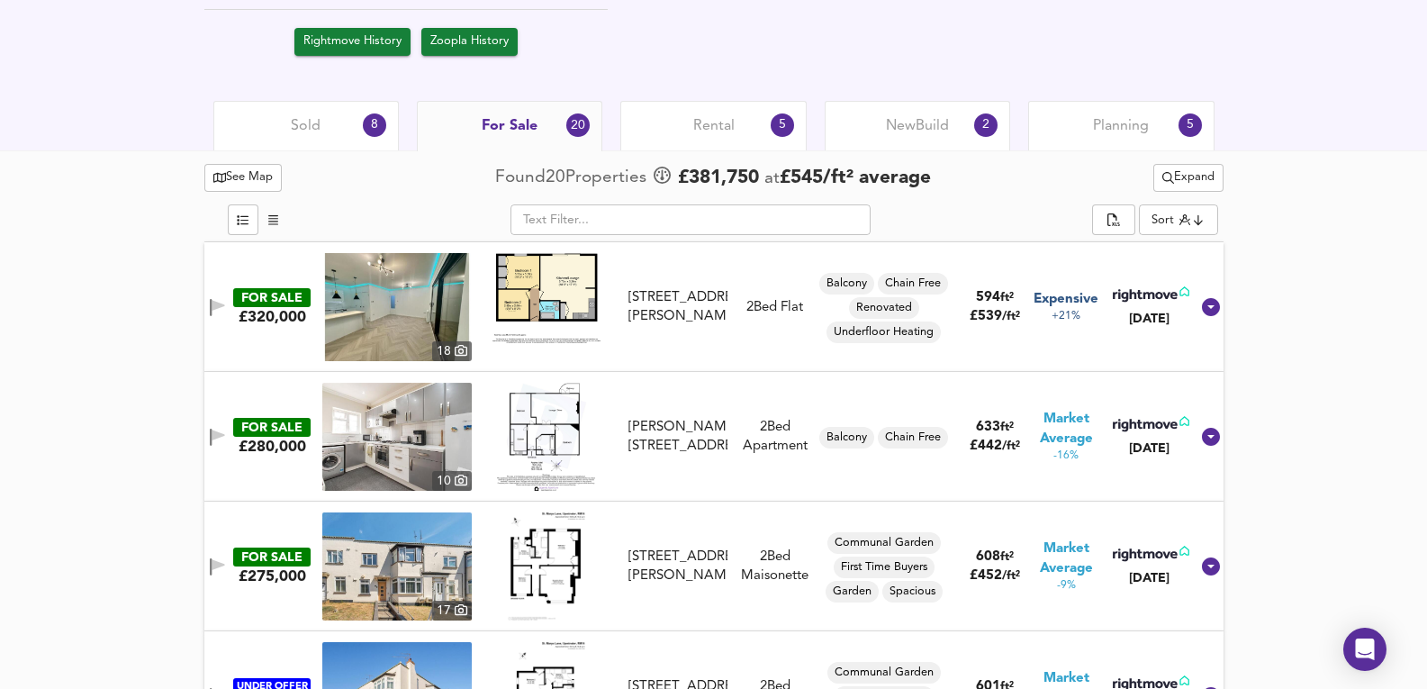
click at [339, 140] on div "Sold 8" at bounding box center [305, 126] width 185 height 50
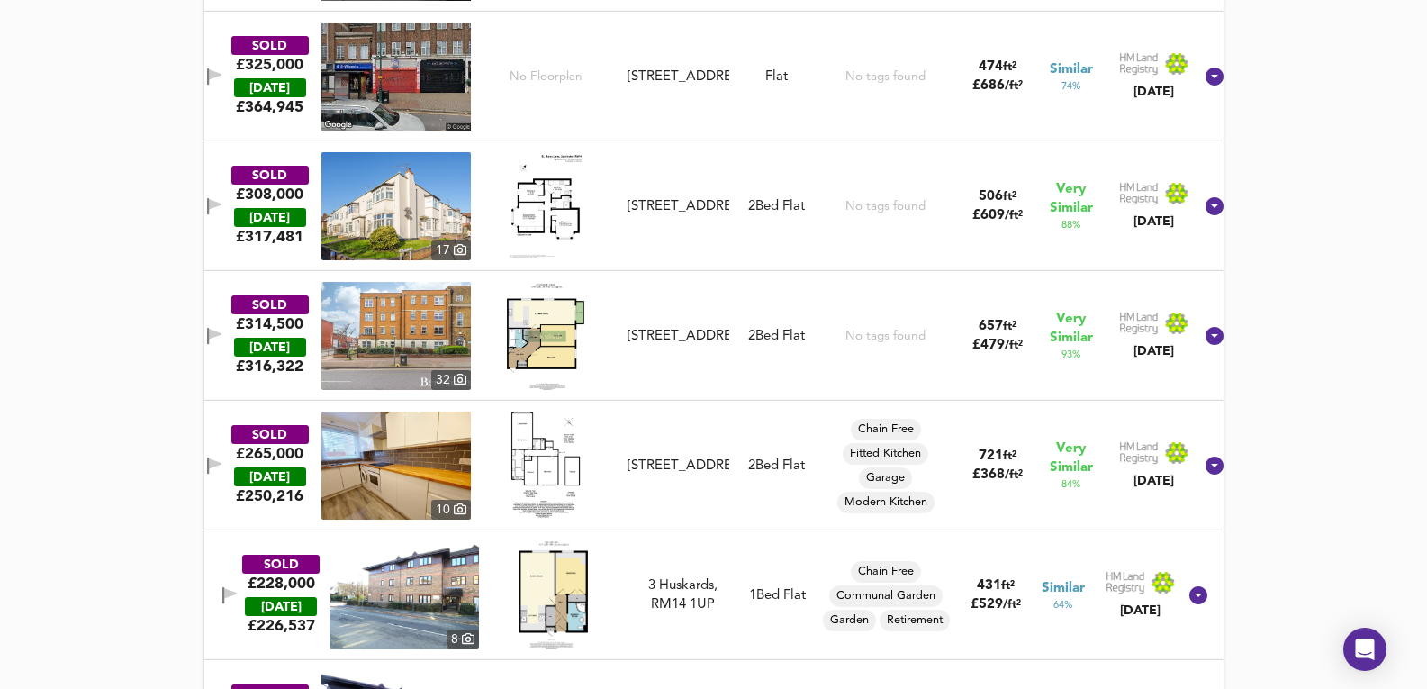
scroll to position [903, 0]
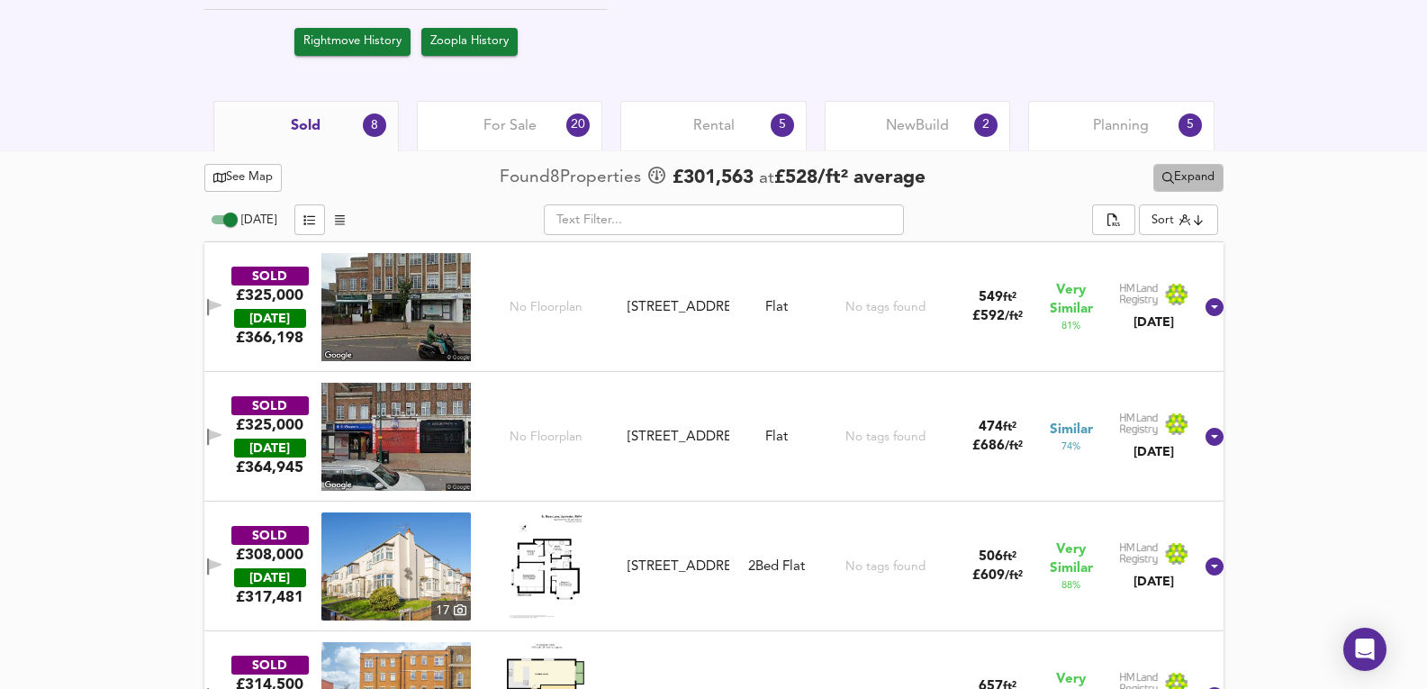
click at [1209, 178] on span "Expand" at bounding box center [1188, 177] width 52 height 21
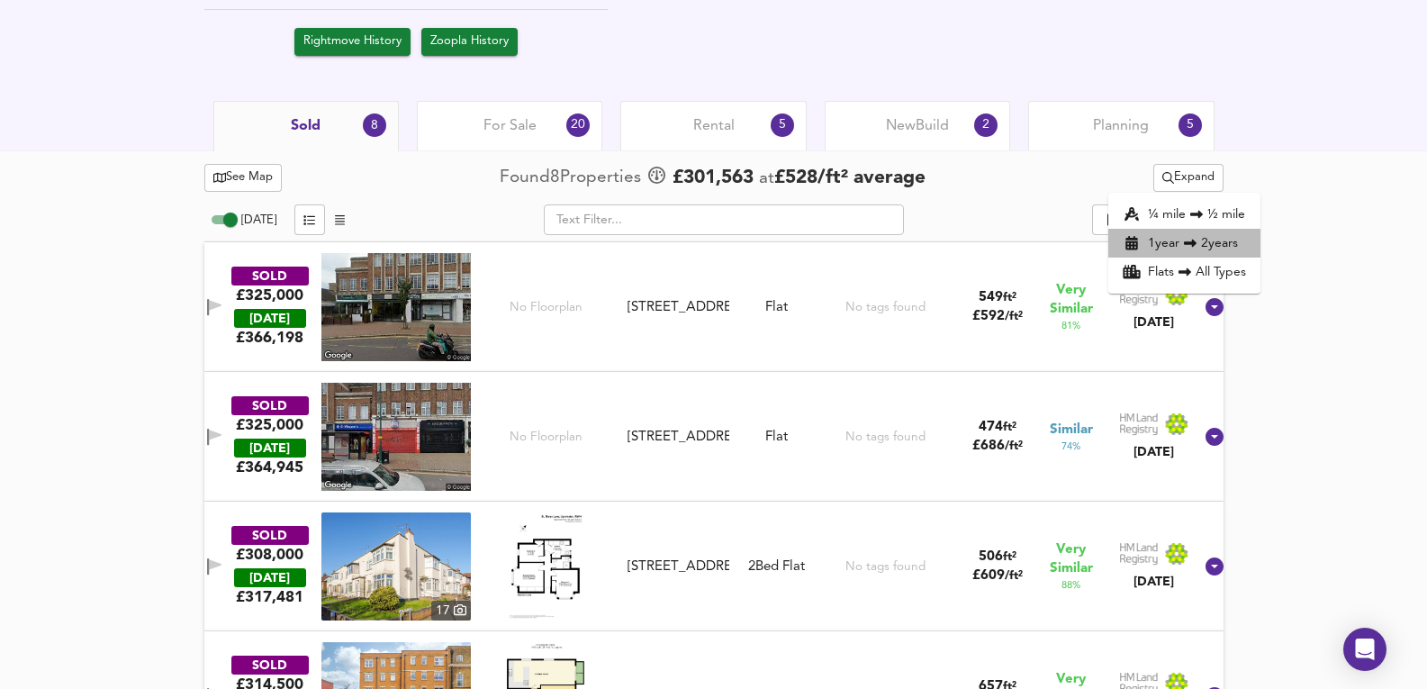
click at [1179, 239] on li "1 year 2 years" at bounding box center [1184, 243] width 152 height 29
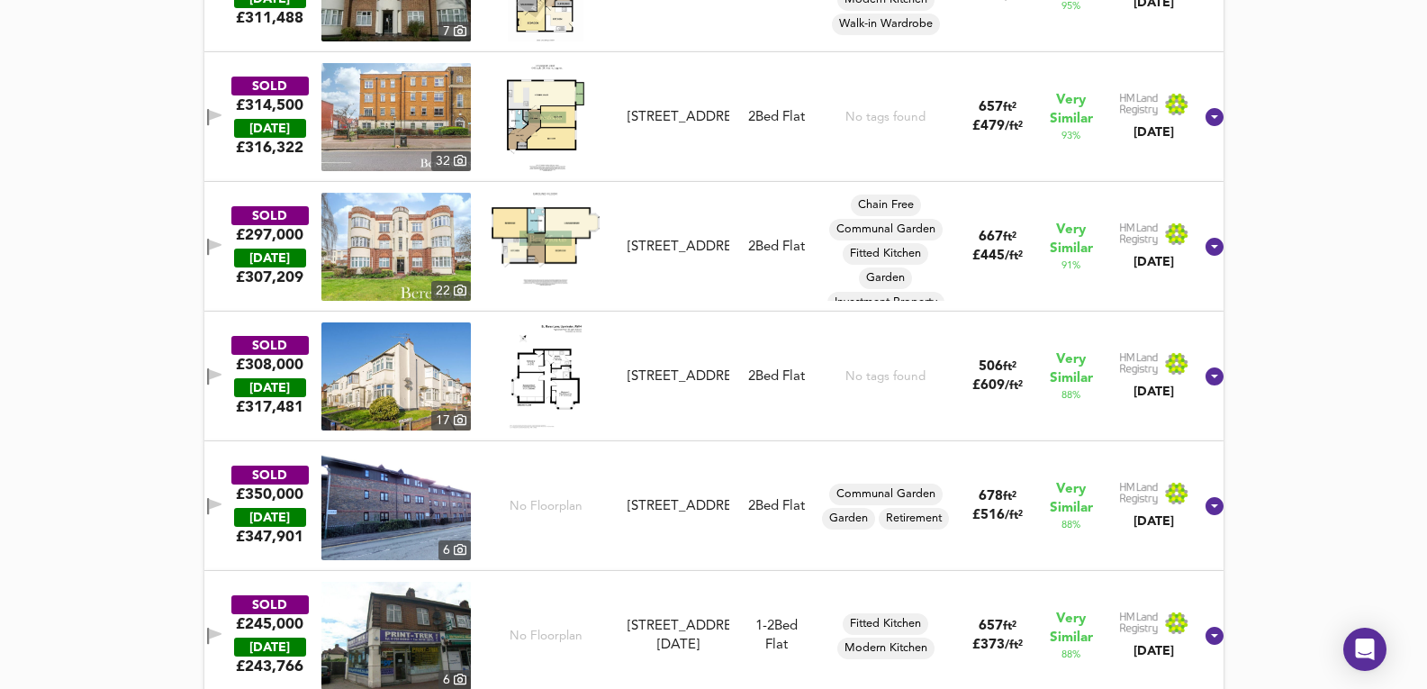
scroll to position [1023, 0]
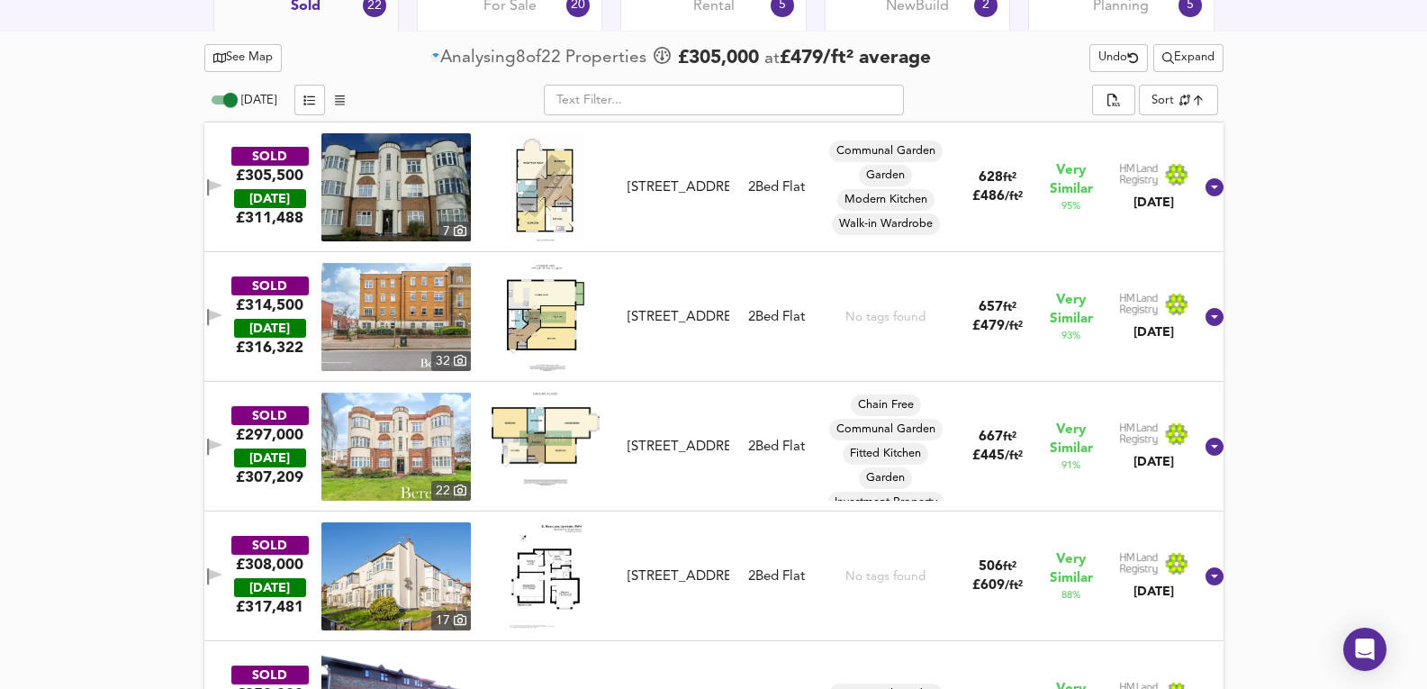
click at [1098, 56] on span "Undo" at bounding box center [1118, 58] width 41 height 21
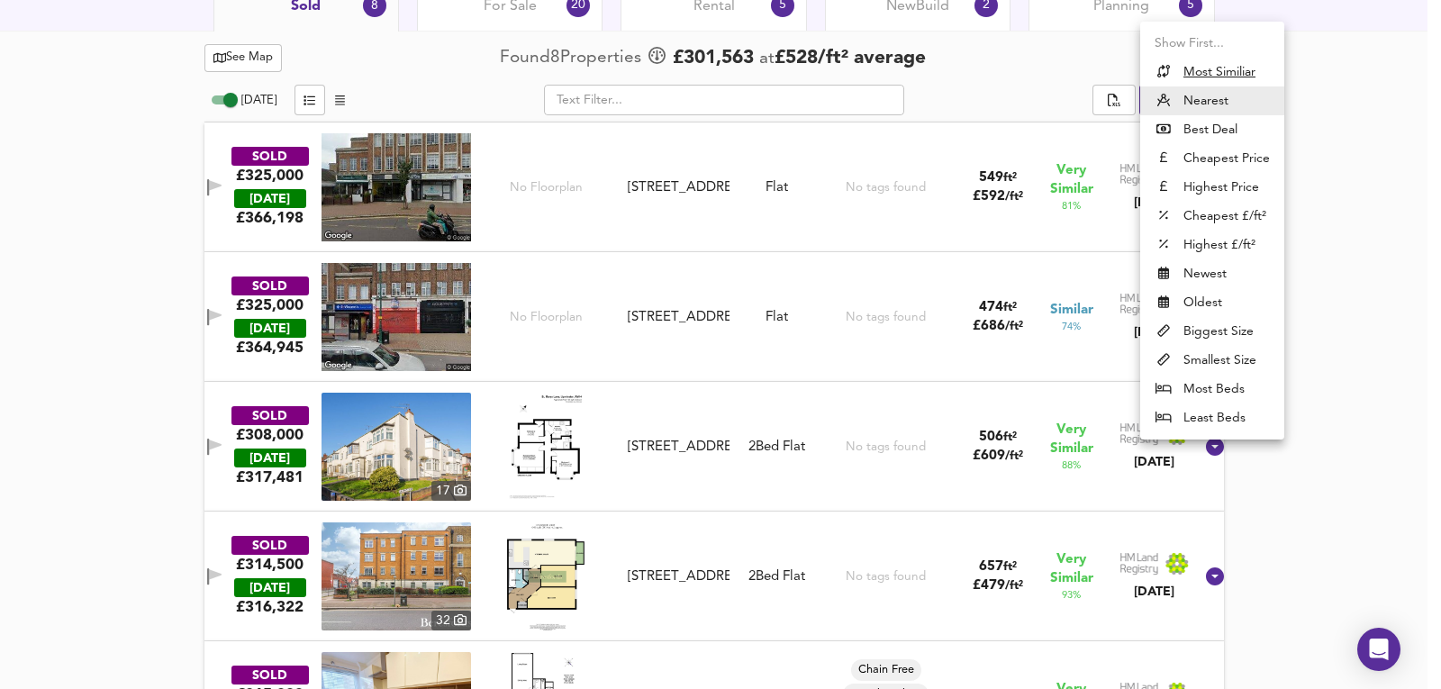
click at [1229, 63] on u "Most Similiar" at bounding box center [1219, 72] width 72 height 18
type input "similarityscore"
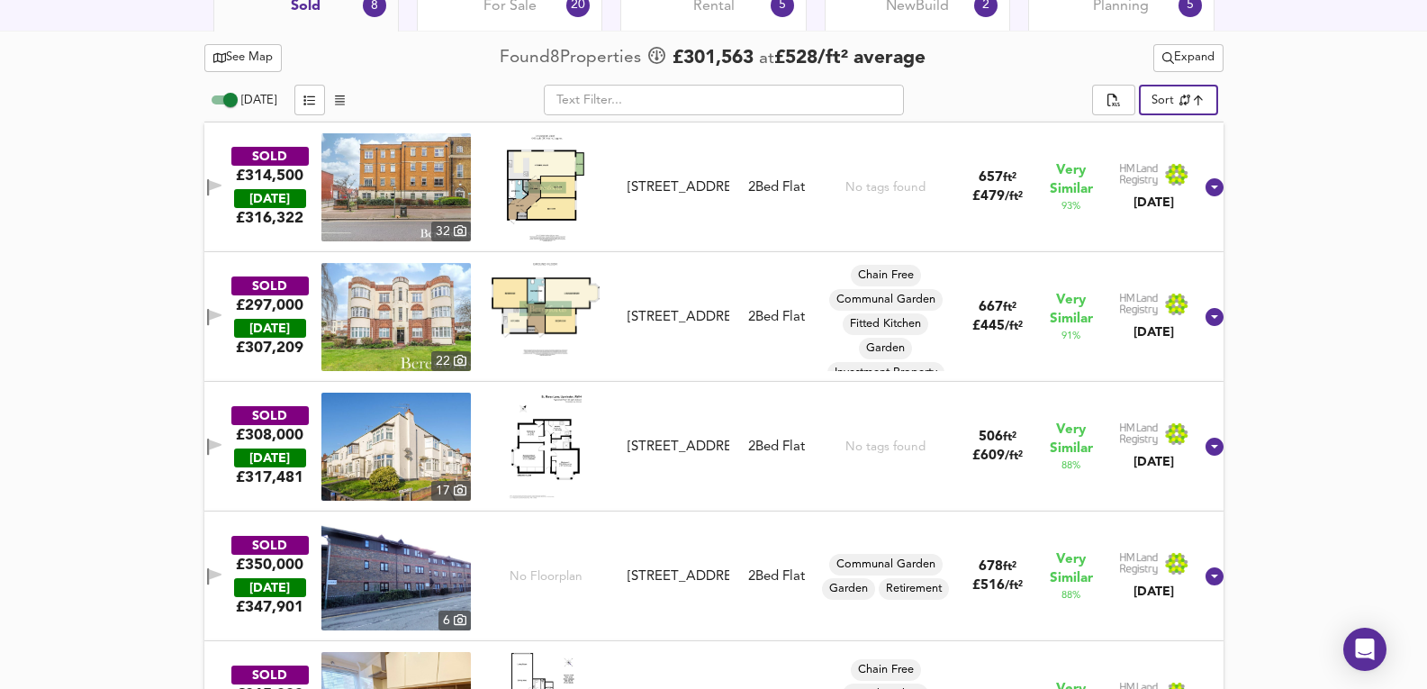
click at [392, 184] on img at bounding box center [395, 187] width 149 height 108
click at [417, 444] on img at bounding box center [395, 447] width 149 height 108
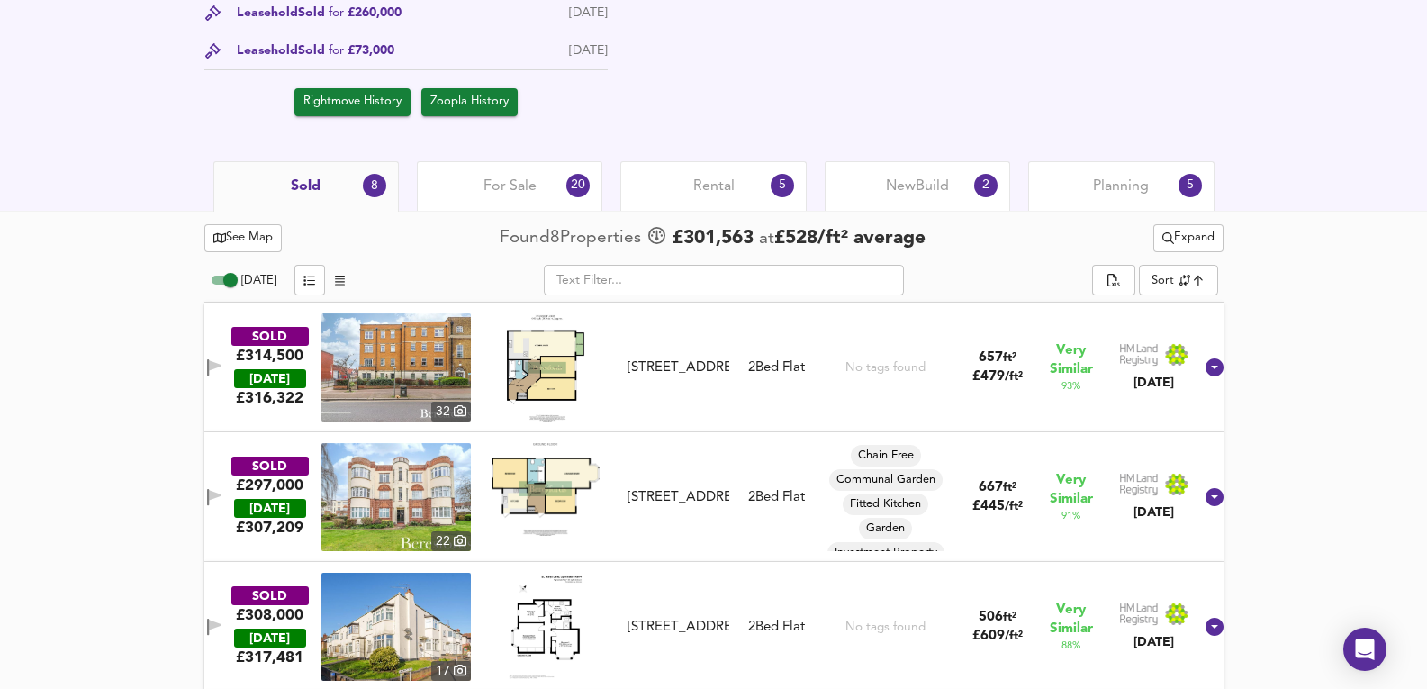
scroll to position [903, 0]
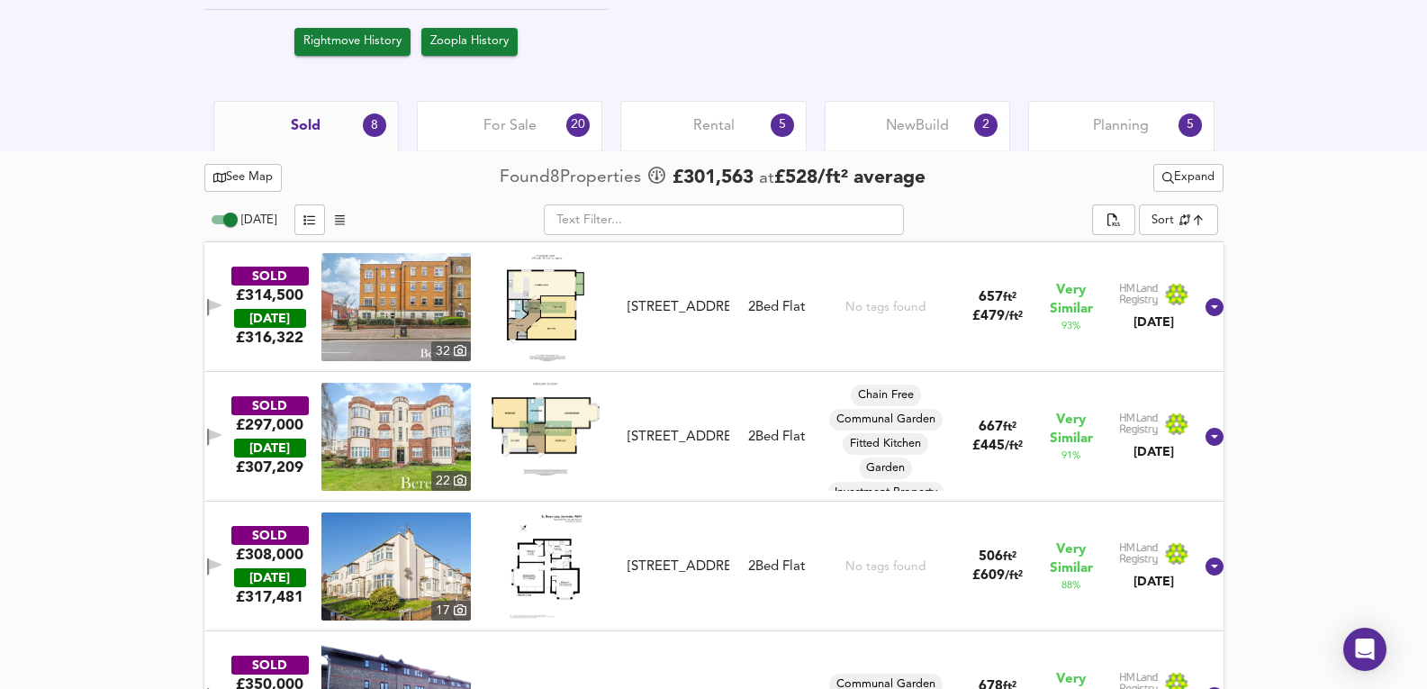
click at [739, 599] on div "SOLD £308,000 [DATE] £ 317,481 17 [STREET_ADDRESS] [STREET_ADDRESS] 2 Bed Flat …" at bounding box center [692, 566] width 1002 height 108
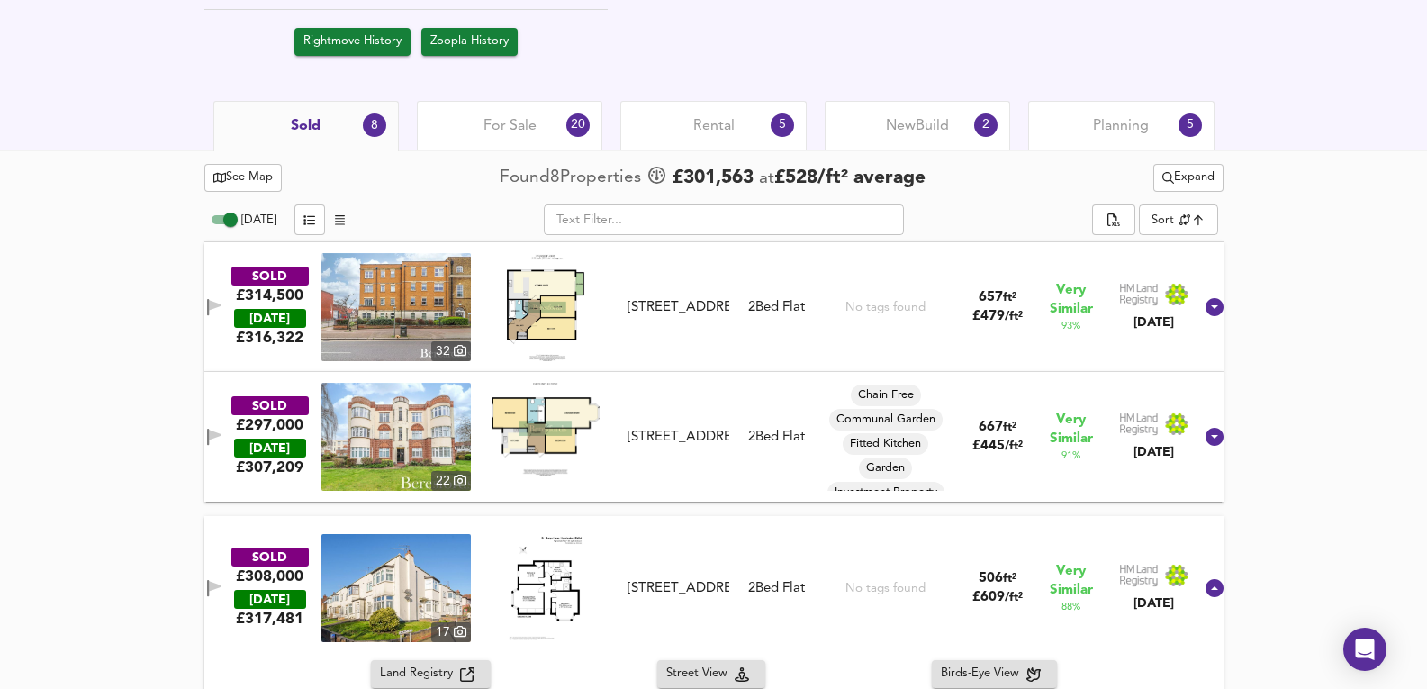
click at [364, 428] on img at bounding box center [395, 437] width 149 height 108
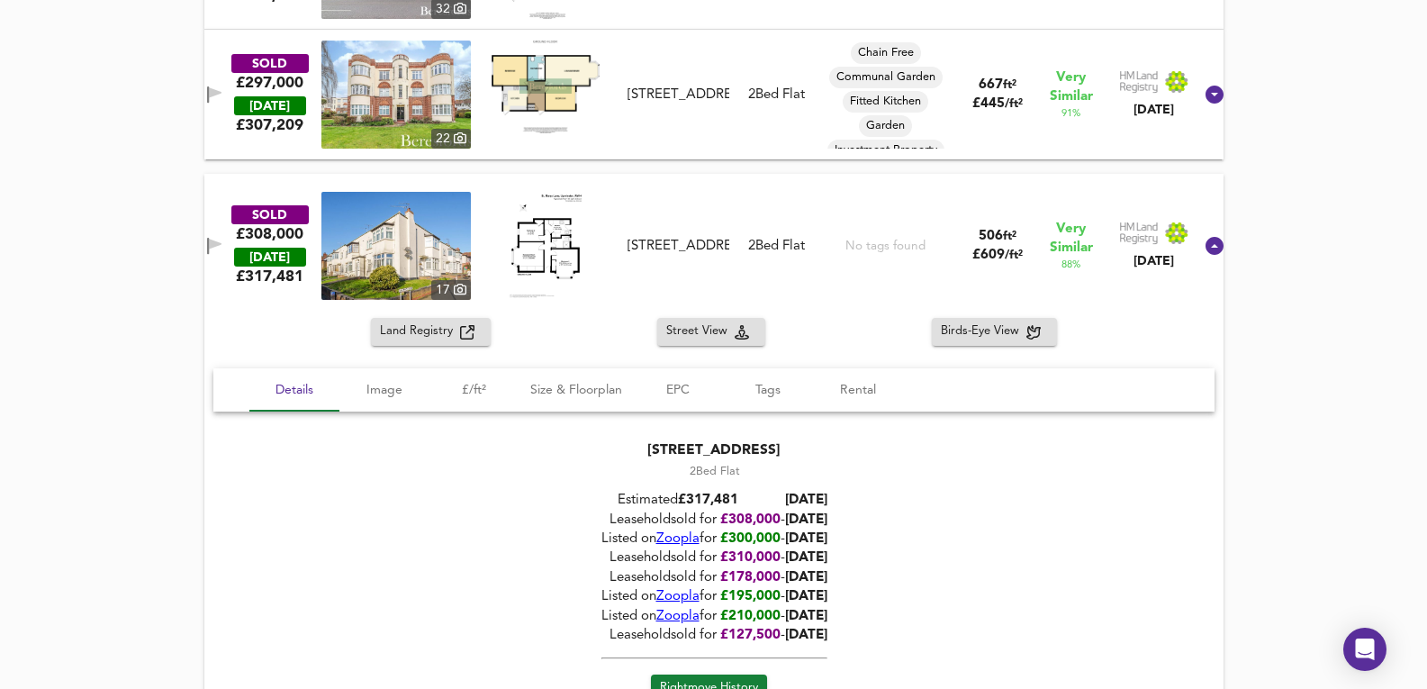
scroll to position [1263, 0]
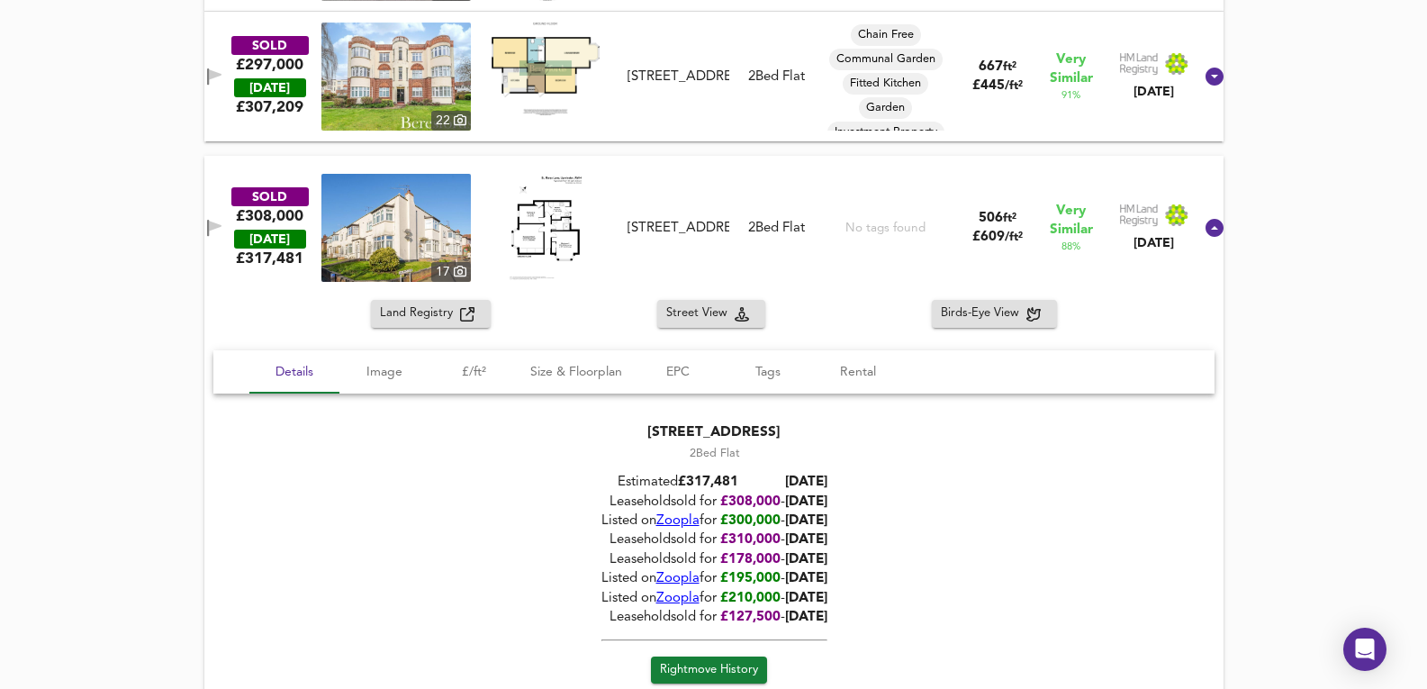
click at [749, 138] on div "SOLD £297,000 [DATE] £ 307,209 [GEOGRAPHIC_DATA][STREET_ADDRESS][STREET_ADDRESS…" at bounding box center [713, 77] width 1019 height 130
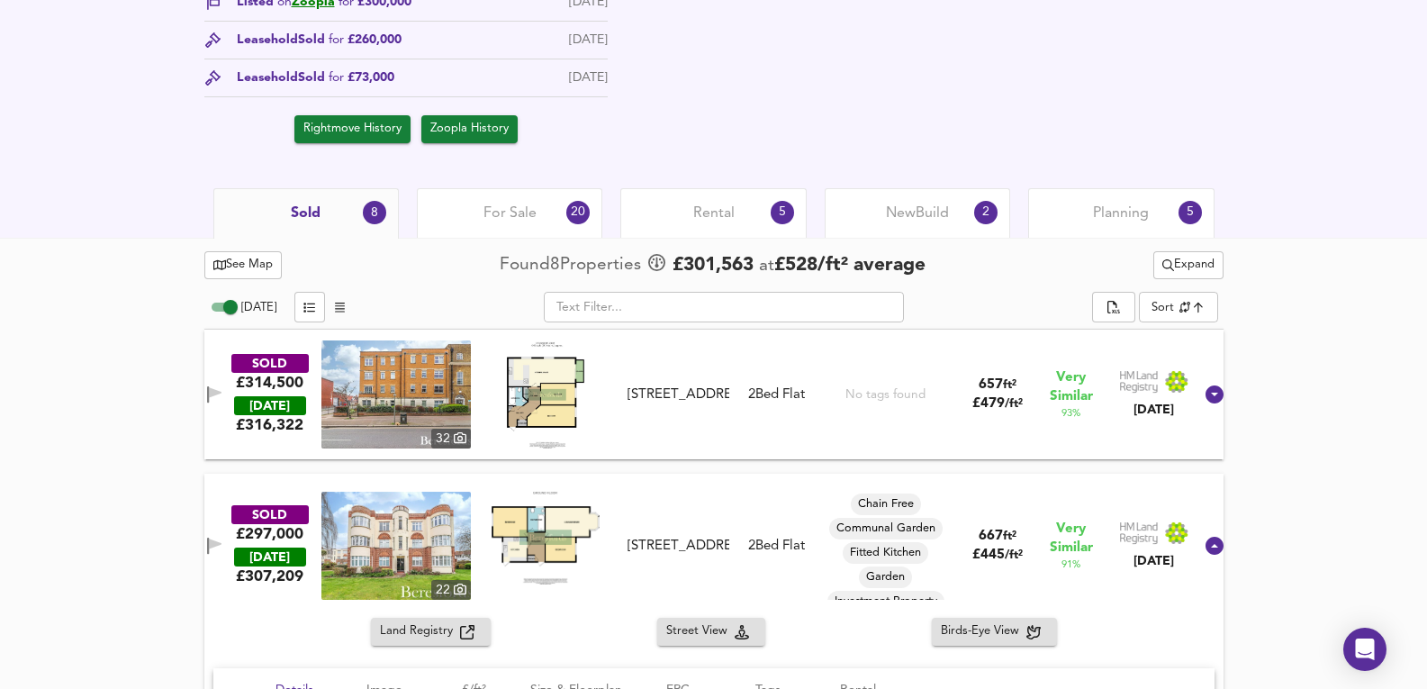
scroll to position [663, 0]
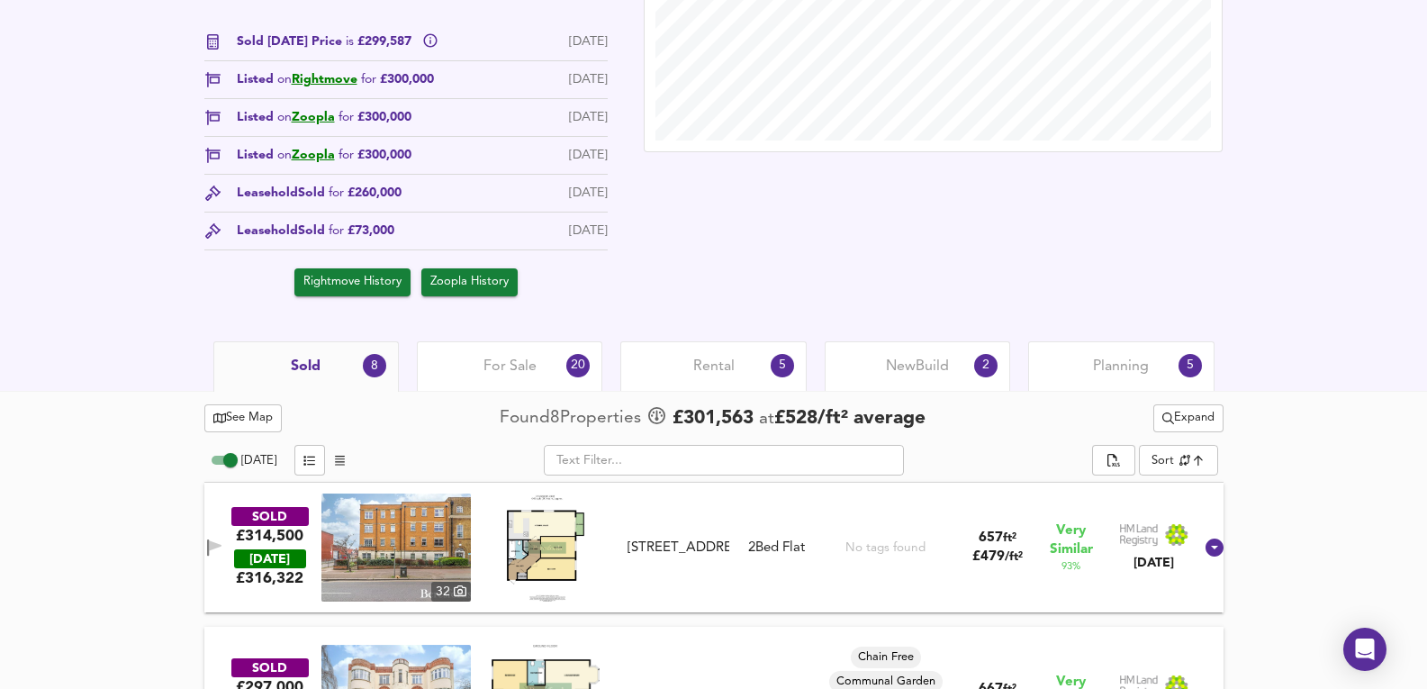
click at [529, 369] on span "For Sale" at bounding box center [509, 367] width 53 height 20
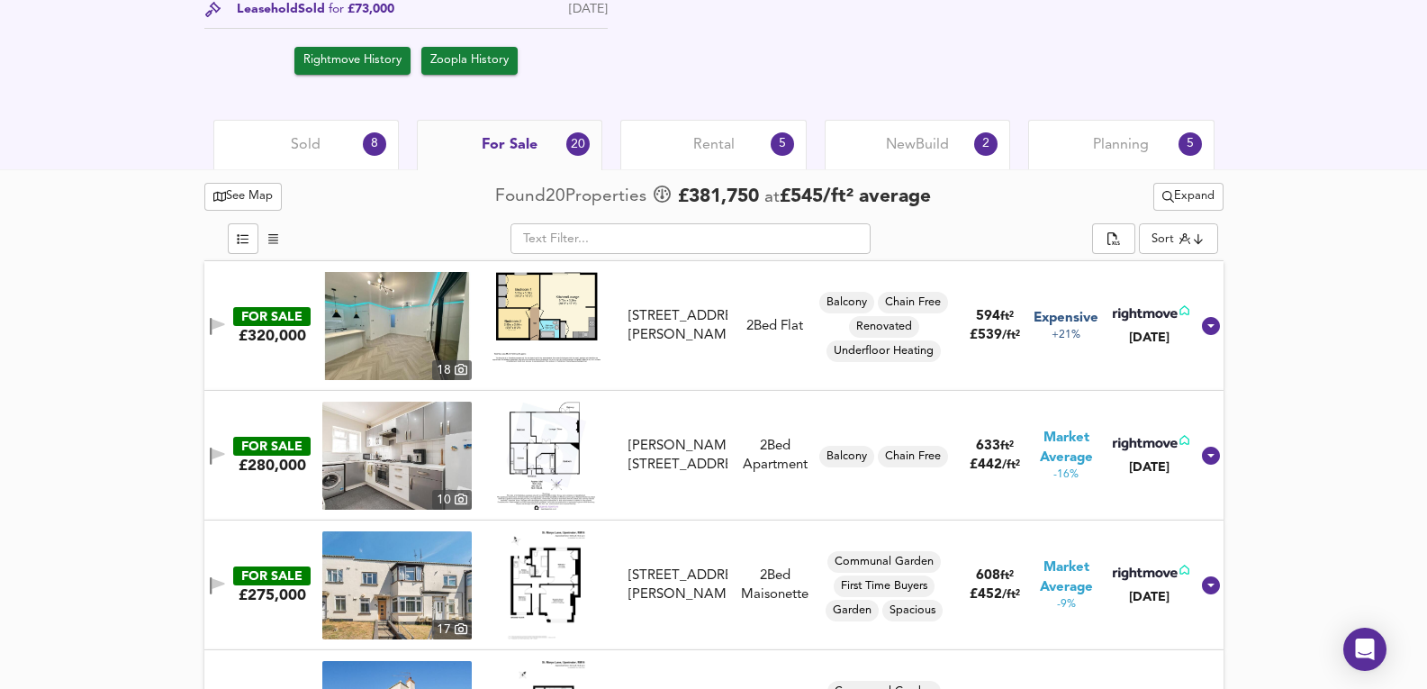
scroll to position [903, 0]
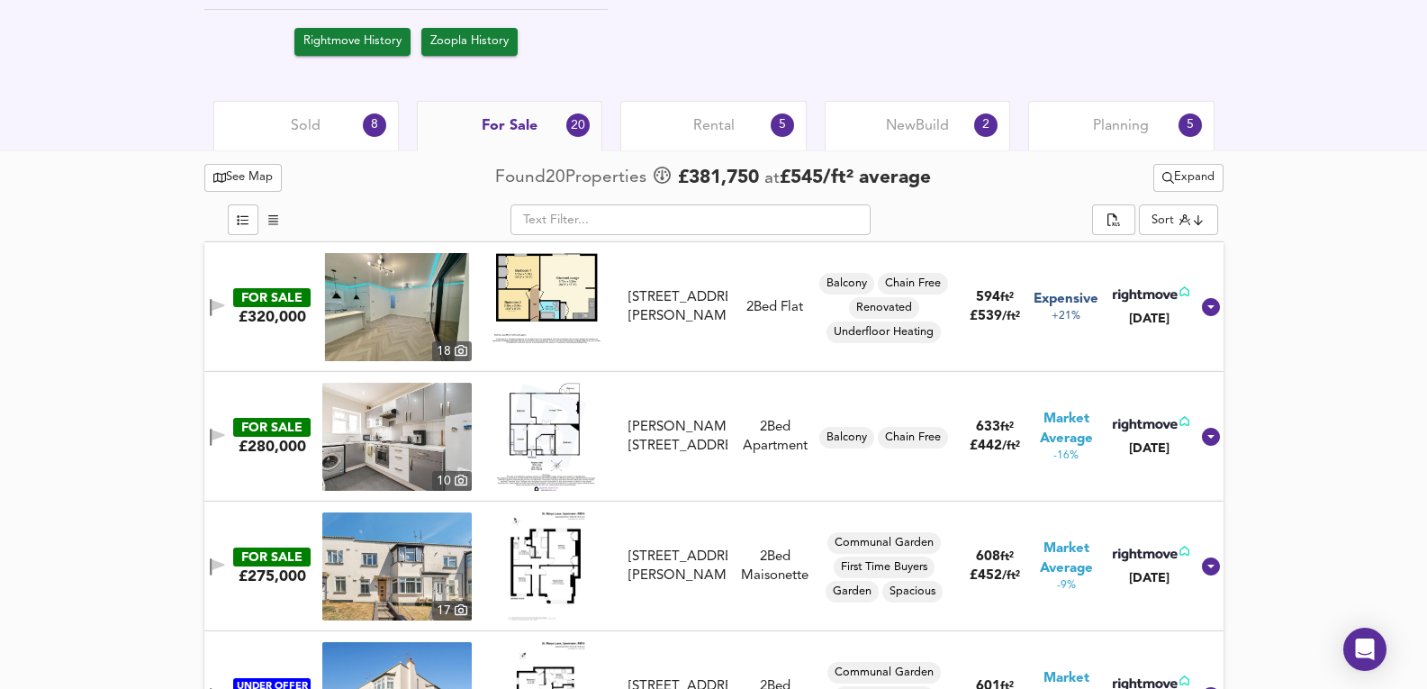
click at [397, 433] on img at bounding box center [396, 437] width 149 height 108
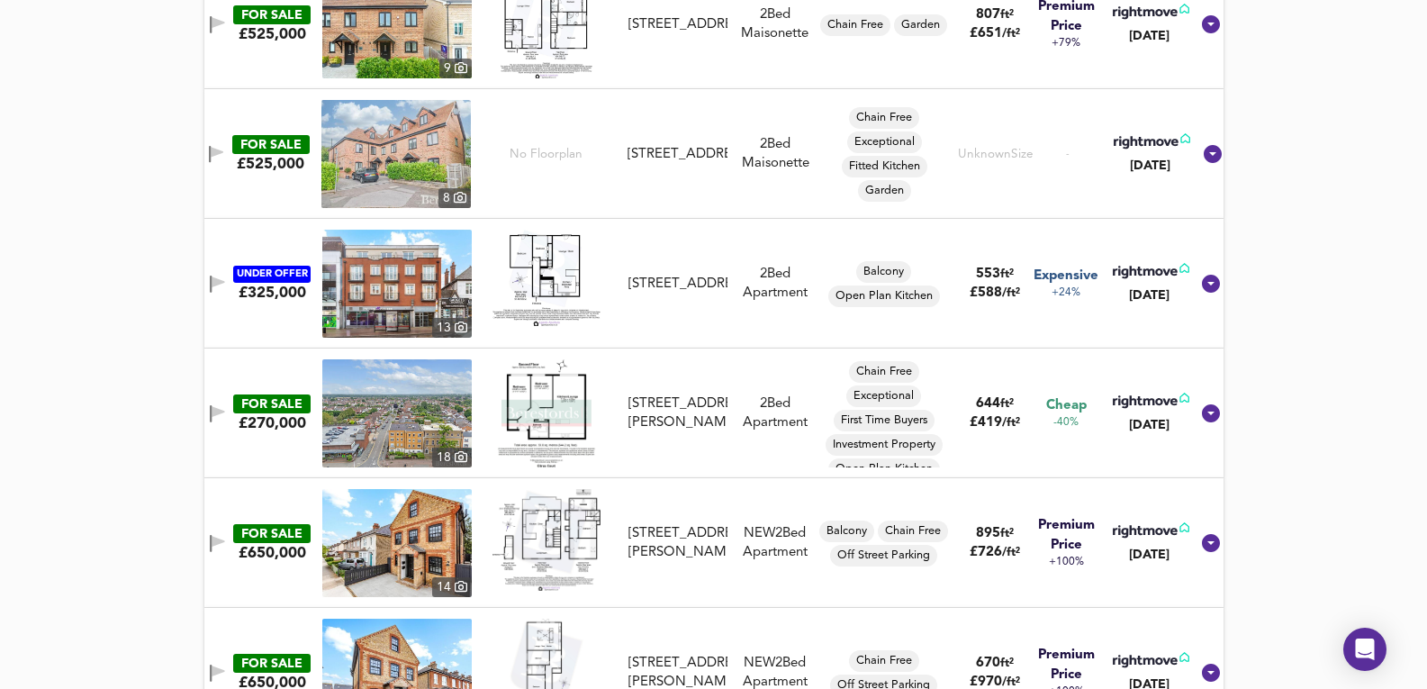
scroll to position [2224, 0]
click at [408, 393] on img at bounding box center [396, 412] width 149 height 108
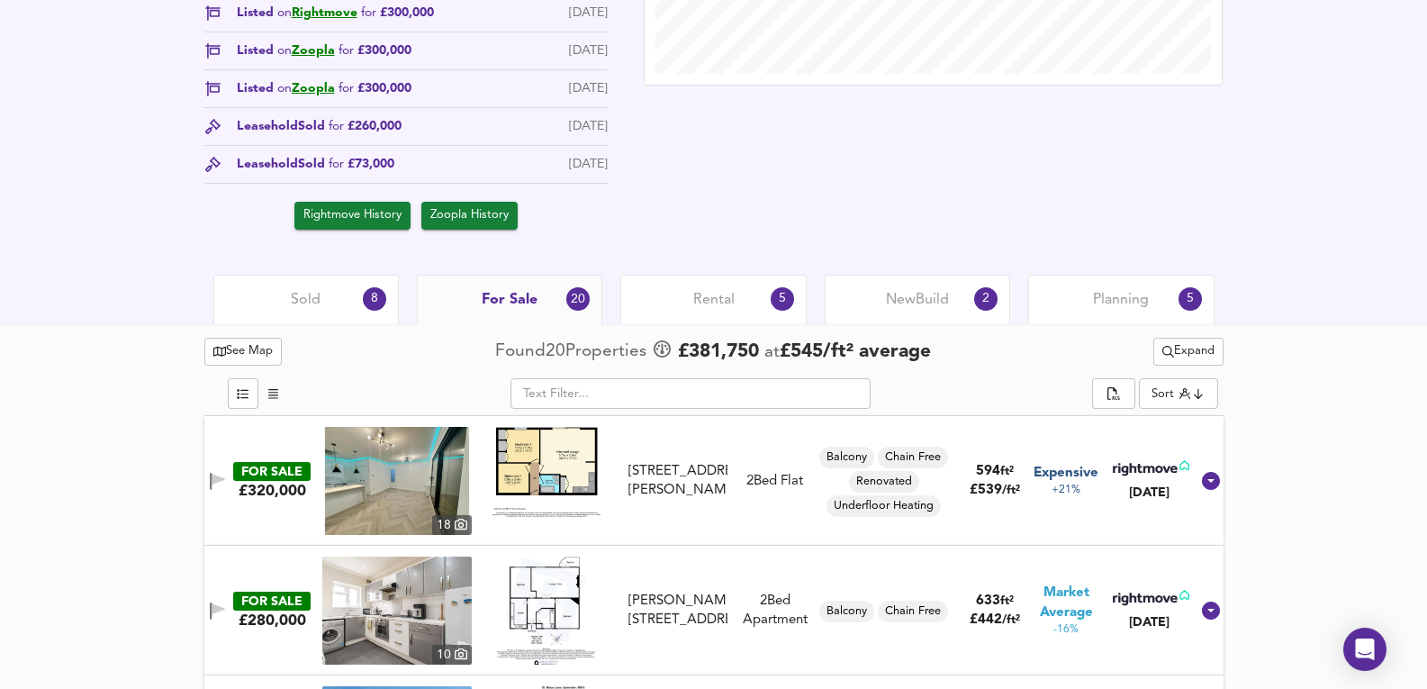
scroll to position [838, 0]
